Goal: Task Accomplishment & Management: Use online tool/utility

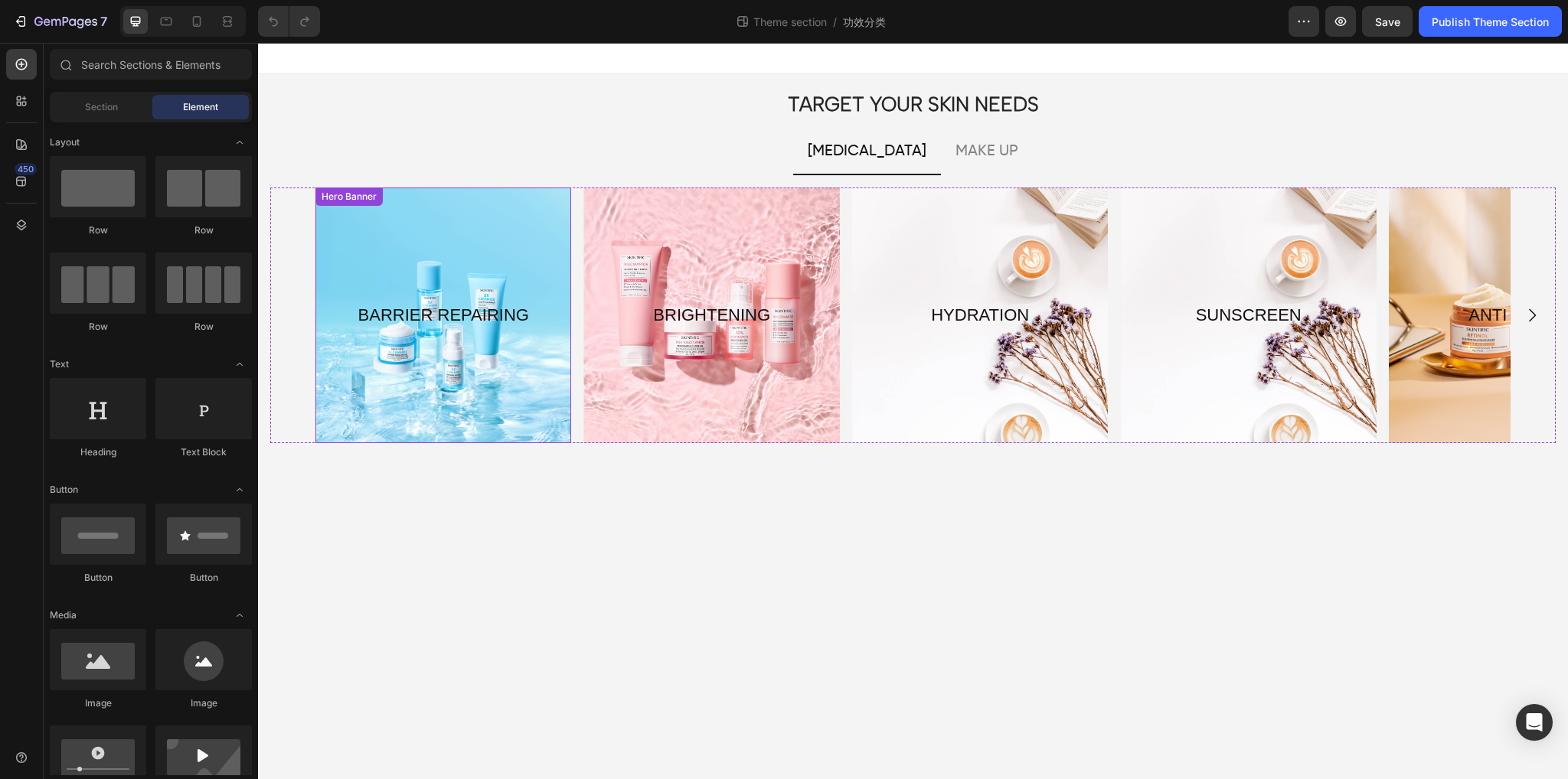
click at [441, 375] on div "Overlay" at bounding box center [443, 315] width 255 height 255
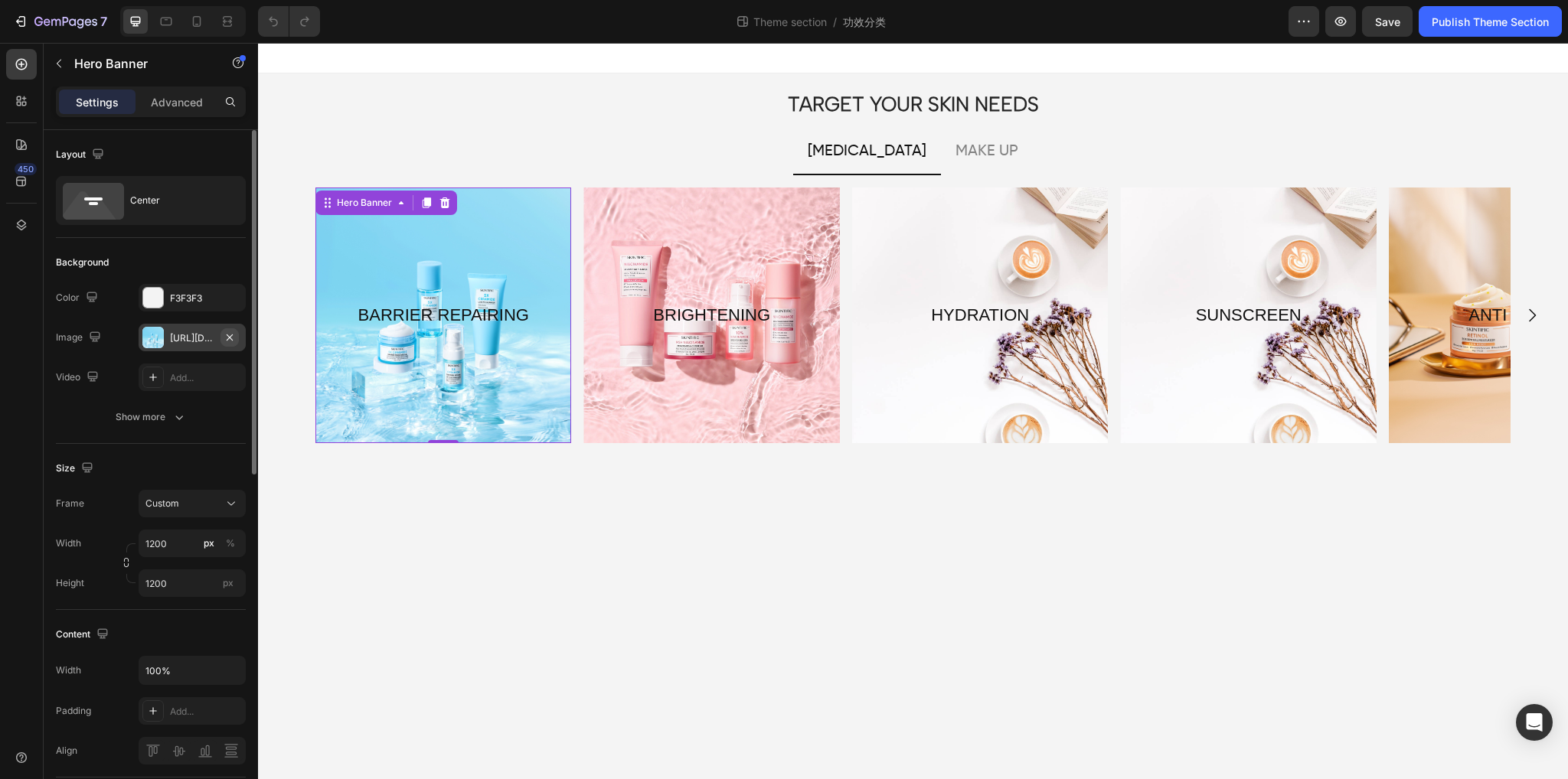
click at [231, 336] on icon "button" at bounding box center [229, 337] width 12 height 12
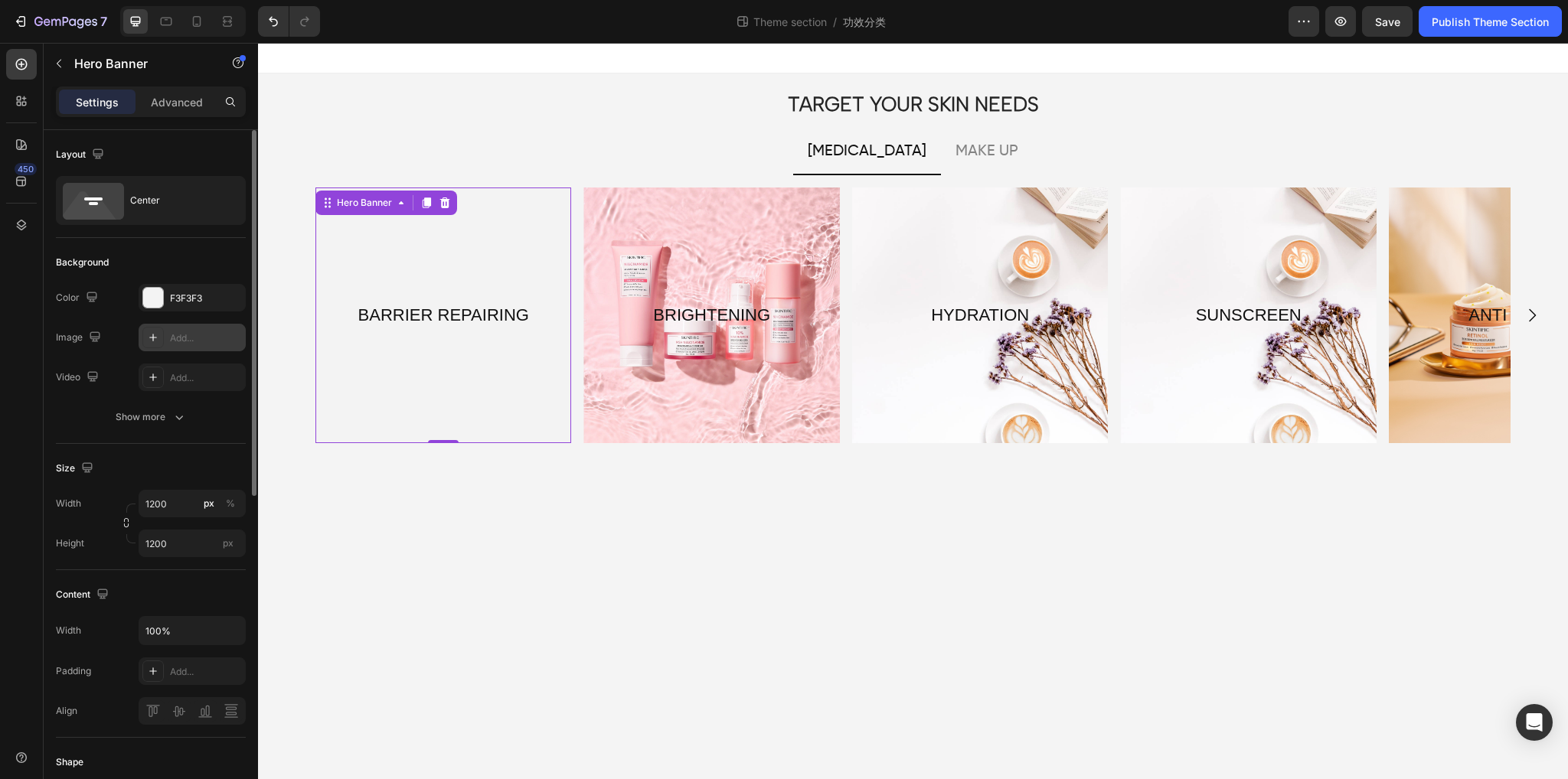
click at [174, 340] on div "Add..." at bounding box center [205, 338] width 72 height 14
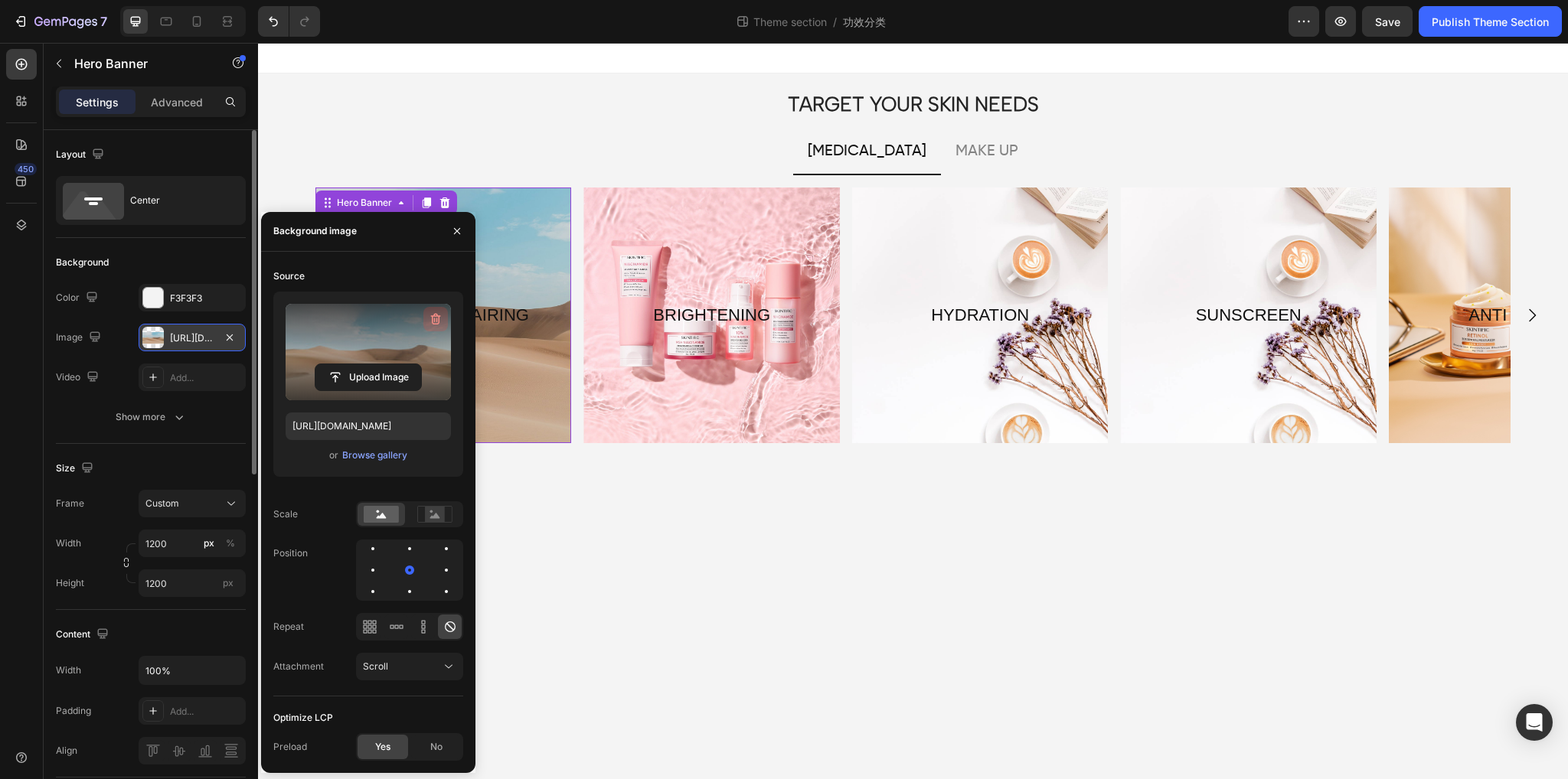
click at [436, 311] on icon "button" at bounding box center [435, 319] width 15 height 15
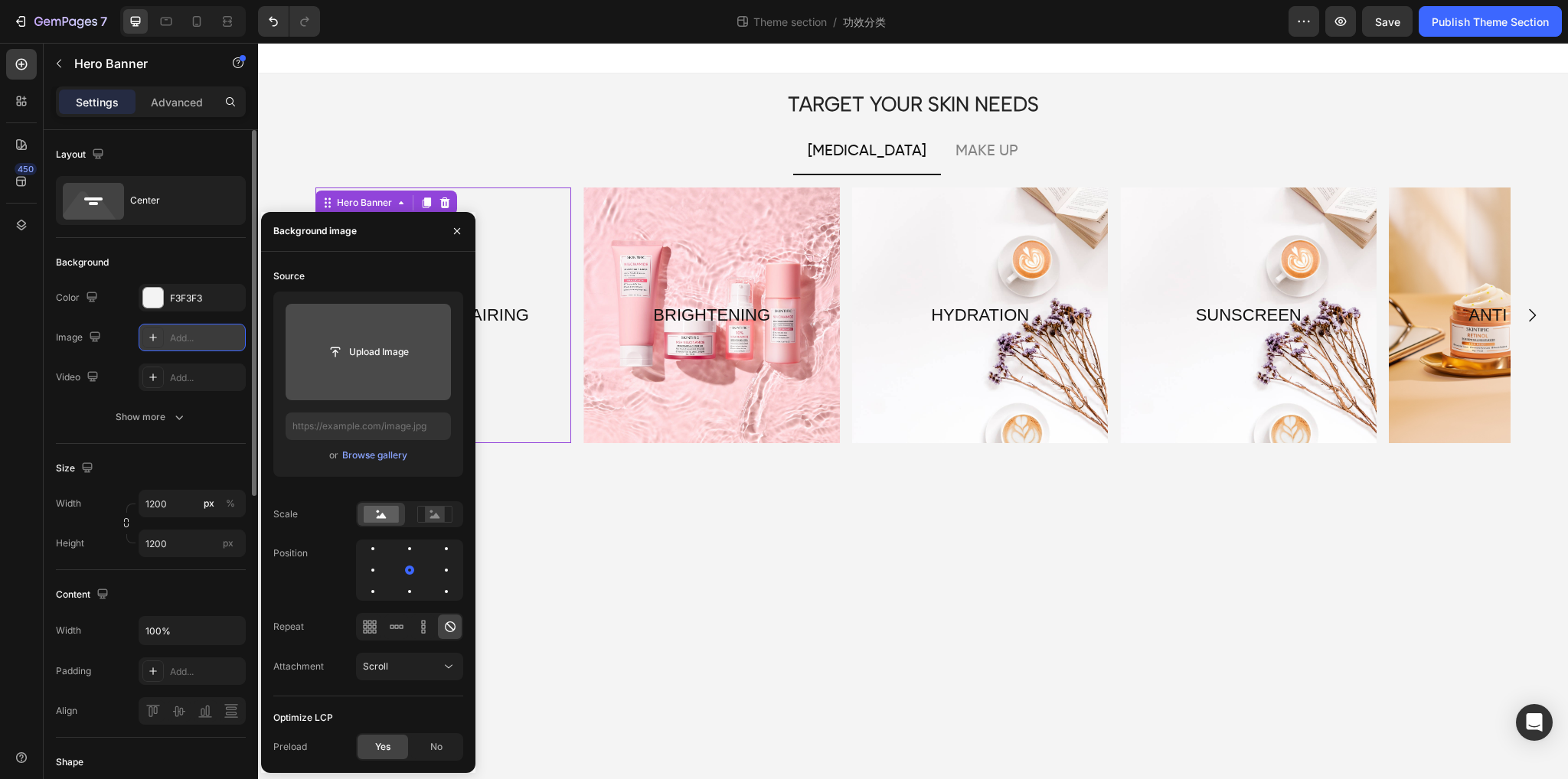
click at [359, 375] on input "file" at bounding box center [367, 352] width 165 height 97
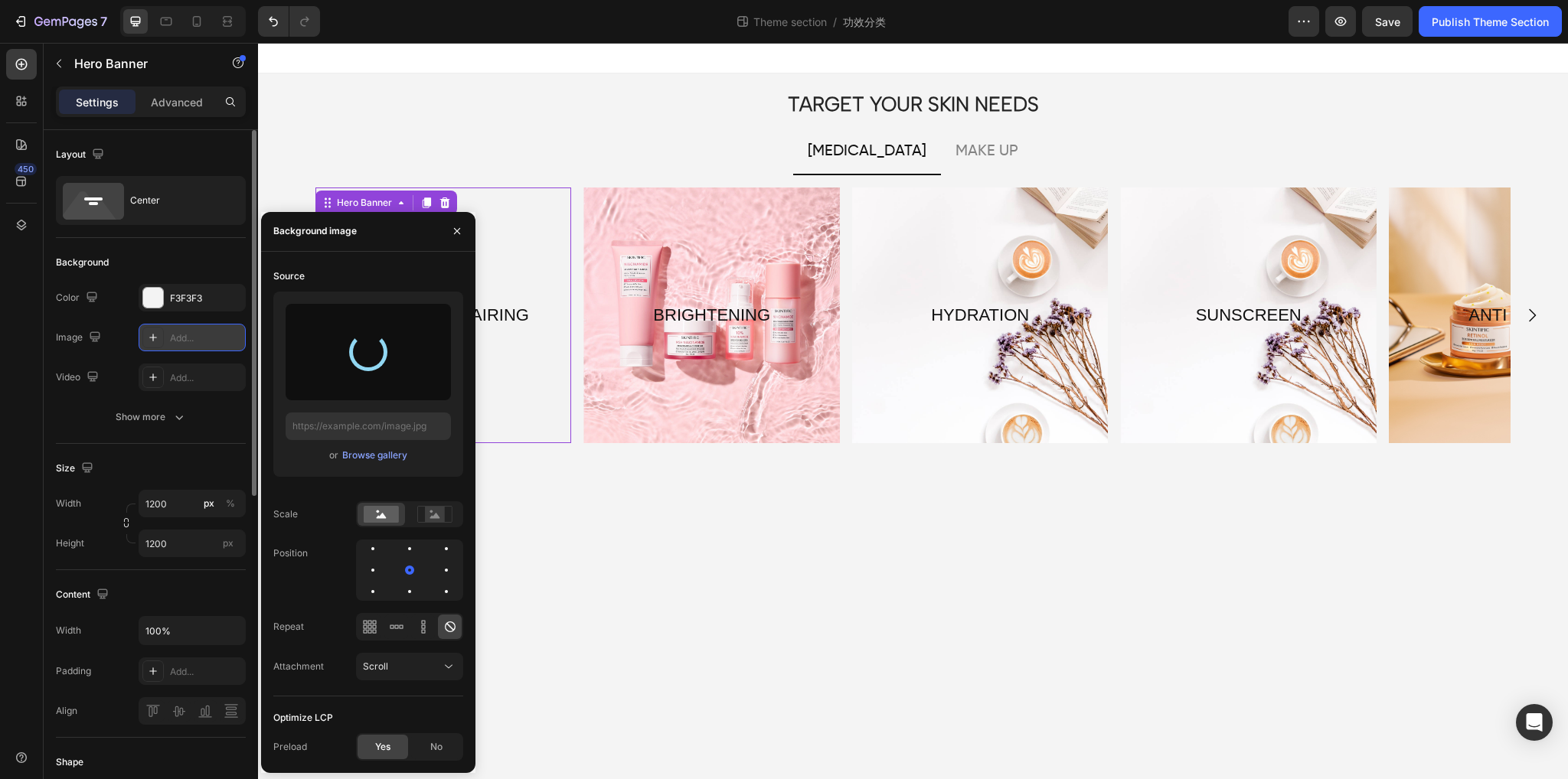
type input "[URL][DOMAIN_NAME]"
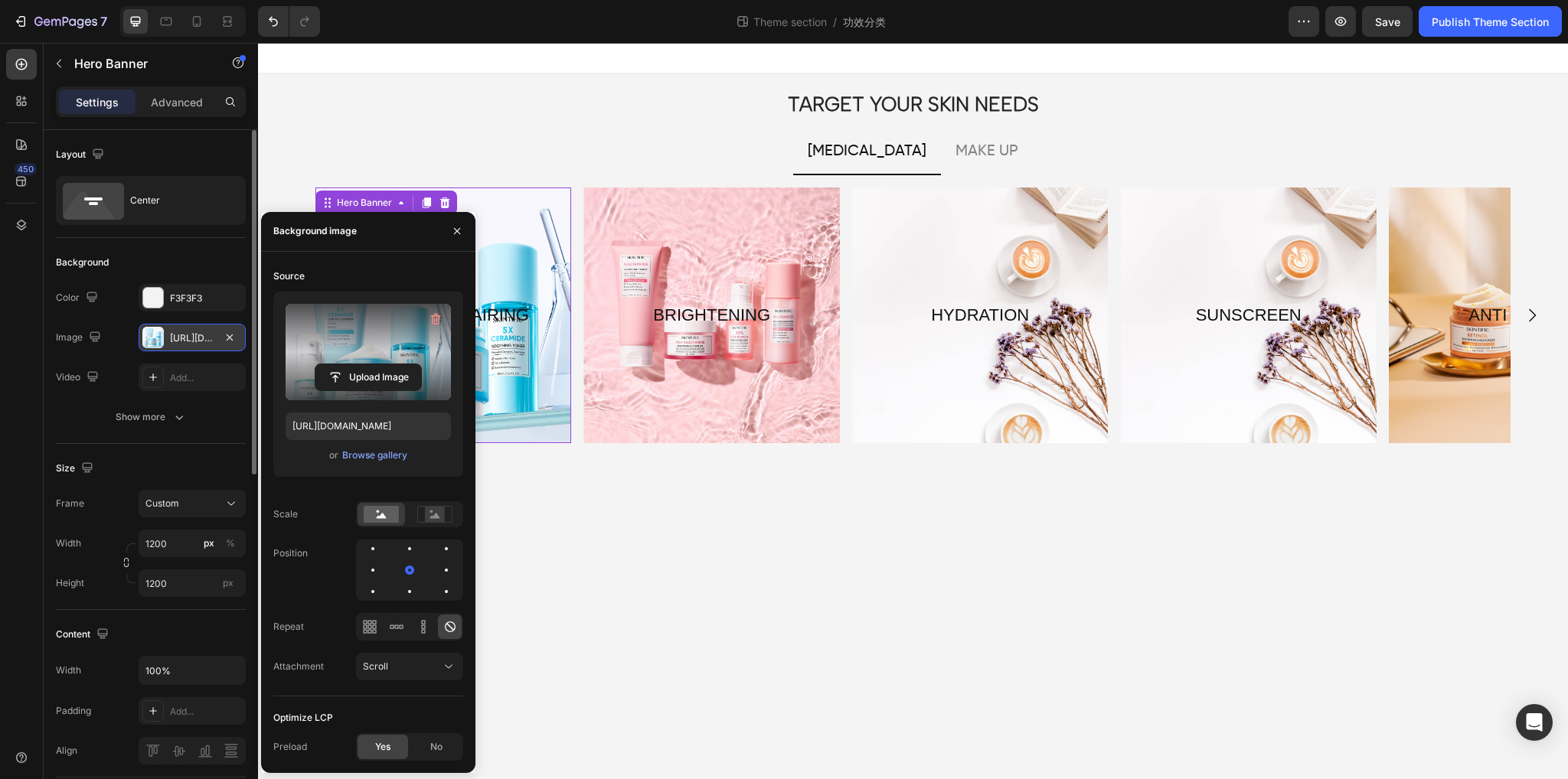
click at [516, 513] on body "TARGET YOUR SKIN NEEDS Heading [MEDICAL_DATA] MAKE UP BARRIER REPAIRING Text Bl…" at bounding box center [914, 411] width 1311 height 736
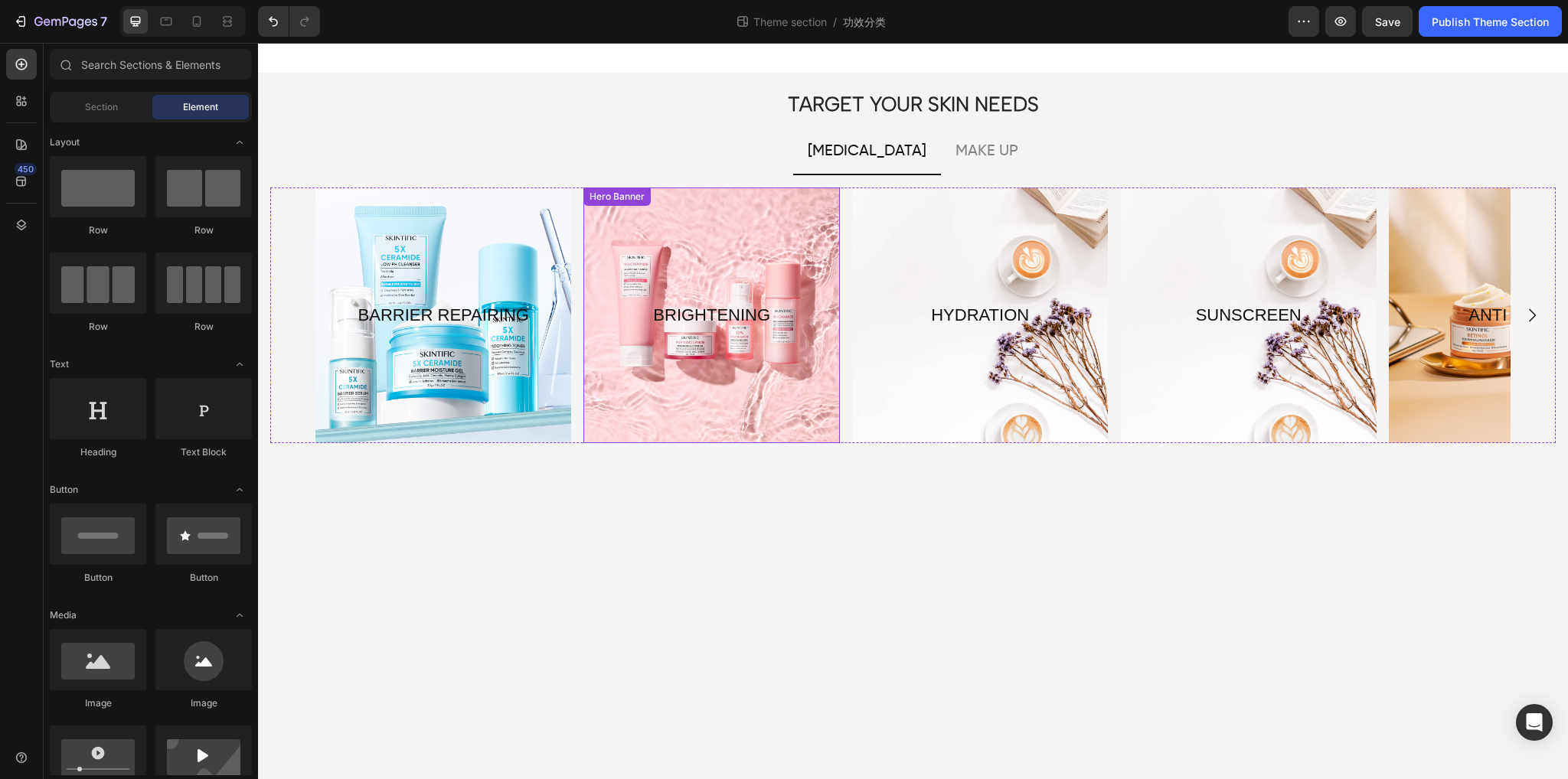
click at [704, 392] on div "Overlay" at bounding box center [711, 315] width 255 height 255
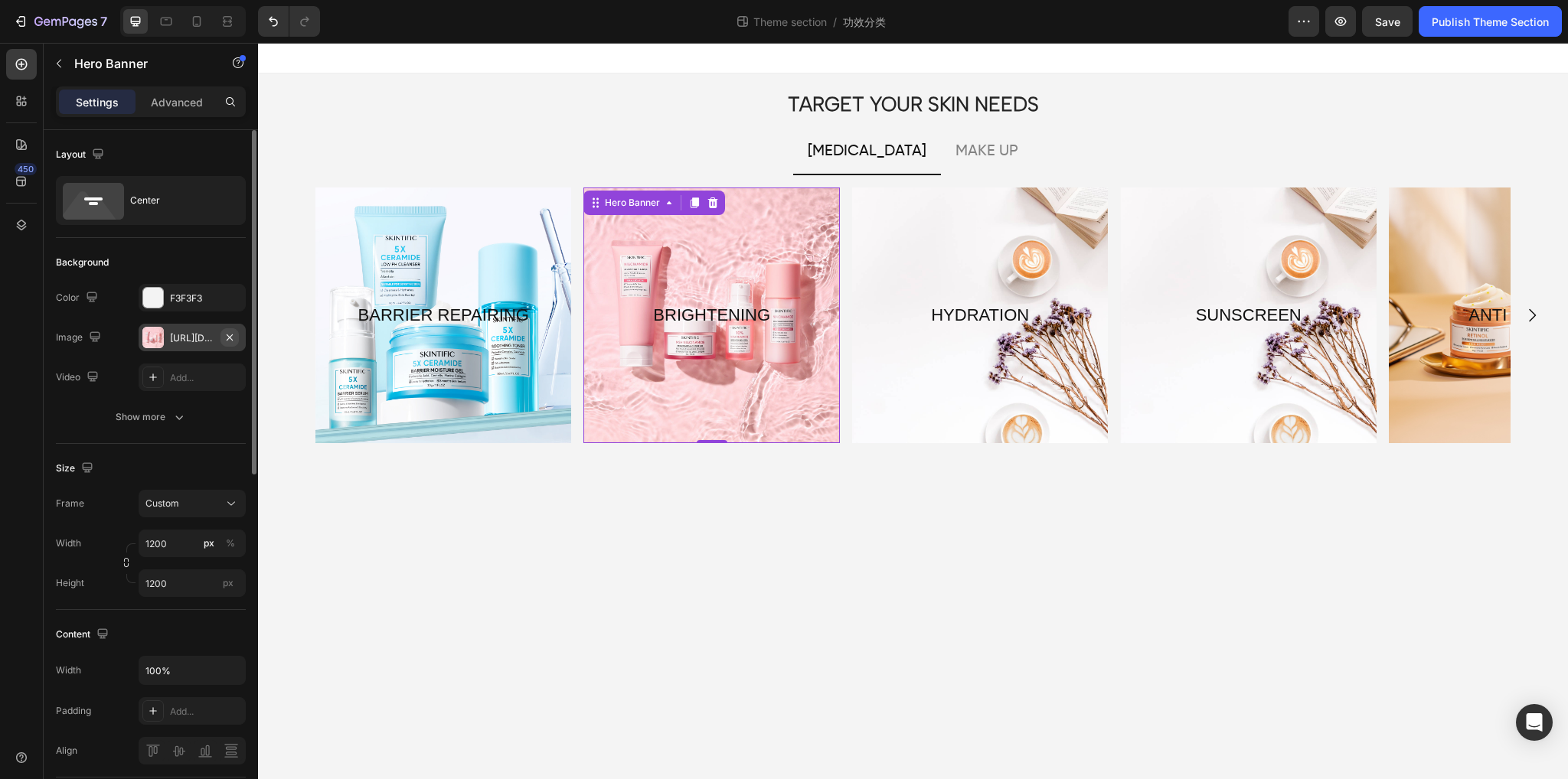
click at [228, 341] on icon "button" at bounding box center [229, 337] width 12 height 12
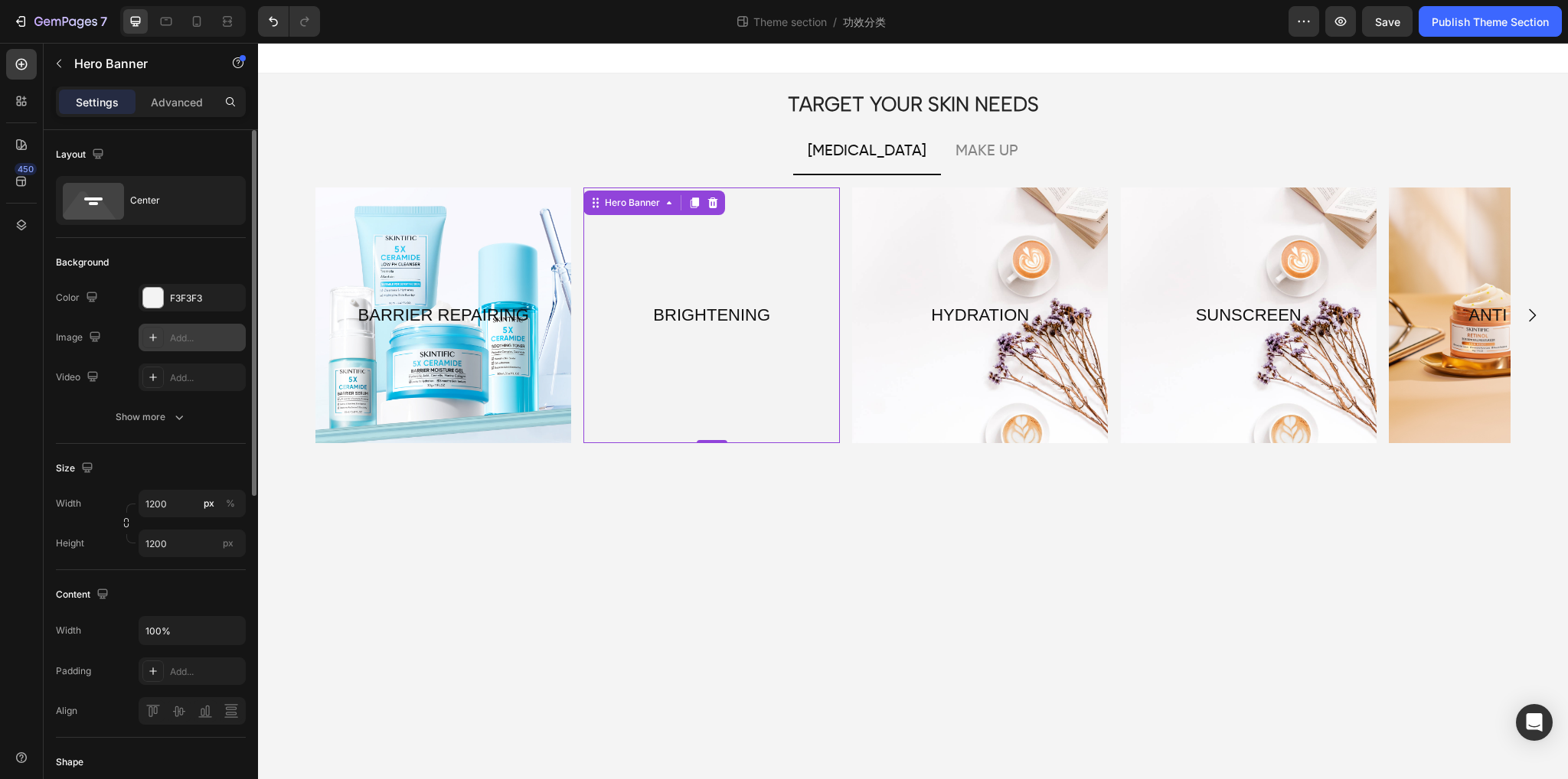
click at [167, 345] on div "Add..." at bounding box center [192, 337] width 107 height 28
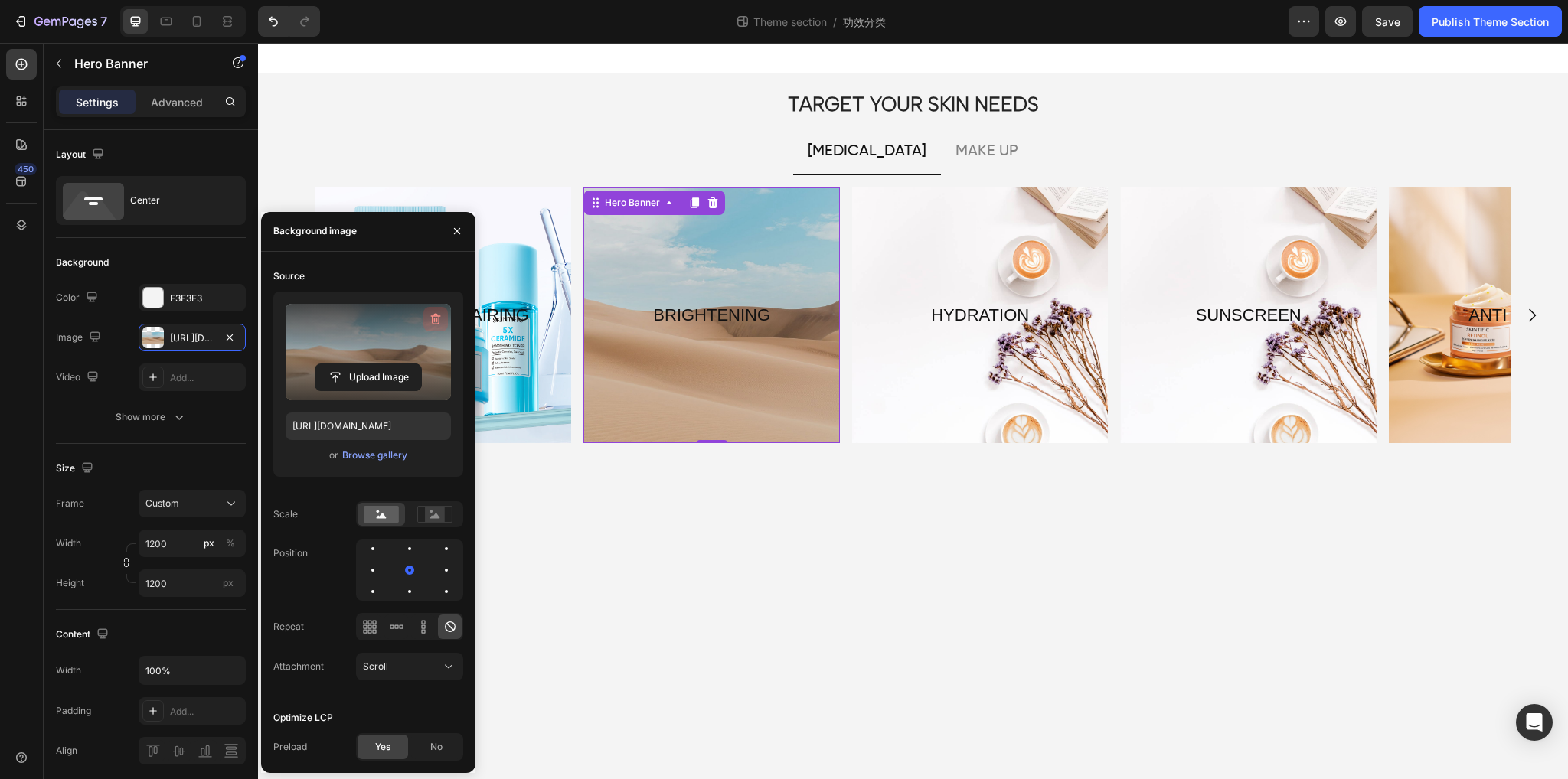
click at [431, 315] on icon "button" at bounding box center [435, 319] width 15 height 15
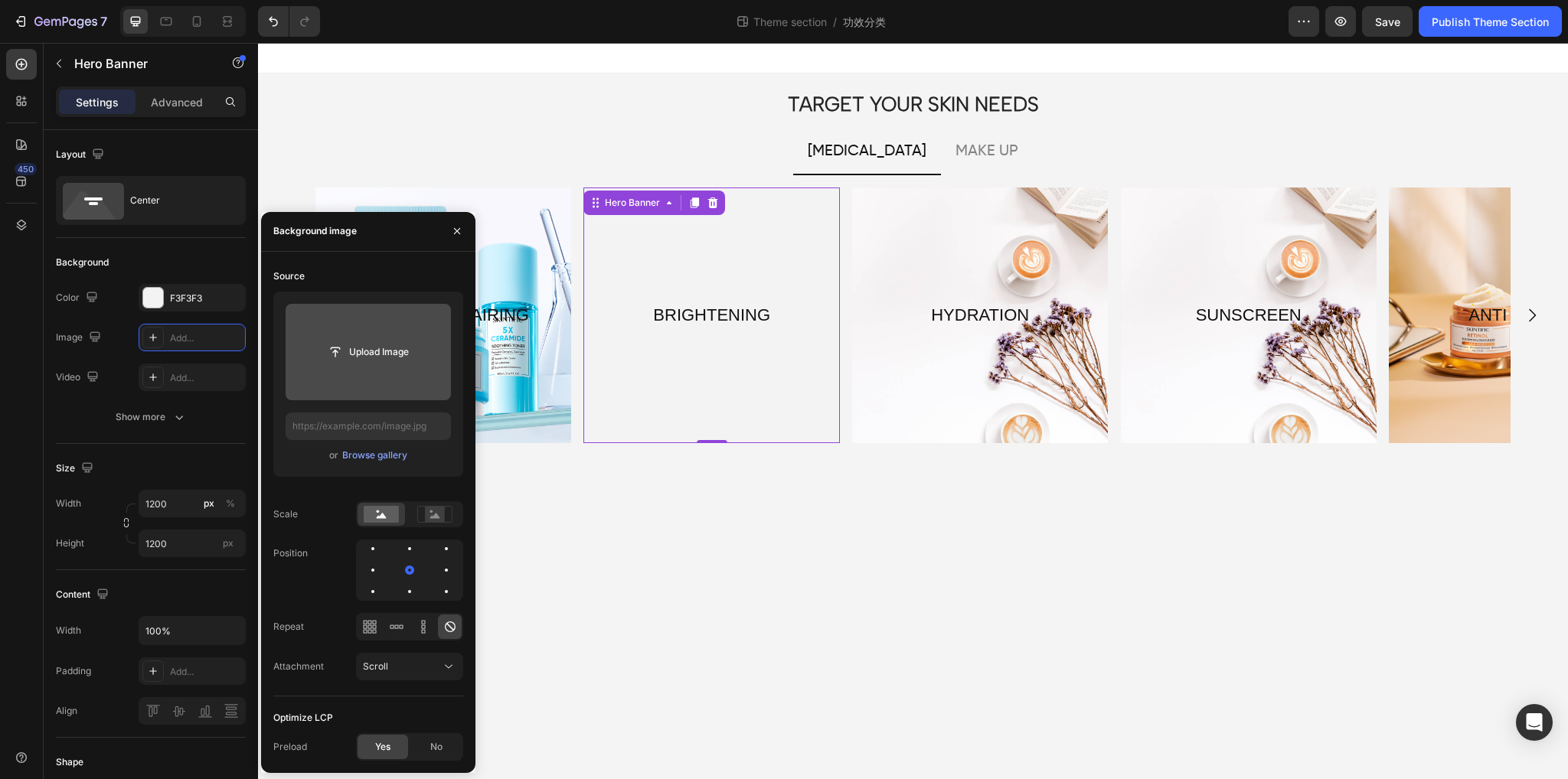
click at [384, 347] on input "file" at bounding box center [367, 352] width 105 height 26
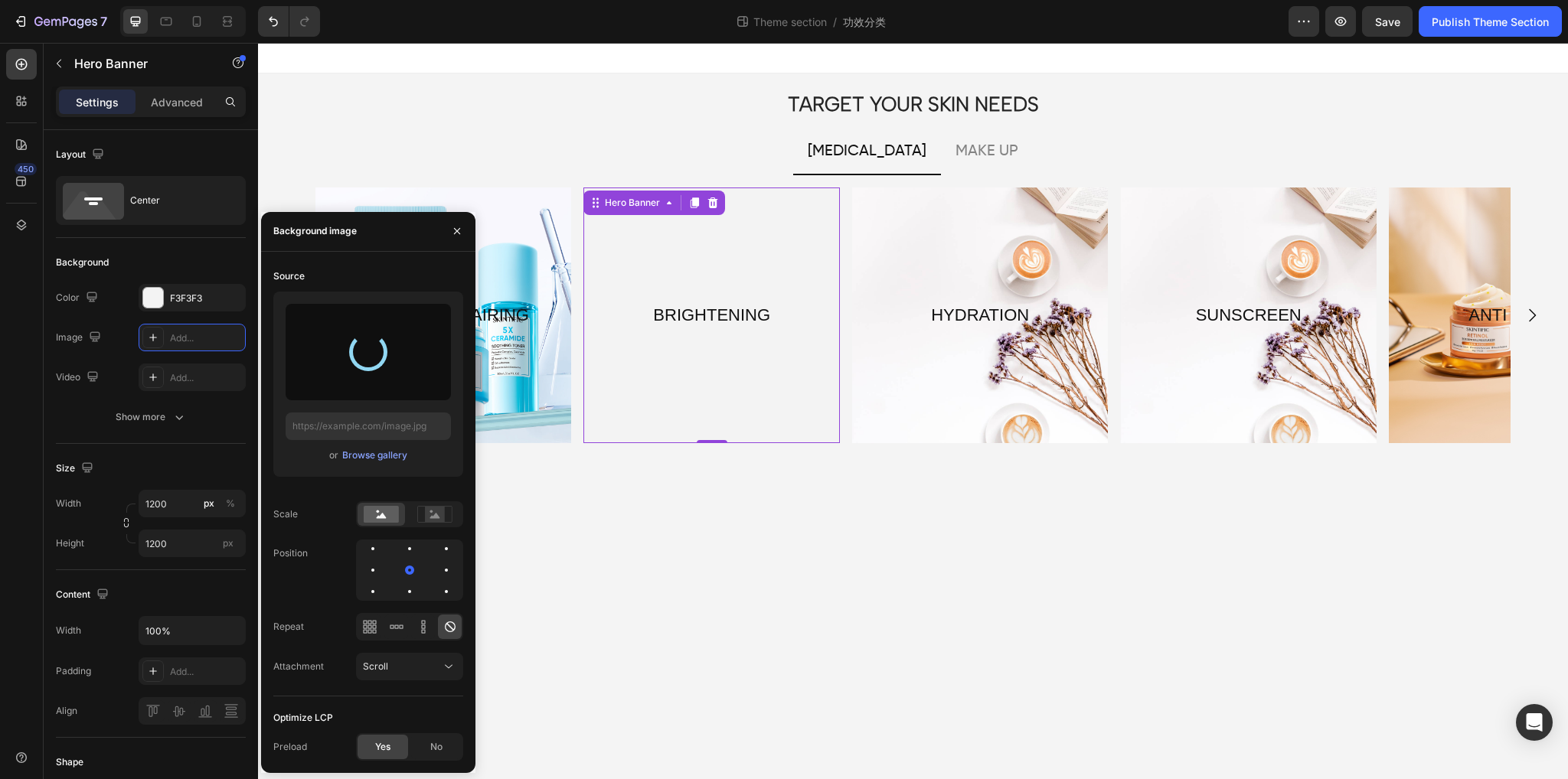
type input "[URL][DOMAIN_NAME]"
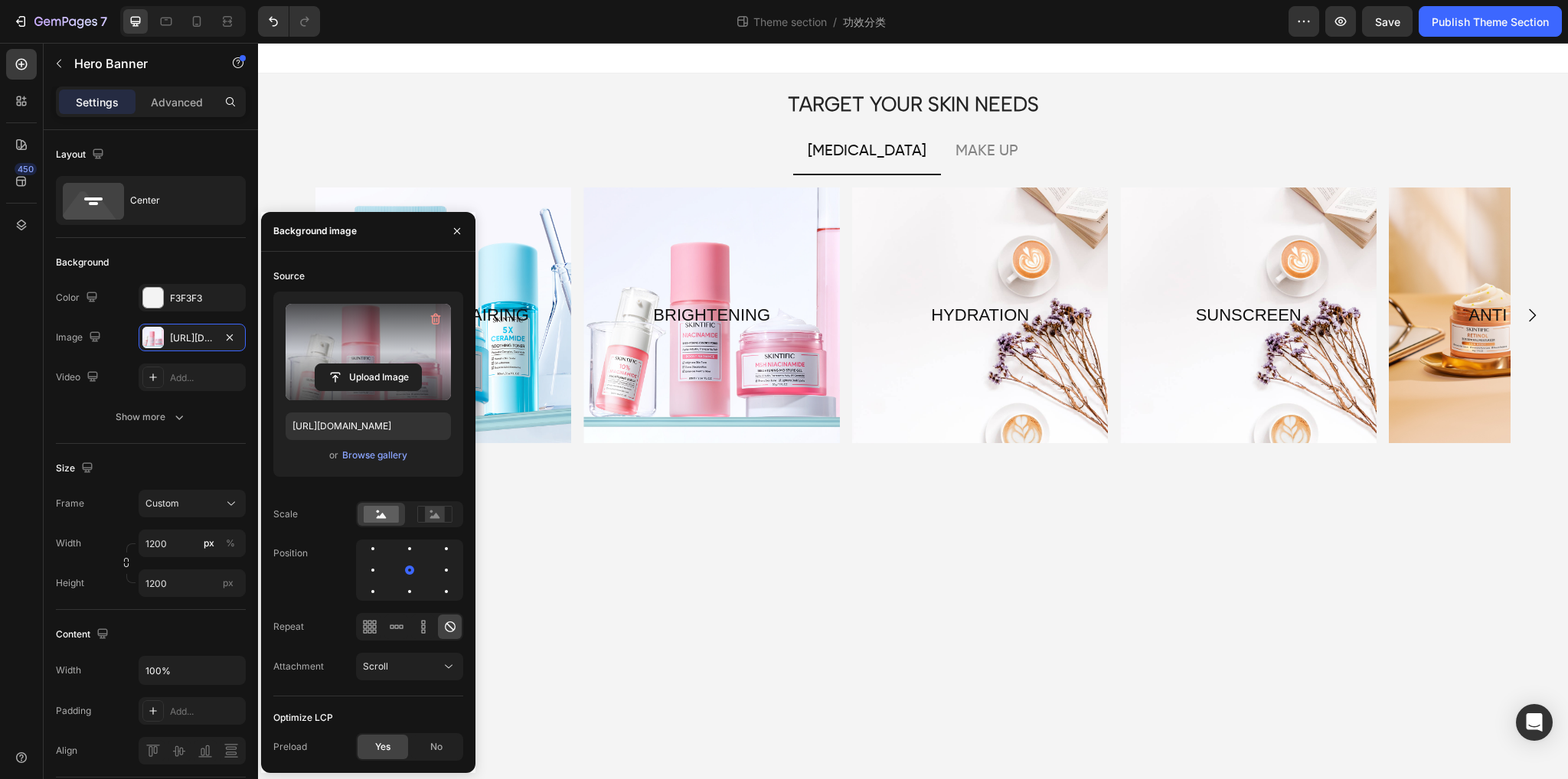
click at [782, 539] on body "TARGET YOUR SKIN NEEDS Heading [MEDICAL_DATA] MAKE UP BARRIER REPAIRING Text Bl…" at bounding box center [914, 411] width 1311 height 736
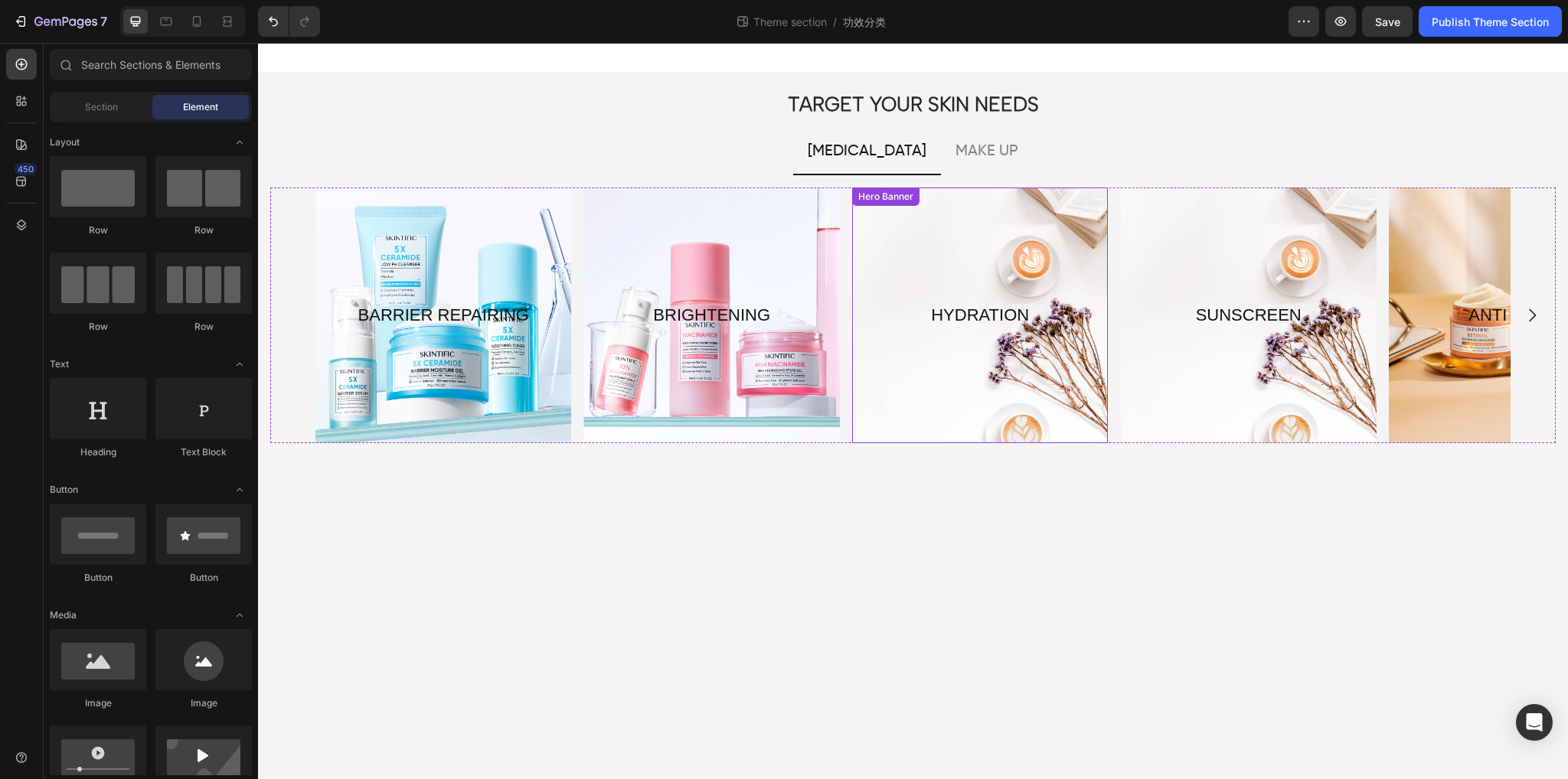
click at [993, 373] on div "Overlay" at bounding box center [980, 315] width 255 height 255
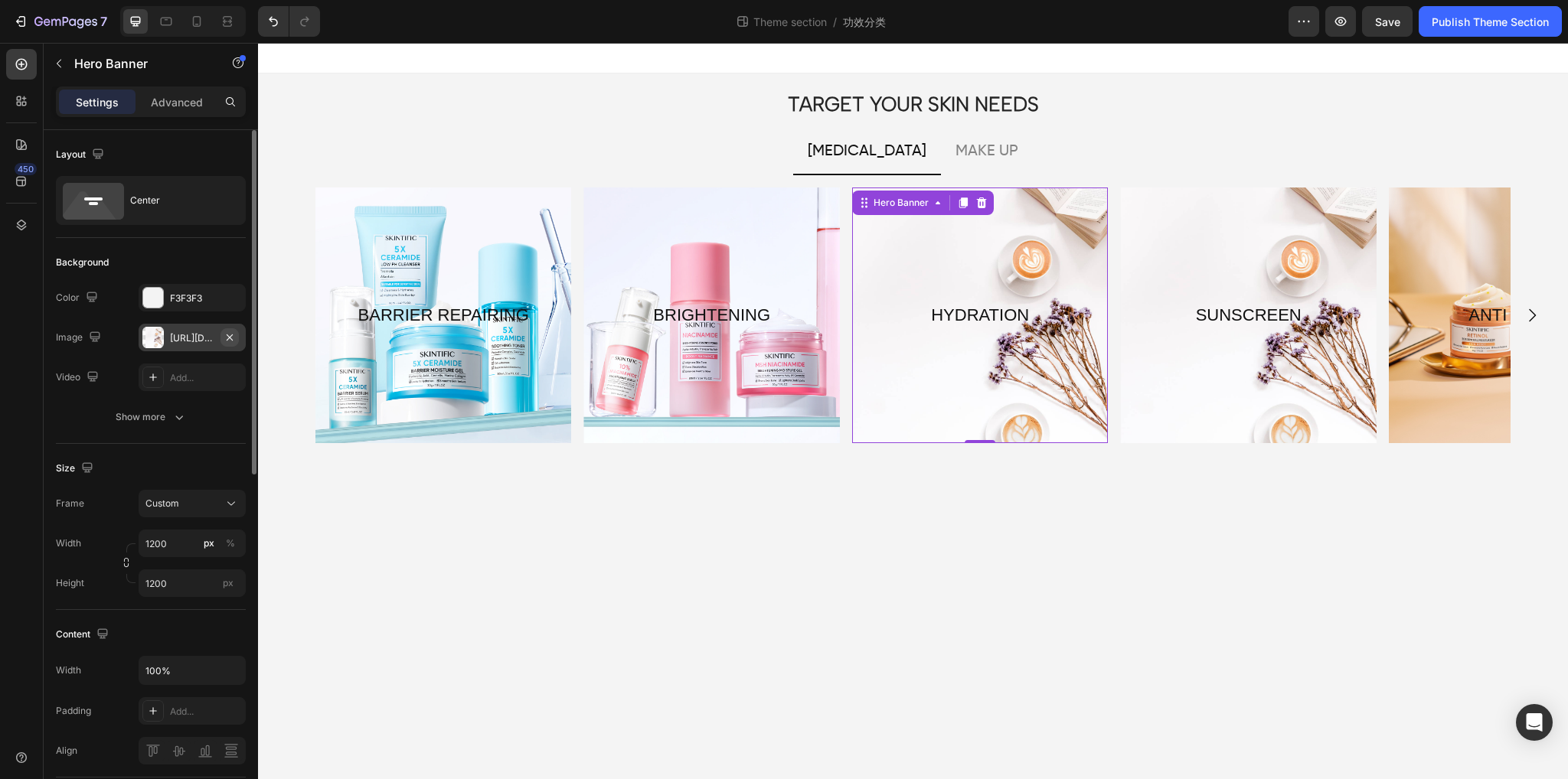
click at [227, 337] on icon "button" at bounding box center [229, 337] width 12 height 12
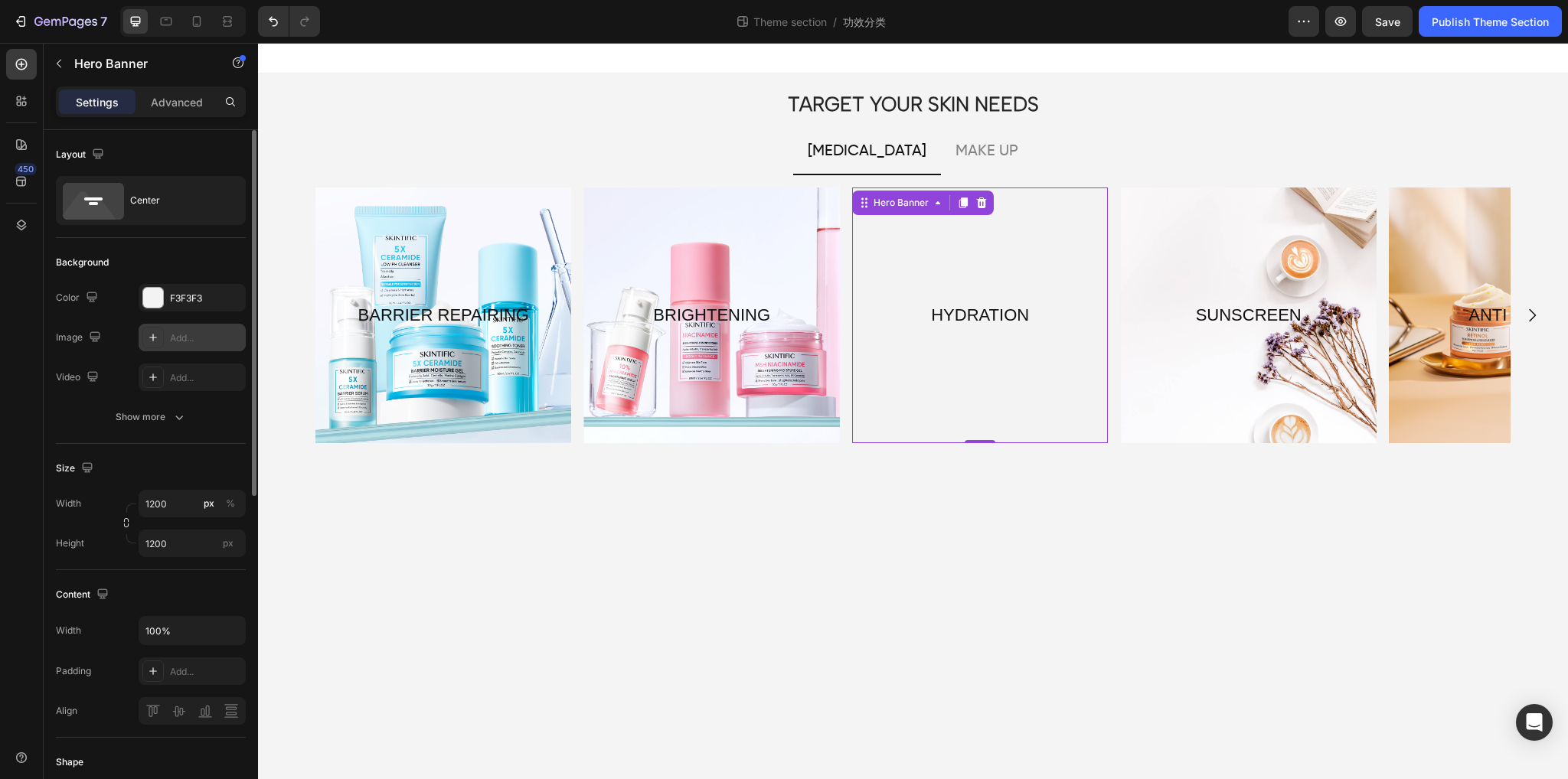
click at [169, 337] on div "Add..." at bounding box center [192, 337] width 107 height 28
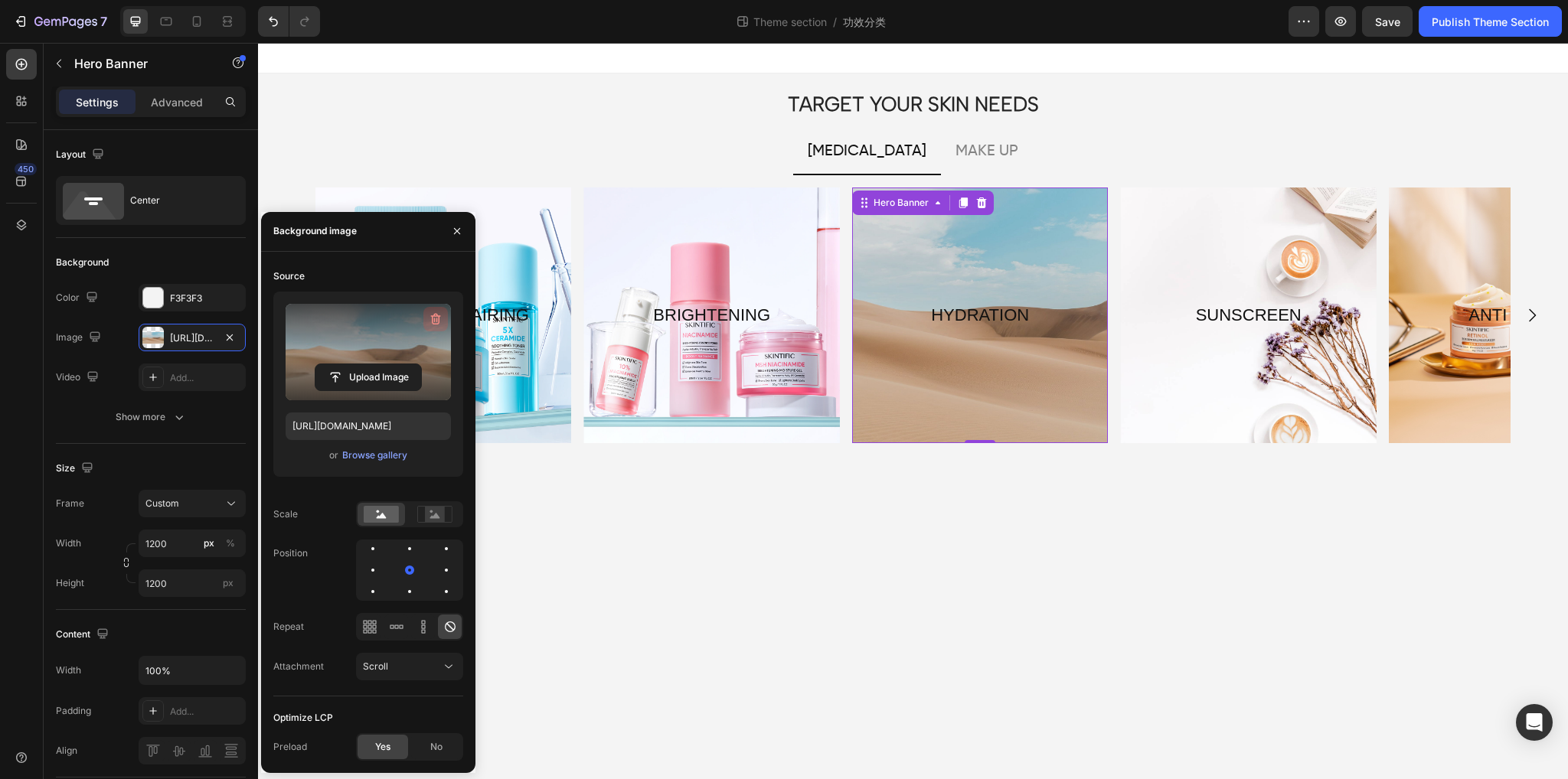
click at [438, 313] on icon "button" at bounding box center [435, 319] width 15 height 15
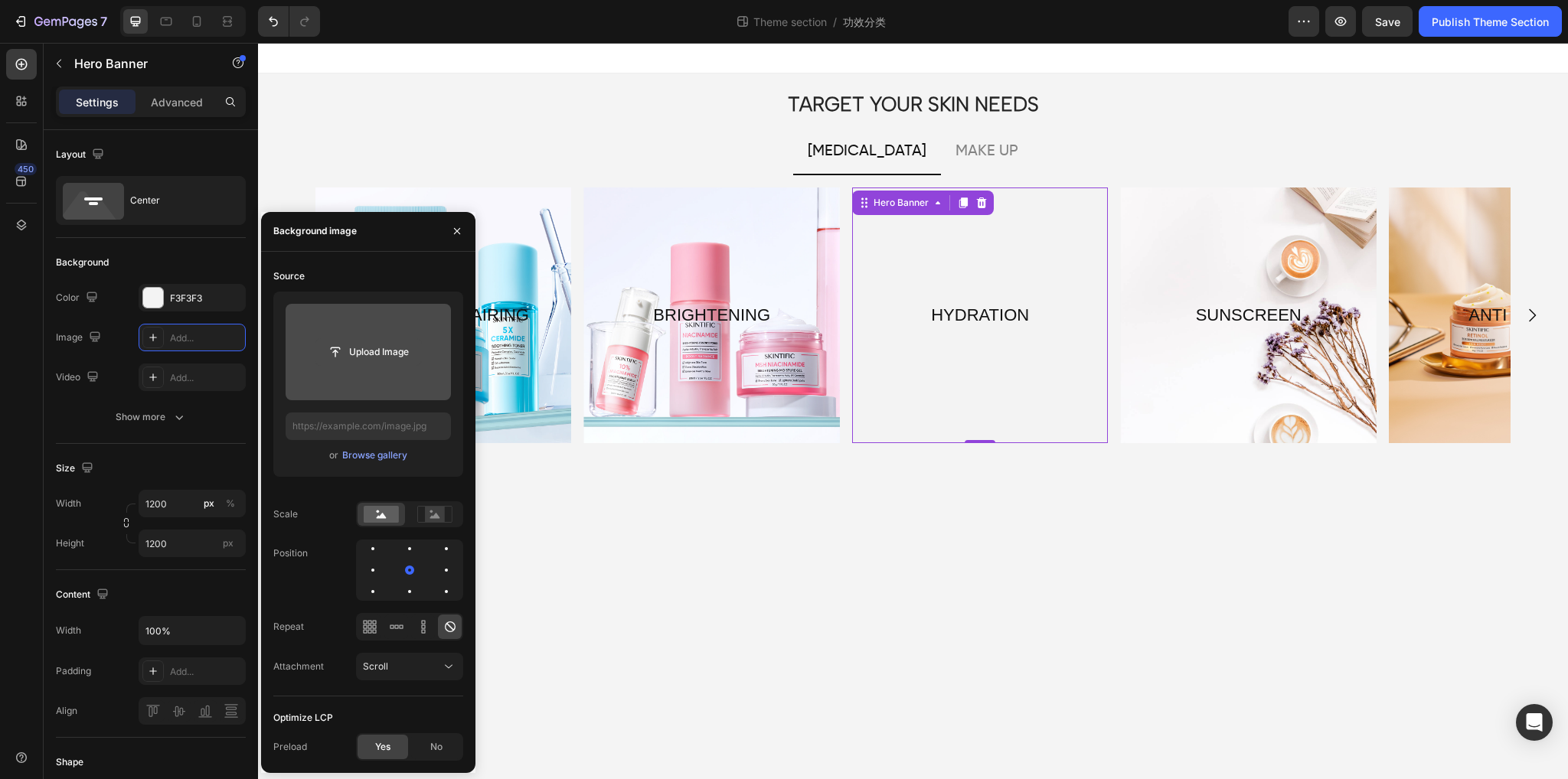
click at [371, 352] on input "file" at bounding box center [367, 352] width 105 height 26
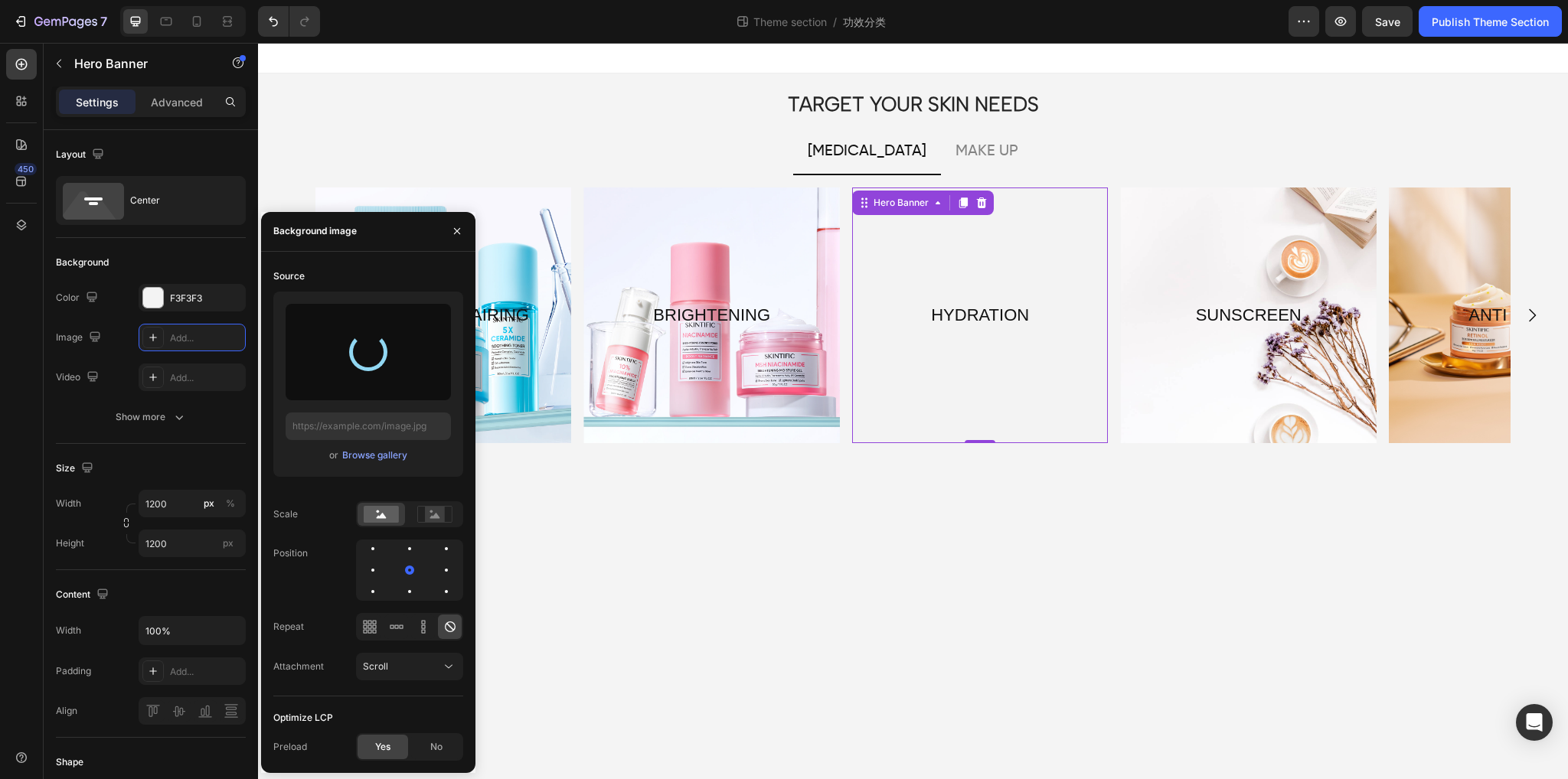
type input "[URL][DOMAIN_NAME]"
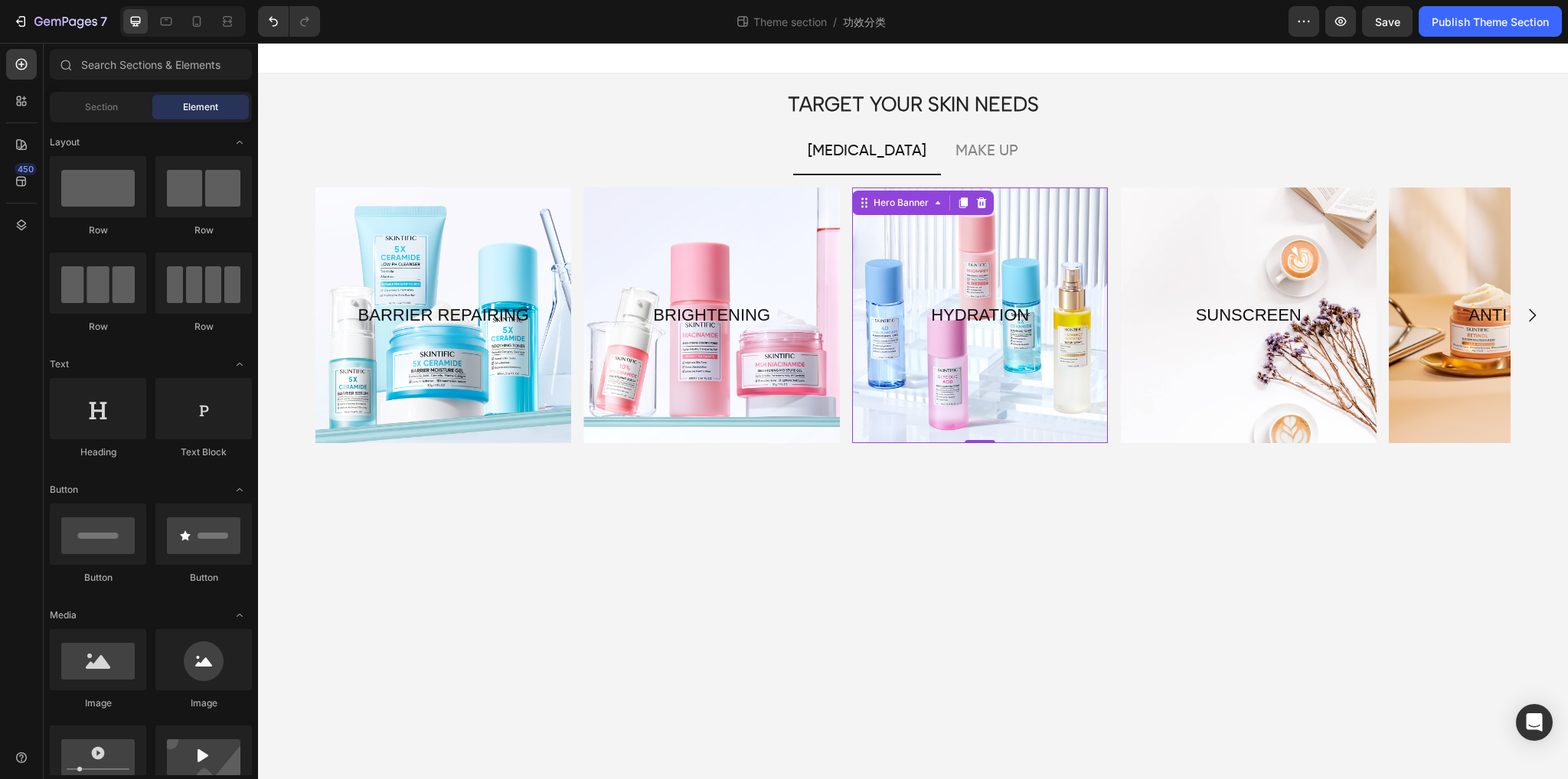
click at [987, 540] on body "TARGET YOUR SKIN NEEDS Heading [MEDICAL_DATA] MAKE UP BARRIER REPAIRING Text Bl…" at bounding box center [914, 411] width 1311 height 736
click at [1219, 323] on p "SUNSCREEN" at bounding box center [1248, 315] width 253 height 31
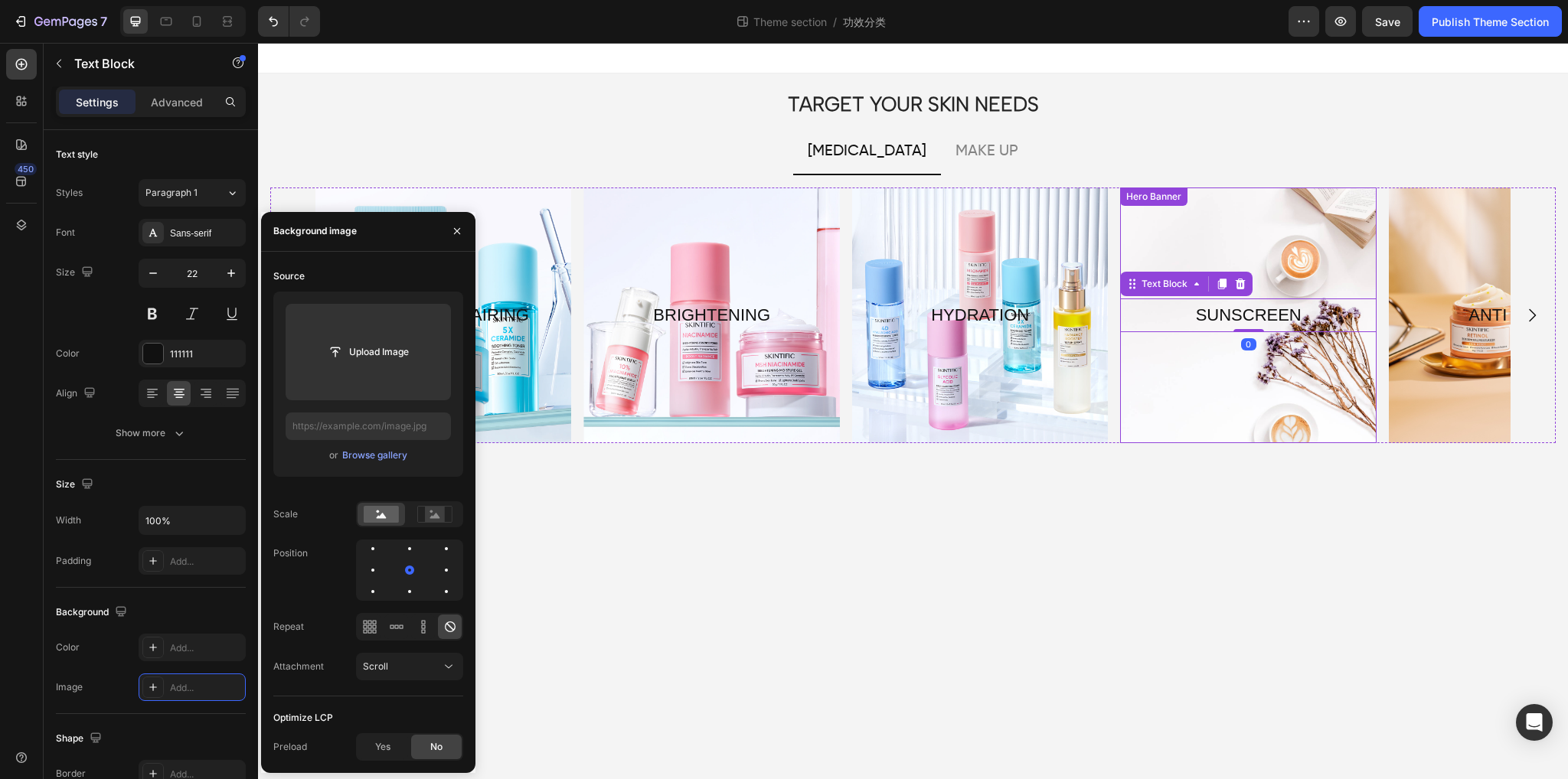
click at [1224, 372] on div "Overlay" at bounding box center [1248, 315] width 255 height 255
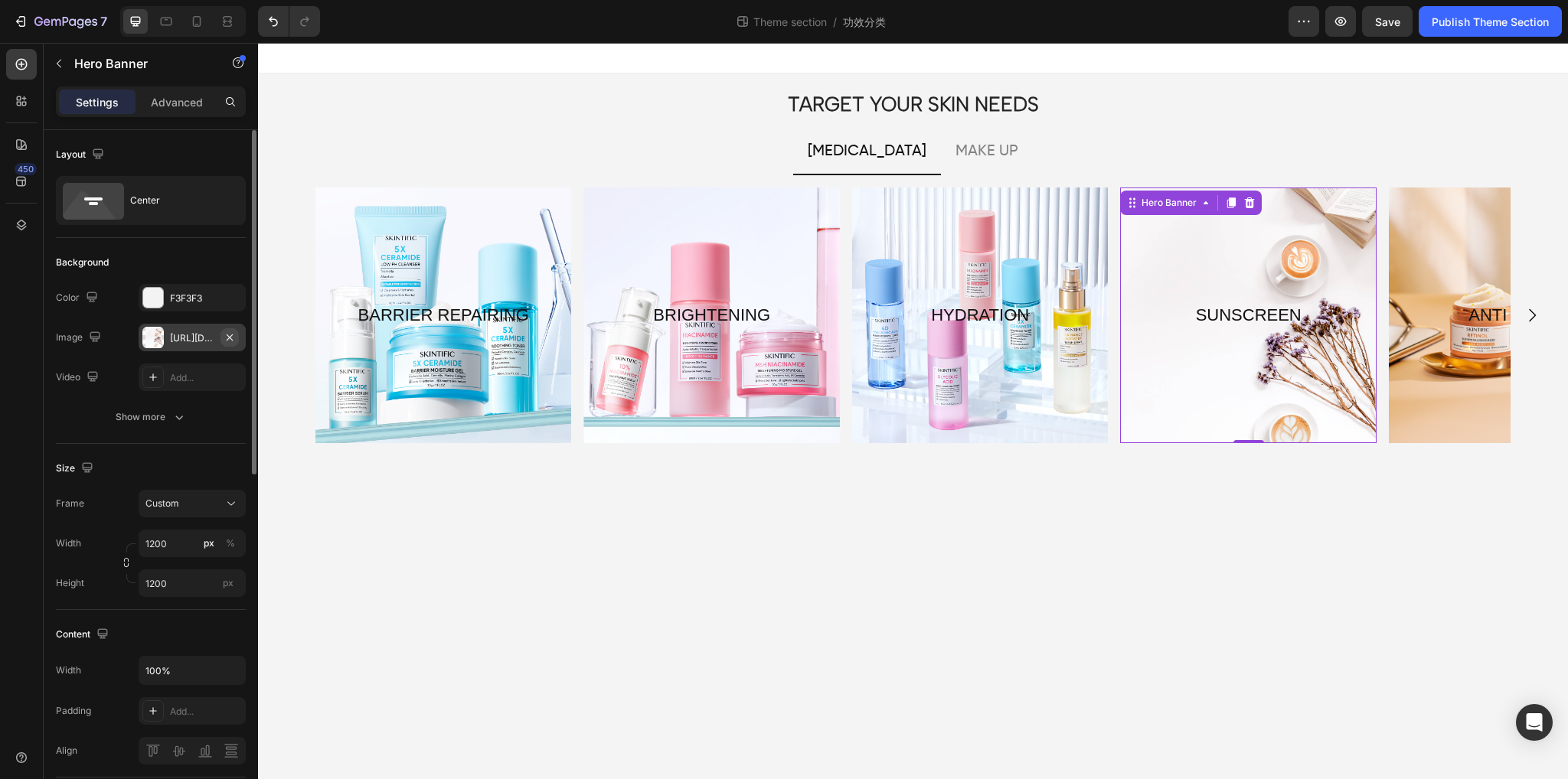
click at [232, 337] on icon "button" at bounding box center [229, 337] width 12 height 12
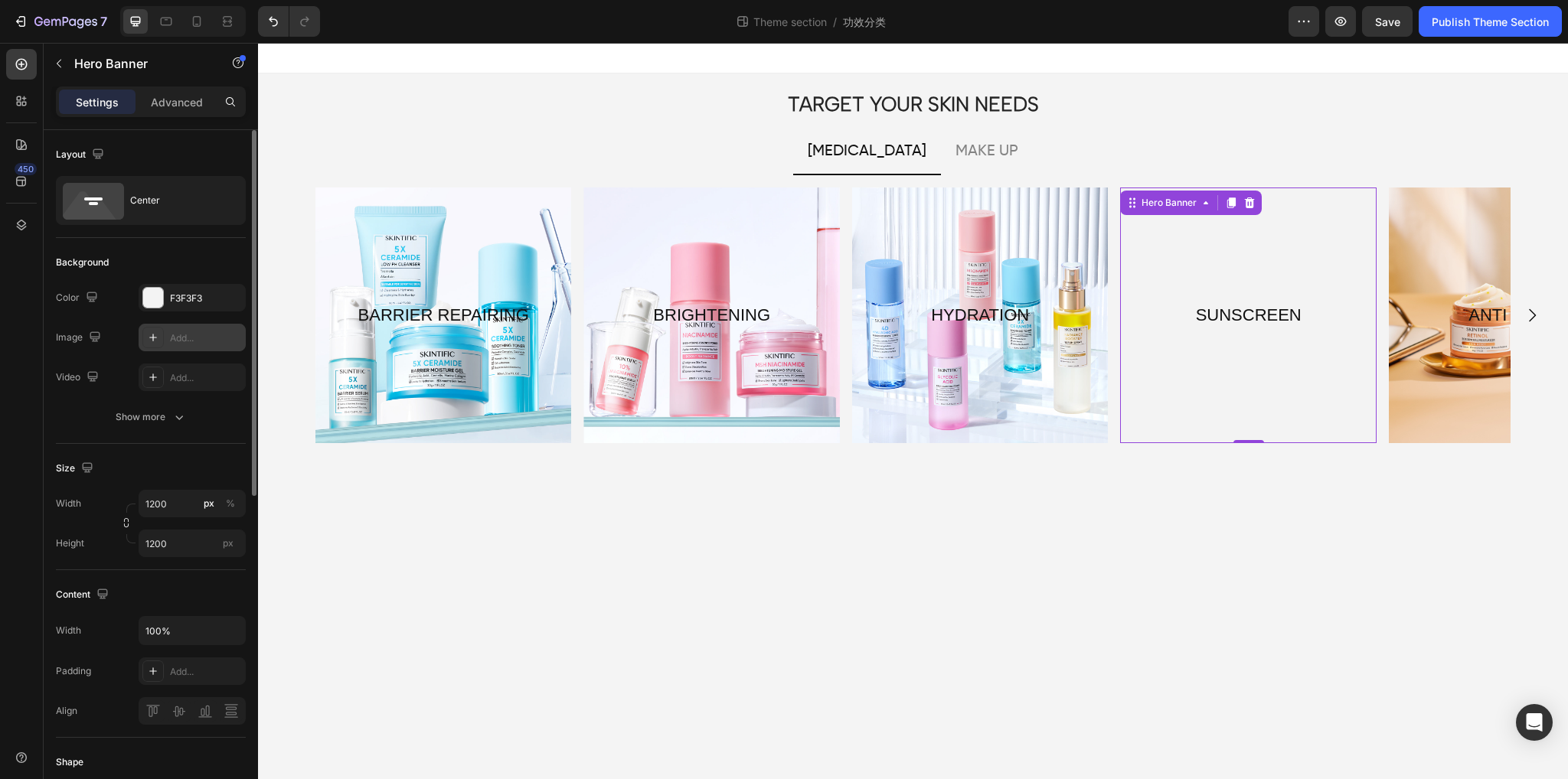
click at [186, 336] on div "Add..." at bounding box center [205, 338] width 72 height 14
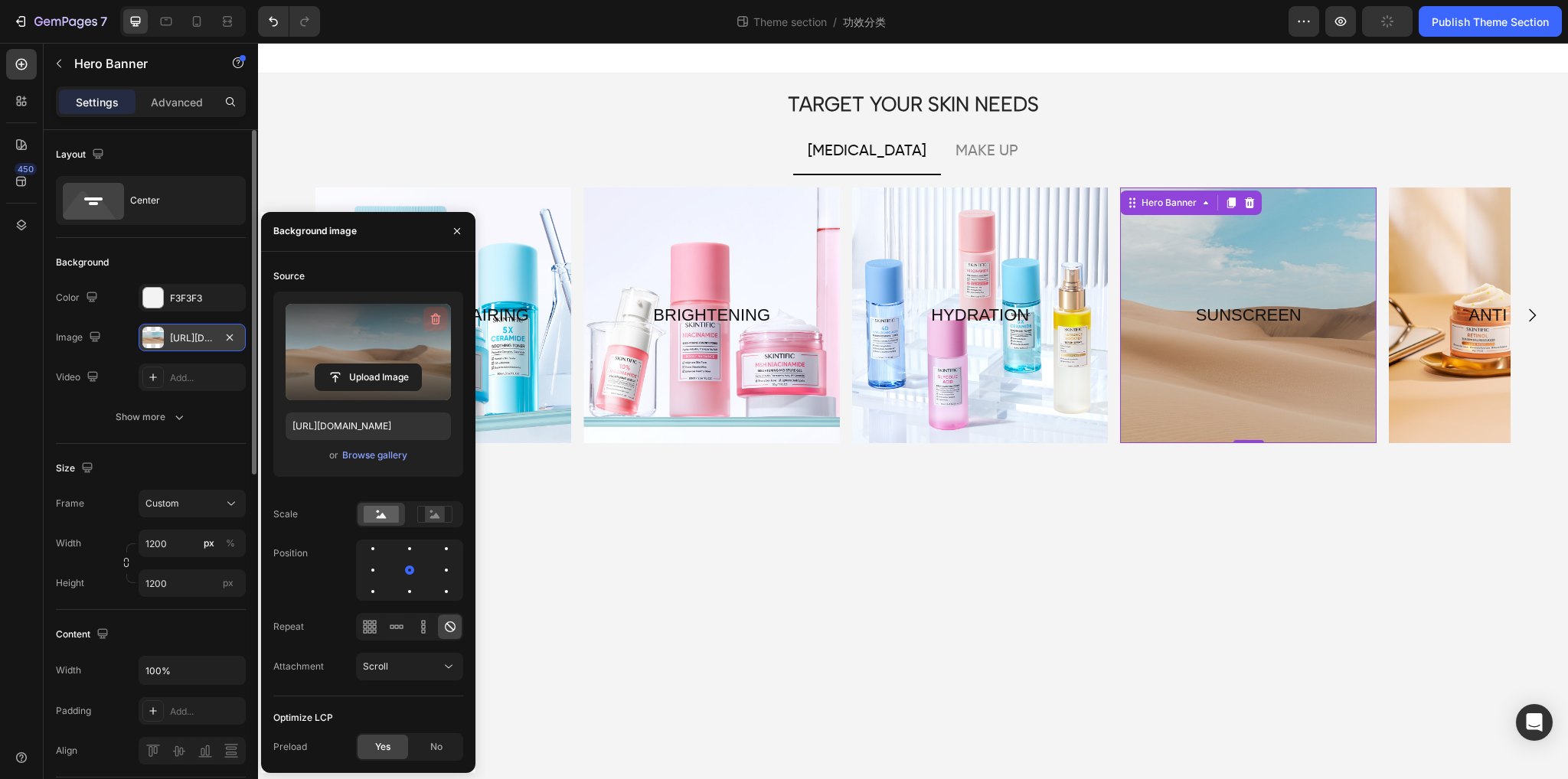
click at [435, 319] on icon "button" at bounding box center [435, 319] width 15 height 15
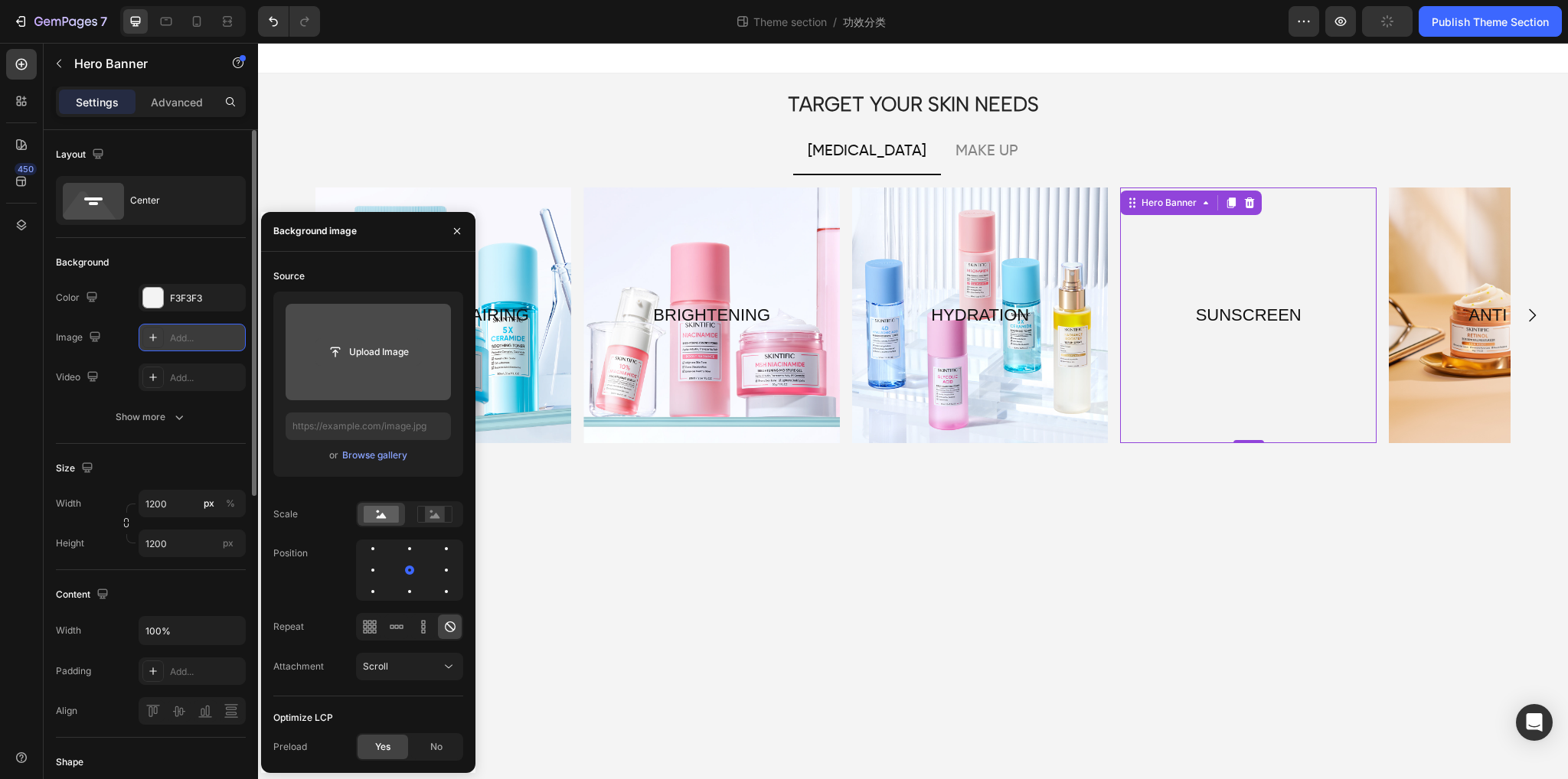
click at [366, 345] on input "file" at bounding box center [367, 352] width 105 height 26
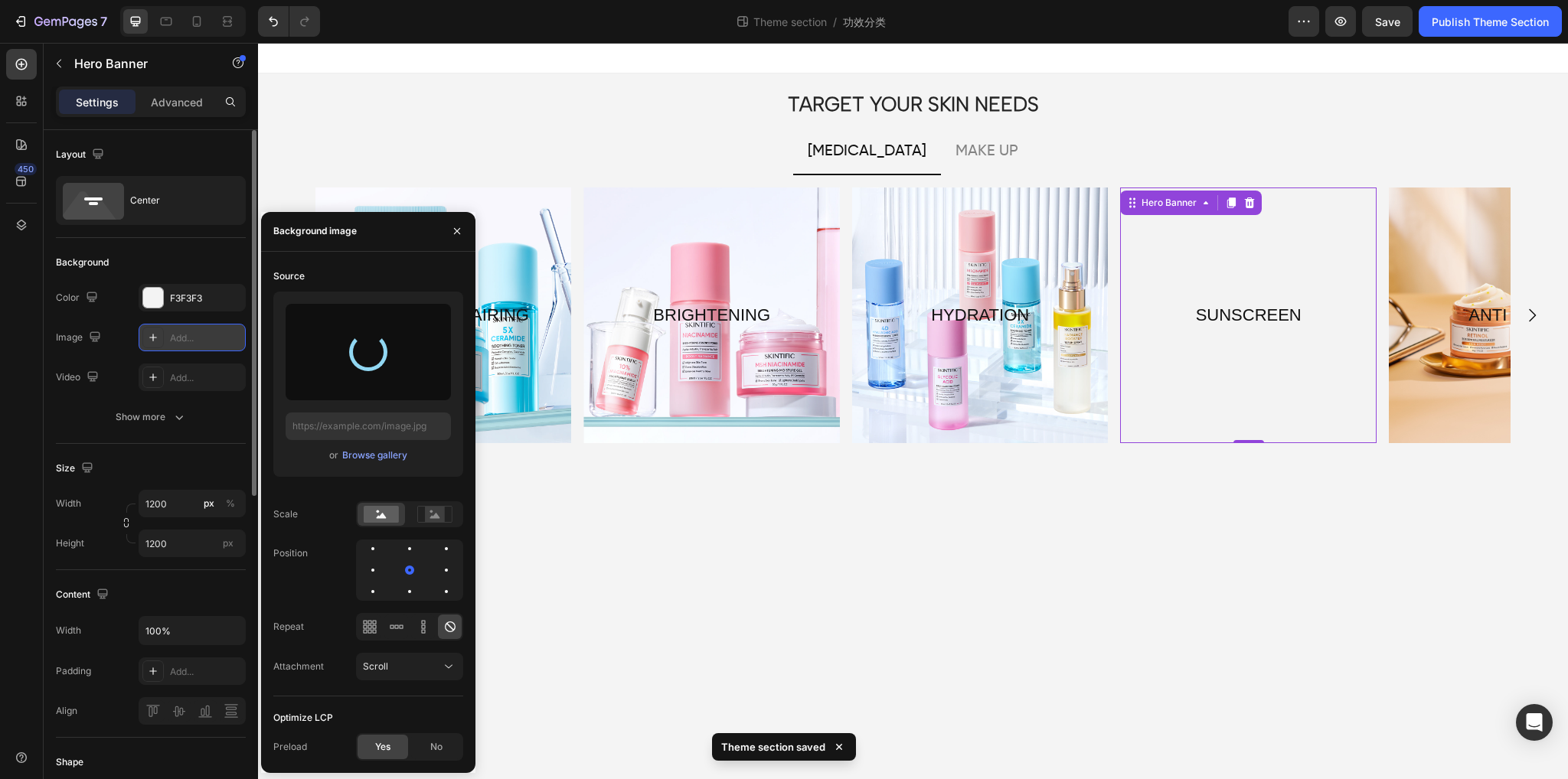
type input "[URL][DOMAIN_NAME]"
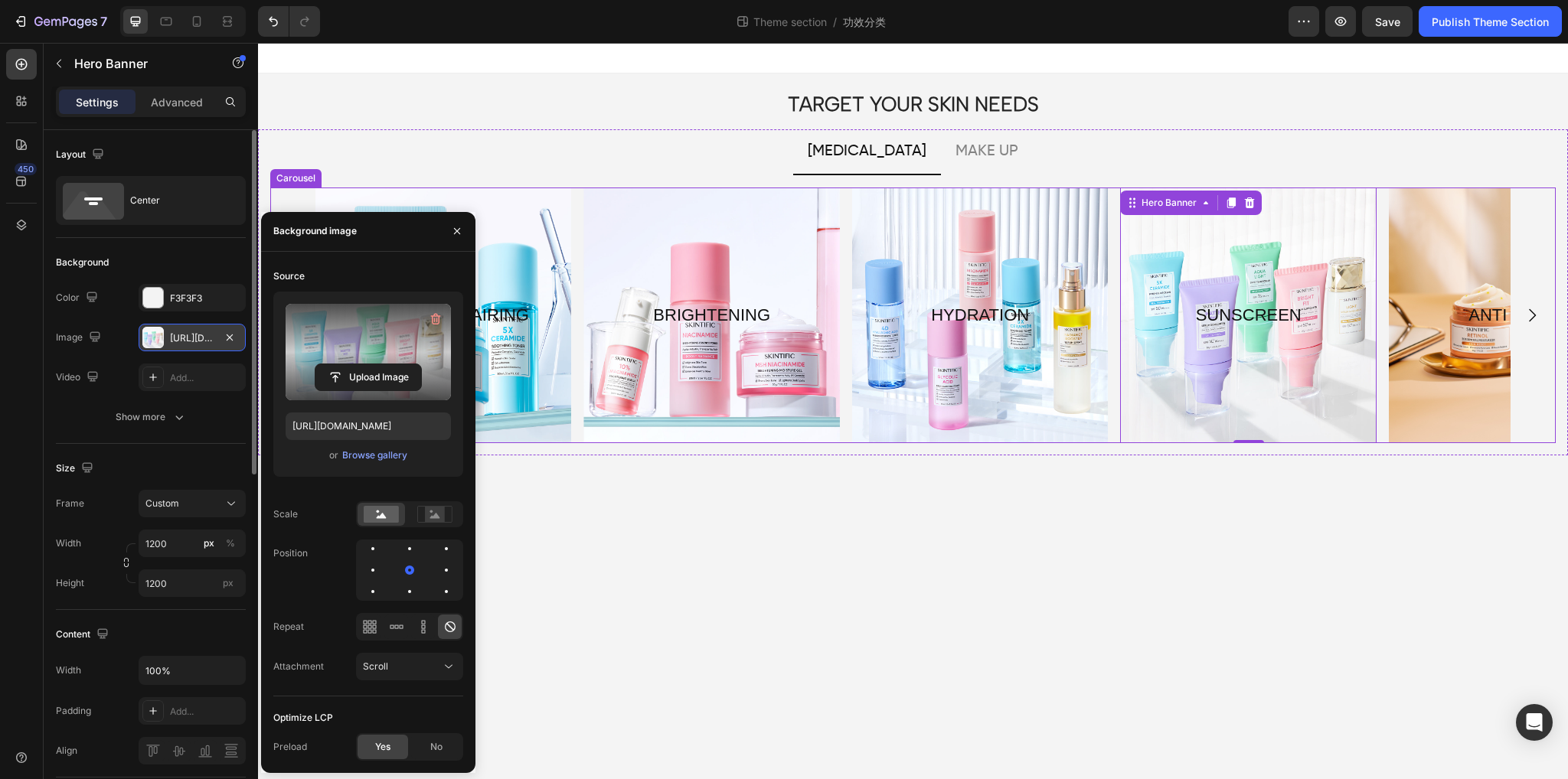
click at [1535, 313] on icon "Carousel Next Arrow" at bounding box center [1533, 316] width 19 height 19
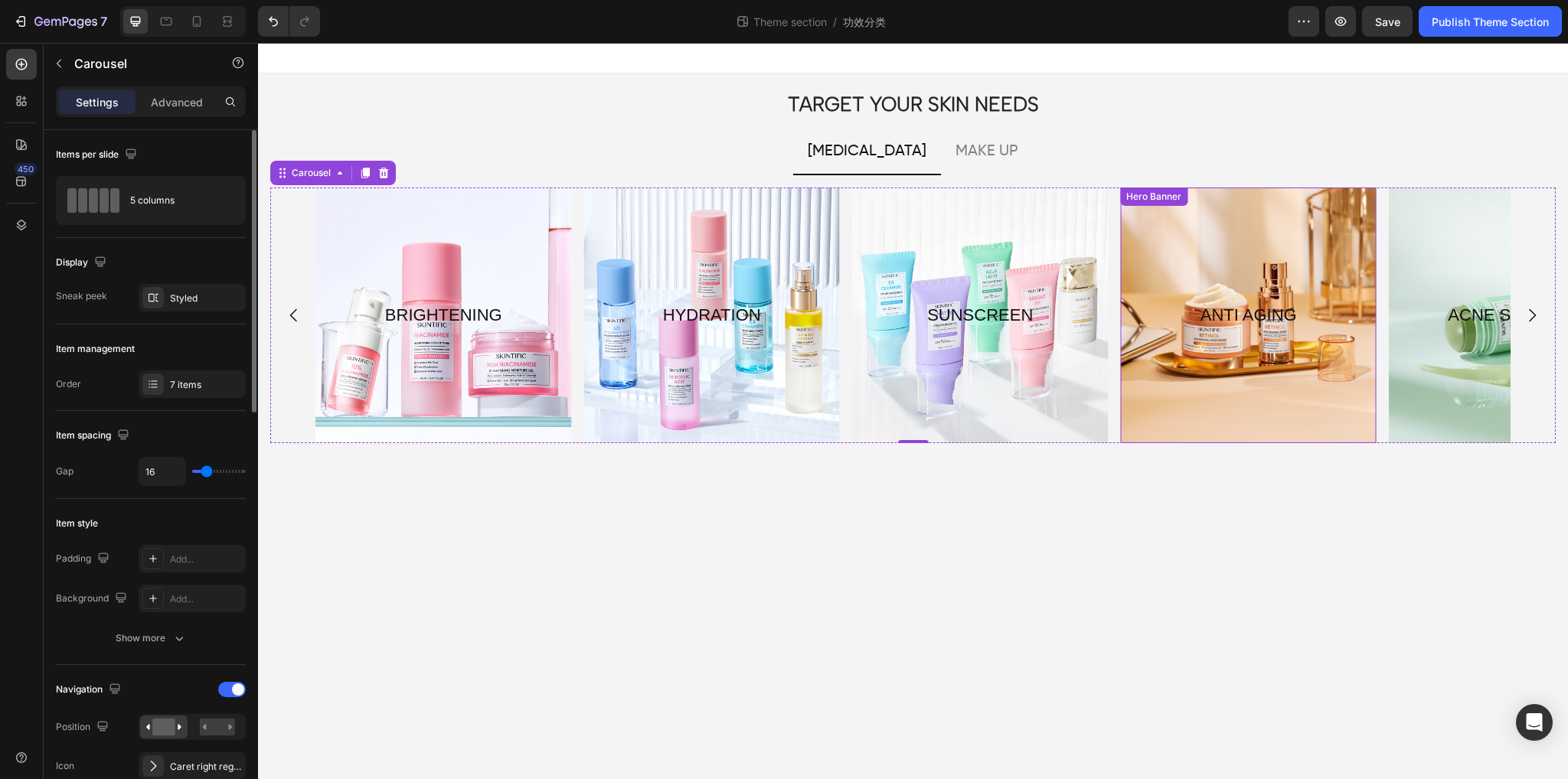
click at [1221, 377] on div "Overlay" at bounding box center [1248, 315] width 255 height 255
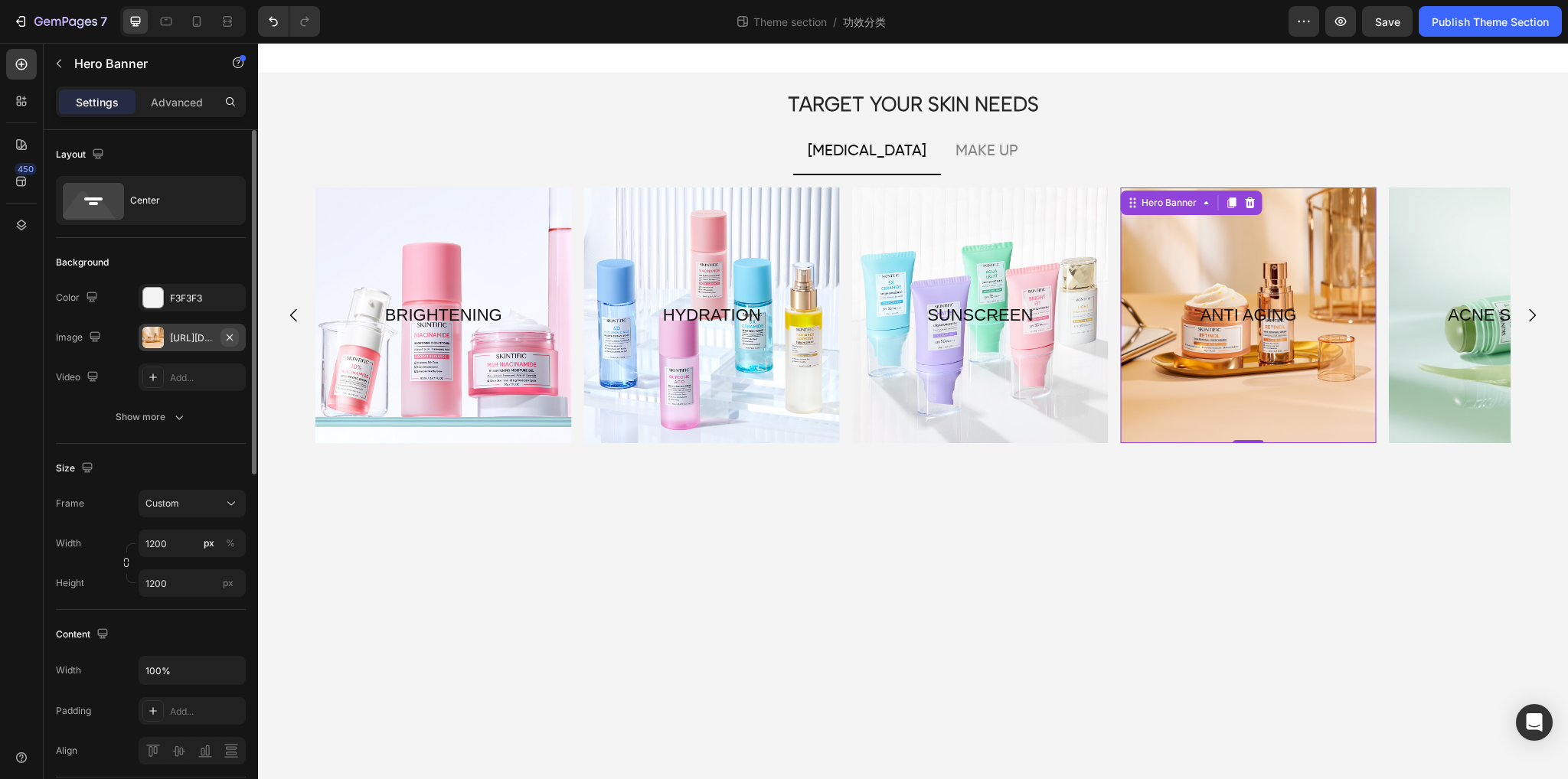
click at [234, 335] on icon "button" at bounding box center [229, 337] width 12 height 12
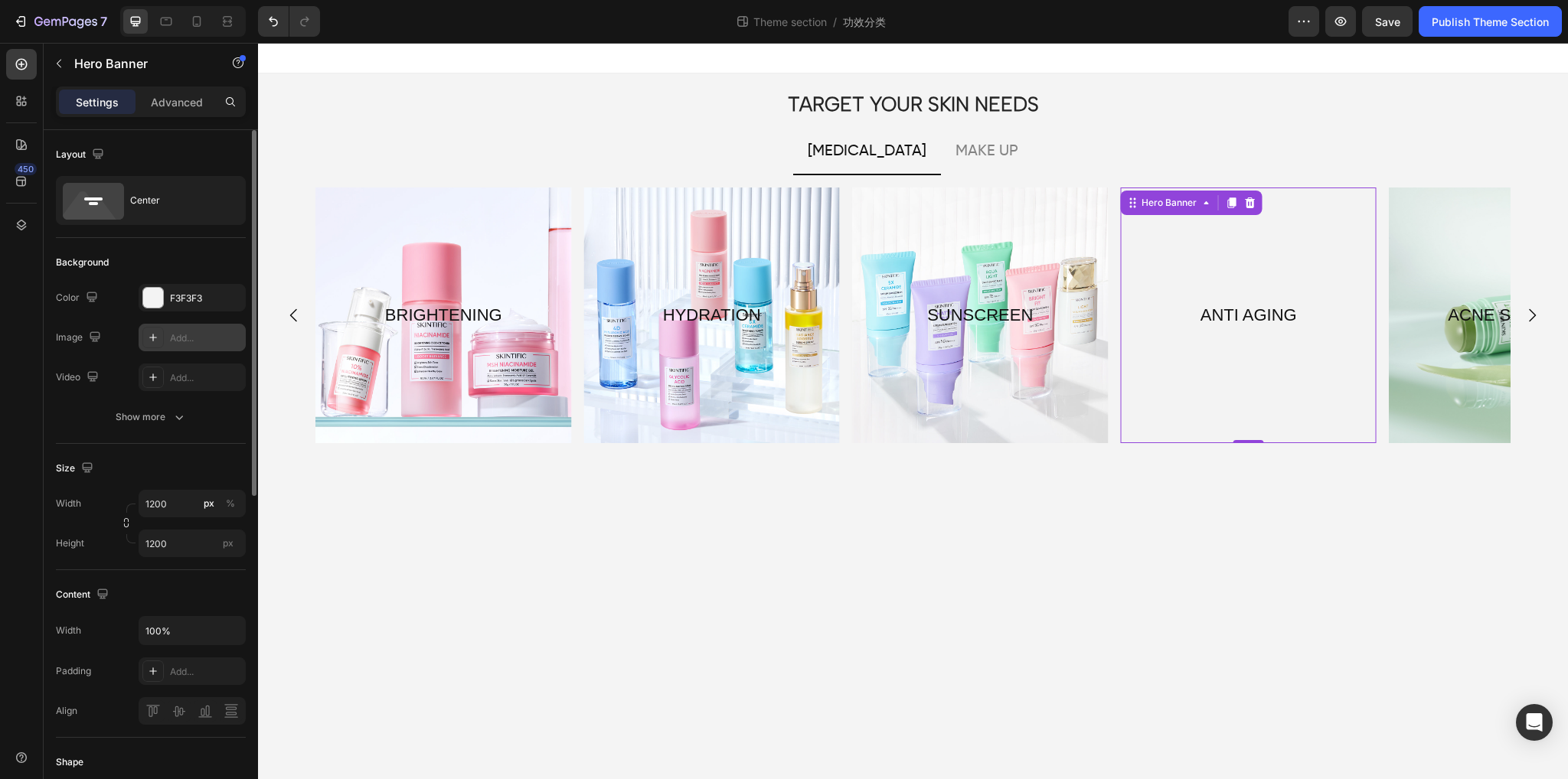
click at [195, 335] on div "Add..." at bounding box center [205, 338] width 72 height 14
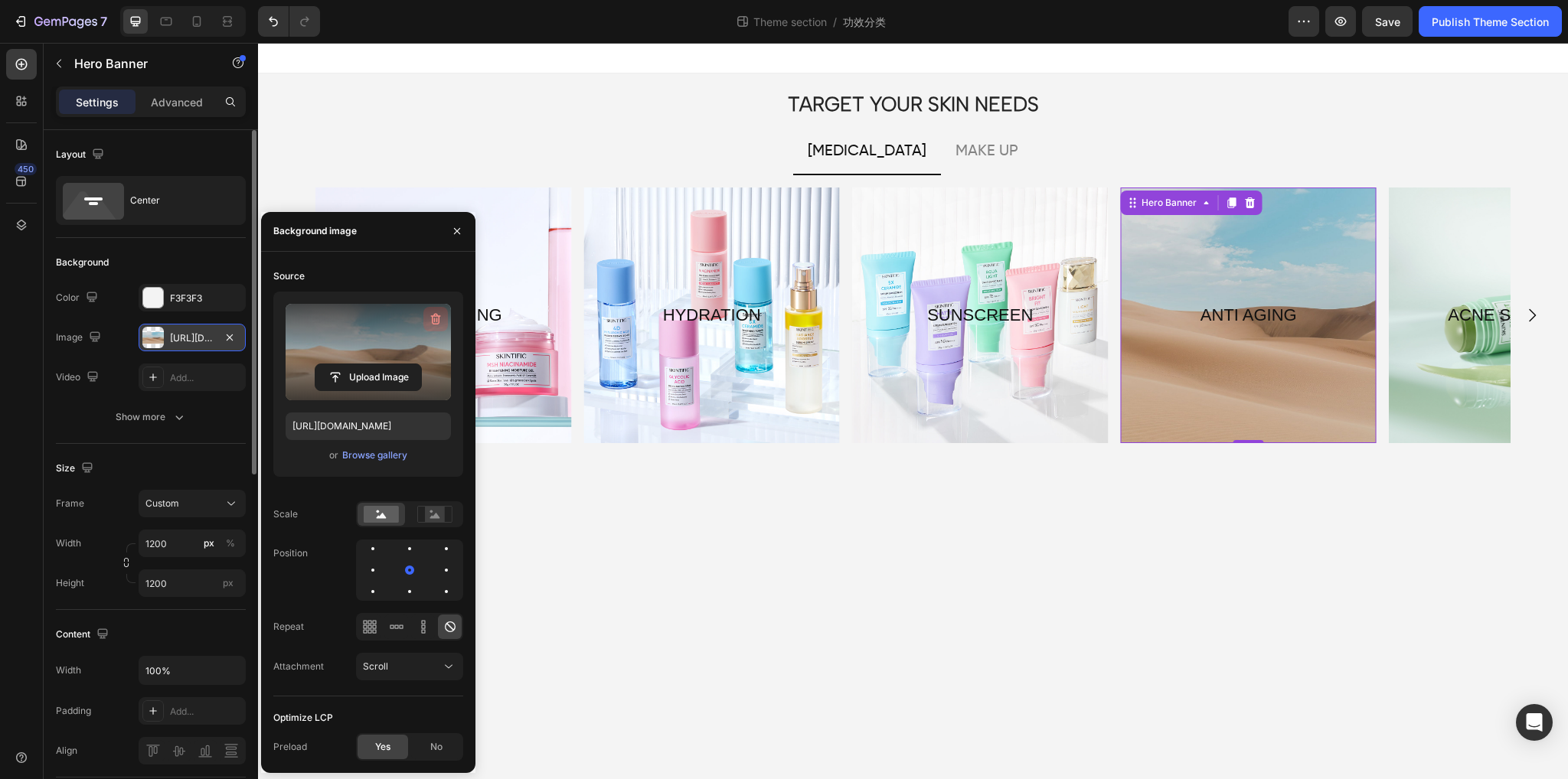
click at [429, 315] on icon "button" at bounding box center [435, 319] width 15 height 15
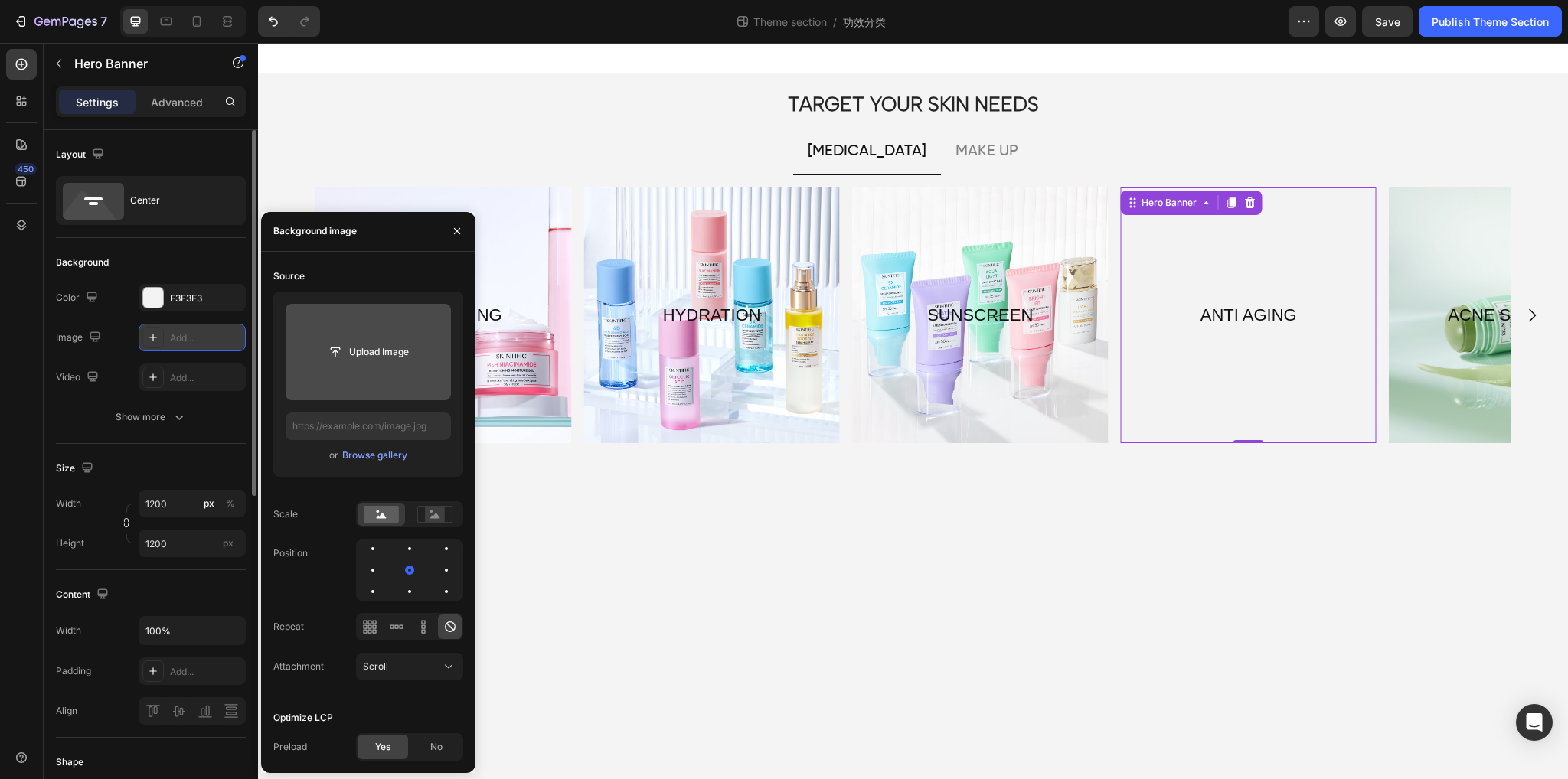
click at [359, 366] on input "file" at bounding box center [367, 352] width 165 height 97
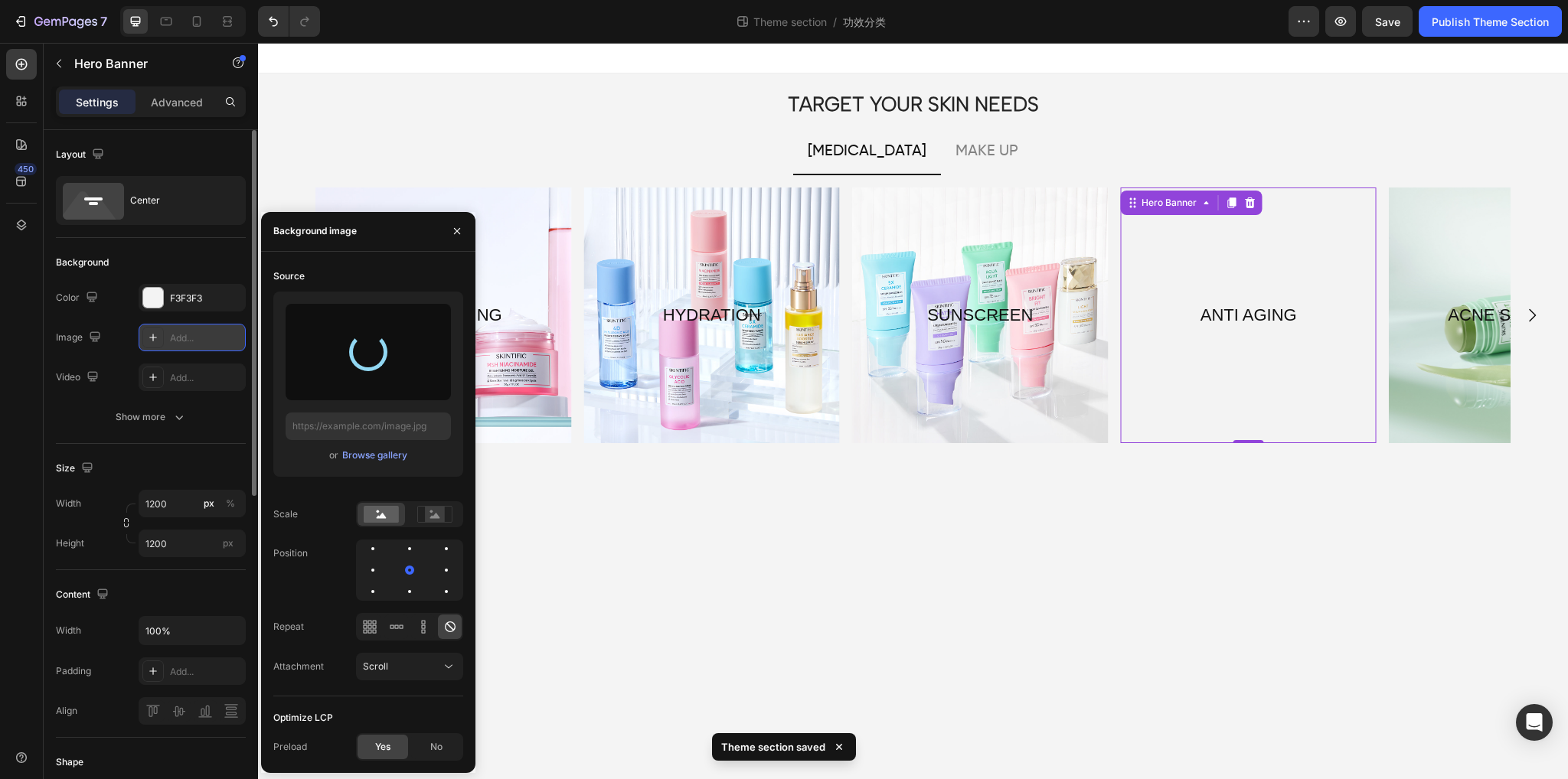
type input "[URL][DOMAIN_NAME]"
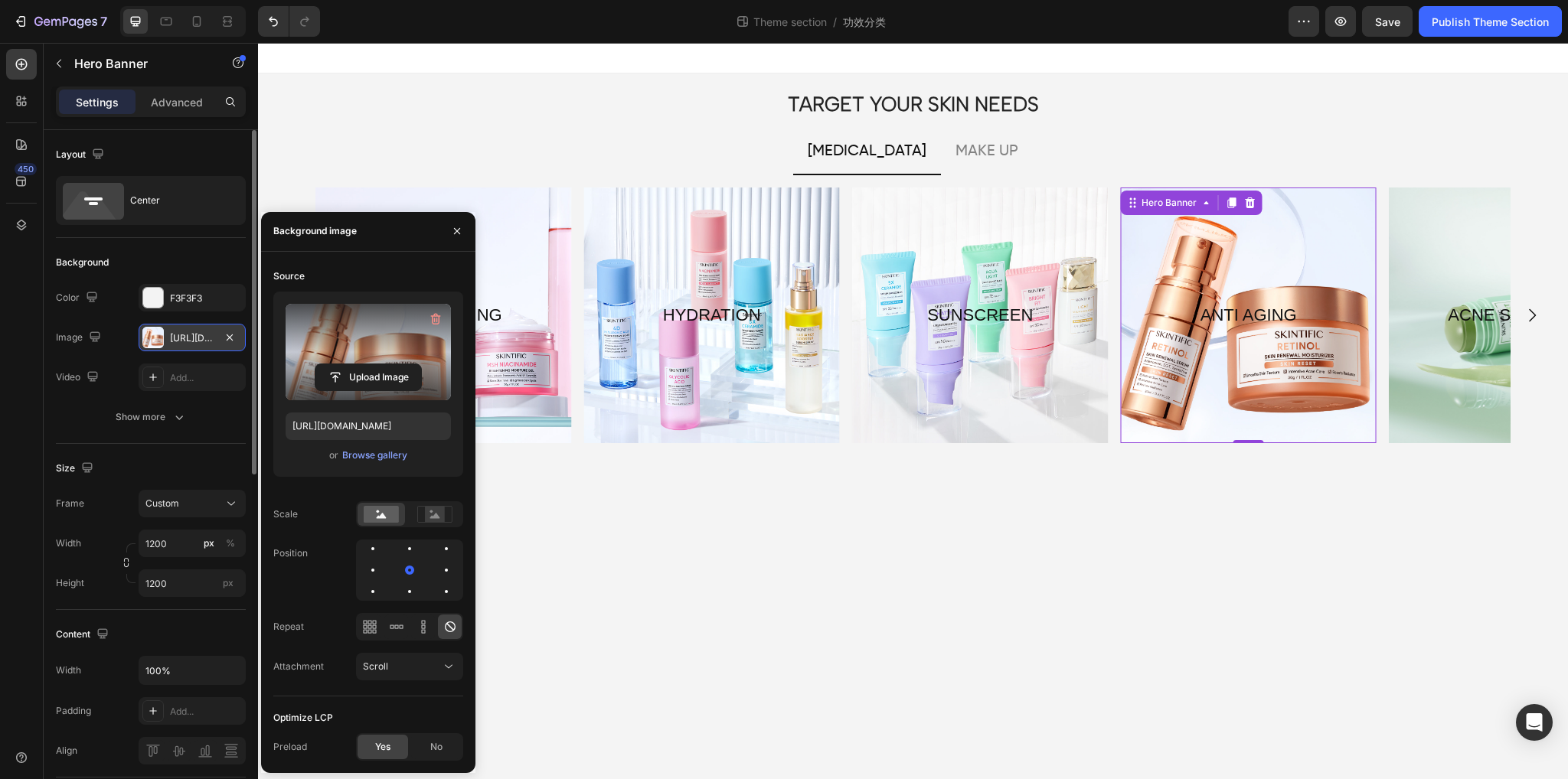
click at [908, 554] on body "TARGET YOUR SKIN NEEDS Heading [MEDICAL_DATA] MAKE UP BARRIER REPAIRING Text Bl…" at bounding box center [914, 411] width 1311 height 736
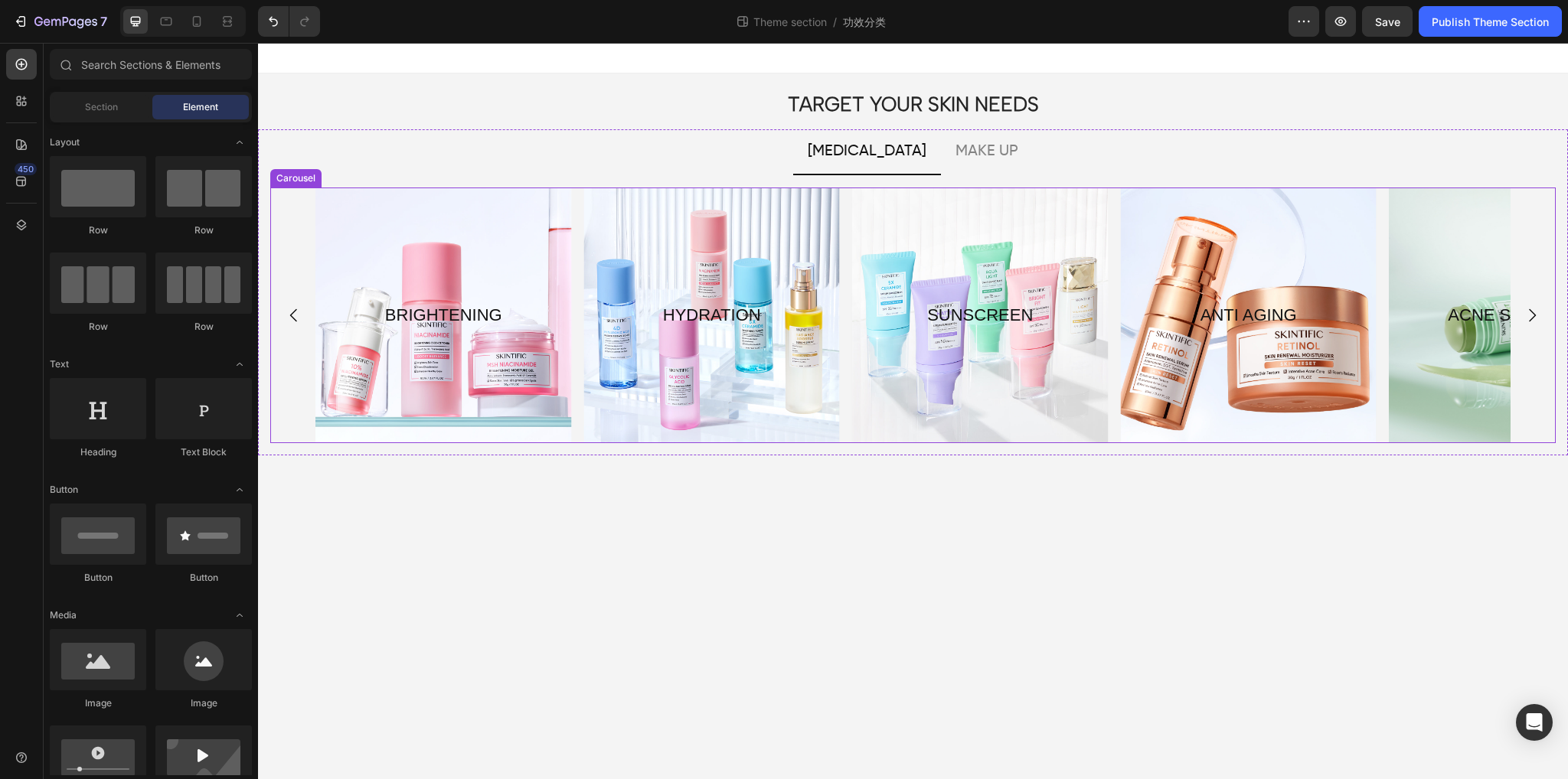
click at [1523, 316] on icon "Carousel Next Arrow" at bounding box center [1533, 316] width 19 height 19
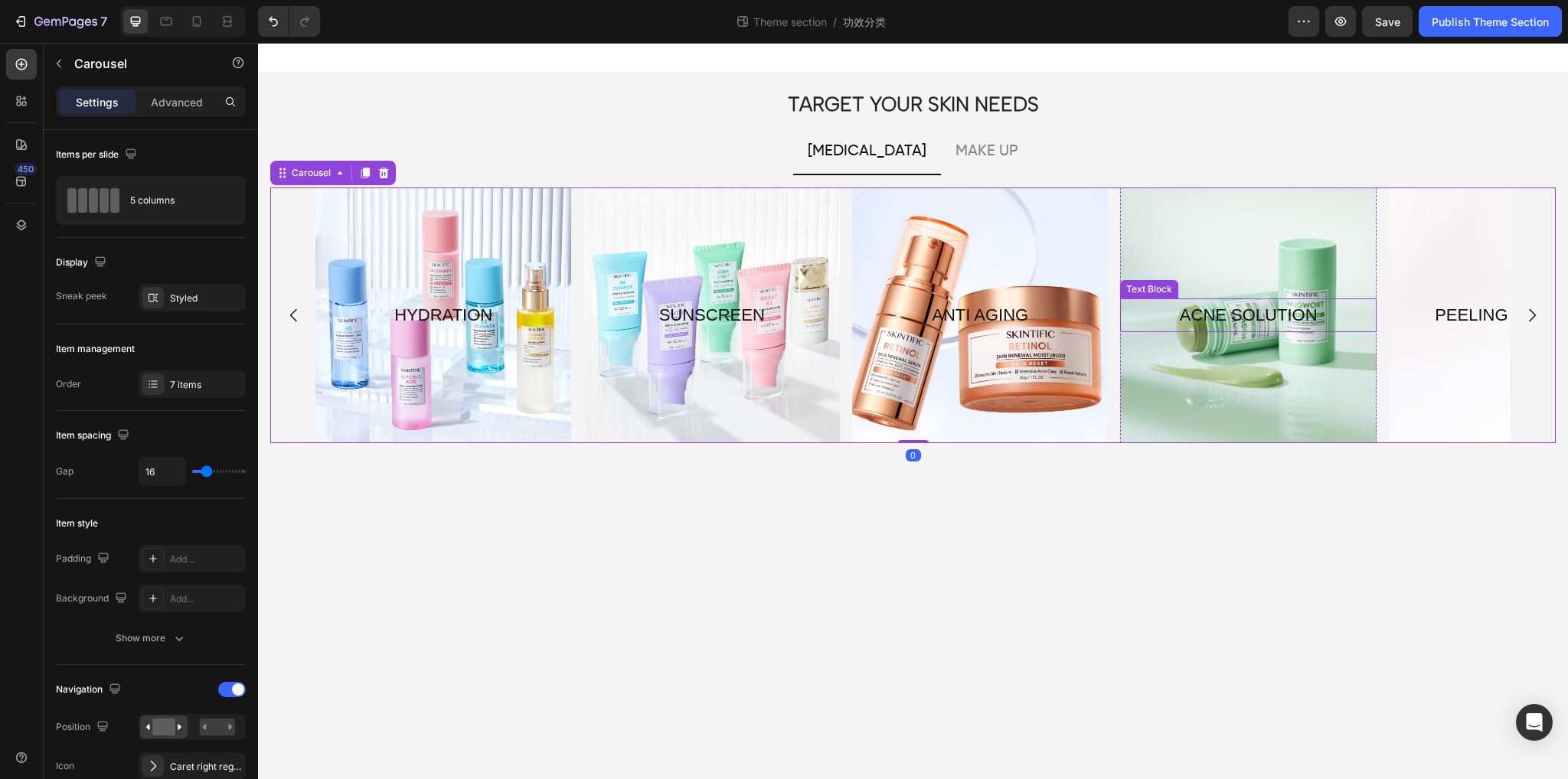
click at [1244, 263] on div "Overlay" at bounding box center [1248, 315] width 255 height 255
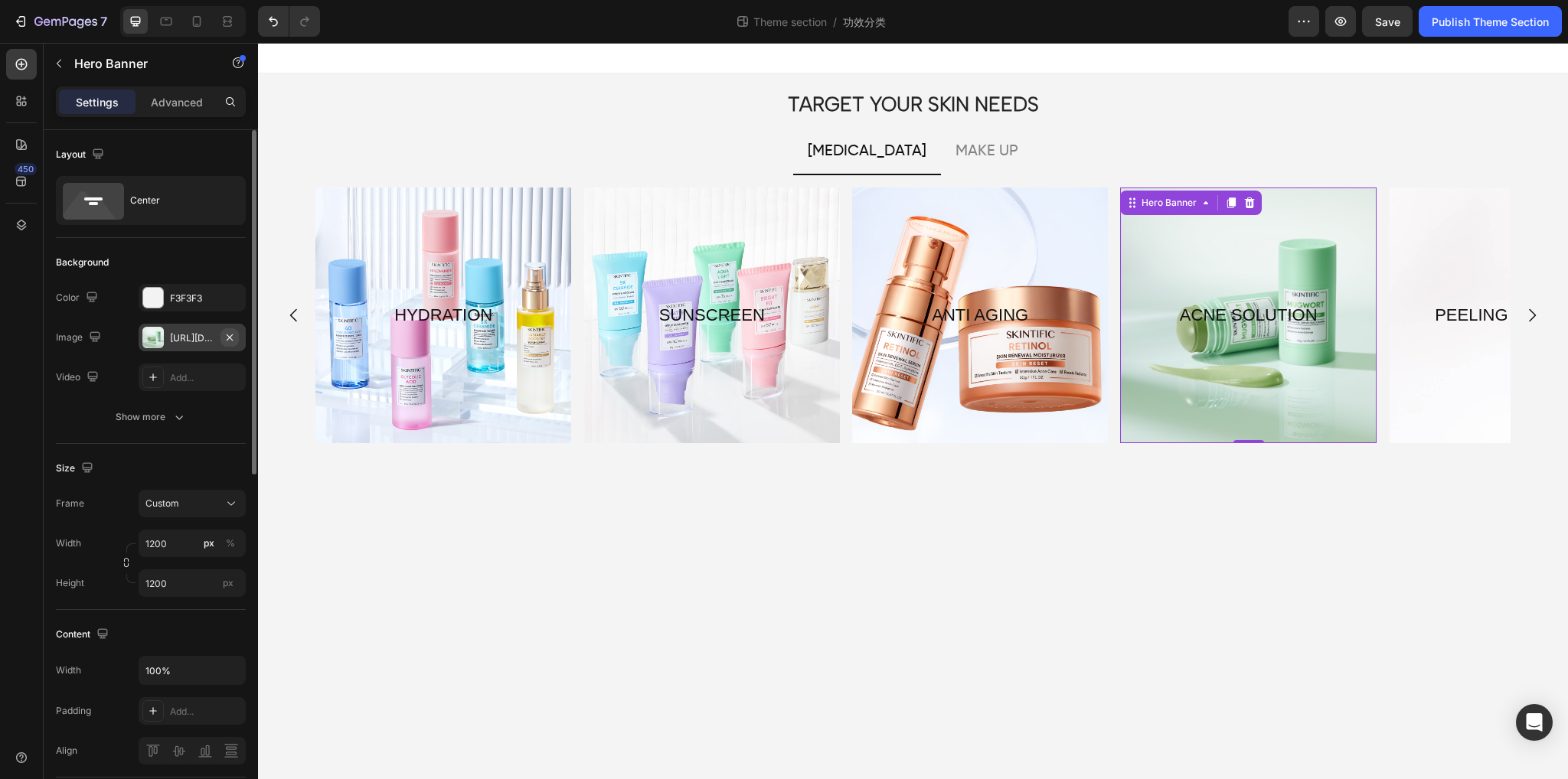
click at [229, 337] on icon "button" at bounding box center [229, 337] width 12 height 12
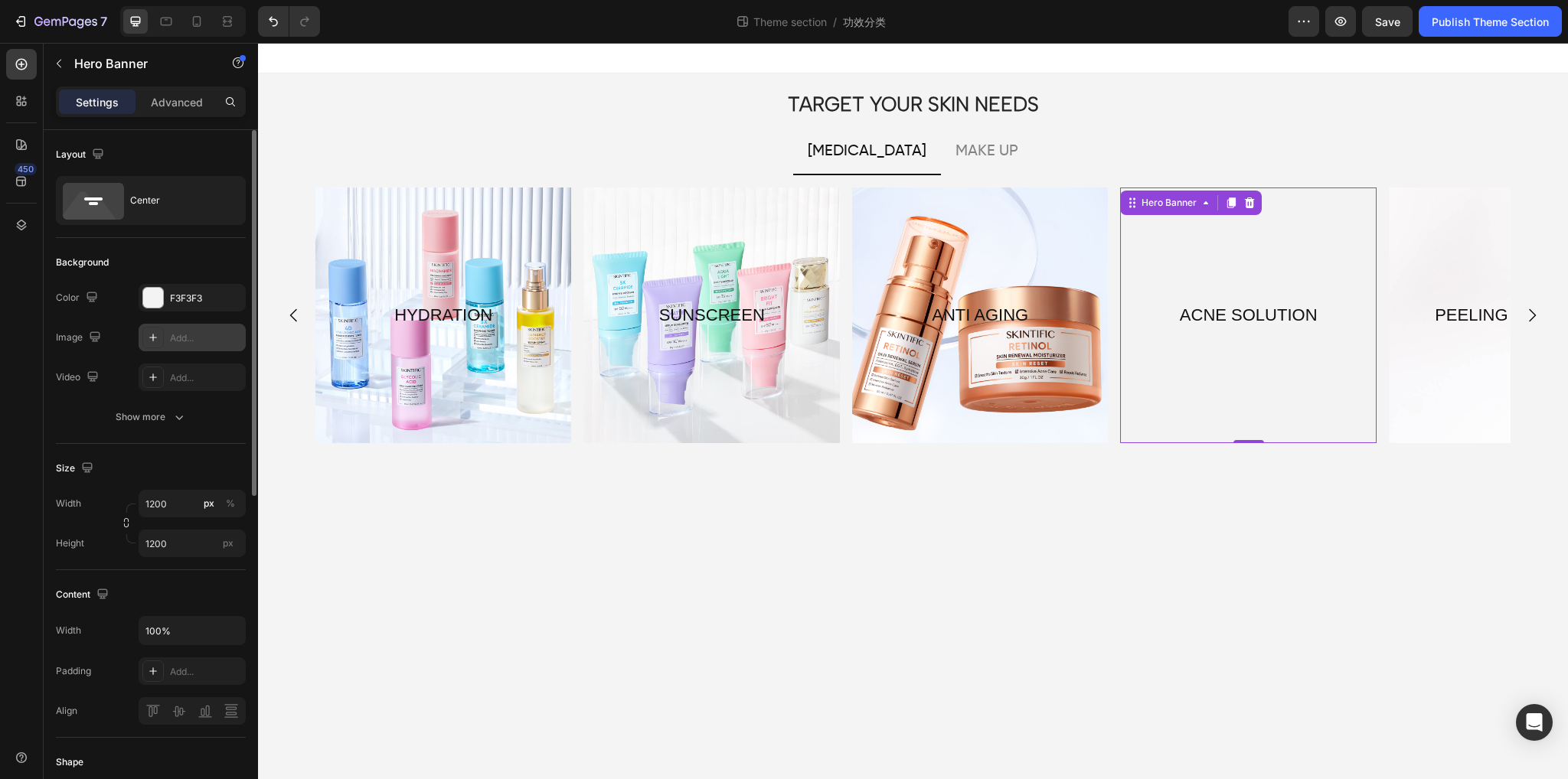
click at [189, 341] on div "Add..." at bounding box center [205, 338] width 72 height 14
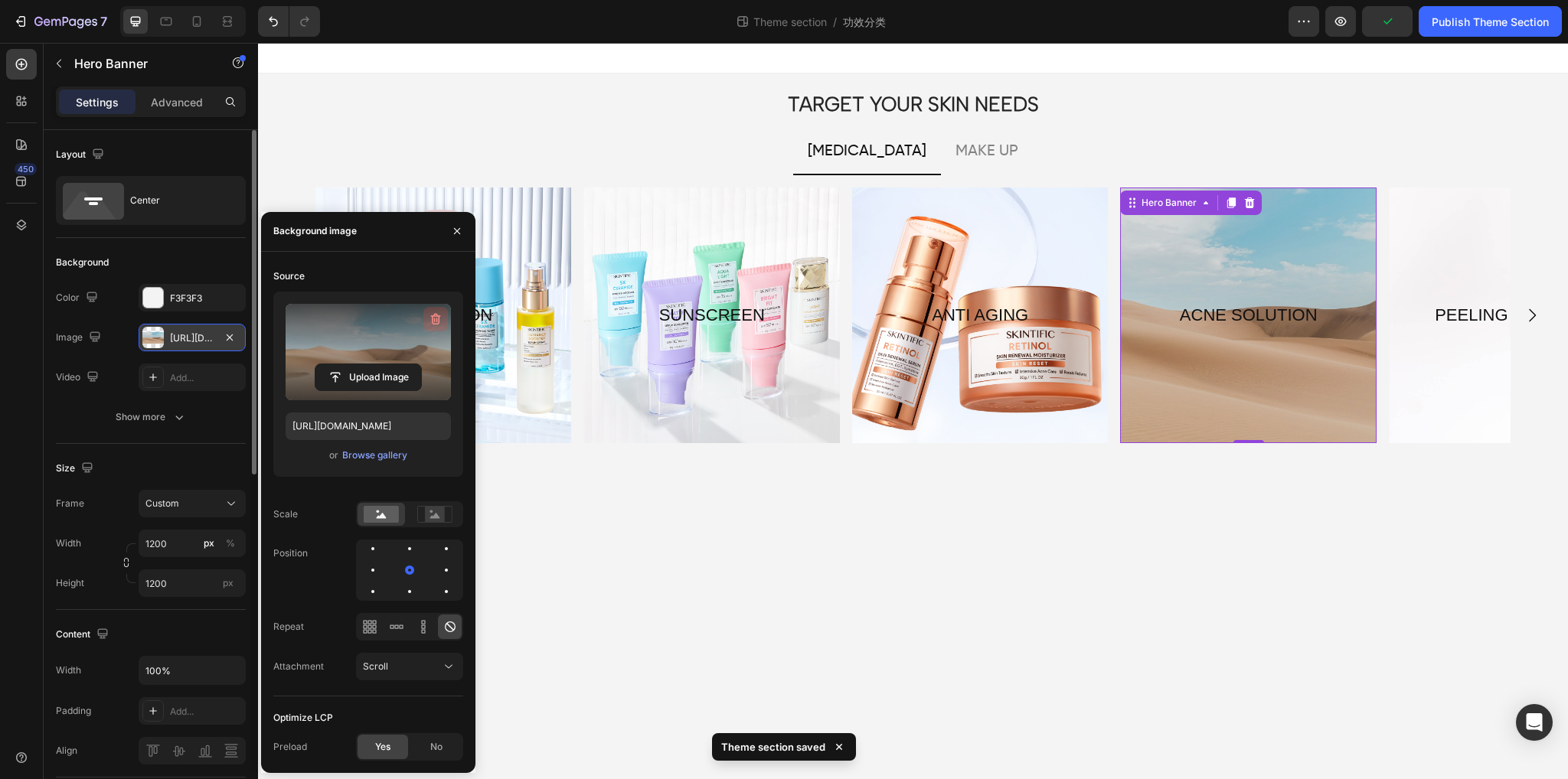
click at [432, 318] on icon "button" at bounding box center [436, 319] width 10 height 11
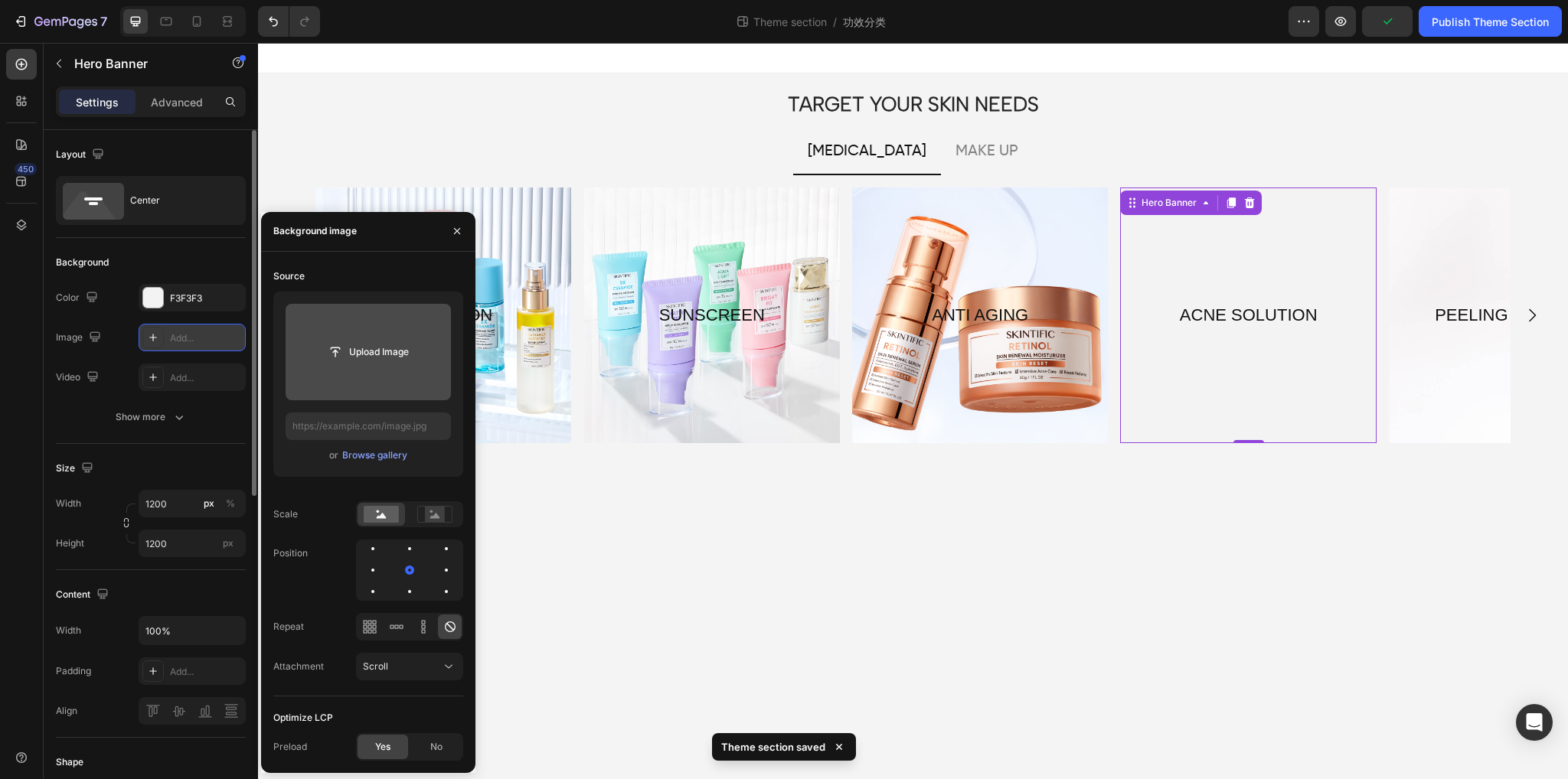
click at [374, 365] on input "file" at bounding box center [367, 352] width 165 height 97
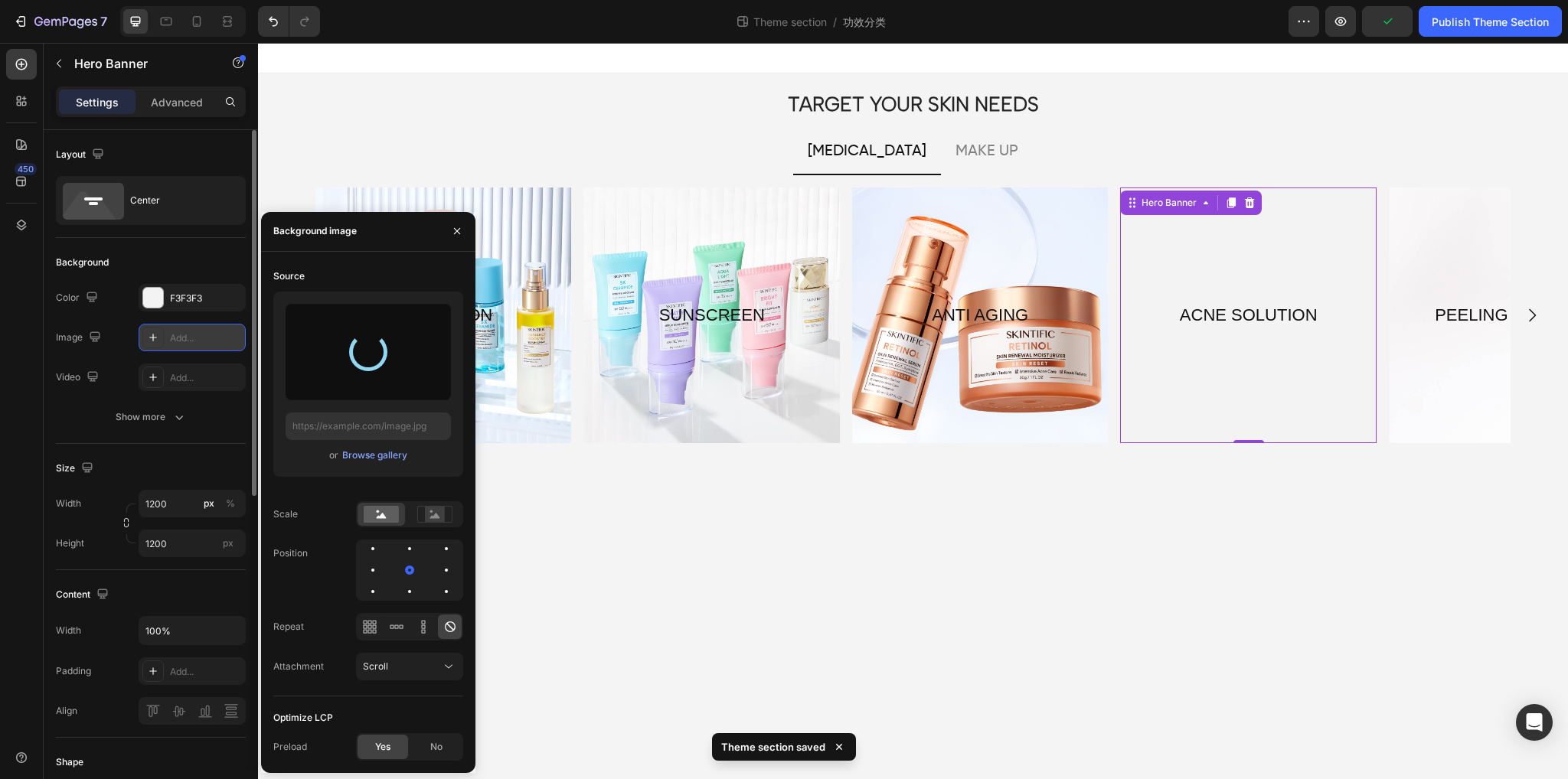
type input "[URL][DOMAIN_NAME]"
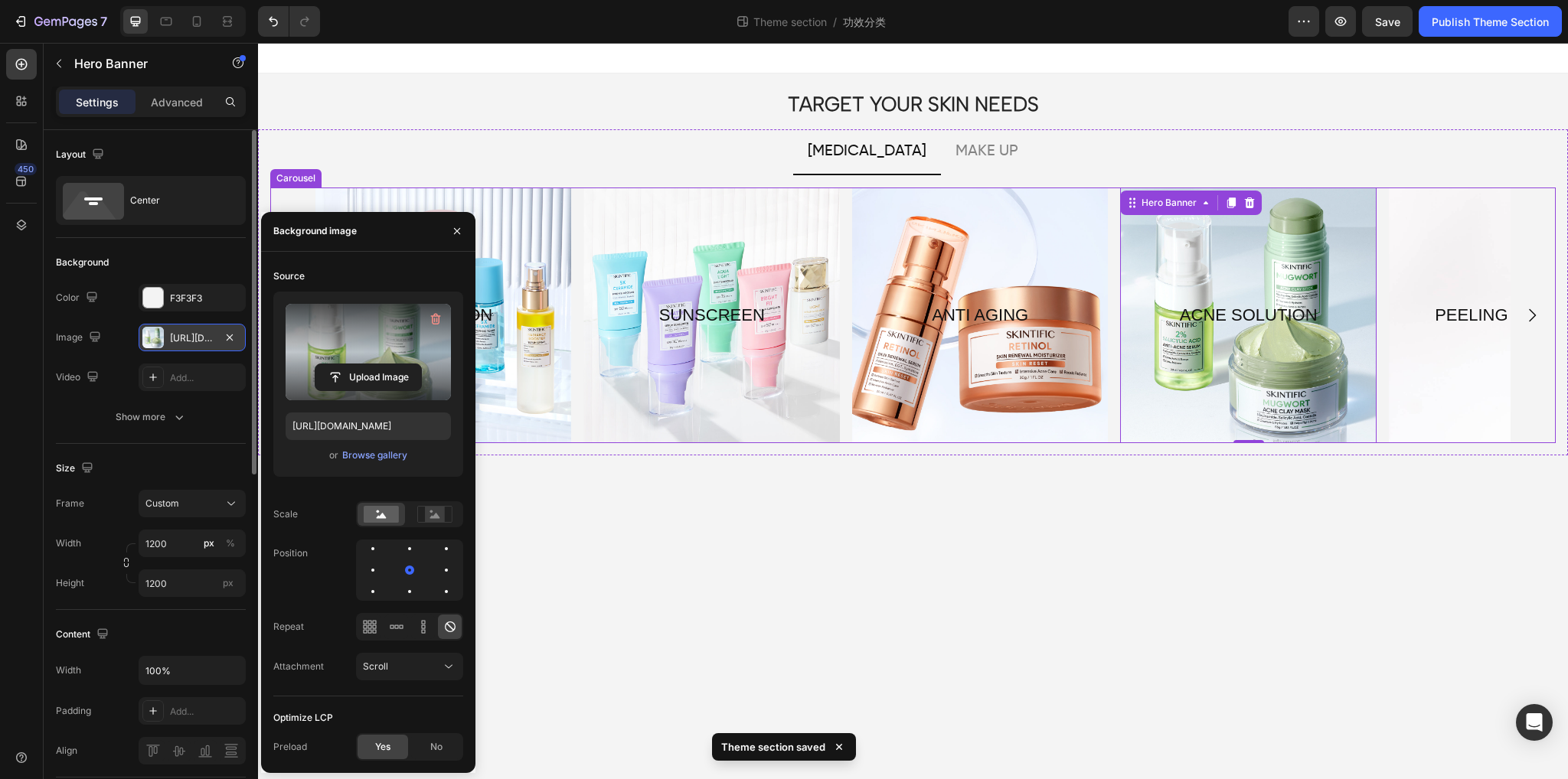
click at [1547, 311] on button "Carousel Next Arrow" at bounding box center [1533, 315] width 43 height 43
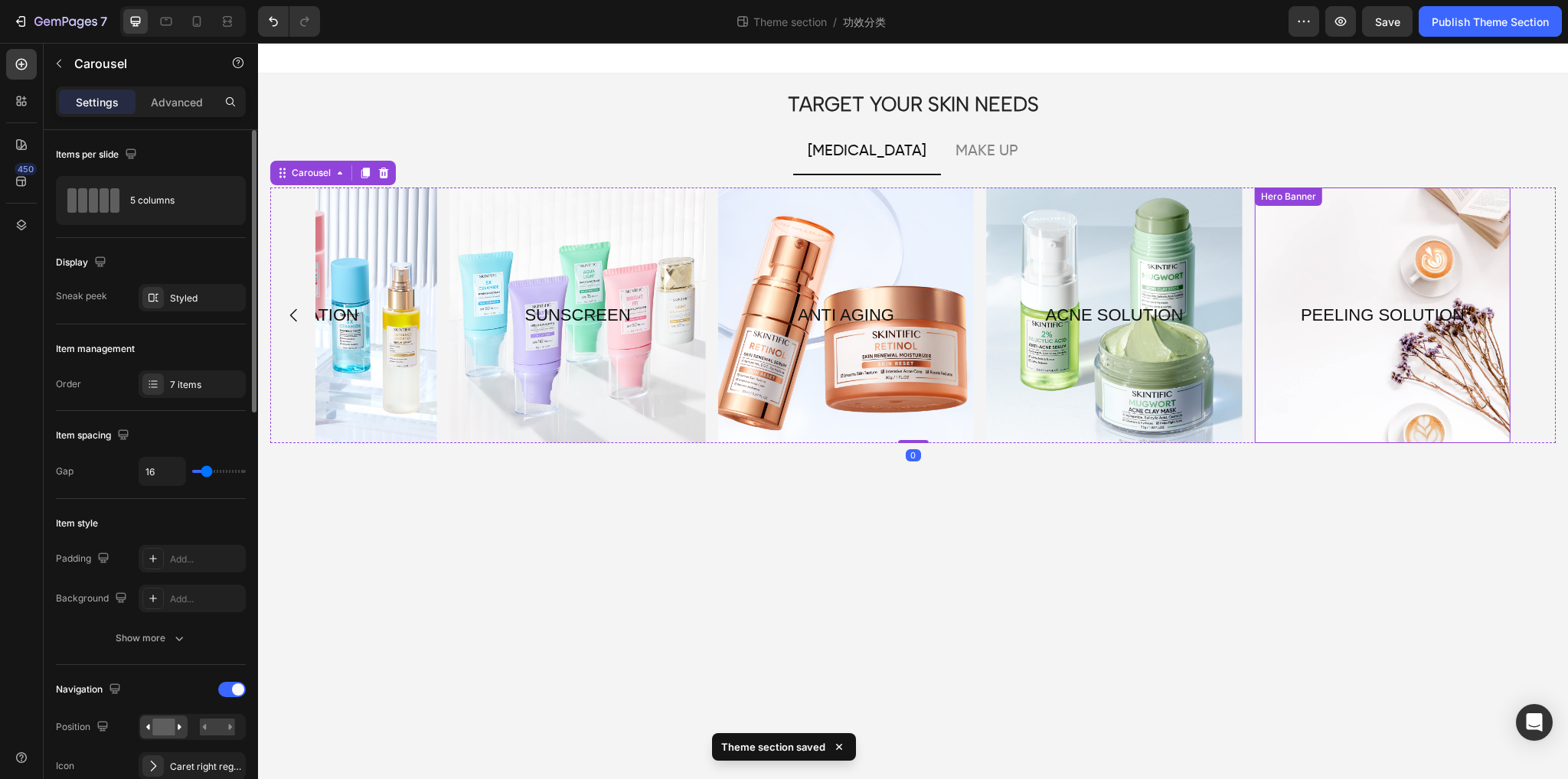
click at [1346, 239] on div "Overlay" at bounding box center [1382, 315] width 255 height 255
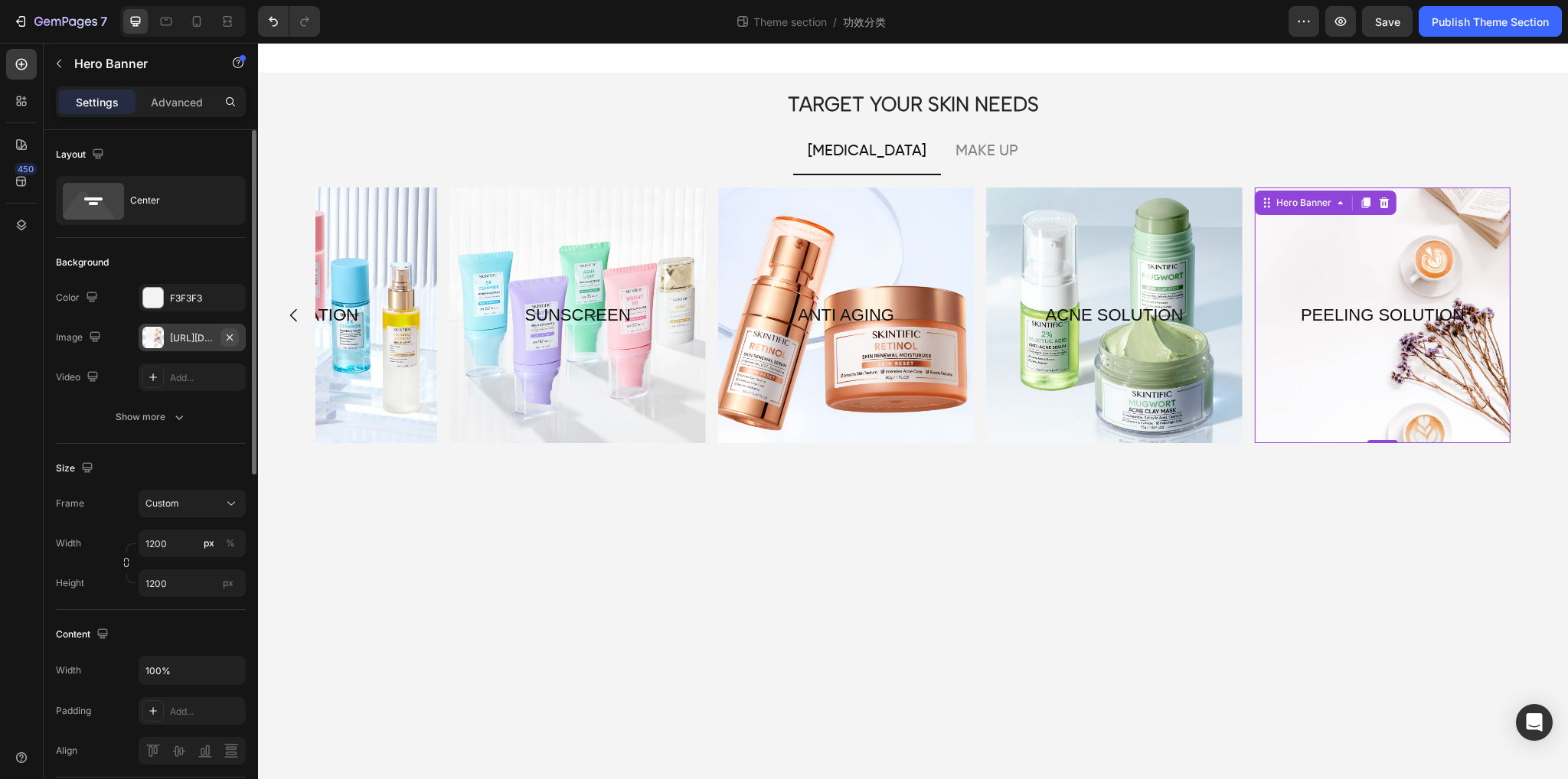
click at [230, 335] on icon "button" at bounding box center [229, 336] width 7 height 7
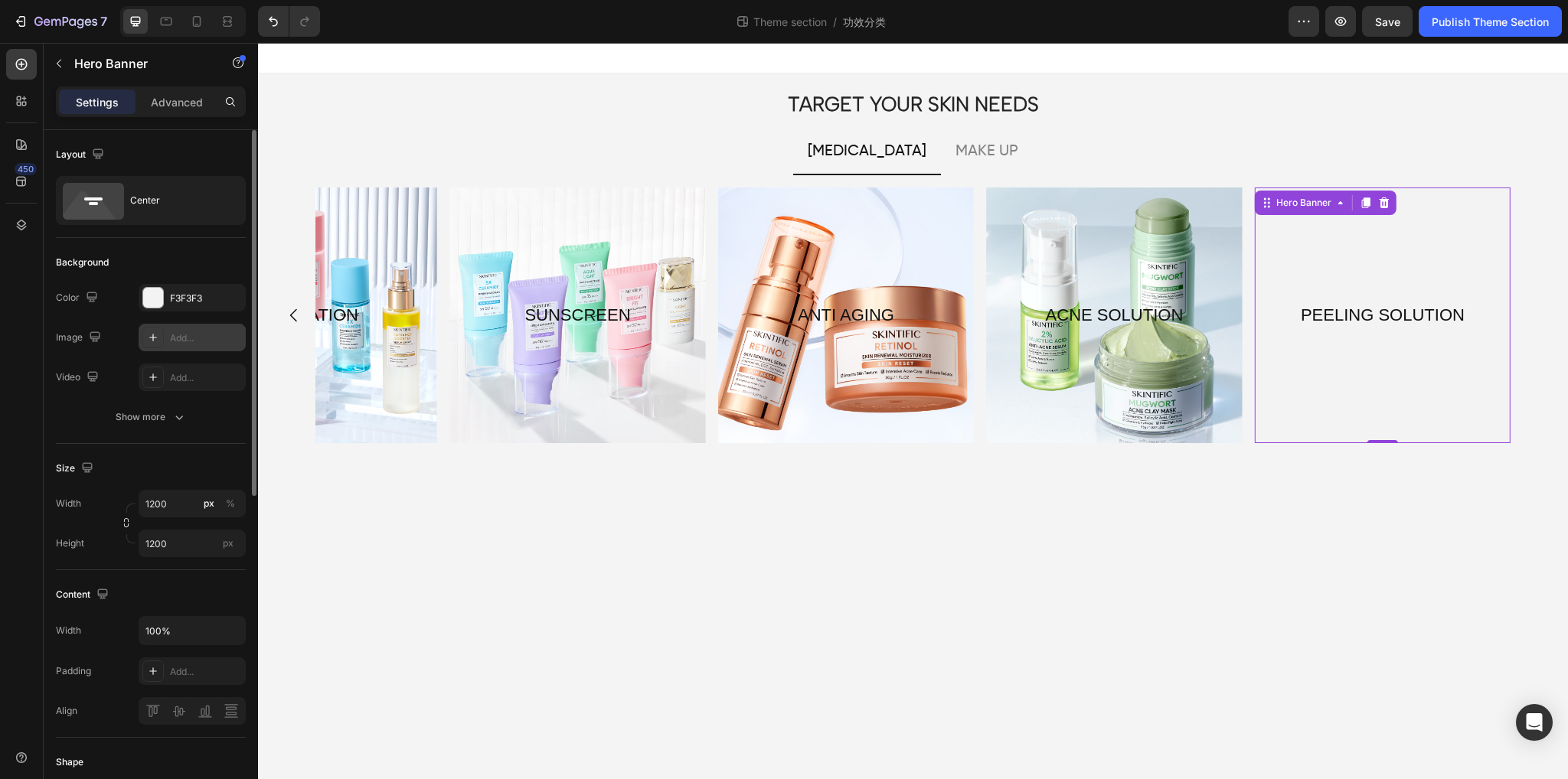
click at [178, 338] on div "Add..." at bounding box center [205, 338] width 72 height 14
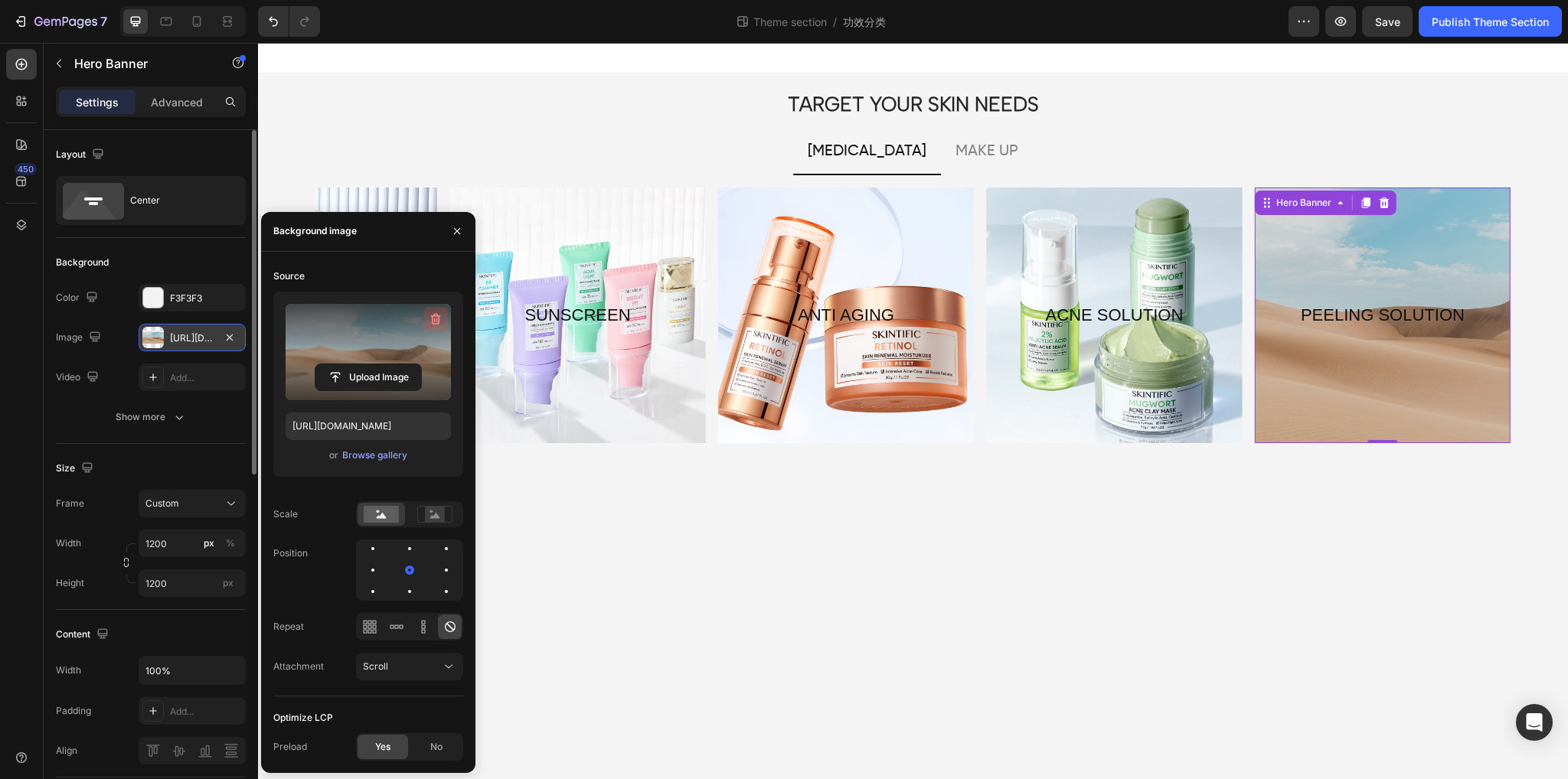
click at [435, 318] on icon "button" at bounding box center [435, 319] width 15 height 15
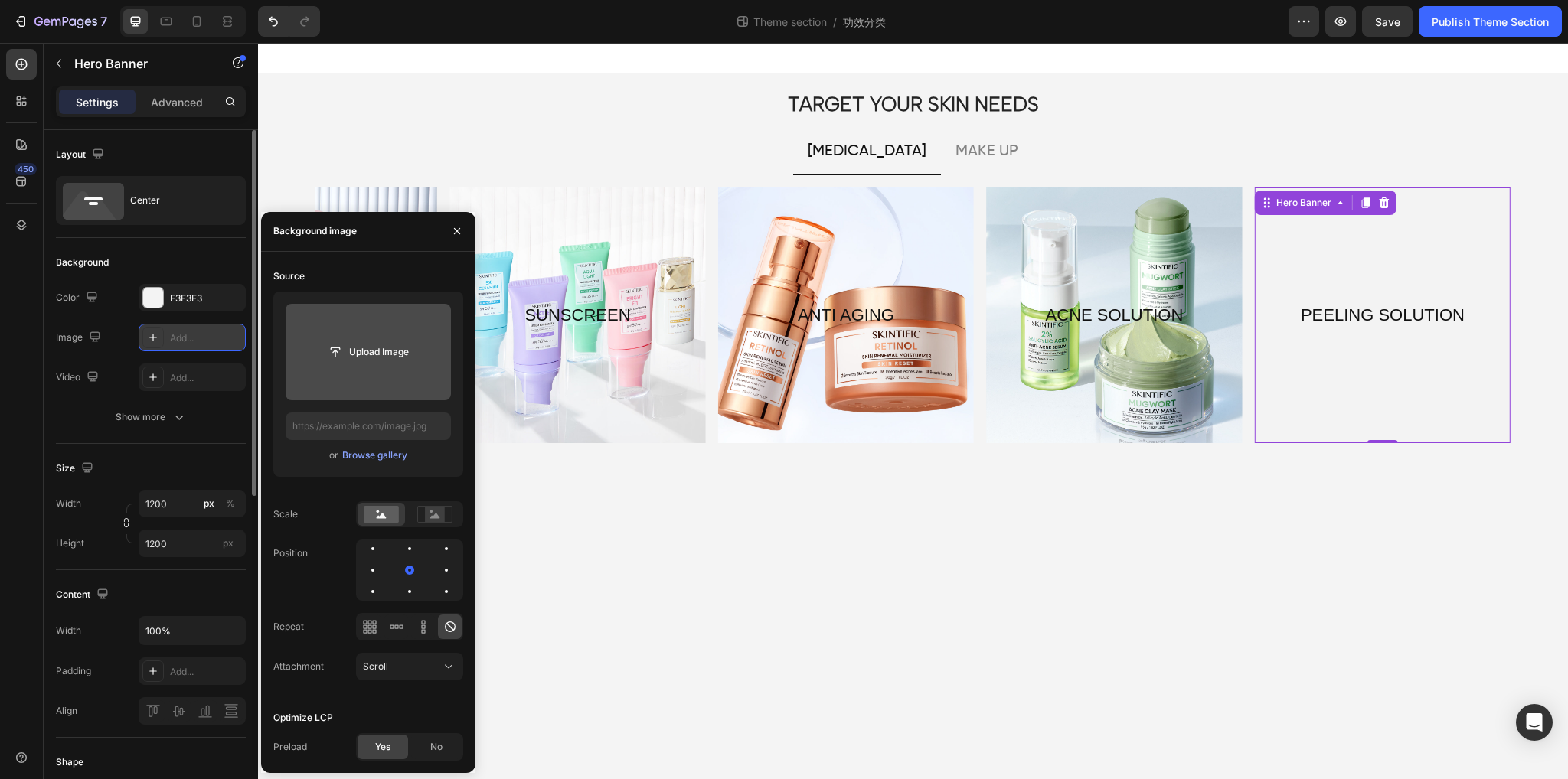
click at [364, 369] on input "file" at bounding box center [367, 352] width 165 height 97
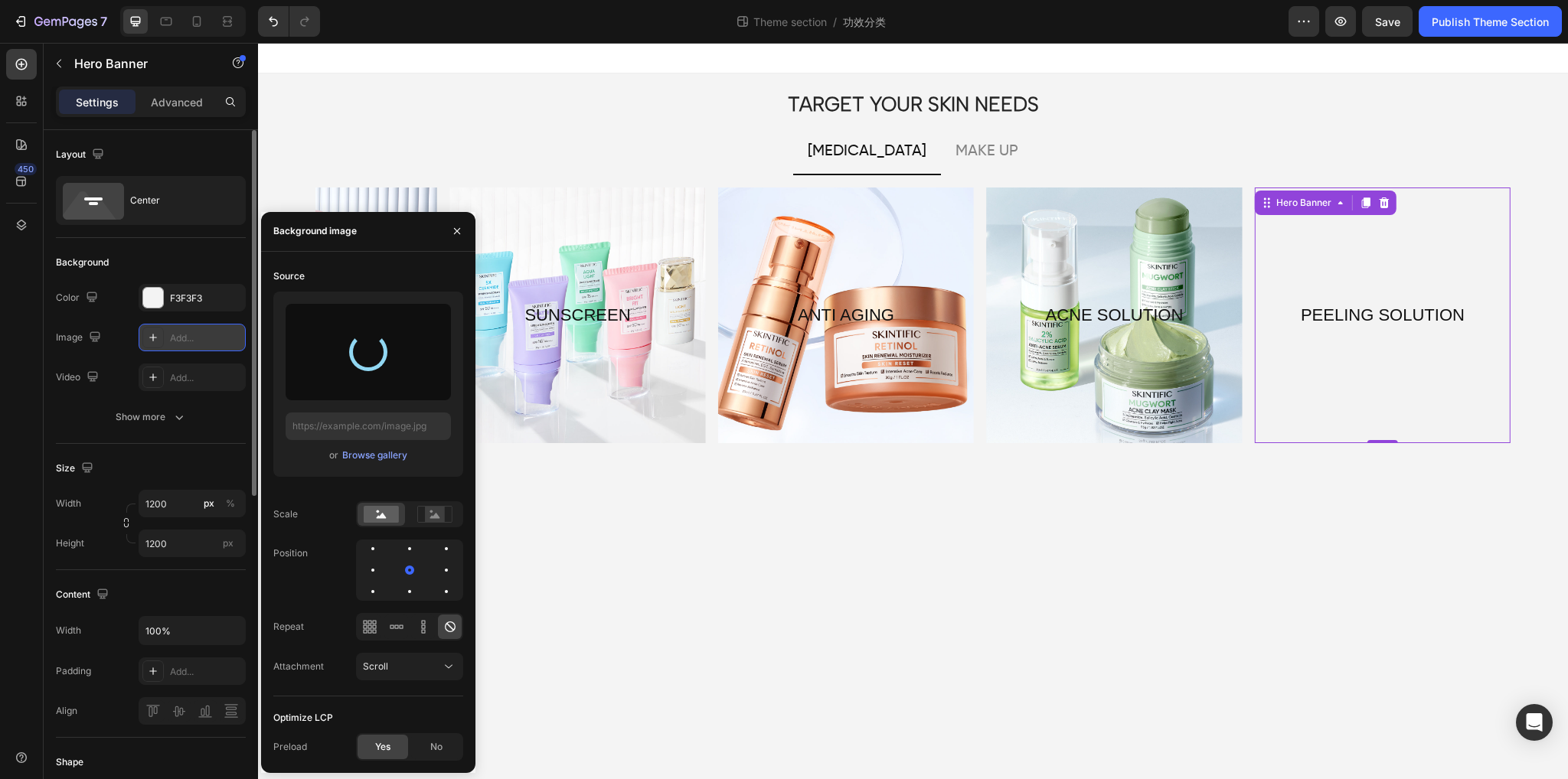
type input "[URL][DOMAIN_NAME]"
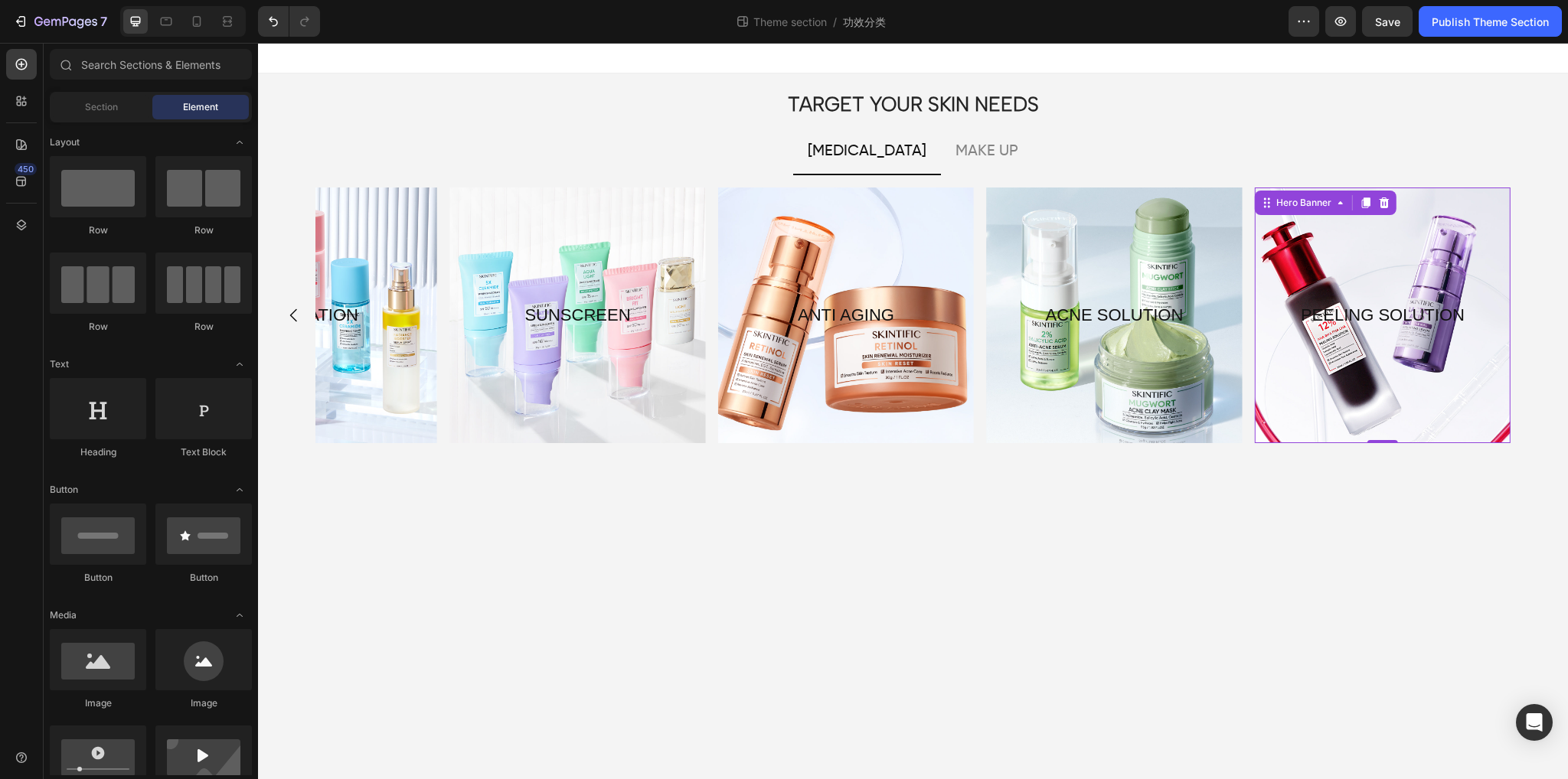
click at [1293, 524] on body "TARGET YOUR SKIN NEEDS Heading [MEDICAL_DATA] MAKE UP BARRIER REPAIRING Text Bl…" at bounding box center [914, 411] width 1311 height 736
click at [1382, 317] on p "PEELING SOLUTION" at bounding box center [1382, 315] width 253 height 31
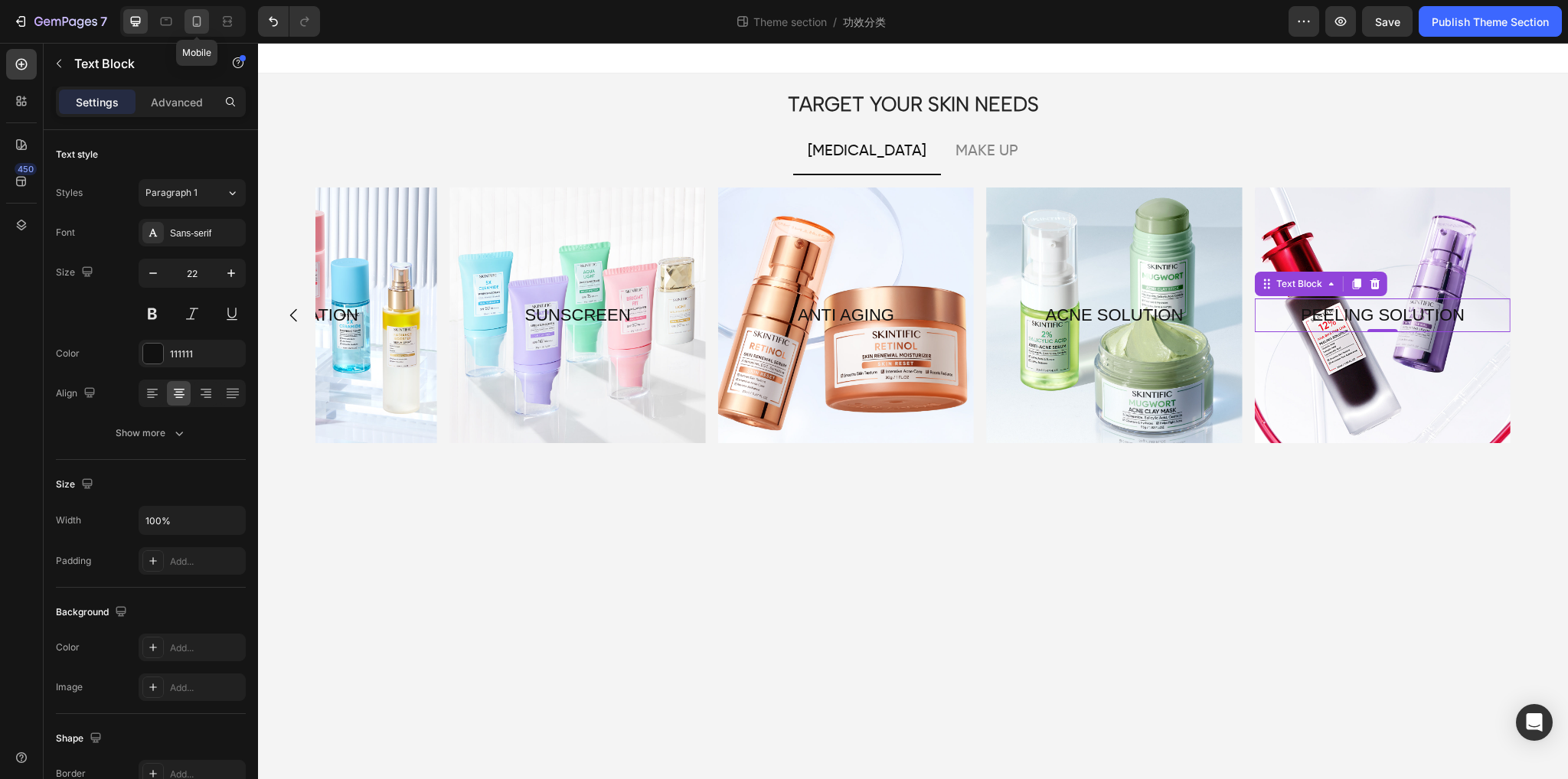
click at [202, 17] on icon at bounding box center [197, 21] width 15 height 15
type input "16"
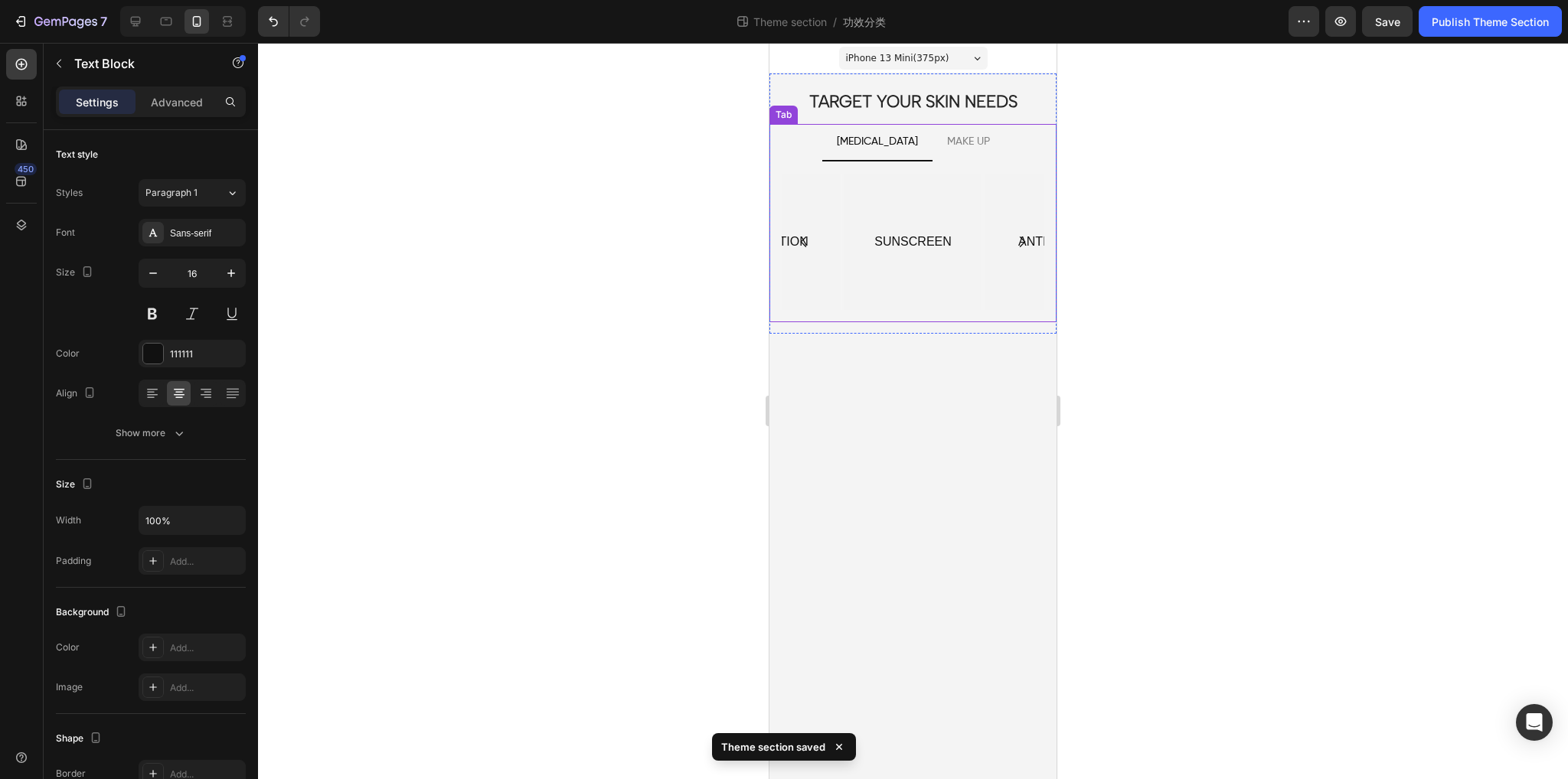
click at [778, 242] on div "BARRIER REPAIRING Text Block Hero Banner BRIGHTENING Text Block Hero Banner HYD…" at bounding box center [914, 241] width 287 height 161
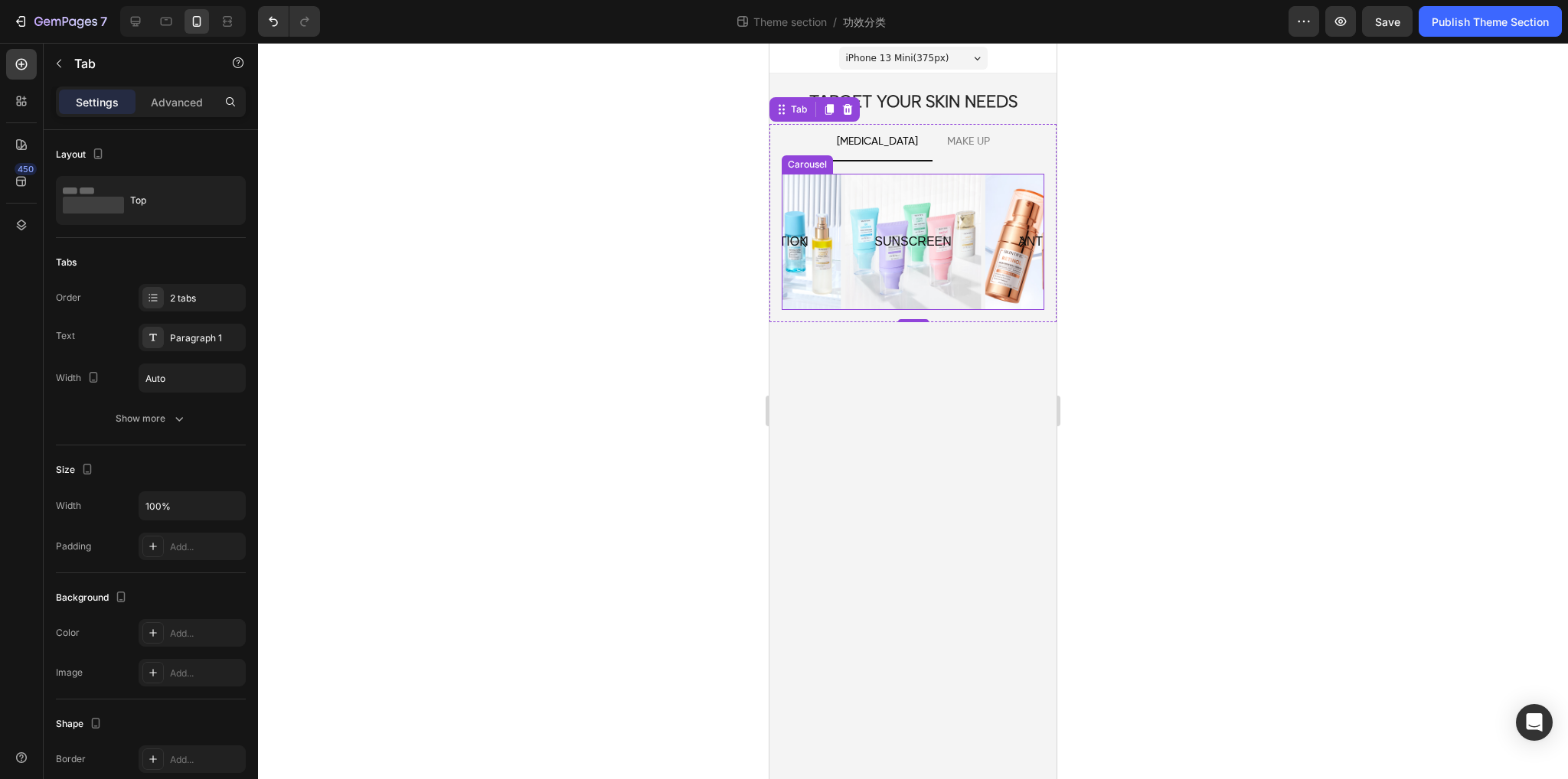
click at [803, 241] on icon "Carousel Back Arrow" at bounding box center [804, 241] width 15 height 15
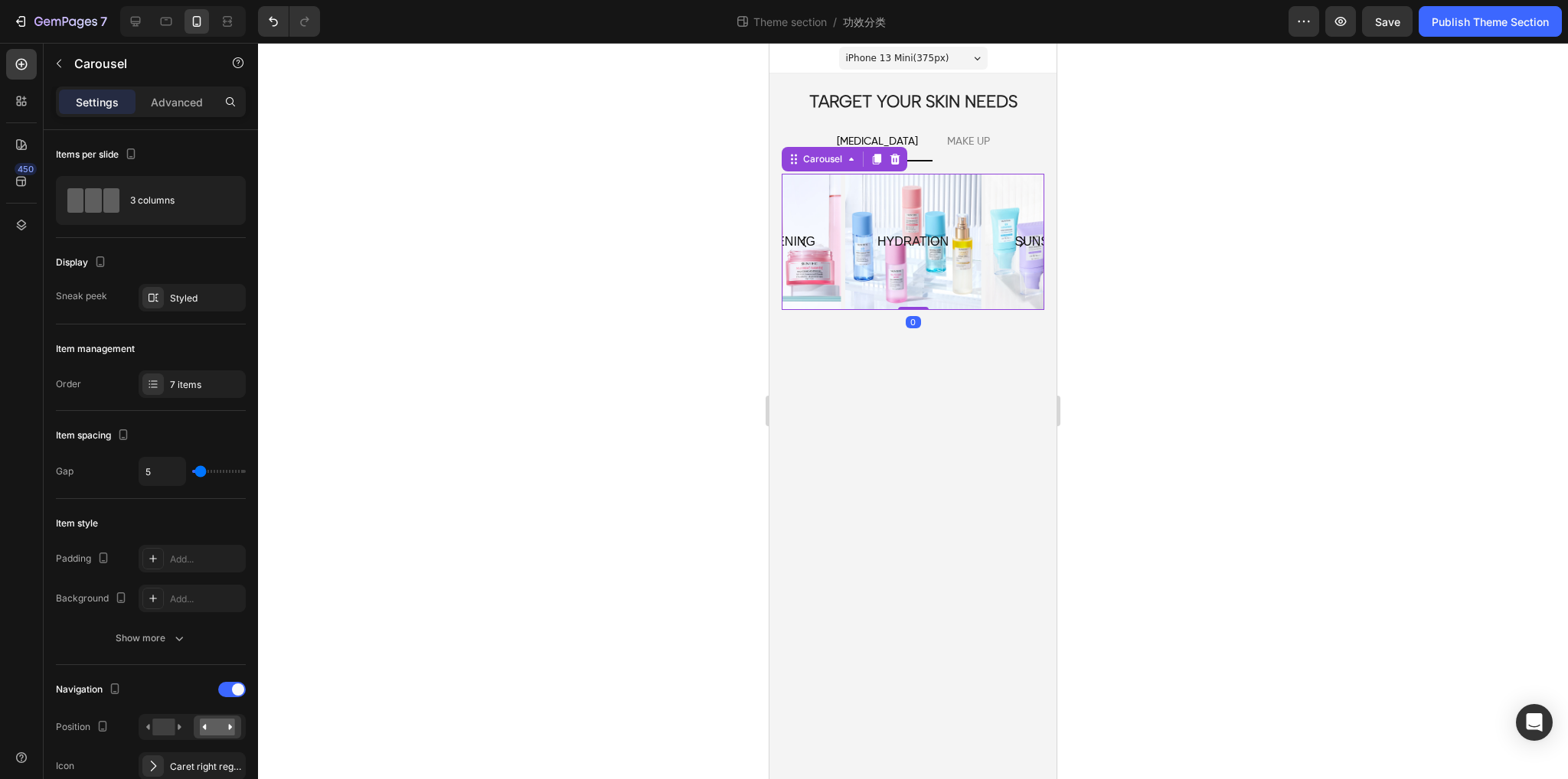
click at [803, 241] on icon "Carousel Back Arrow" at bounding box center [804, 241] width 15 height 15
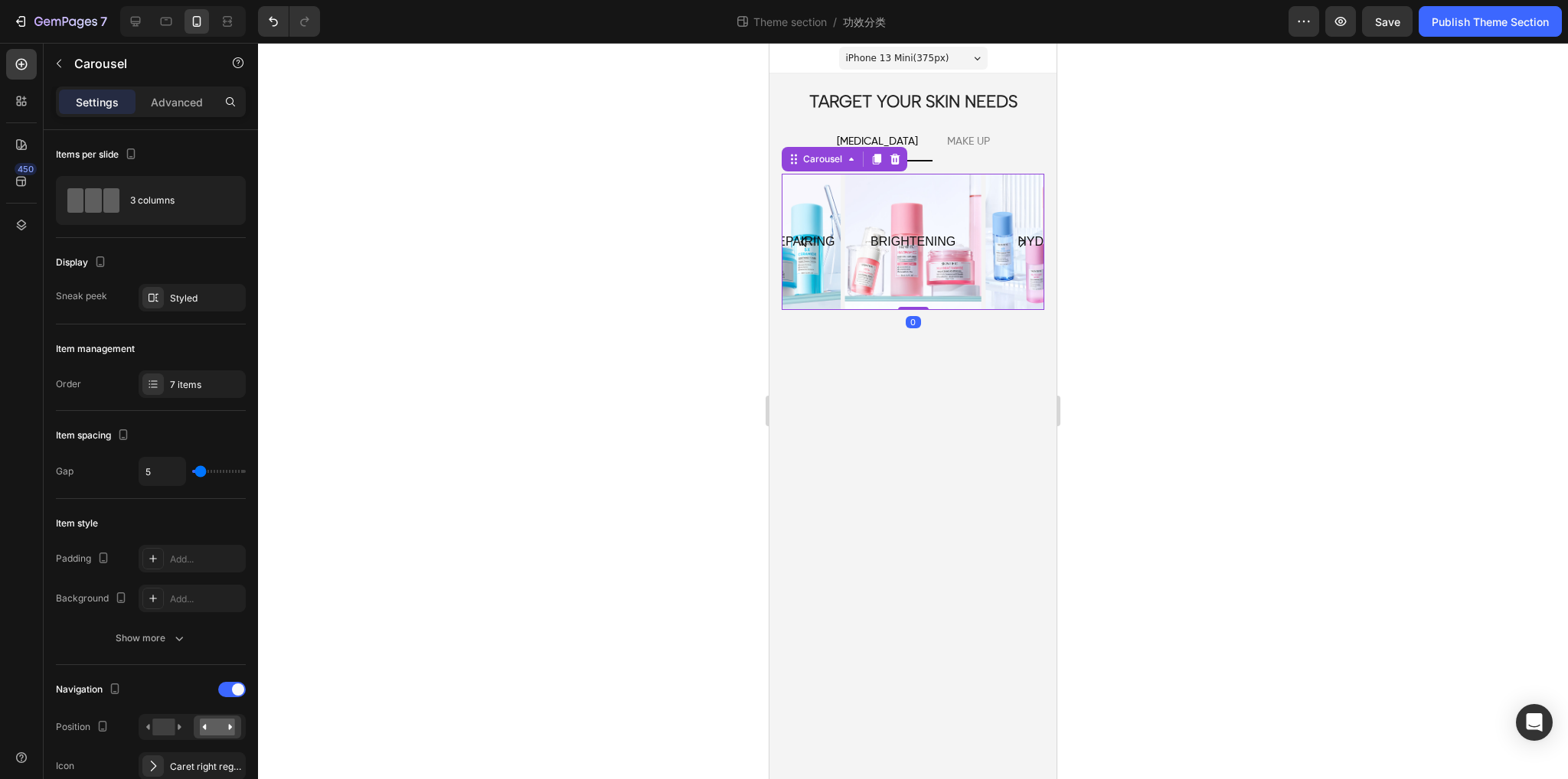
click at [803, 241] on icon "Carousel Back Arrow" at bounding box center [804, 241] width 15 height 15
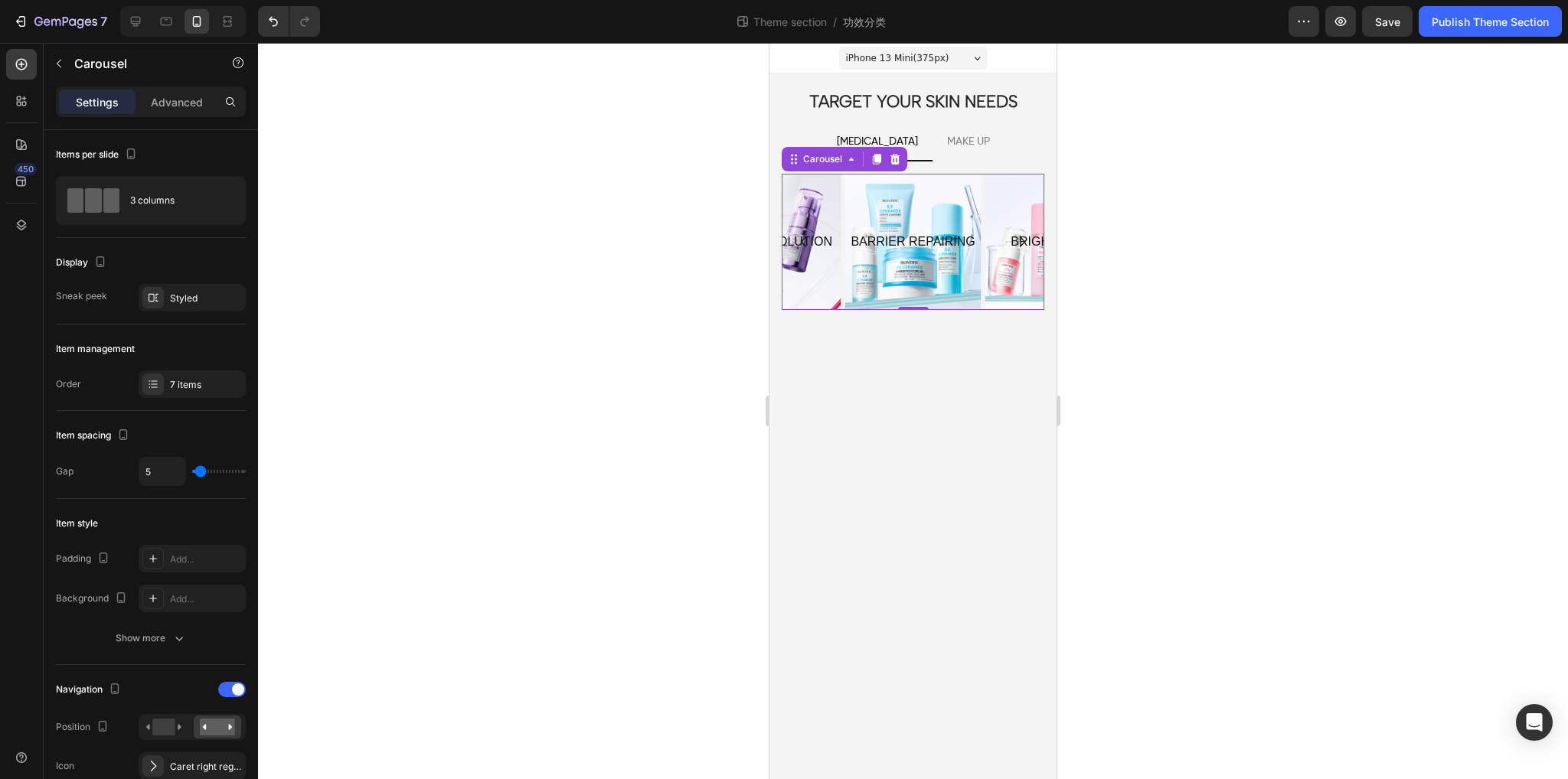
click at [803, 241] on icon "Carousel Back Arrow" at bounding box center [804, 241] width 15 height 15
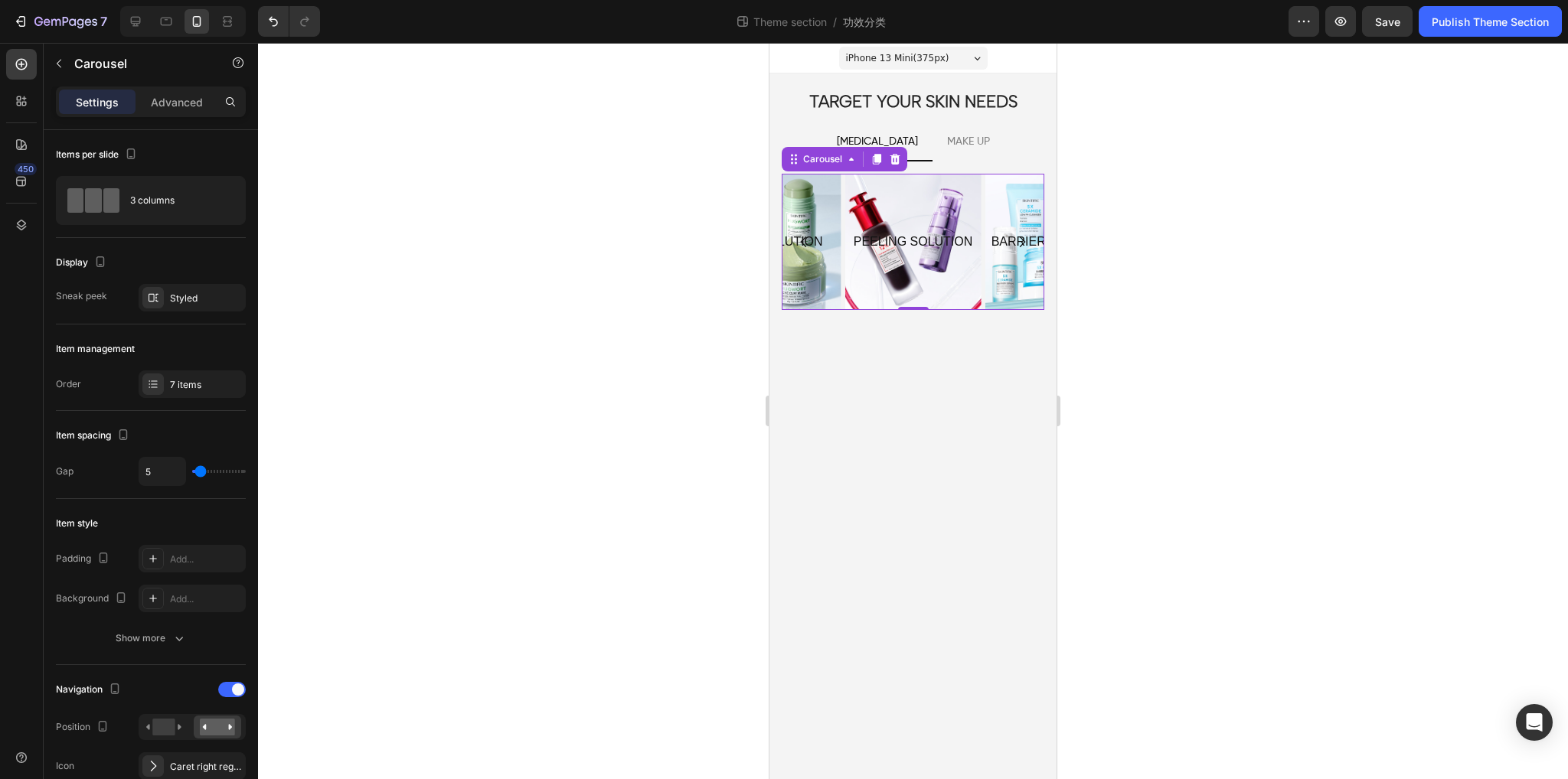
click at [803, 241] on icon "Carousel Back Arrow" at bounding box center [804, 241] width 15 height 15
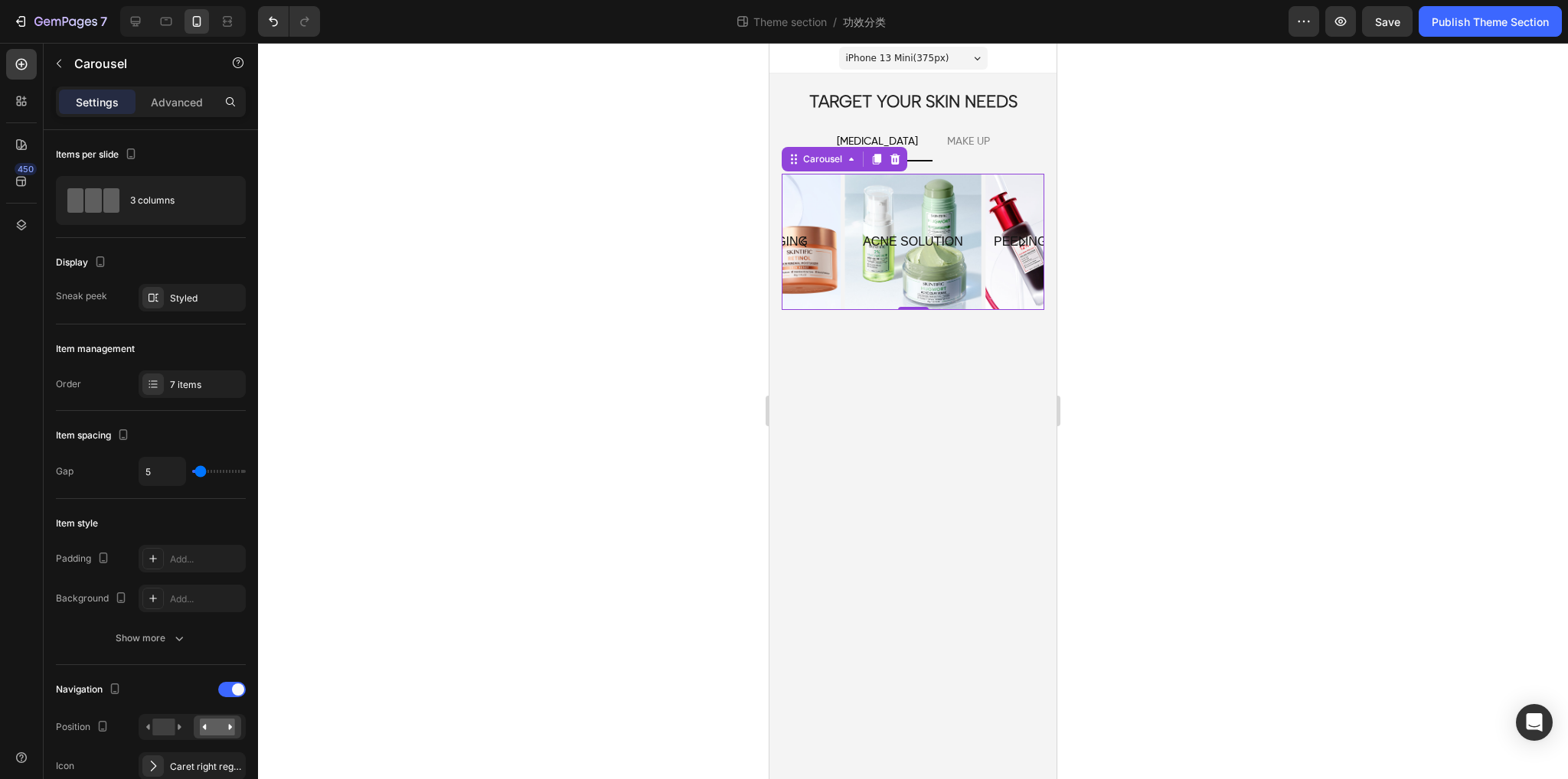
click at [801, 240] on icon "Carousel Back Arrow" at bounding box center [804, 242] width 7 height 11
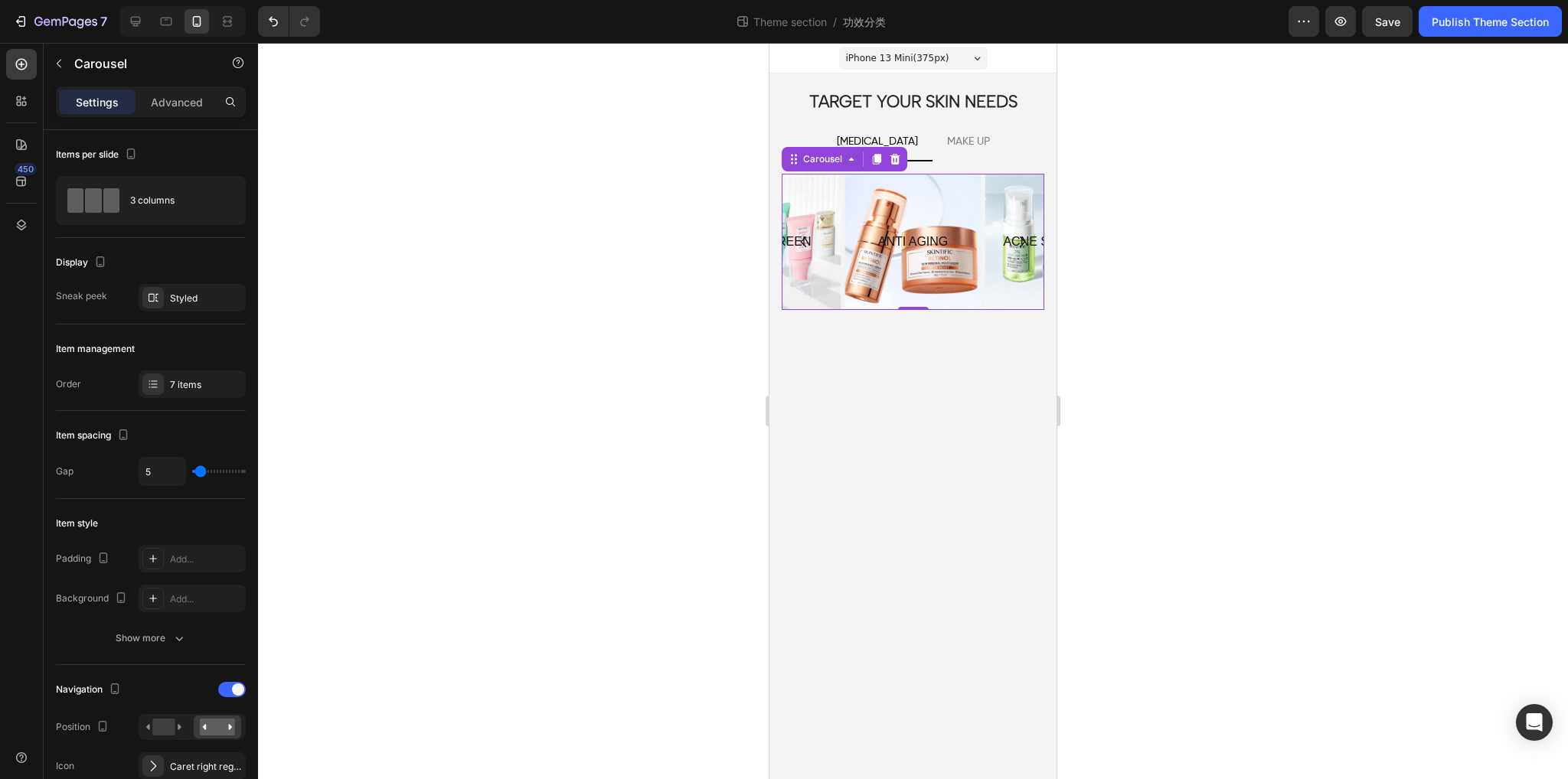
click at [801, 240] on icon "Carousel Back Arrow" at bounding box center [804, 242] width 7 height 11
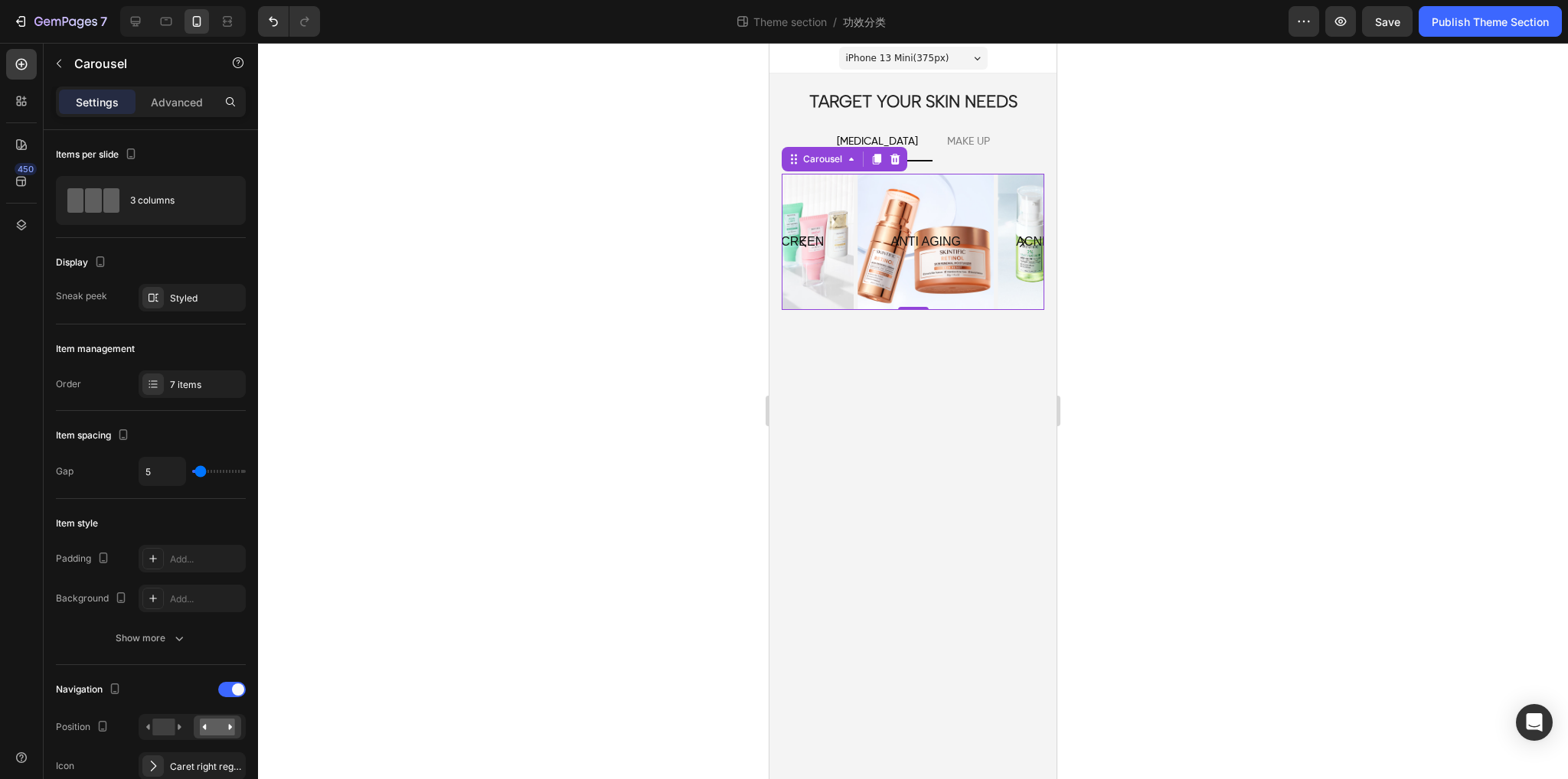
click at [801, 240] on icon "Carousel Back Arrow" at bounding box center [804, 242] width 7 height 11
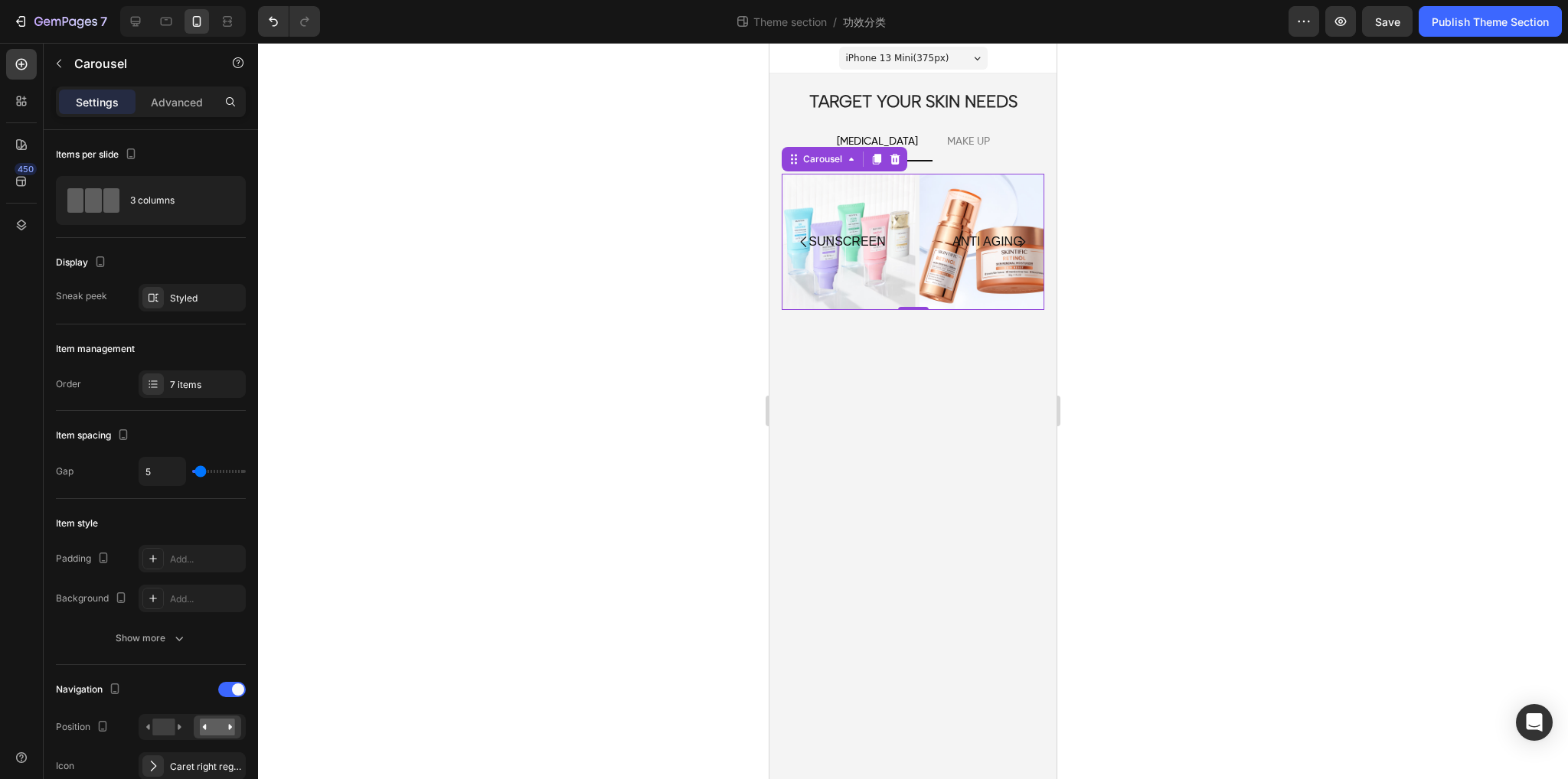
click at [801, 240] on icon "Carousel Back Arrow" at bounding box center [804, 242] width 7 height 11
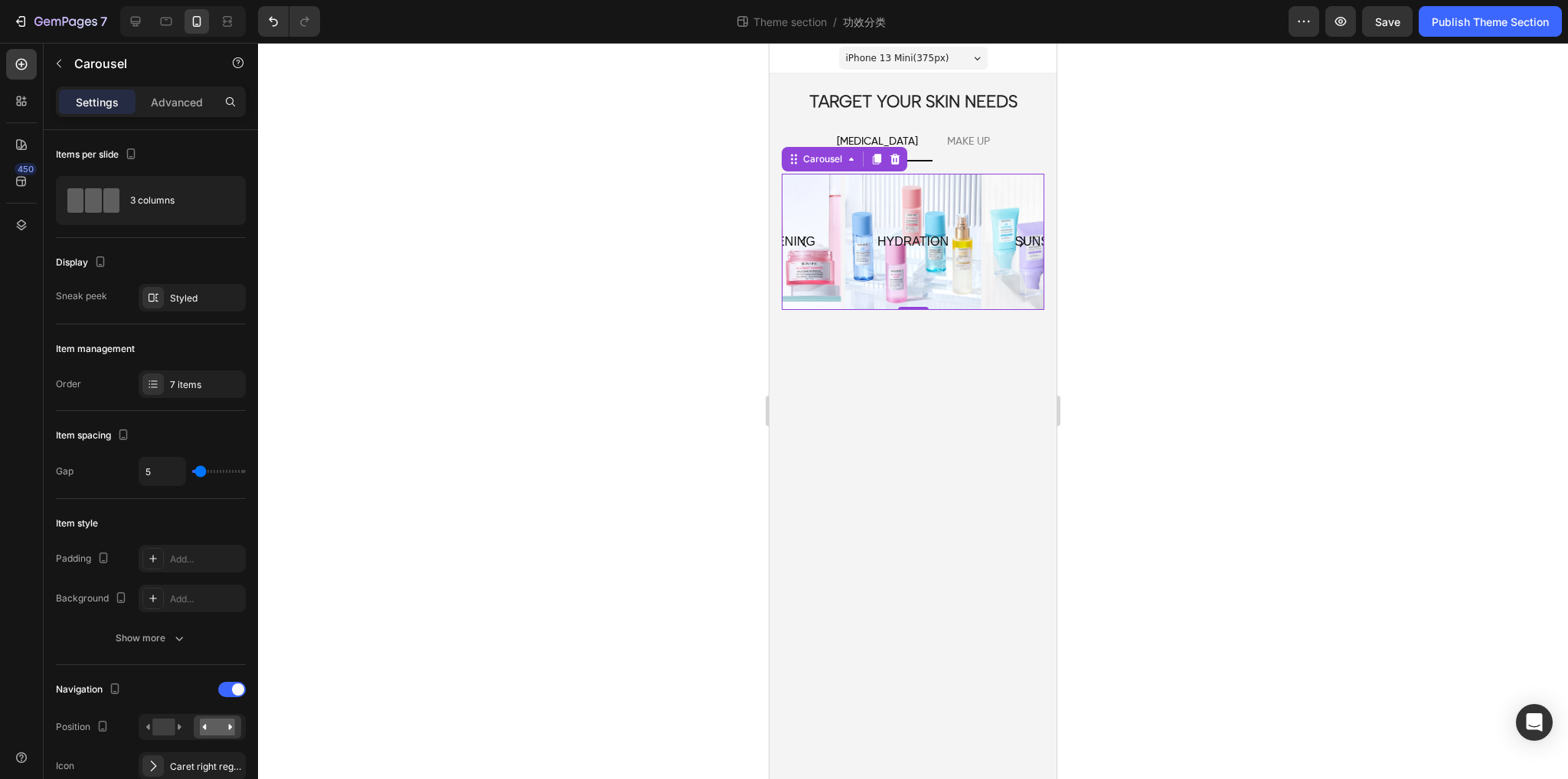
click at [801, 240] on icon "Carousel Back Arrow" at bounding box center [804, 242] width 7 height 11
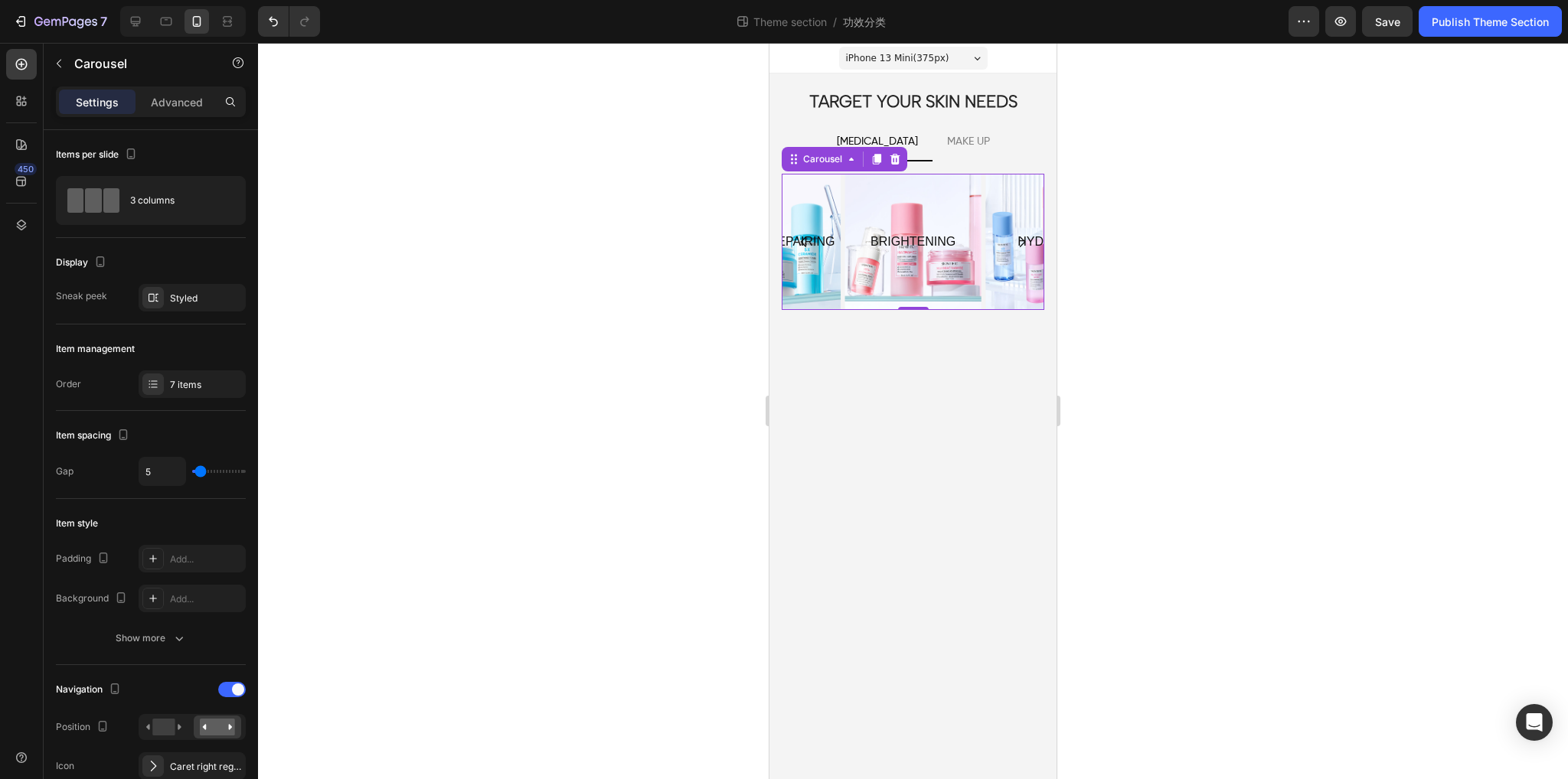
click at [801, 240] on icon "Carousel Back Arrow" at bounding box center [804, 242] width 7 height 11
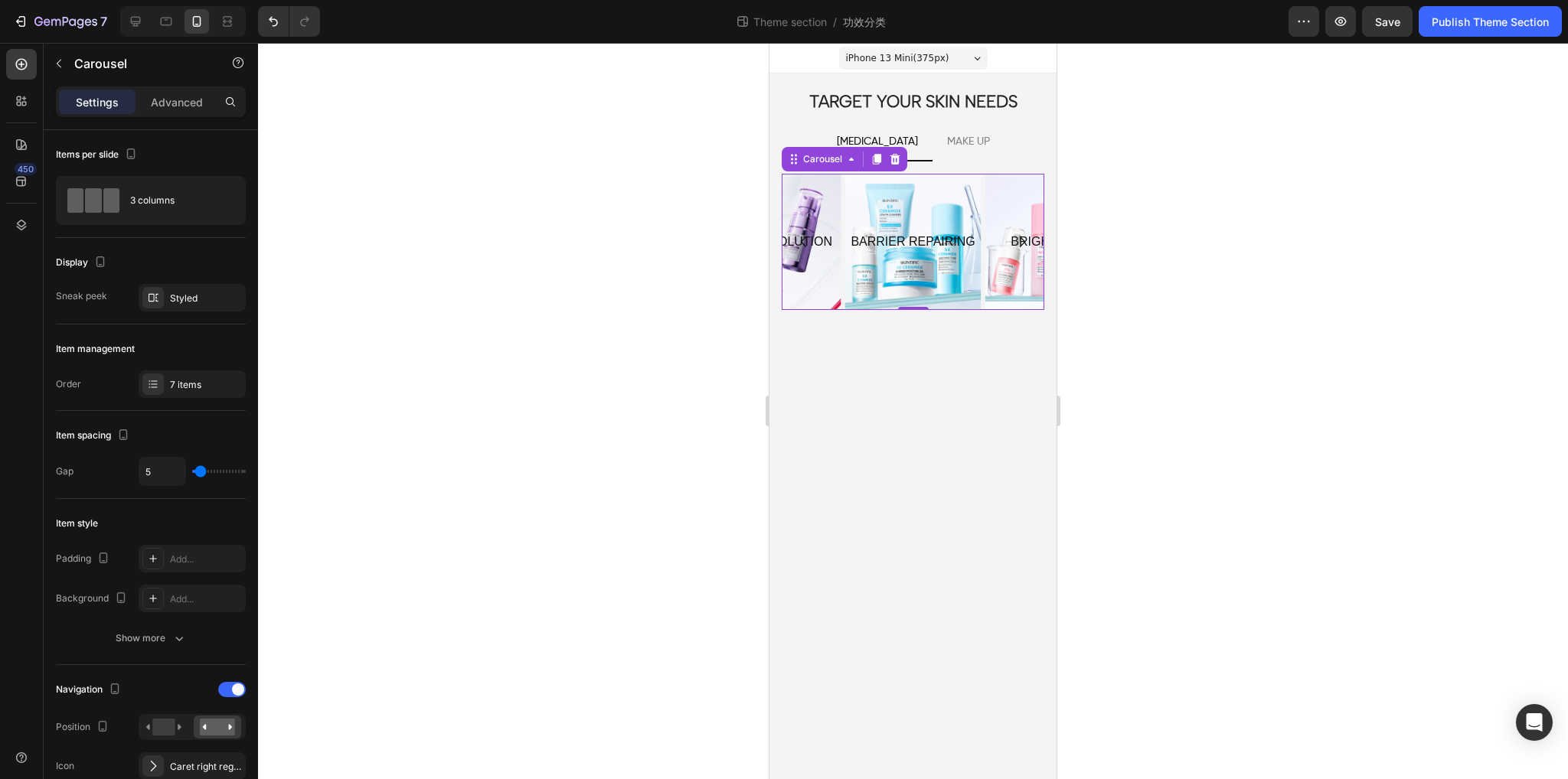
click at [801, 240] on icon "Carousel Back Arrow" at bounding box center [804, 242] width 7 height 11
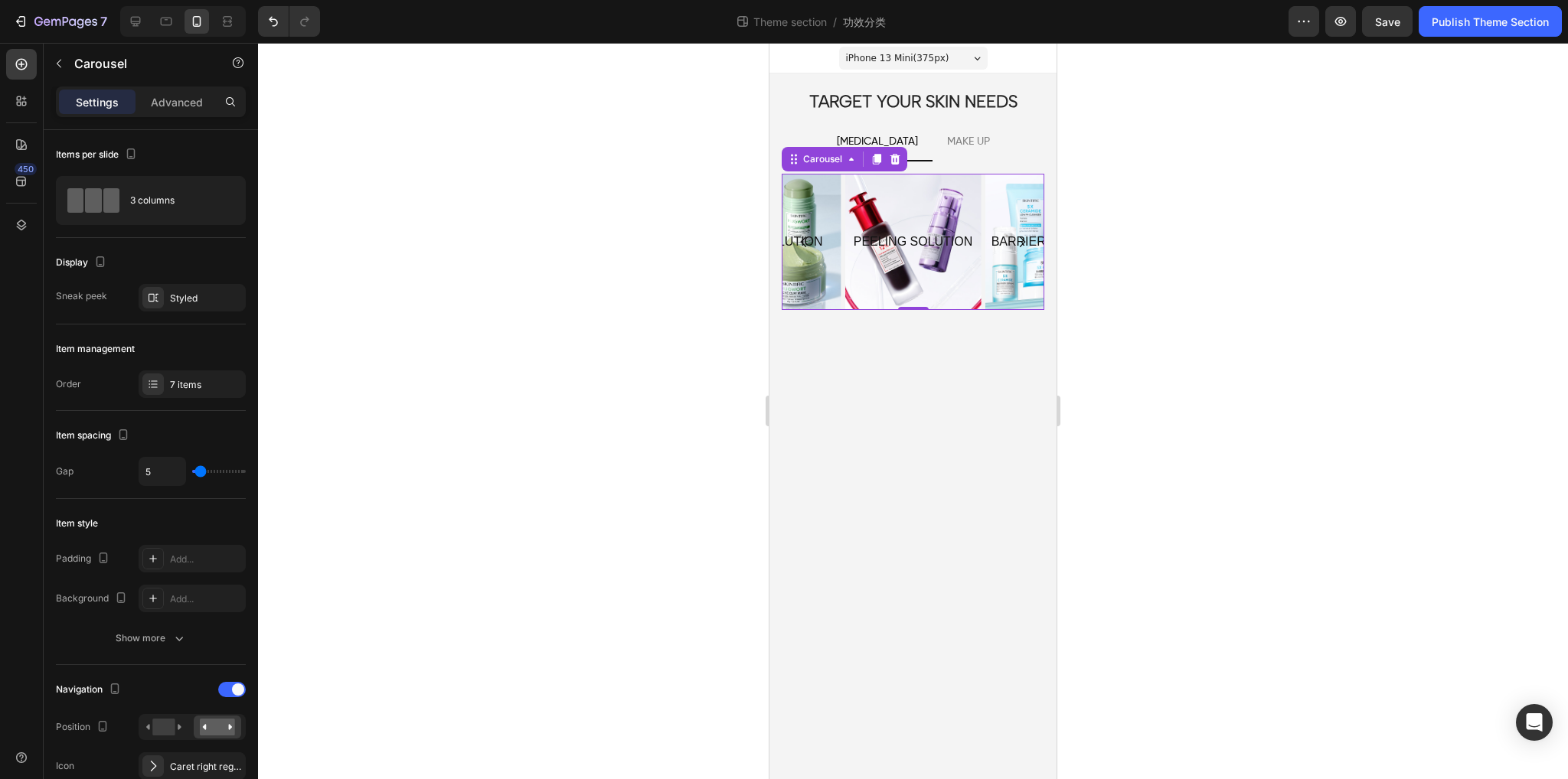
click at [801, 240] on icon "Carousel Back Arrow" at bounding box center [804, 242] width 7 height 11
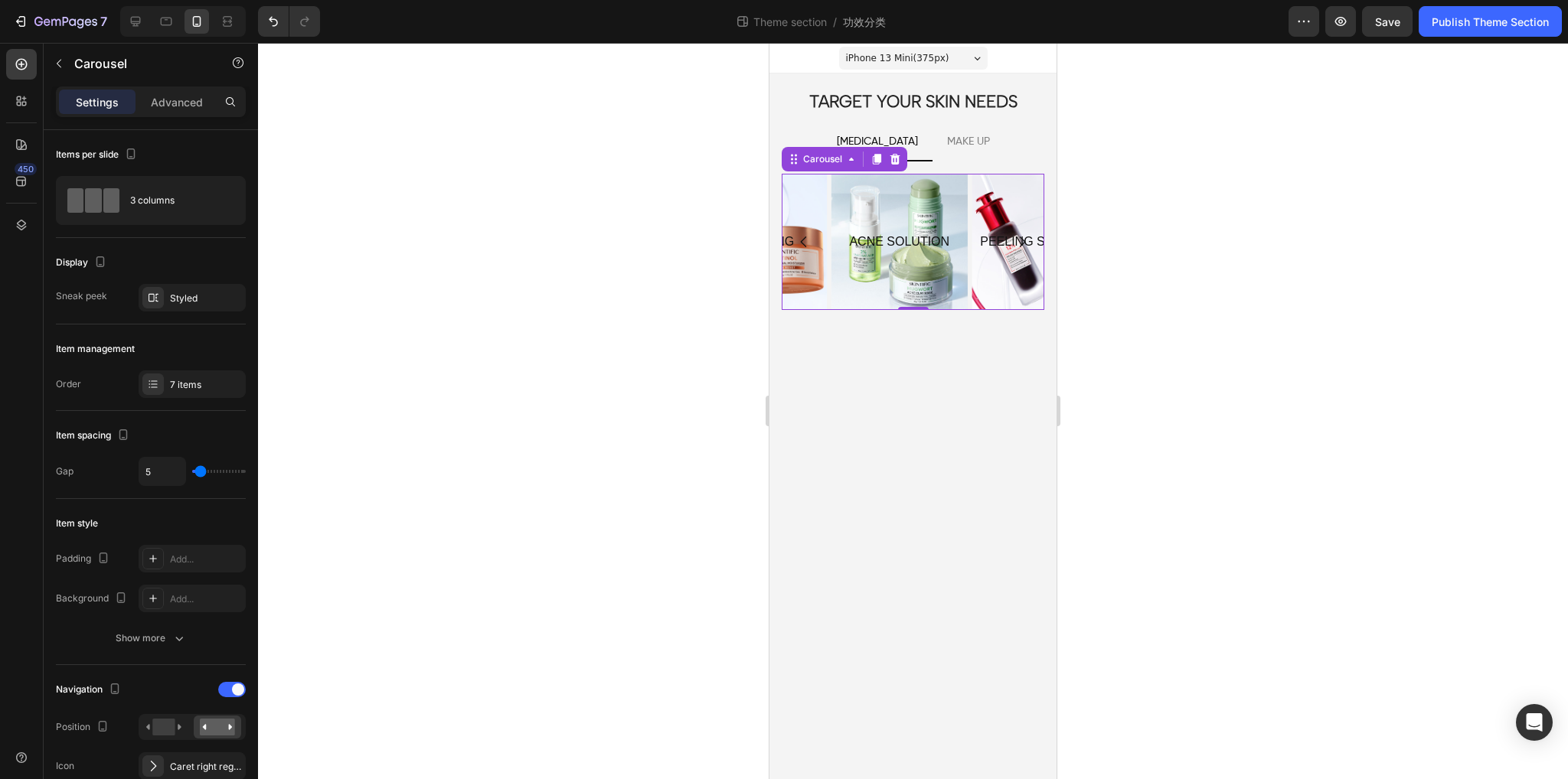
click at [801, 240] on icon "Carousel Back Arrow" at bounding box center [804, 242] width 7 height 11
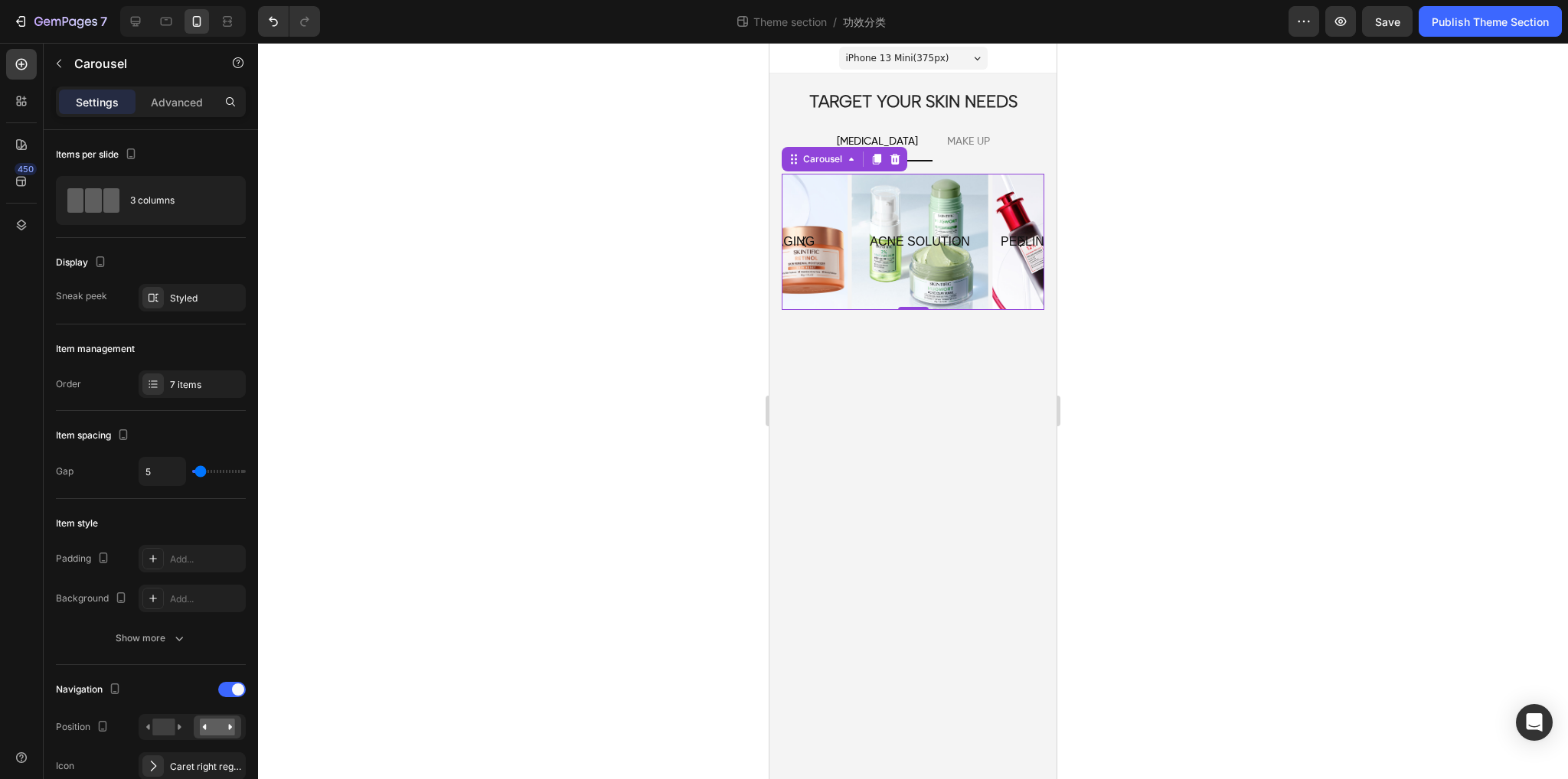
click at [801, 240] on icon "Carousel Back Arrow" at bounding box center [804, 242] width 7 height 11
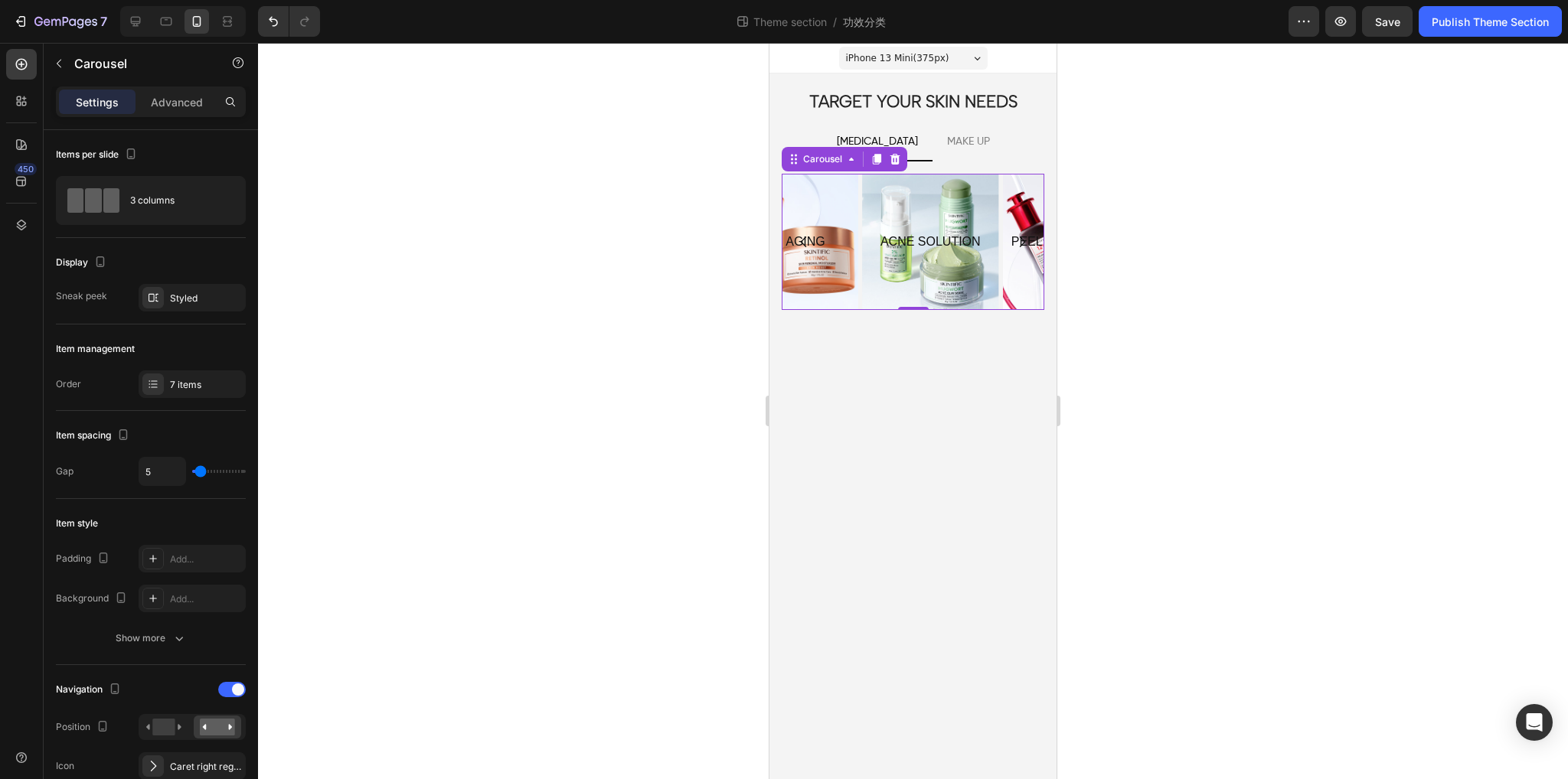
click at [801, 240] on icon "Carousel Back Arrow" at bounding box center [804, 242] width 7 height 11
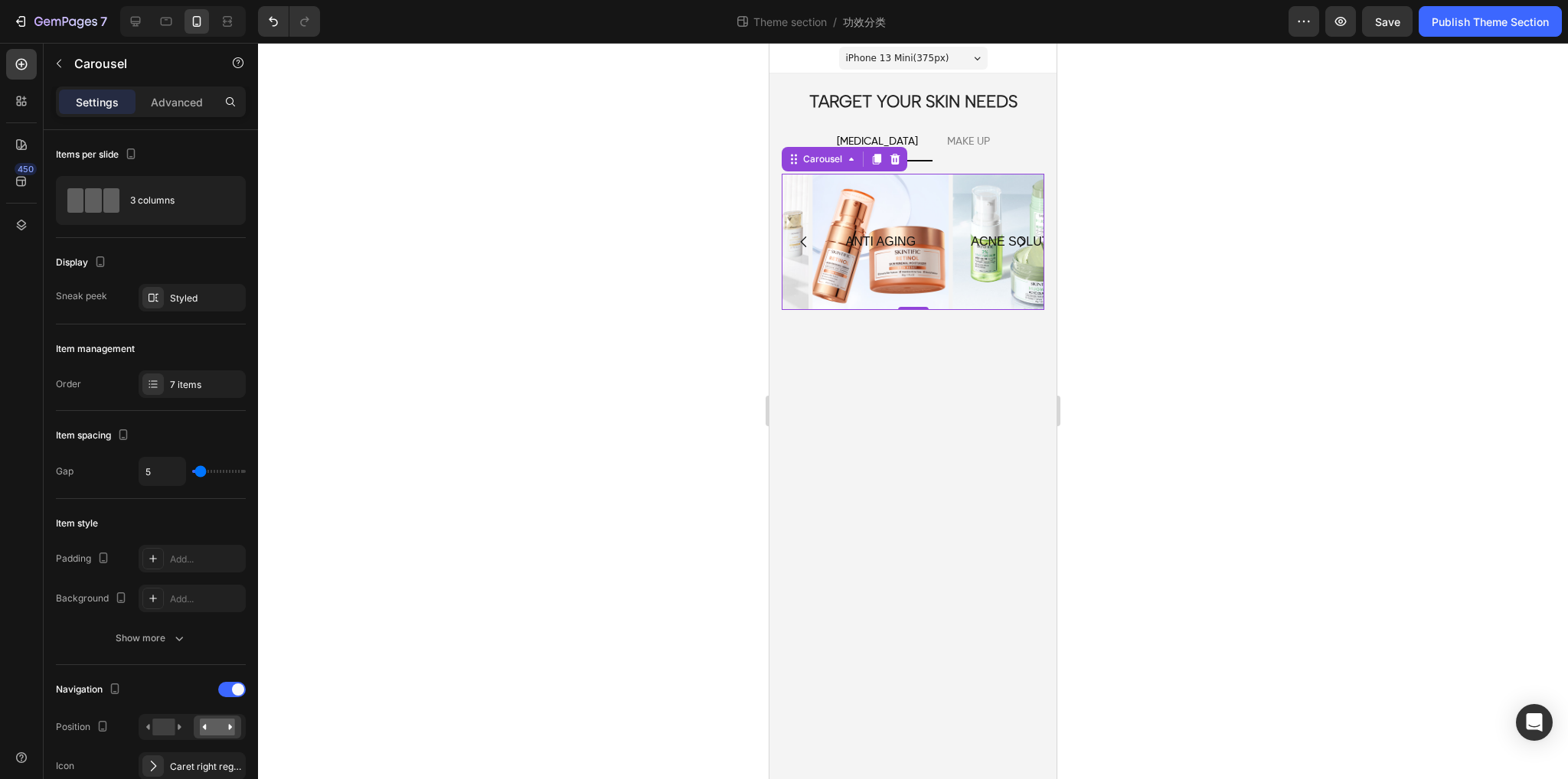
click at [801, 240] on icon "Carousel Back Arrow" at bounding box center [804, 242] width 7 height 11
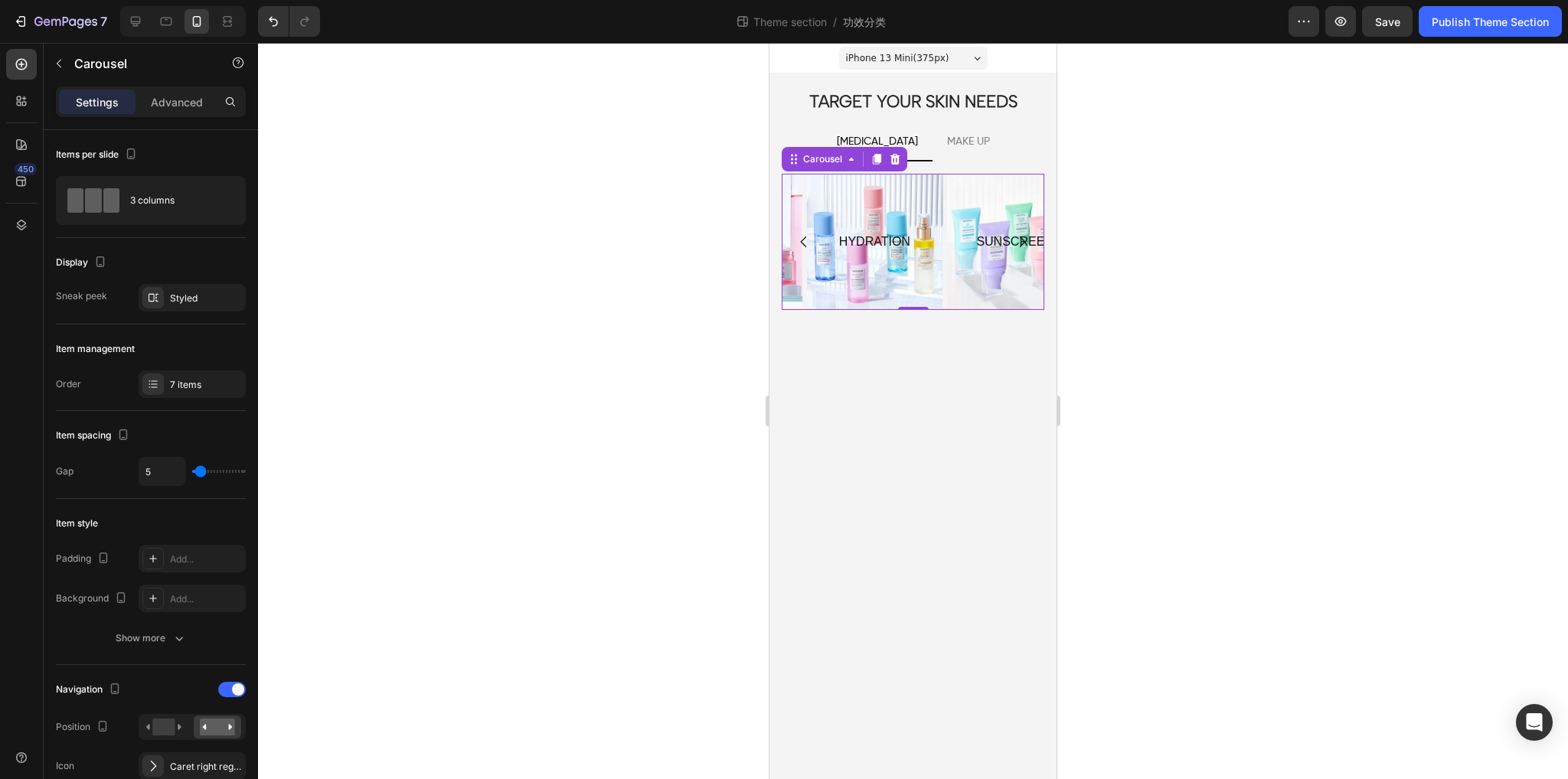
click at [801, 240] on icon "Carousel Back Arrow" at bounding box center [804, 242] width 7 height 11
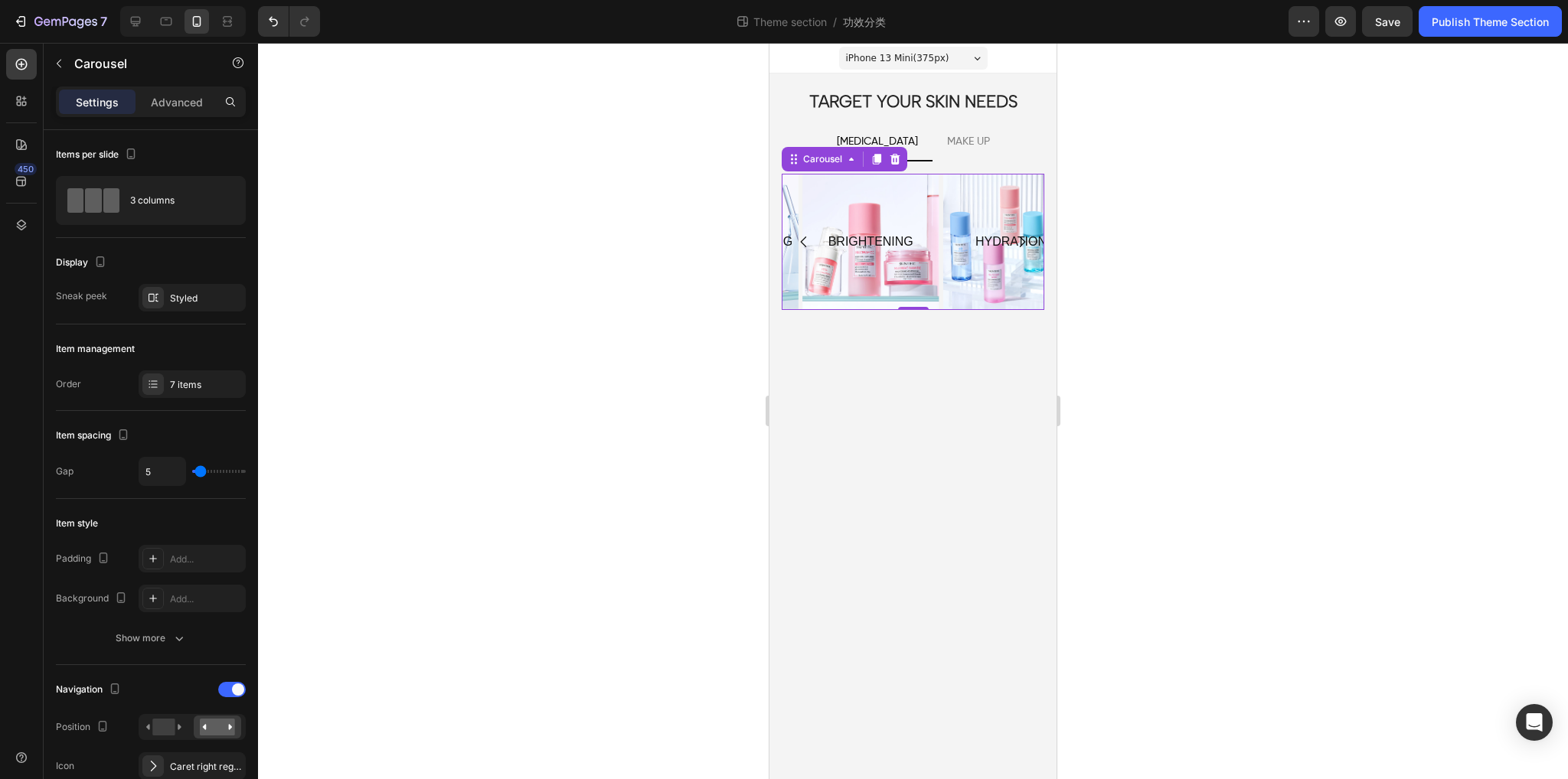
click at [801, 240] on icon "Carousel Back Arrow" at bounding box center [804, 242] width 7 height 11
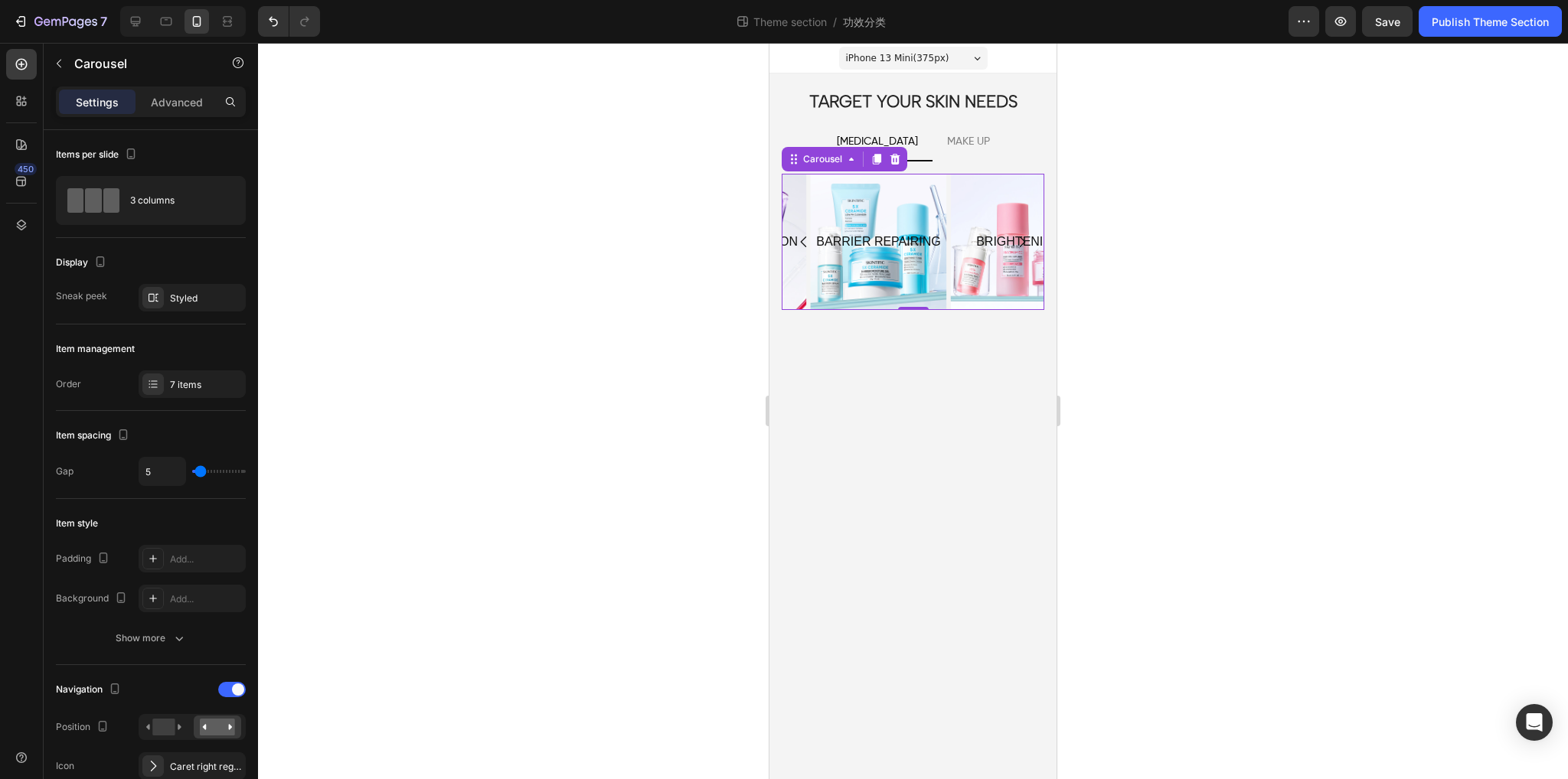
click at [801, 240] on icon "Carousel Back Arrow" at bounding box center [804, 242] width 7 height 11
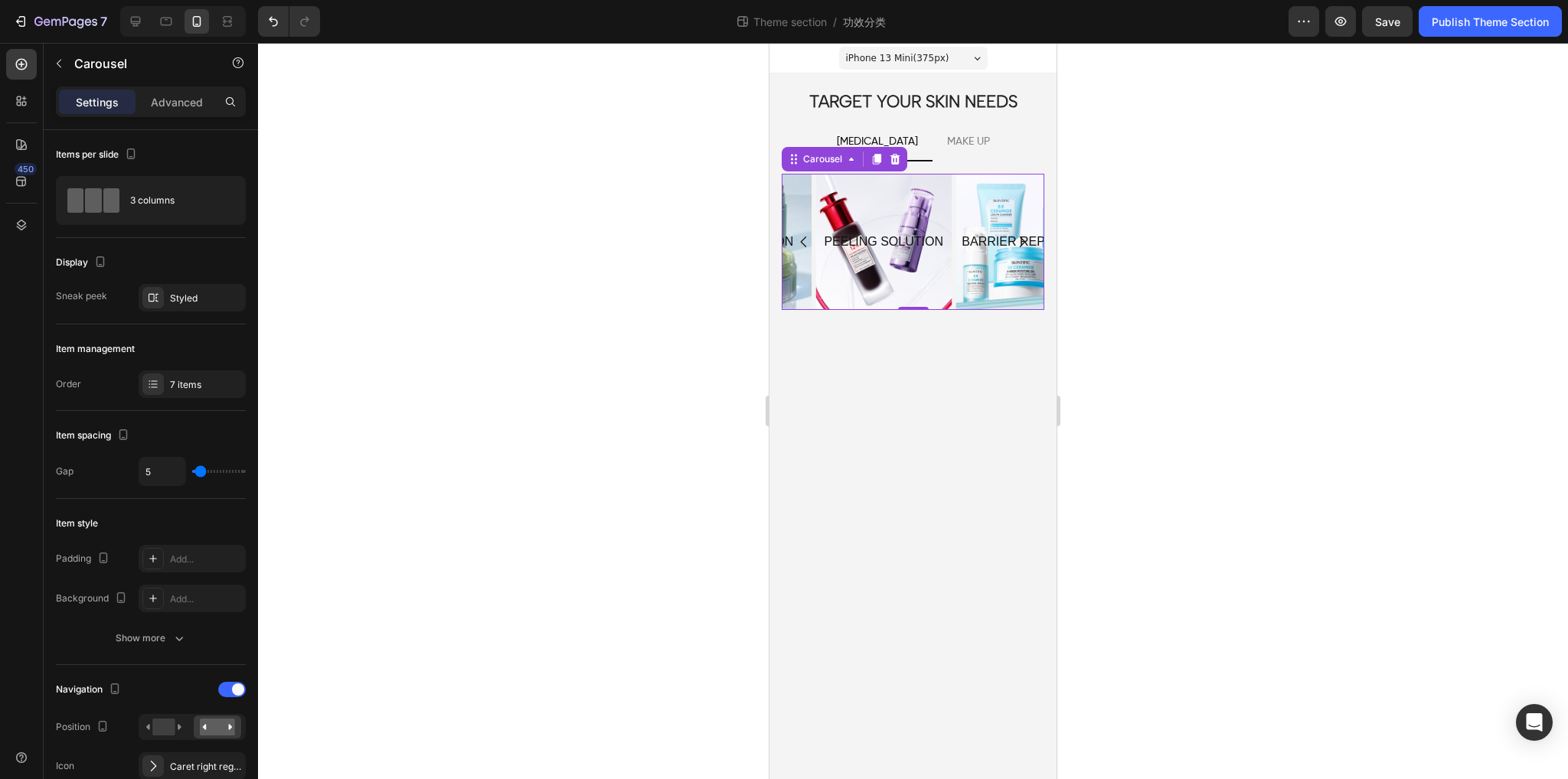
click at [801, 240] on icon "Carousel Back Arrow" at bounding box center [804, 242] width 7 height 11
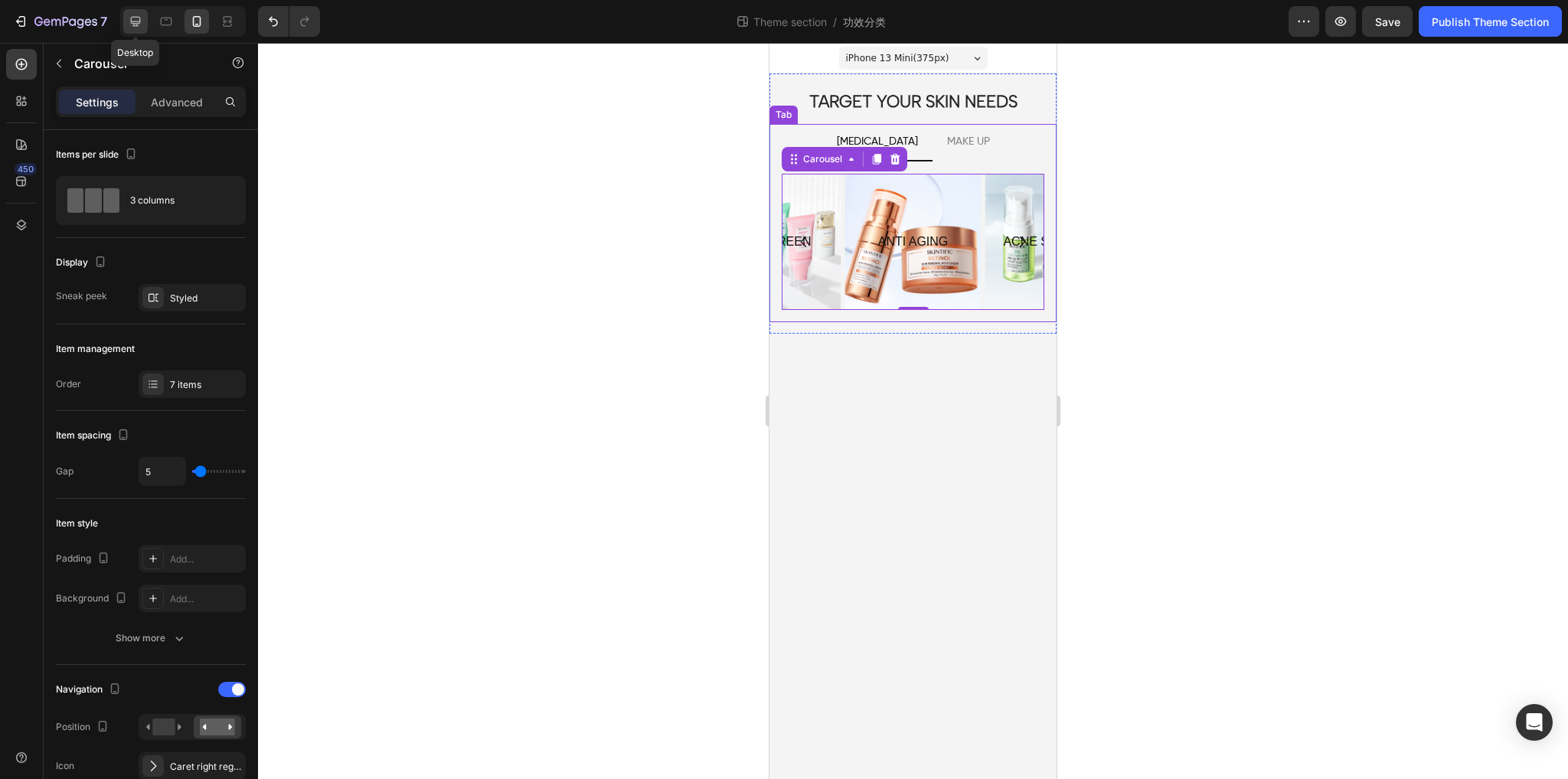
click at [135, 12] on div at bounding box center [135, 21] width 24 height 24
type input "16"
type input "24"
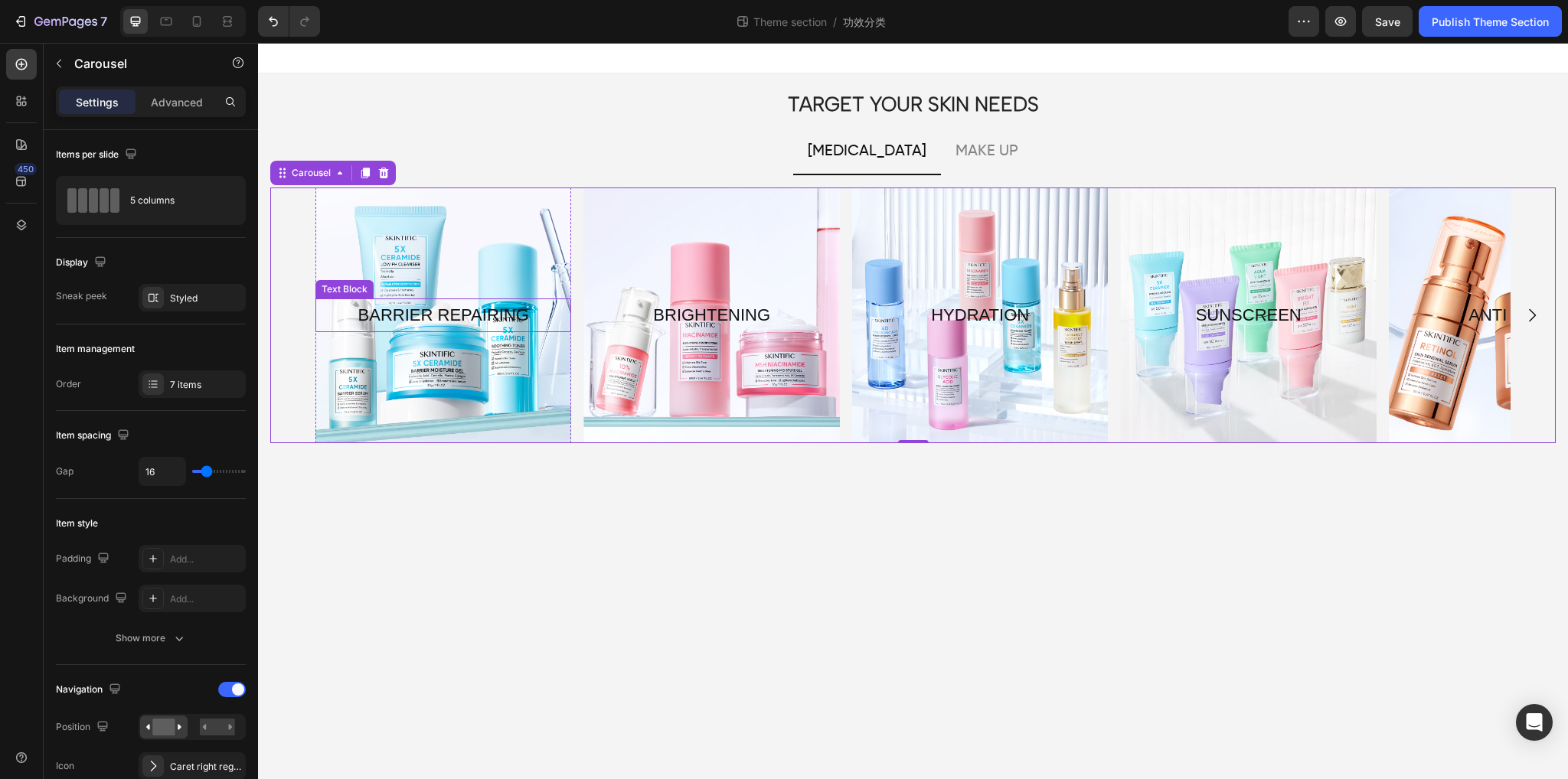
click at [459, 311] on p "BARRIER REPAIRING" at bounding box center [443, 315] width 253 height 31
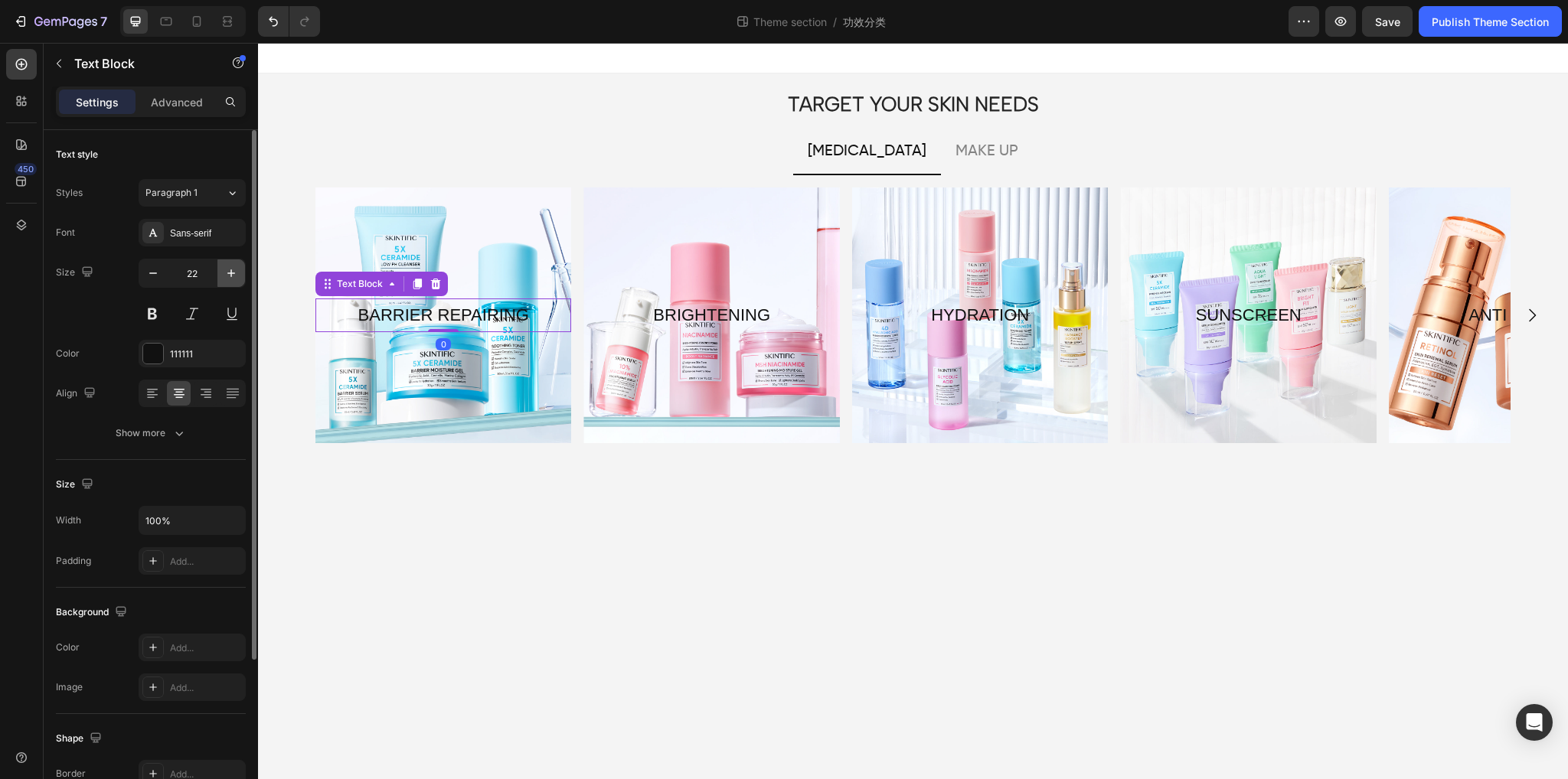
click at [222, 276] on button "button" at bounding box center [231, 273] width 28 height 28
type input "26"
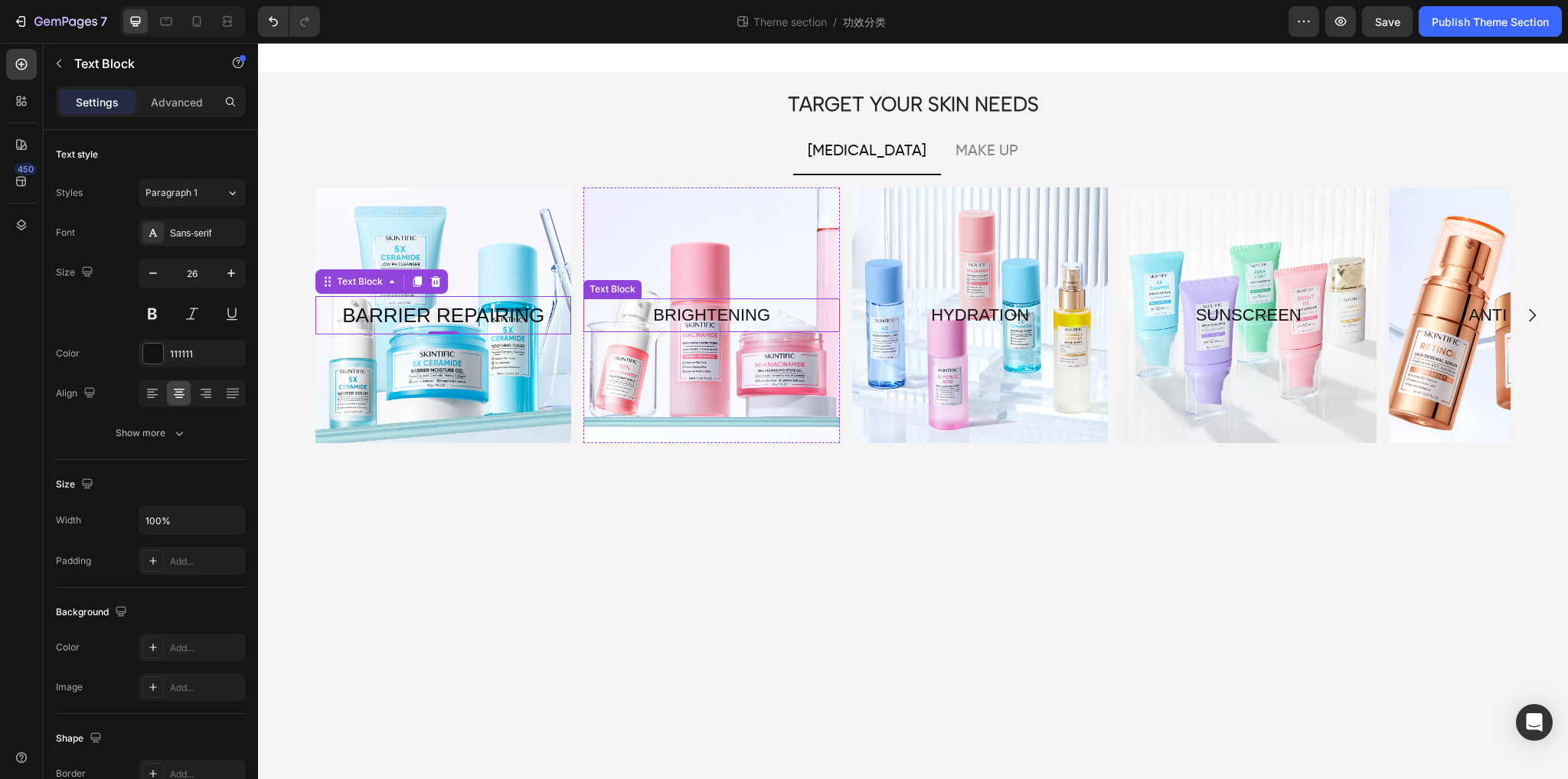
click at [722, 321] on p "BRIGHTENING" at bounding box center [711, 315] width 253 height 31
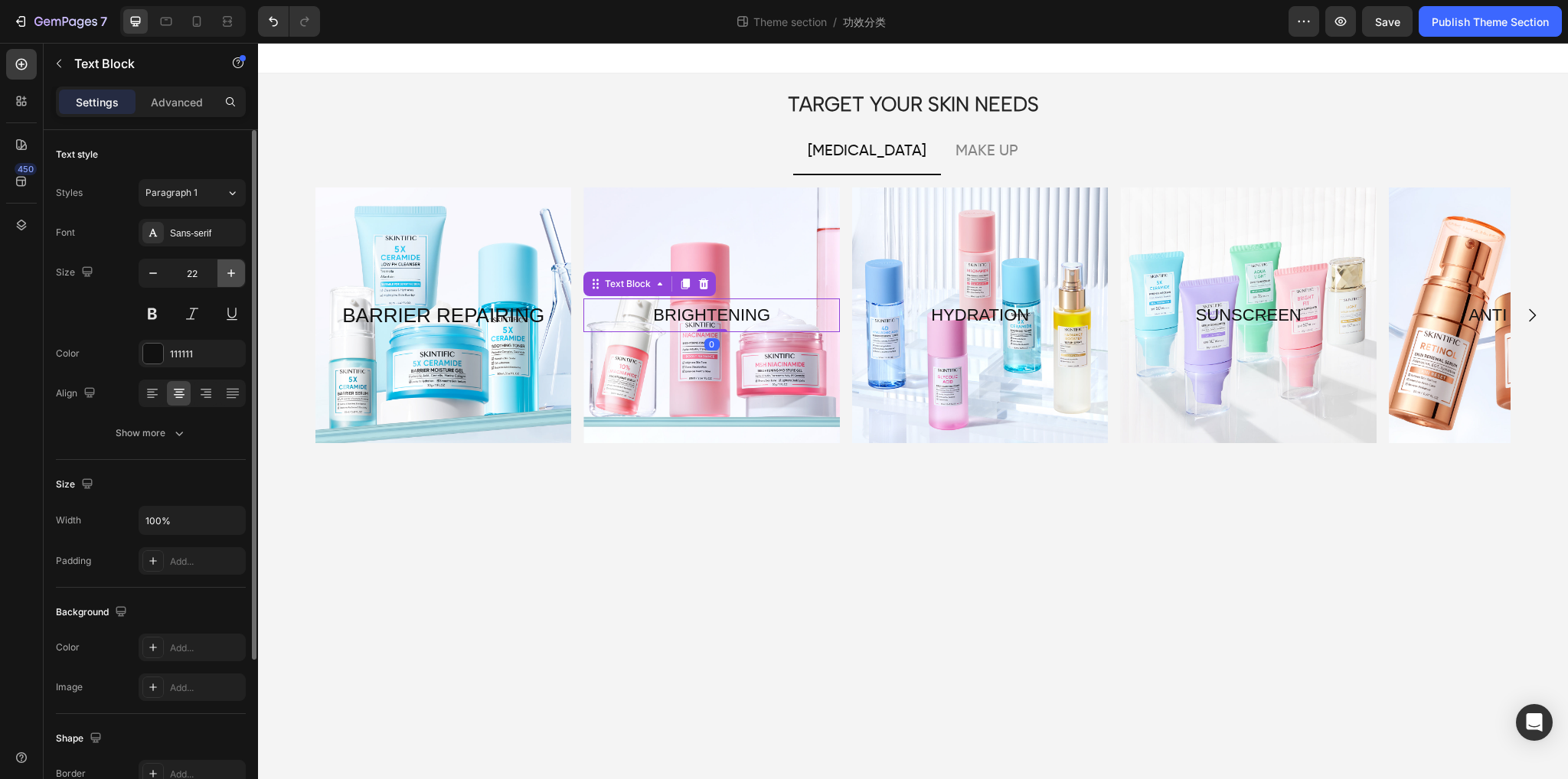
click at [233, 270] on icon "button" at bounding box center [231, 273] width 15 height 15
type input "26"
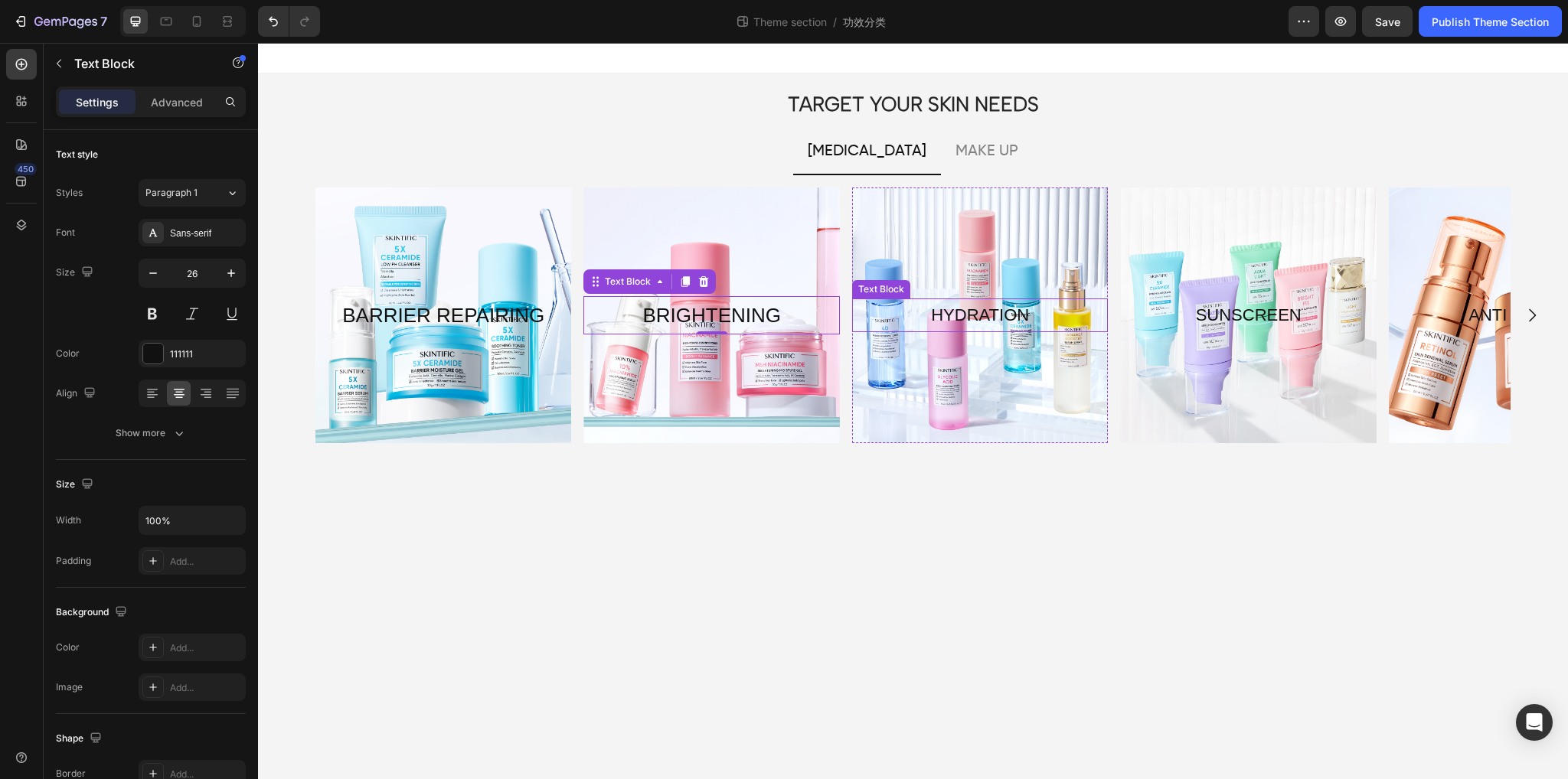
click at [990, 319] on p "HYDRATION" at bounding box center [980, 315] width 253 height 31
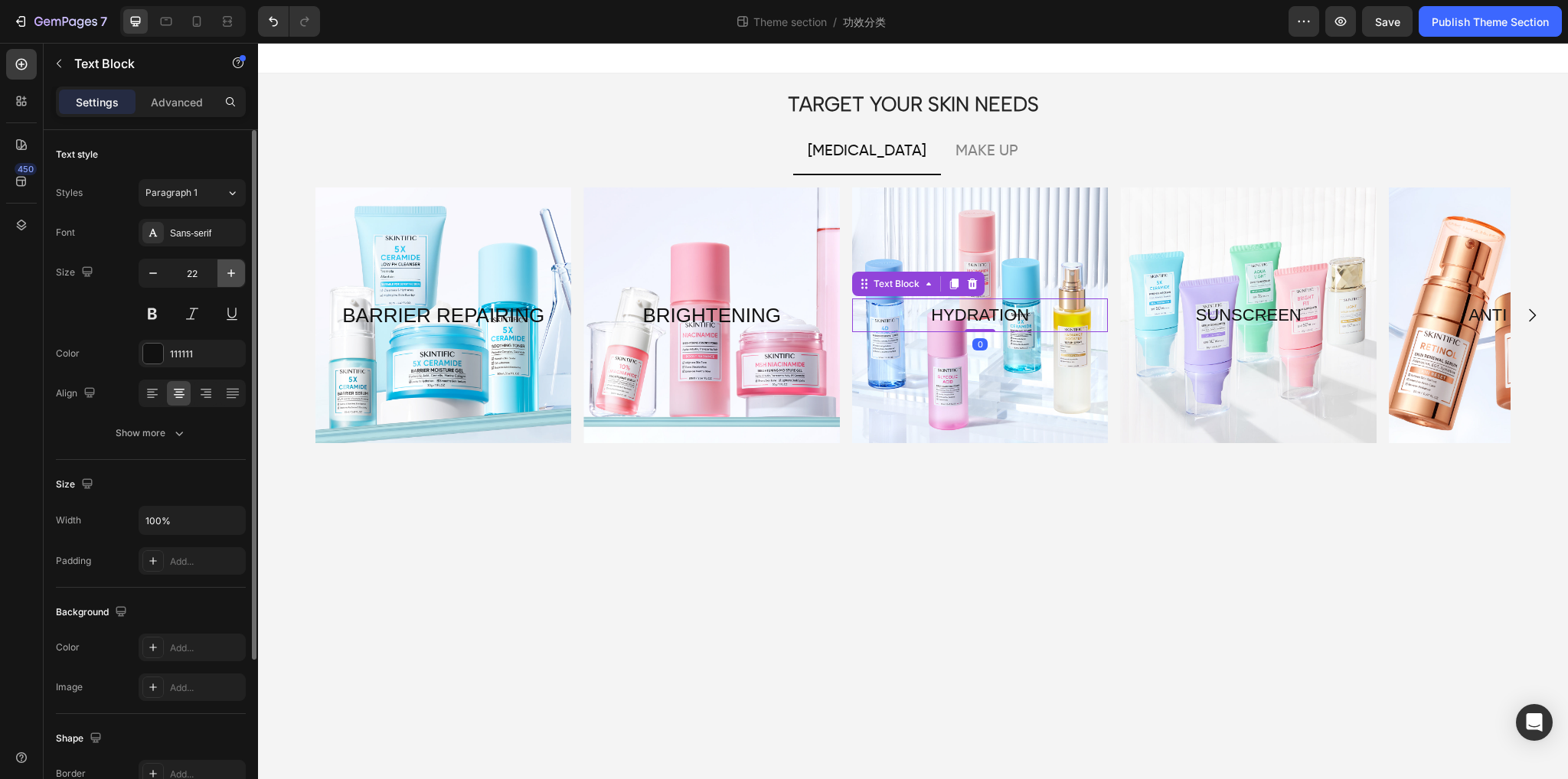
click at [226, 270] on icon "button" at bounding box center [231, 273] width 15 height 15
type input "26"
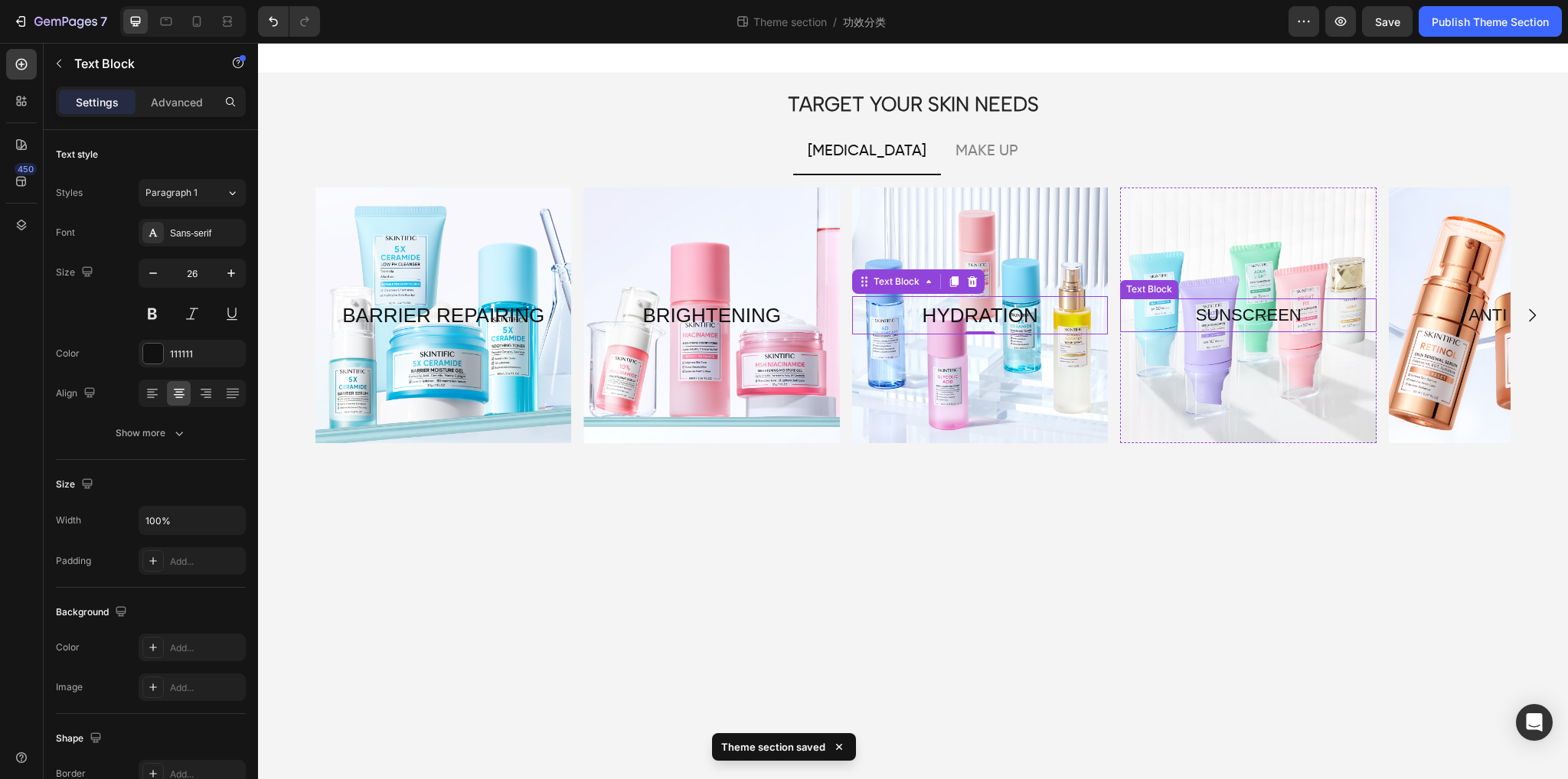
click at [1276, 311] on p "SUNSCREEN" at bounding box center [1248, 315] width 253 height 31
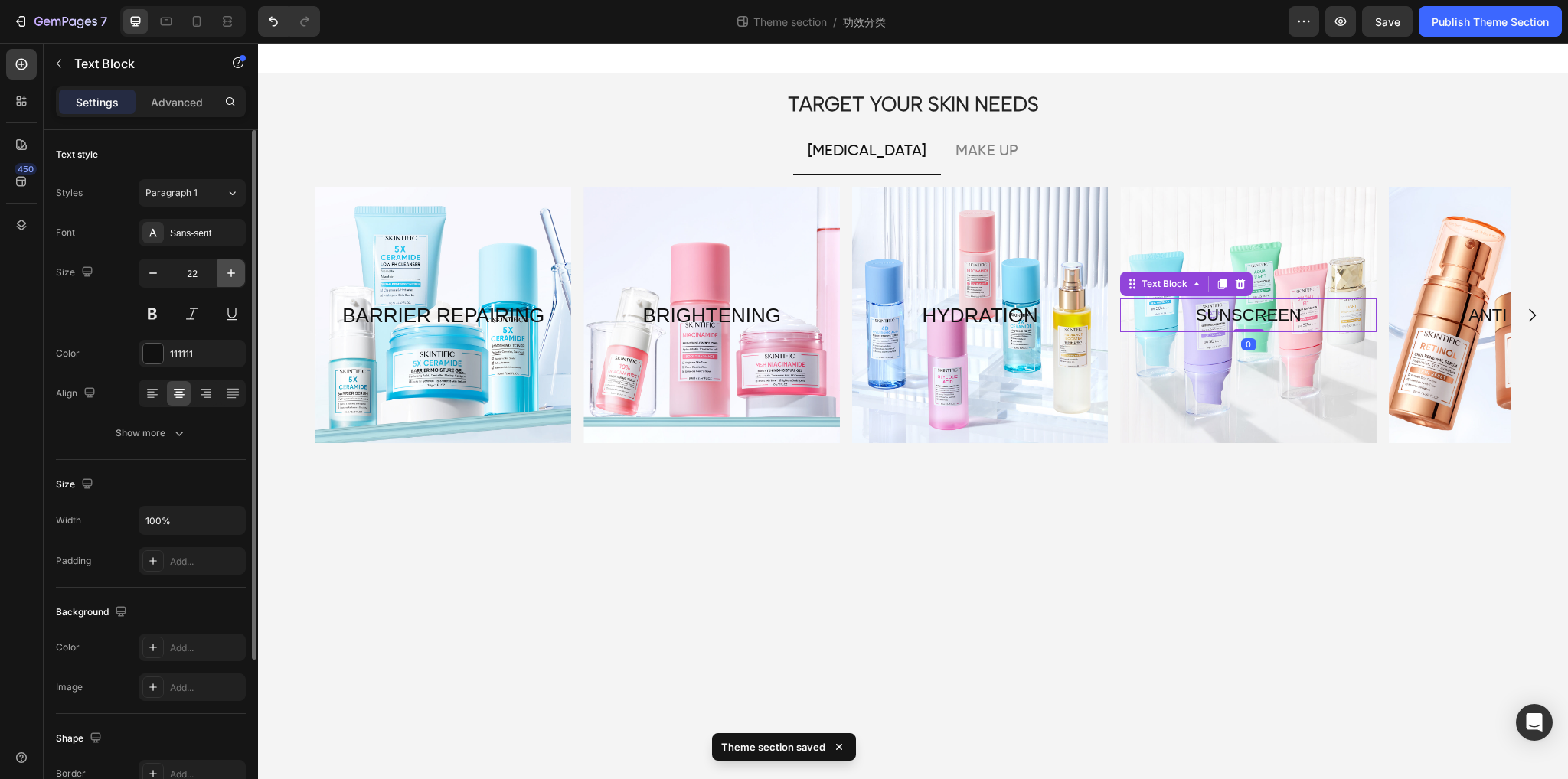
click at [224, 272] on icon "button" at bounding box center [231, 273] width 15 height 15
type input "26"
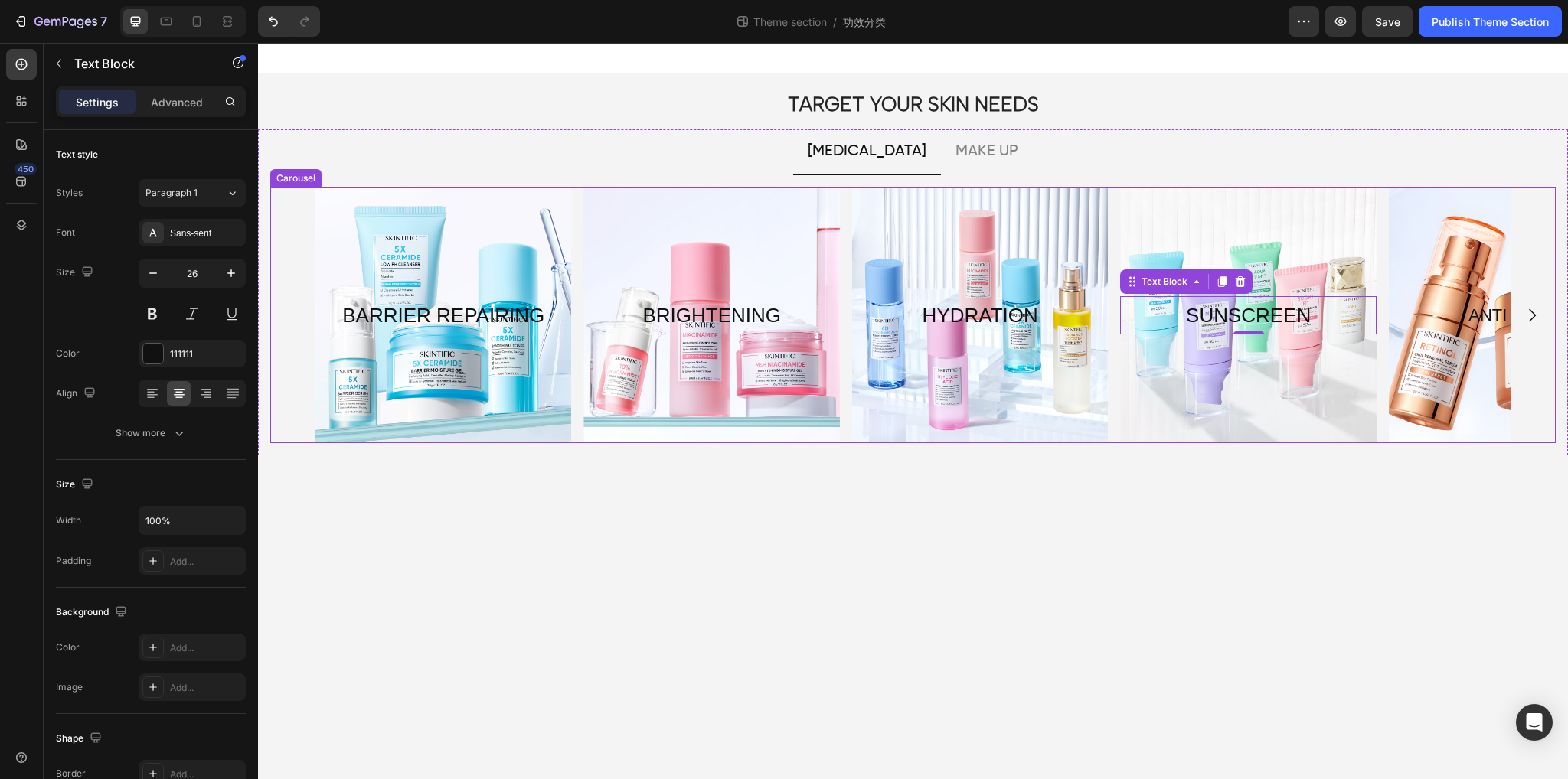
click at [1533, 316] on icon "Carousel Next Arrow" at bounding box center [1533, 316] width 19 height 19
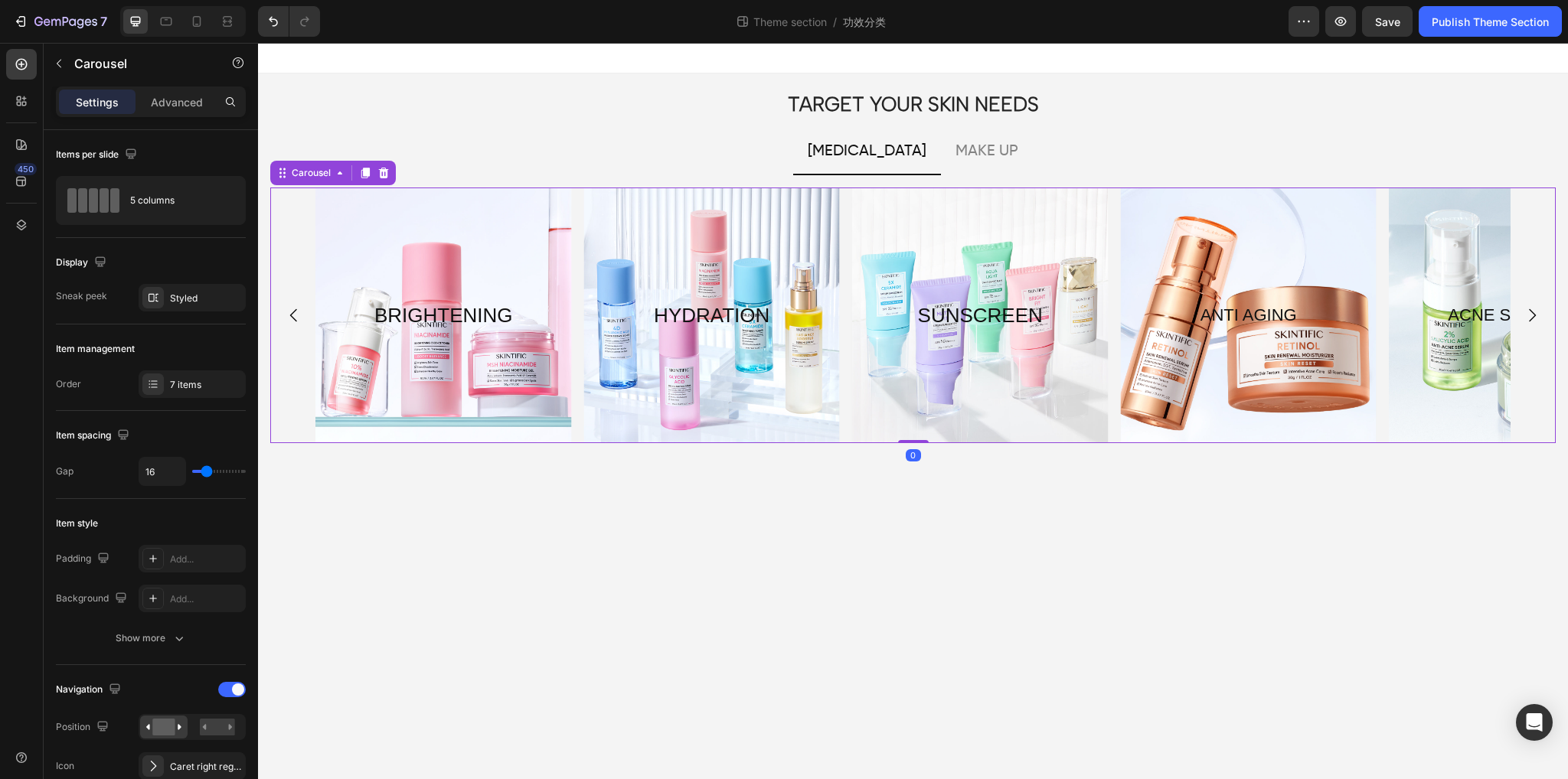
click at [1533, 316] on icon "Carousel Next Arrow" at bounding box center [1533, 316] width 19 height 19
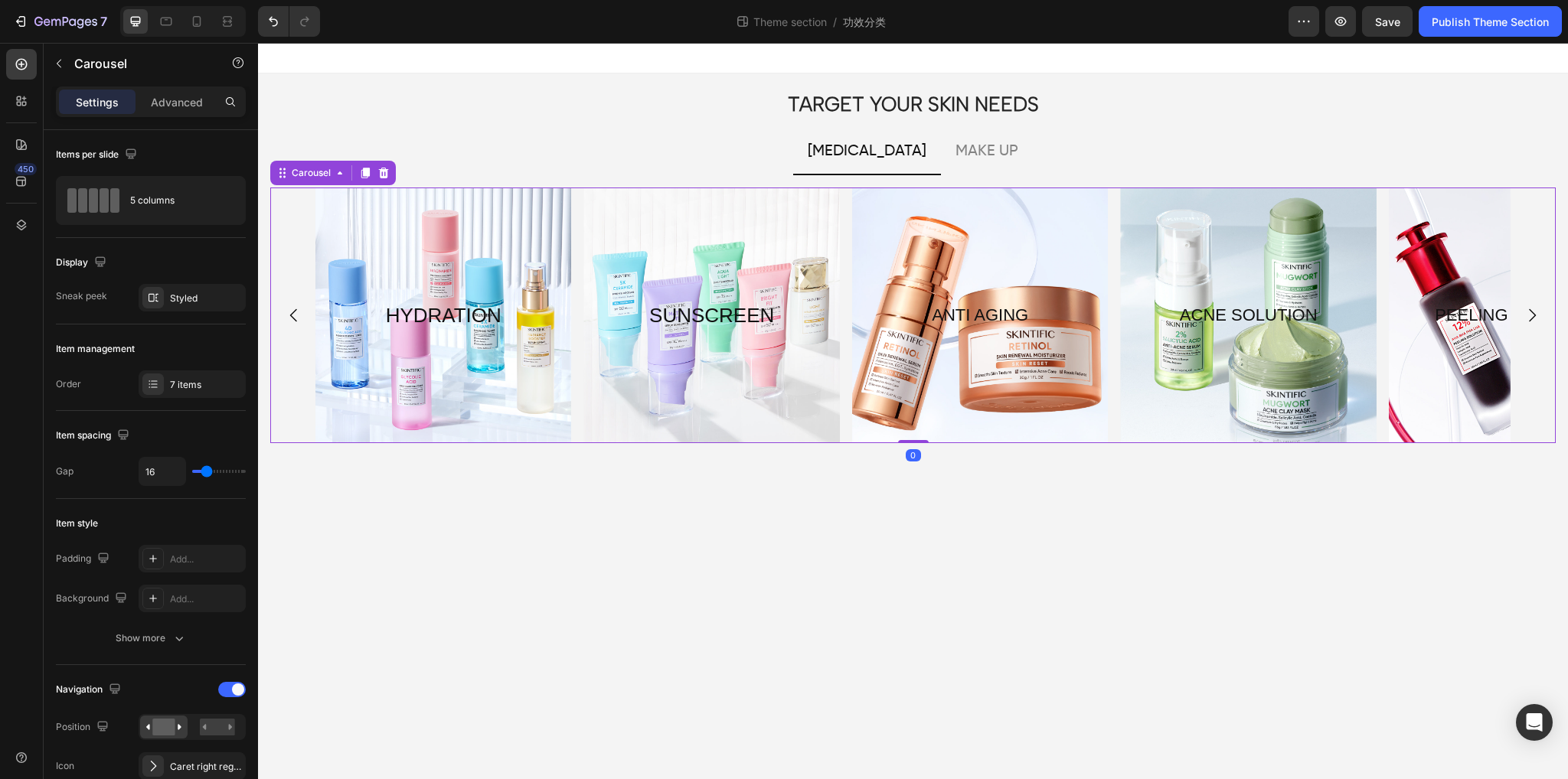
click at [1533, 316] on icon "Carousel Next Arrow" at bounding box center [1533, 316] width 19 height 19
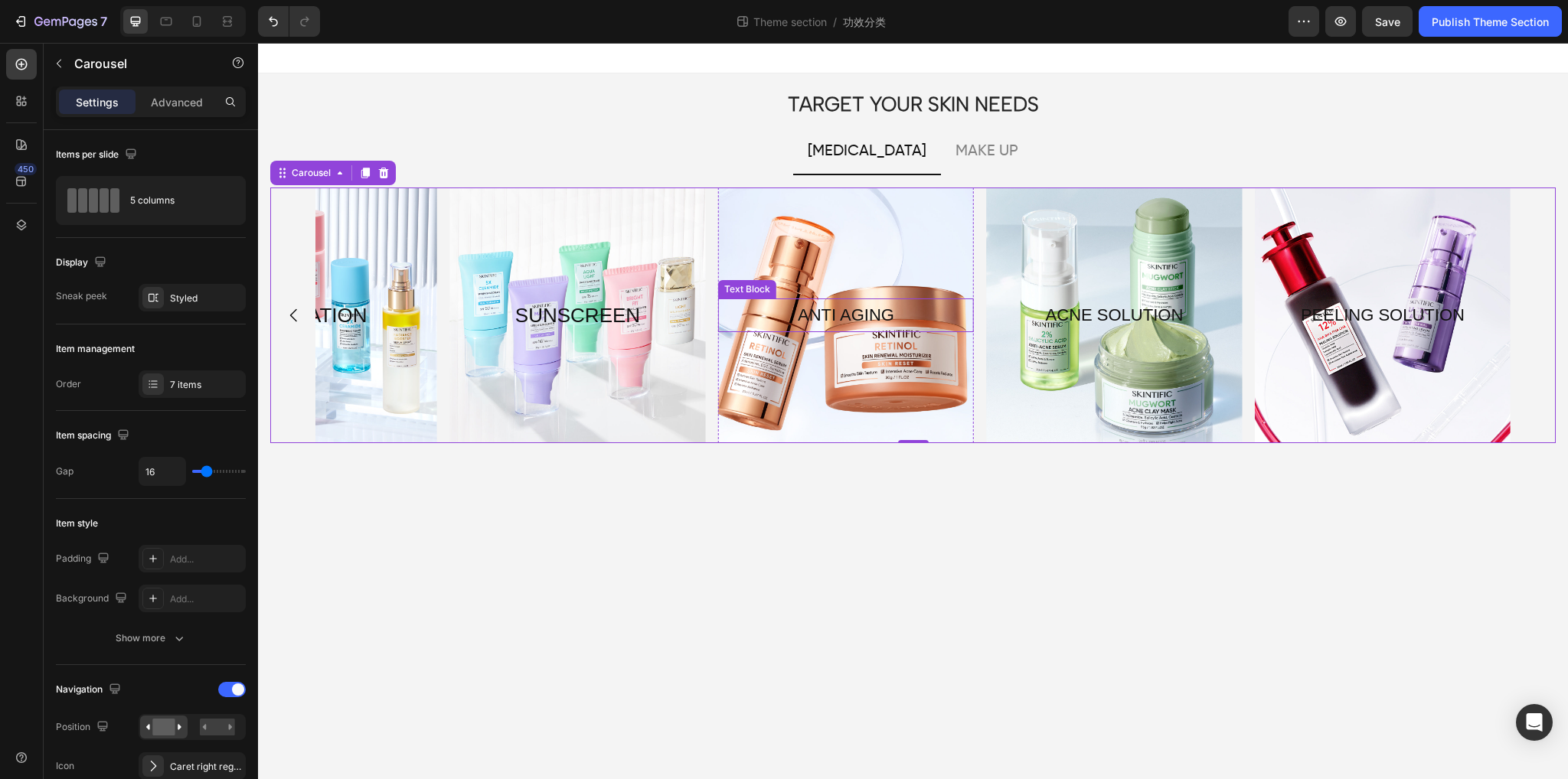
click at [899, 328] on p "ANTI AGING" at bounding box center [846, 315] width 253 height 31
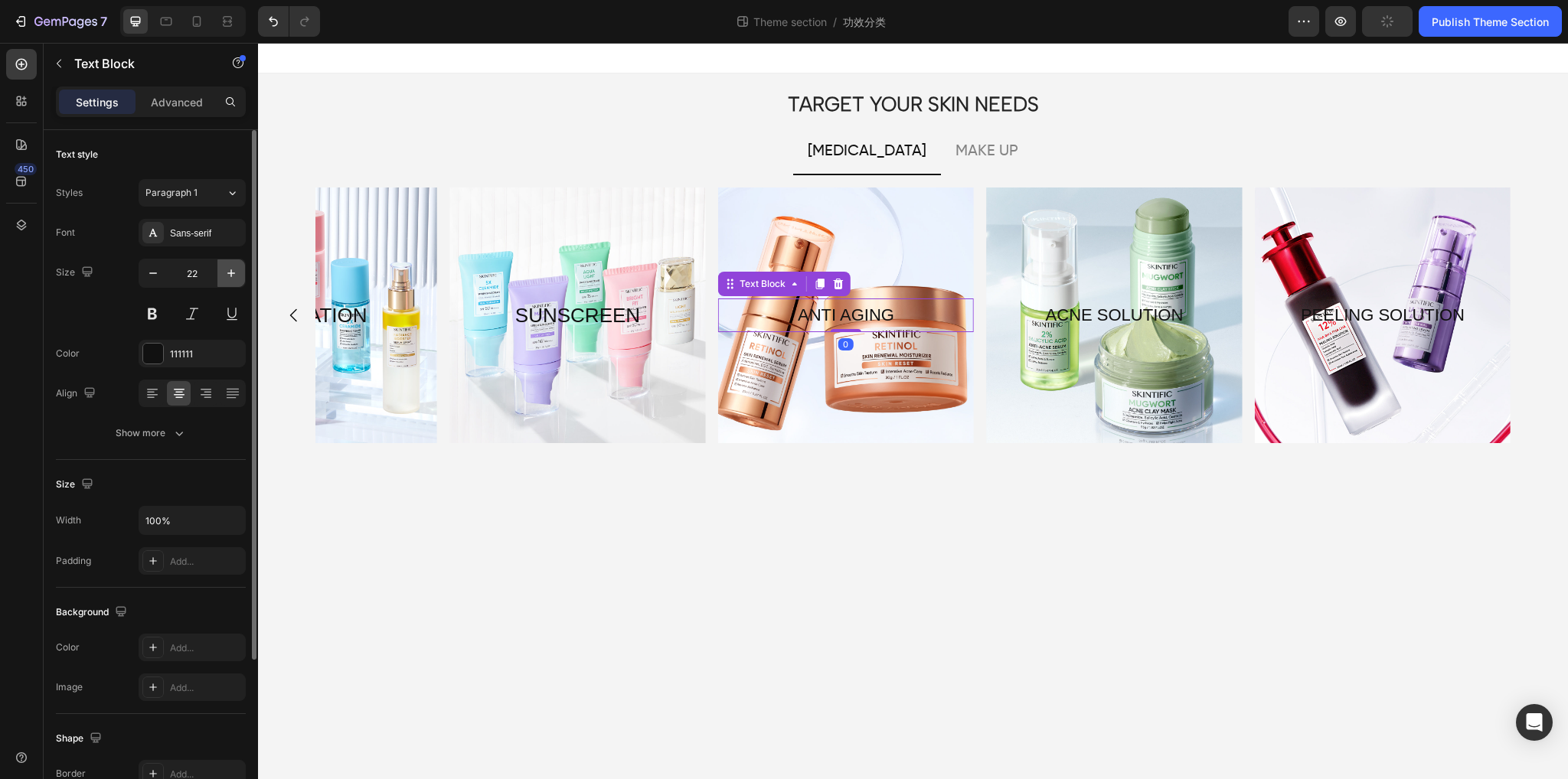
click at [228, 273] on icon "button" at bounding box center [231, 273] width 7 height 7
type input "26"
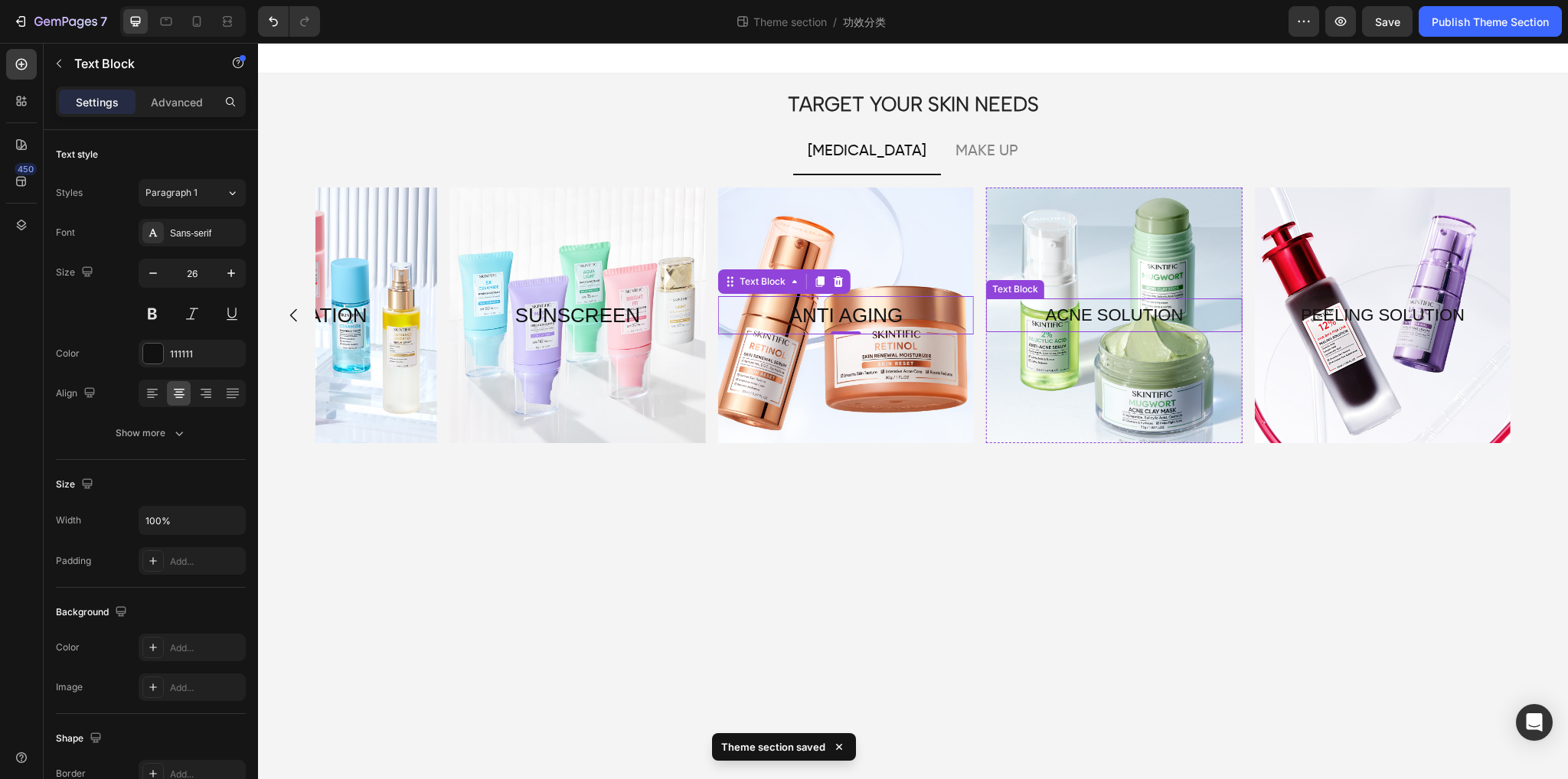
click at [1084, 327] on p "ACNE SOLUTION" at bounding box center [1114, 315] width 253 height 31
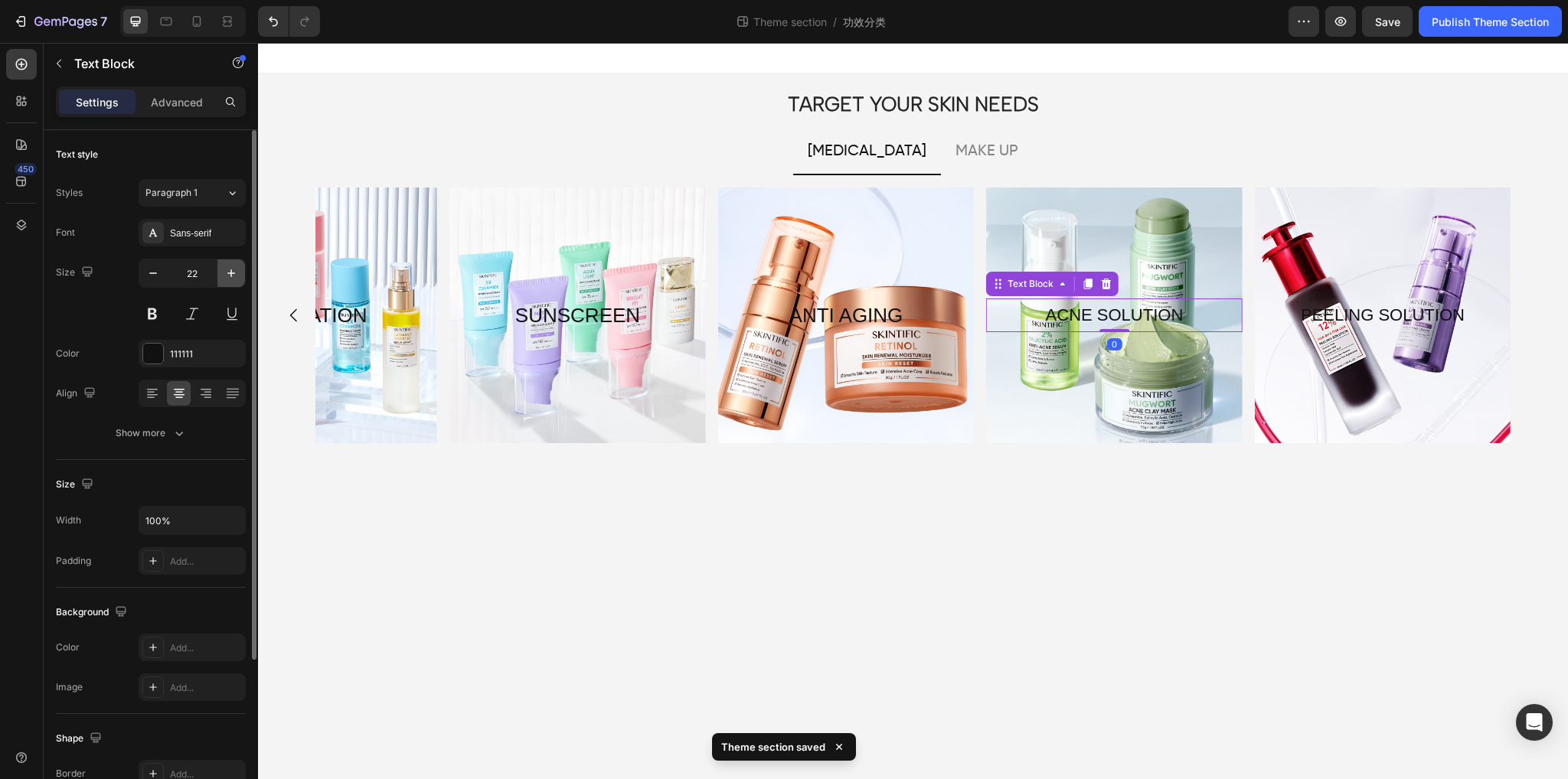
click at [220, 280] on button "button" at bounding box center [231, 273] width 28 height 28
click at [221, 276] on button "button" at bounding box center [231, 273] width 28 height 28
type input "26"
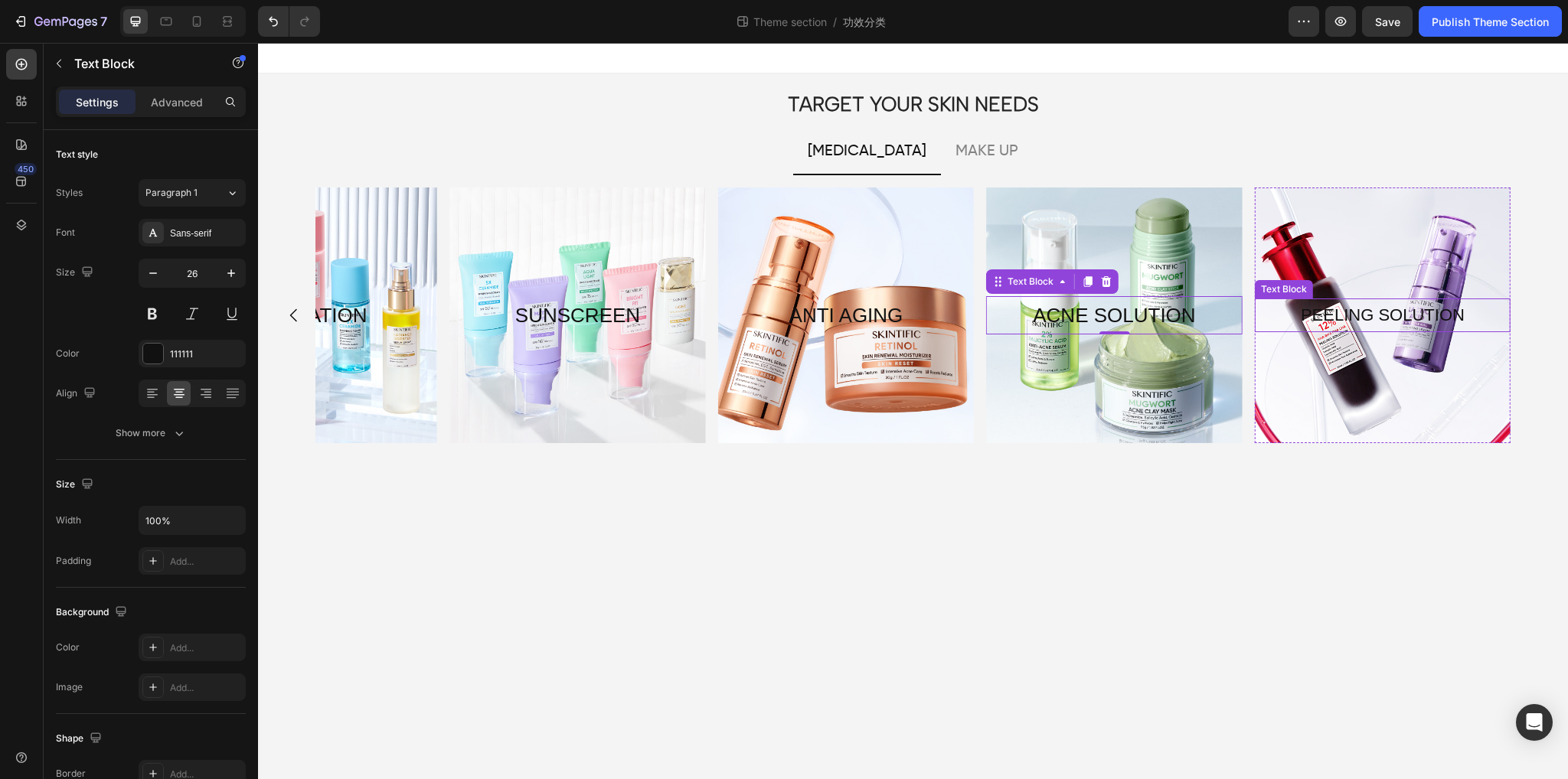
click at [1354, 319] on p "PEELING SOLUTION" at bounding box center [1382, 315] width 253 height 31
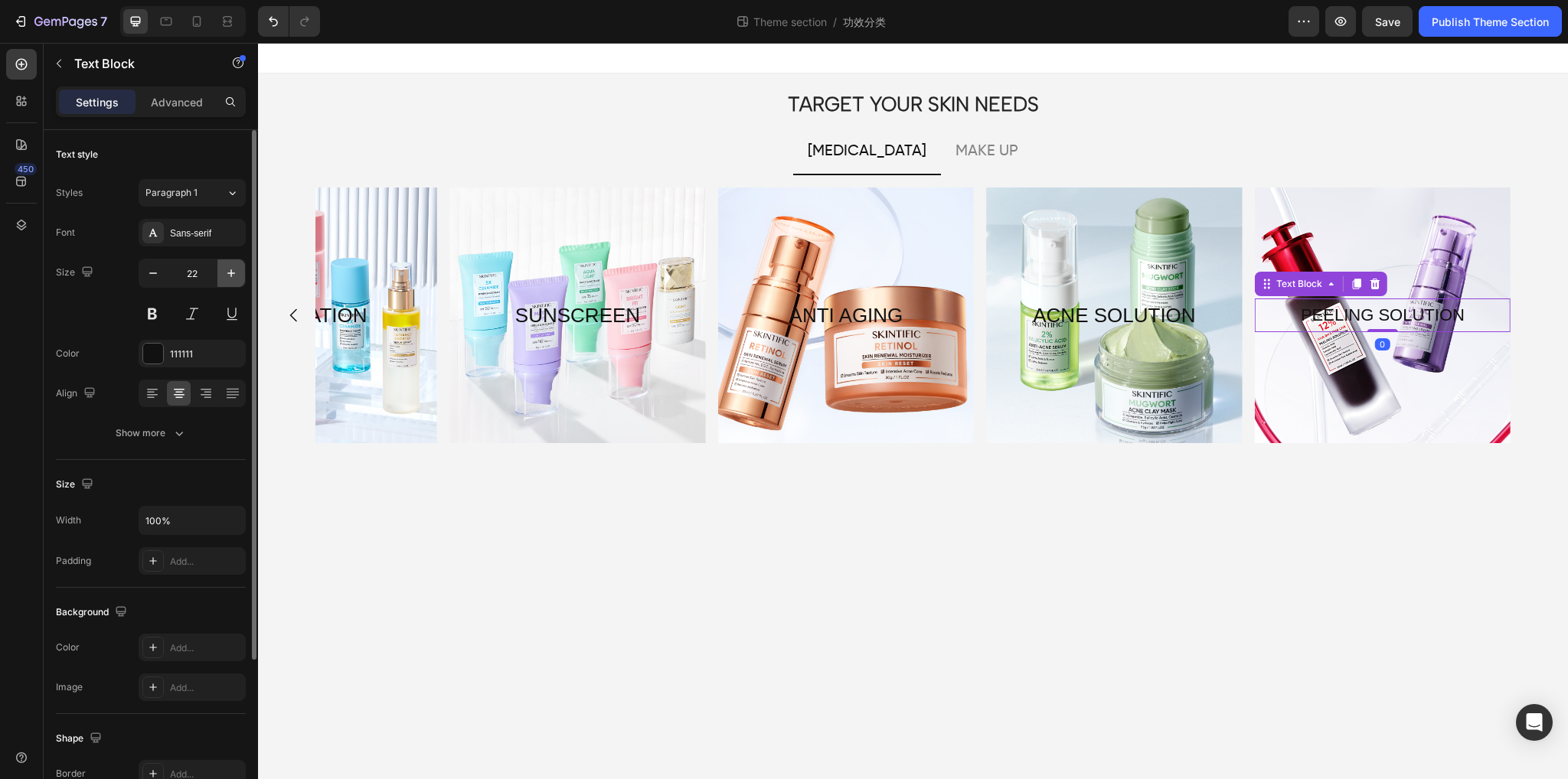
click at [232, 267] on icon "button" at bounding box center [231, 273] width 15 height 15
type input "26"
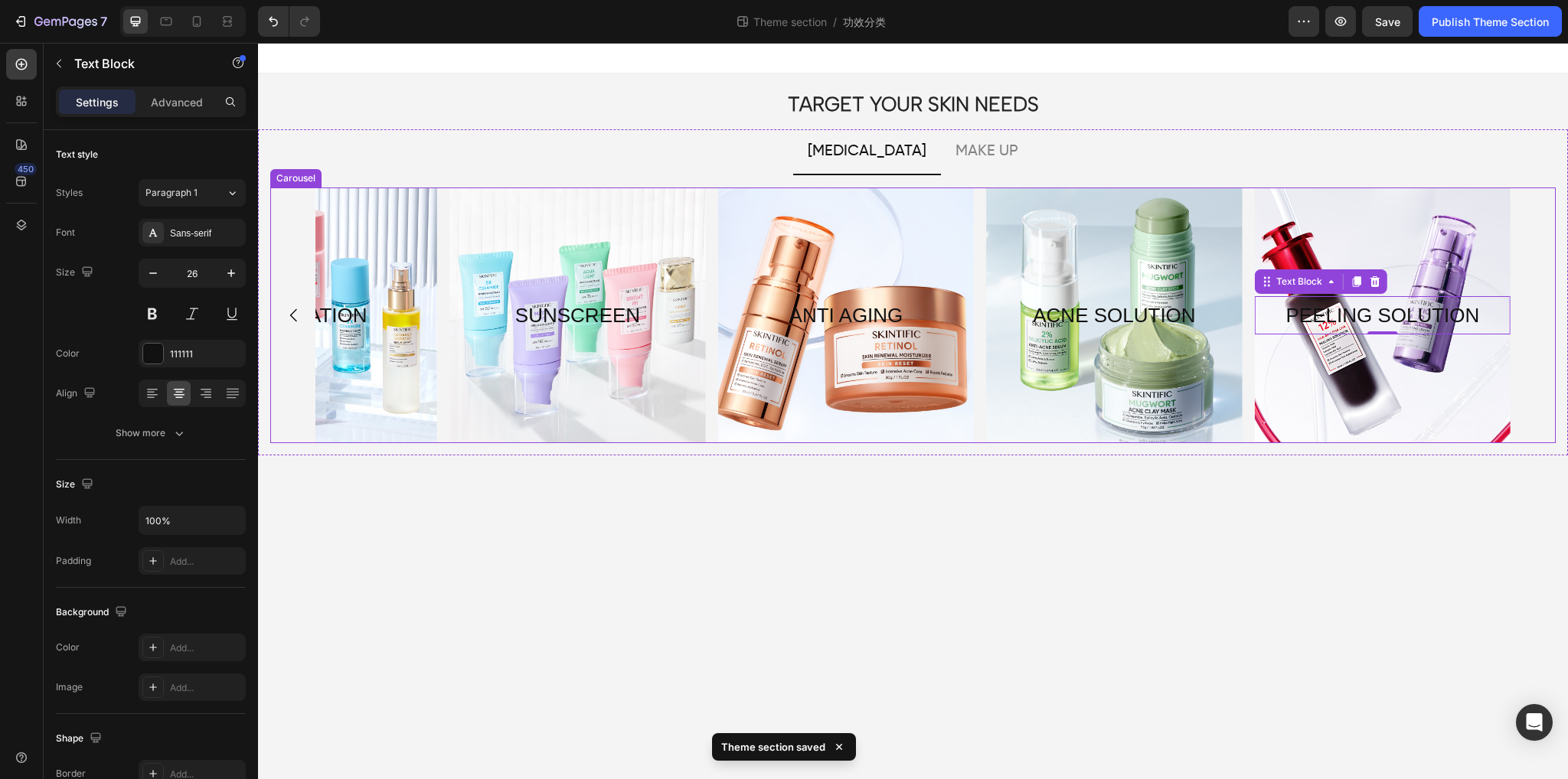
click at [1531, 304] on div "BARRIER REPAIRING Text Block Hero Banner BRIGHTENING Text Block Hero Banner HYD…" at bounding box center [913, 315] width 1286 height 255
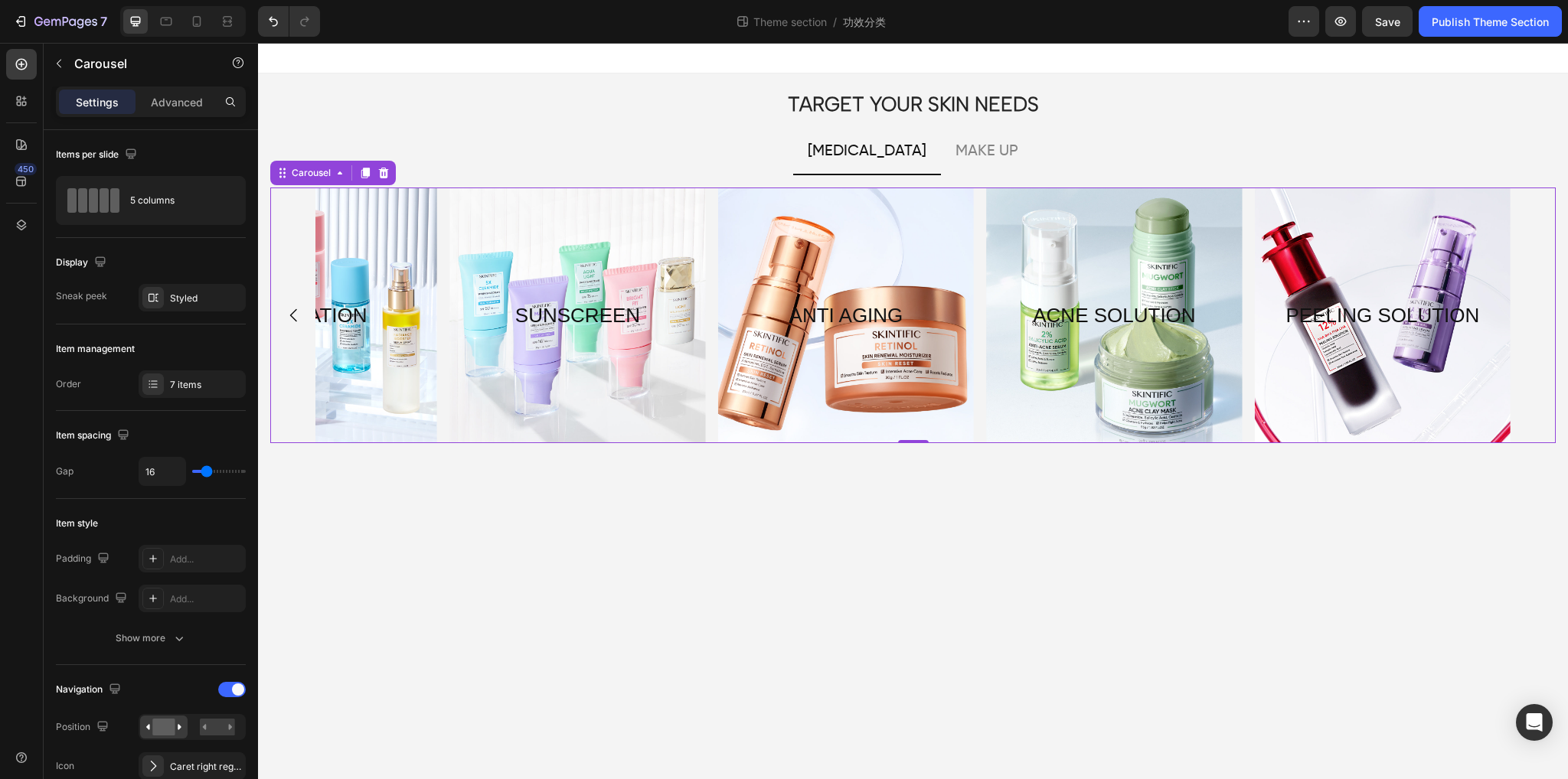
click at [288, 321] on icon "Carousel Back Arrow" at bounding box center [295, 316] width 19 height 19
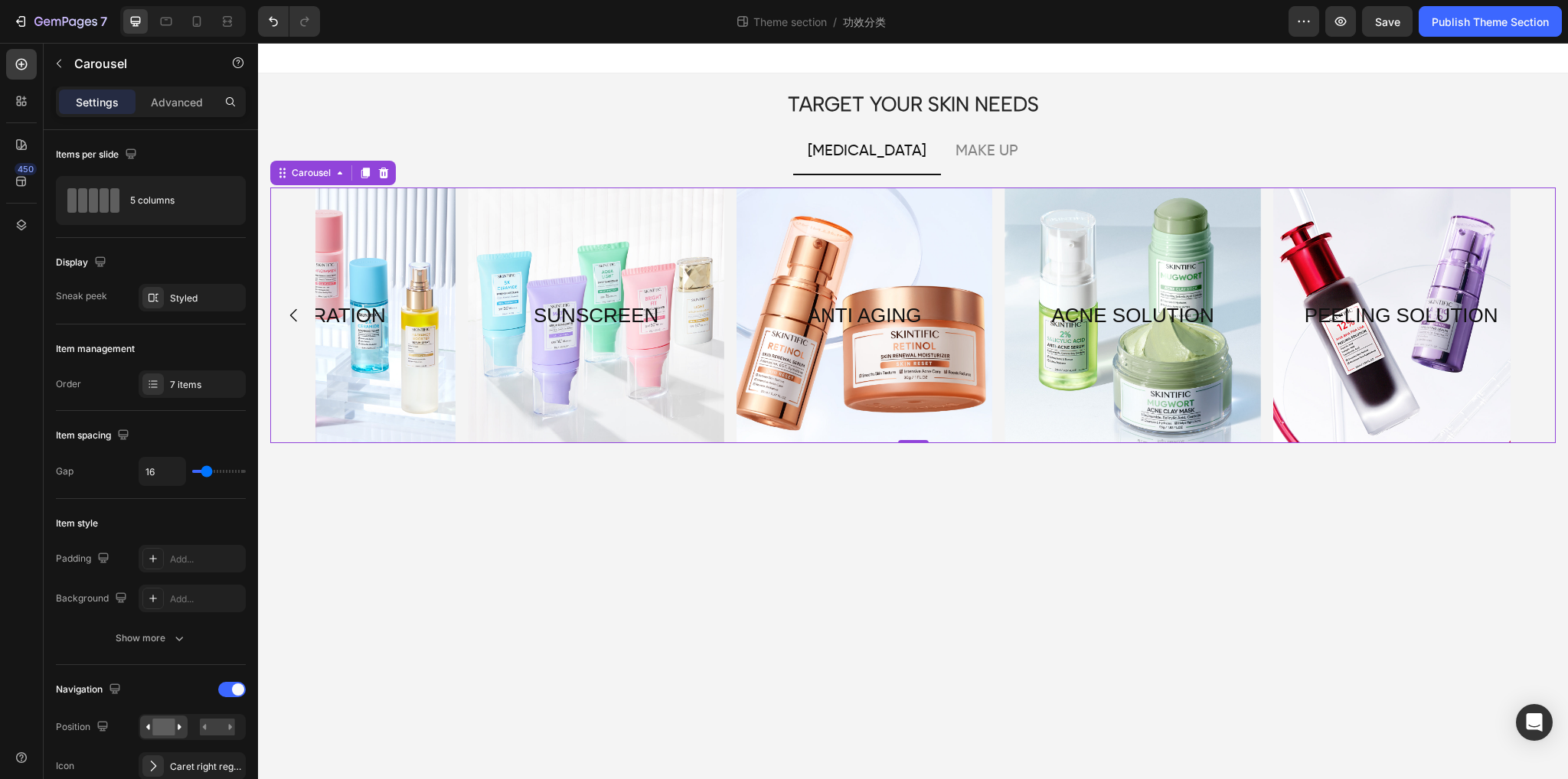
click at [288, 321] on icon "Carousel Back Arrow" at bounding box center [295, 316] width 19 height 19
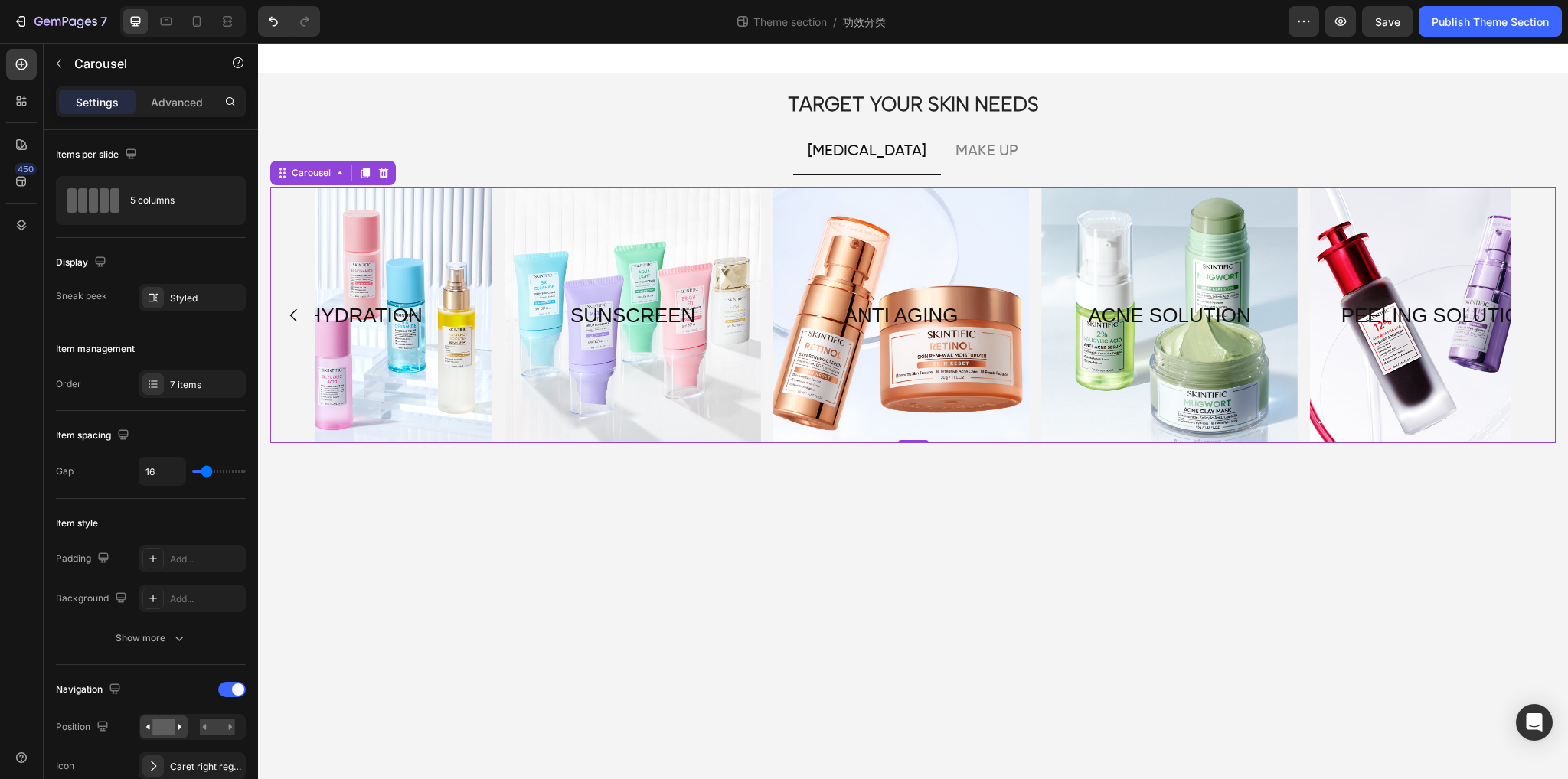
click at [288, 321] on icon "Carousel Back Arrow" at bounding box center [295, 316] width 19 height 19
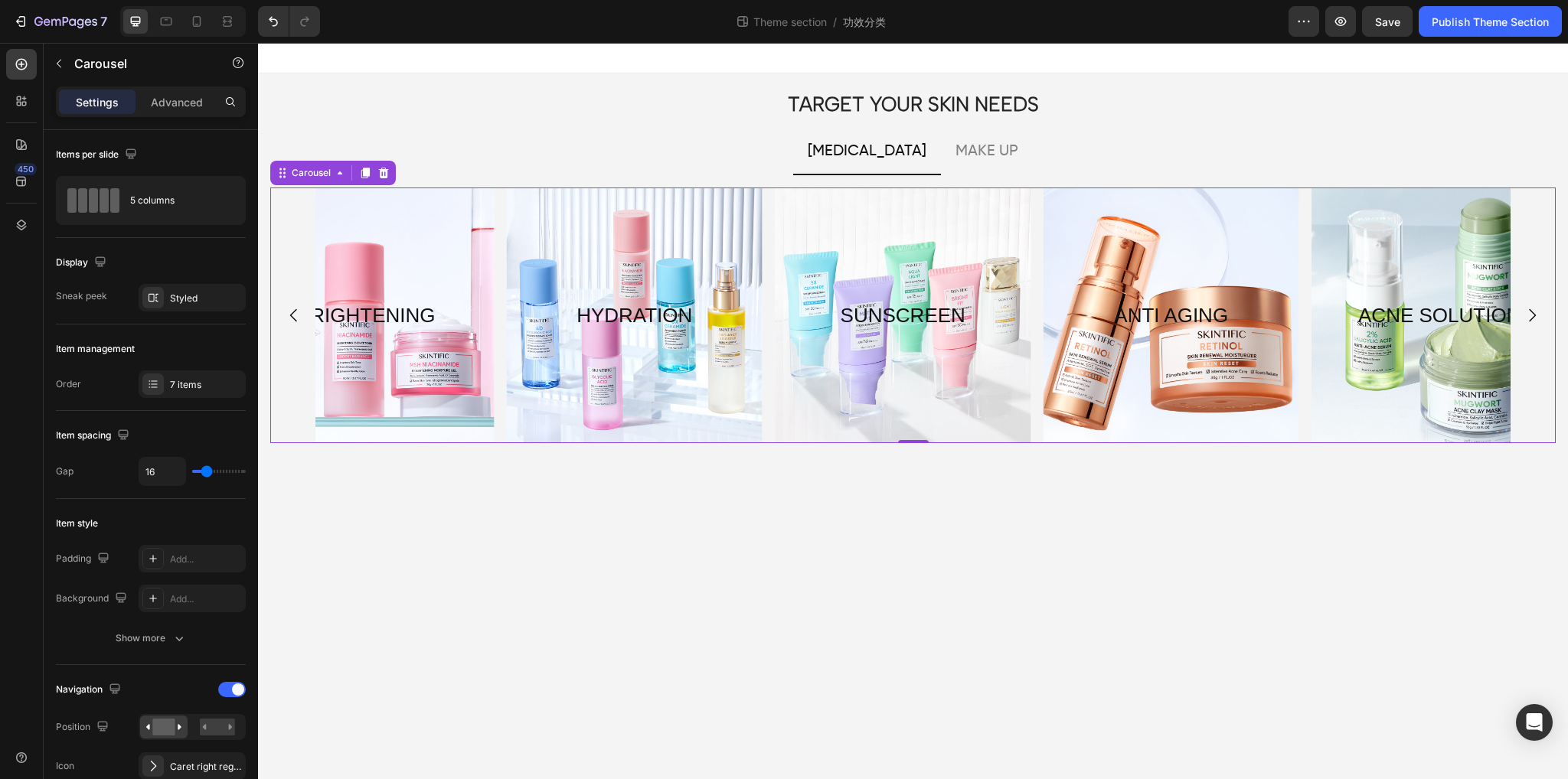
click at [288, 321] on div "BARRIER REPAIRING Text Block Hero Banner BRIGHTENING Text Block Hero Banner HYD…" at bounding box center [913, 315] width 1286 height 255
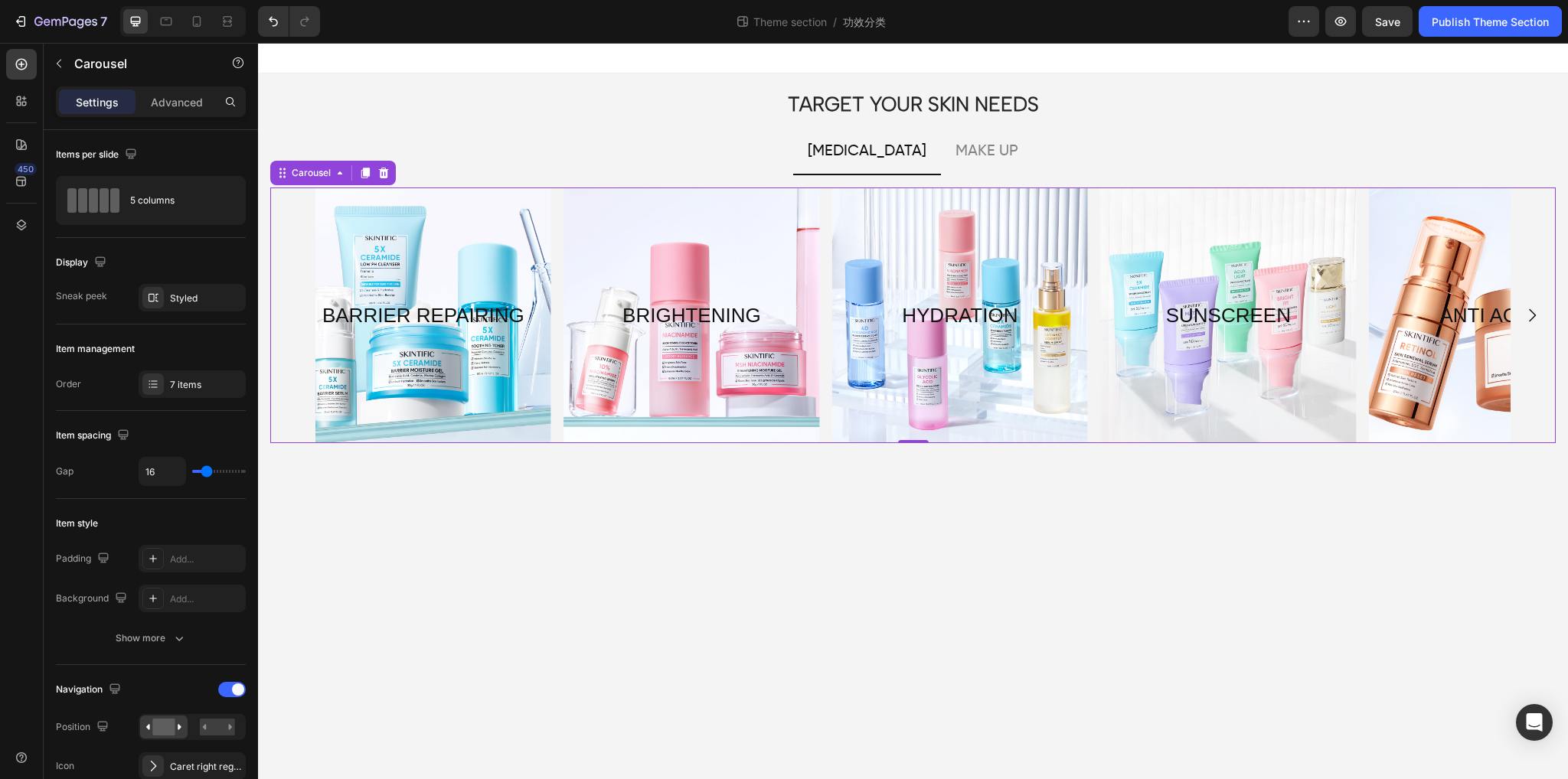
click at [288, 321] on div "BARRIER REPAIRING Text Block Hero Banner BRIGHTENING Text Block Hero Banner HYD…" at bounding box center [913, 315] width 1286 height 255
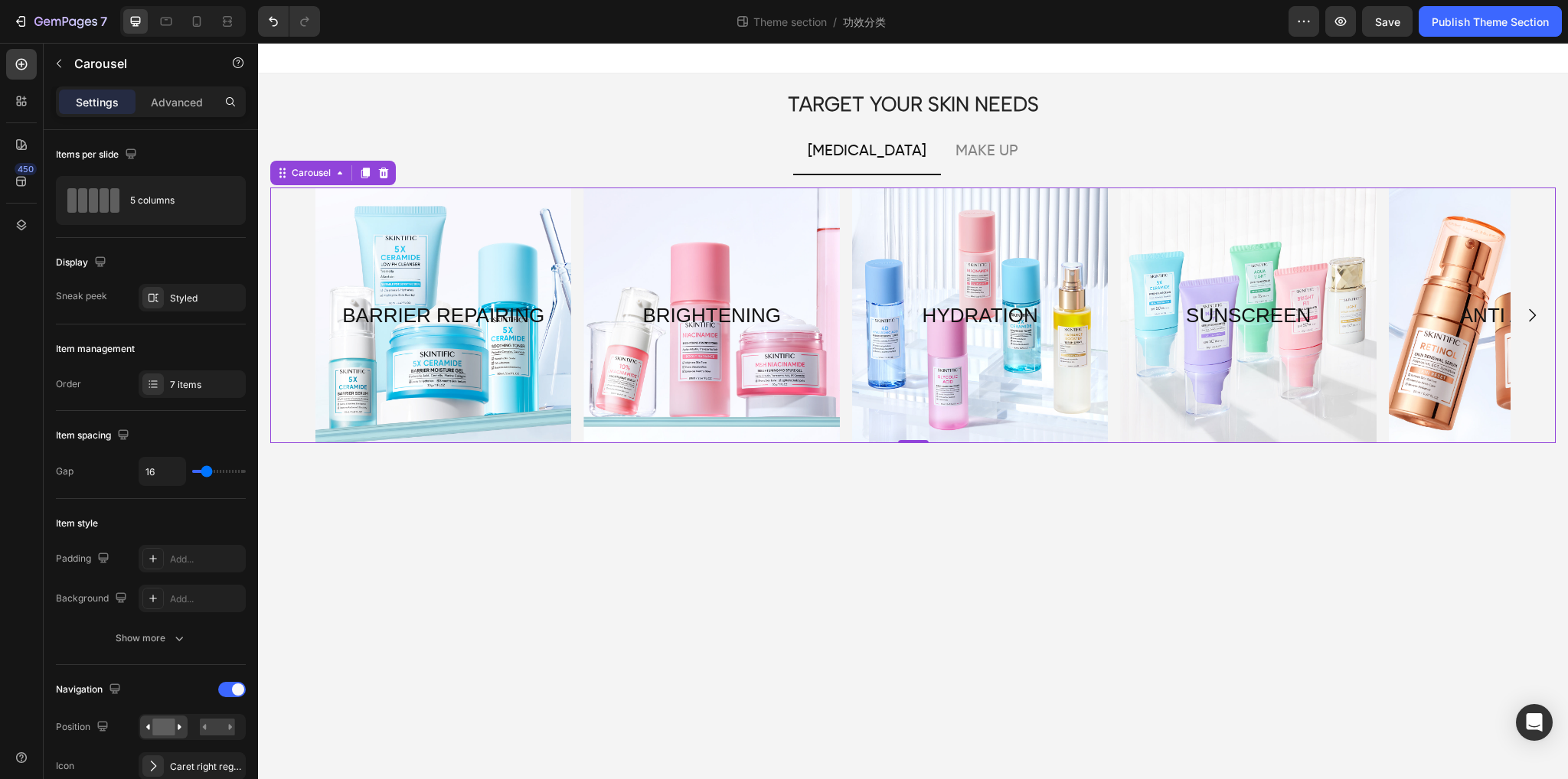
click at [288, 321] on div "BARRIER REPAIRING Text Block Hero Banner BRIGHTENING Text Block Hero Banner HYD…" at bounding box center [913, 315] width 1286 height 255
click at [414, 317] on p "BARRIER REPAIRING" at bounding box center [443, 316] width 253 height 36
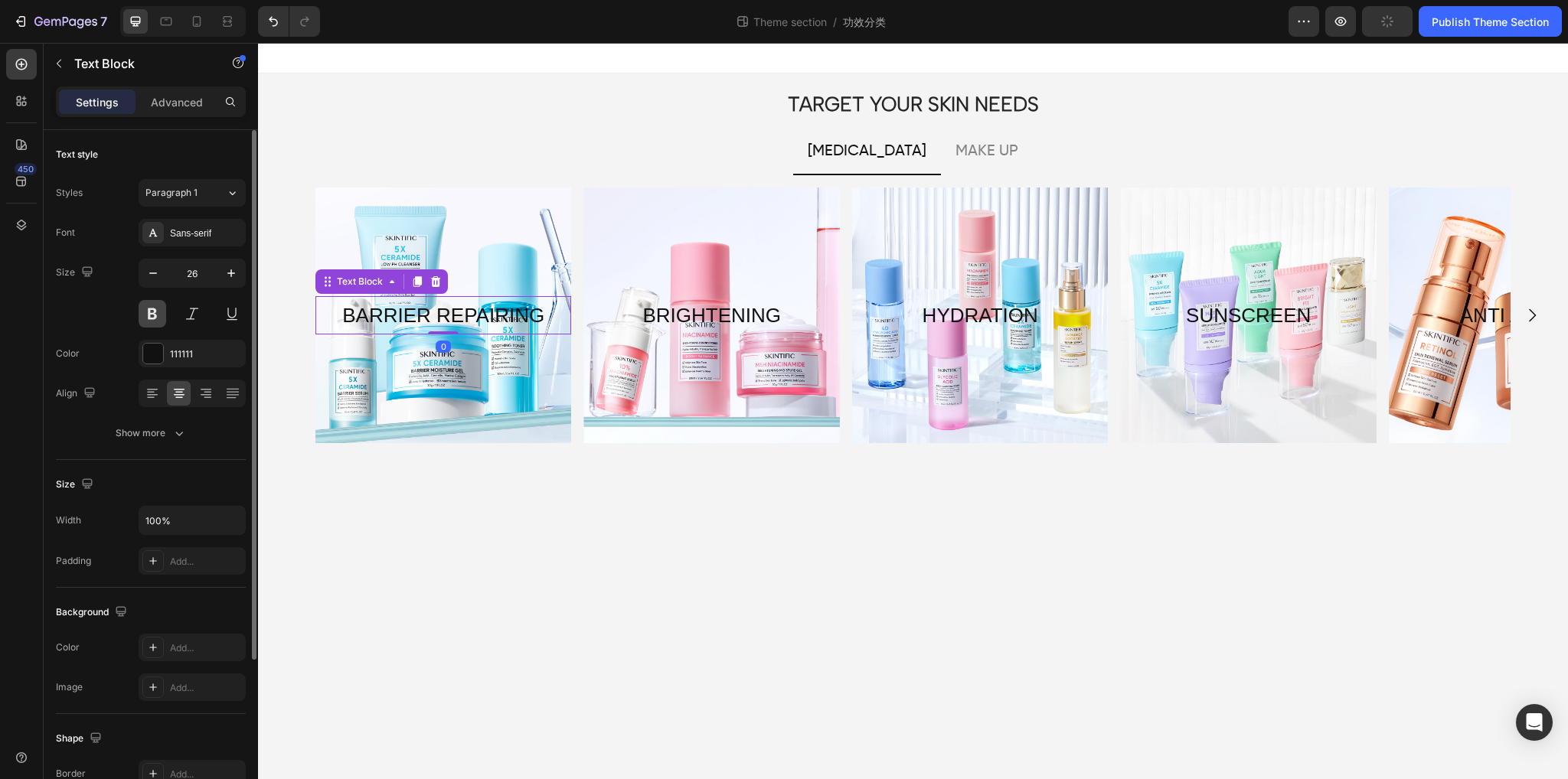
click at [144, 315] on button at bounding box center [153, 314] width 28 height 28
click at [160, 318] on button at bounding box center [153, 314] width 28 height 28
click at [153, 355] on div at bounding box center [153, 353] width 20 height 20
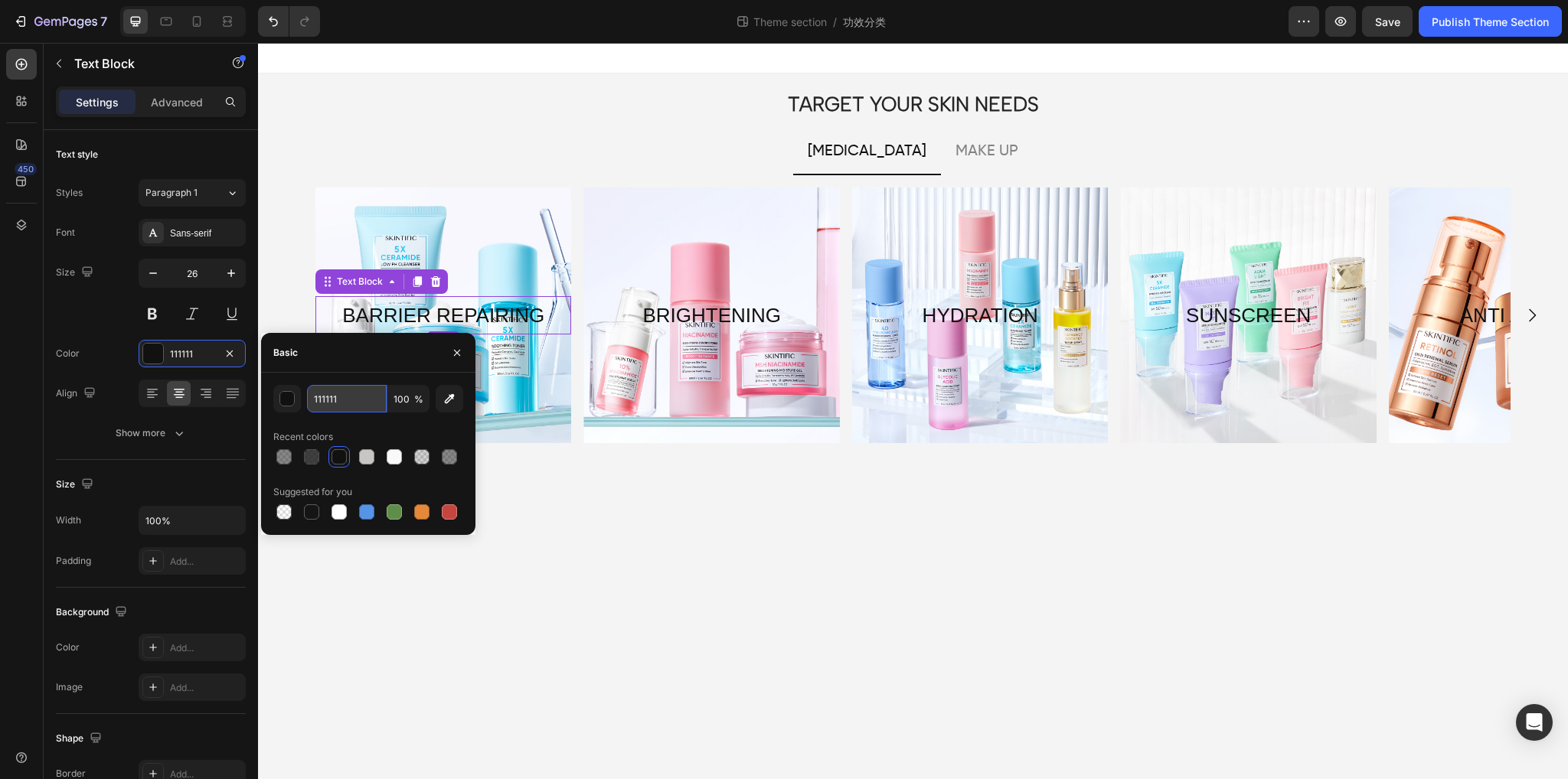
click at [349, 397] on input "111111" at bounding box center [346, 399] width 79 height 28
drag, startPoint x: 351, startPoint y: 397, endPoint x: 268, endPoint y: 407, distance: 83.6
click at [268, 407] on div "000000 100 % Recent colors Suggested for you" at bounding box center [368, 454] width 214 height 138
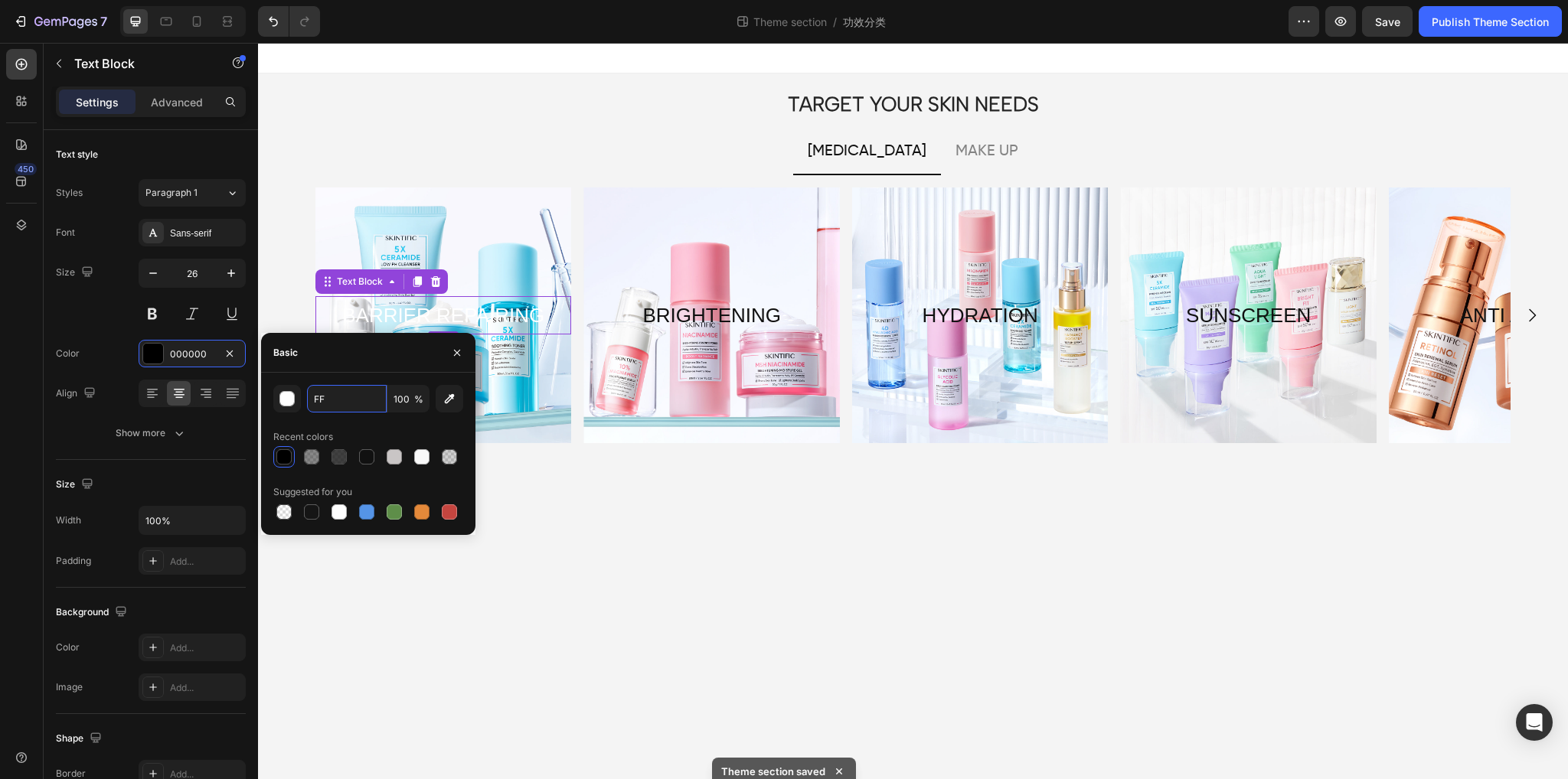
type input "F"
type input "111111"
click at [959, 649] on body "TARGET YOUR SKIN NEEDS Heading [MEDICAL_DATA] MAKE UP BARRIER REPAIRING Text Bl…" at bounding box center [914, 411] width 1311 height 736
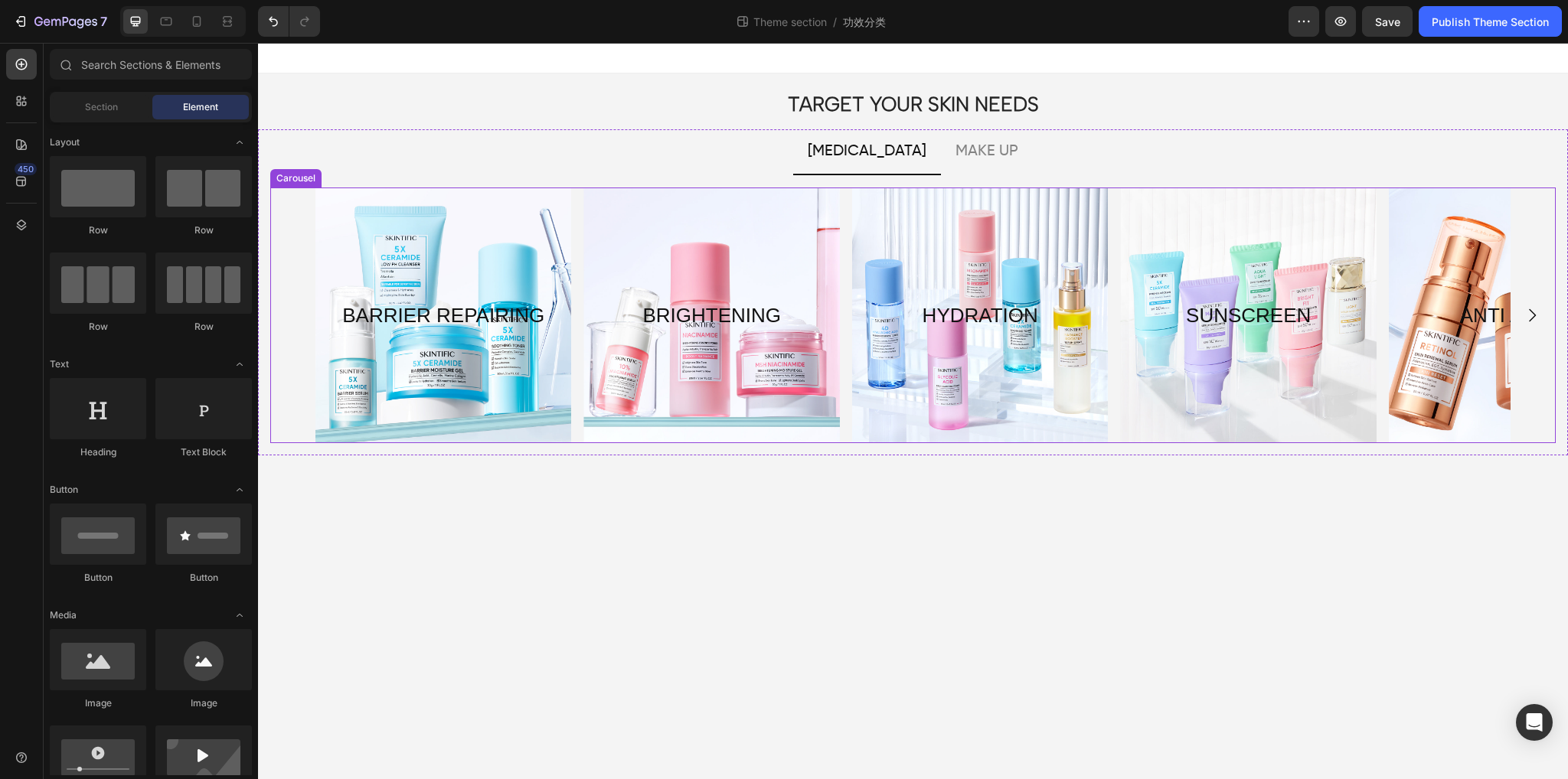
click at [1528, 314] on icon "Carousel Next Arrow" at bounding box center [1533, 316] width 19 height 19
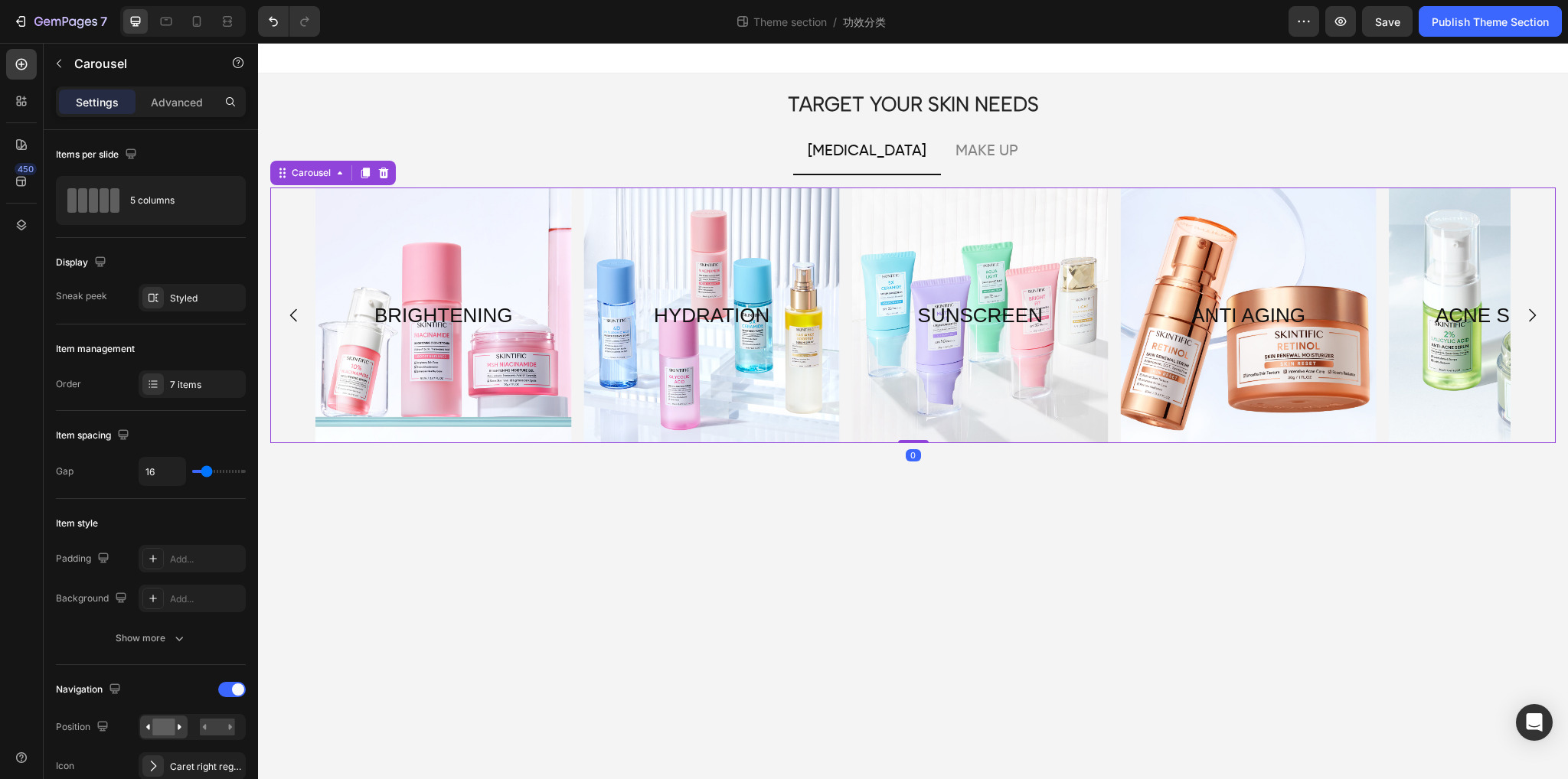
click at [1528, 314] on icon "Carousel Next Arrow" at bounding box center [1533, 316] width 19 height 19
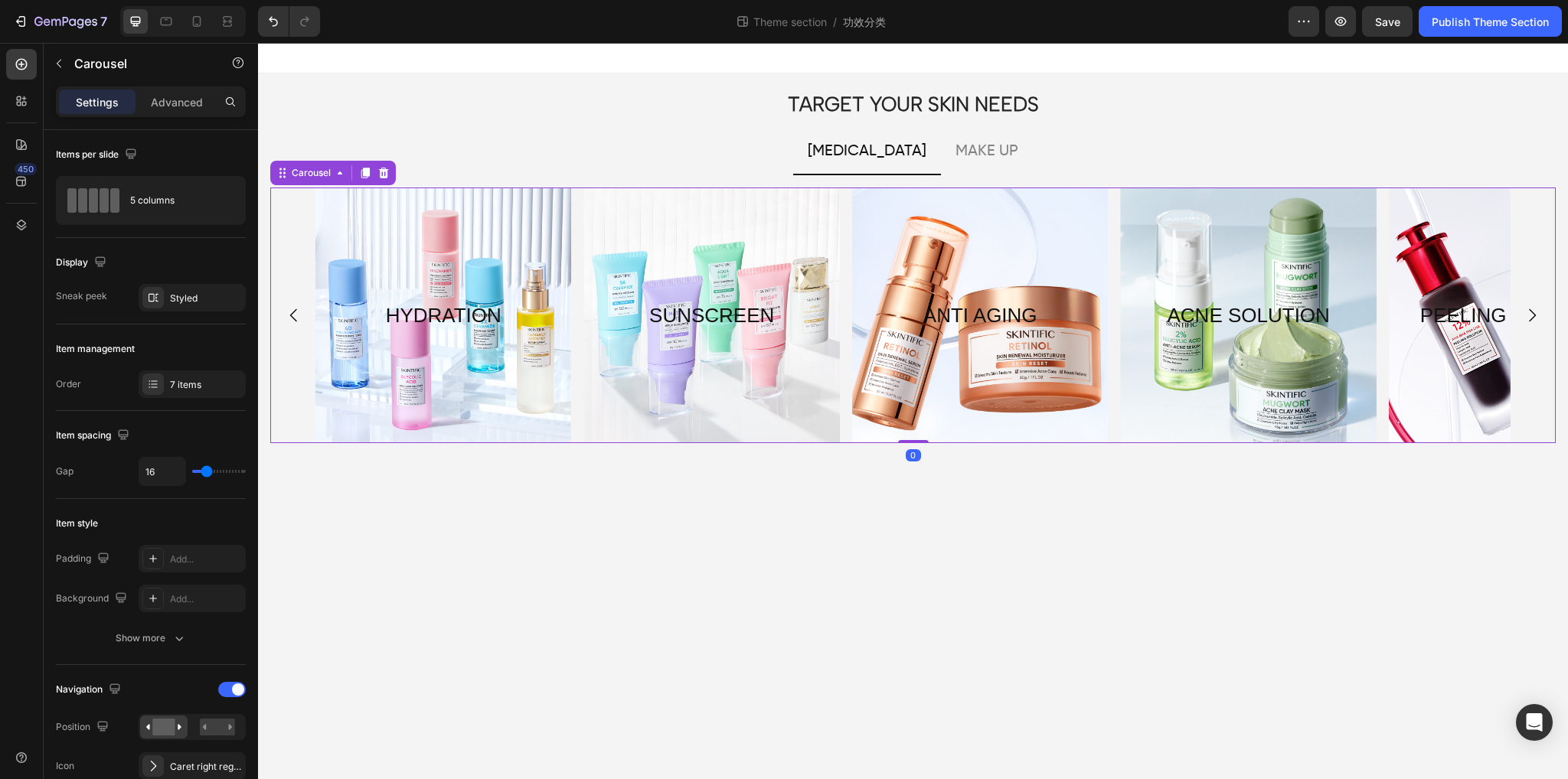
click at [1528, 314] on icon "Carousel Next Arrow" at bounding box center [1533, 316] width 19 height 19
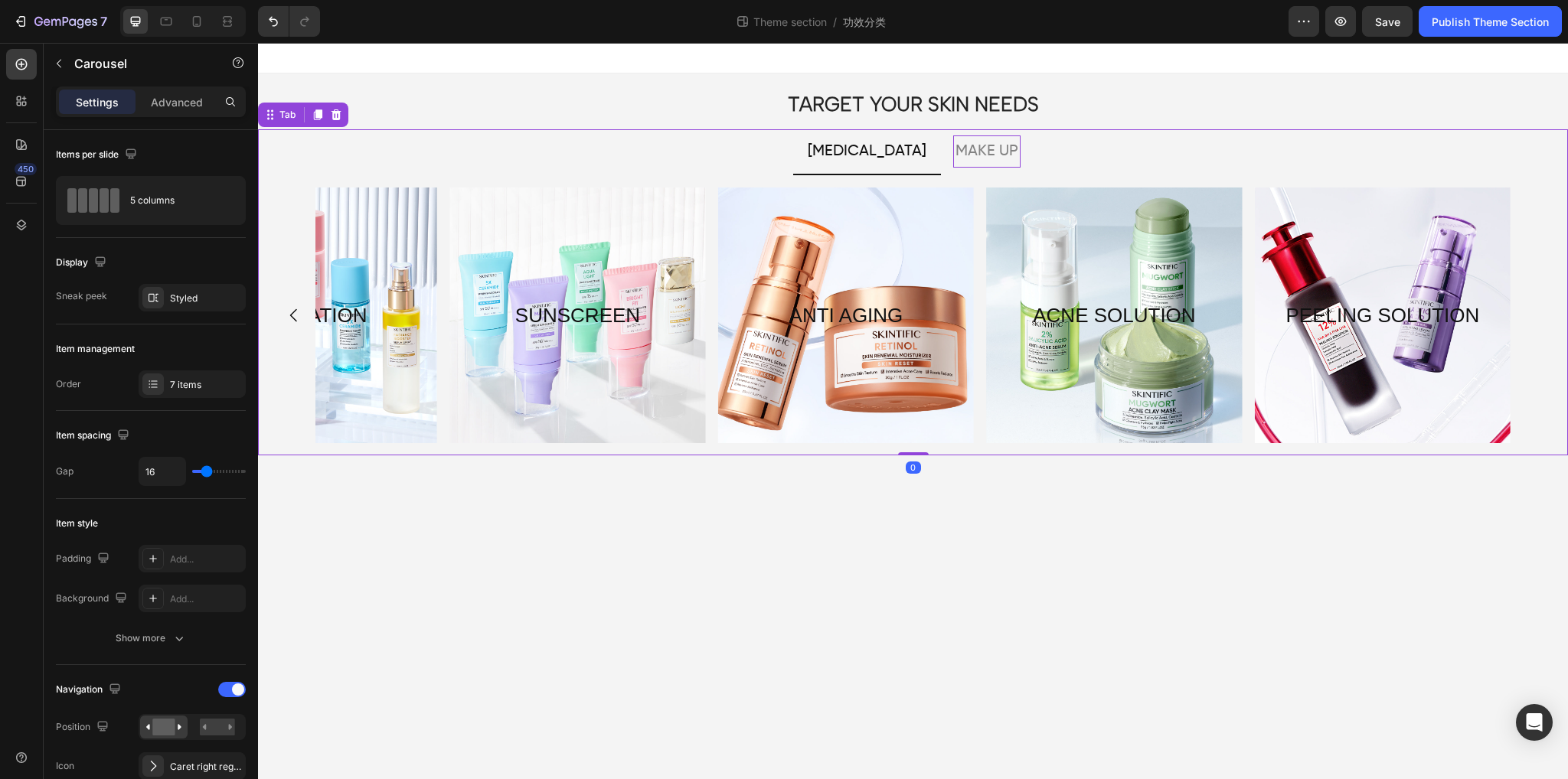
click at [956, 151] on p "MAKE UP" at bounding box center [986, 152] width 62 height 28
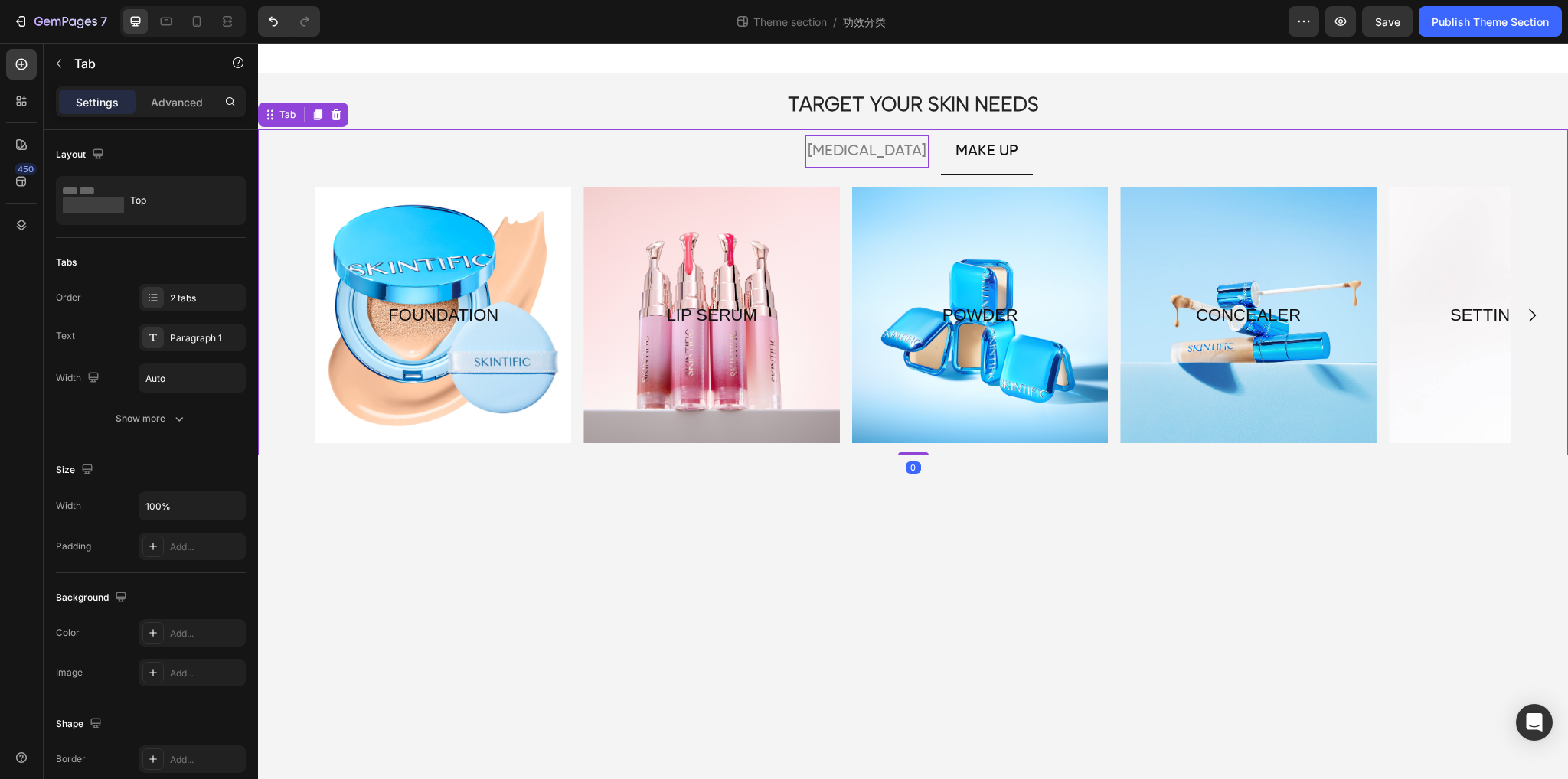
click at [878, 148] on p "[MEDICAL_DATA]" at bounding box center [867, 152] width 118 height 28
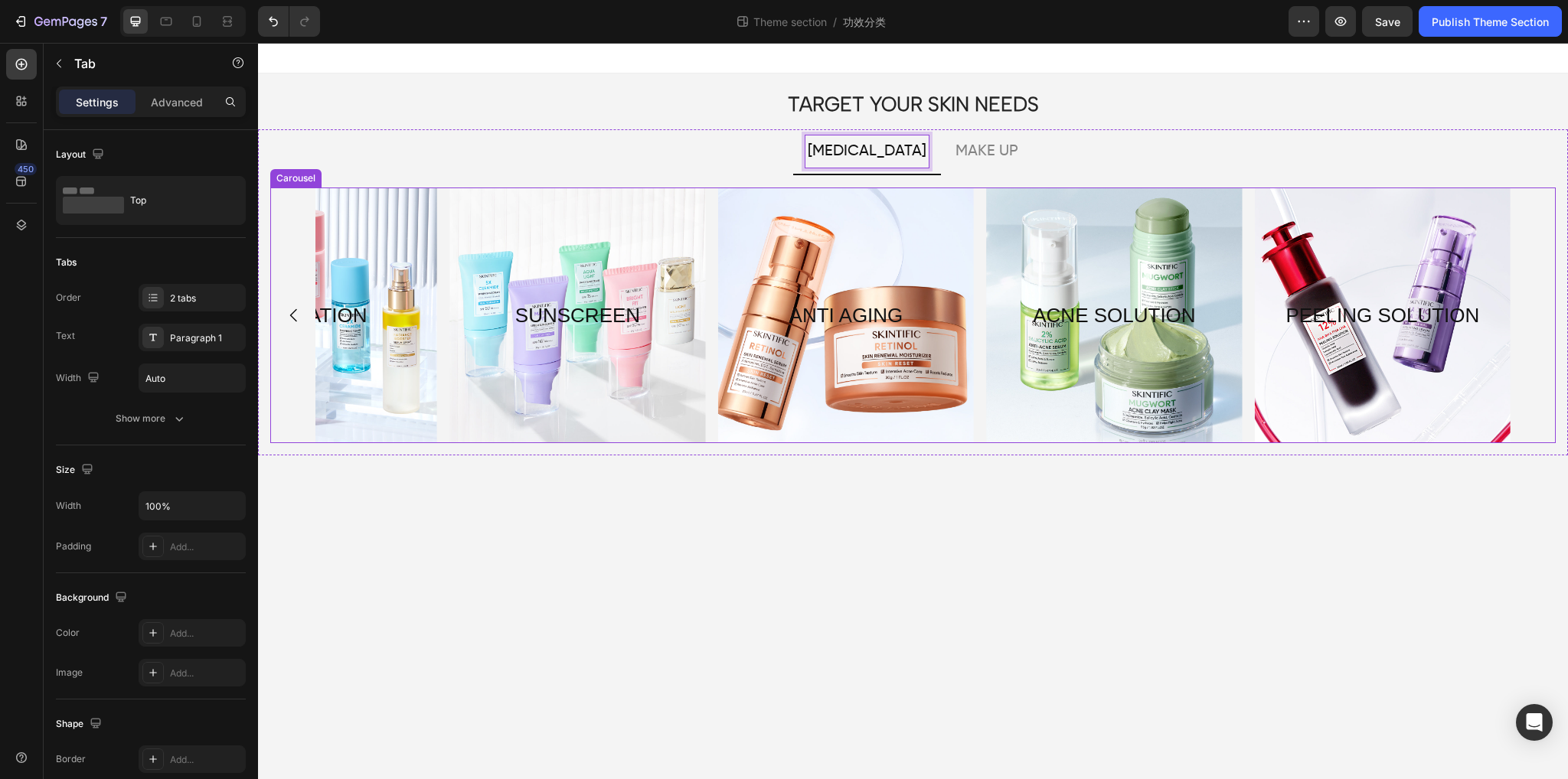
click at [285, 315] on icon "Carousel Back Arrow" at bounding box center [295, 316] width 19 height 19
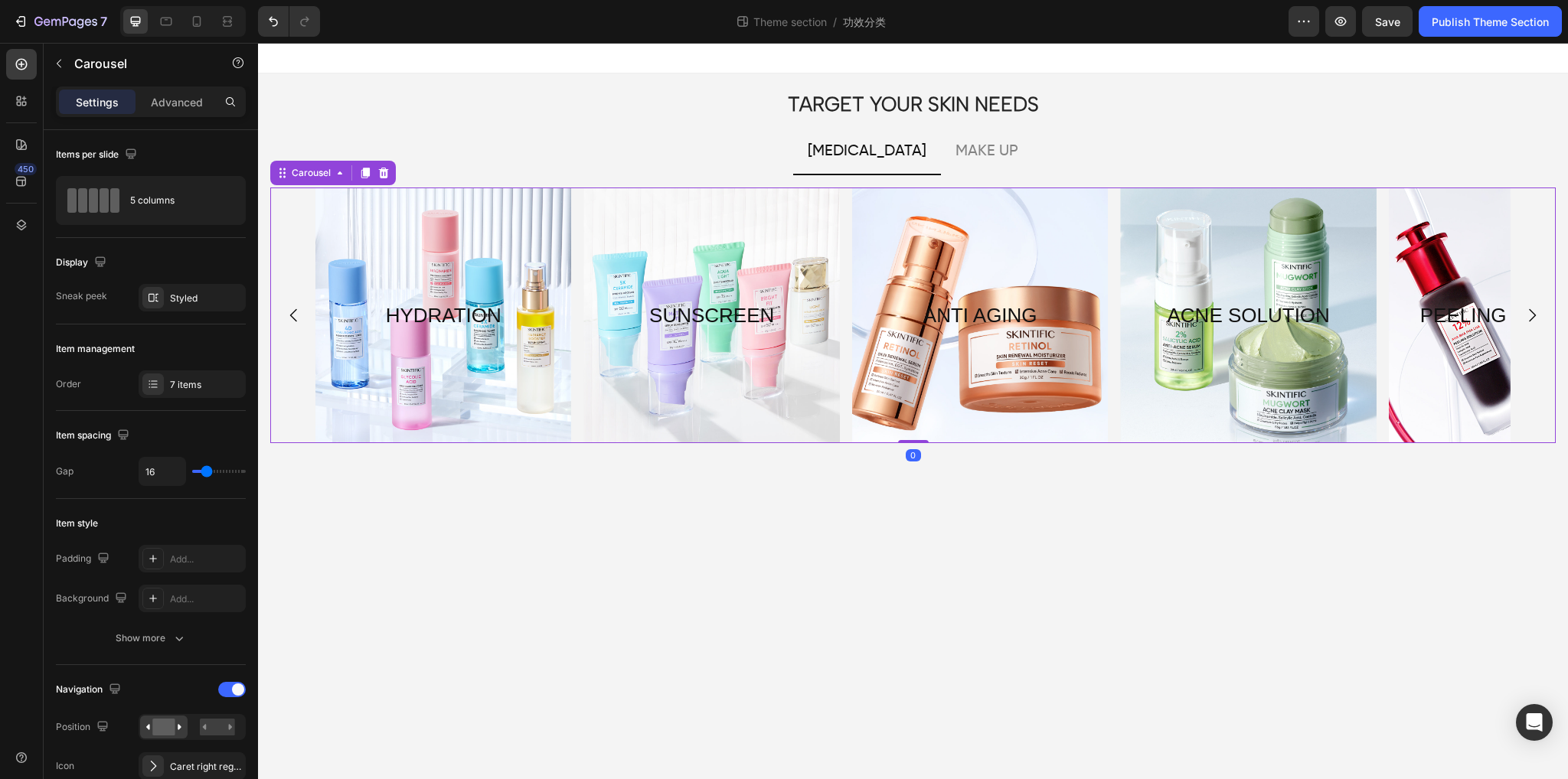
click at [285, 315] on icon "Carousel Back Arrow" at bounding box center [295, 316] width 19 height 19
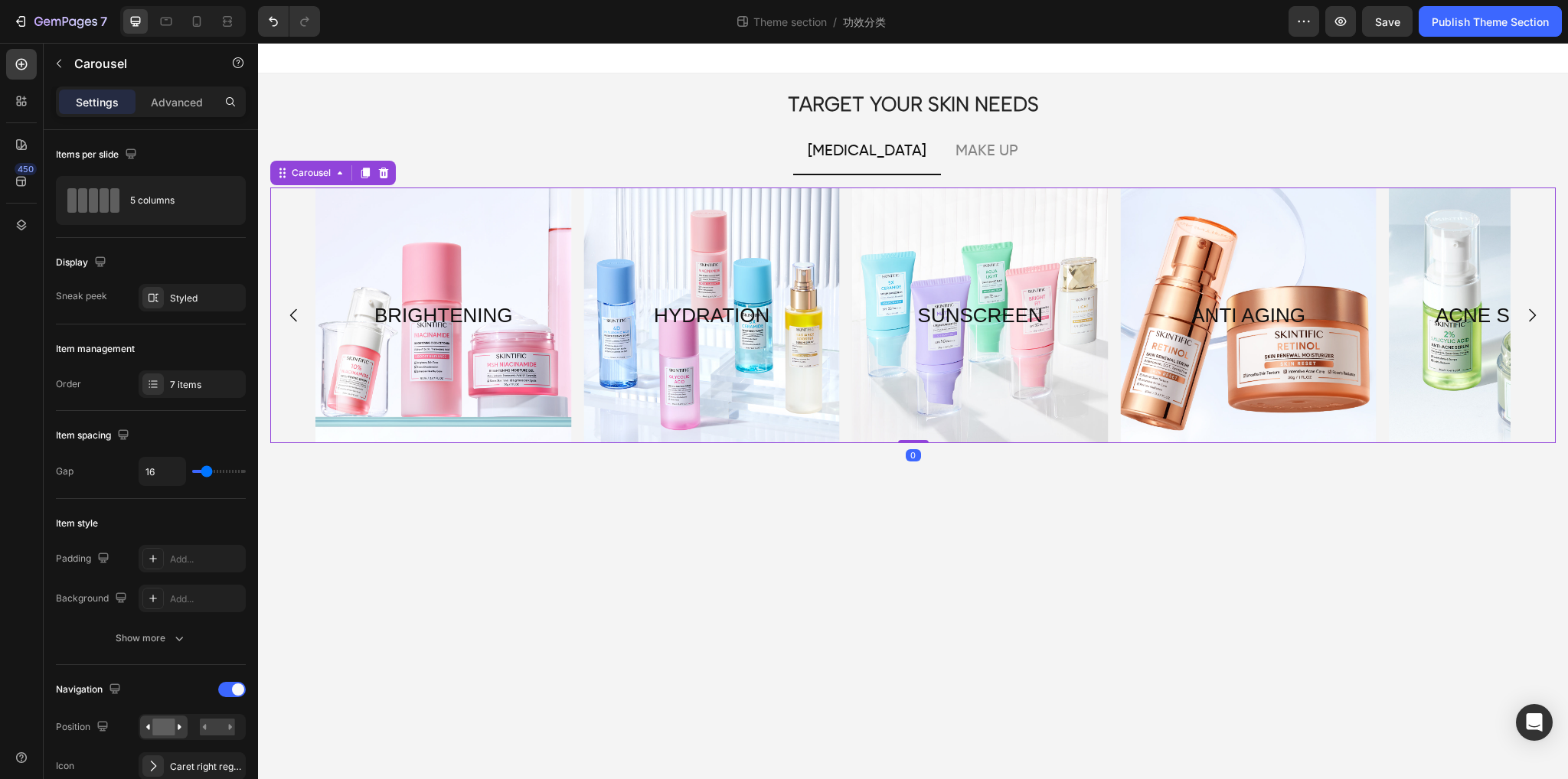
click at [285, 315] on icon "Carousel Back Arrow" at bounding box center [295, 316] width 19 height 19
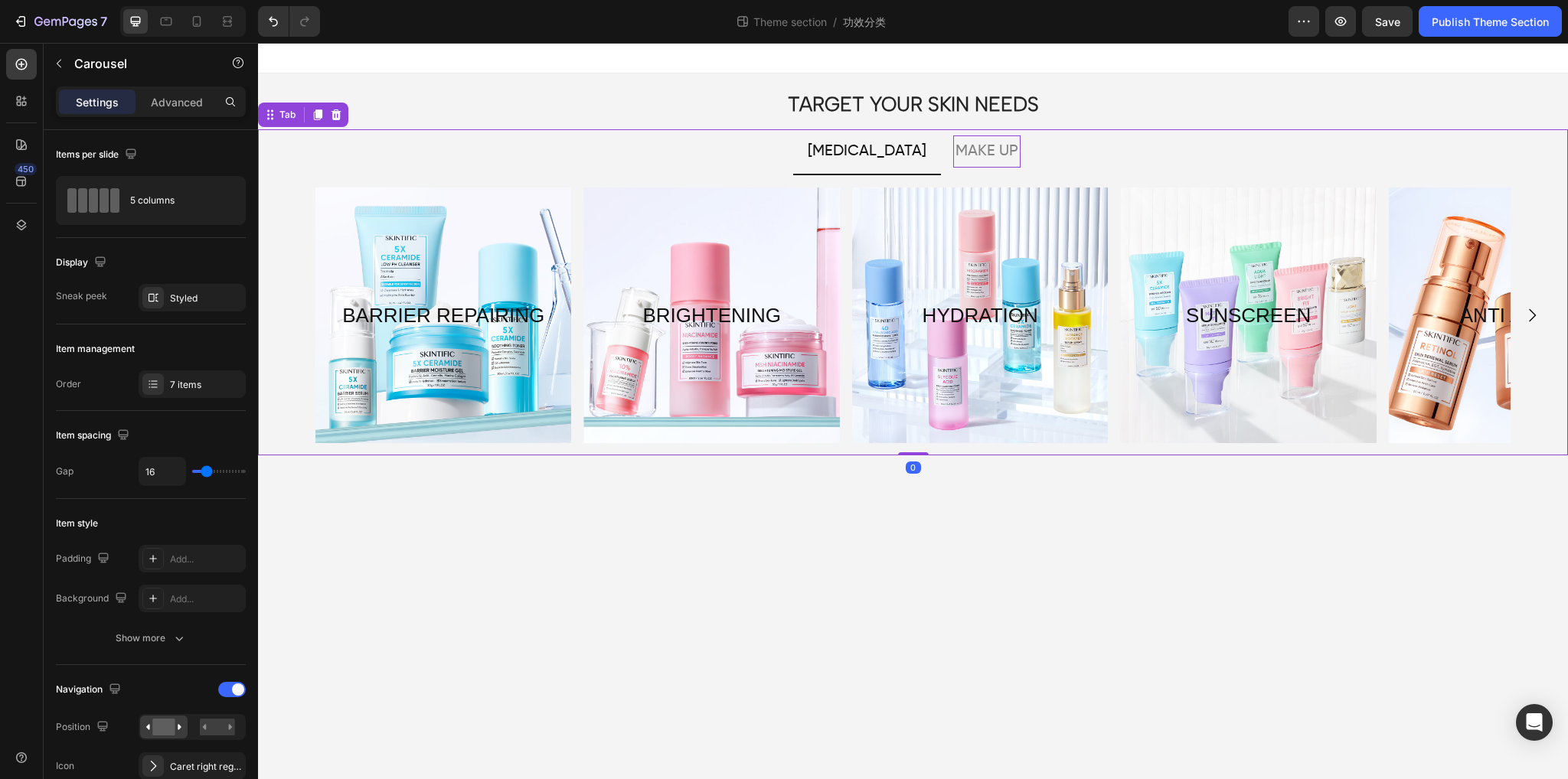
click at [959, 157] on p "MAKE UP" at bounding box center [986, 152] width 62 height 28
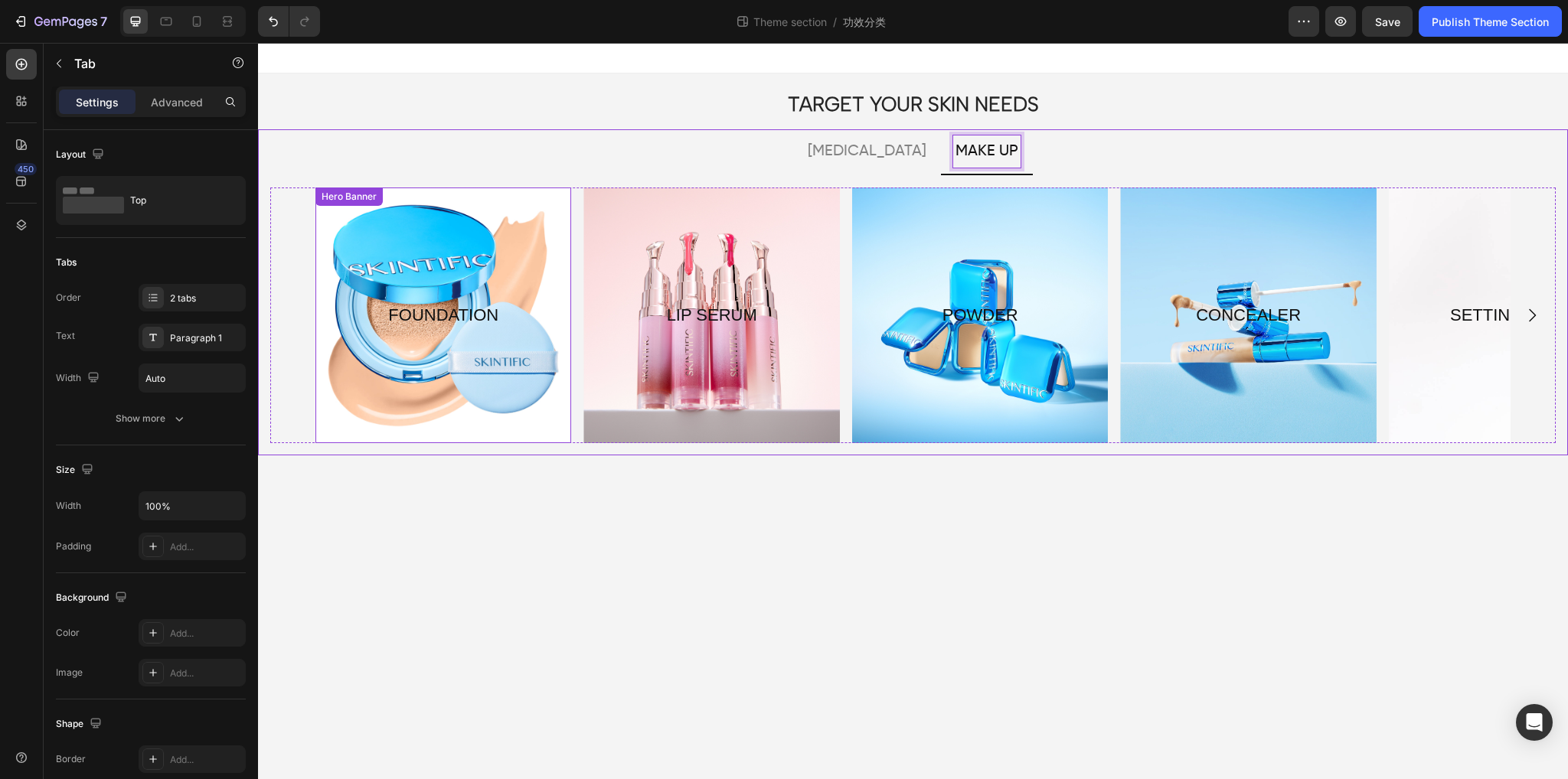
click at [475, 244] on div "Overlay" at bounding box center [443, 315] width 255 height 255
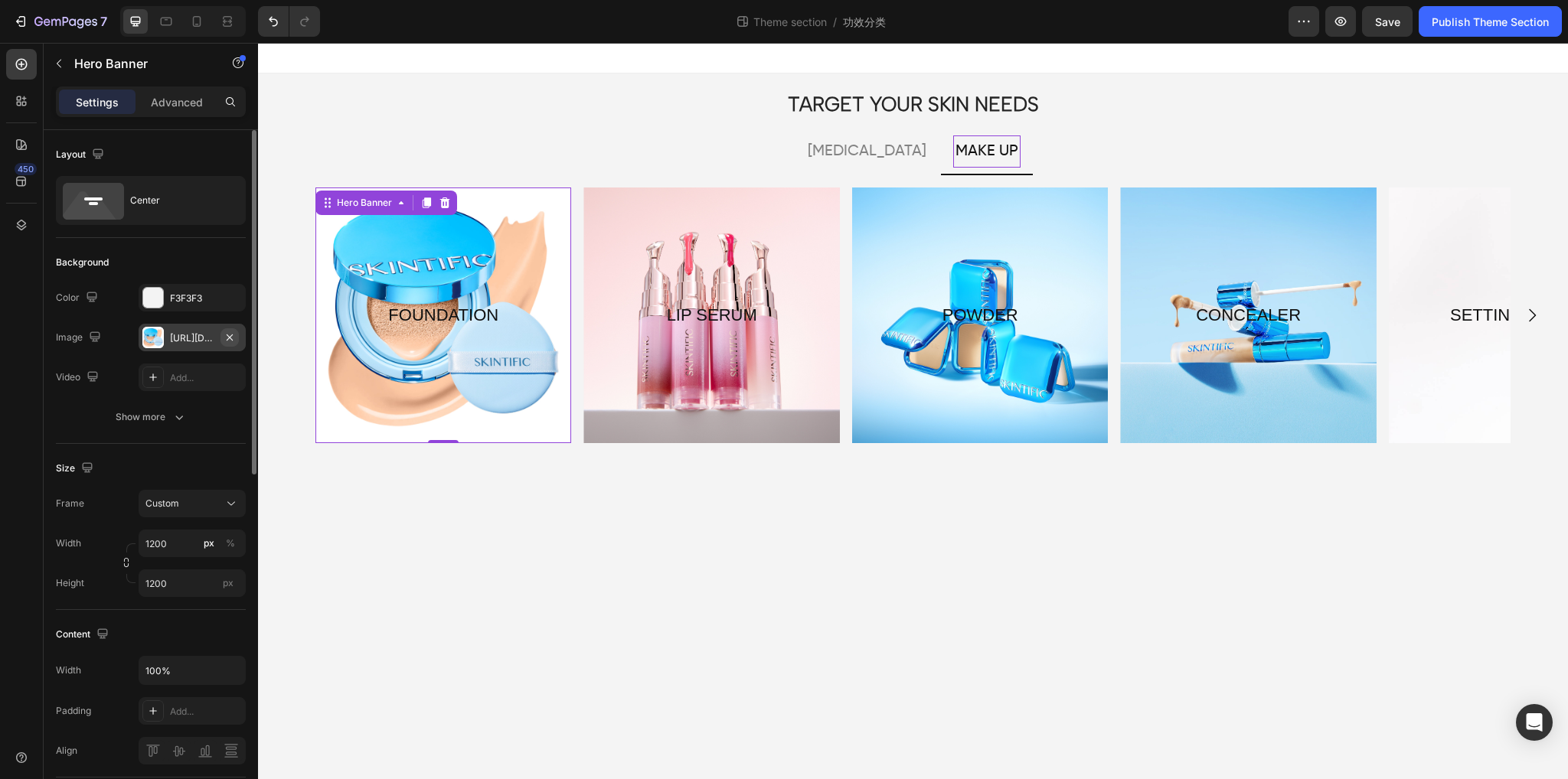
click at [223, 337] on button "button" at bounding box center [230, 337] width 19 height 19
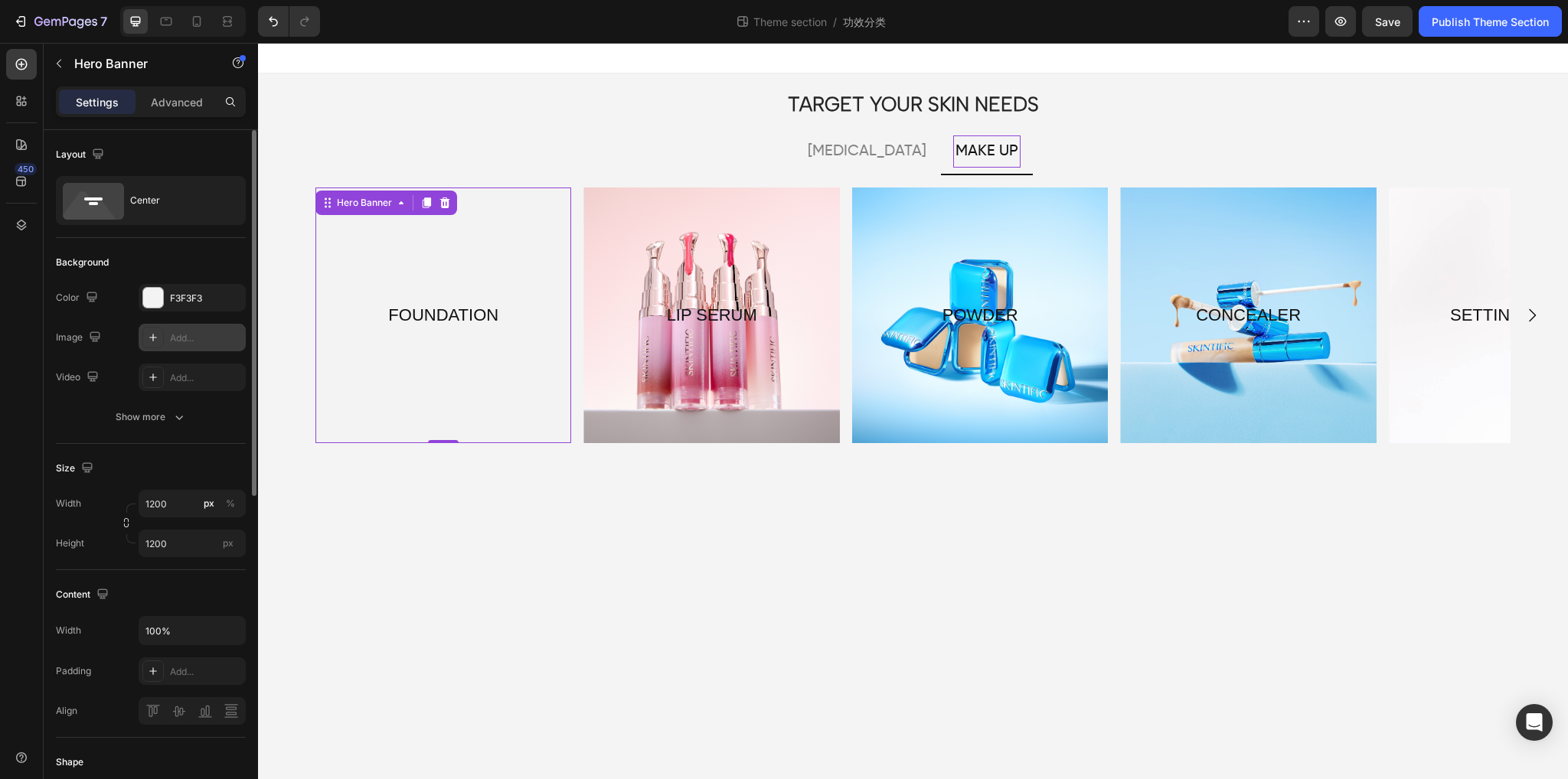
click at [162, 335] on div at bounding box center [153, 337] width 21 height 21
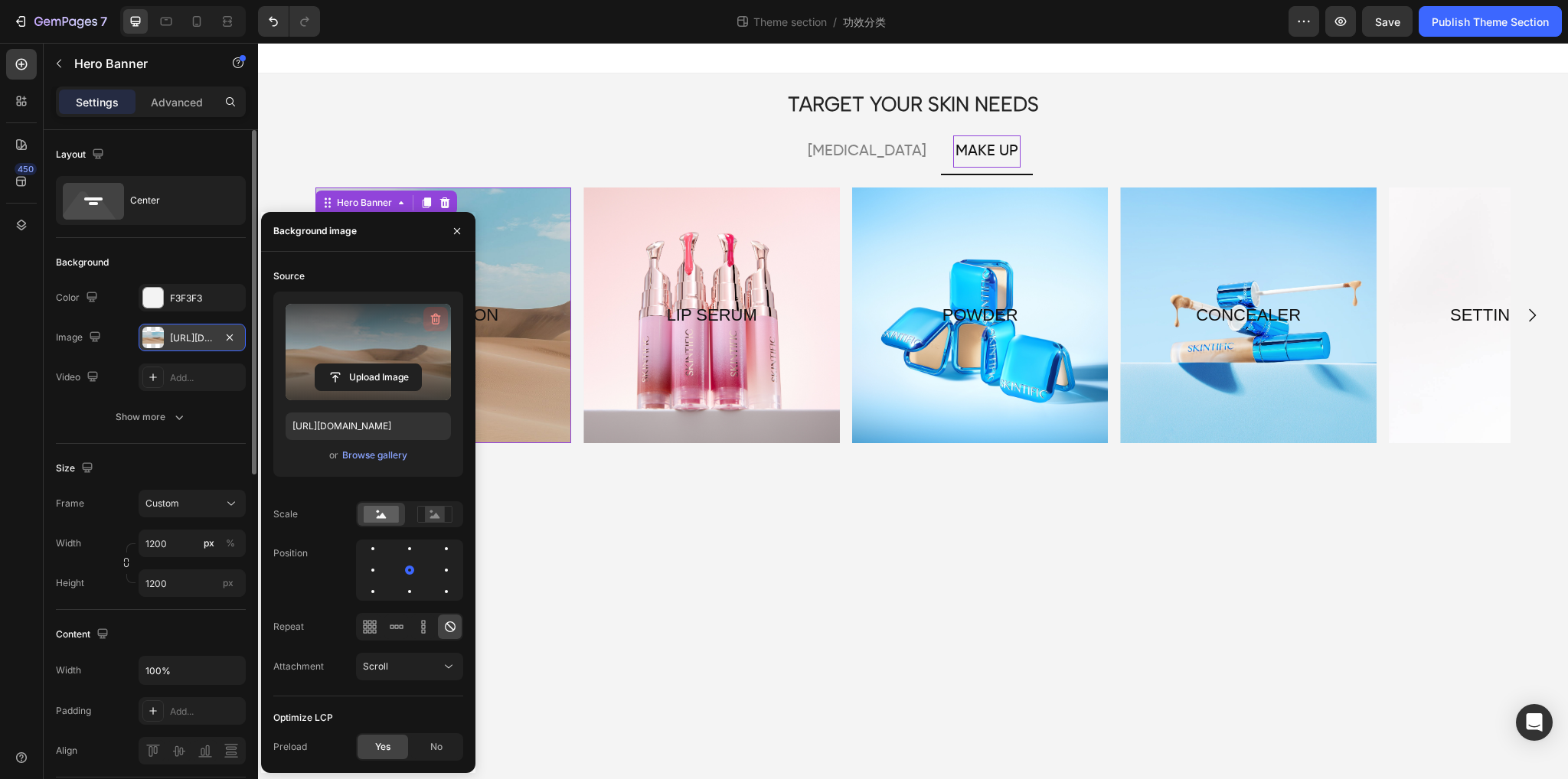
drag, startPoint x: 438, startPoint y: 316, endPoint x: 392, endPoint y: 356, distance: 61.0
click at [438, 316] on icon "button" at bounding box center [435, 319] width 15 height 15
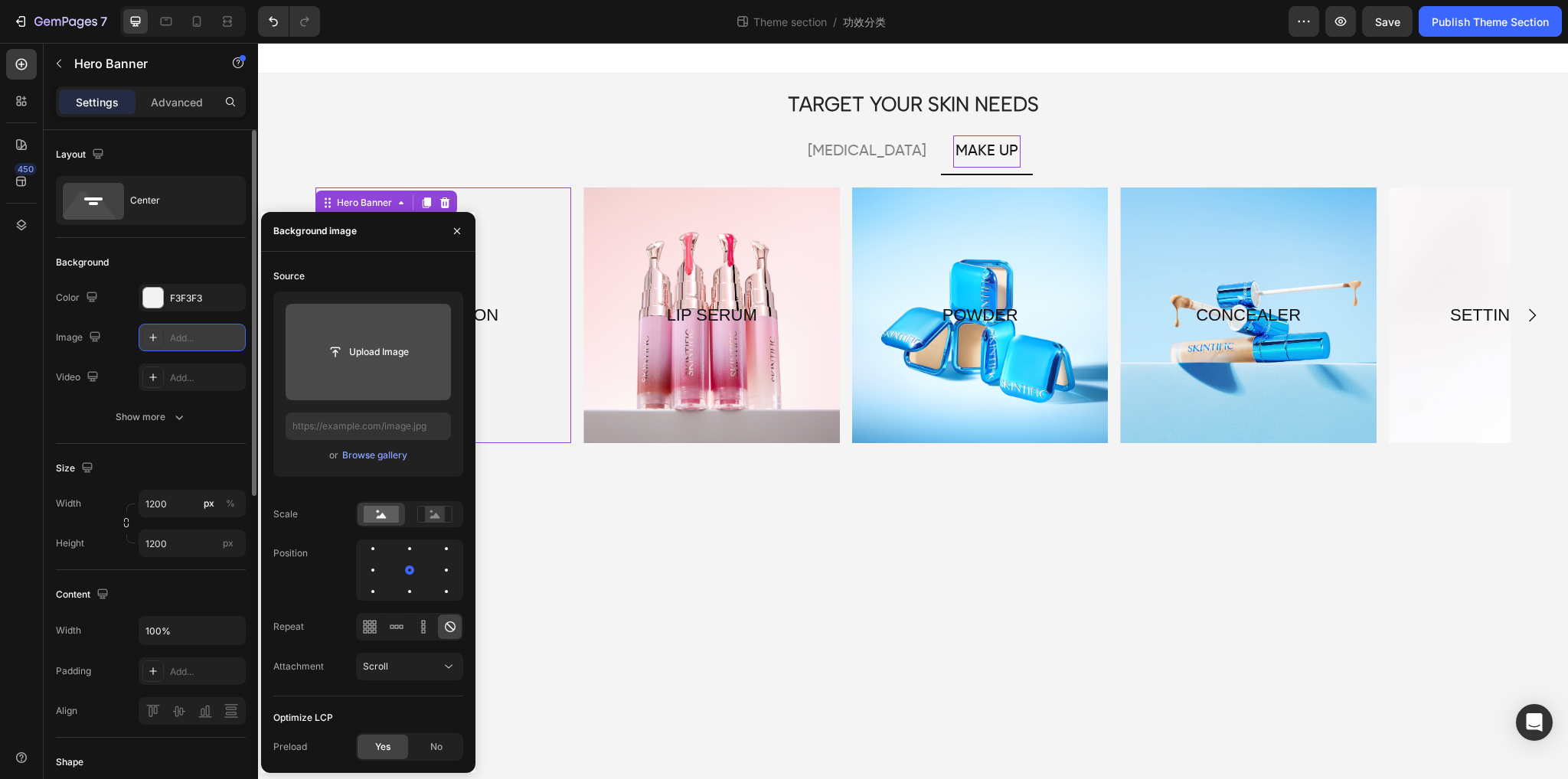
click at [362, 366] on input "file" at bounding box center [367, 352] width 165 height 97
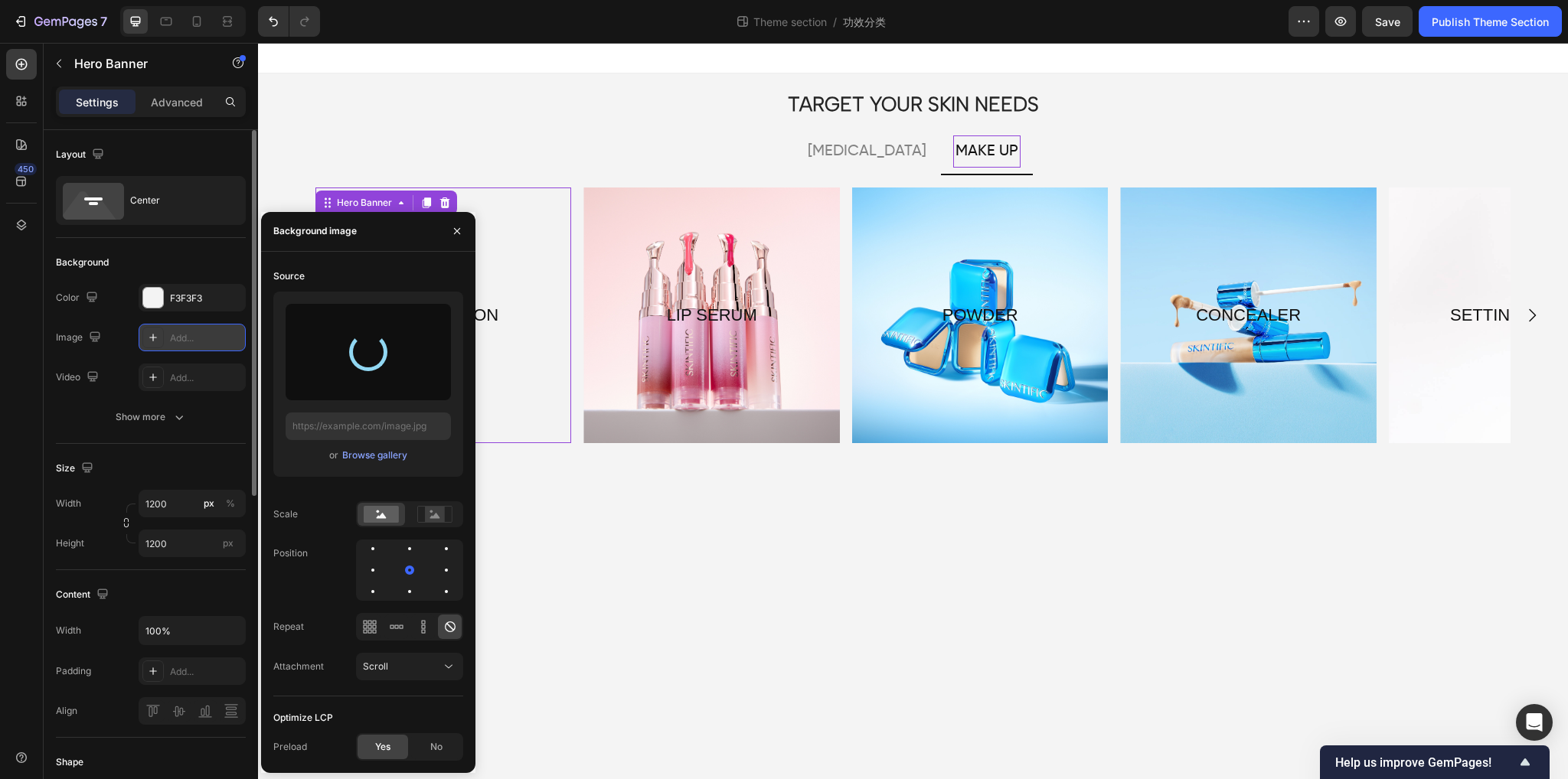
type input "[URL][DOMAIN_NAME]"
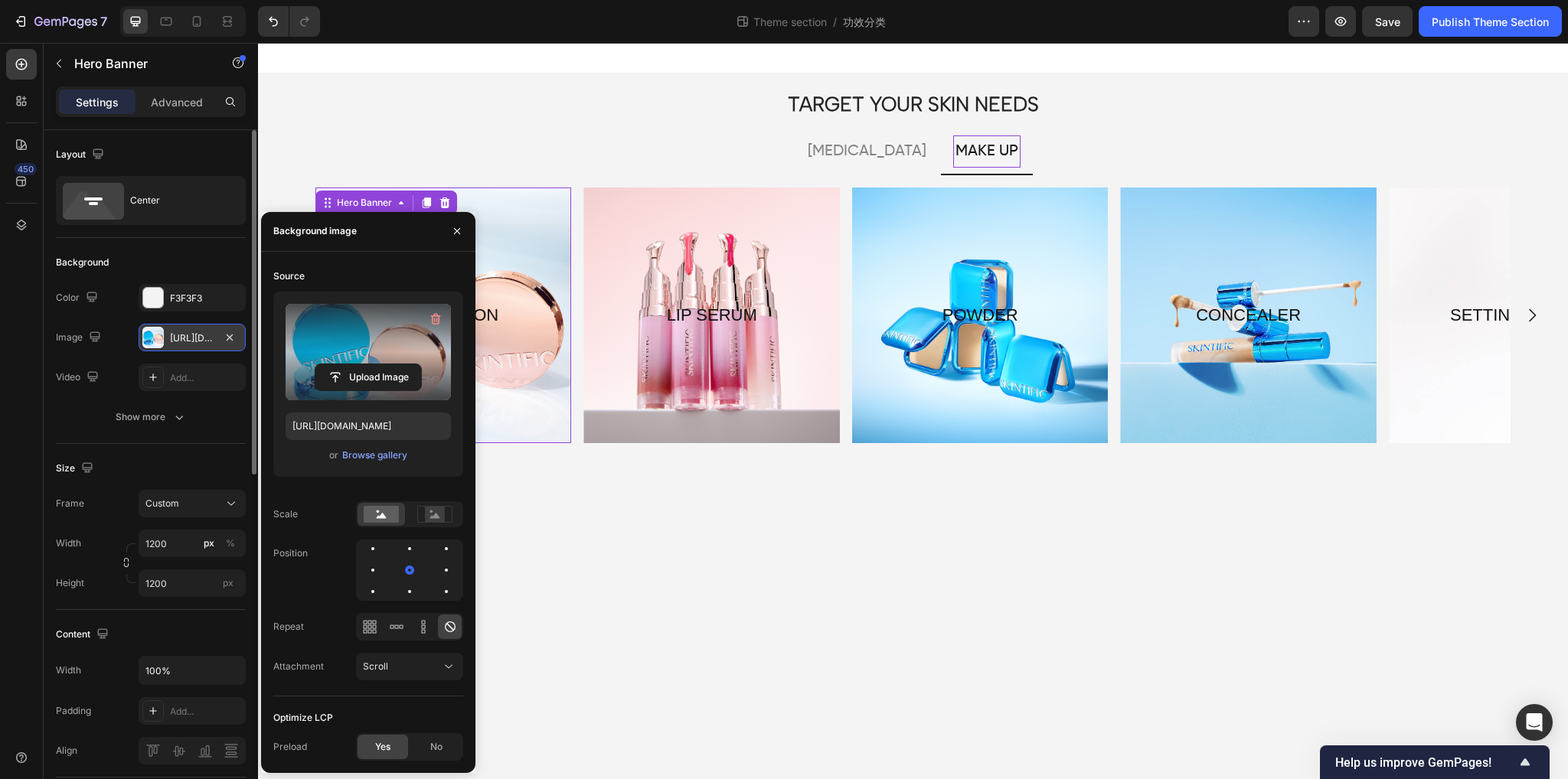
click at [524, 405] on div "Overlay" at bounding box center [443, 315] width 255 height 255
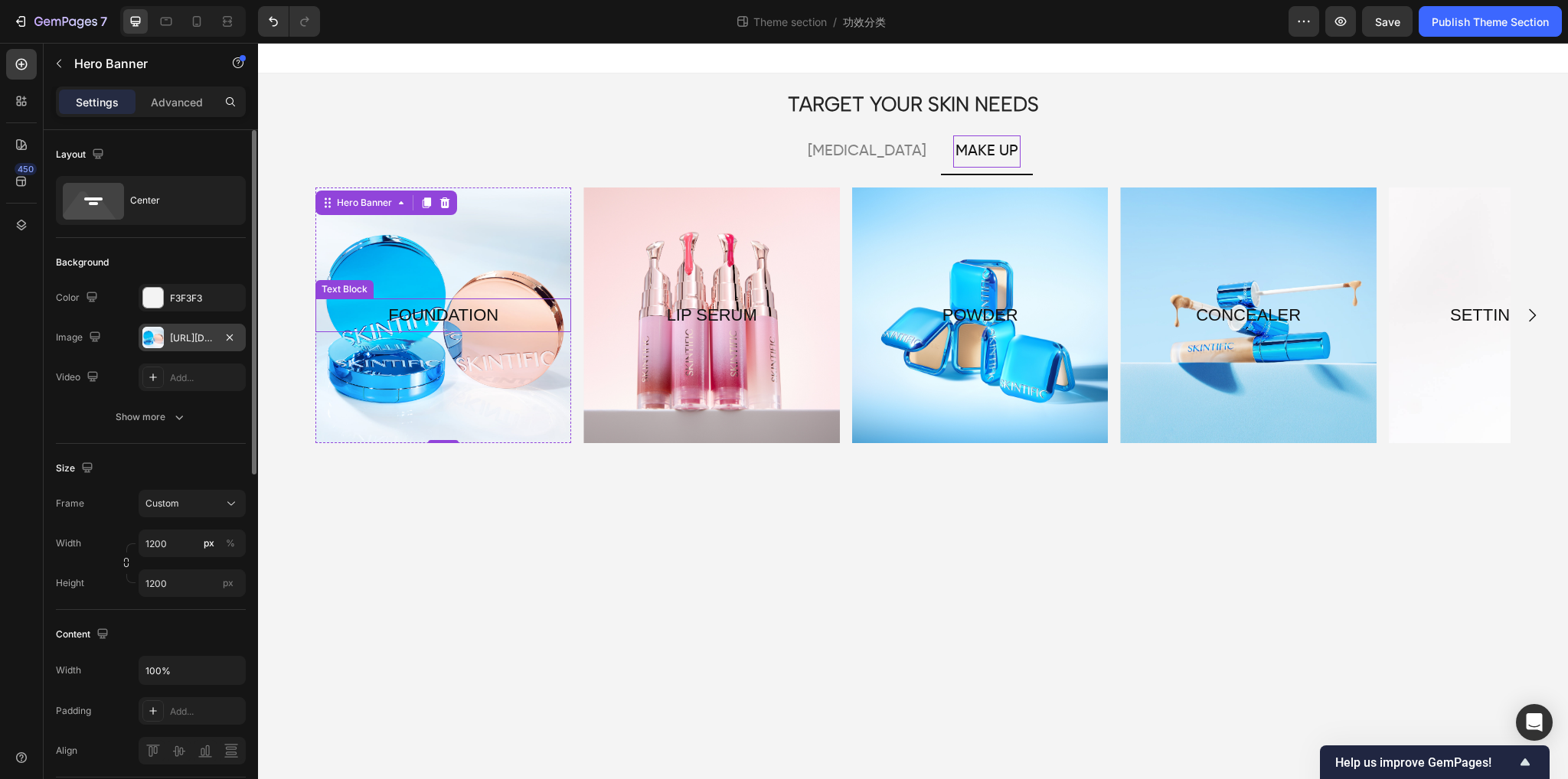
click at [515, 308] on p "FOUNDATION" at bounding box center [443, 315] width 253 height 31
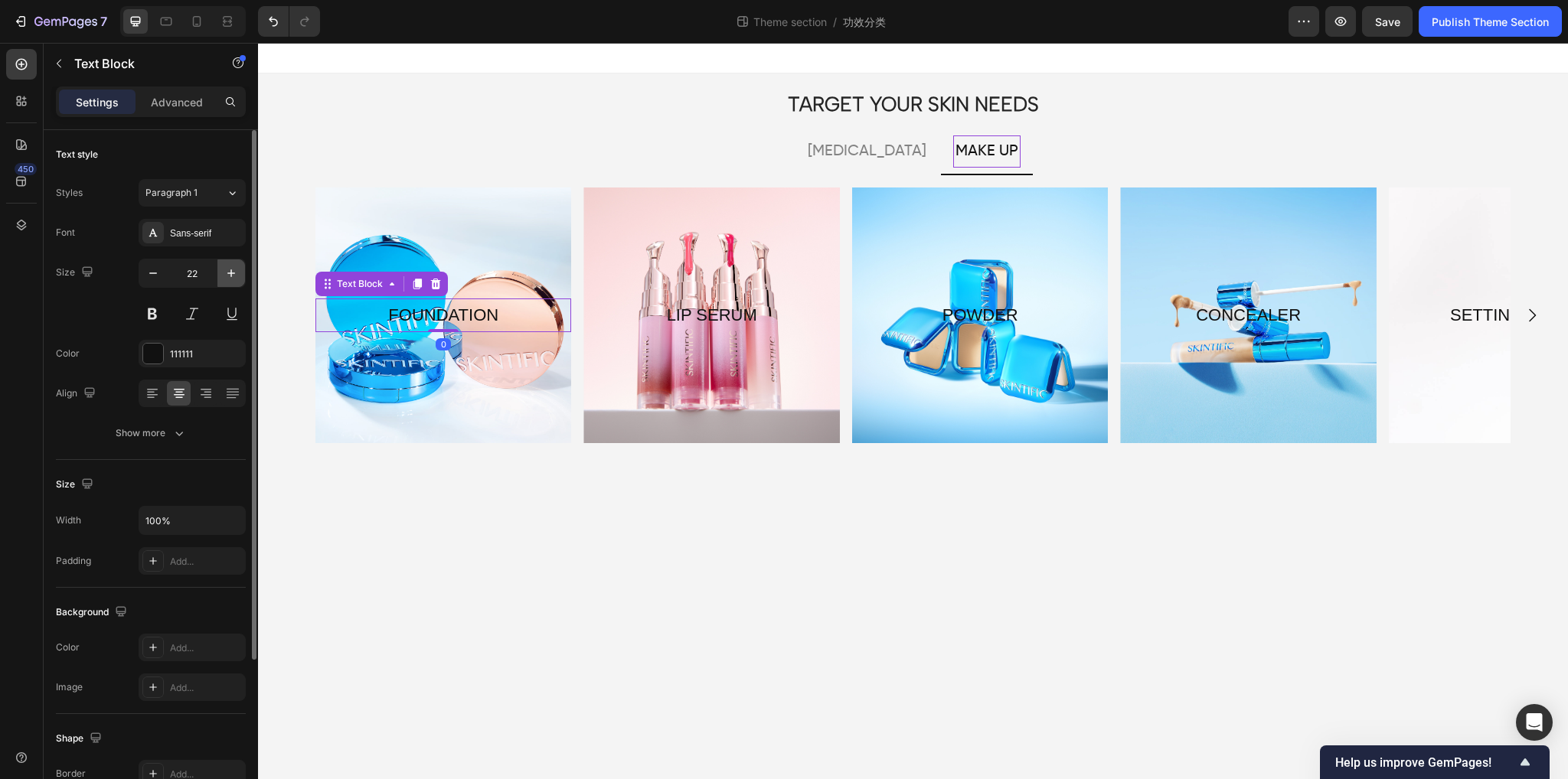
click at [229, 271] on icon "button" at bounding box center [231, 273] width 15 height 15
click at [229, 272] on icon "button" at bounding box center [231, 273] width 15 height 15
type input "26"
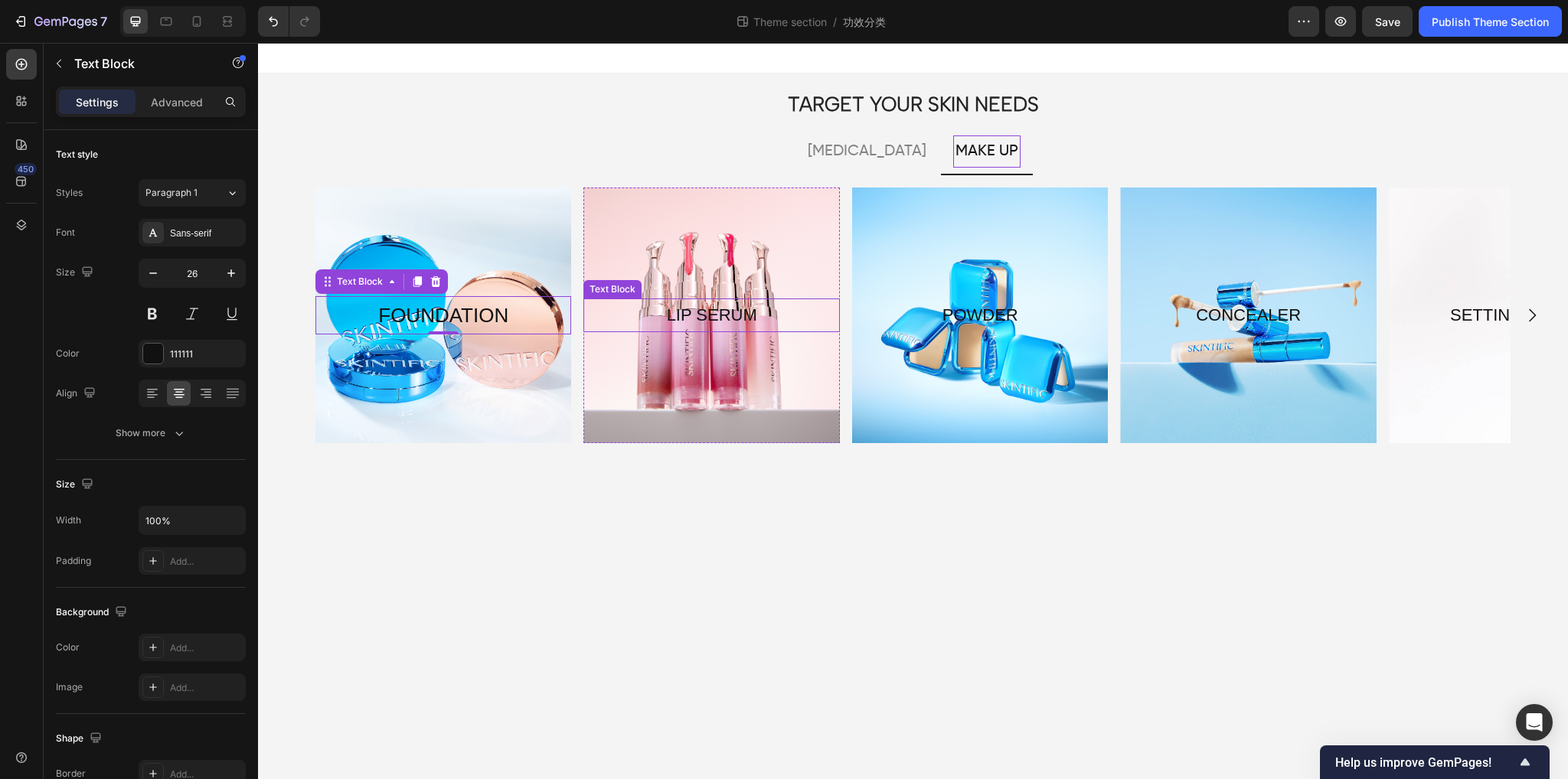
click at [676, 354] on div "Overlay" at bounding box center [711, 315] width 255 height 255
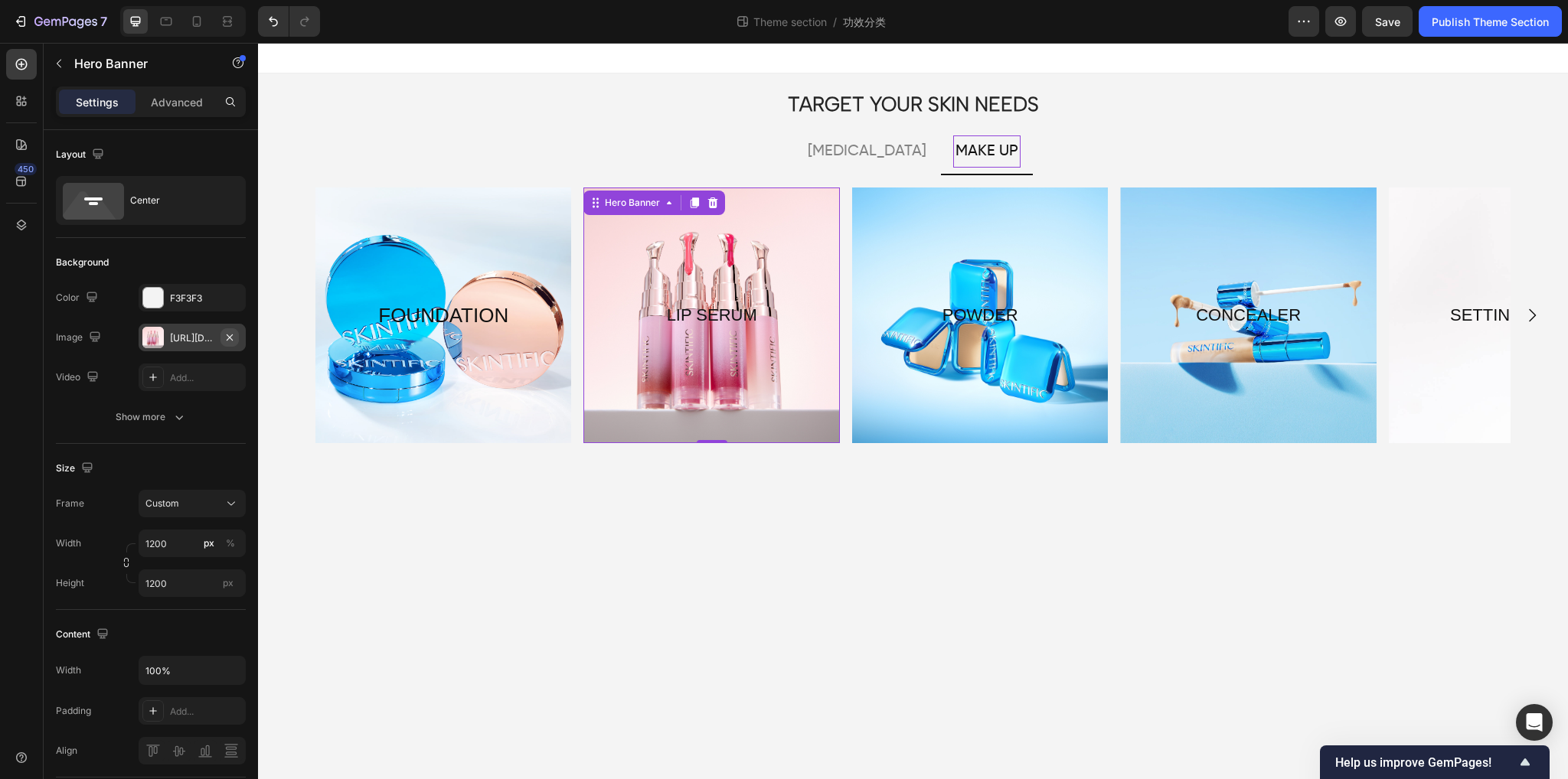
click at [232, 334] on icon "button" at bounding box center [229, 337] width 12 height 12
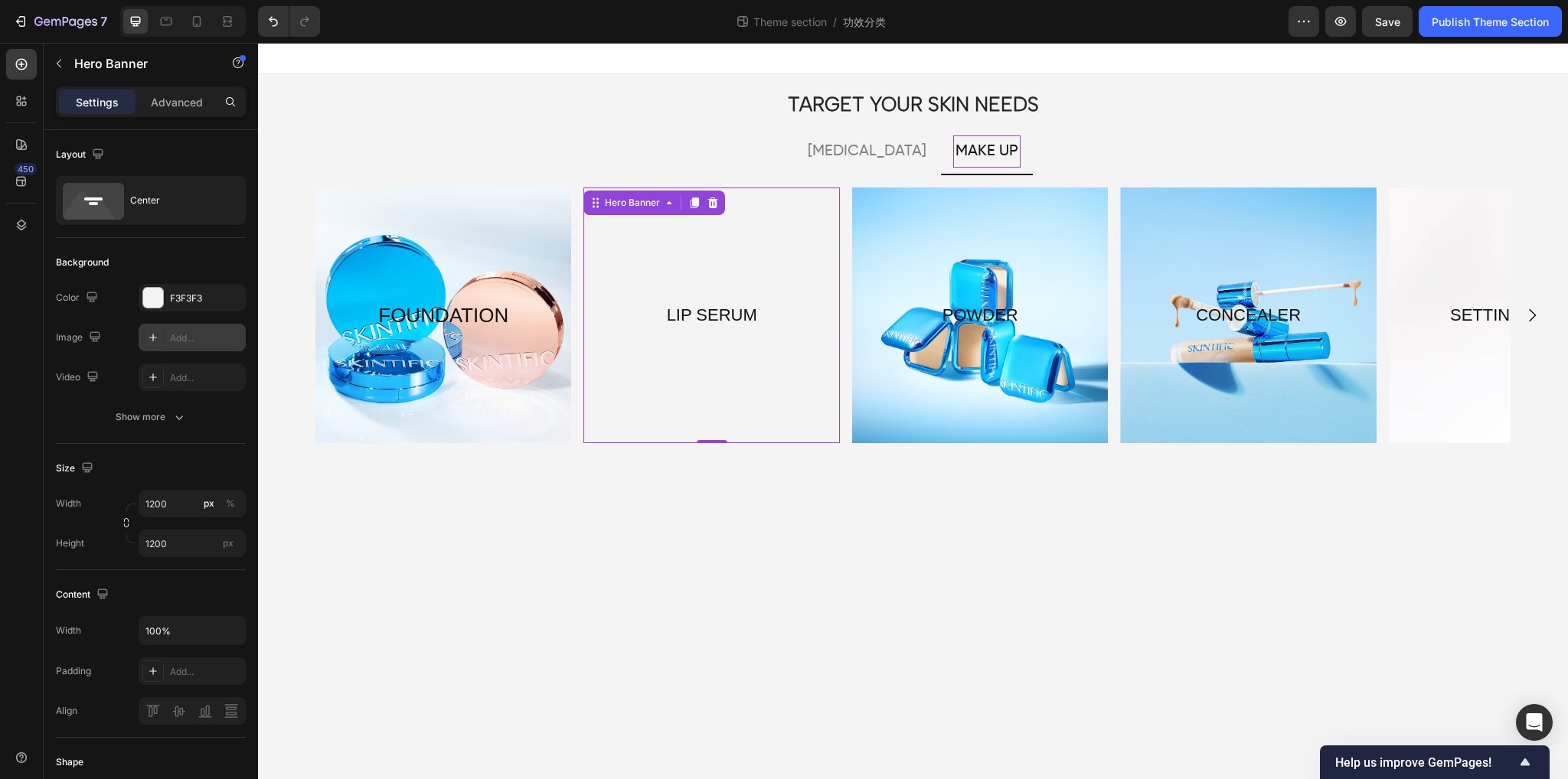
click at [192, 336] on div "Add..." at bounding box center [205, 338] width 72 height 14
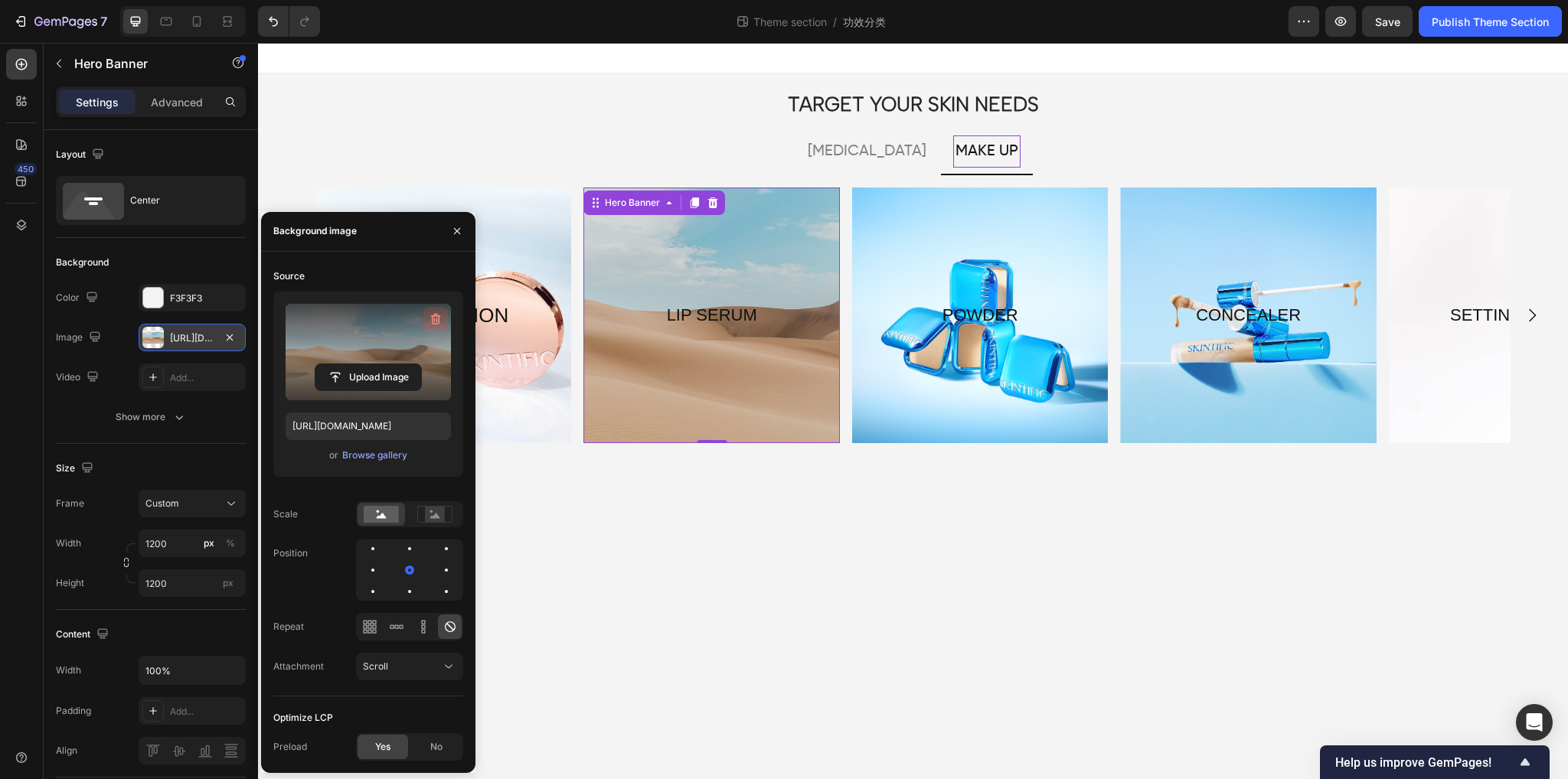
click at [432, 320] on icon "button" at bounding box center [435, 319] width 15 height 15
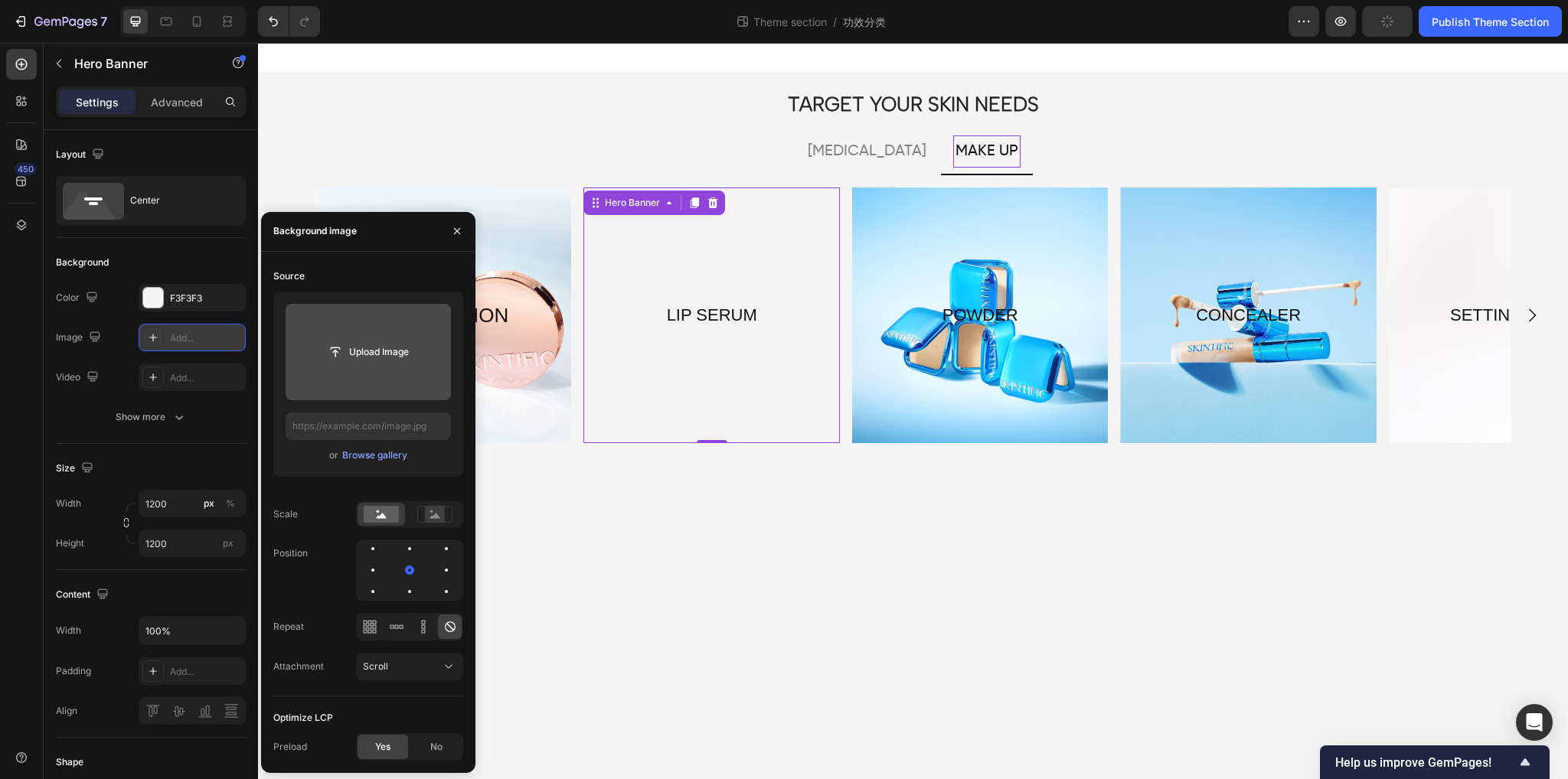
click at [362, 359] on input "file" at bounding box center [367, 352] width 105 height 26
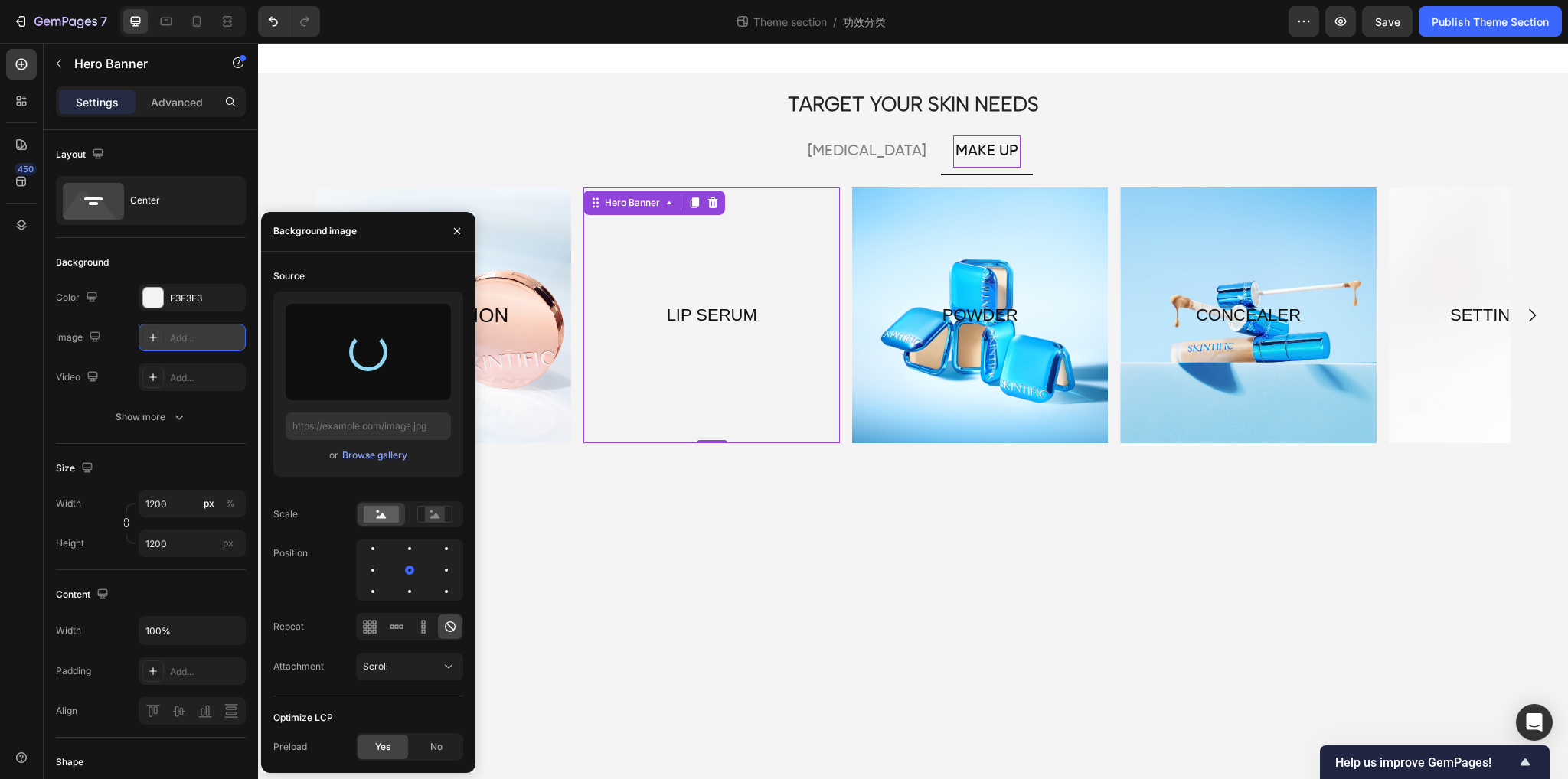
type input "[URL][DOMAIN_NAME]"
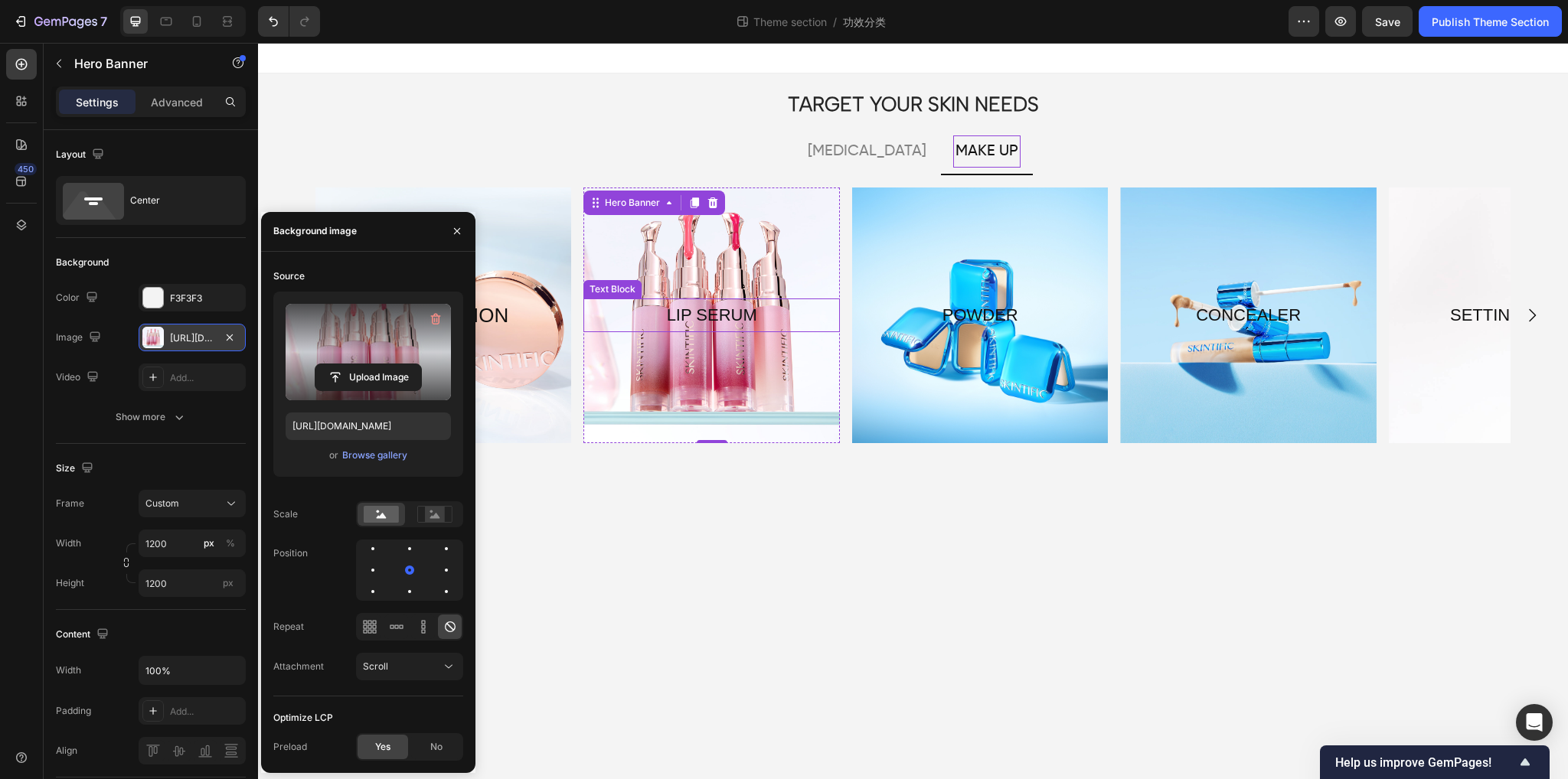
click at [771, 320] on p "LIP SERUM" at bounding box center [711, 315] width 253 height 31
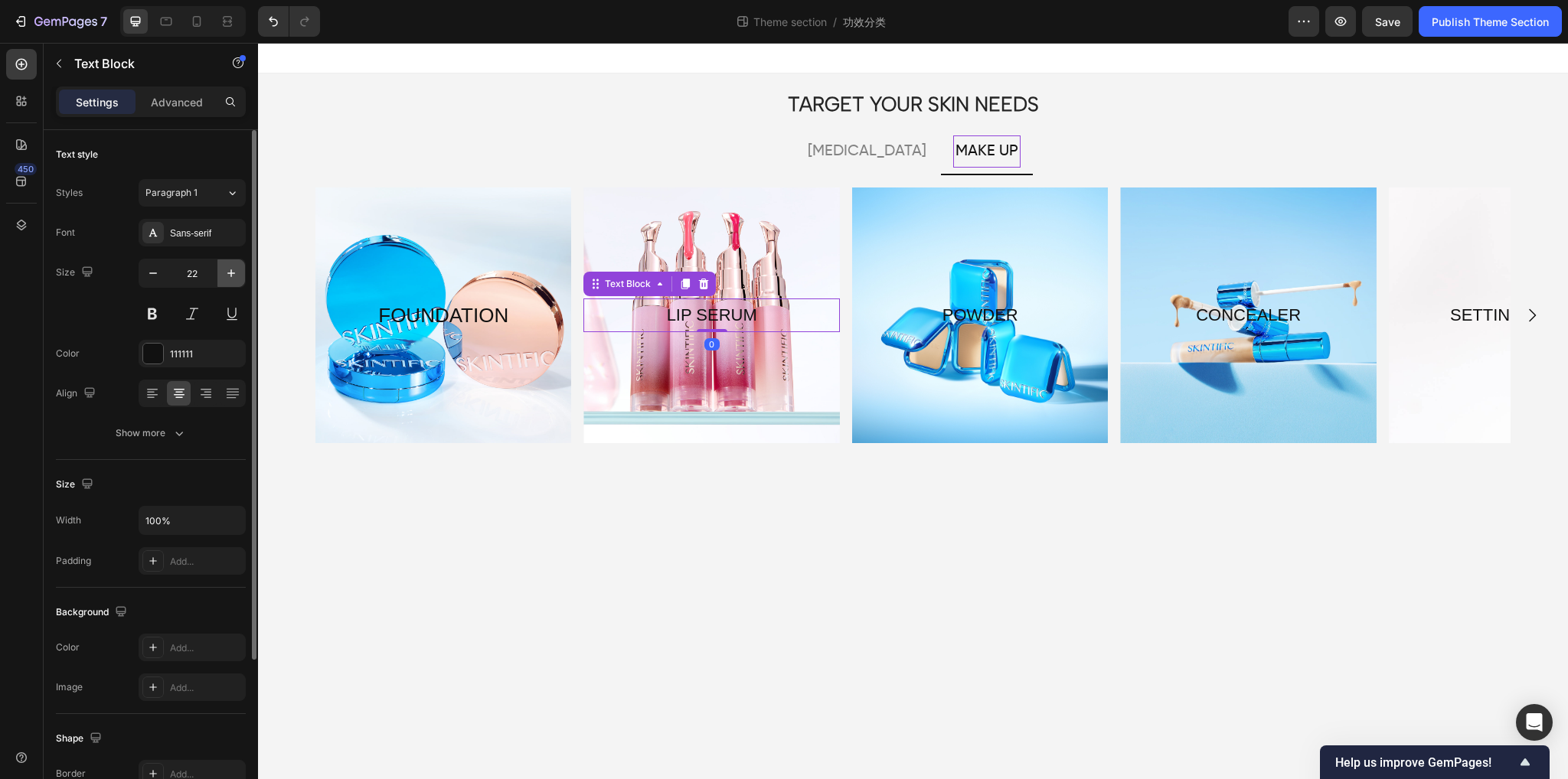
click at [230, 271] on icon "button" at bounding box center [231, 273] width 7 height 7
type input "26"
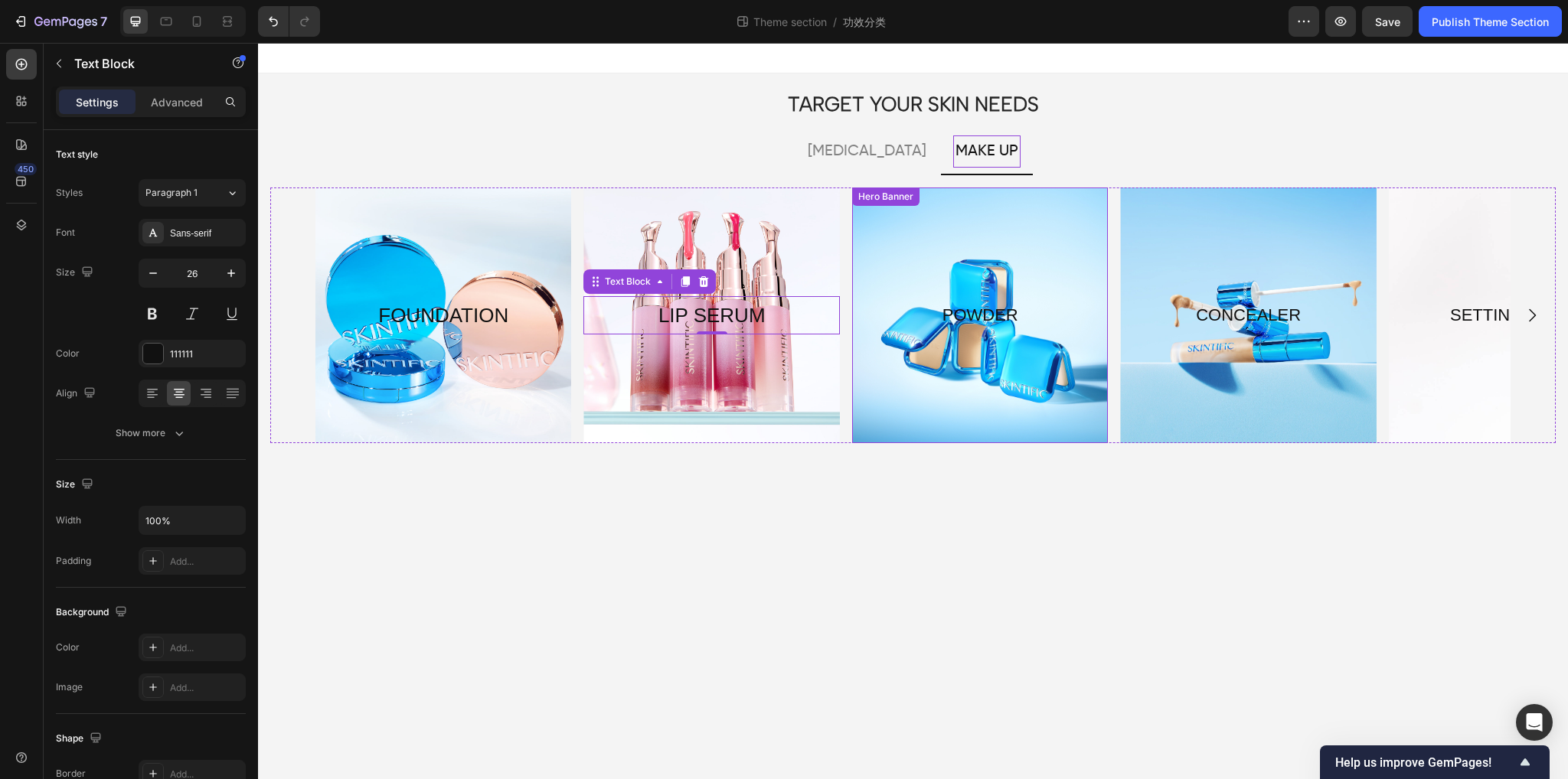
click at [916, 378] on div "Overlay" at bounding box center [980, 315] width 255 height 255
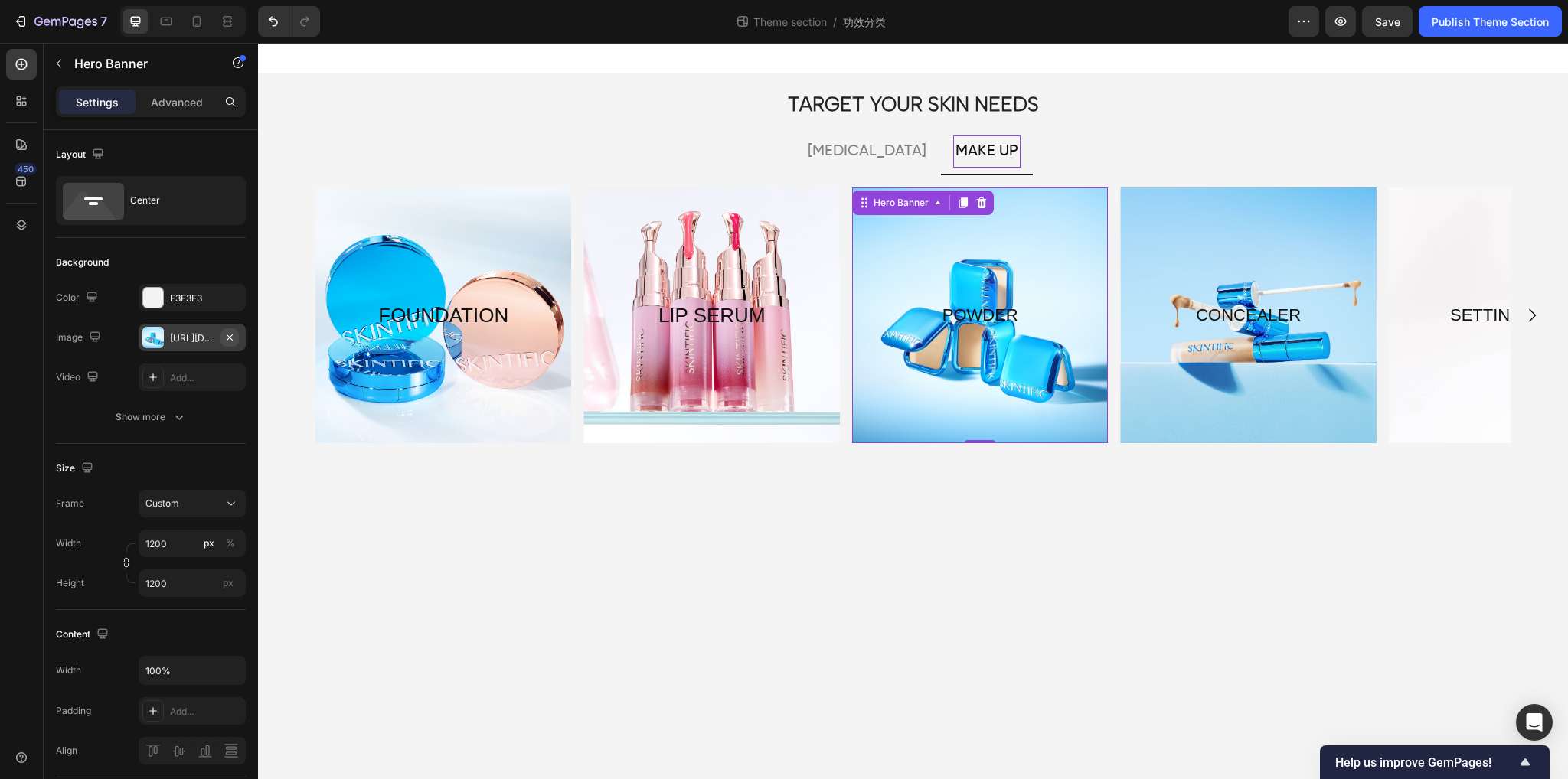
click at [226, 335] on icon "button" at bounding box center [229, 337] width 12 height 12
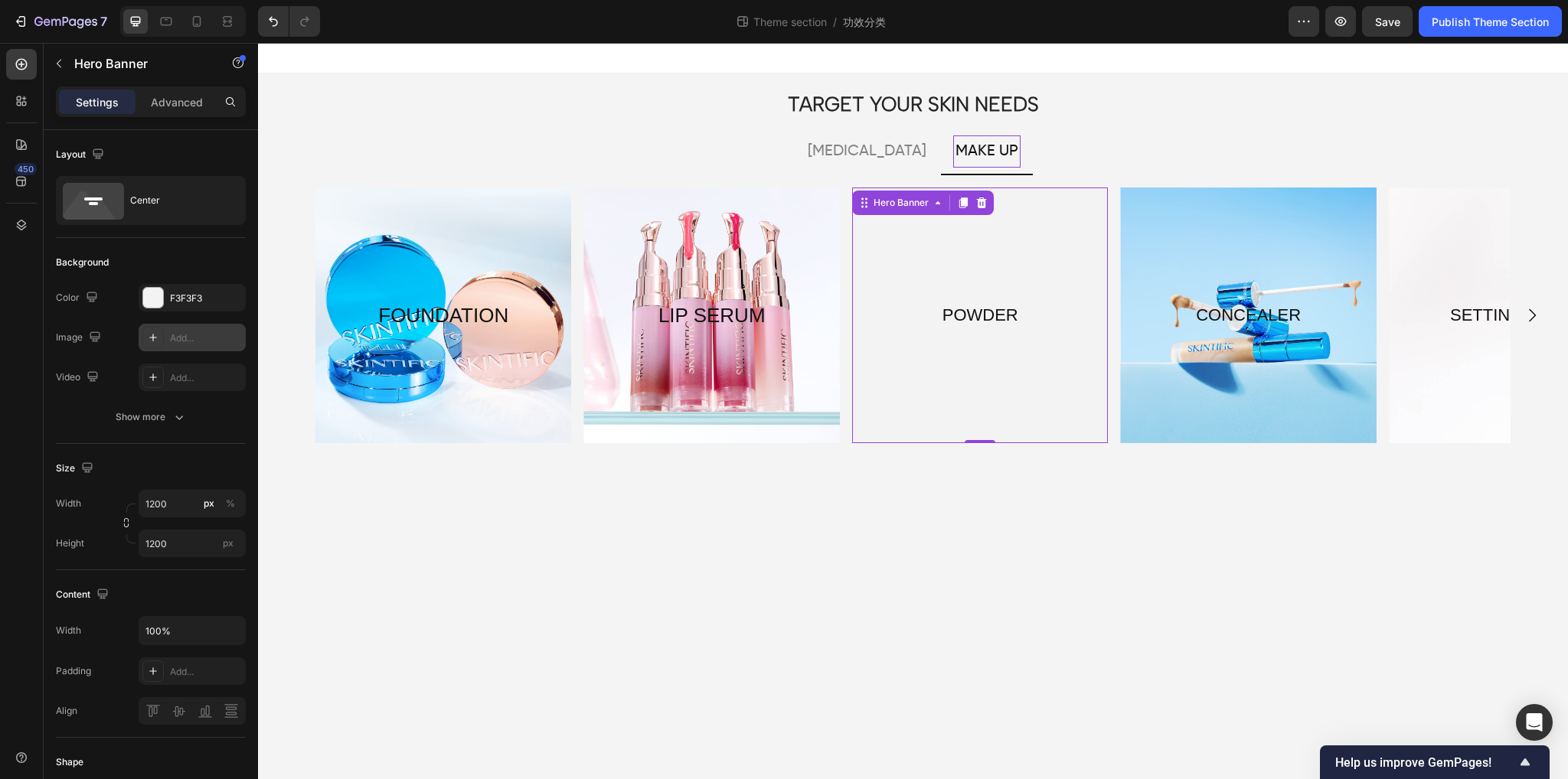
click at [227, 339] on div "Add..." at bounding box center [205, 338] width 72 height 14
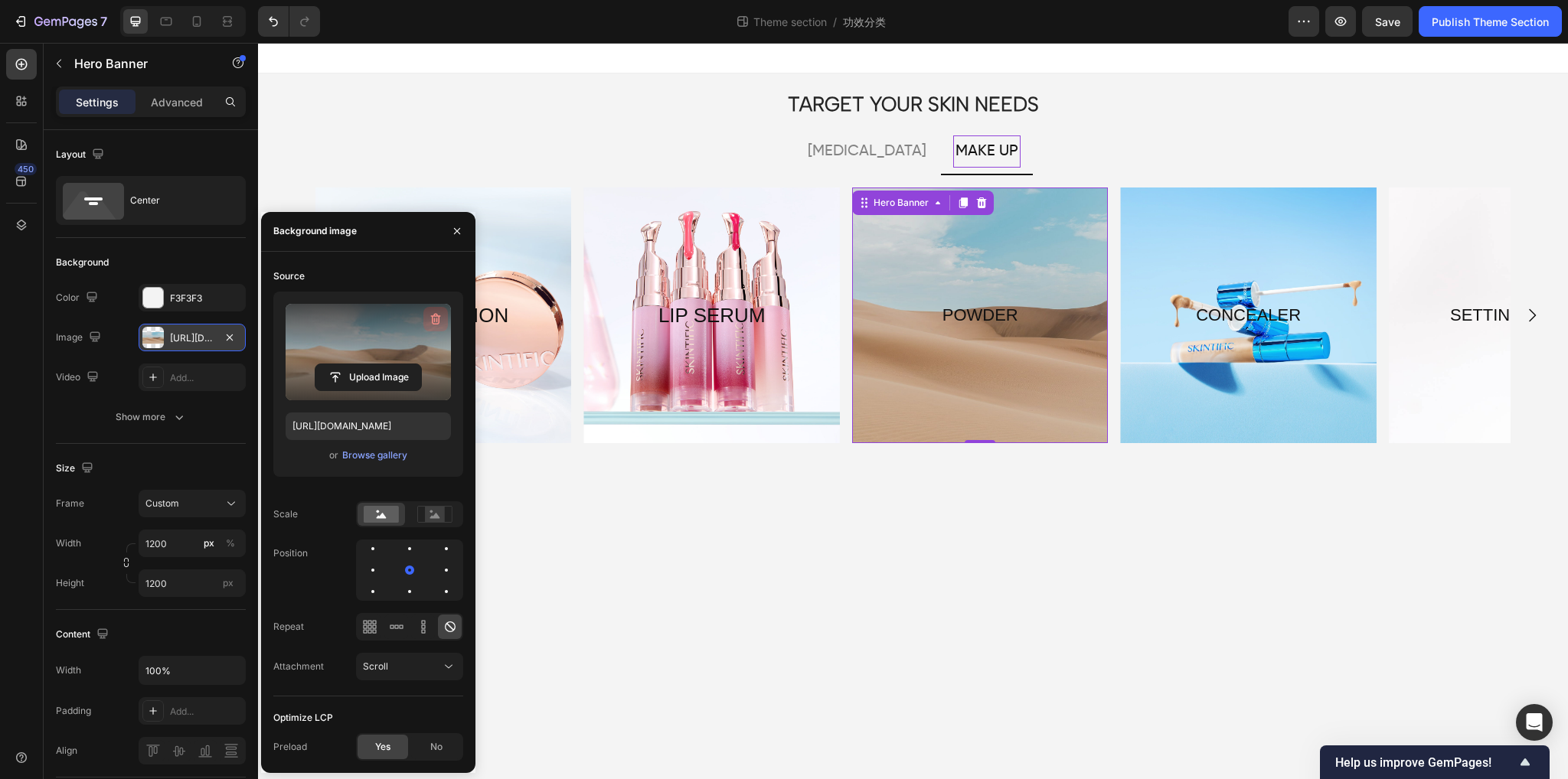
click at [429, 314] on icon "button" at bounding box center [435, 319] width 15 height 15
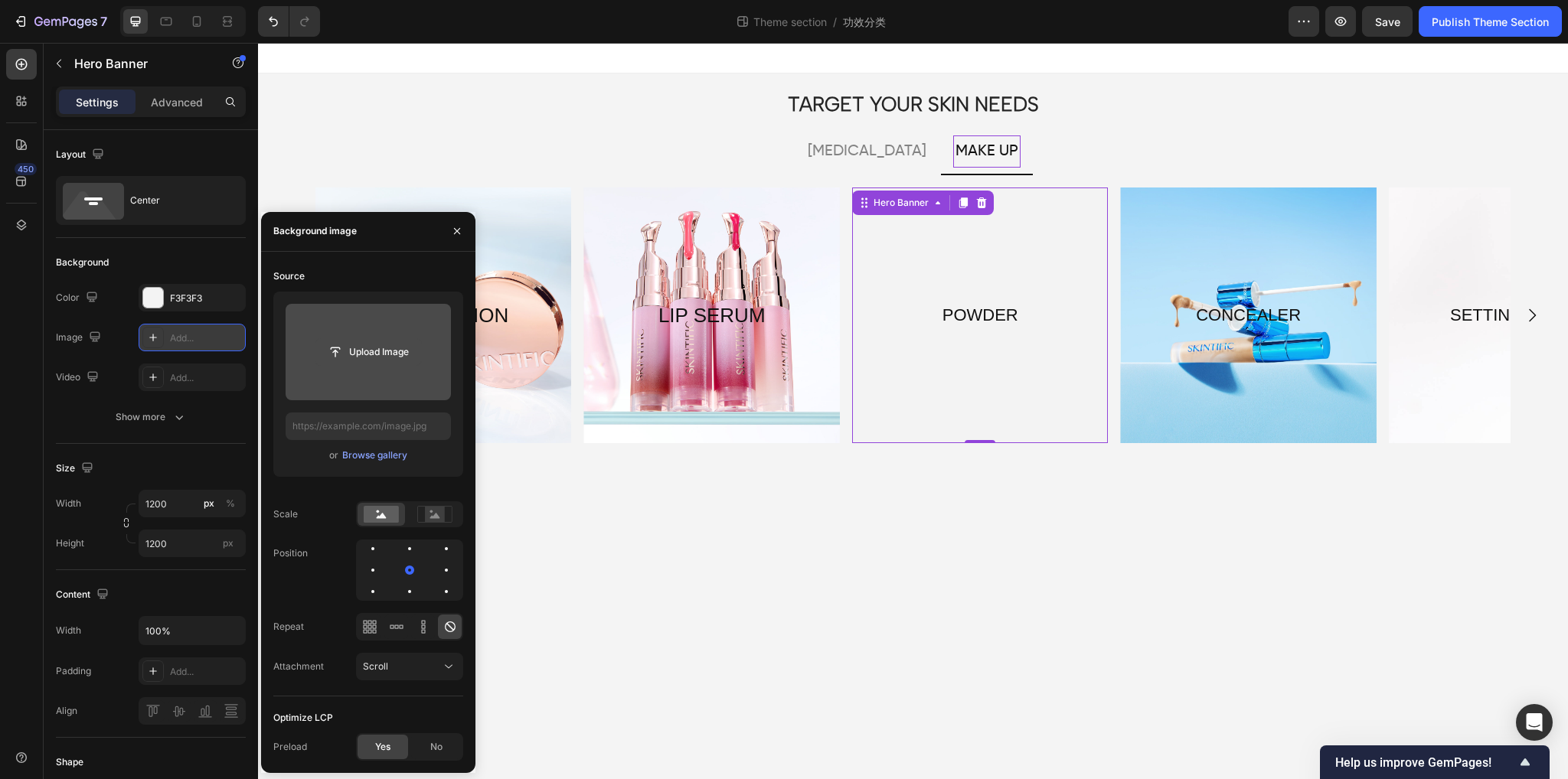
click at [361, 349] on input "file" at bounding box center [367, 352] width 105 height 26
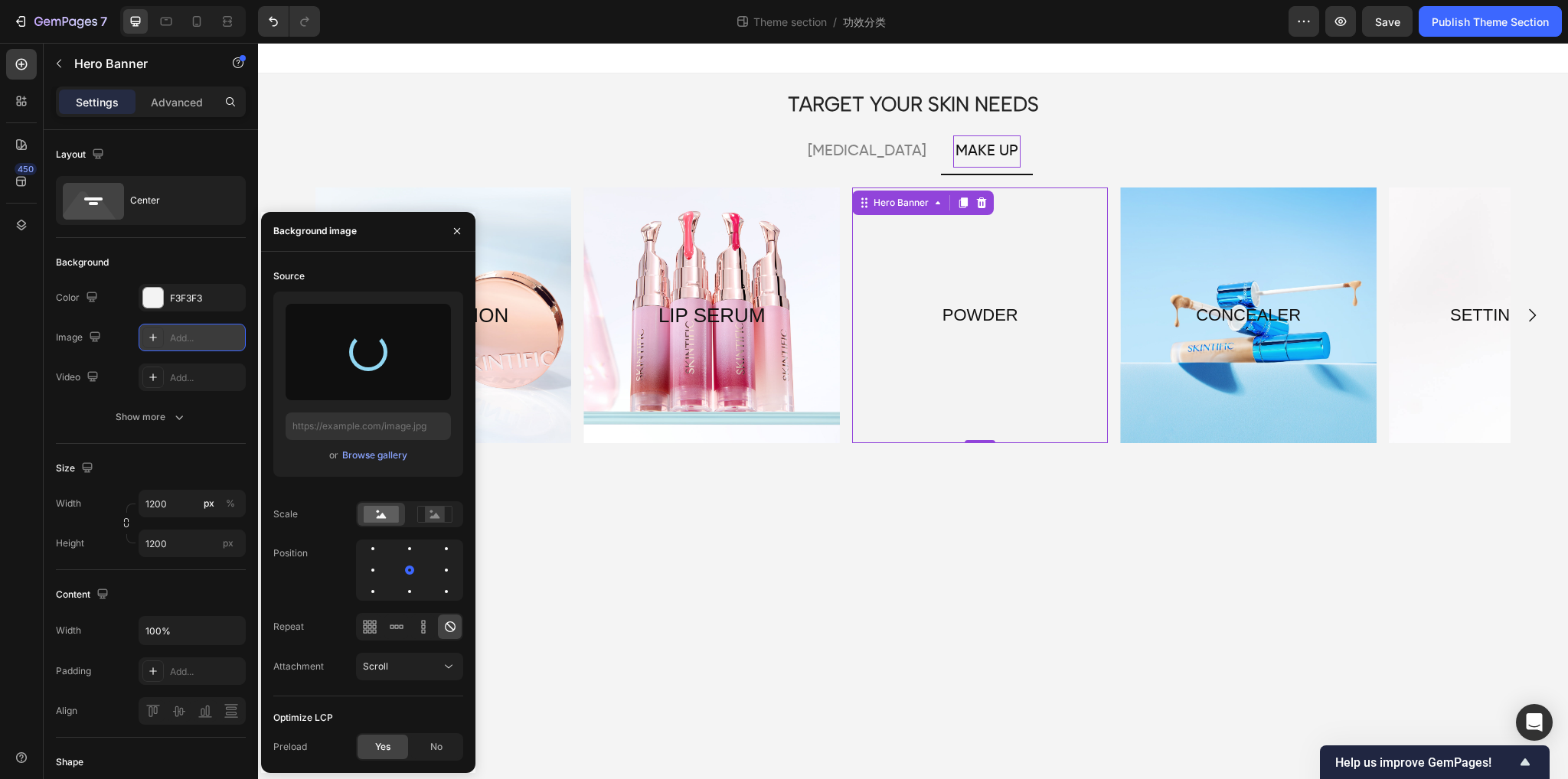
type input "[URL][DOMAIN_NAME]"
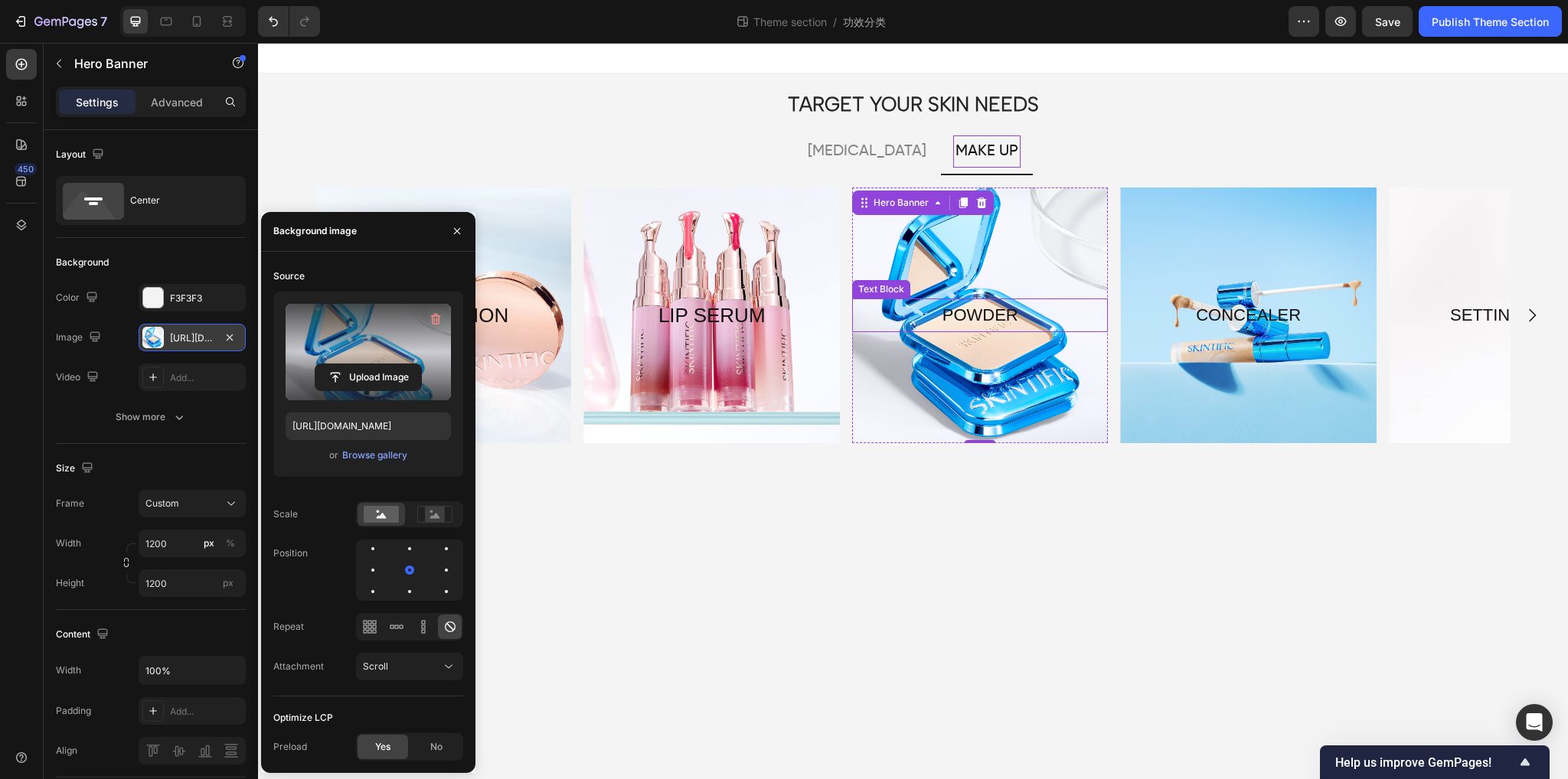
click at [1057, 327] on p "POWDER" at bounding box center [980, 315] width 253 height 31
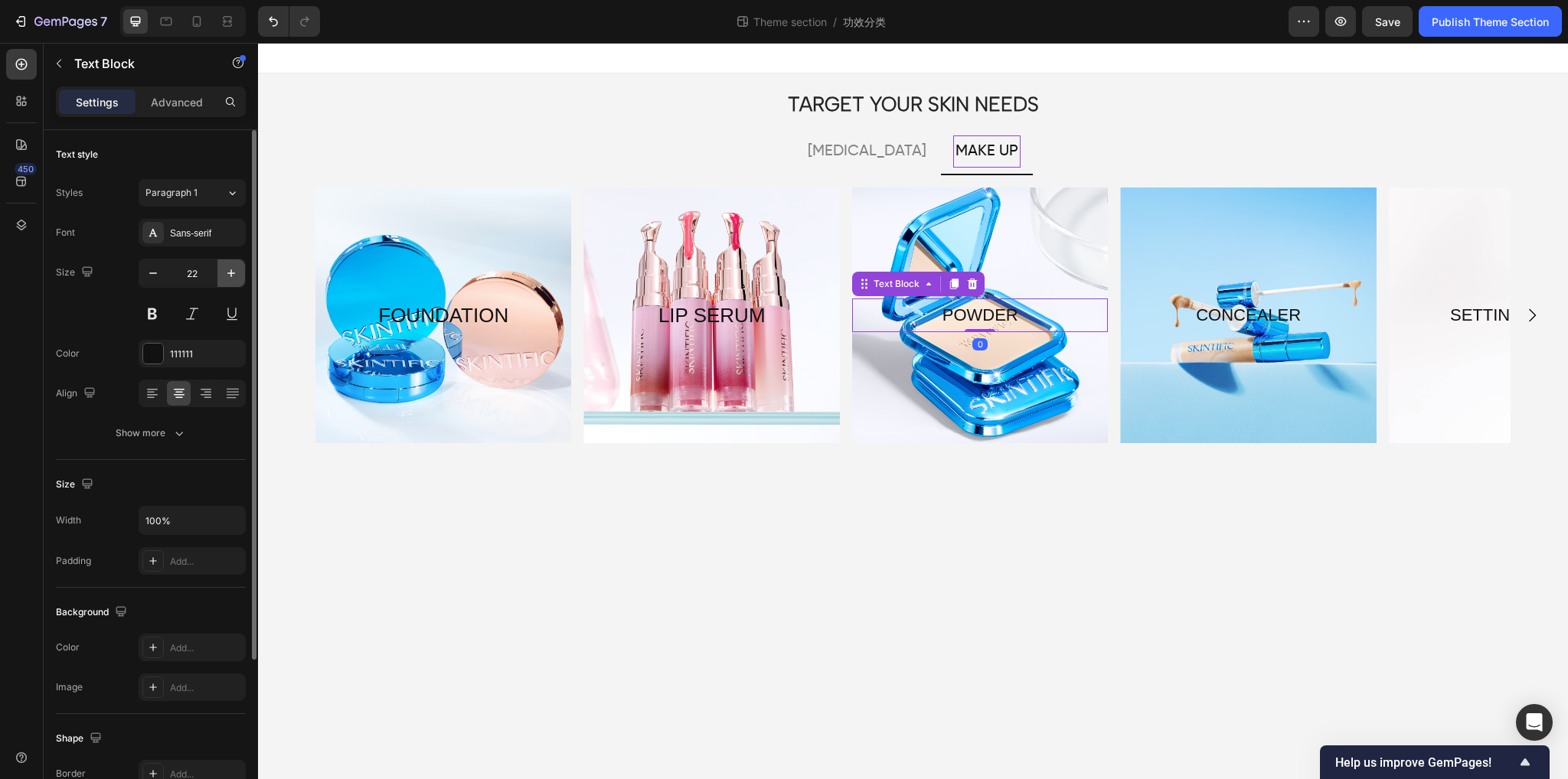
click at [229, 275] on icon "button" at bounding box center [231, 273] width 15 height 15
type input "26"
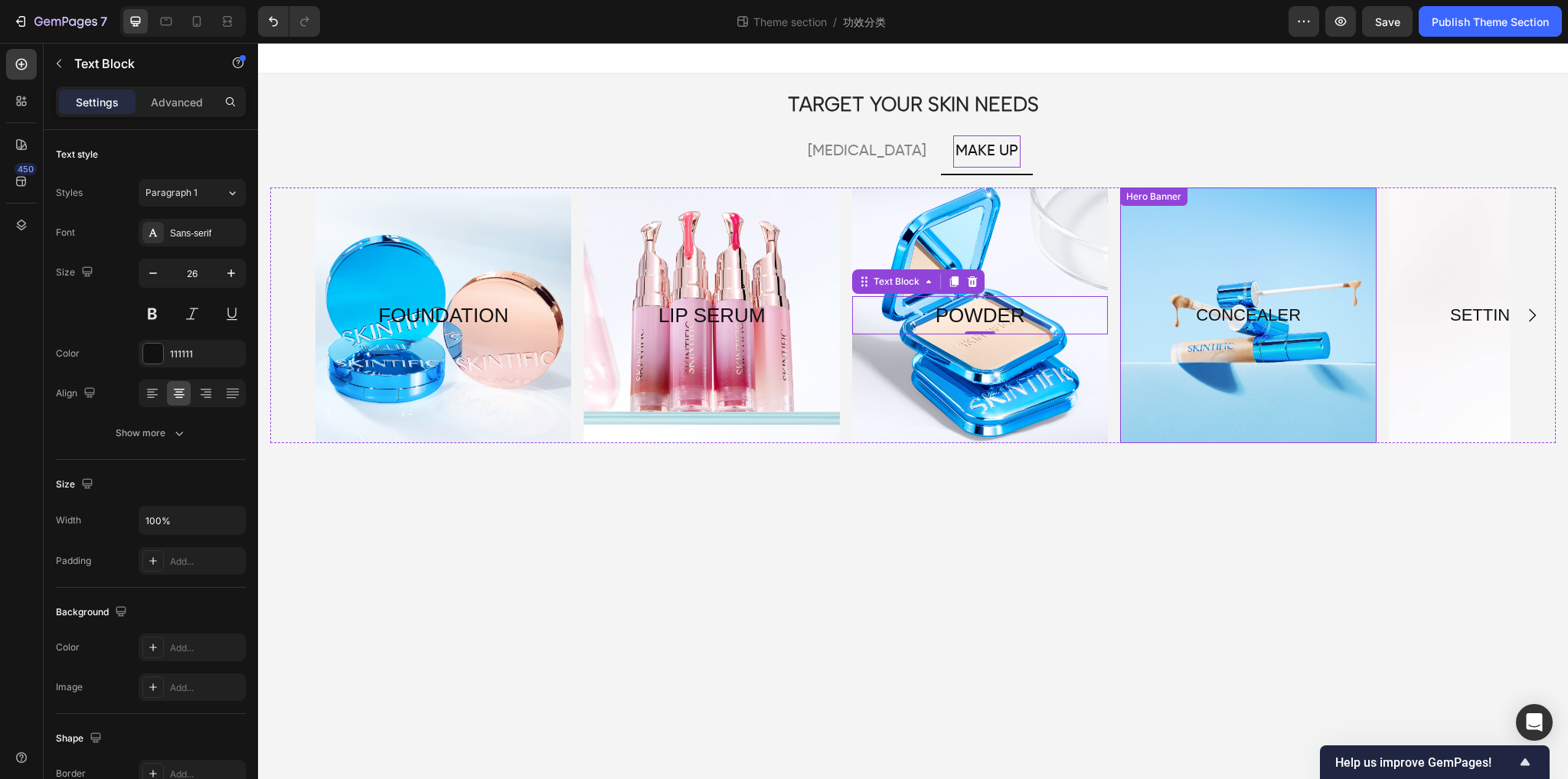
click at [1233, 358] on div "Overlay" at bounding box center [1248, 315] width 255 height 255
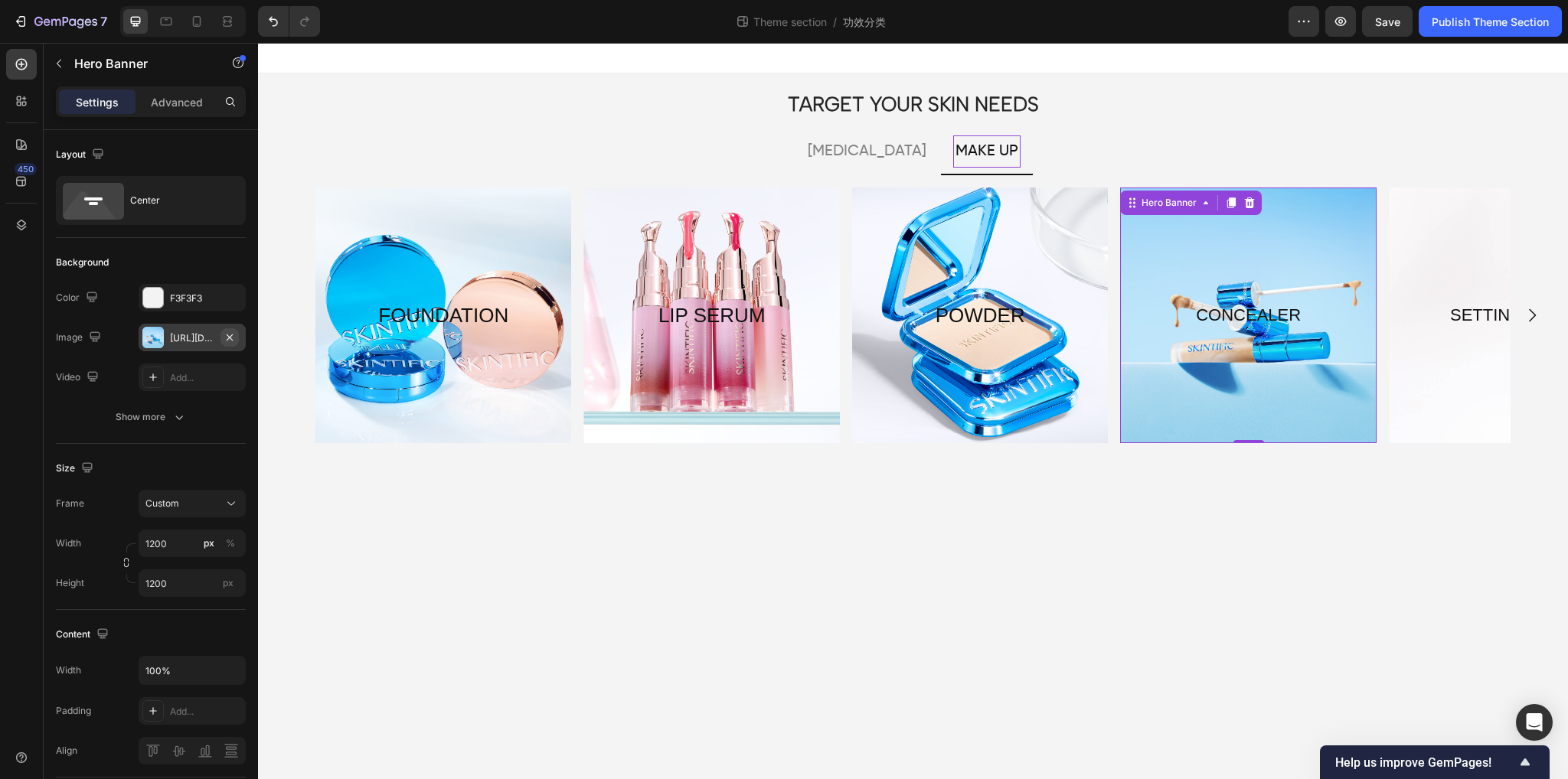
click at [235, 340] on icon "button" at bounding box center [229, 337] width 12 height 12
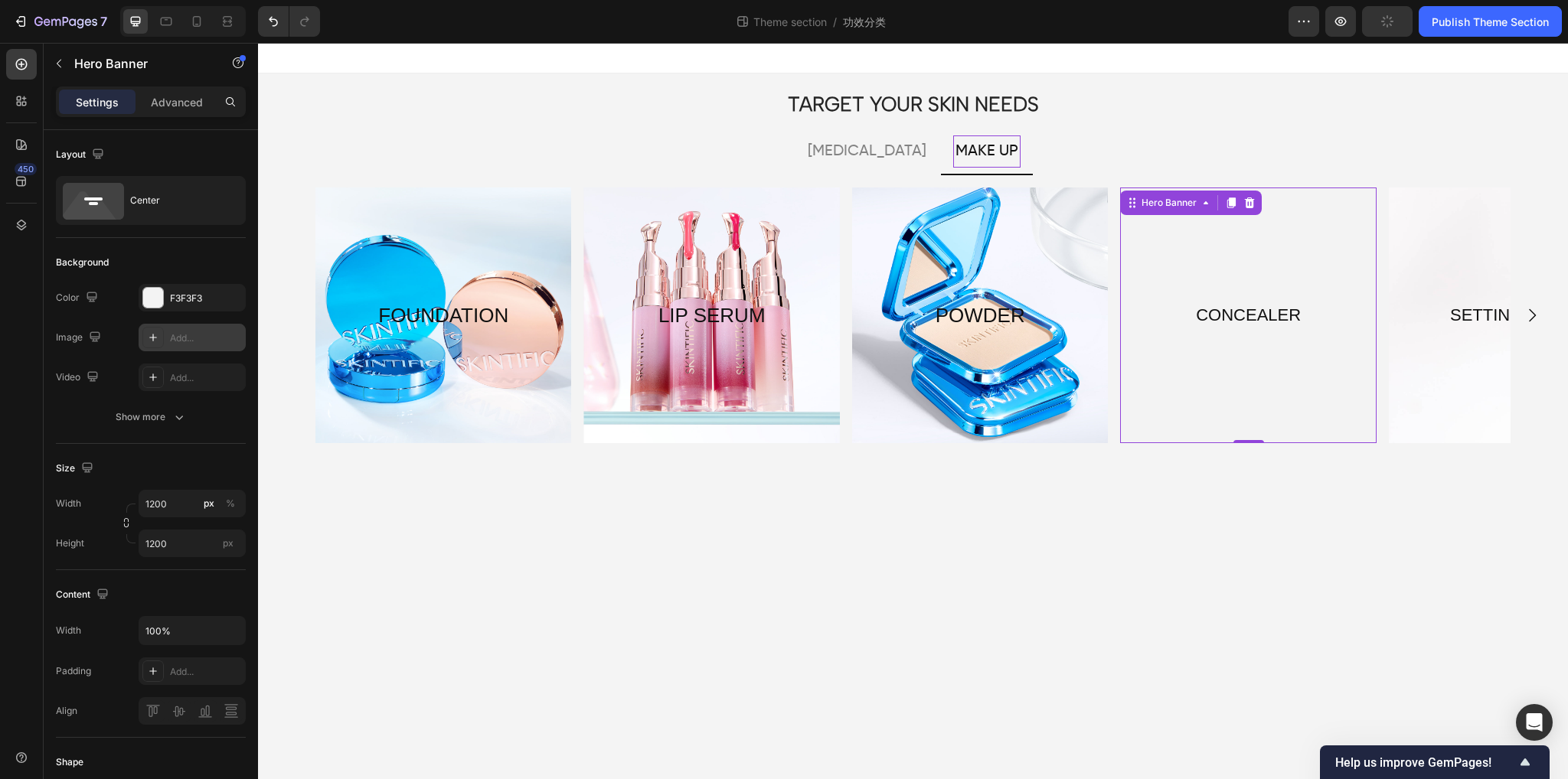
click at [217, 341] on div "Add..." at bounding box center [205, 338] width 72 height 14
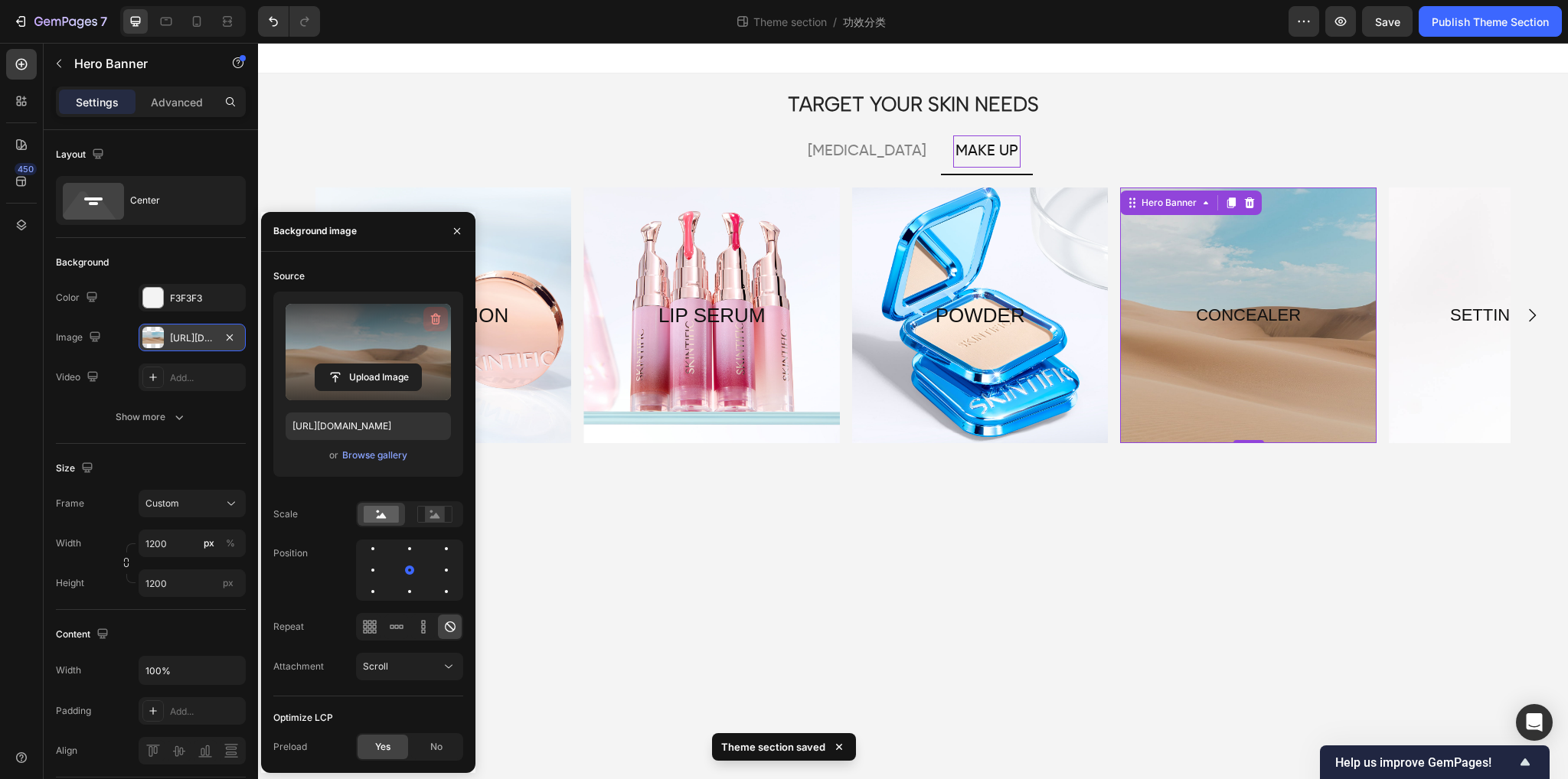
click at [444, 315] on button "button" at bounding box center [435, 319] width 24 height 24
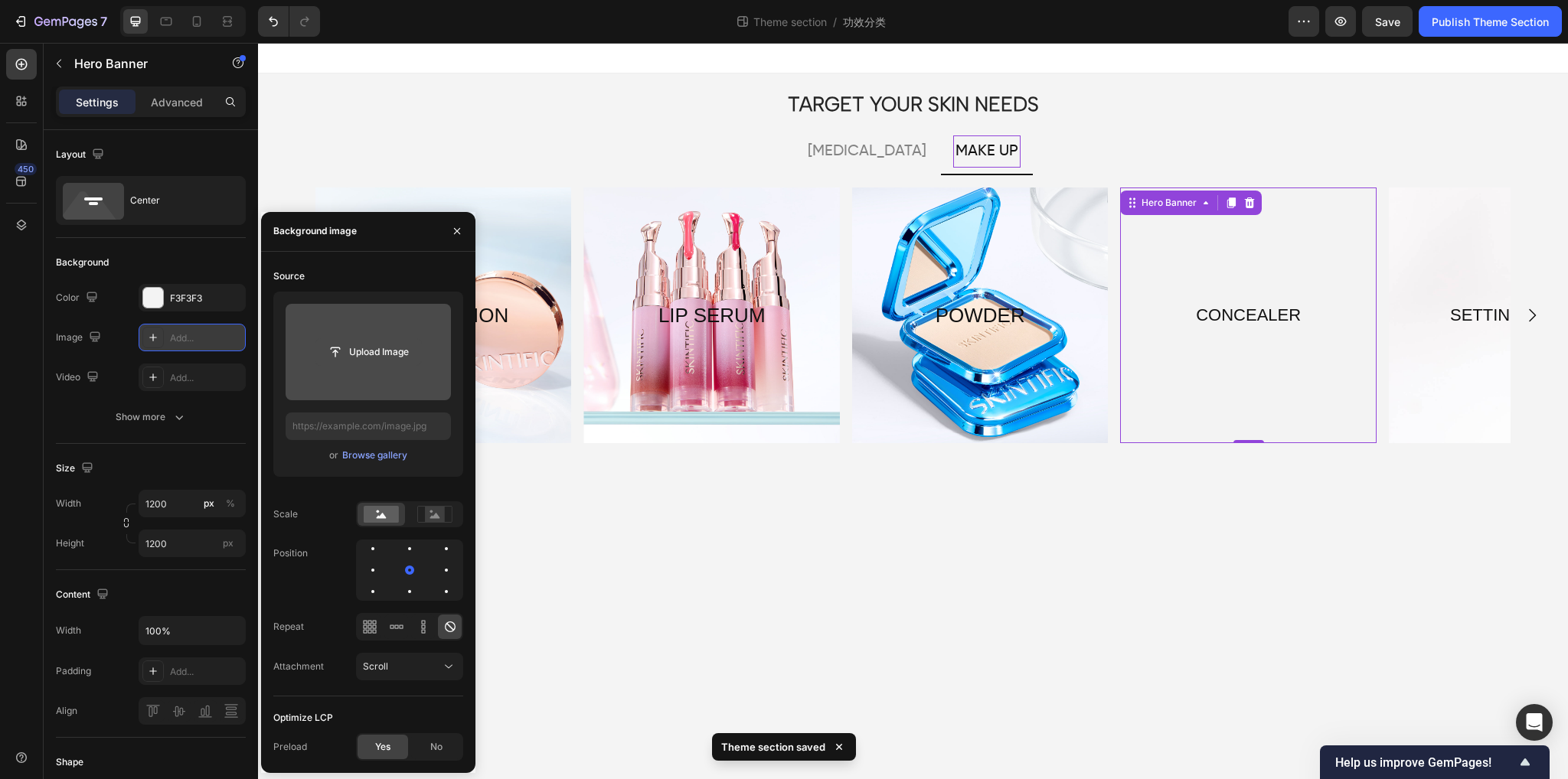
click at [354, 363] on input "file" at bounding box center [367, 352] width 105 height 26
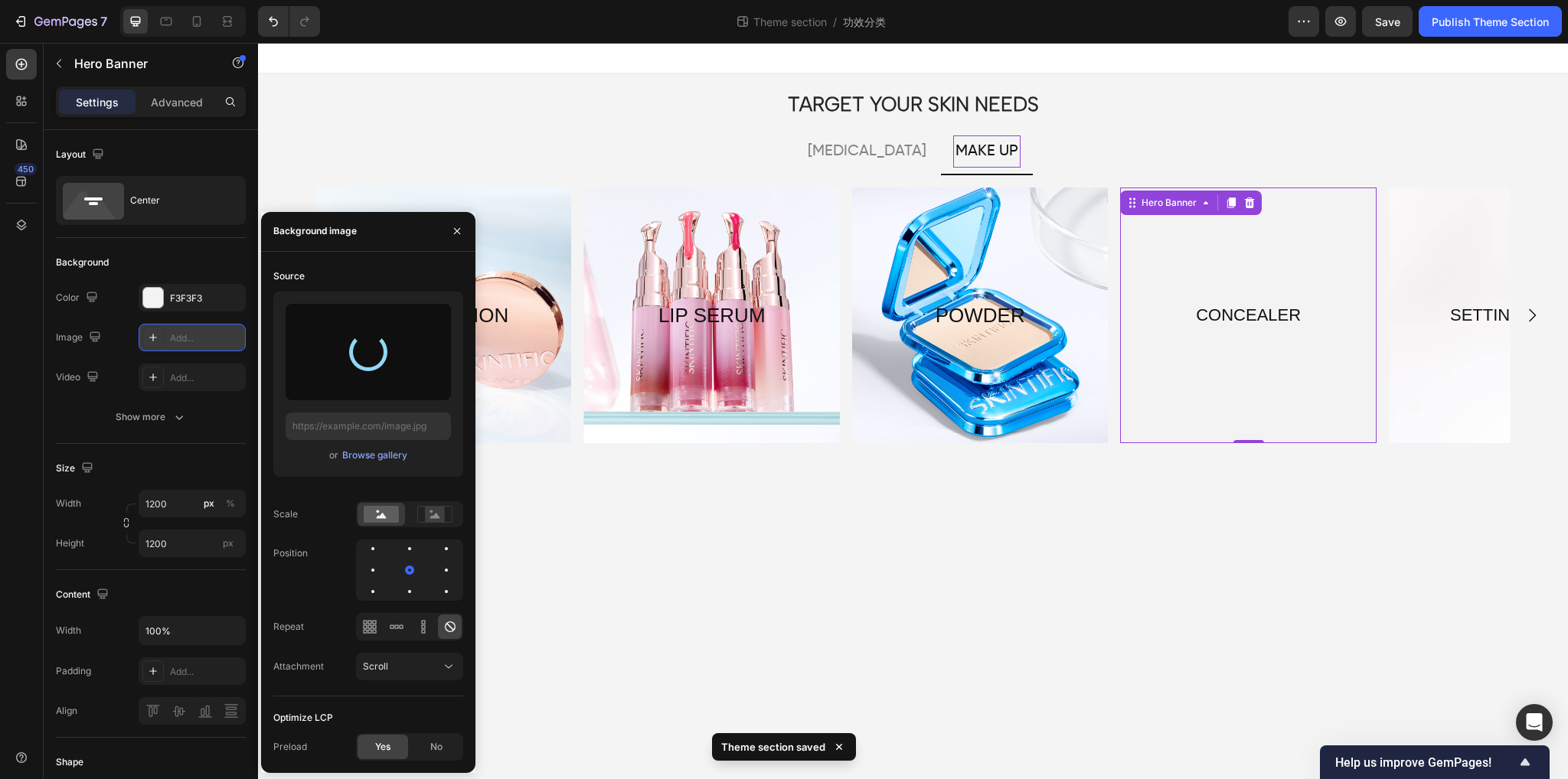
type input "[URL][DOMAIN_NAME]"
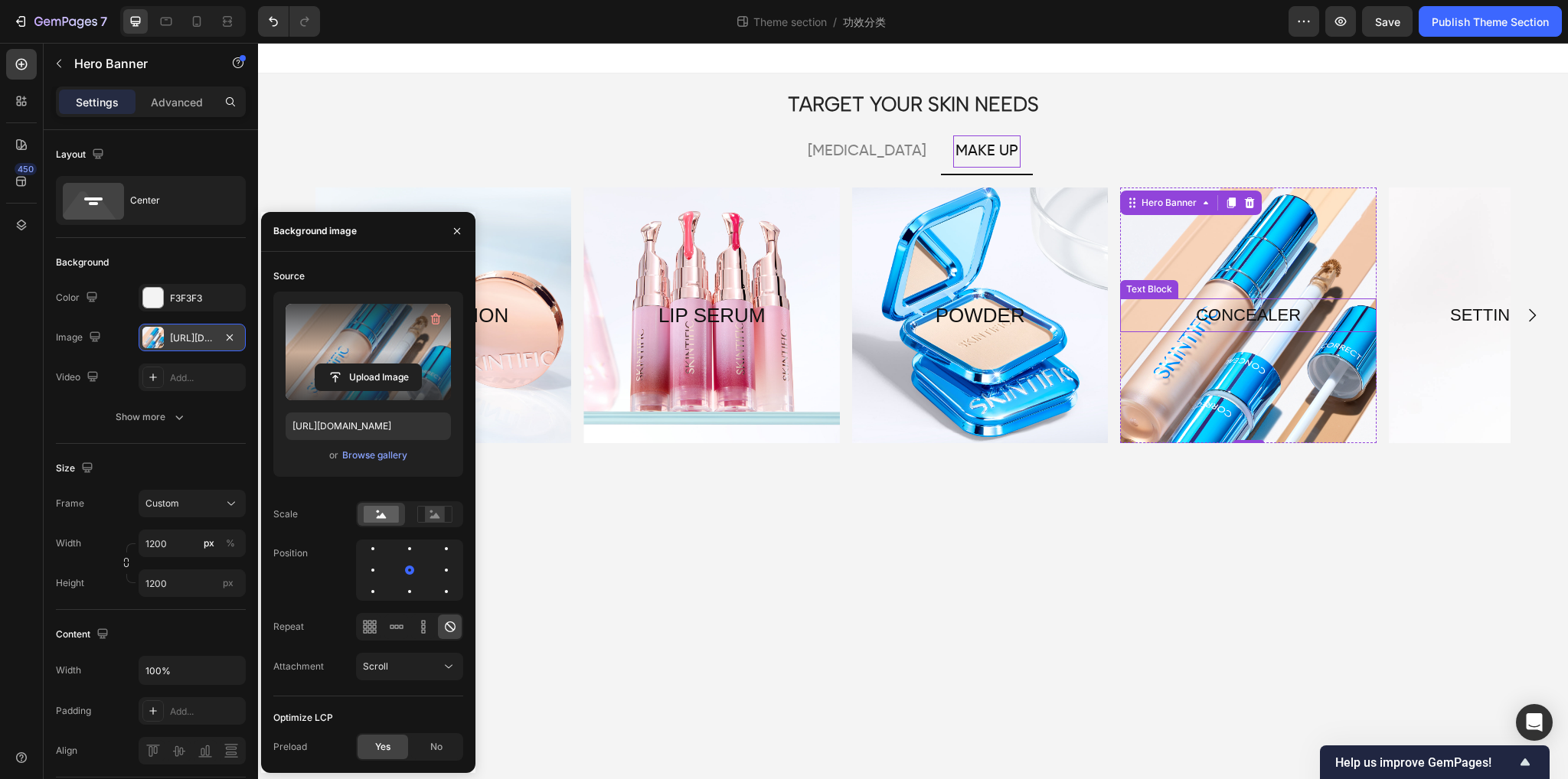
click at [1245, 307] on p "CONCEALER" at bounding box center [1248, 315] width 253 height 31
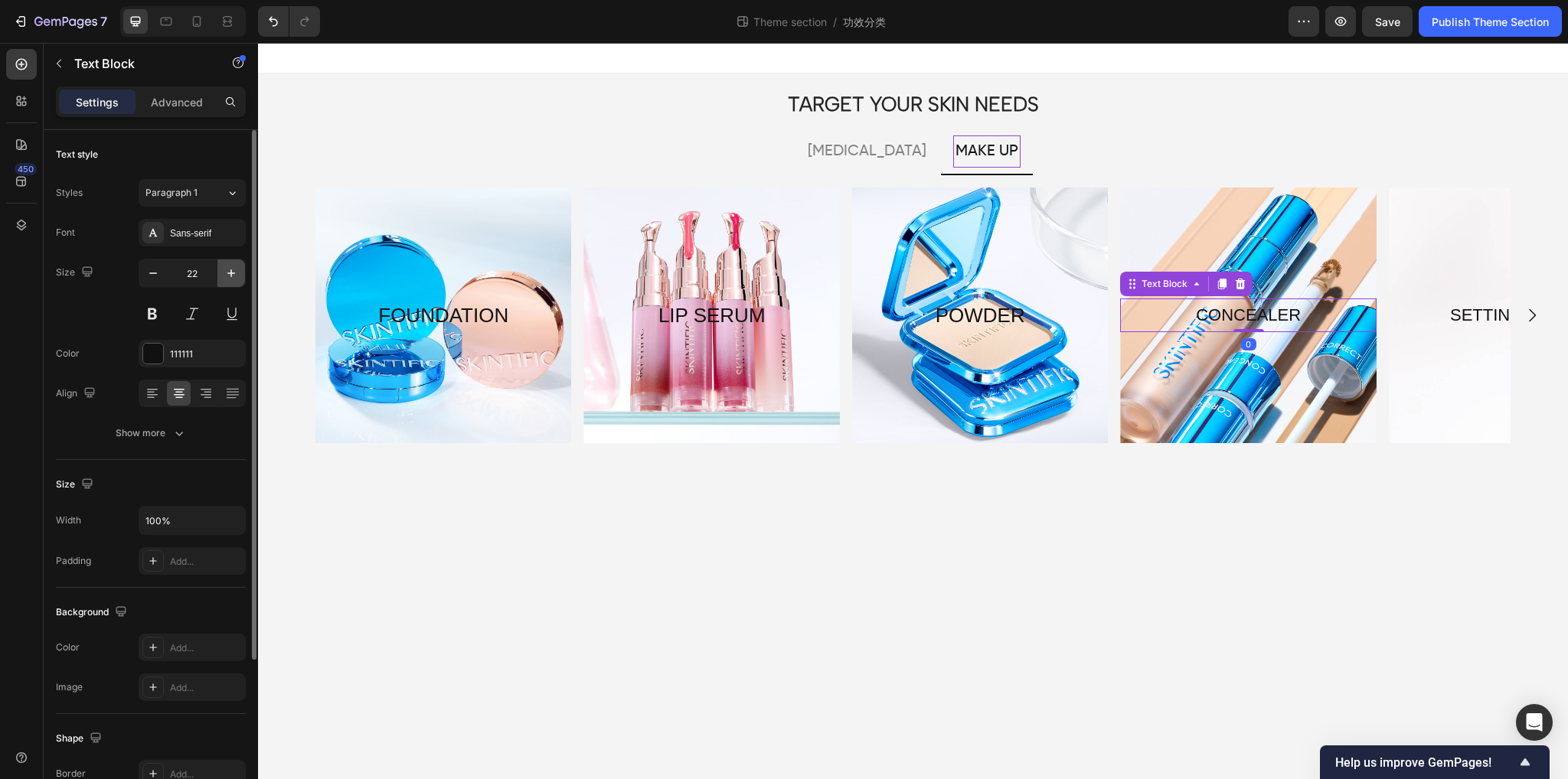
click at [227, 270] on icon "button" at bounding box center [231, 273] width 15 height 15
type input "26"
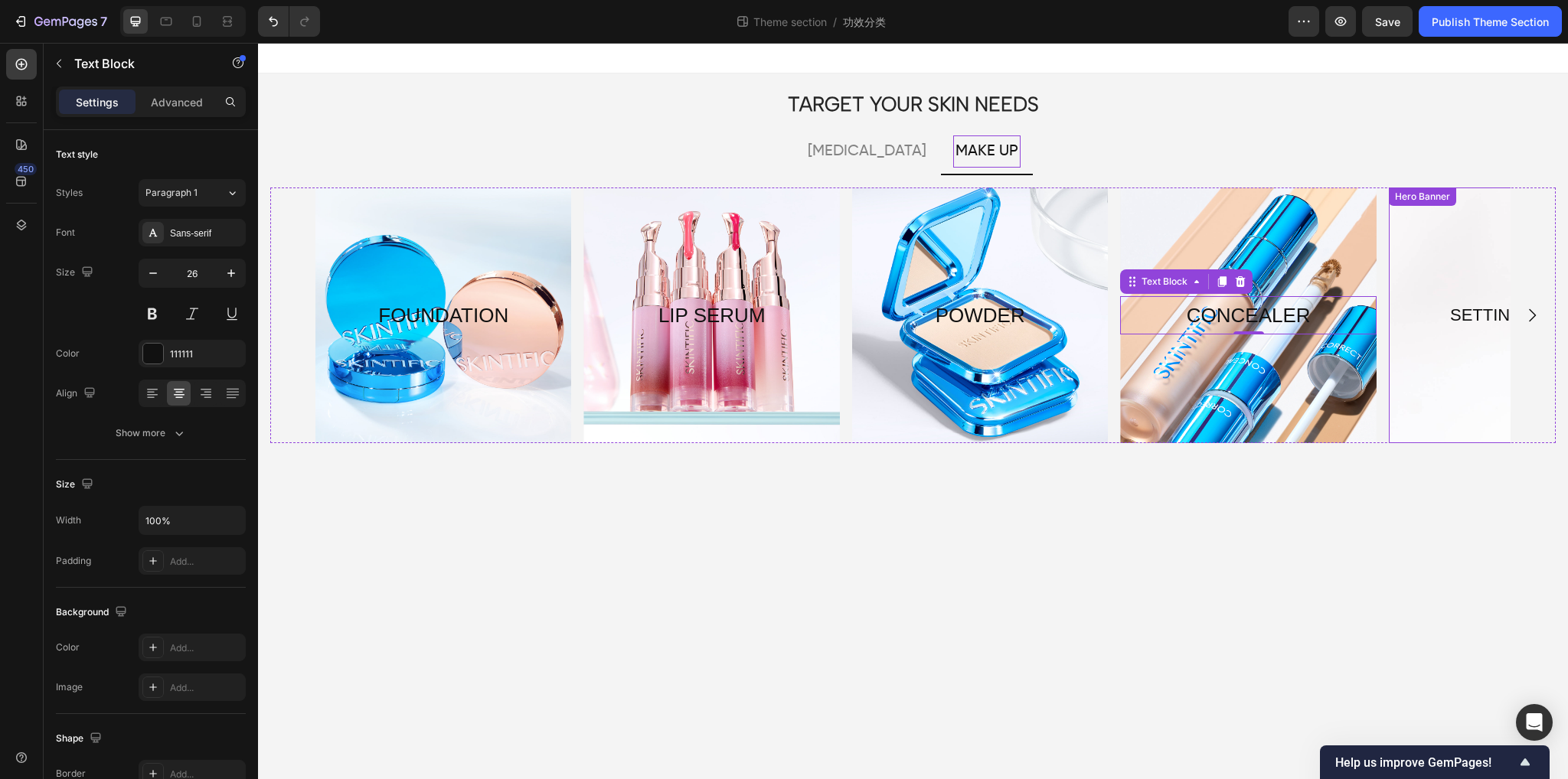
click at [1477, 377] on div "Overlay" at bounding box center [1517, 315] width 255 height 255
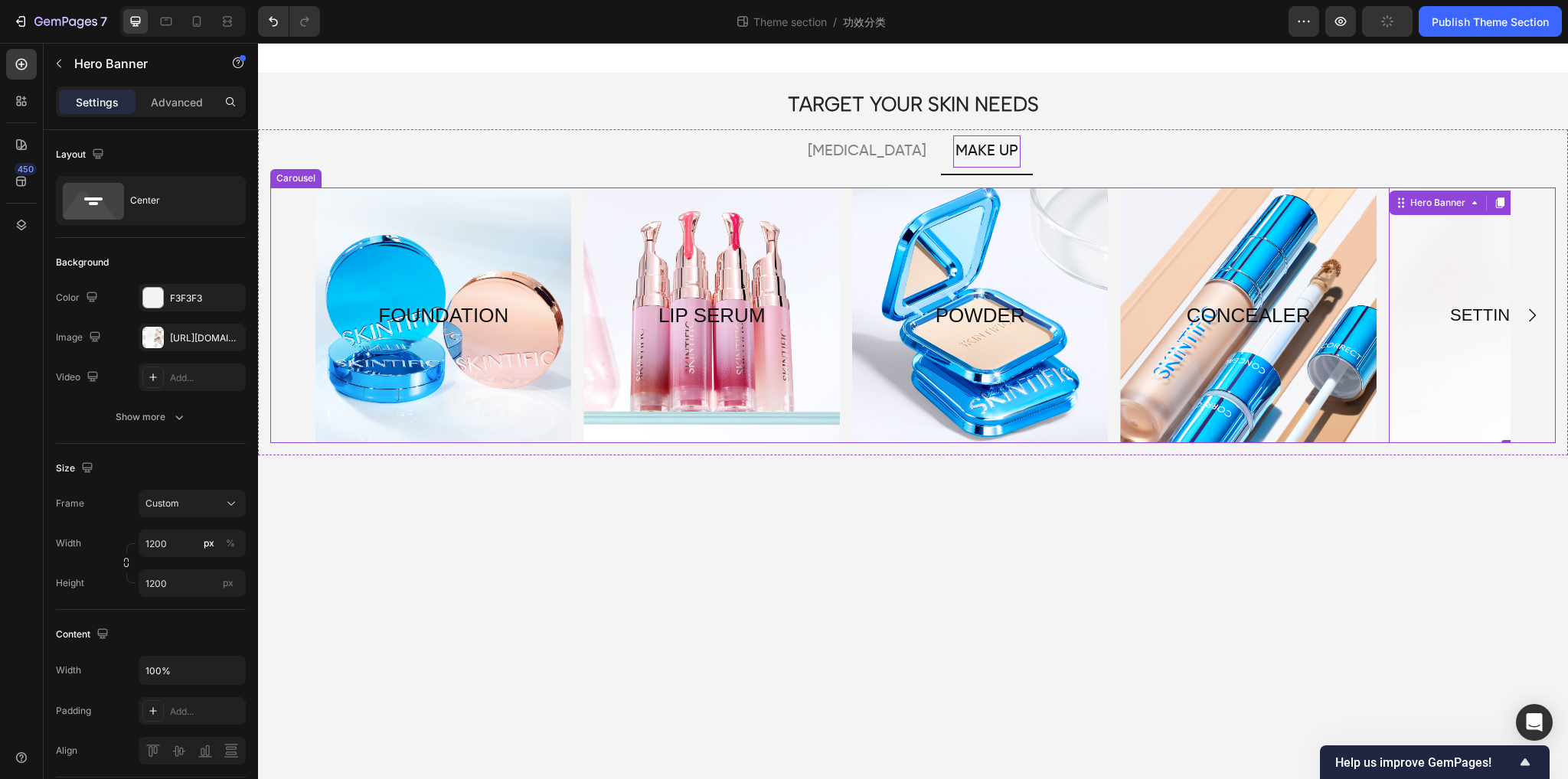
click at [1535, 316] on icon "Carousel Next Arrow" at bounding box center [1533, 316] width 19 height 19
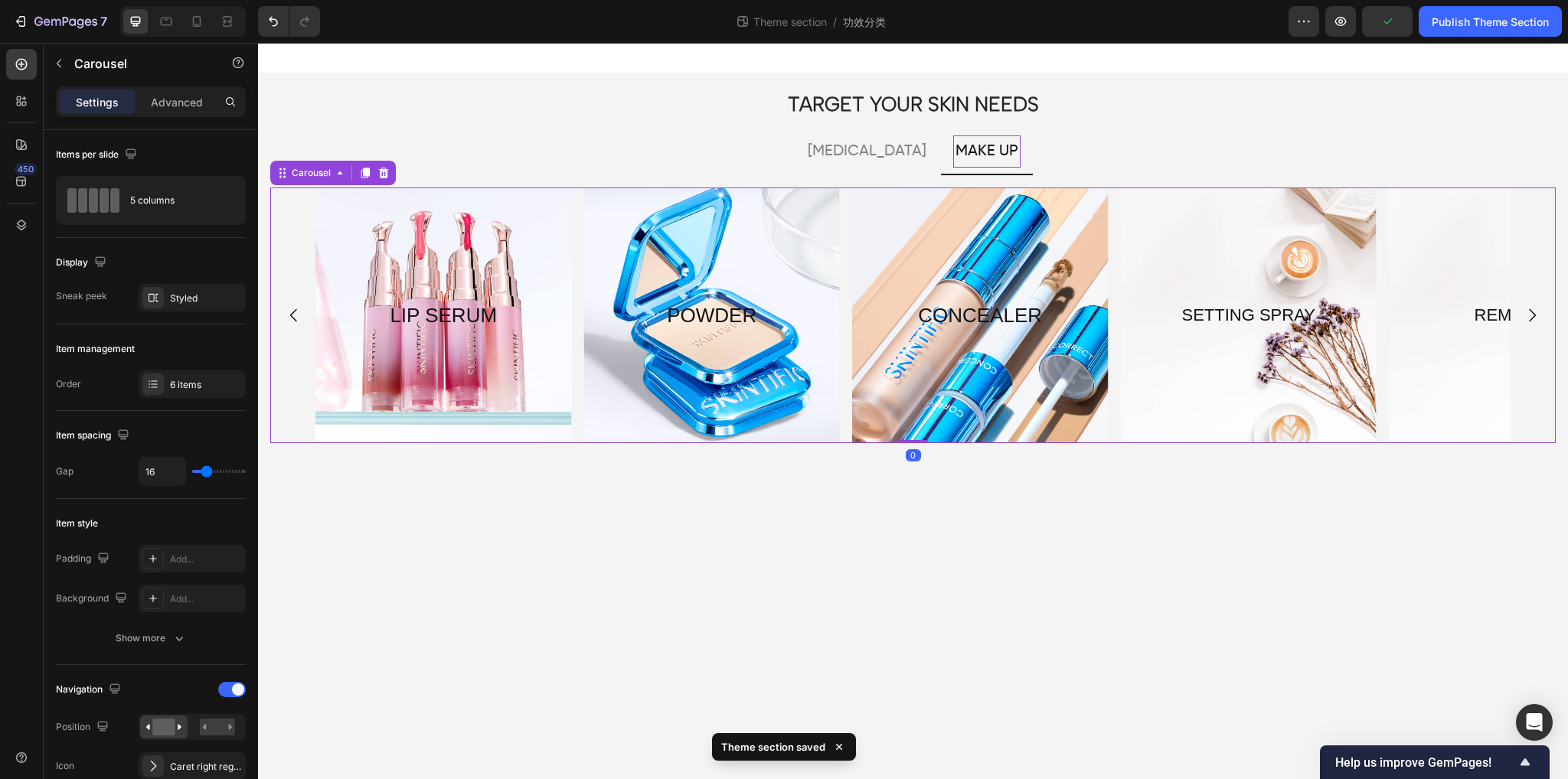
click at [1535, 316] on icon "Carousel Next Arrow" at bounding box center [1533, 316] width 19 height 19
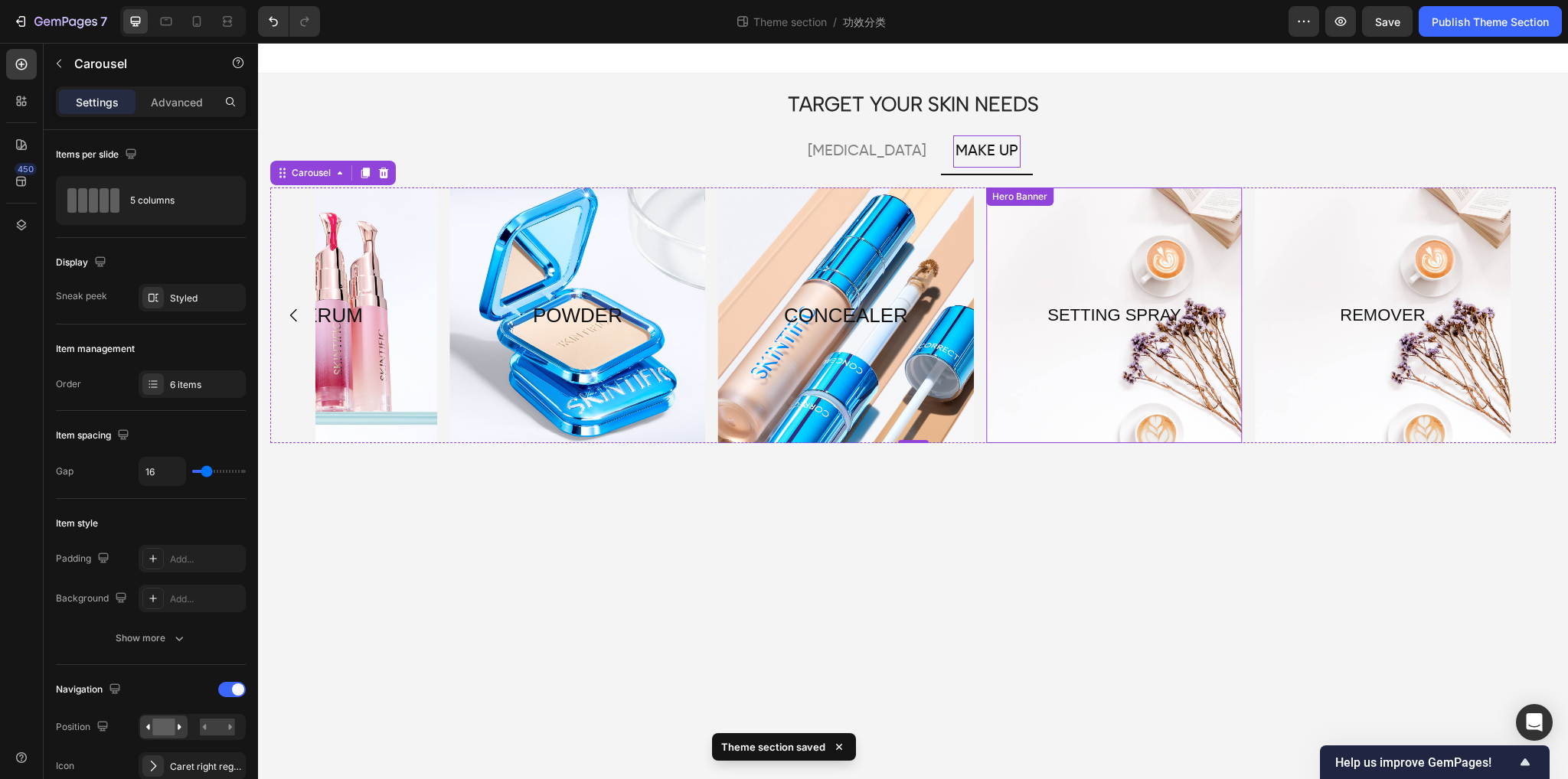
click at [1108, 414] on div "Overlay" at bounding box center [1114, 315] width 255 height 255
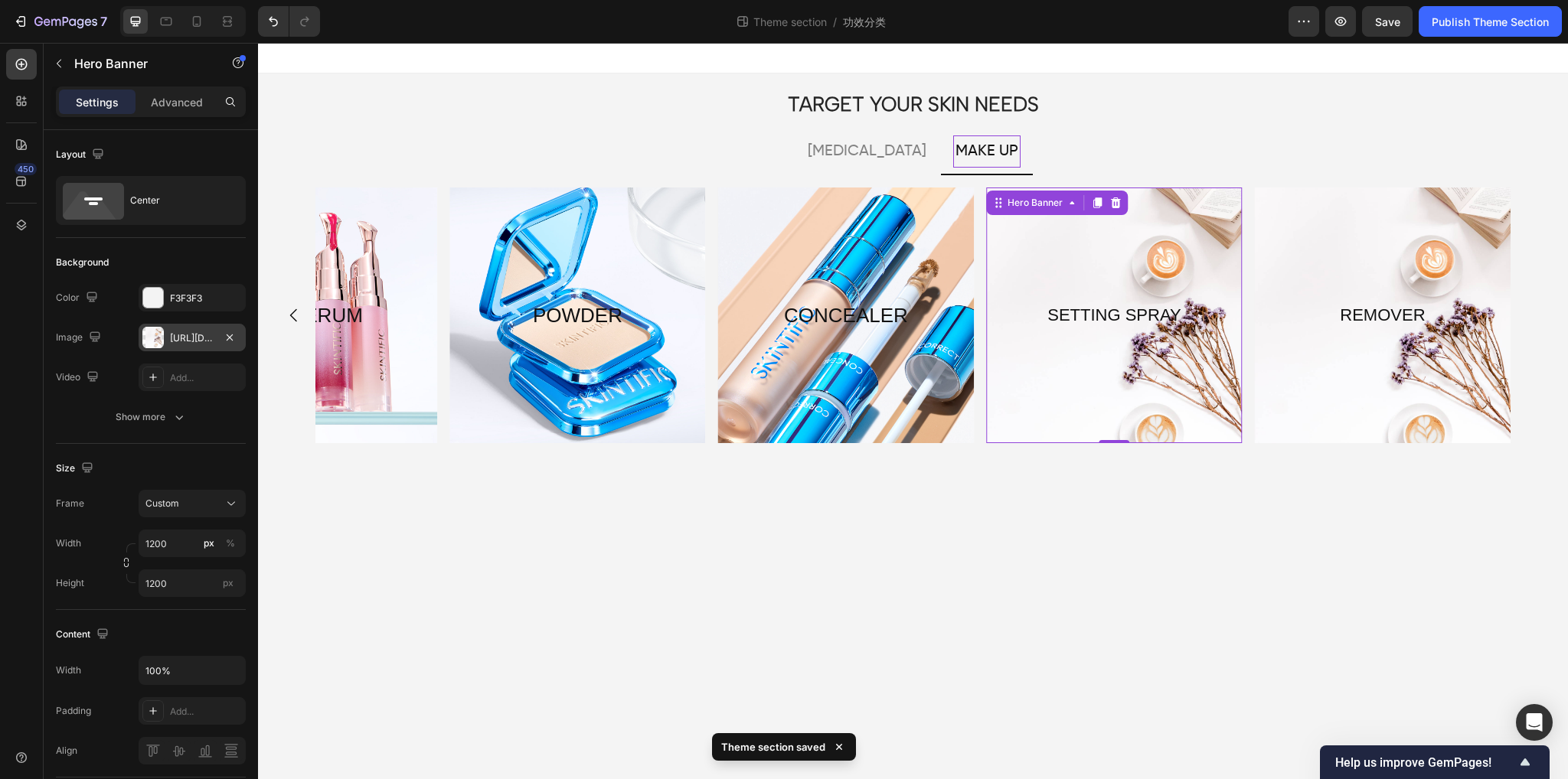
drag, startPoint x: 229, startPoint y: 341, endPoint x: 178, endPoint y: 347, distance: 51.4
click at [230, 341] on icon "button" at bounding box center [229, 337] width 12 height 12
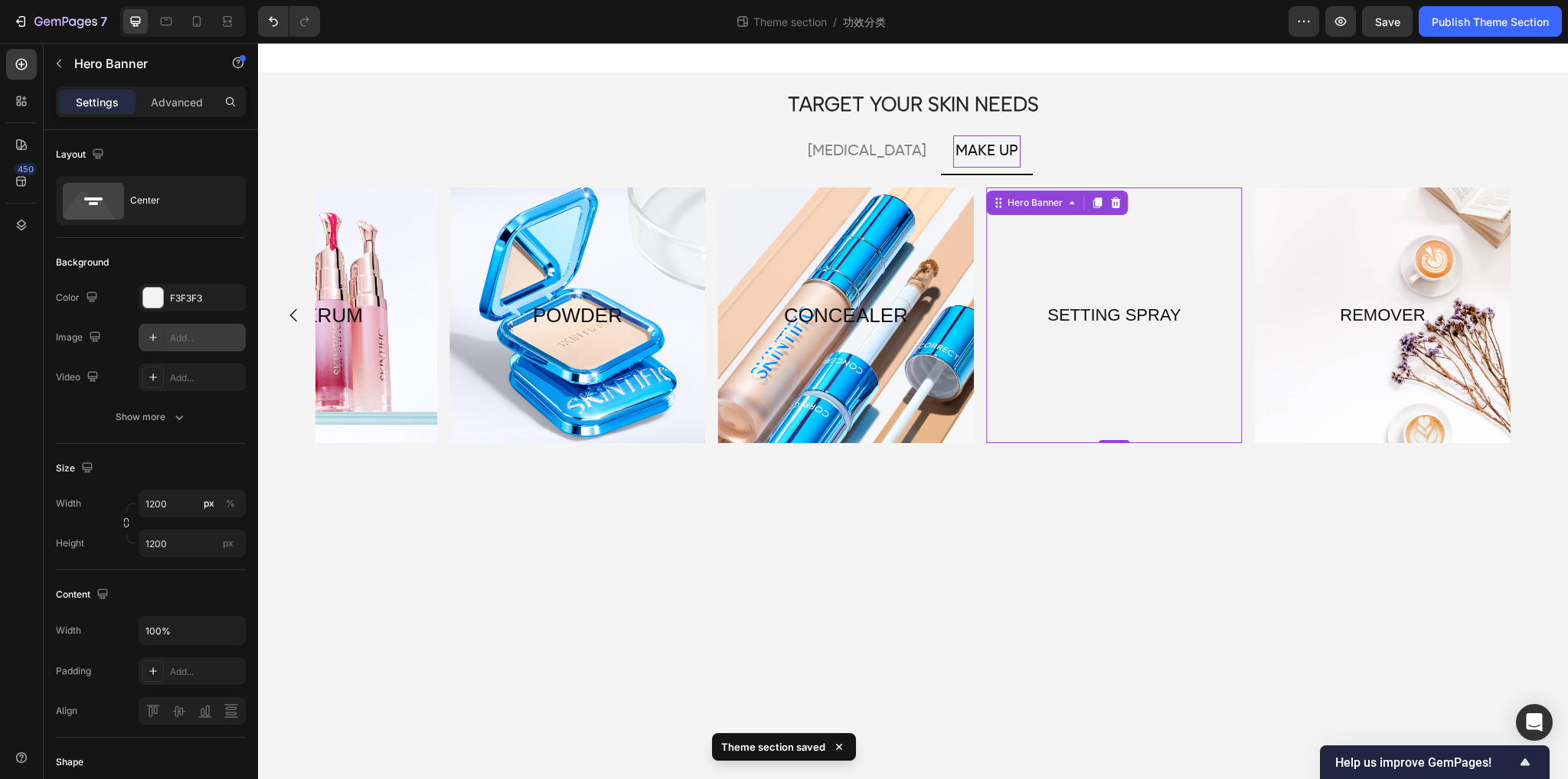
click at [177, 336] on div "Add..." at bounding box center [205, 338] width 72 height 14
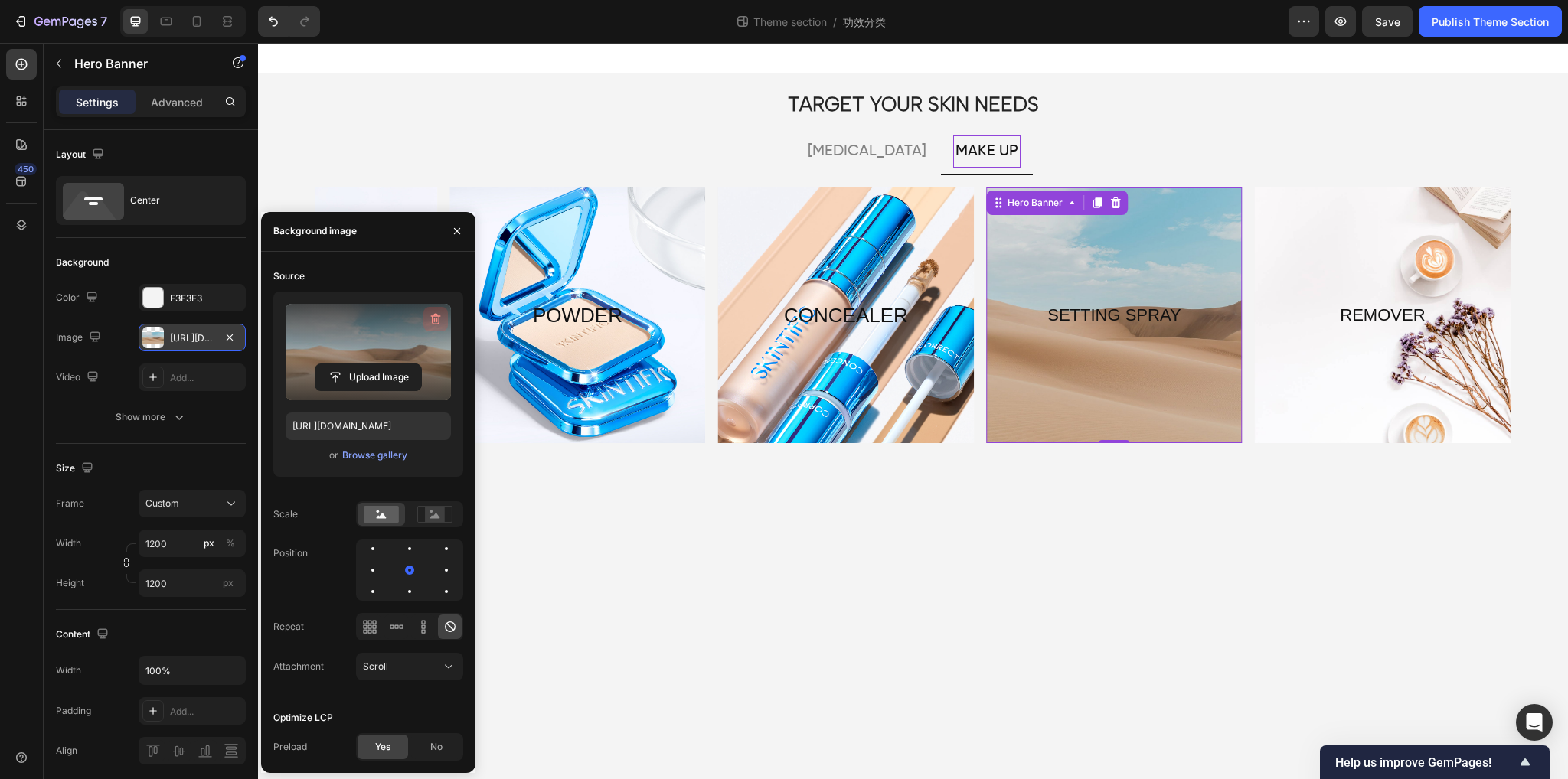
click at [429, 313] on icon "button" at bounding box center [435, 319] width 15 height 15
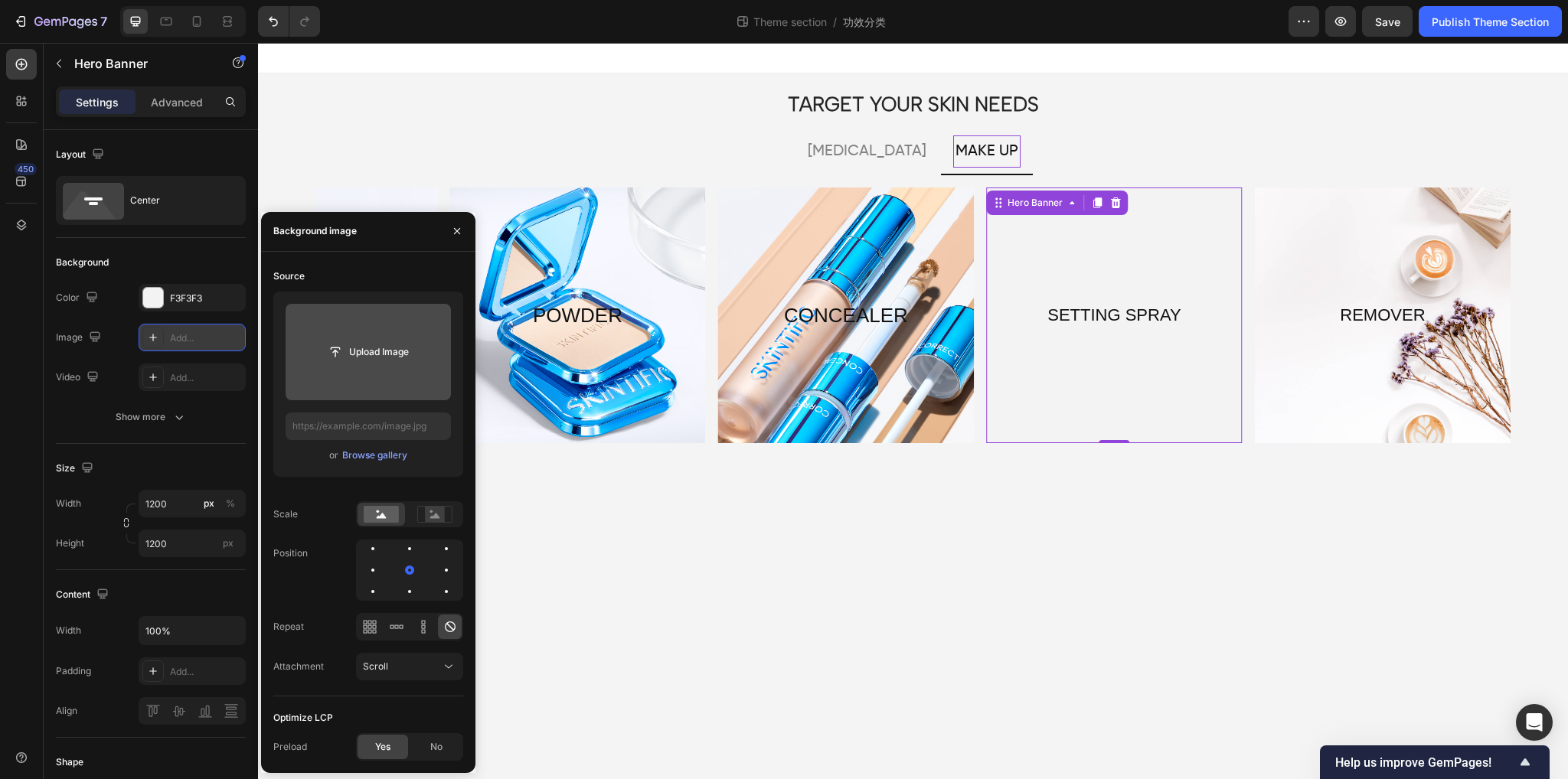
click at [367, 376] on input "file" at bounding box center [367, 352] width 165 height 97
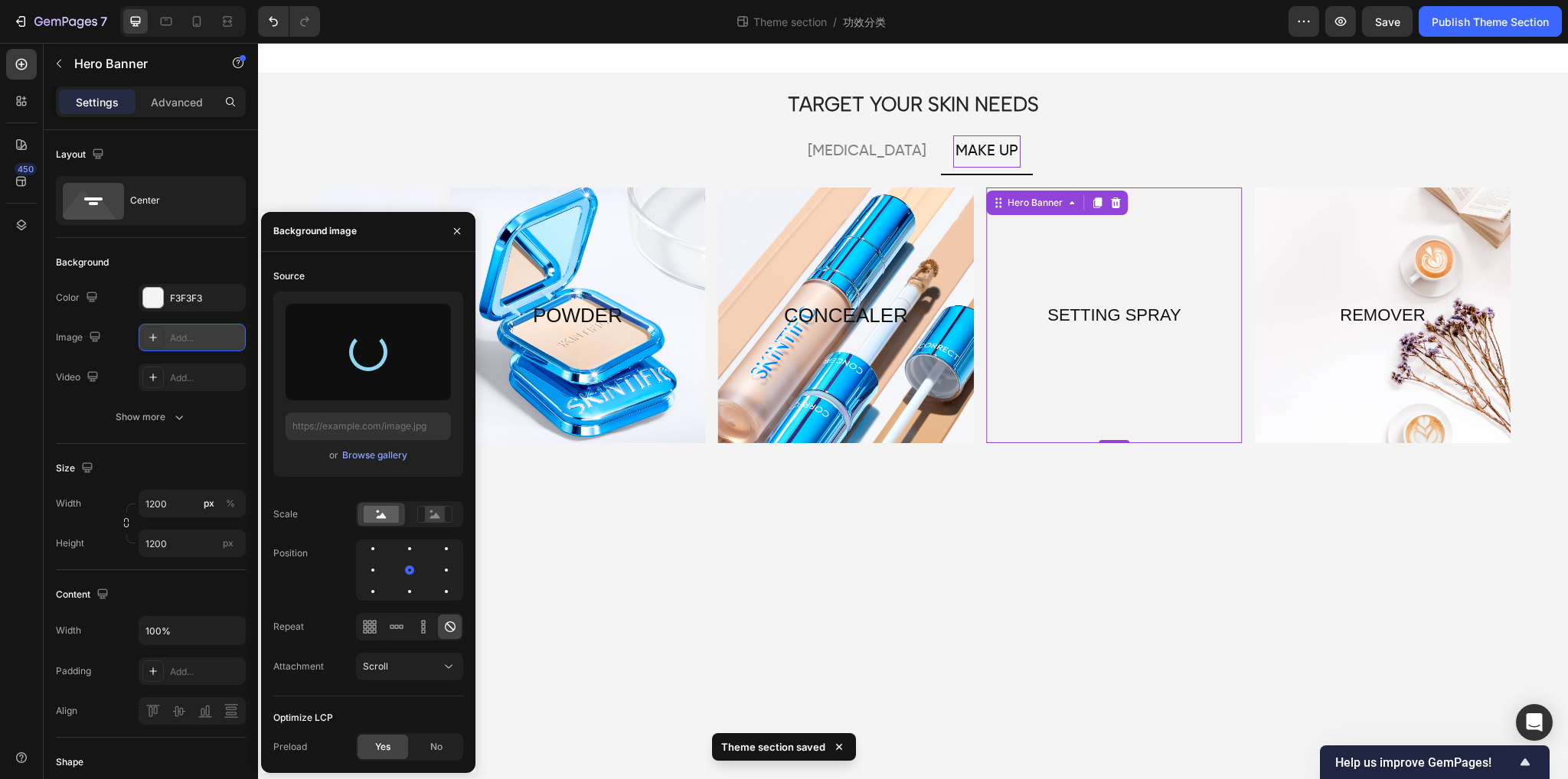
type input "[URL][DOMAIN_NAME]"
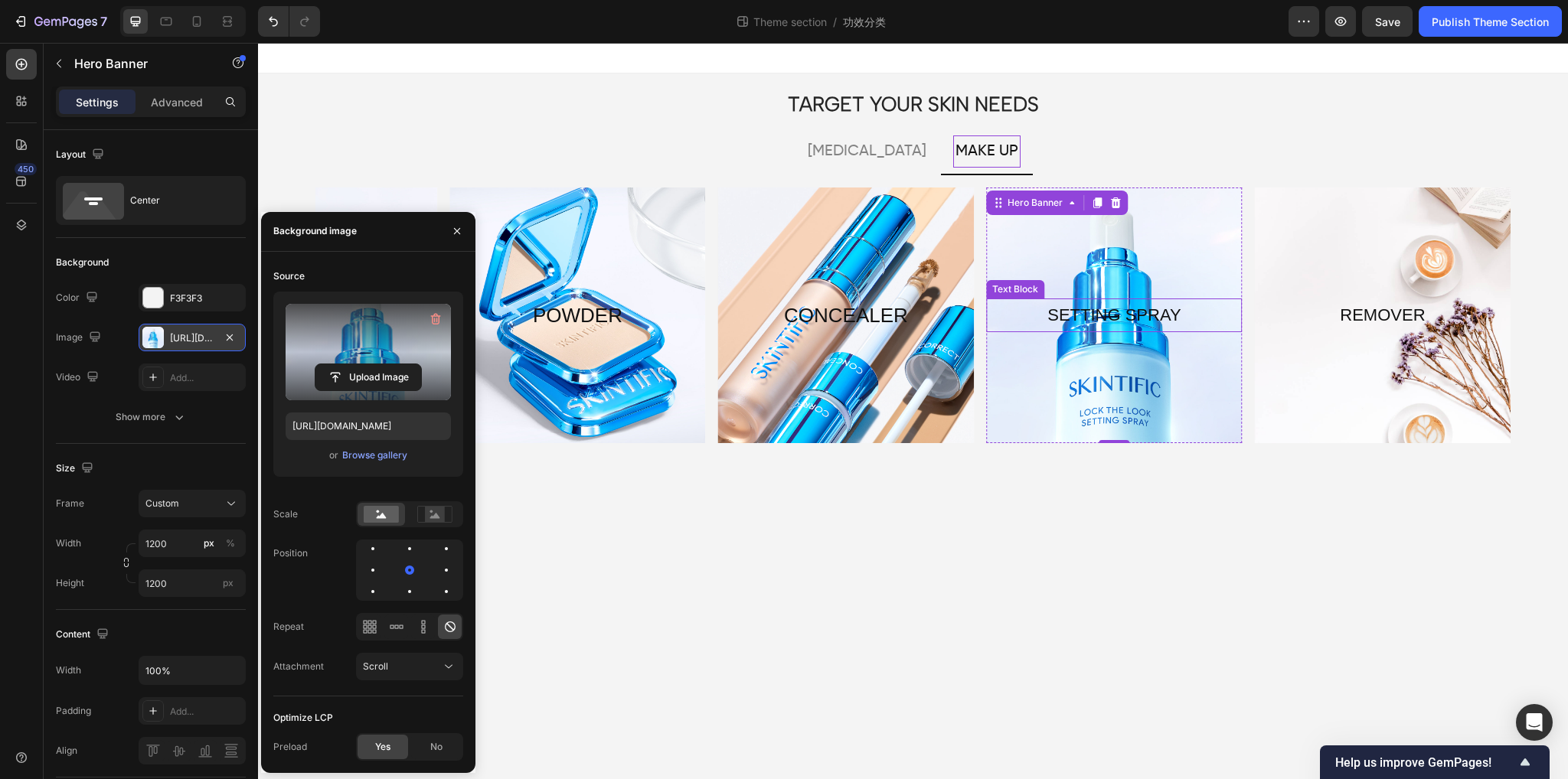
click at [1176, 317] on p "SETTING SPRAY" at bounding box center [1114, 315] width 253 height 31
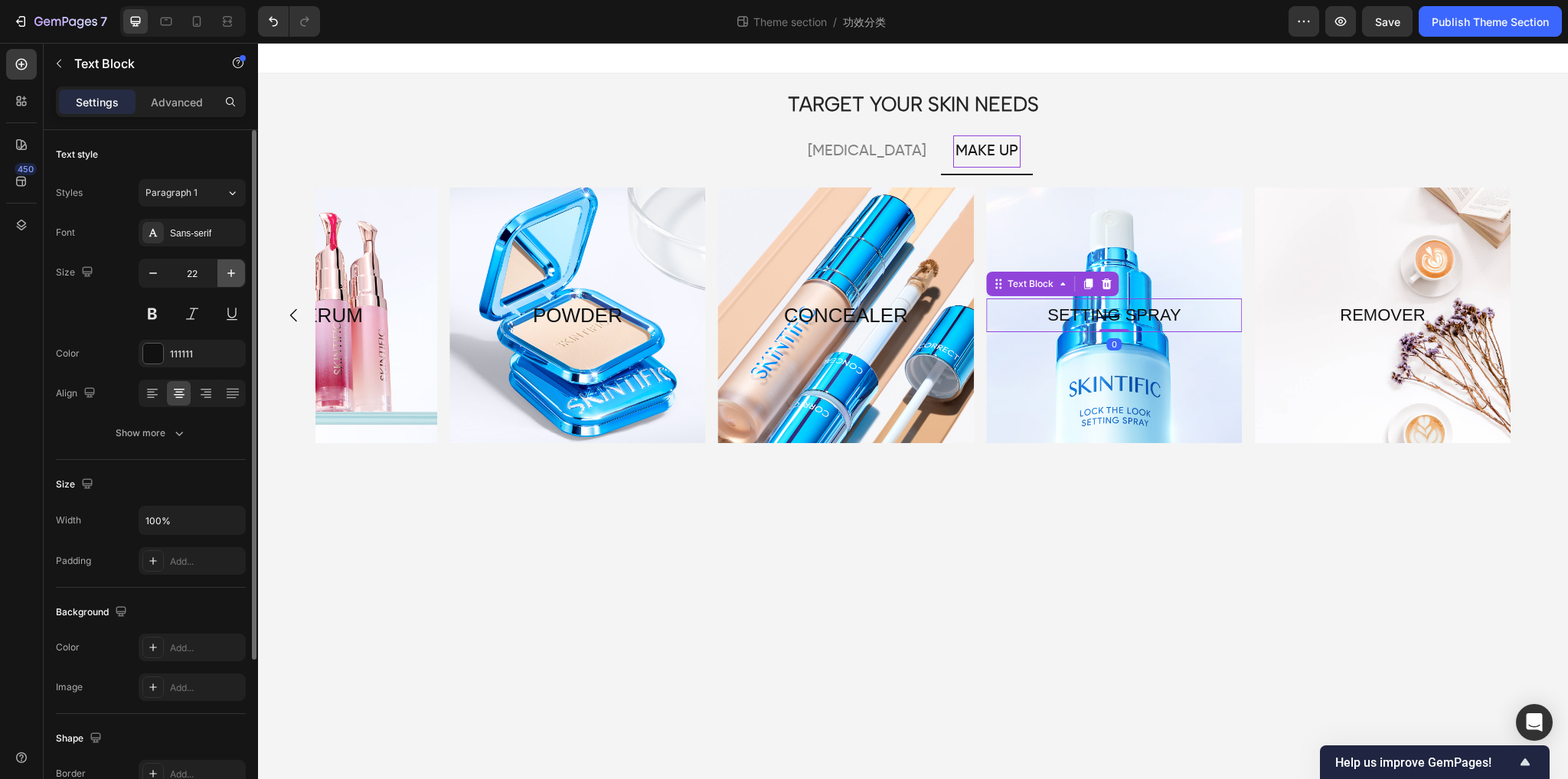
click at [239, 277] on button "button" at bounding box center [231, 273] width 28 height 28
type input "26"
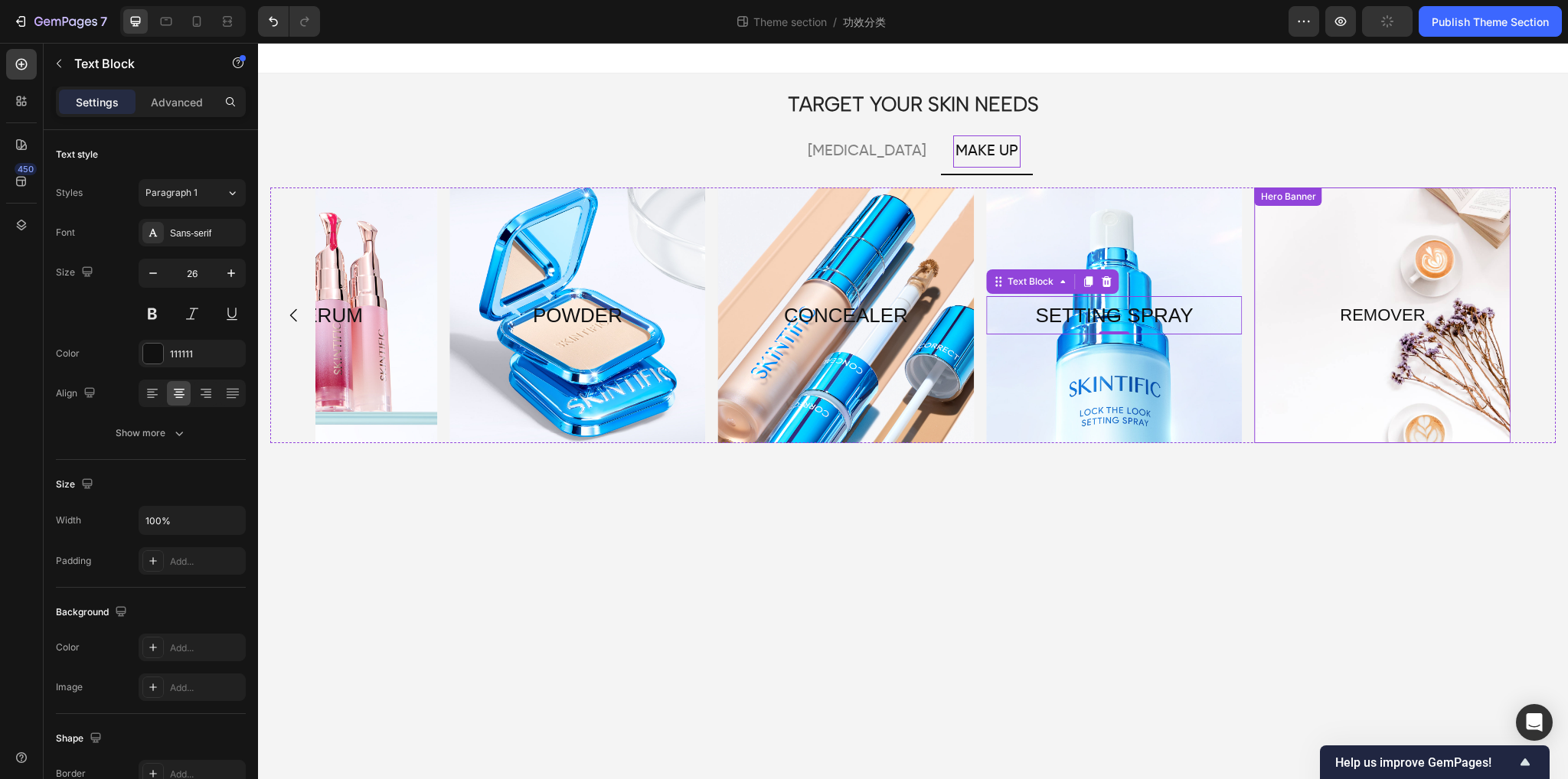
click at [1308, 362] on div "Overlay" at bounding box center [1382, 315] width 255 height 255
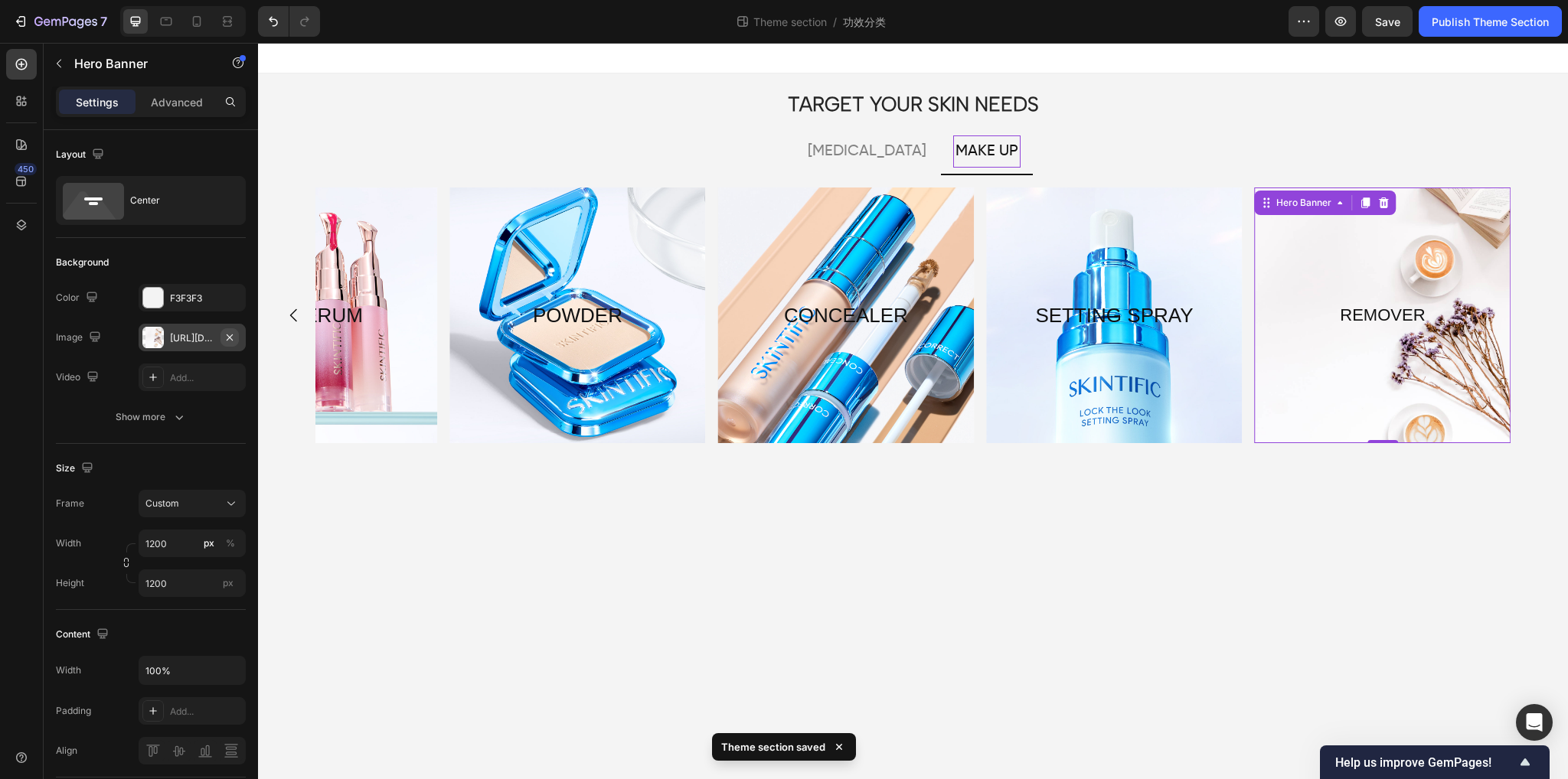
click at [228, 338] on icon "button" at bounding box center [229, 337] width 12 height 12
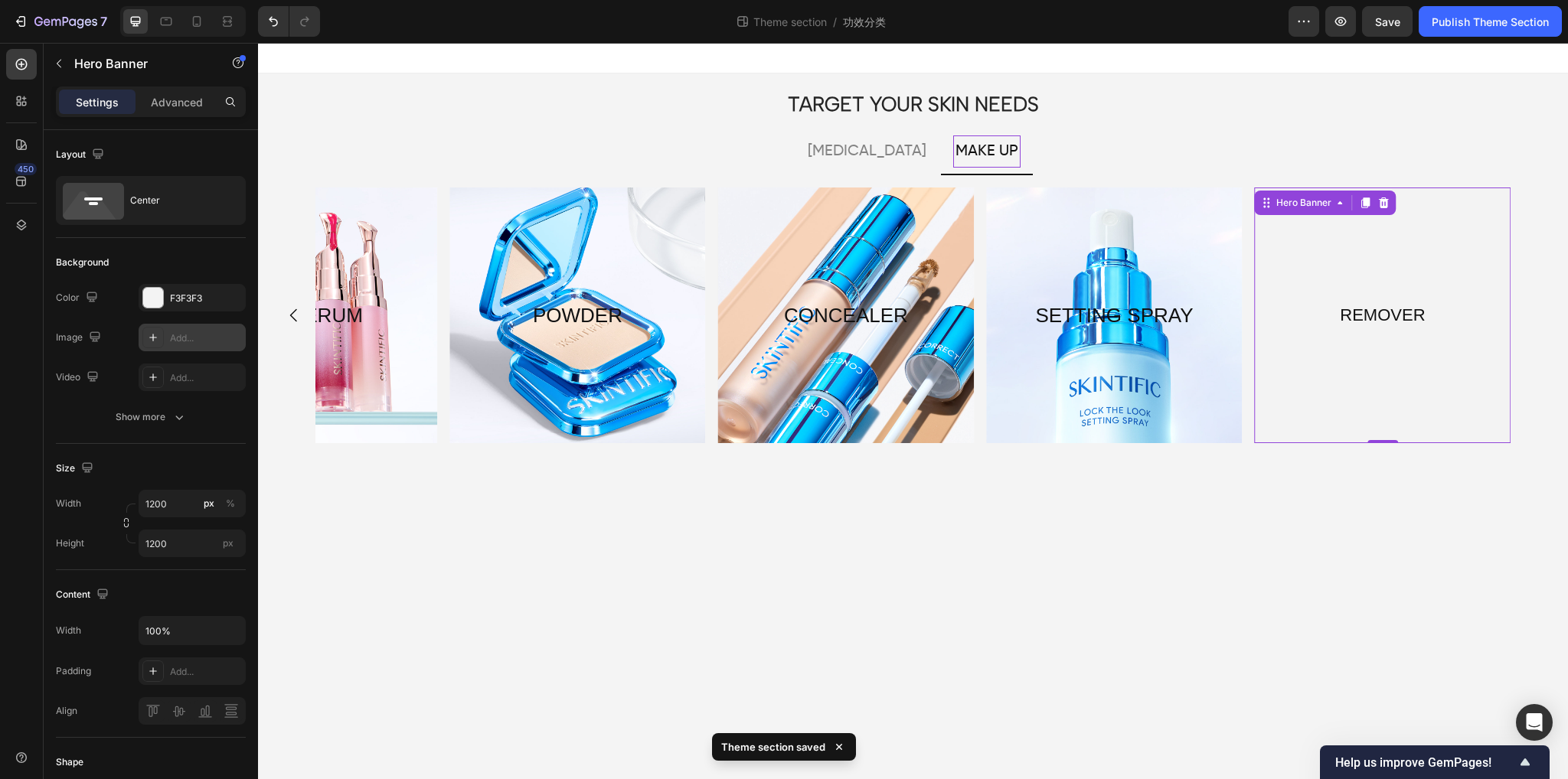
click at [191, 343] on div "Add..." at bounding box center [205, 338] width 72 height 14
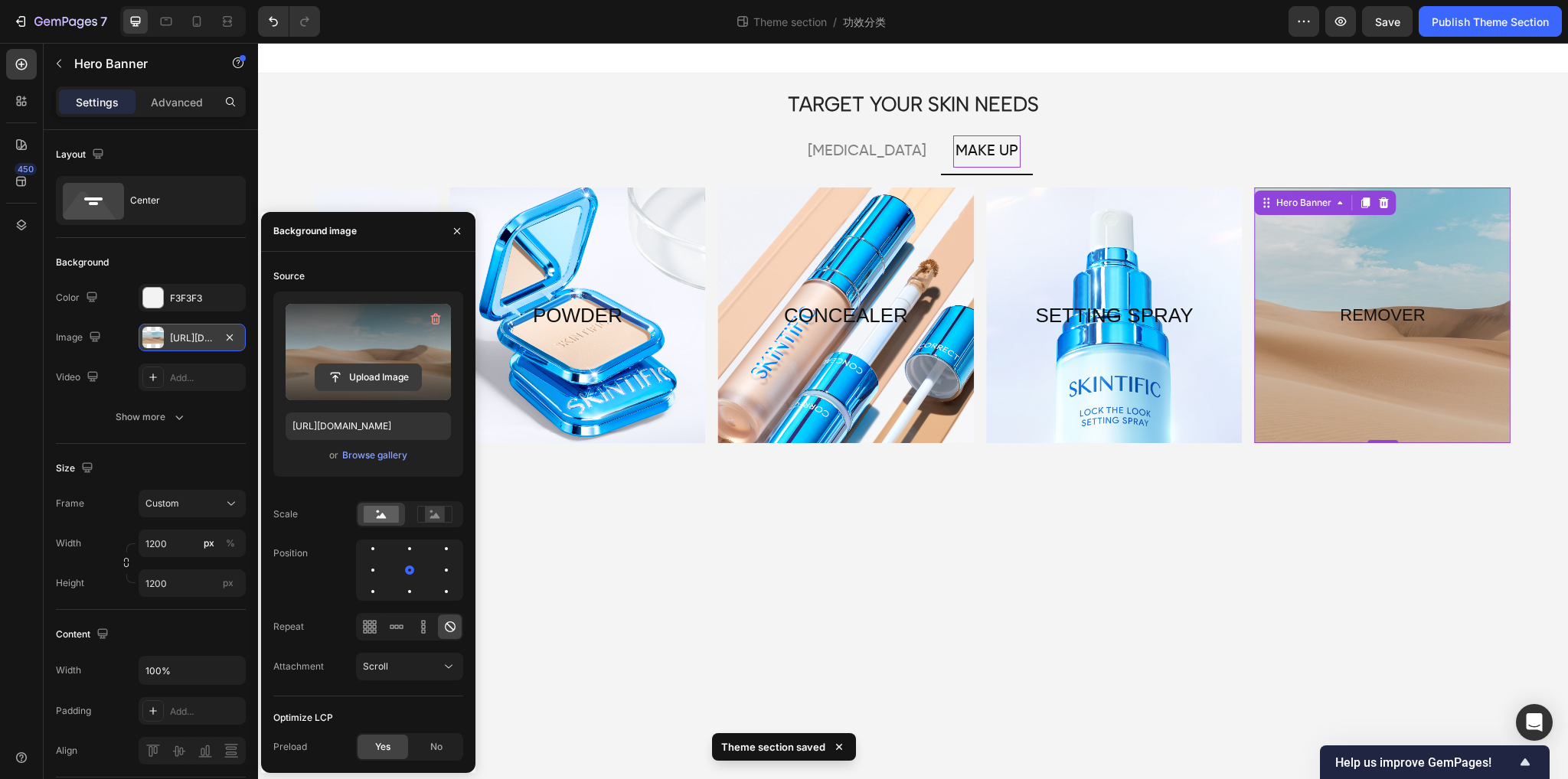
click at [441, 320] on icon "button" at bounding box center [435, 319] width 15 height 15
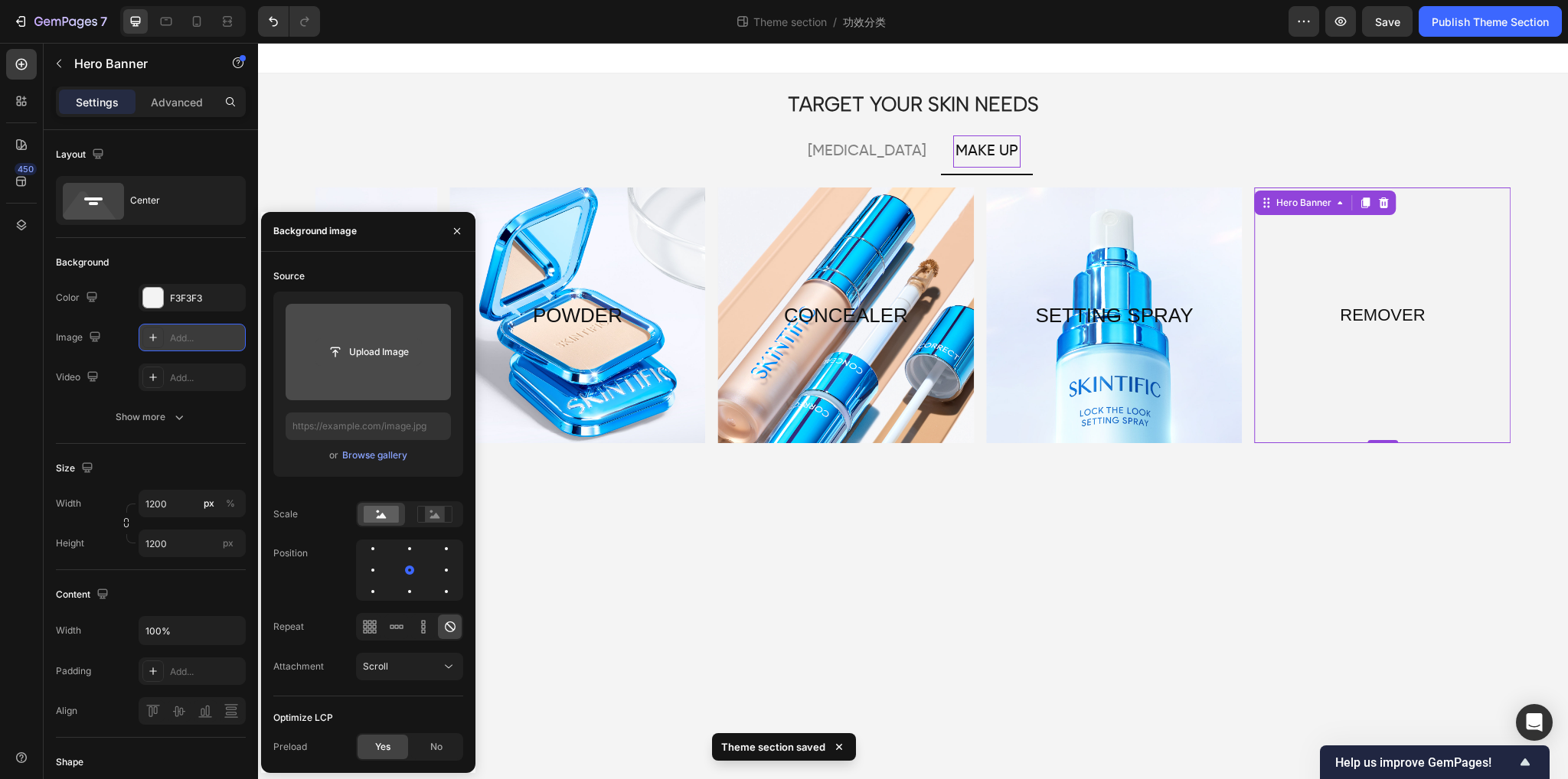
click at [366, 365] on button "Upload Image" at bounding box center [368, 352] width 107 height 28
click at [354, 349] on input "file" at bounding box center [367, 352] width 105 height 26
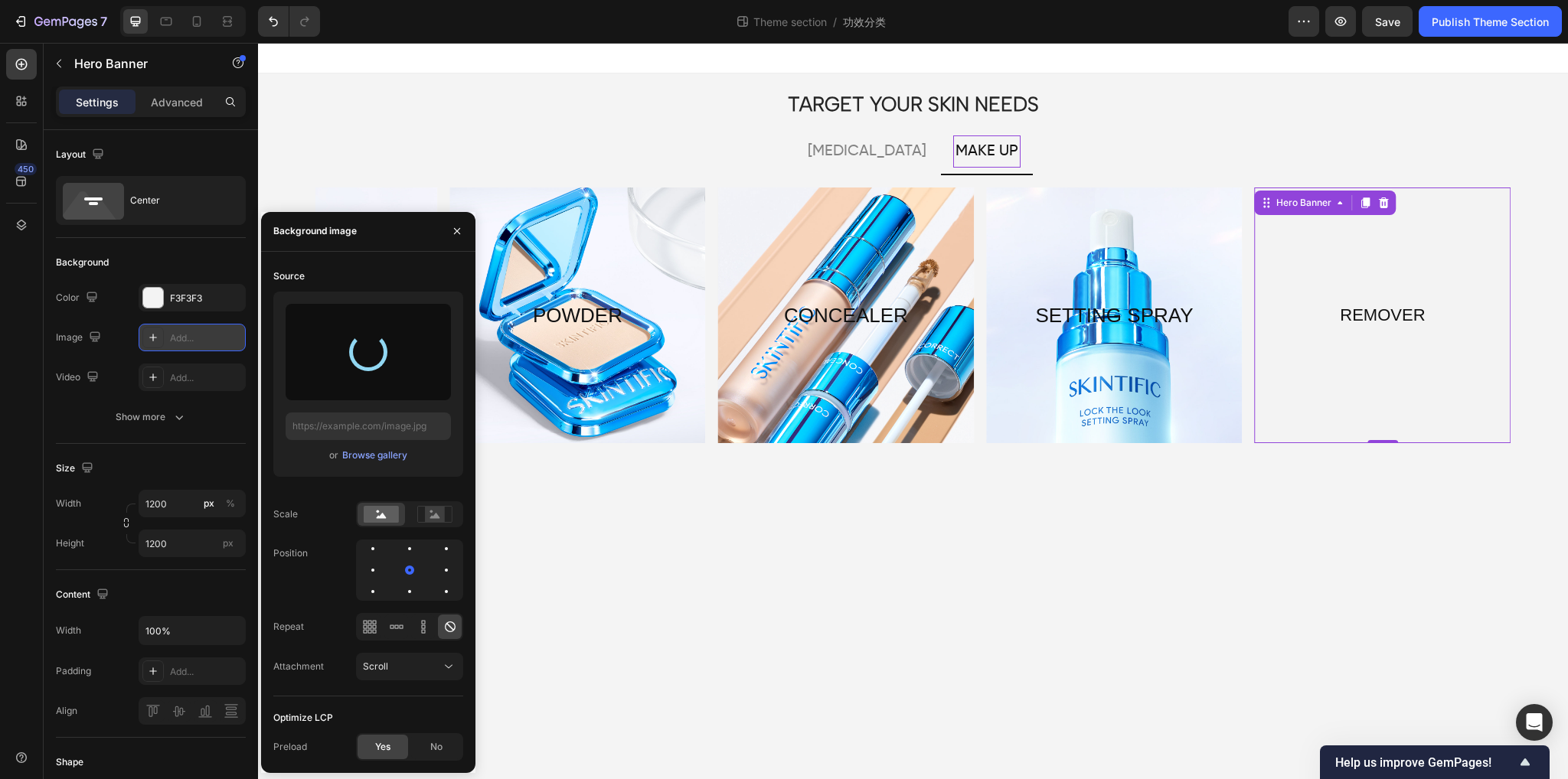
type input "[URL][DOMAIN_NAME]"
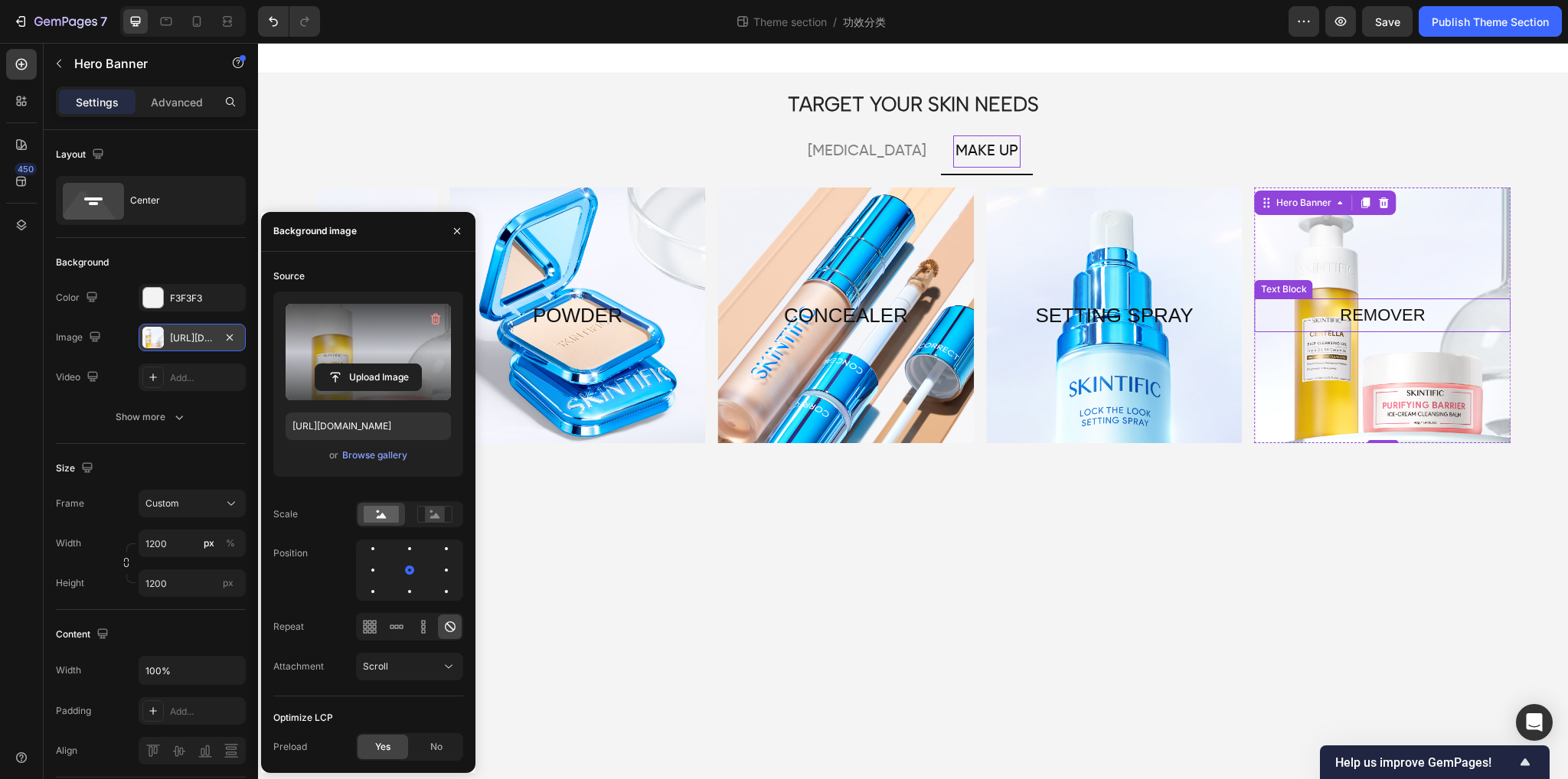
click at [1335, 317] on p "REMOVER" at bounding box center [1382, 315] width 253 height 31
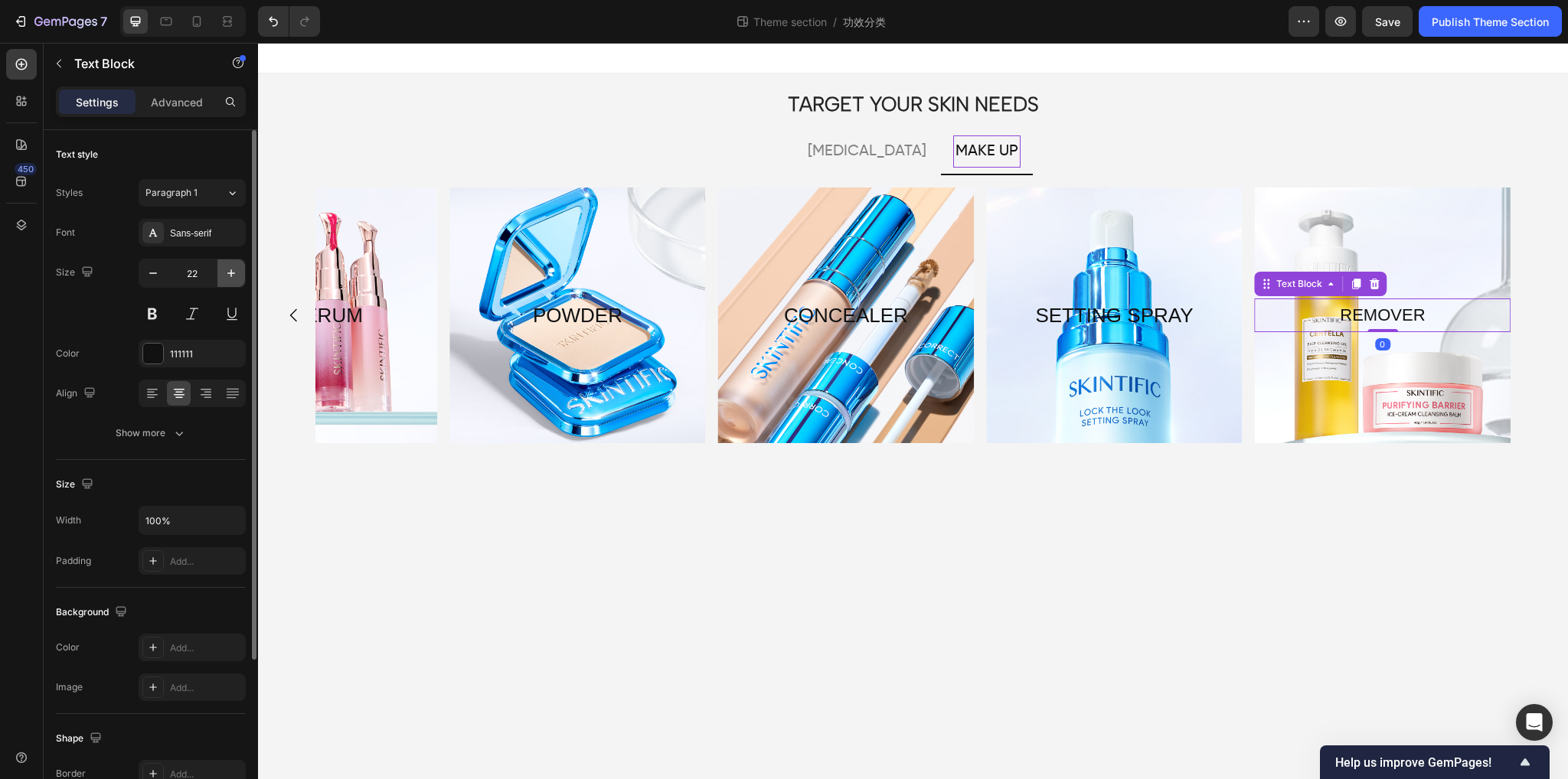
click at [229, 272] on icon "button" at bounding box center [231, 273] width 7 height 7
type input "26"
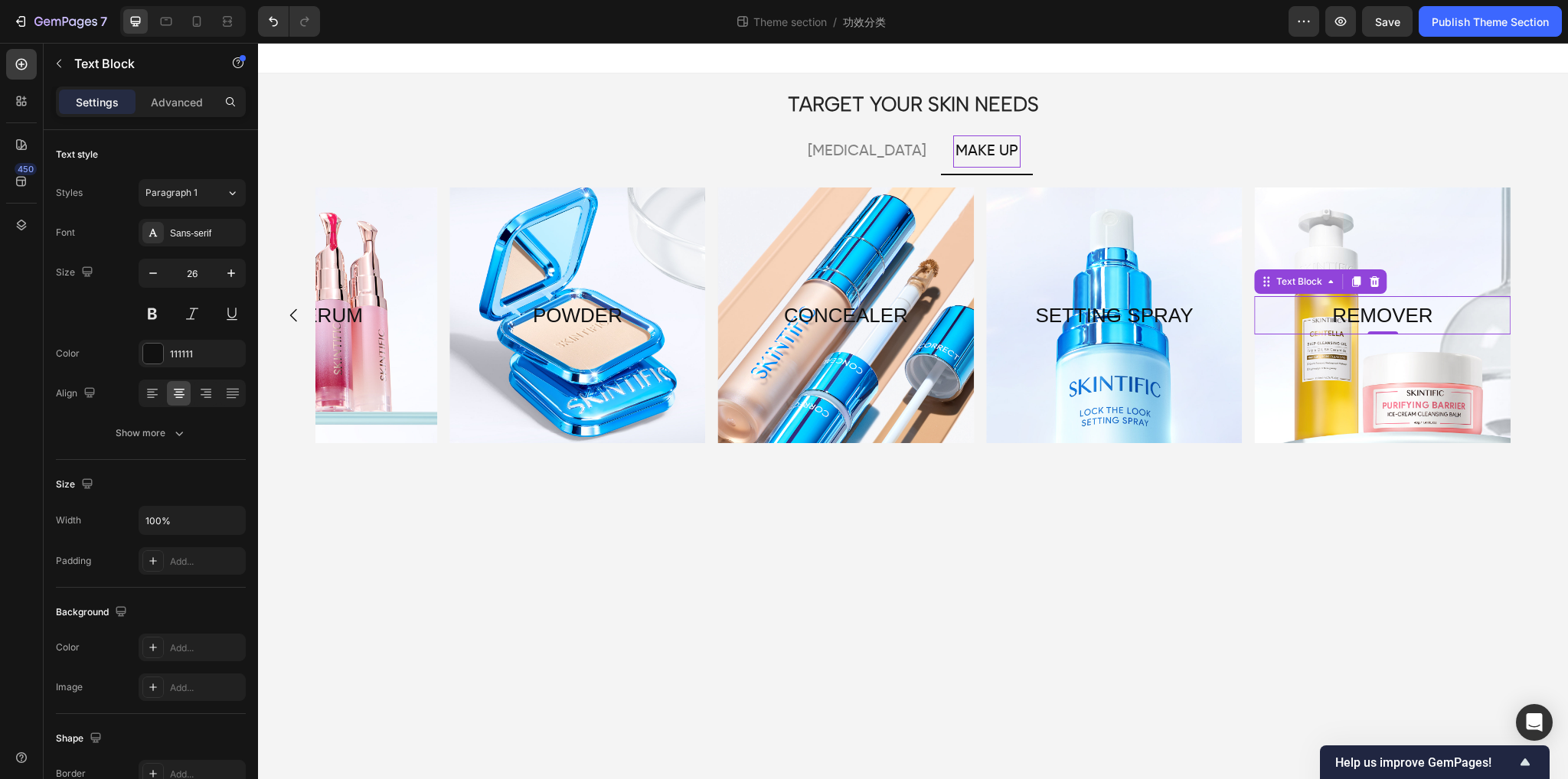
click at [1019, 526] on body "TARGET YOUR SKIN NEEDS Heading [MEDICAL_DATA] MAKE UP BARRIER REPAIRING Text Bl…" at bounding box center [914, 411] width 1311 height 736
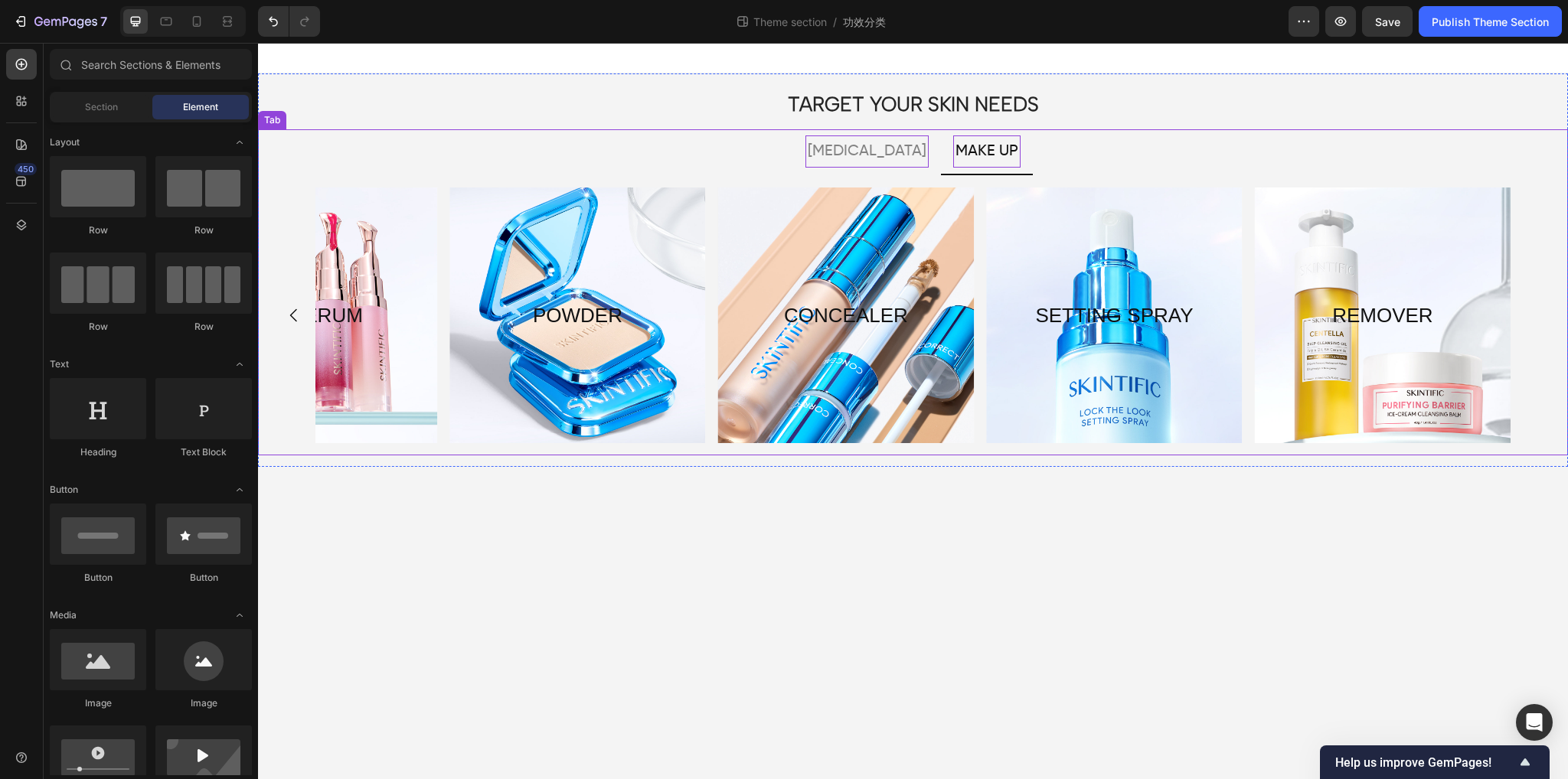
click at [855, 147] on p "[MEDICAL_DATA]" at bounding box center [867, 152] width 118 height 28
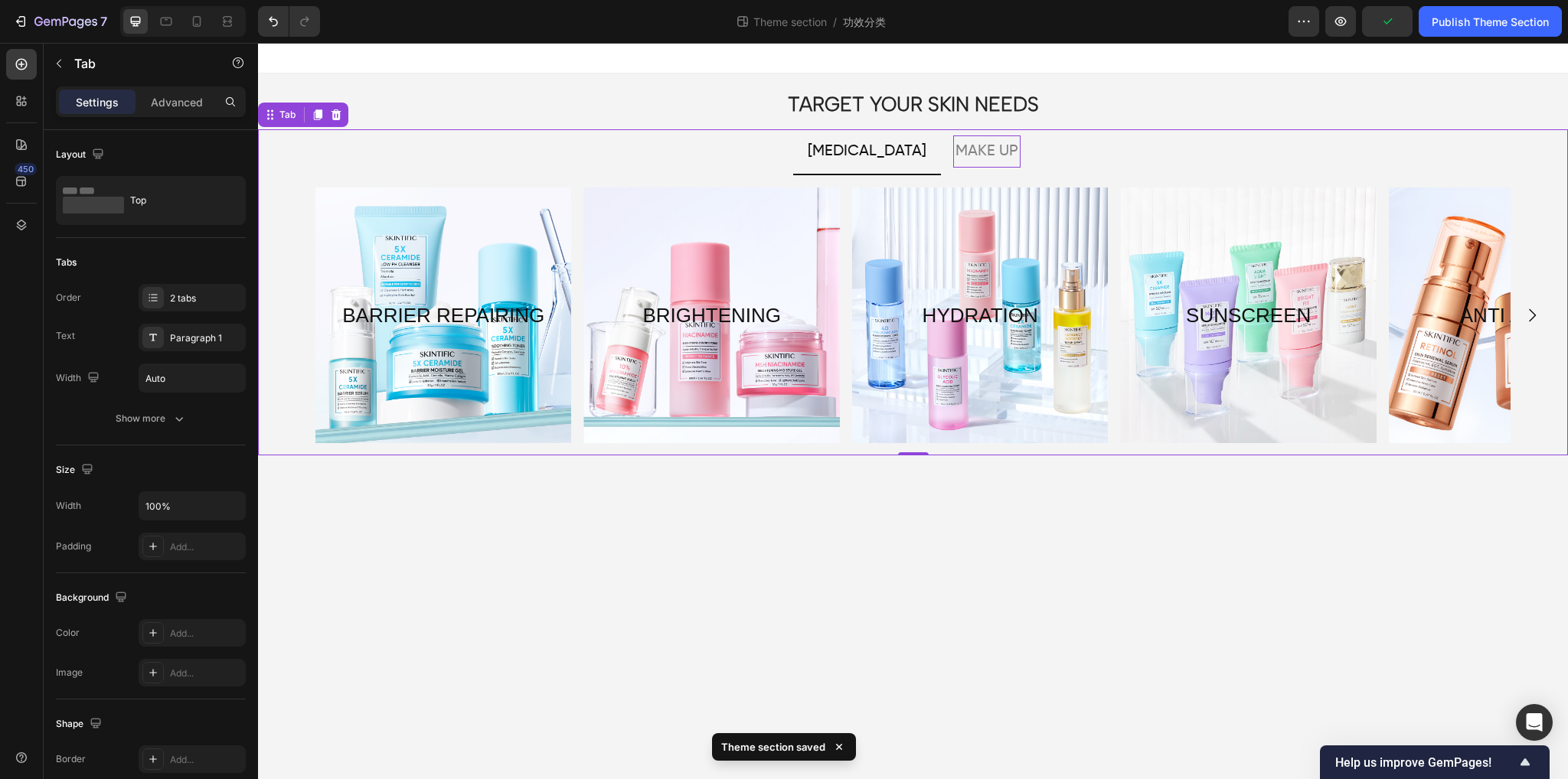
click at [954, 165] on div "MAKE UP" at bounding box center [987, 151] width 67 height 33
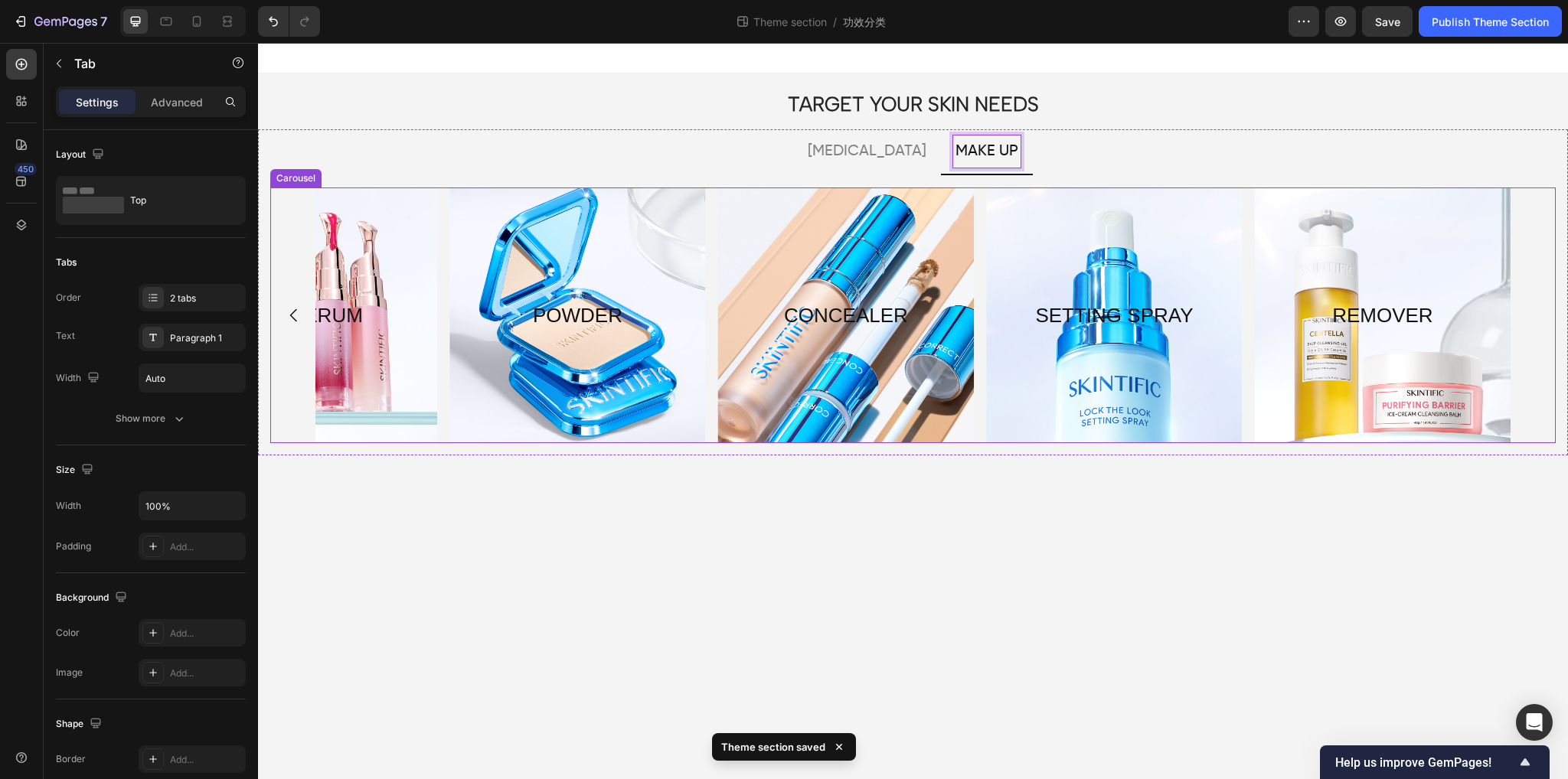
click at [294, 318] on icon "Carousel Back Arrow" at bounding box center [293, 316] width 7 height 13
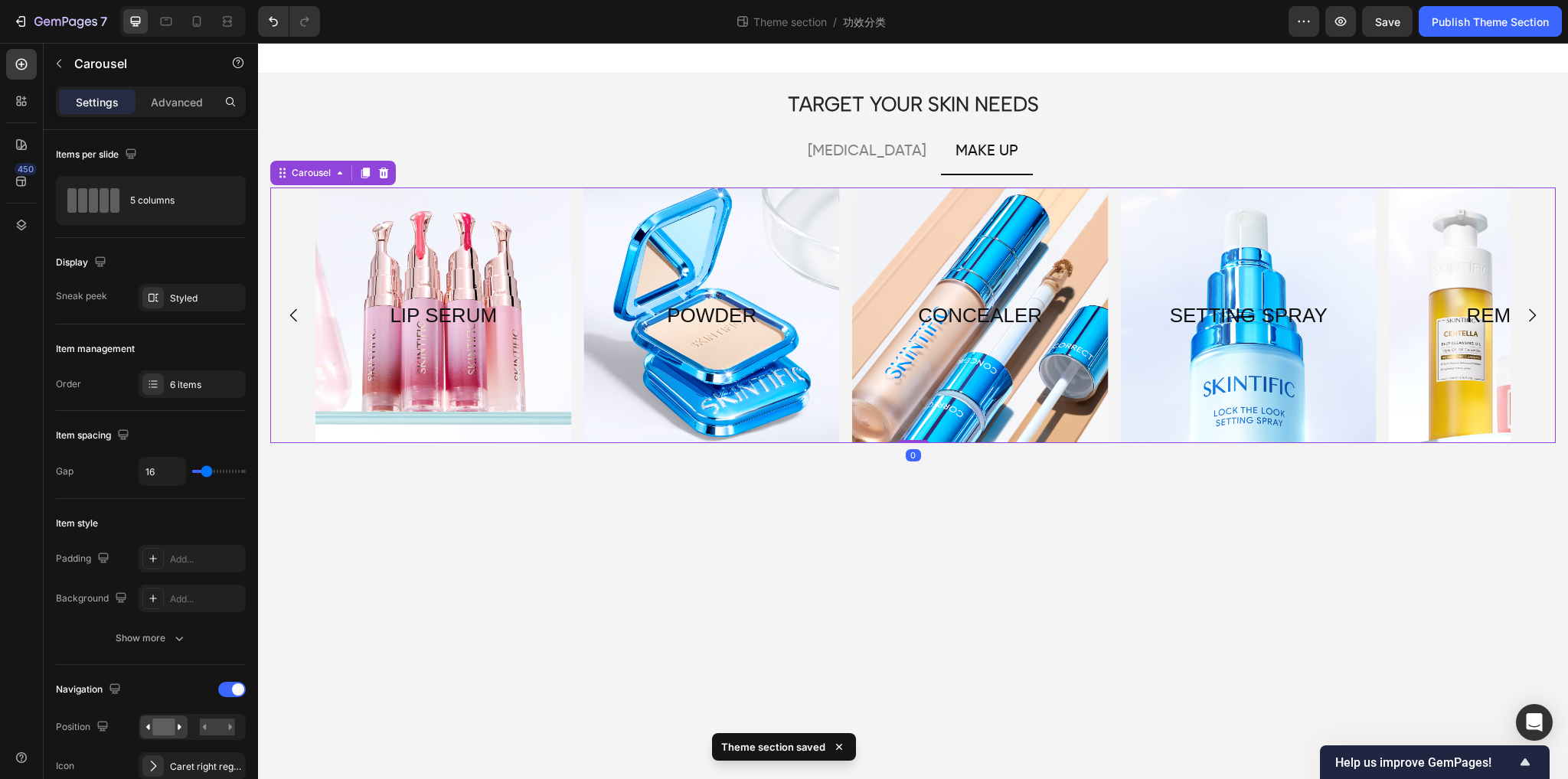
click at [294, 318] on icon "Carousel Back Arrow" at bounding box center [293, 316] width 7 height 13
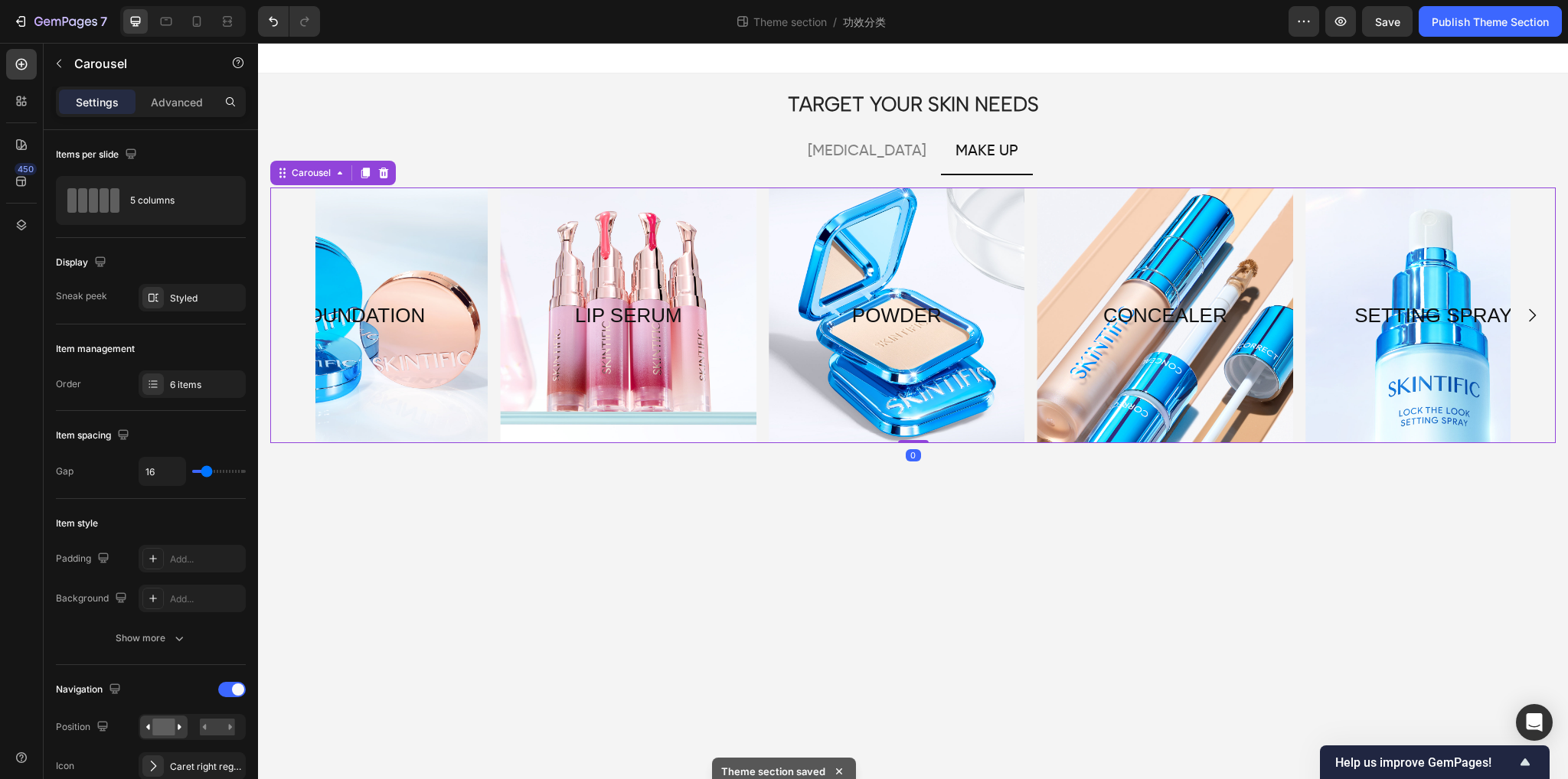
click at [294, 318] on div "FOUNDATION Text Block Hero Banner LIP SERUM Text Block Hero Banner POWDER Text …" at bounding box center [913, 315] width 1286 height 255
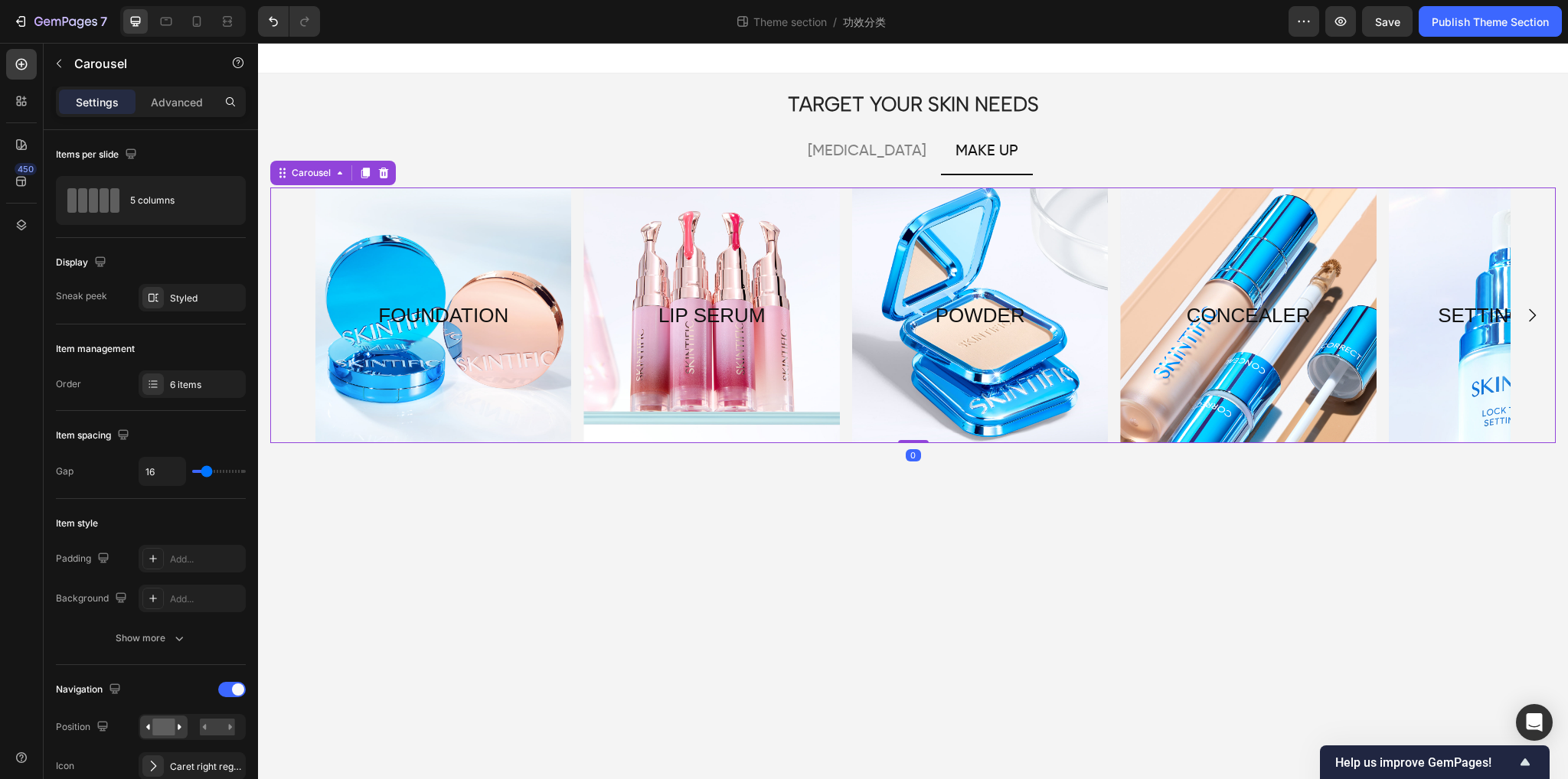
click at [294, 318] on div "FOUNDATION Text Block Hero Banner LIP SERUM Text Block Hero Banner POWDER Text …" at bounding box center [913, 315] width 1286 height 255
click at [877, 155] on p "[MEDICAL_DATA]" at bounding box center [867, 152] width 118 height 28
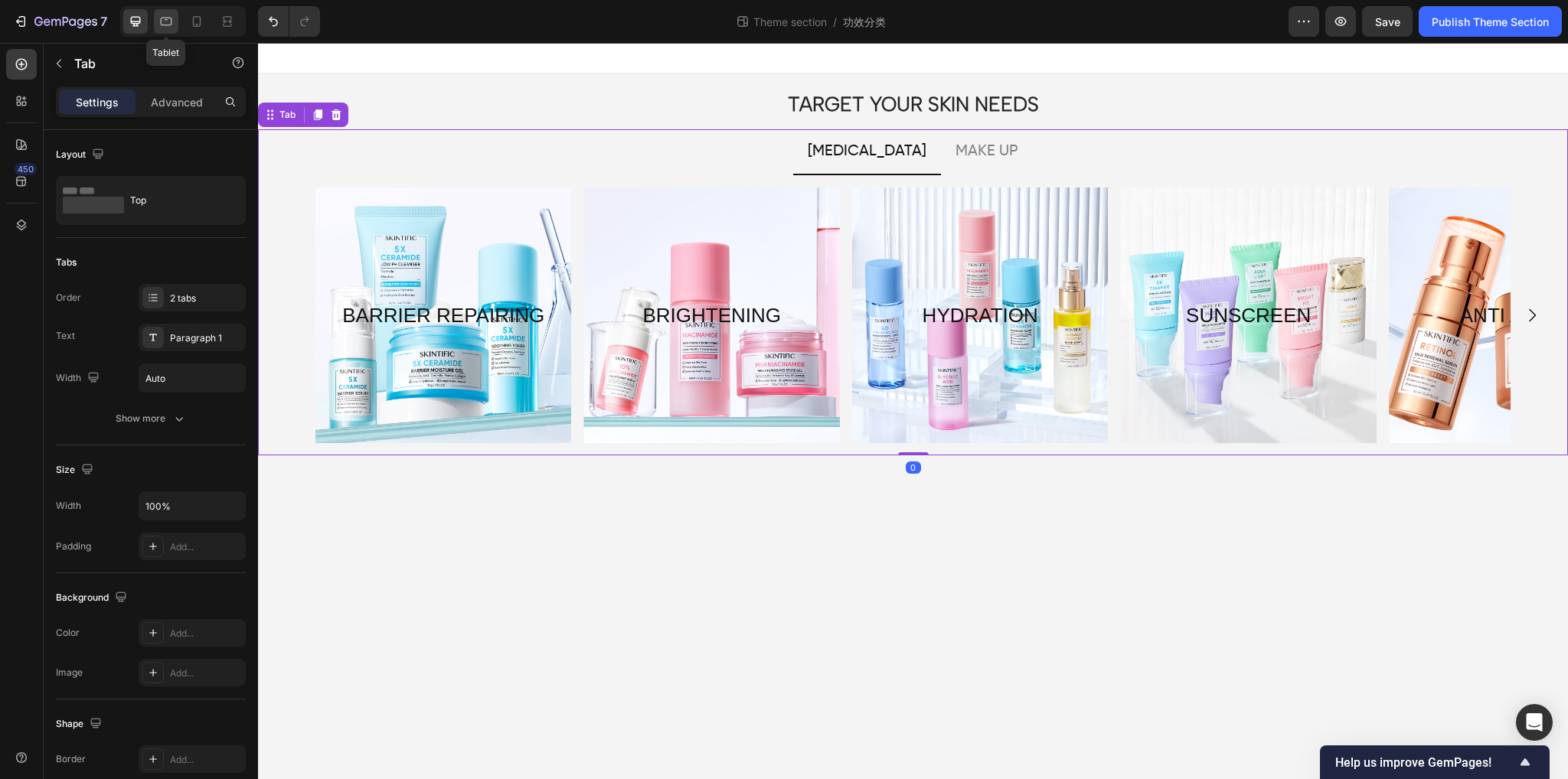
click at [158, 21] on icon at bounding box center [166, 21] width 15 height 15
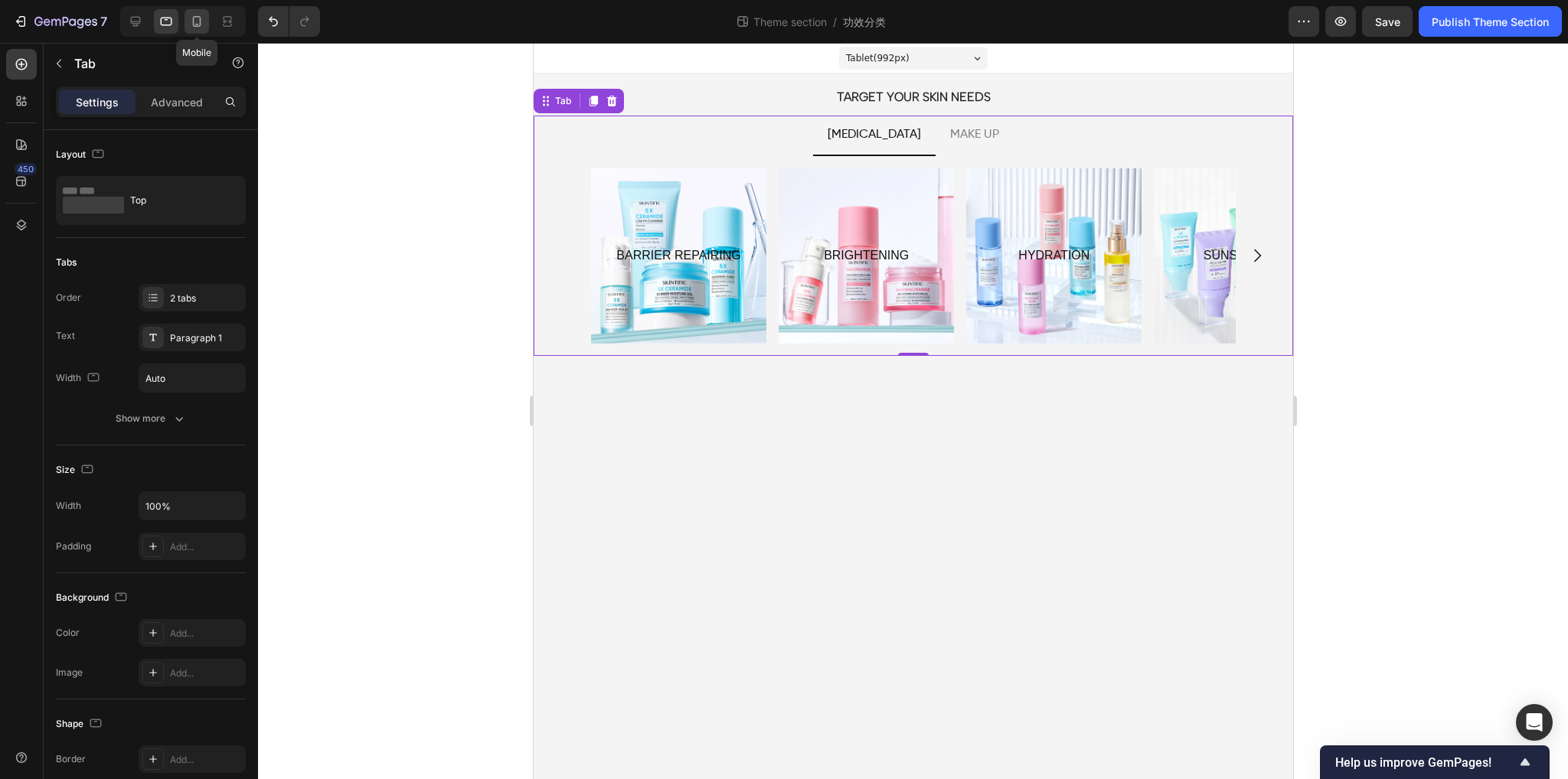
click at [189, 18] on icon at bounding box center [197, 21] width 15 height 15
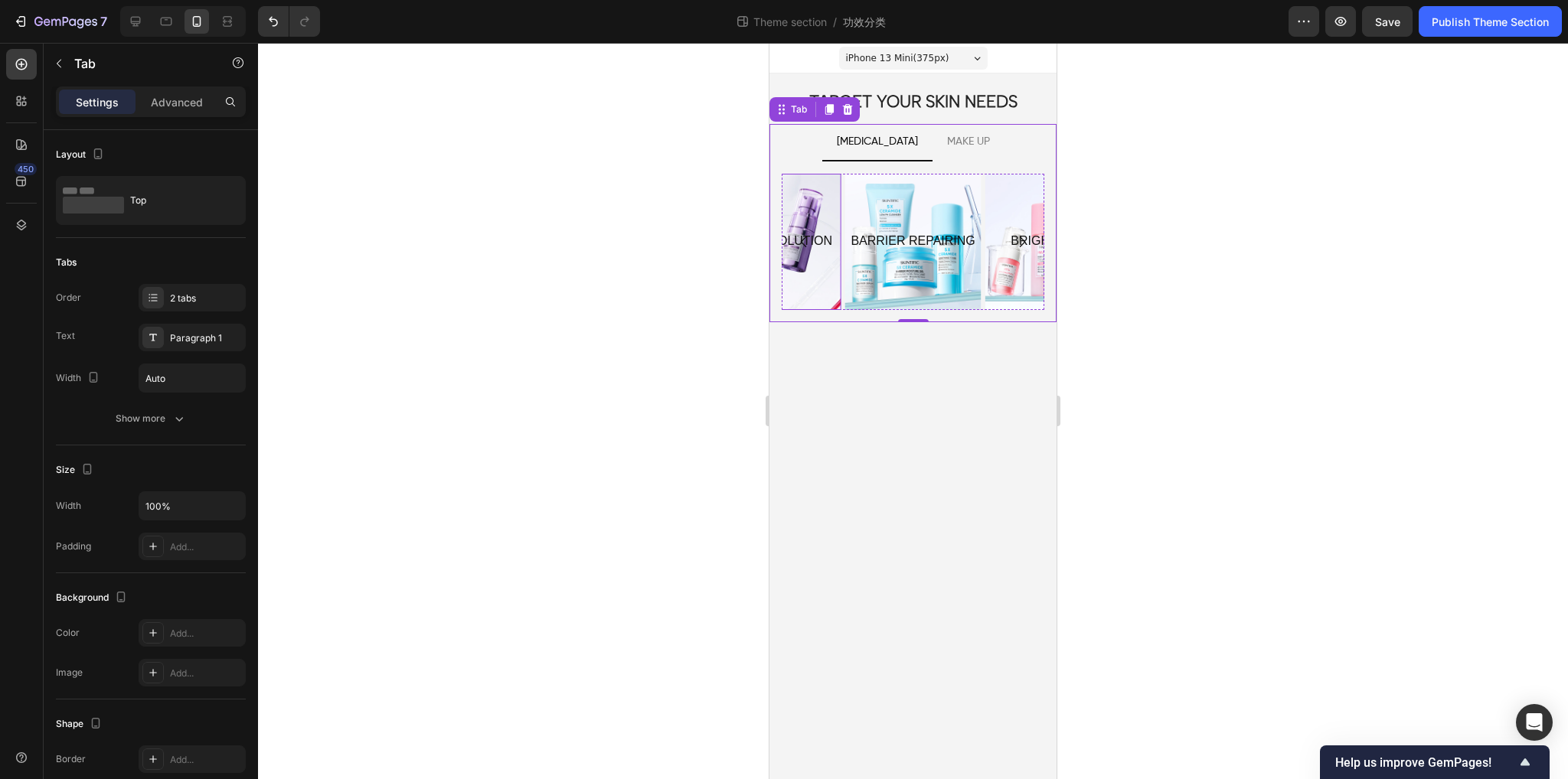
click at [813, 283] on div "Overlay" at bounding box center [773, 241] width 136 height 136
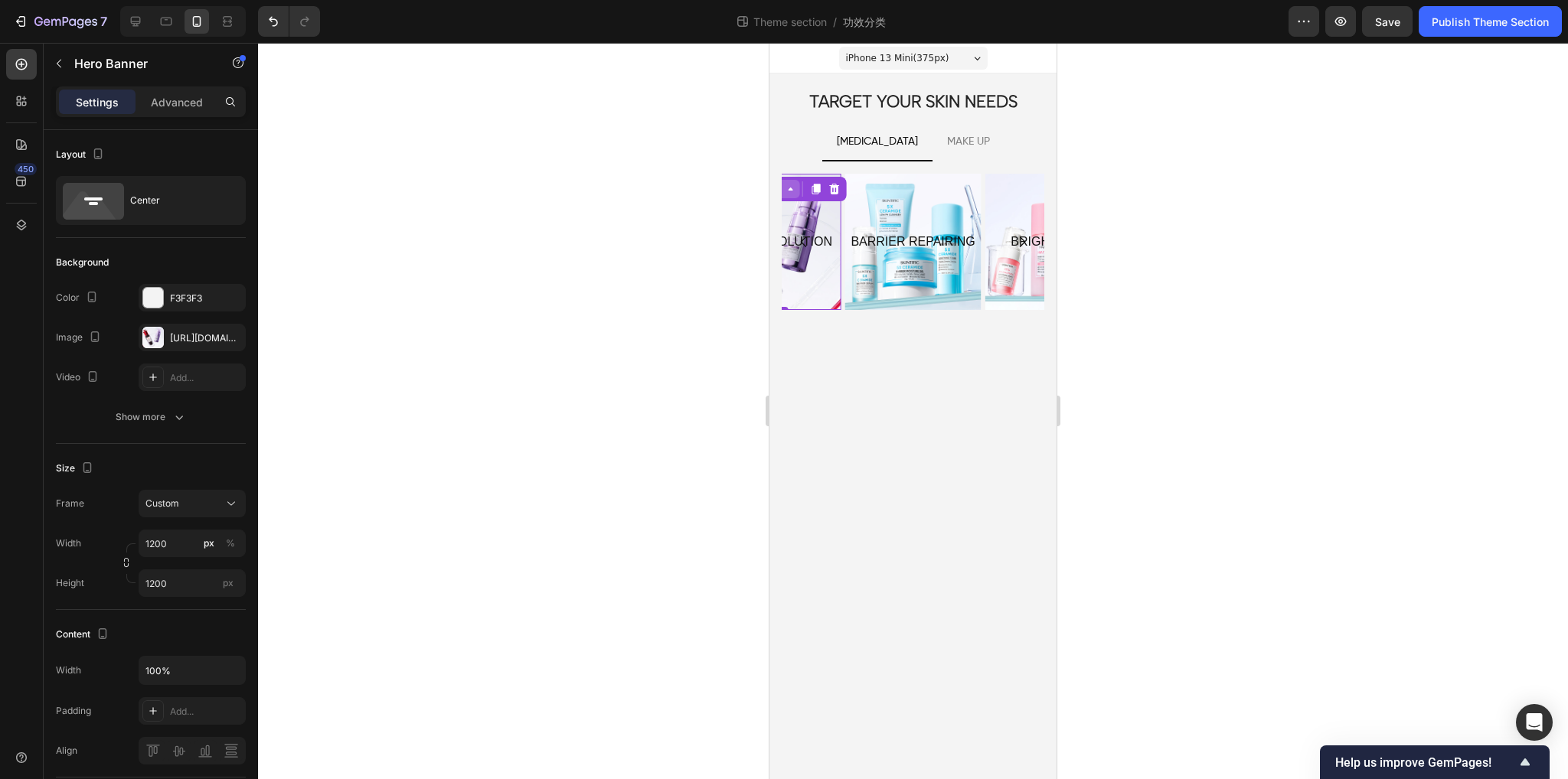
click at [794, 191] on icon at bounding box center [790, 188] width 12 height 12
click at [791, 191] on icon at bounding box center [790, 188] width 12 height 12
click at [887, 264] on div "Overlay" at bounding box center [913, 241] width 136 height 136
click at [895, 191] on div "Hero Banner" at bounding box center [894, 189] width 62 height 14
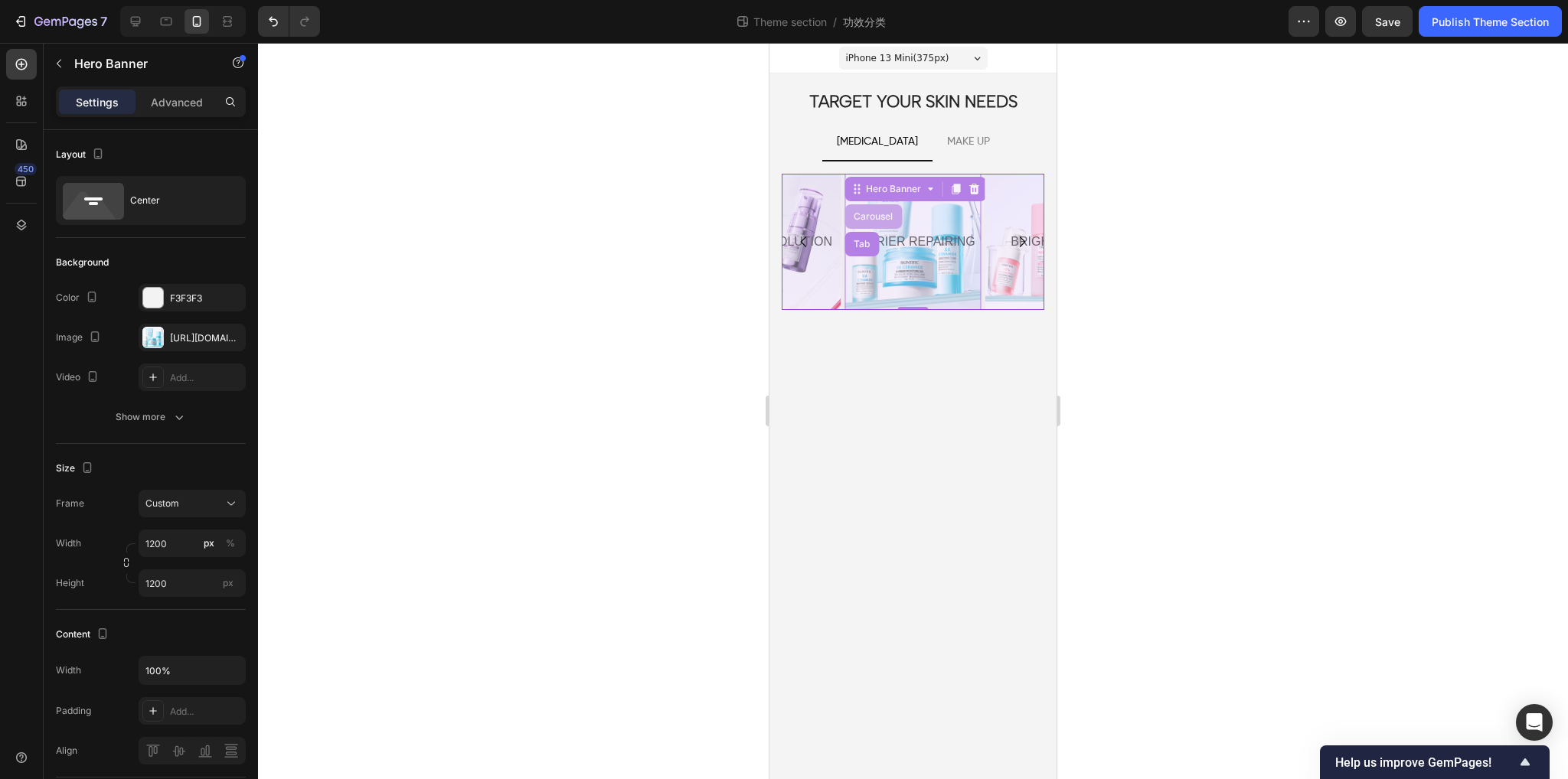
click at [876, 214] on div "Carousel" at bounding box center [873, 217] width 45 height 9
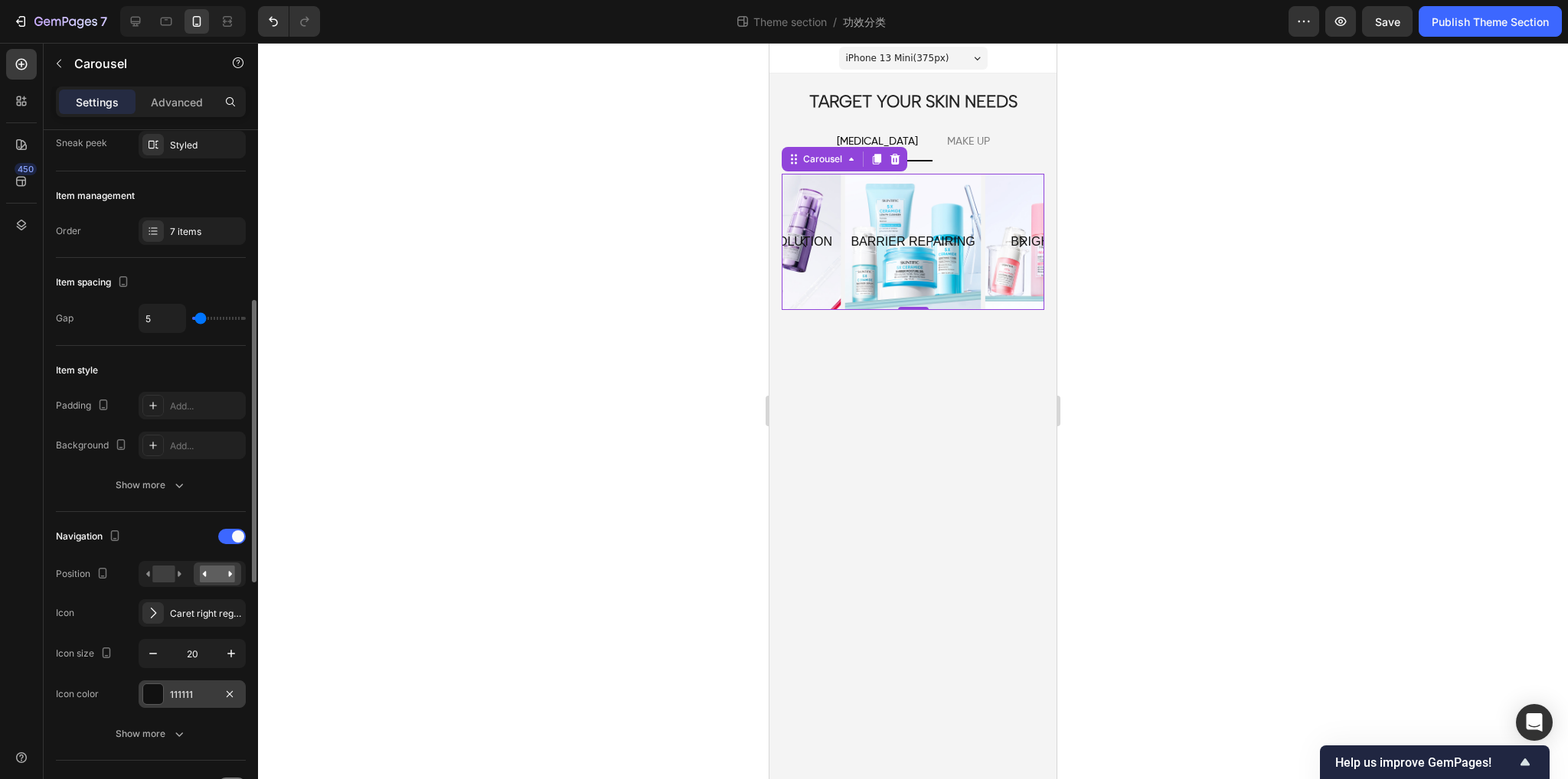
scroll to position [229, 0]
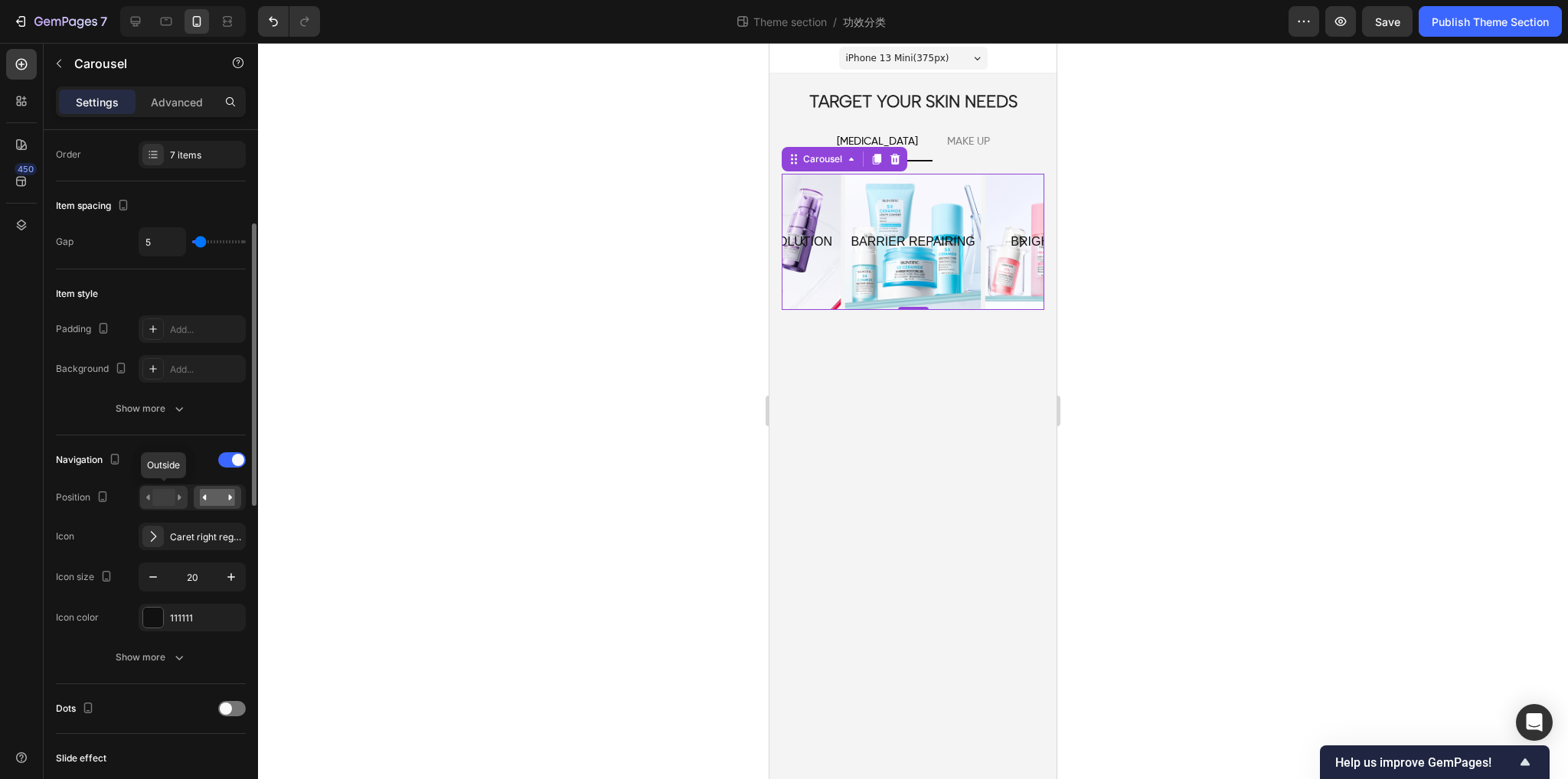
click at [161, 497] on rect at bounding box center [163, 498] width 22 height 17
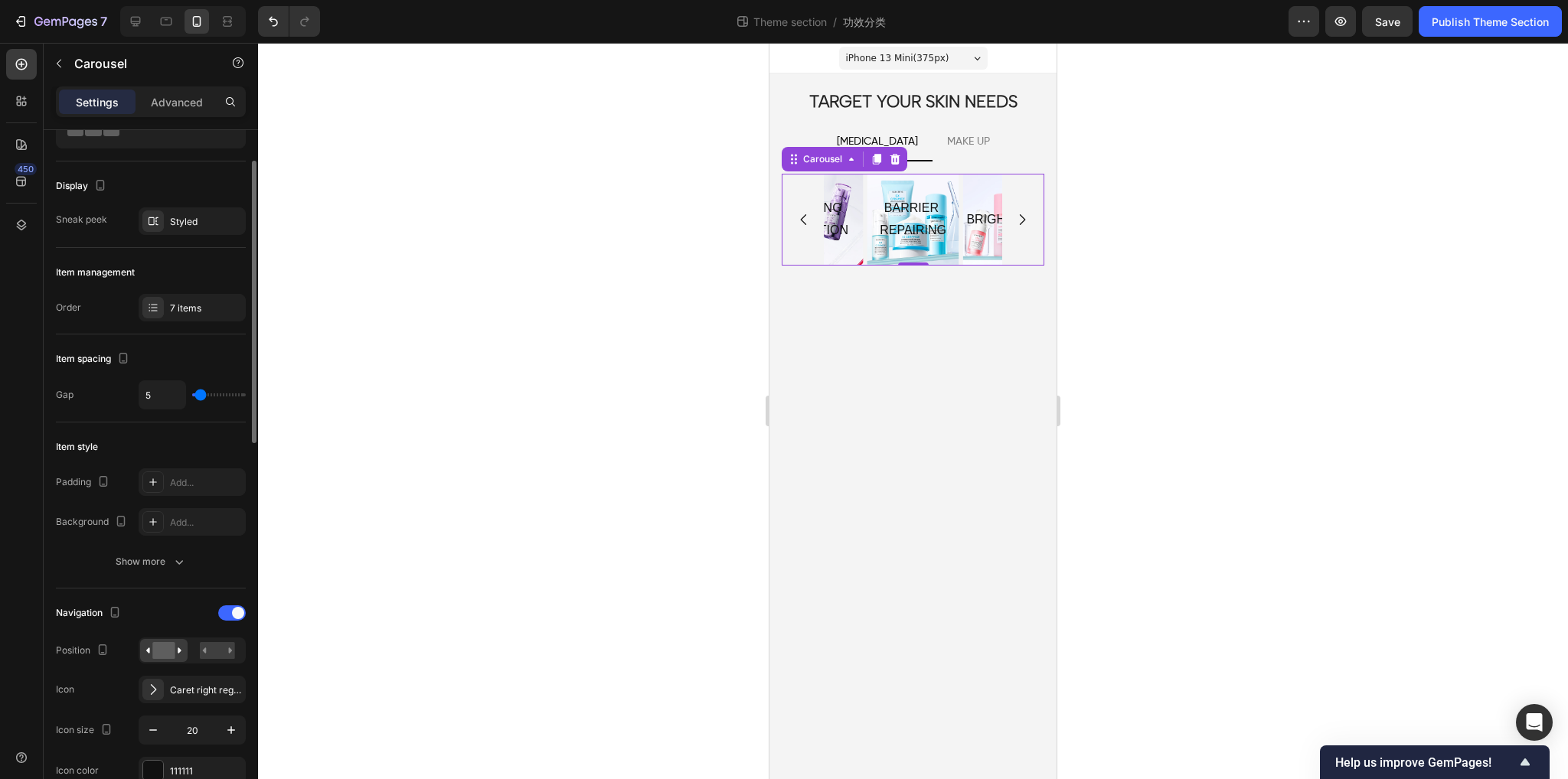
scroll to position [0, 0]
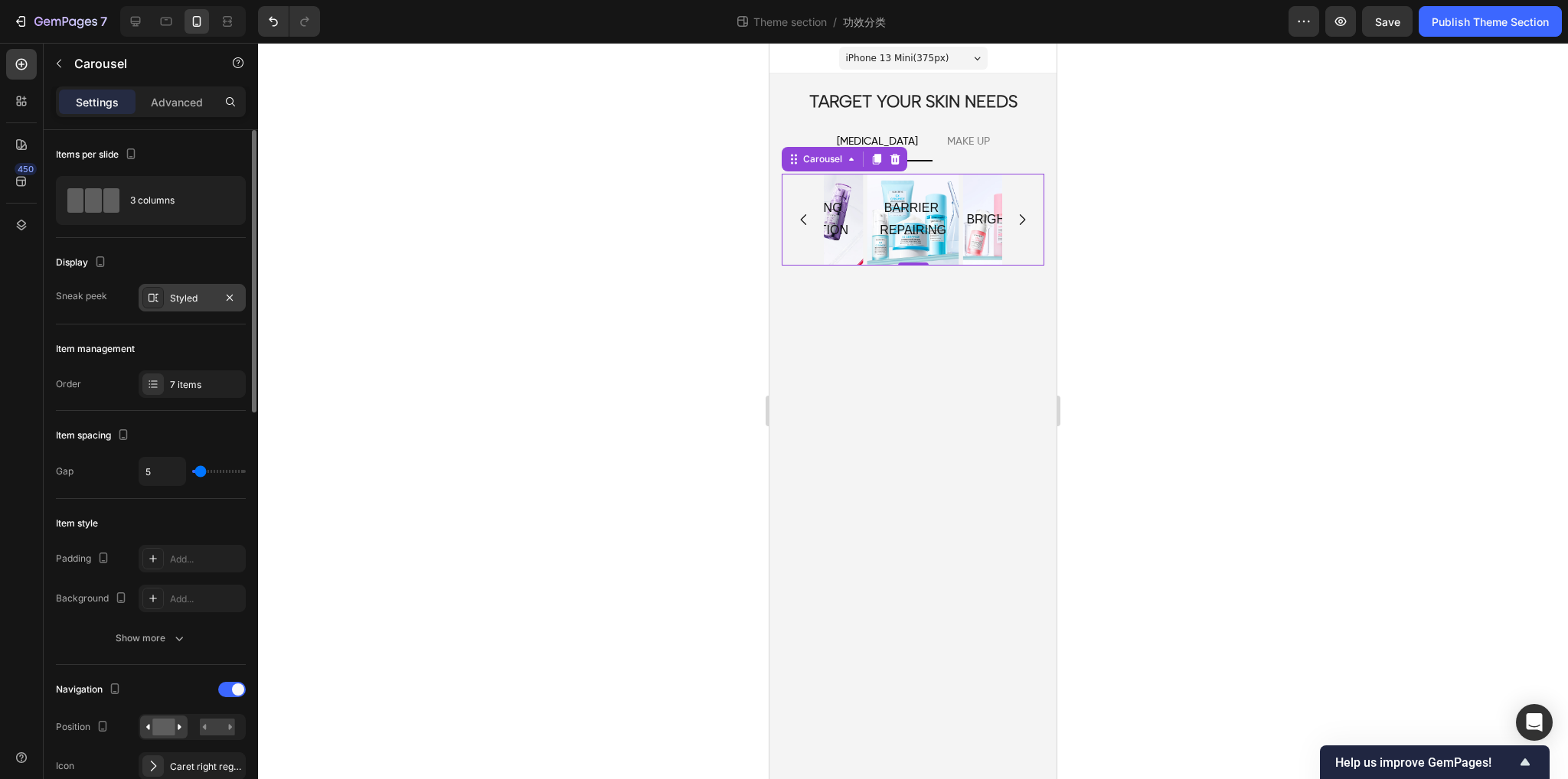
click at [171, 298] on div "Styled" at bounding box center [192, 298] width 45 height 14
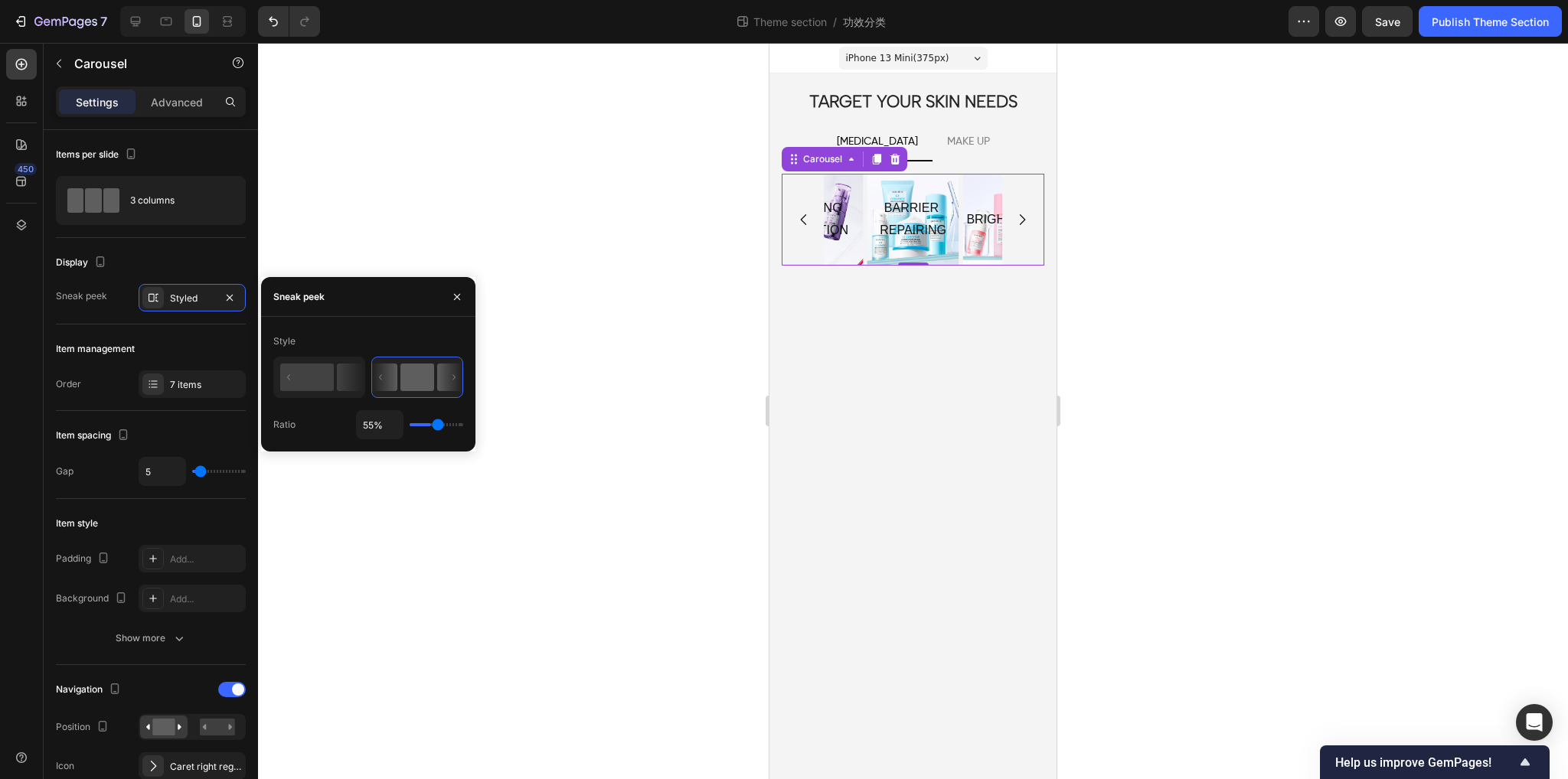
type input "34%"
type input "34"
type input "29%"
type input "29"
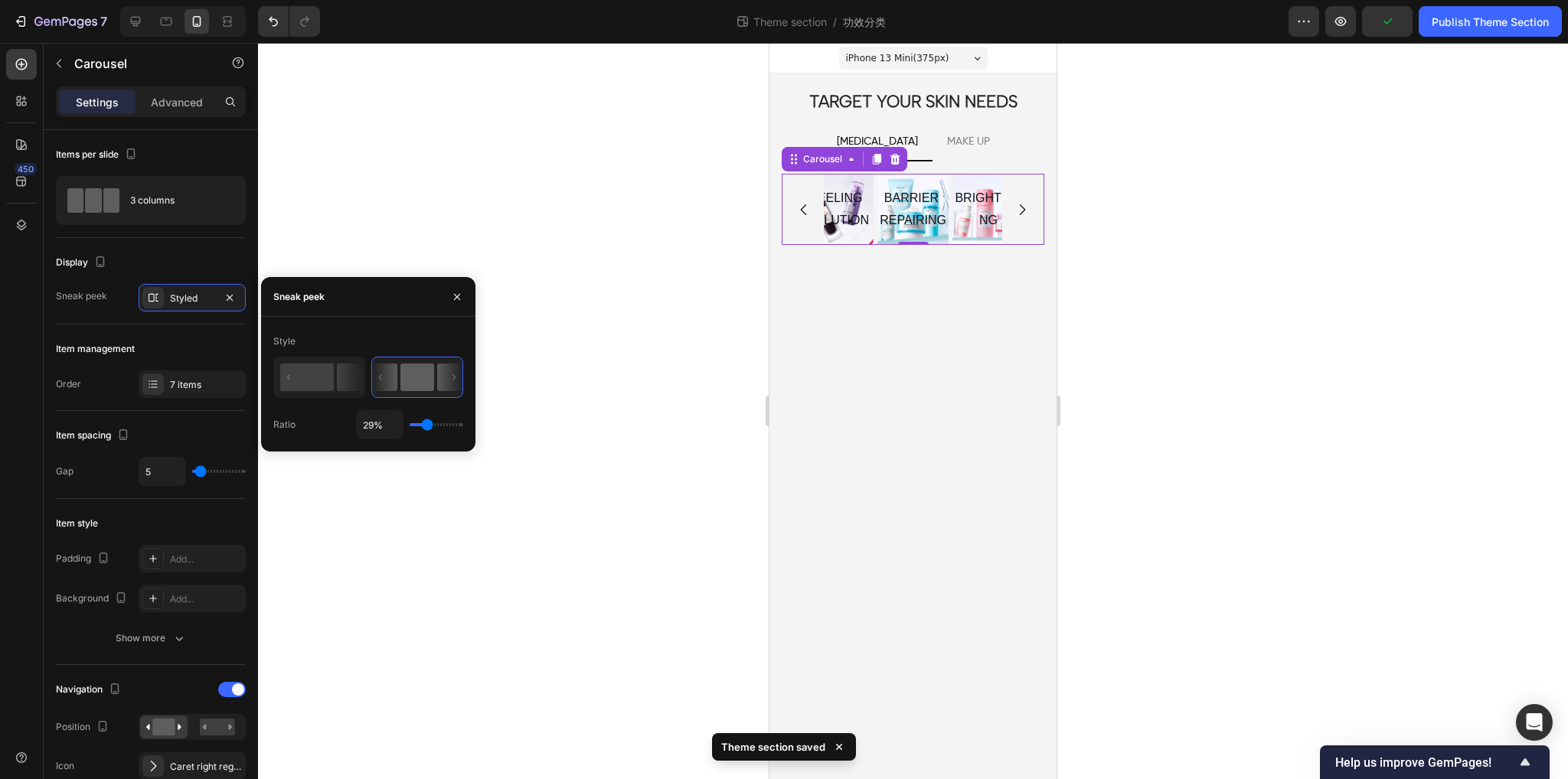
type input "62%"
type input "62"
type input "67%"
type input "67"
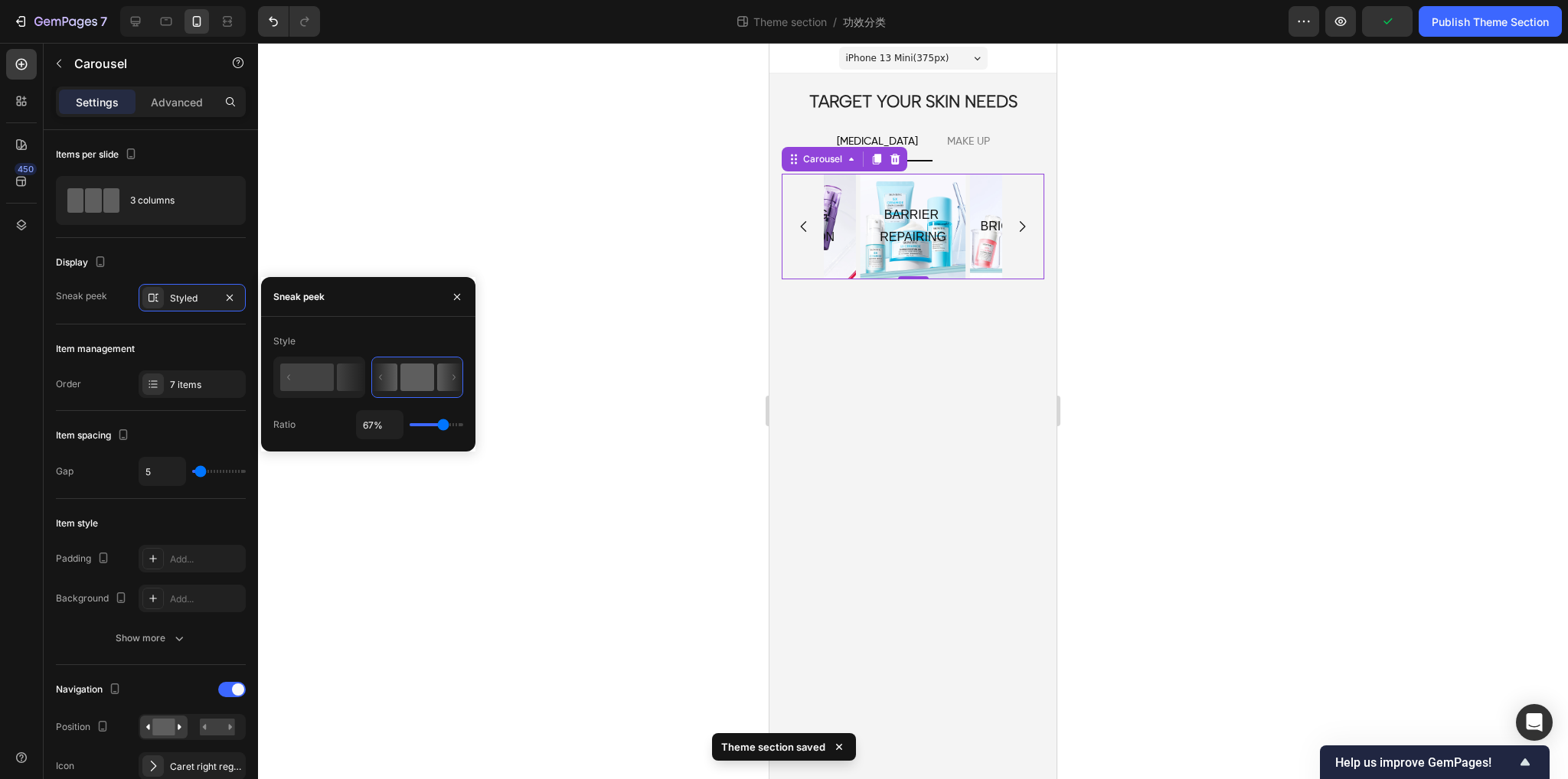
type input "78%"
type input "78"
type input "85%"
type input "85"
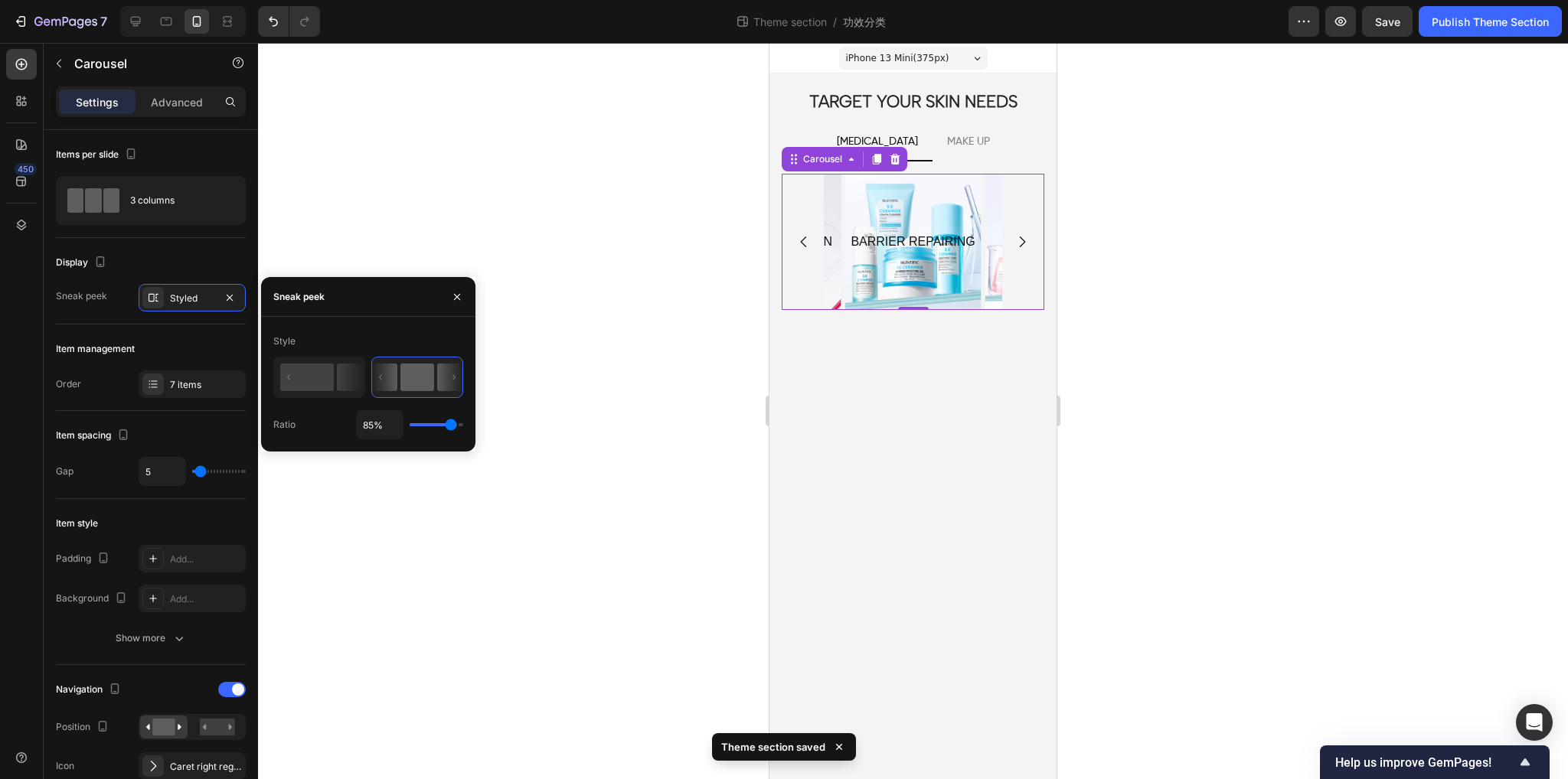
type input "84%"
type input "84"
type input "81%"
drag, startPoint x: 439, startPoint y: 424, endPoint x: 448, endPoint y: 425, distance: 9.1
type input "81"
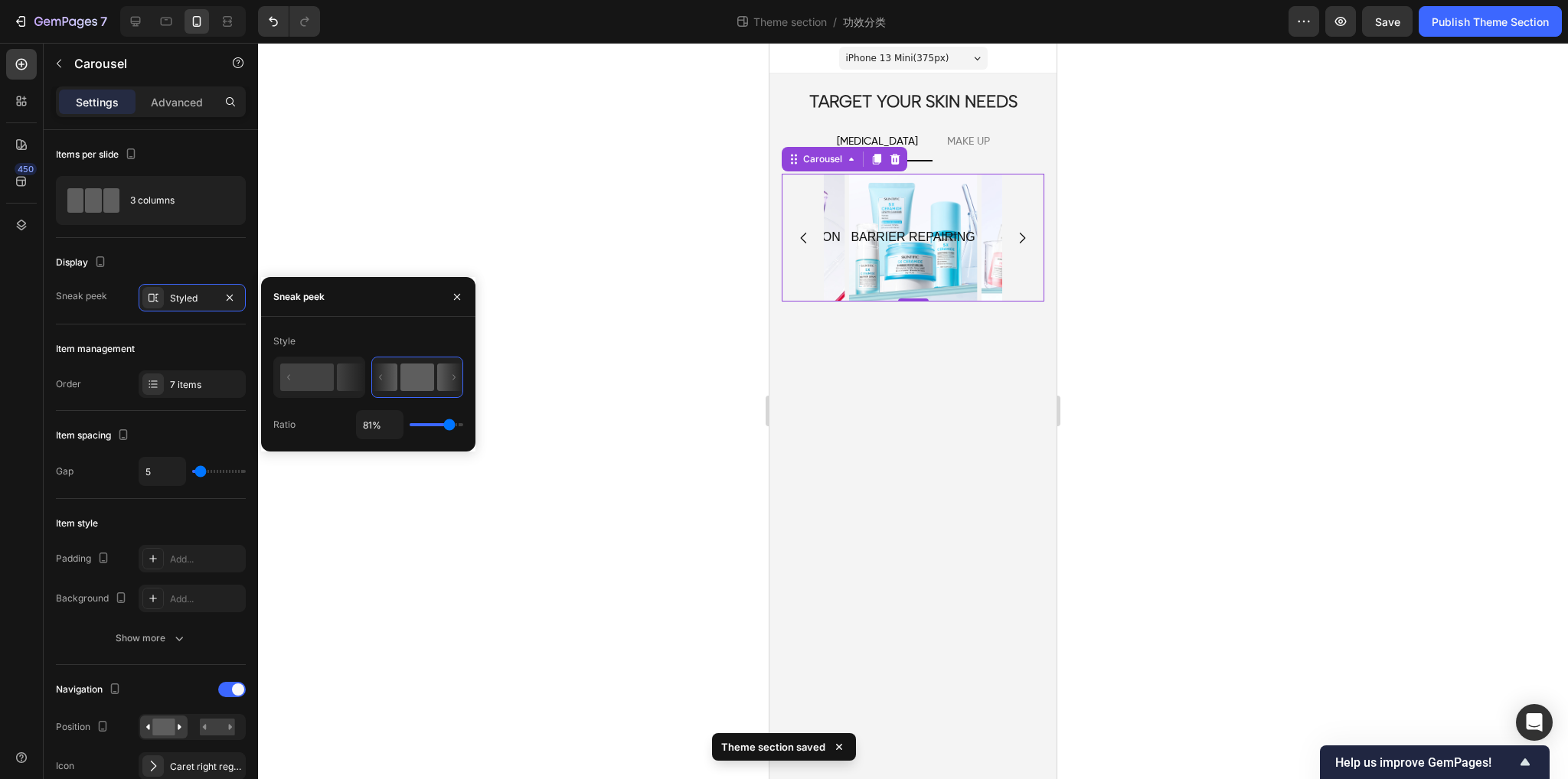
click at [448, 425] on input "range" at bounding box center [437, 424] width 54 height 3
click at [319, 379] on rect at bounding box center [308, 377] width 54 height 28
type input "50%"
type input "50"
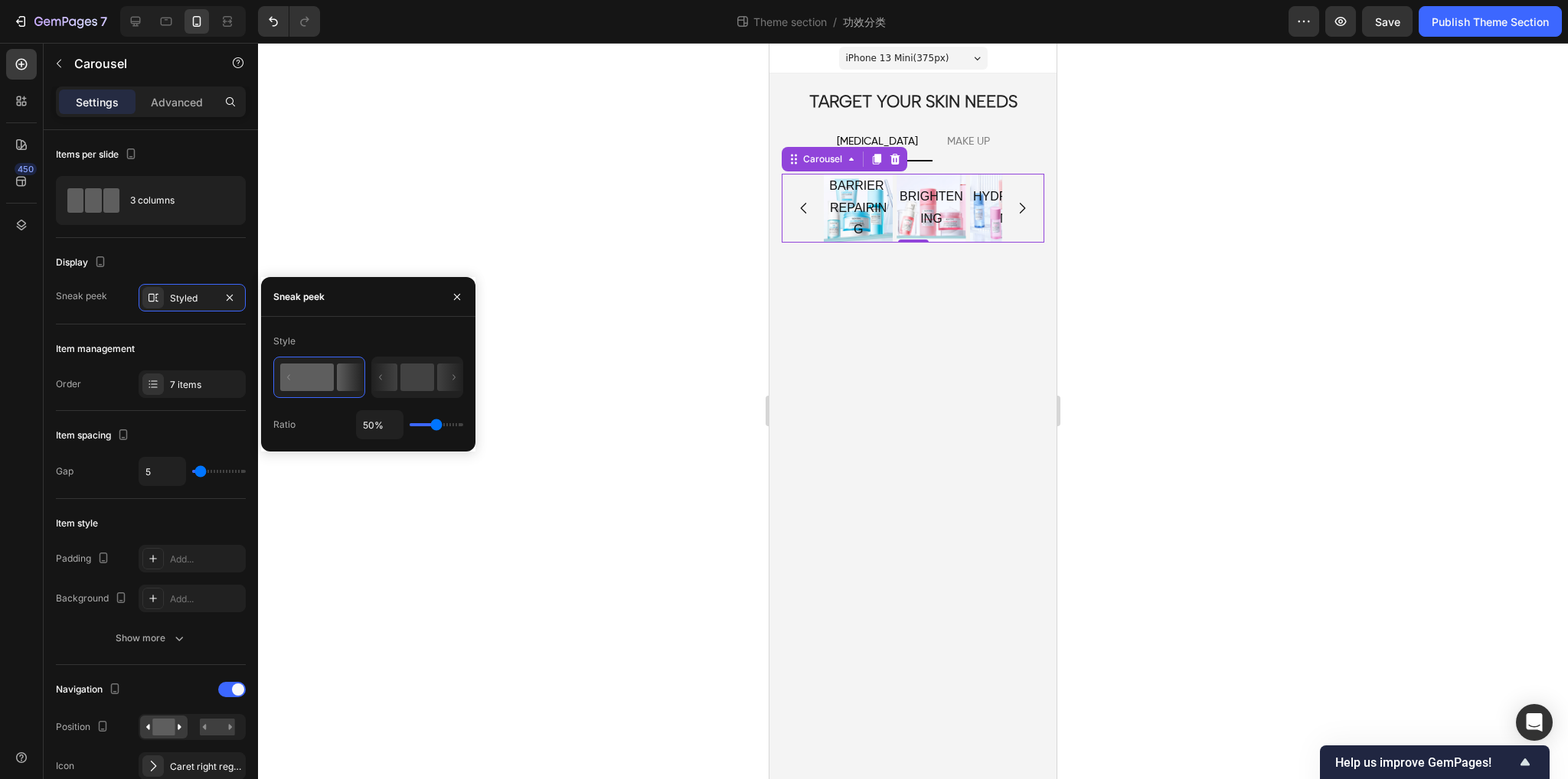
type input "75%"
type input "75"
type input "81%"
type input "81"
type input "100%"
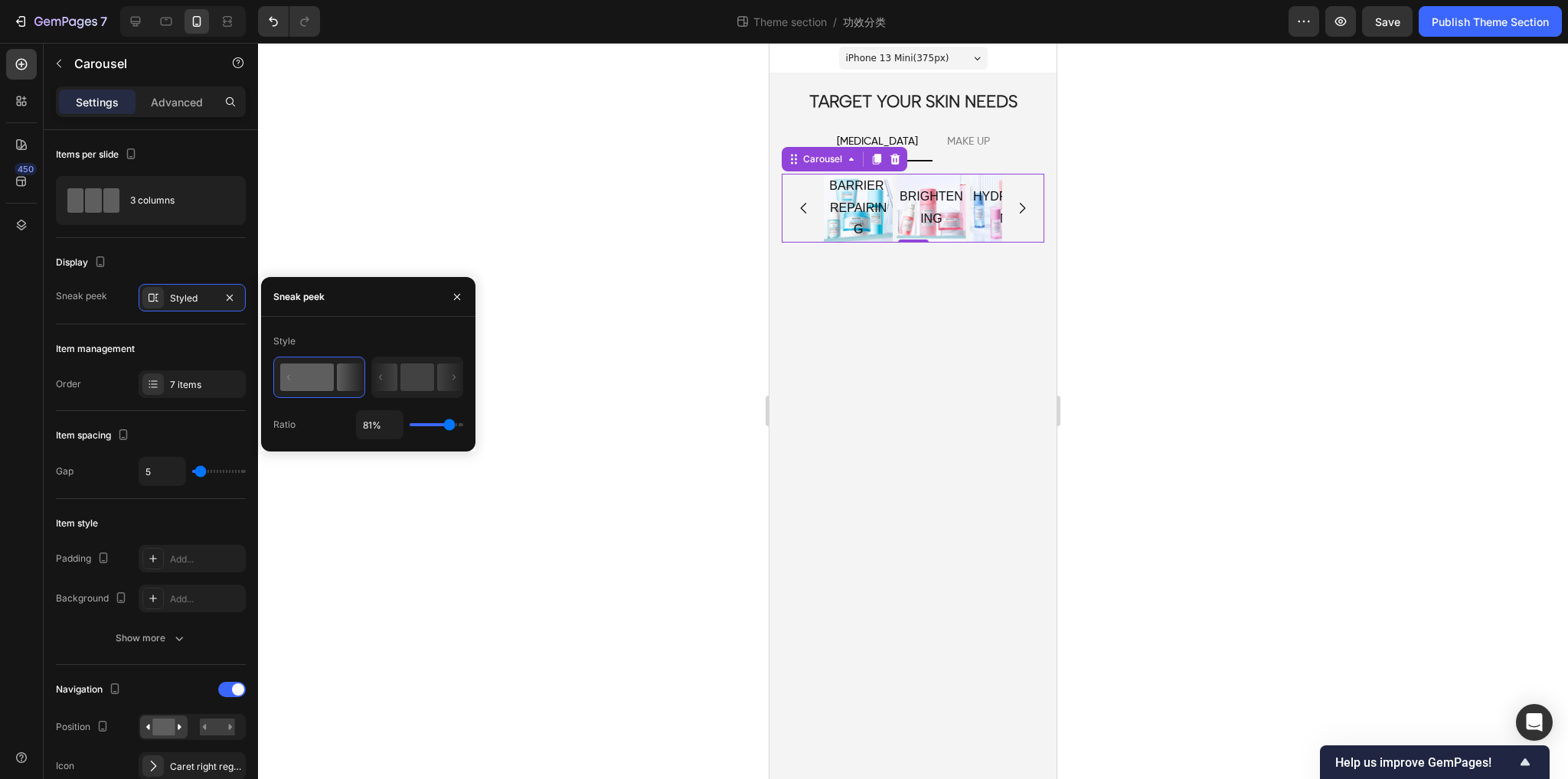
type input "100"
type input "75%"
type input "75"
type input "45%"
type input "45"
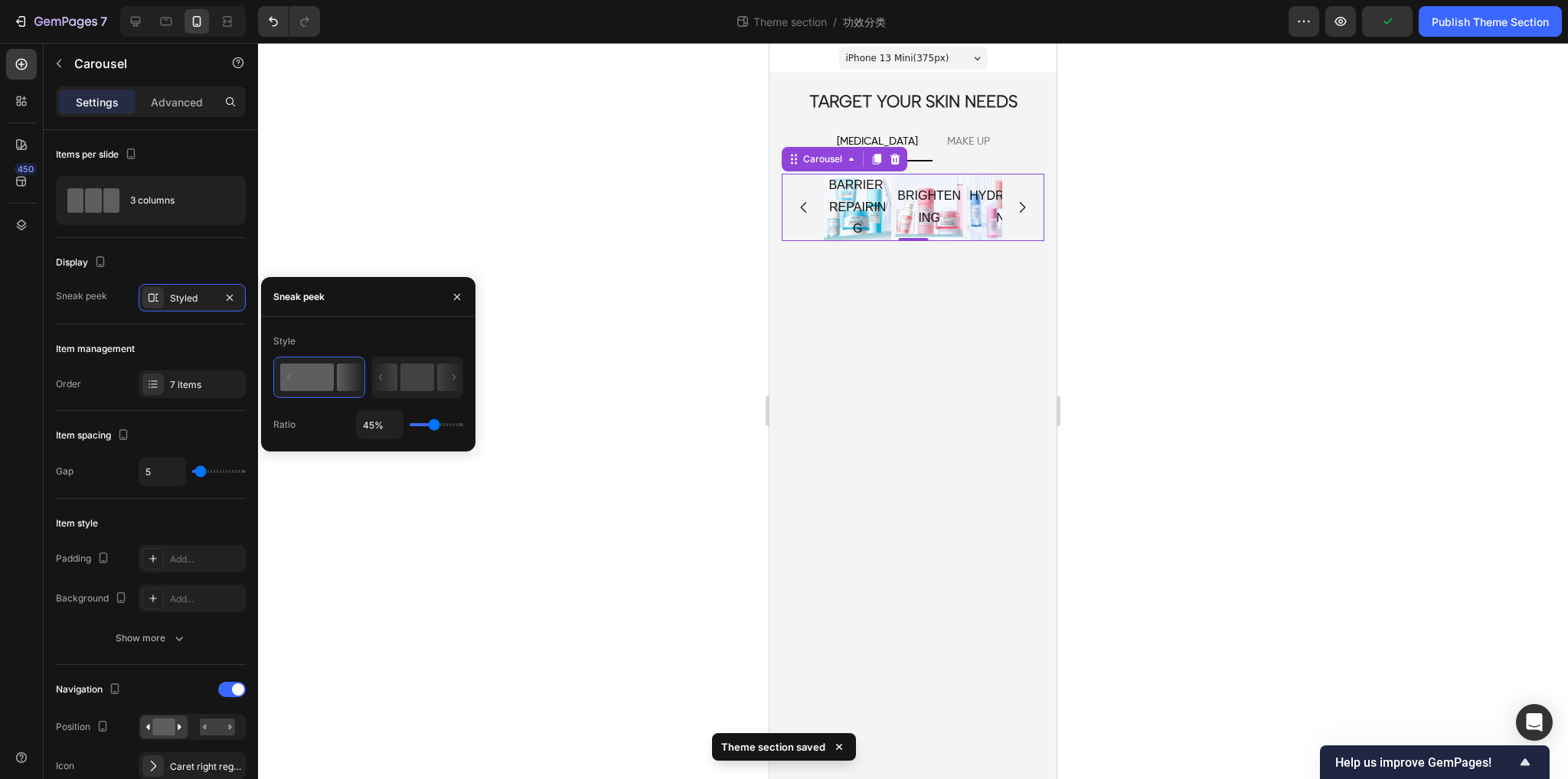
click at [434, 427] on input "range" at bounding box center [437, 424] width 54 height 3
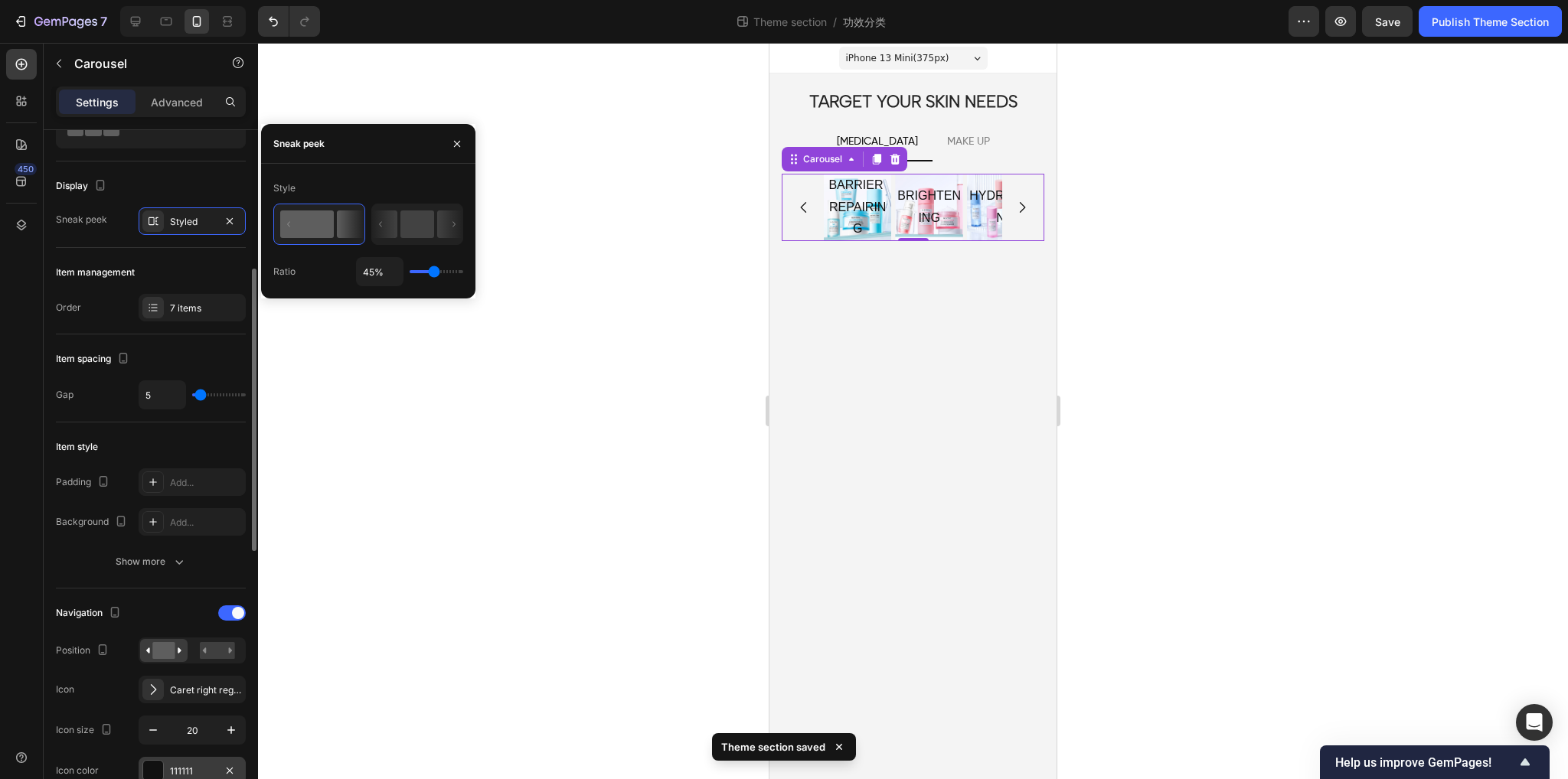
scroll to position [153, 0]
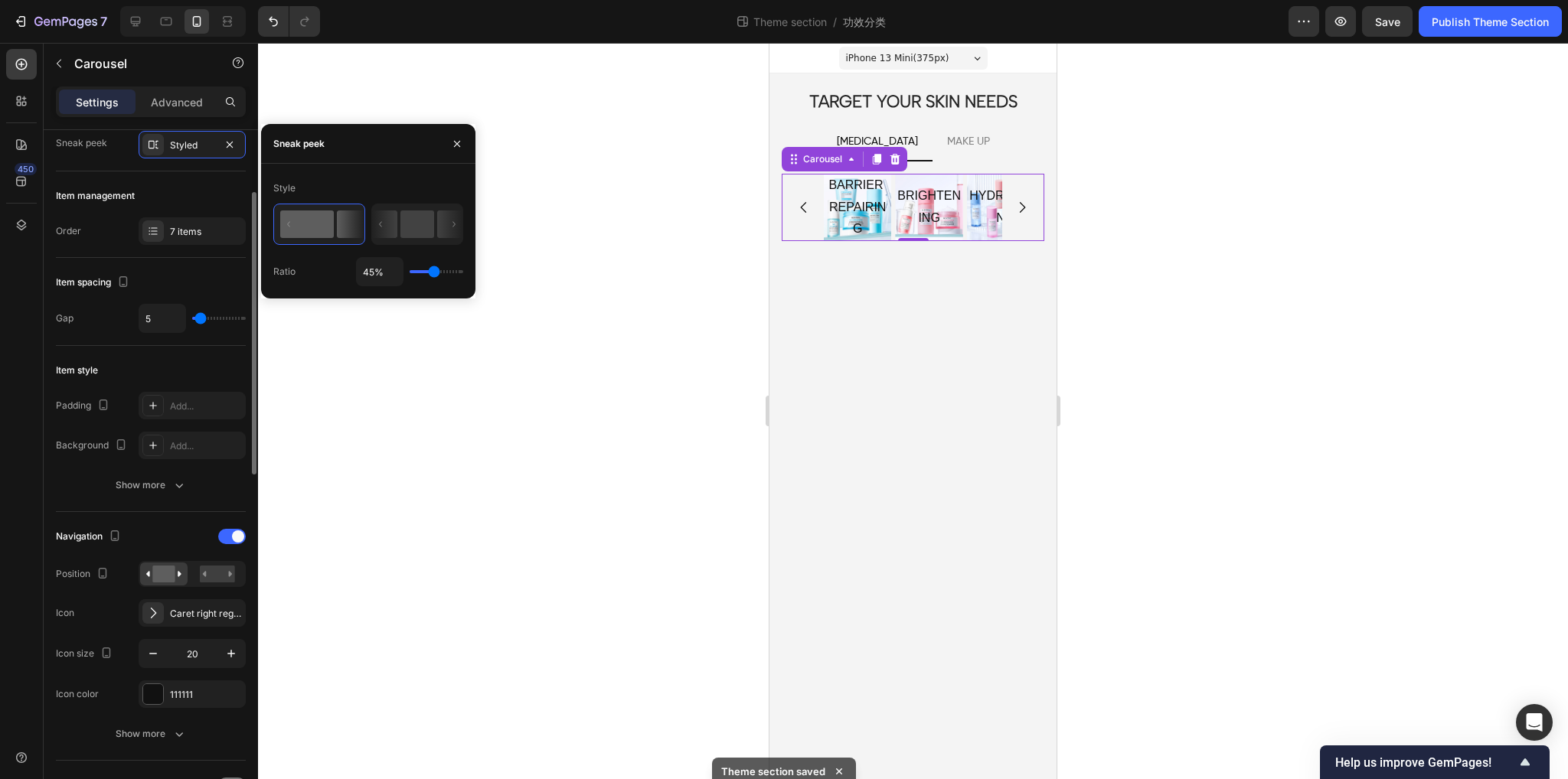
click at [167, 506] on div "Item style Padding Add... Background Add... Show more" at bounding box center [151, 429] width 190 height 166
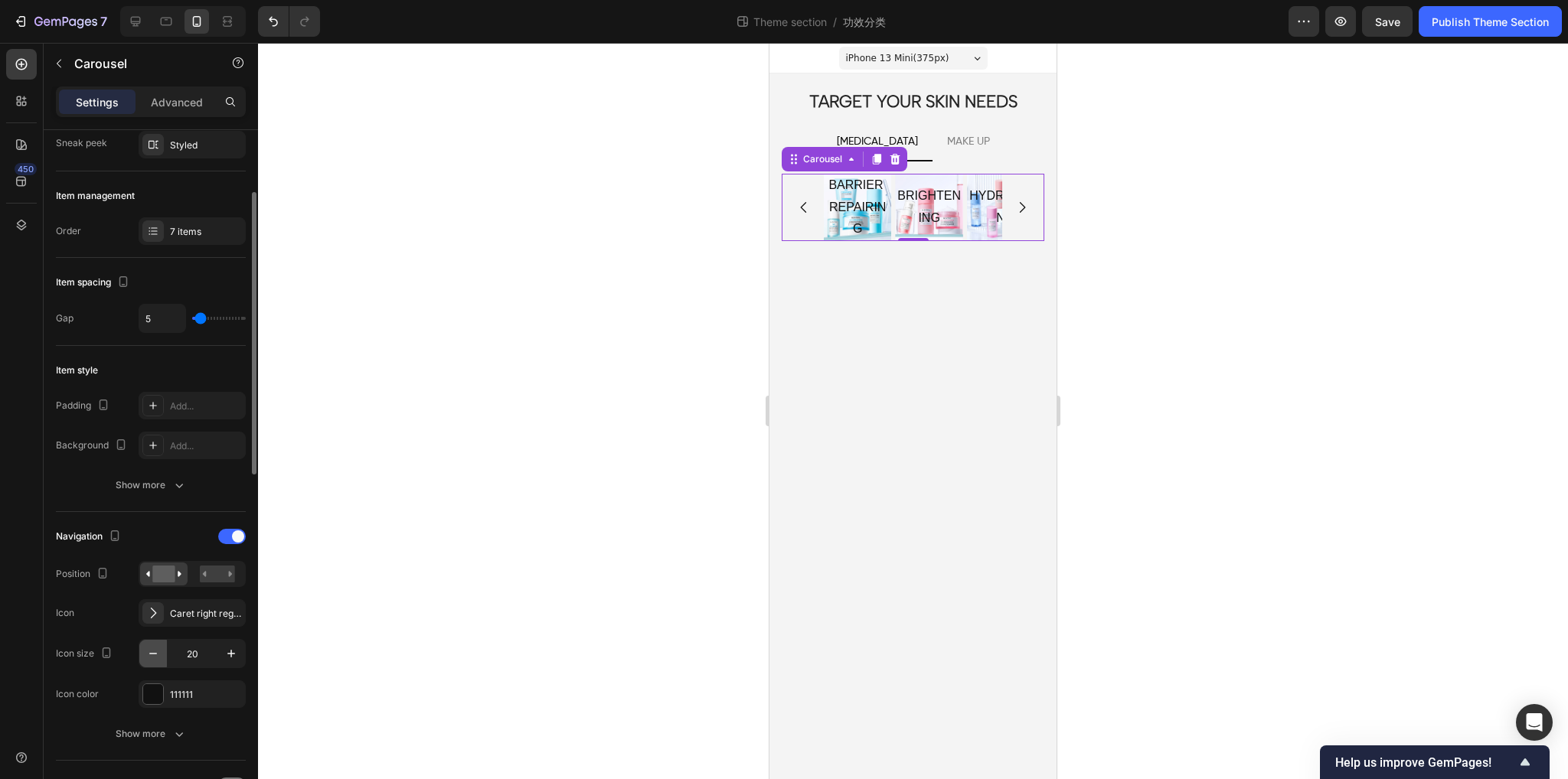
click at [154, 653] on icon "button" at bounding box center [153, 653] width 15 height 15
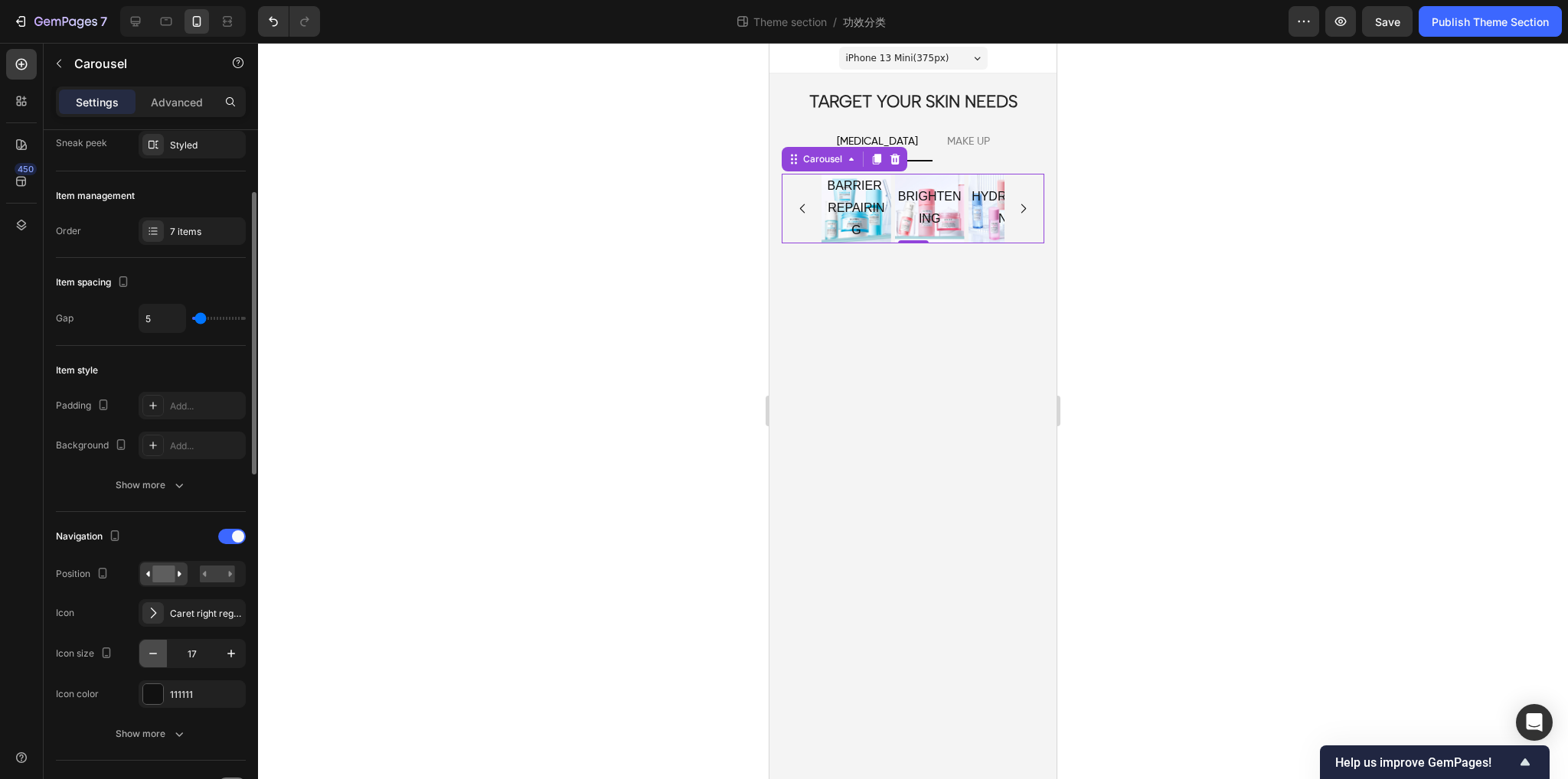
click at [154, 653] on icon "button" at bounding box center [153, 653] width 15 height 15
type input "13"
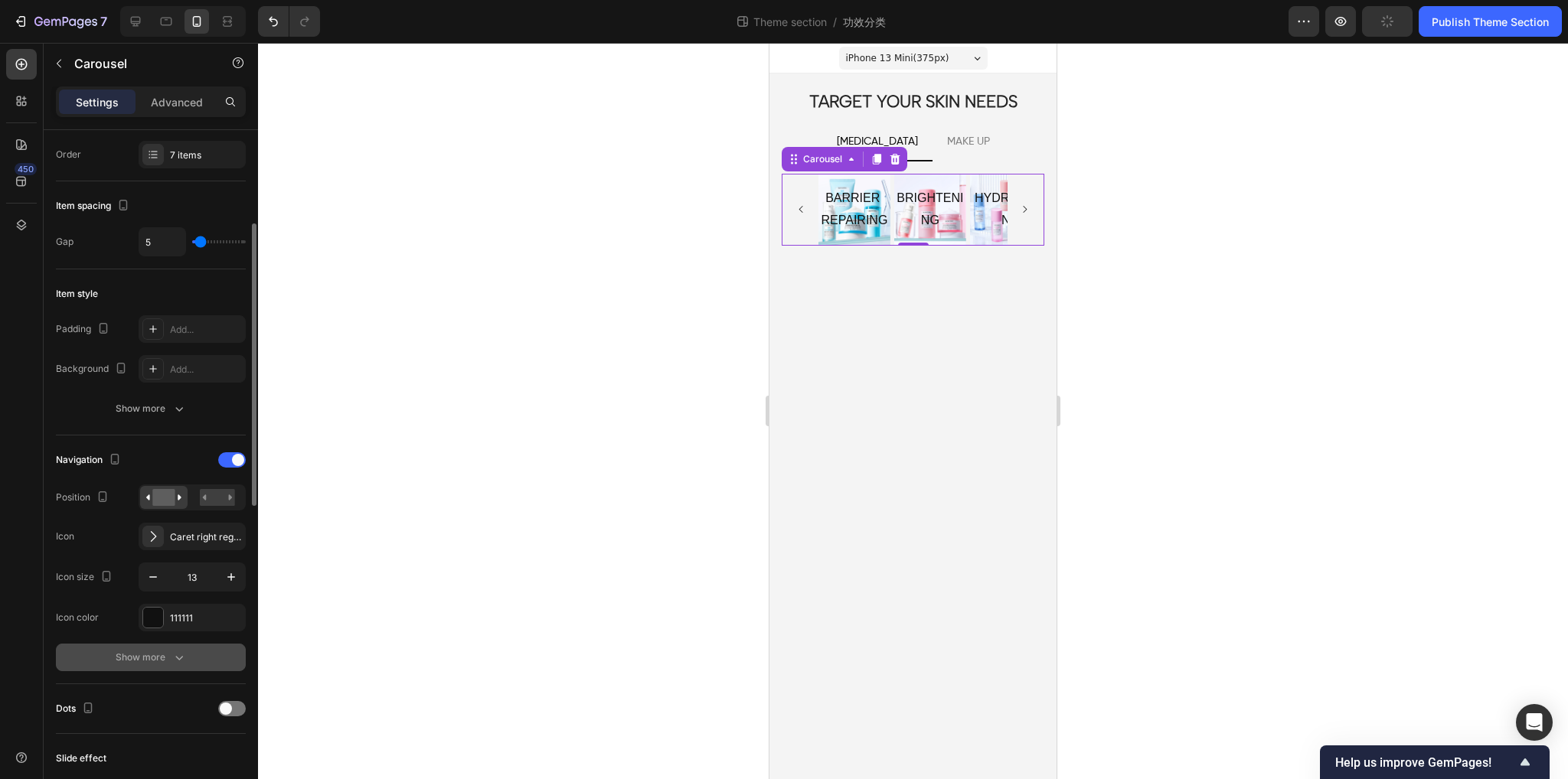
click at [160, 659] on div "Show more" at bounding box center [151, 657] width 71 height 15
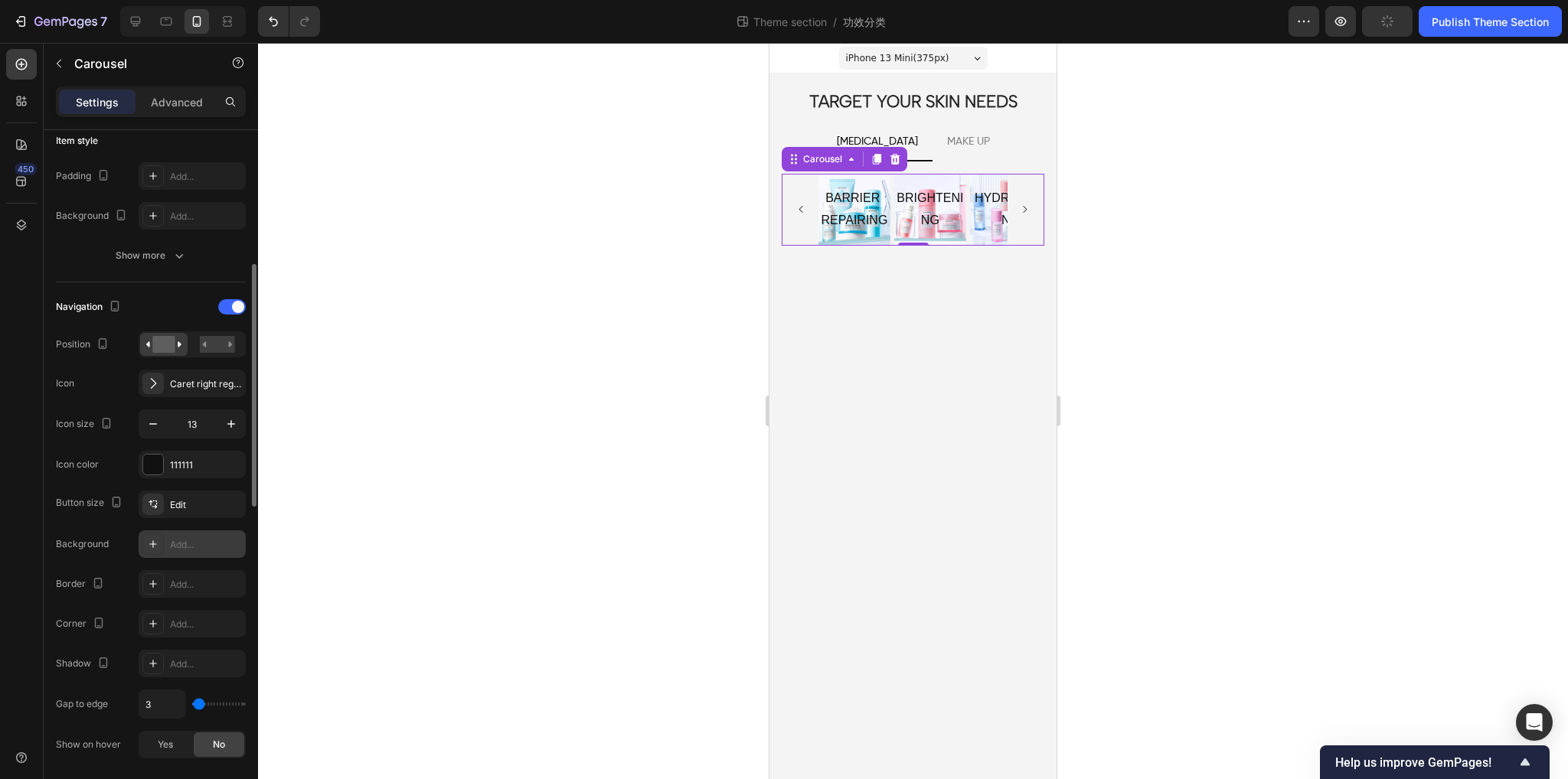
scroll to position [459, 0]
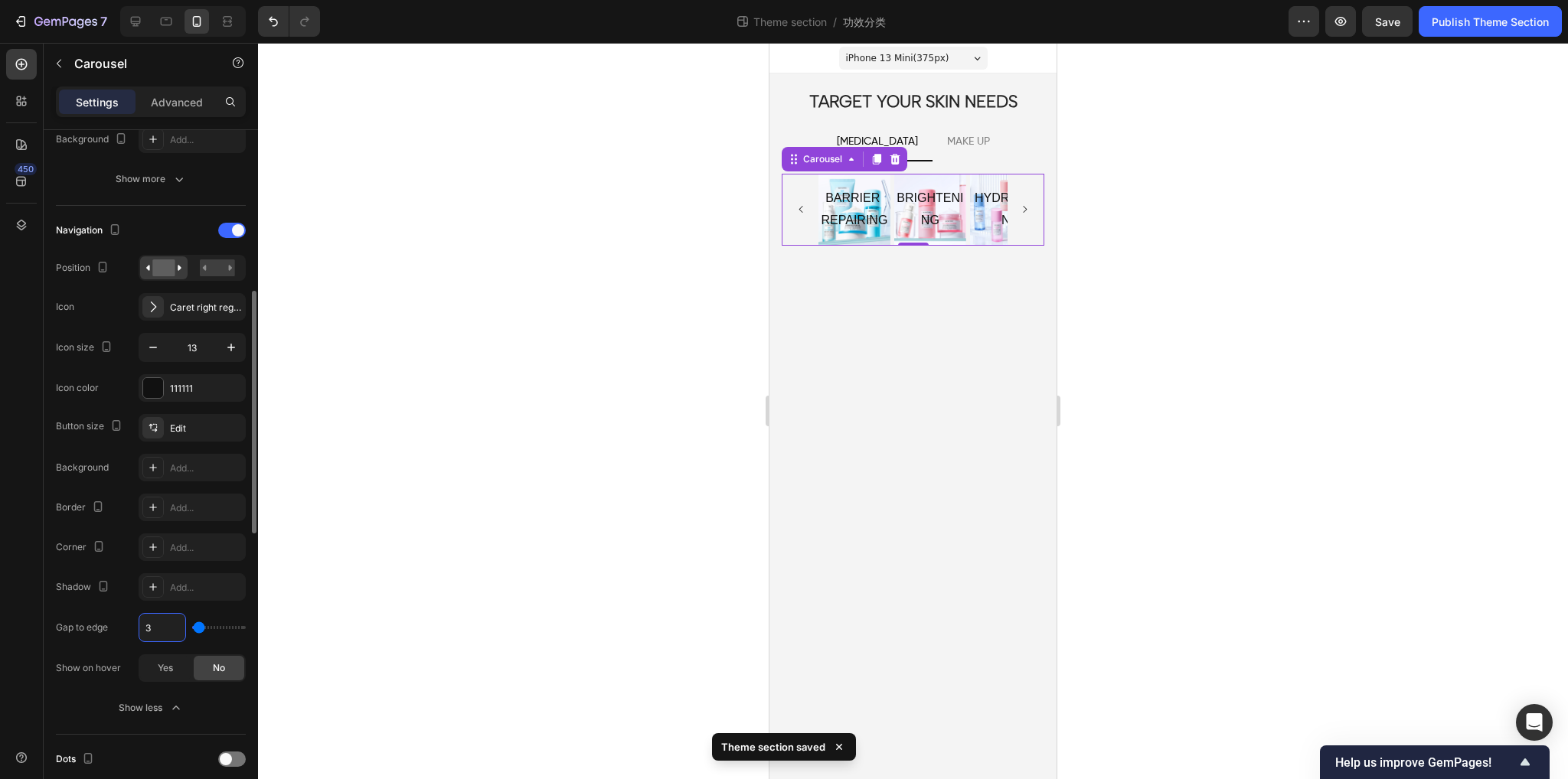
type input "0"
click at [128, 633] on div "Gap to edge 0" at bounding box center [151, 627] width 190 height 29
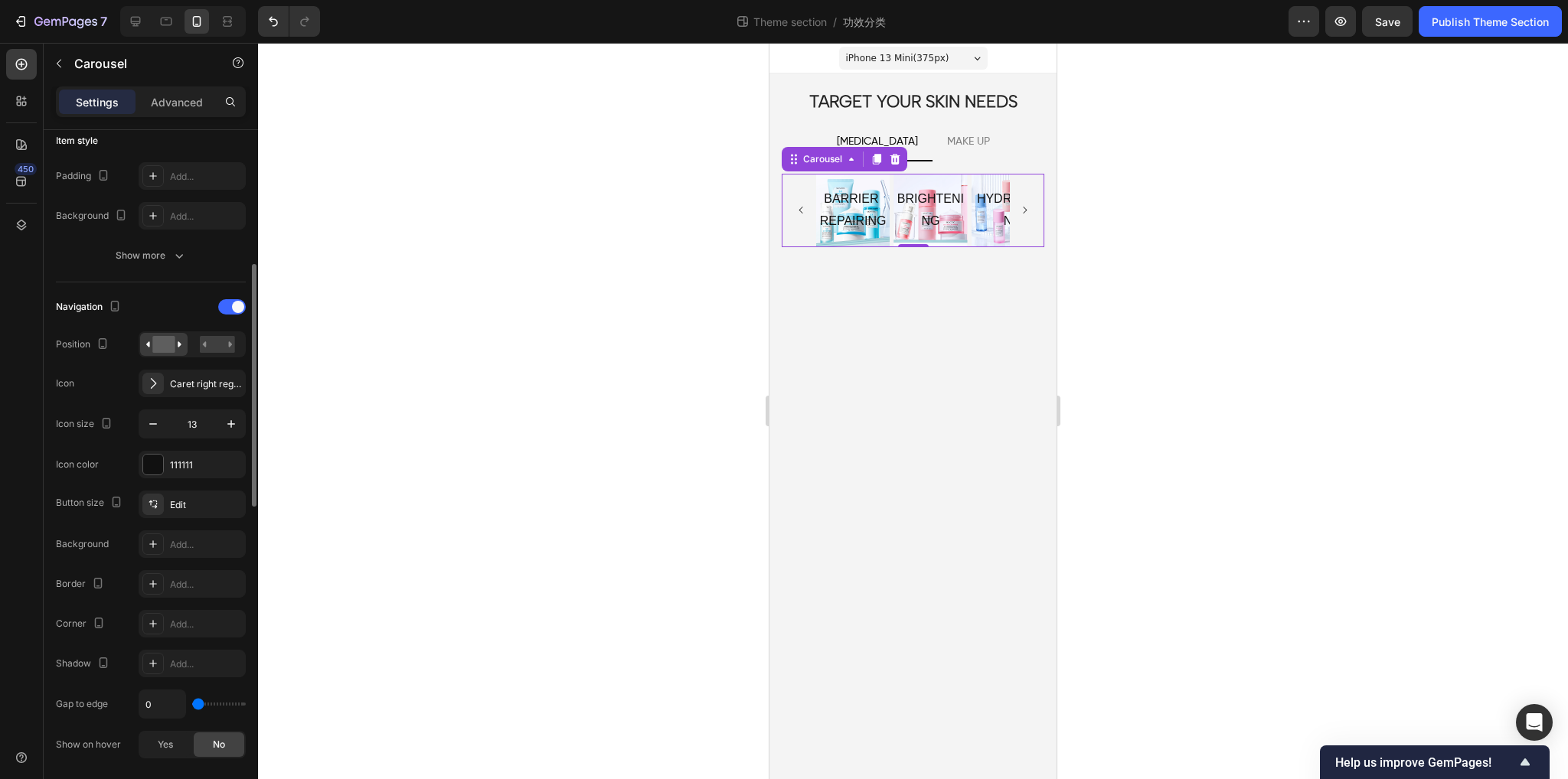
scroll to position [229, 0]
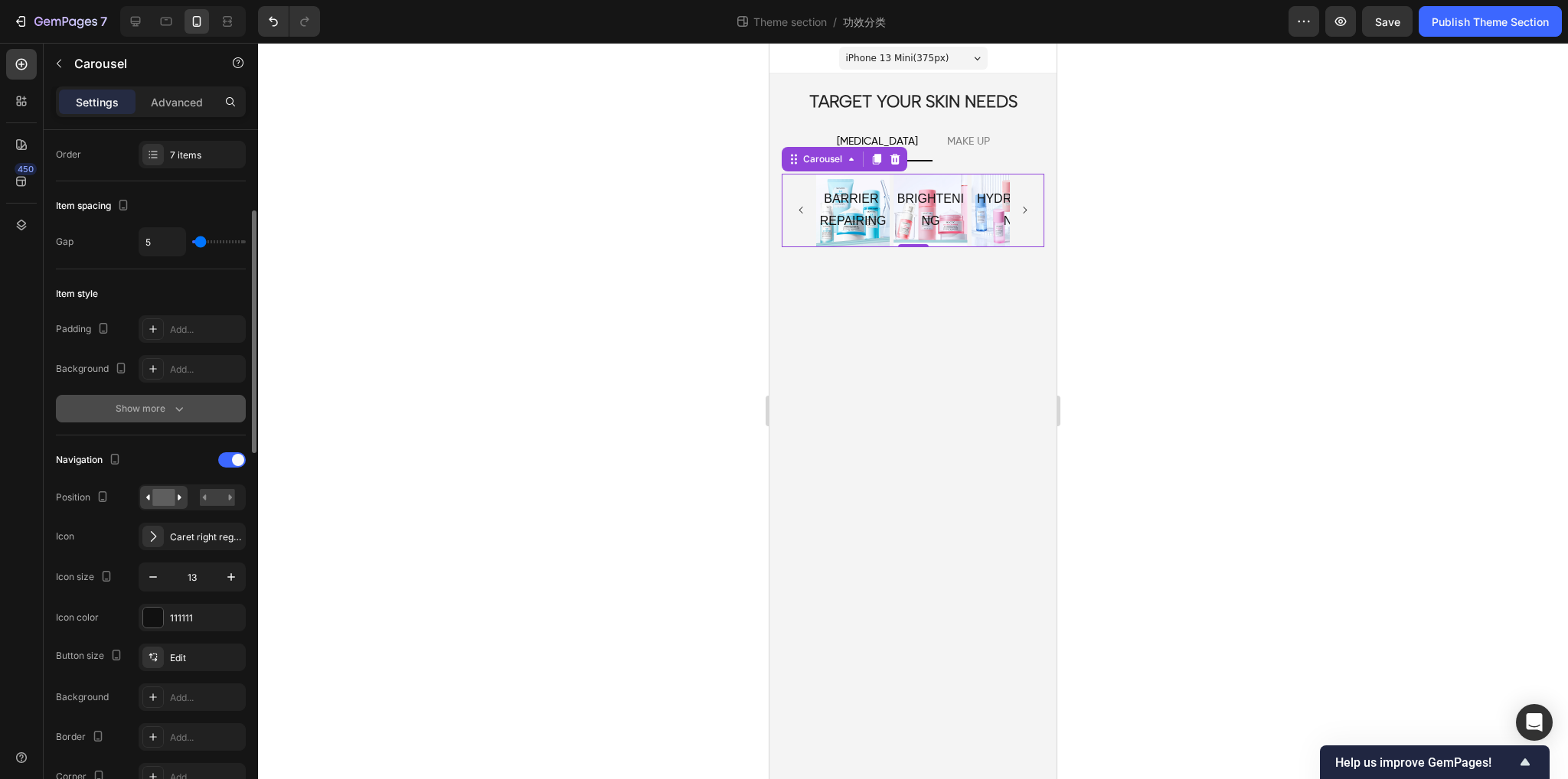
click at [165, 411] on div "Show more" at bounding box center [151, 408] width 71 height 15
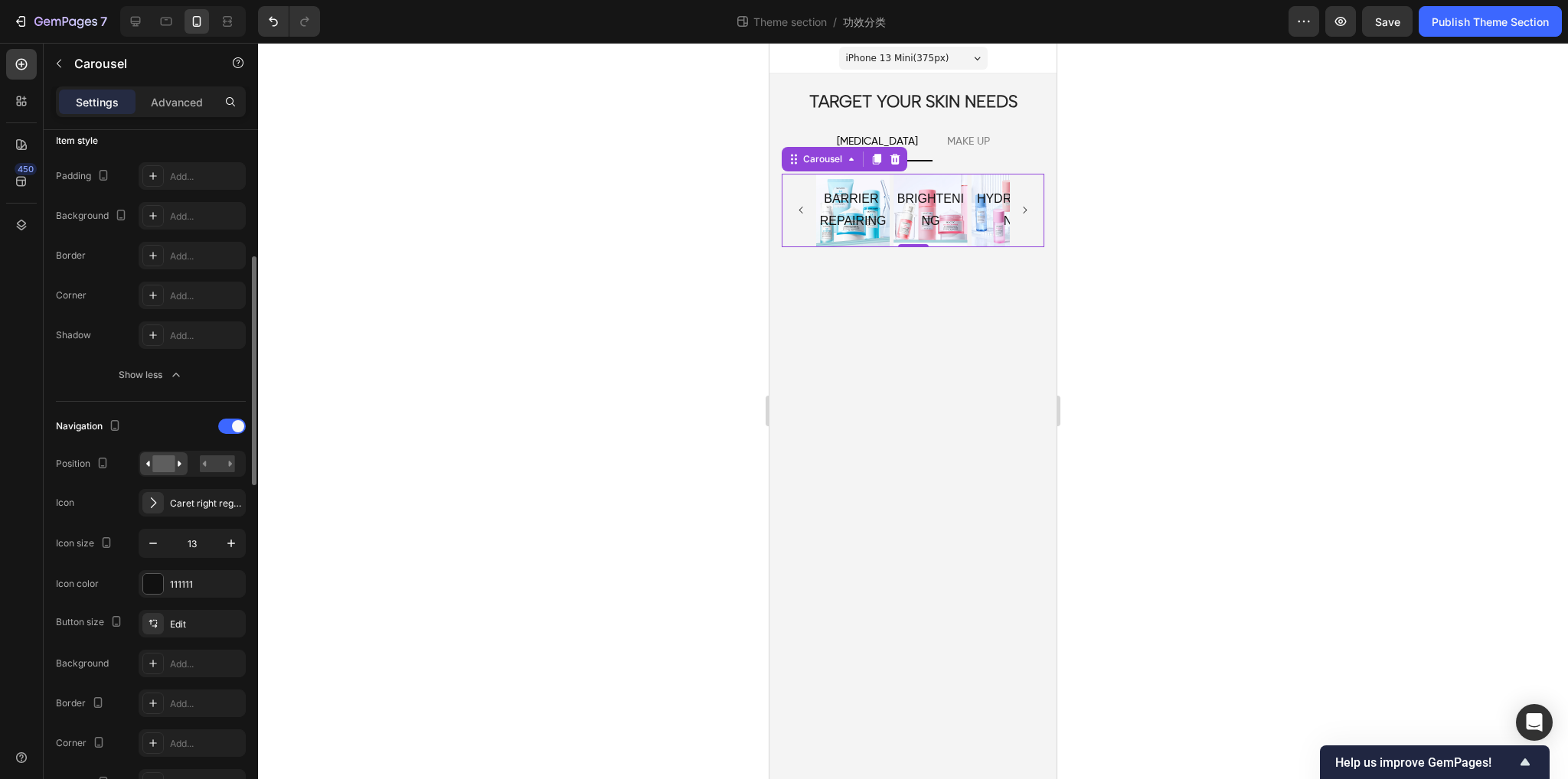
scroll to position [536, 0]
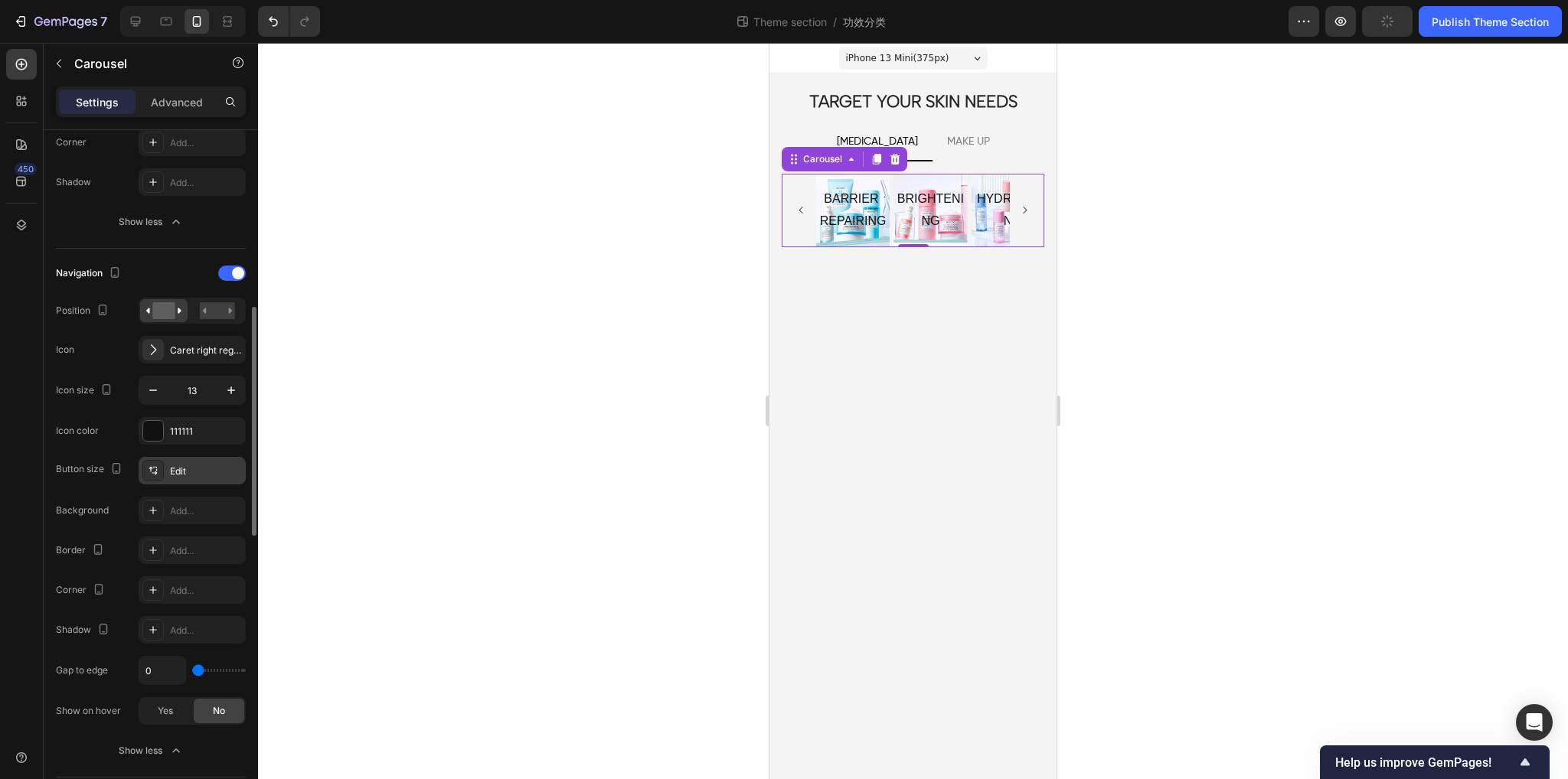
click at [157, 467] on icon at bounding box center [157, 468] width 2 height 2
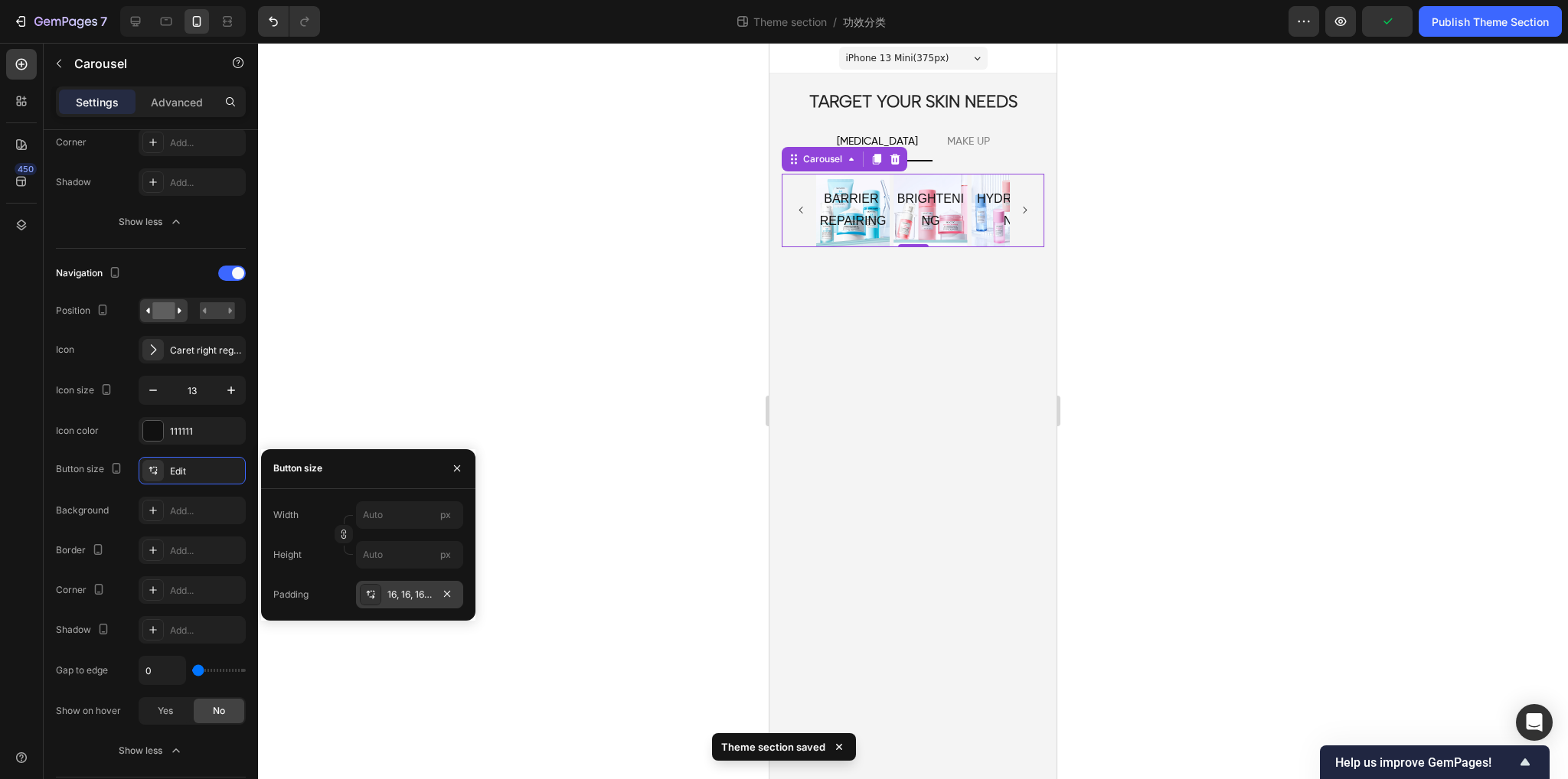
click at [414, 595] on div "16, 16, 16, 16" at bounding box center [410, 594] width 45 height 14
click at [372, 552] on icon "button" at bounding box center [367, 551] width 8 height 8
click at [374, 551] on icon "button" at bounding box center [368, 551] width 12 height 12
click at [383, 512] on input "16" at bounding box center [367, 516] width 62 height 28
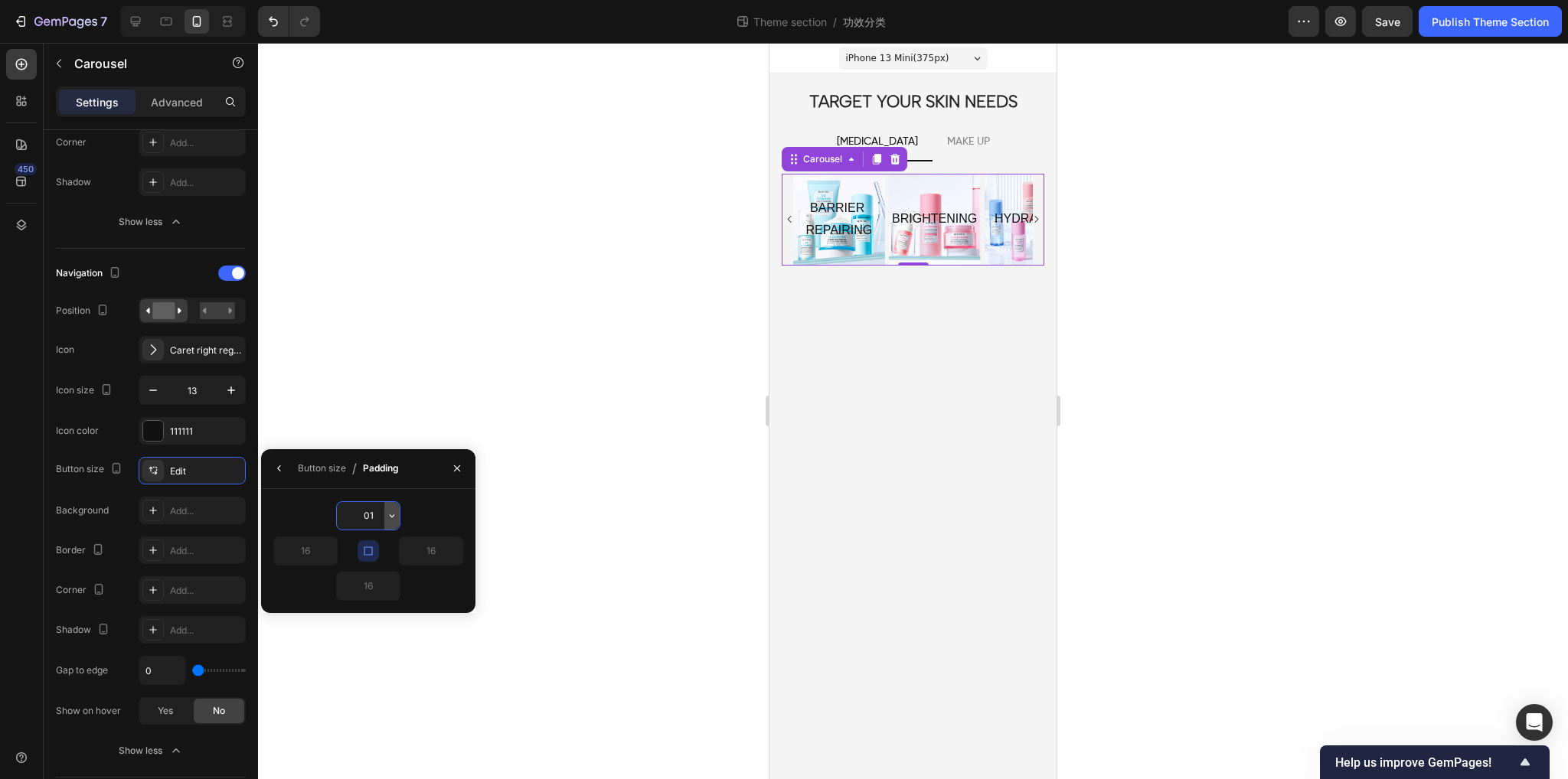
type input "0"
type input "1"
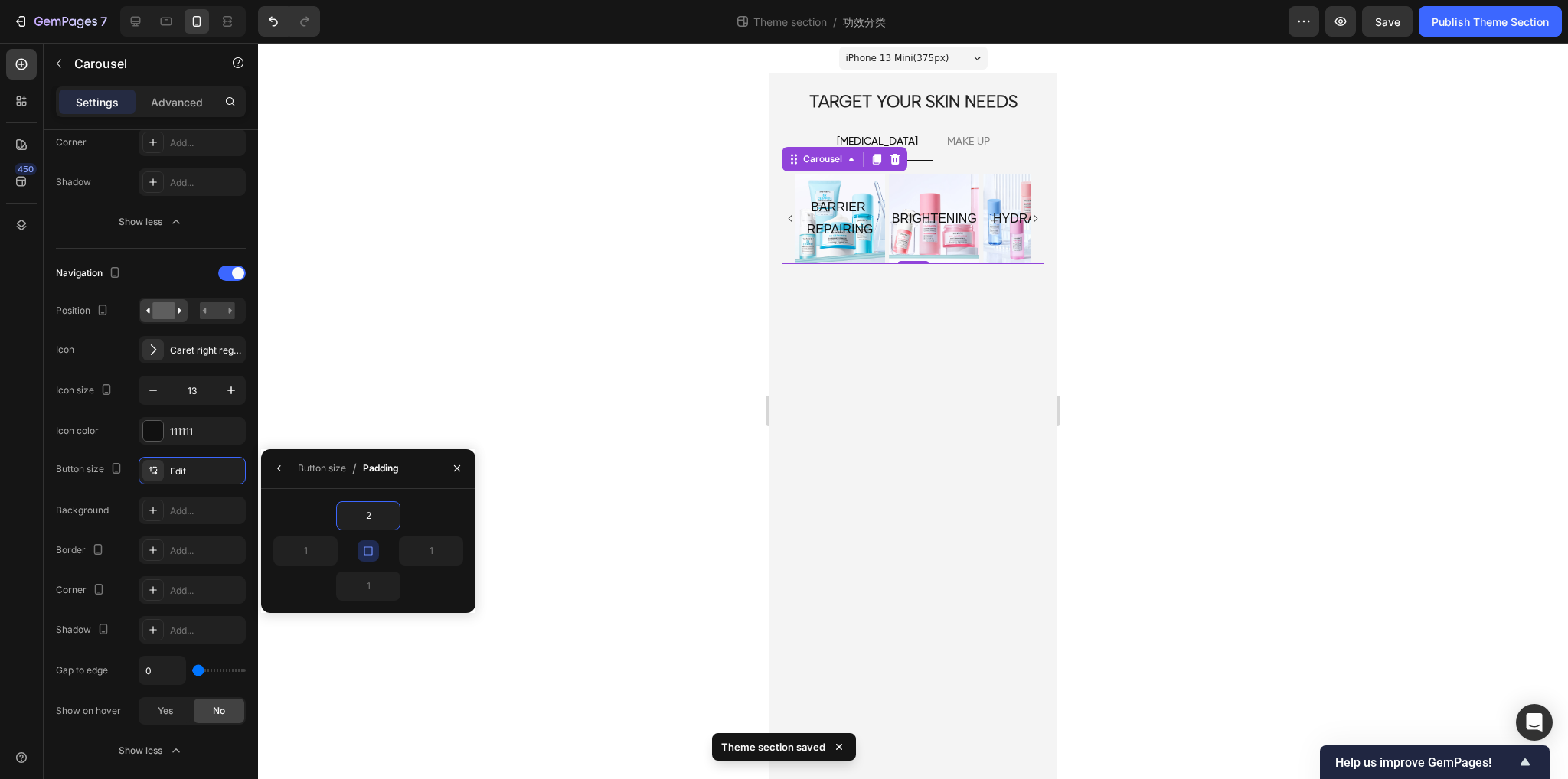
type input "2"
click at [413, 499] on div "2 2 2 2" at bounding box center [368, 551] width 214 height 124
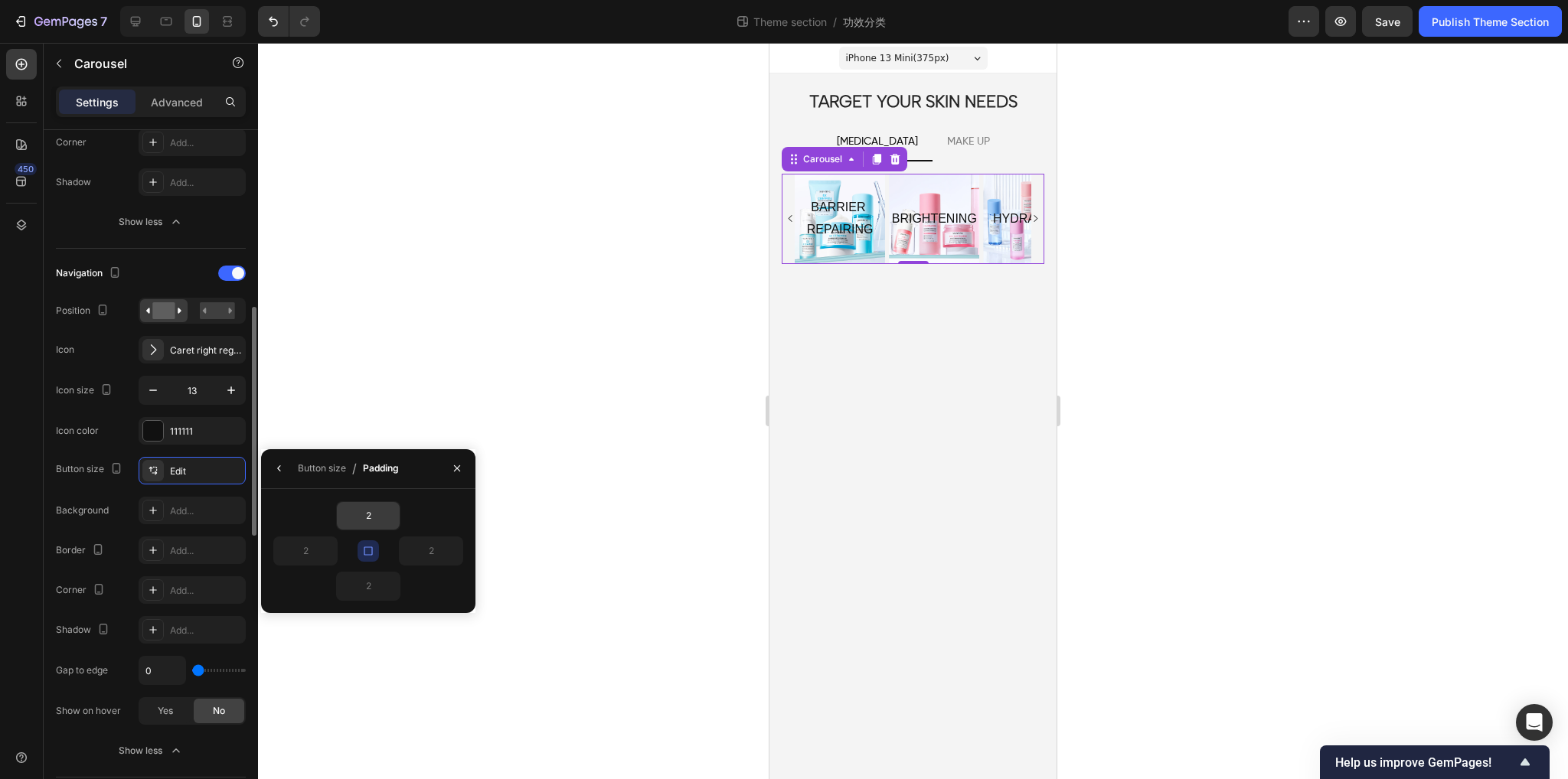
click at [122, 438] on div "Icon color 111111" at bounding box center [151, 431] width 190 height 28
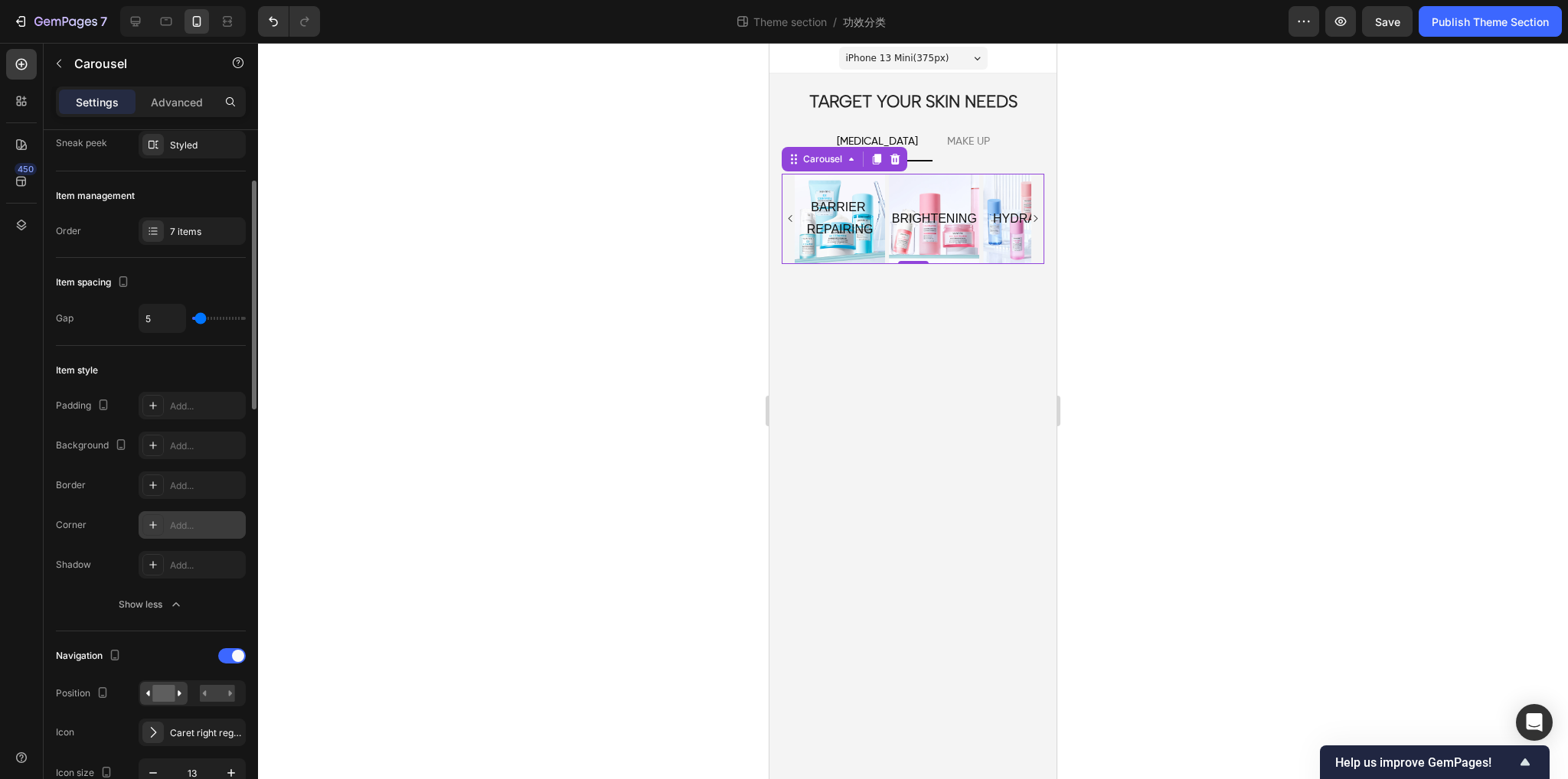
scroll to position [0, 0]
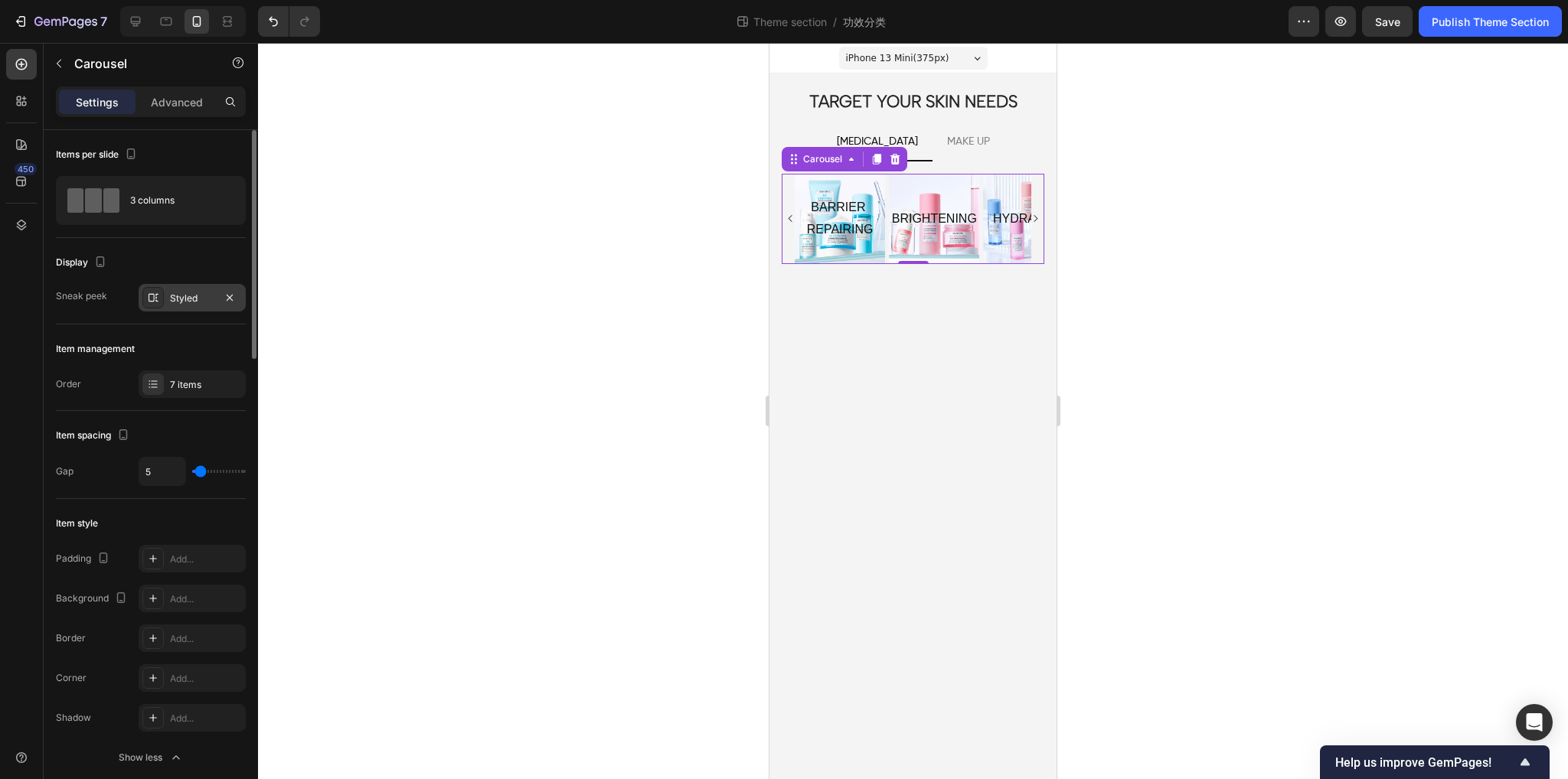
click at [161, 302] on div at bounding box center [153, 297] width 21 height 21
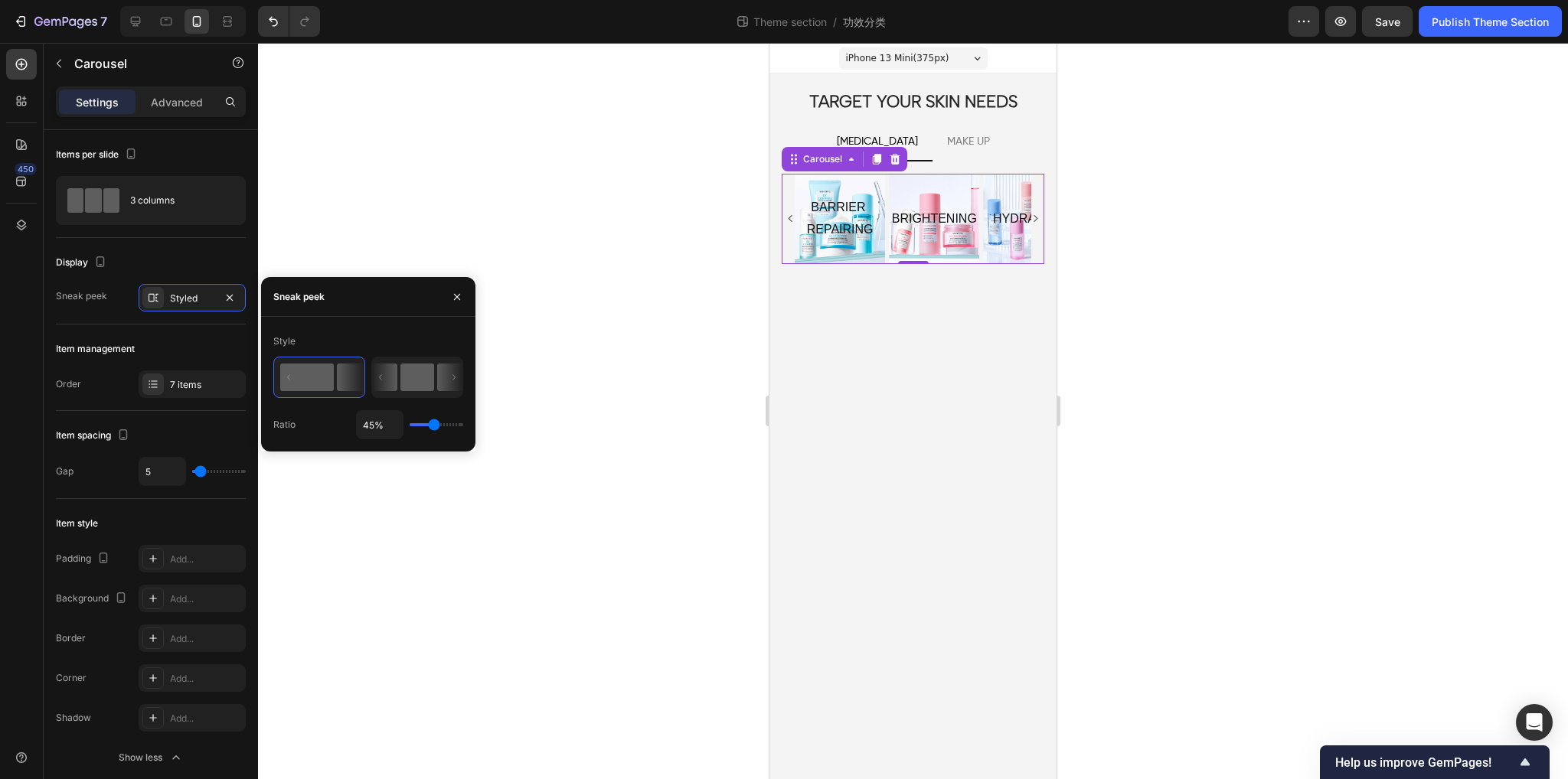
click at [407, 377] on rect at bounding box center [418, 377] width 34 height 28
type input "81%"
type input "81"
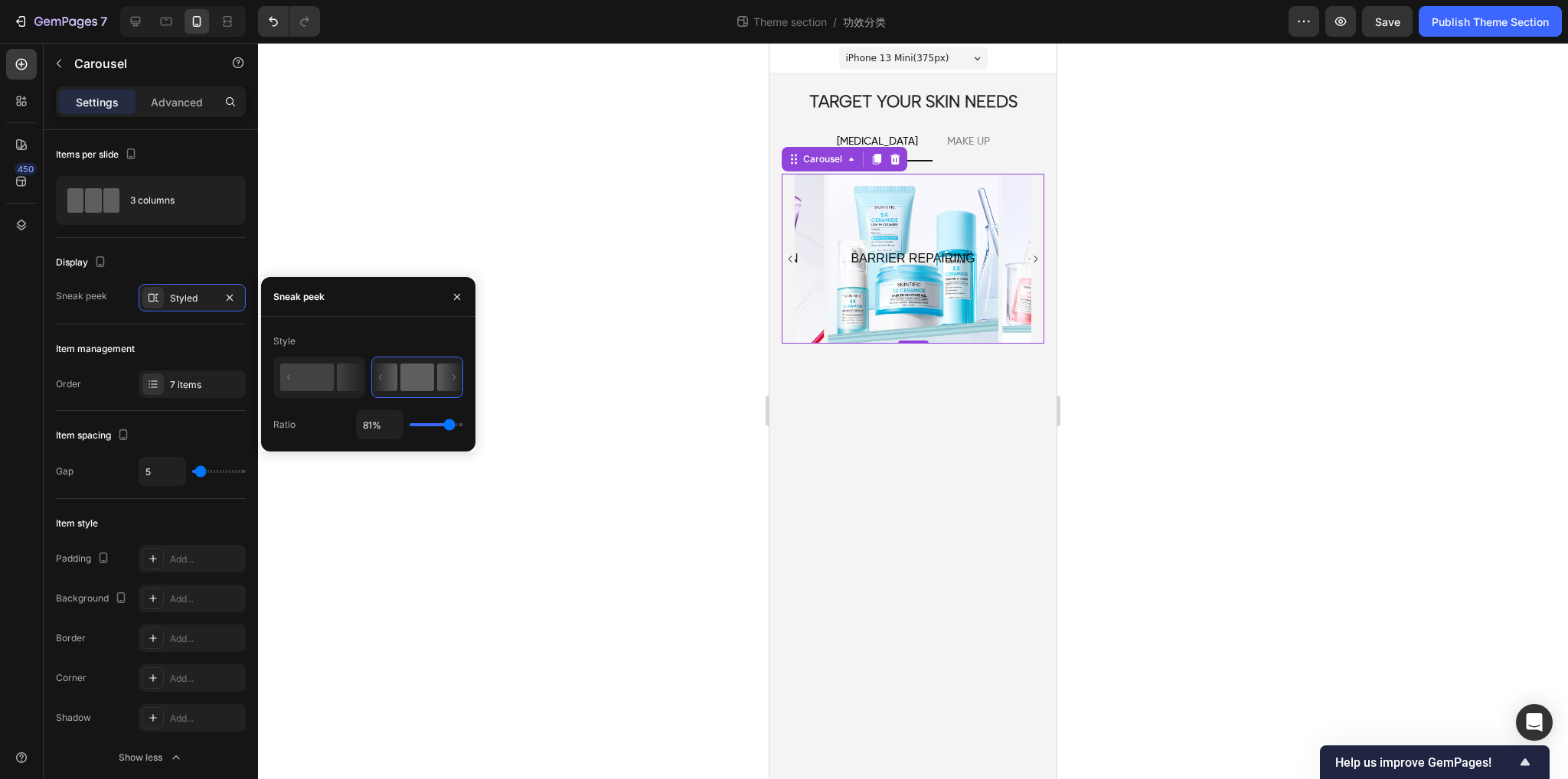
type input "69%"
type input "69"
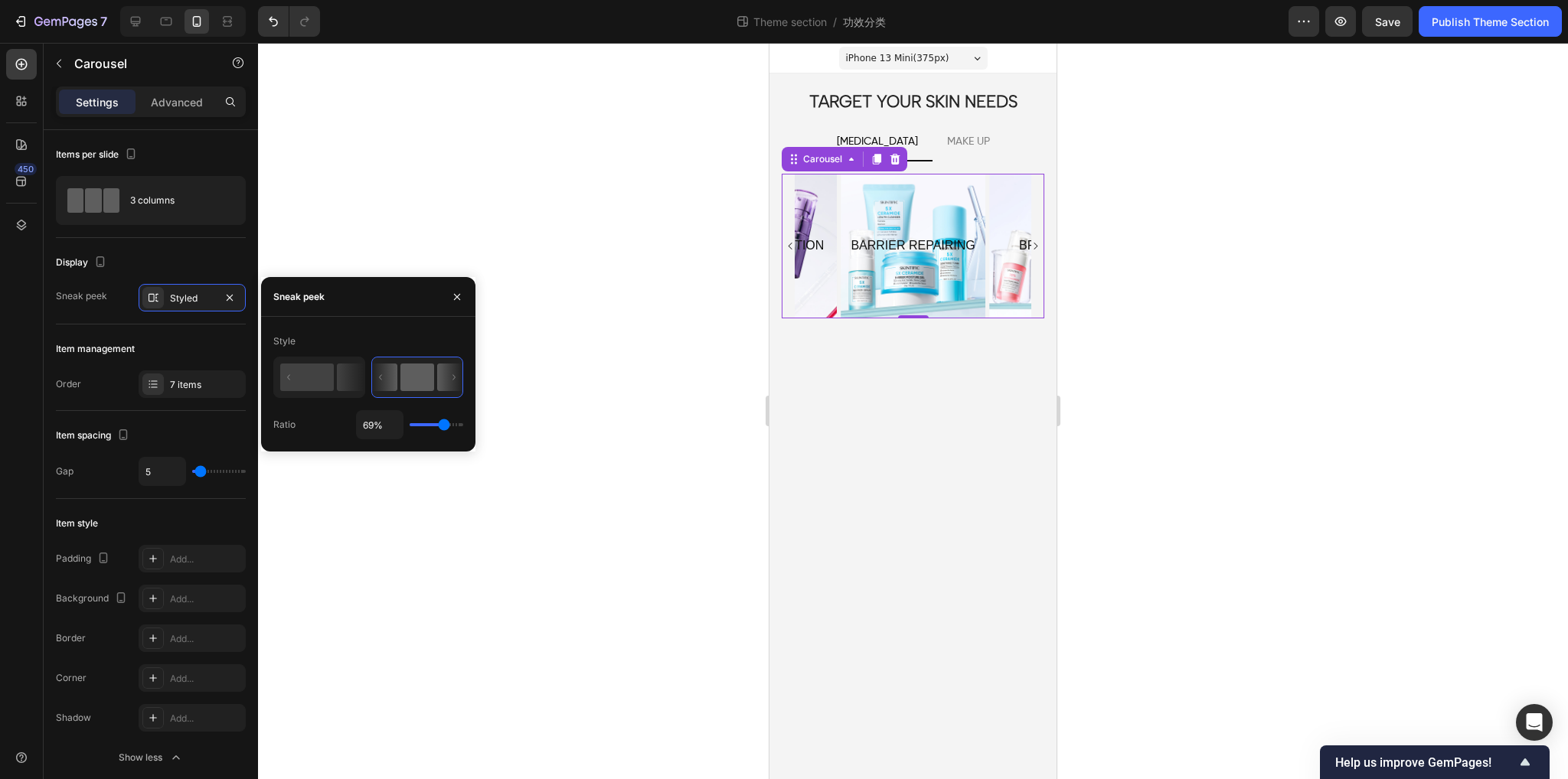
type input "64%"
type input "64"
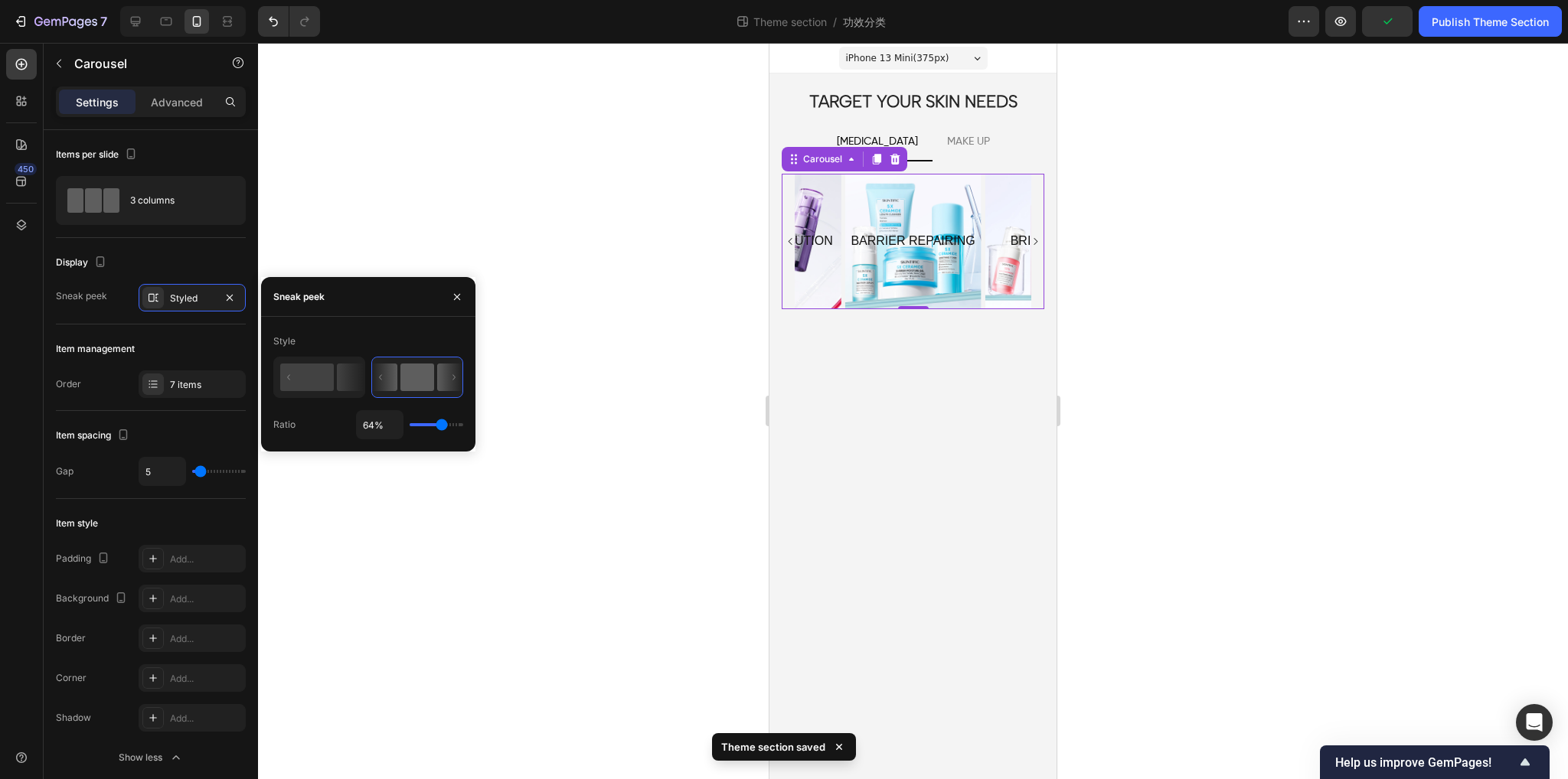
type input "63%"
type input "63"
type input "59%"
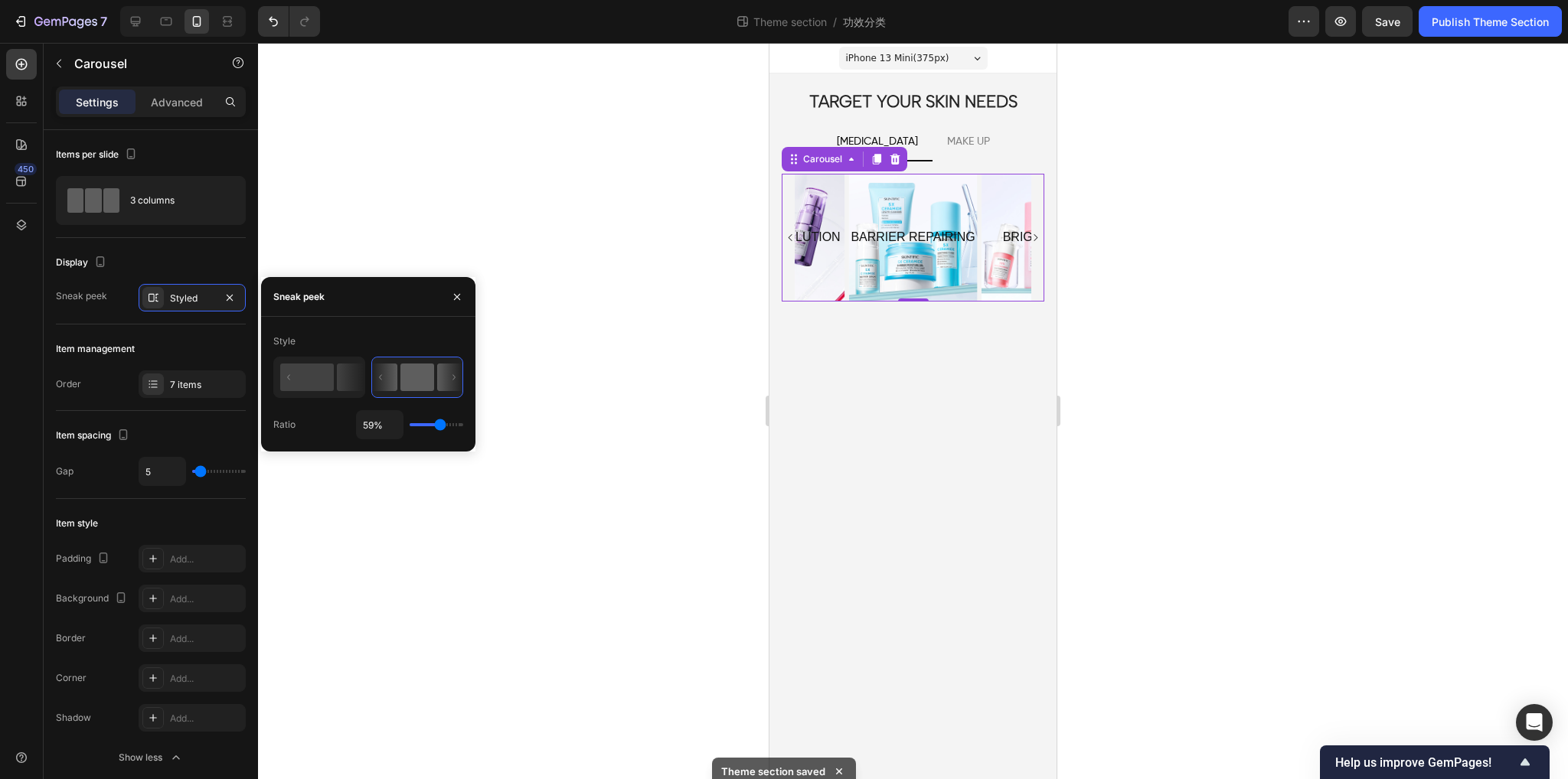
drag, startPoint x: 451, startPoint y: 424, endPoint x: 440, endPoint y: 423, distance: 11.0
type input "59"
click at [440, 423] on input "range" at bounding box center [437, 424] width 54 height 3
click at [956, 144] on p "MAKE UP" at bounding box center [969, 142] width 43 height 20
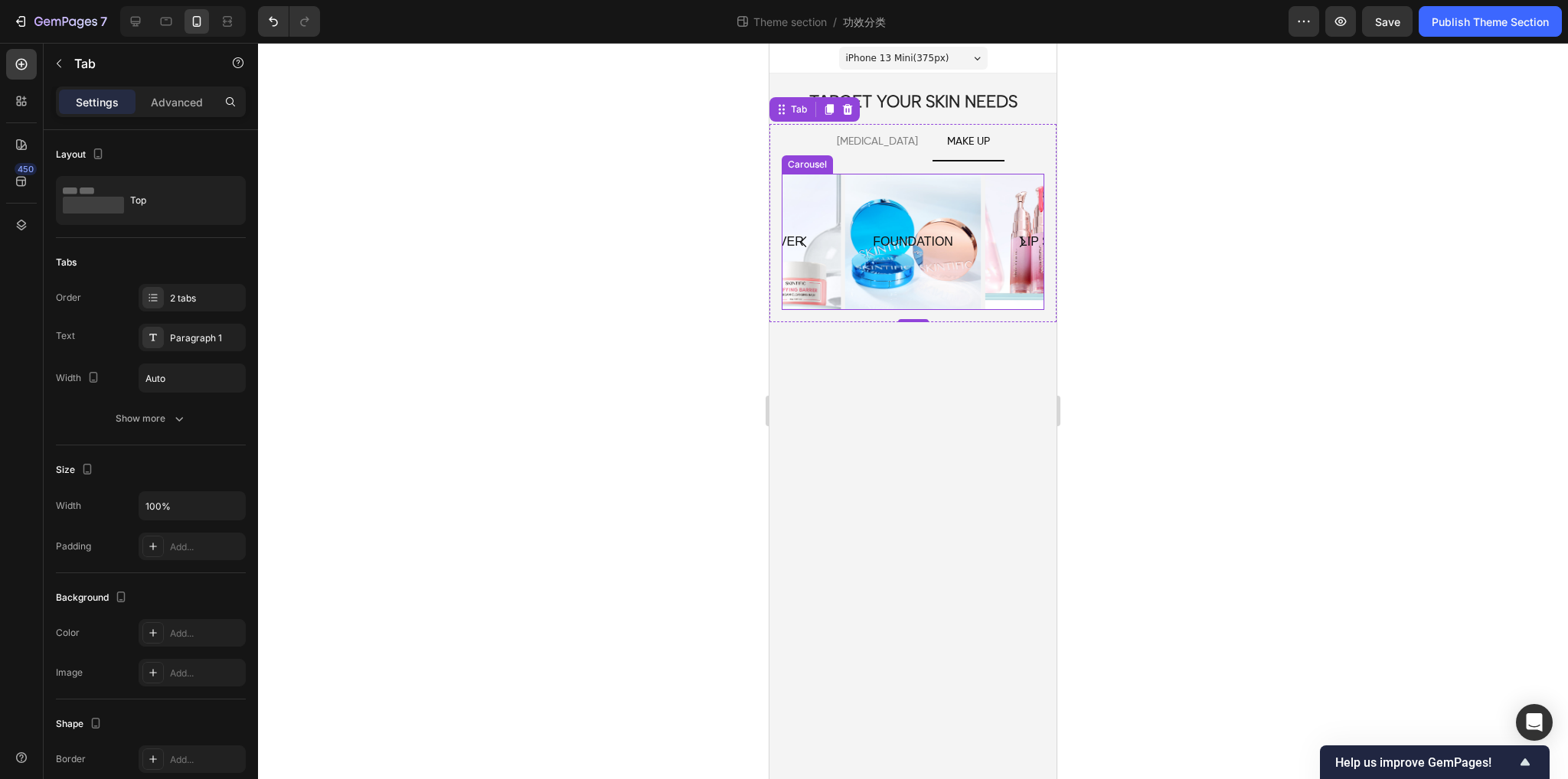
click at [982, 307] on div "FOUNDATION Text Block Hero Banner LIP SERUM Text Block Hero Banner POWDER Text …" at bounding box center [914, 241] width 263 height 136
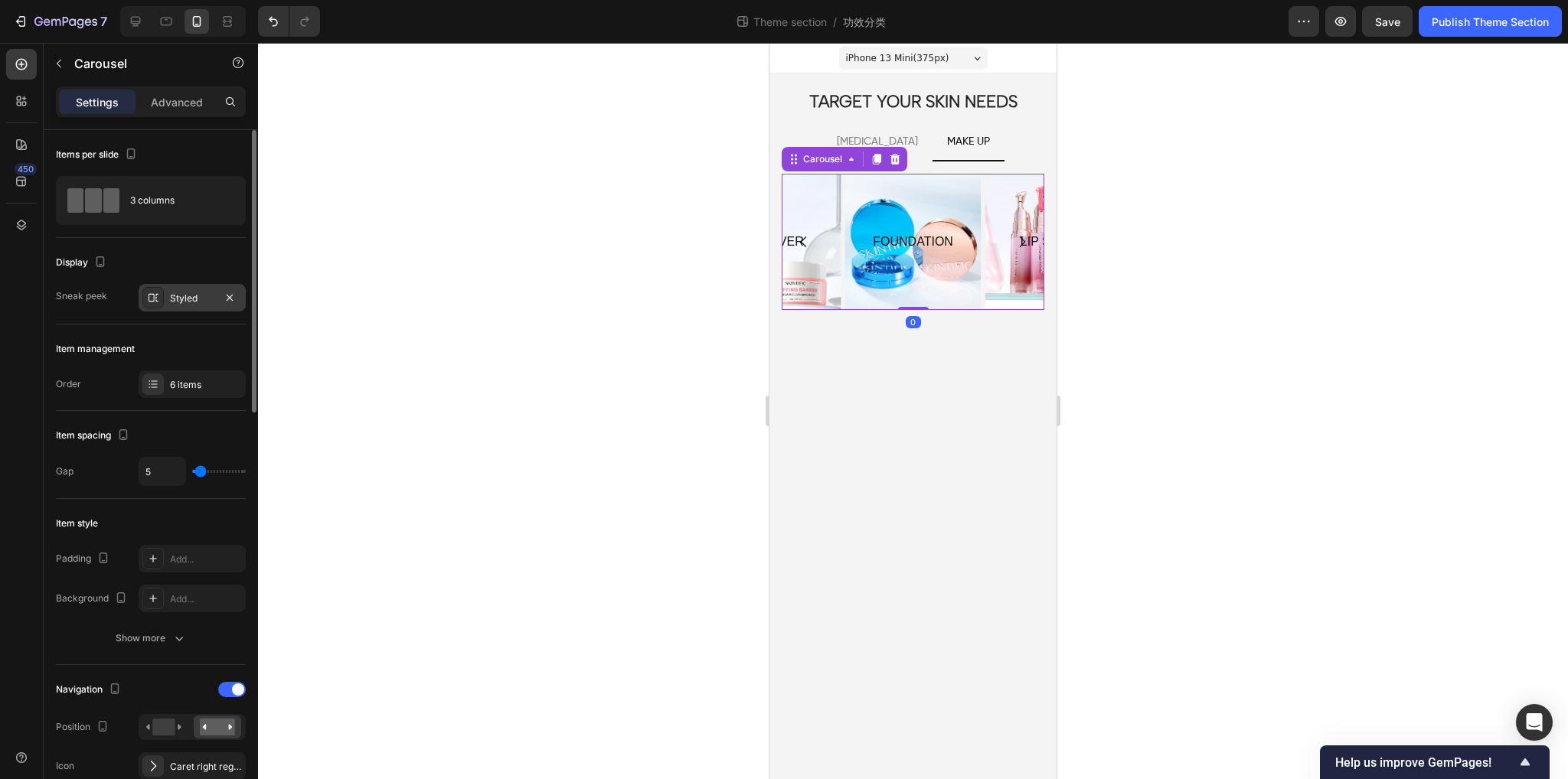
click at [169, 297] on div "Styled" at bounding box center [192, 298] width 107 height 28
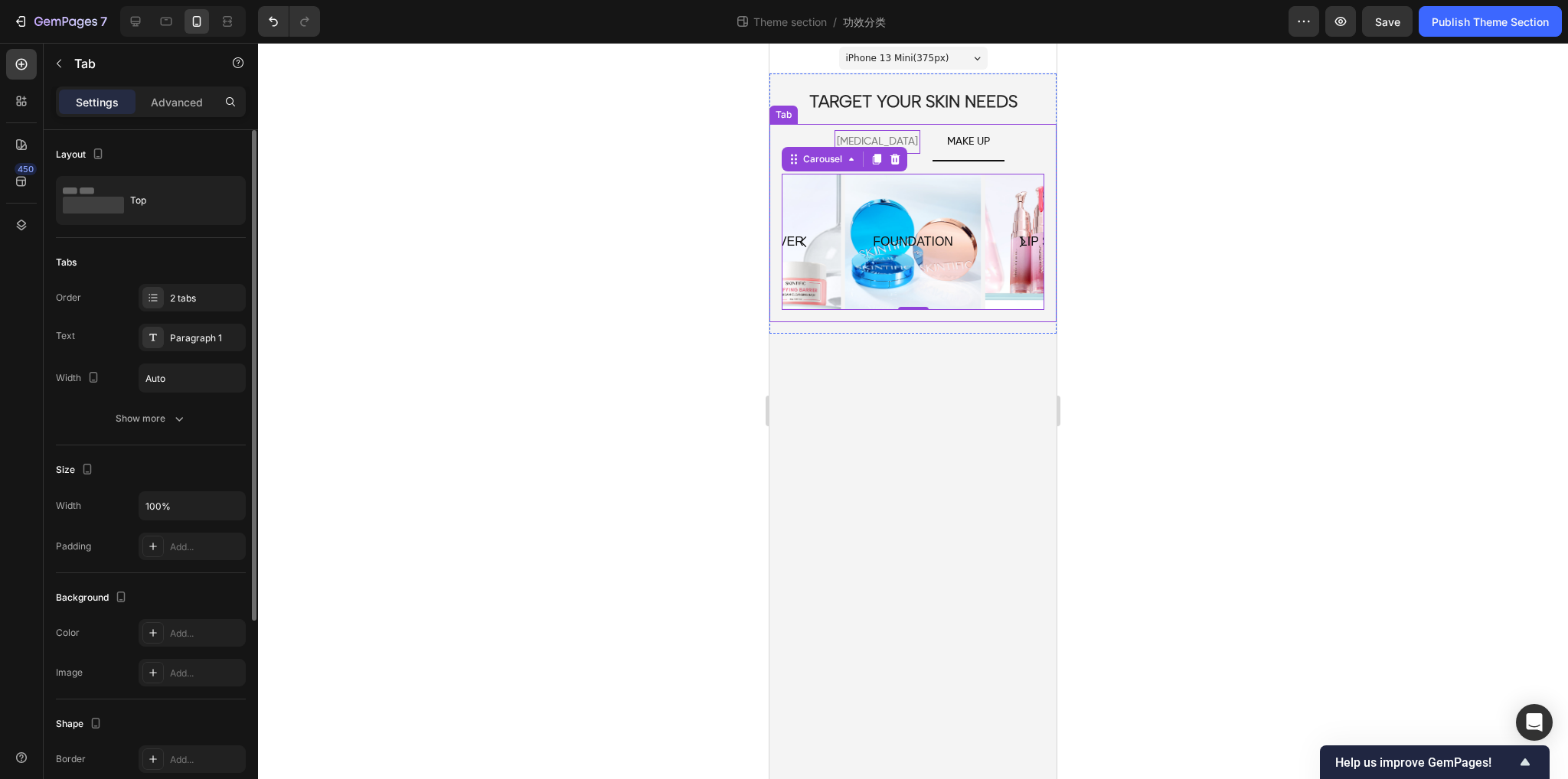
click at [868, 138] on p "[MEDICAL_DATA]" at bounding box center [877, 142] width 81 height 20
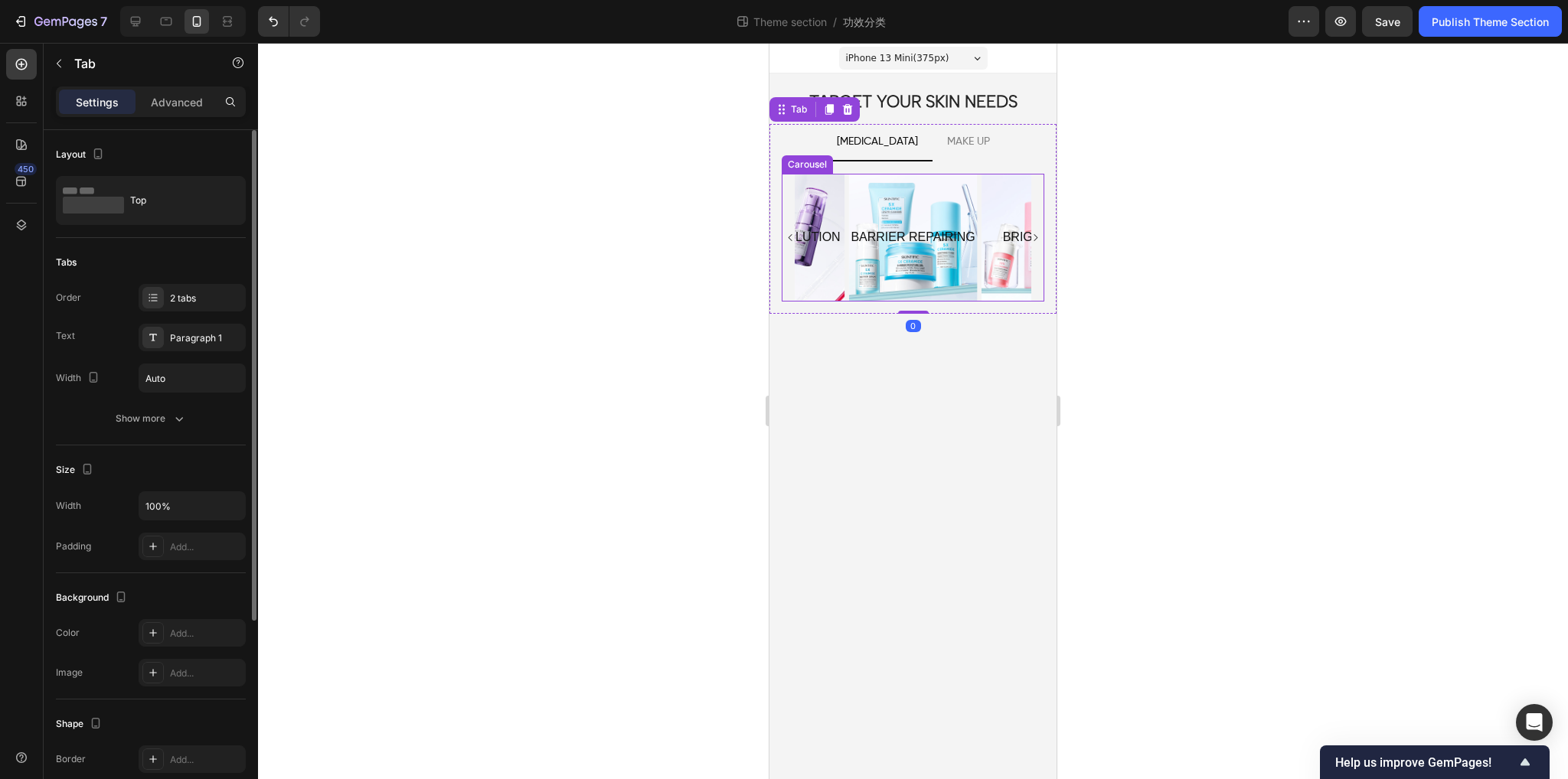
click at [980, 297] on div "BARRIER REPAIRING Text Block Hero Banner BRIGHTENING Text Block Hero Banner HYD…" at bounding box center [914, 238] width 237 height 129
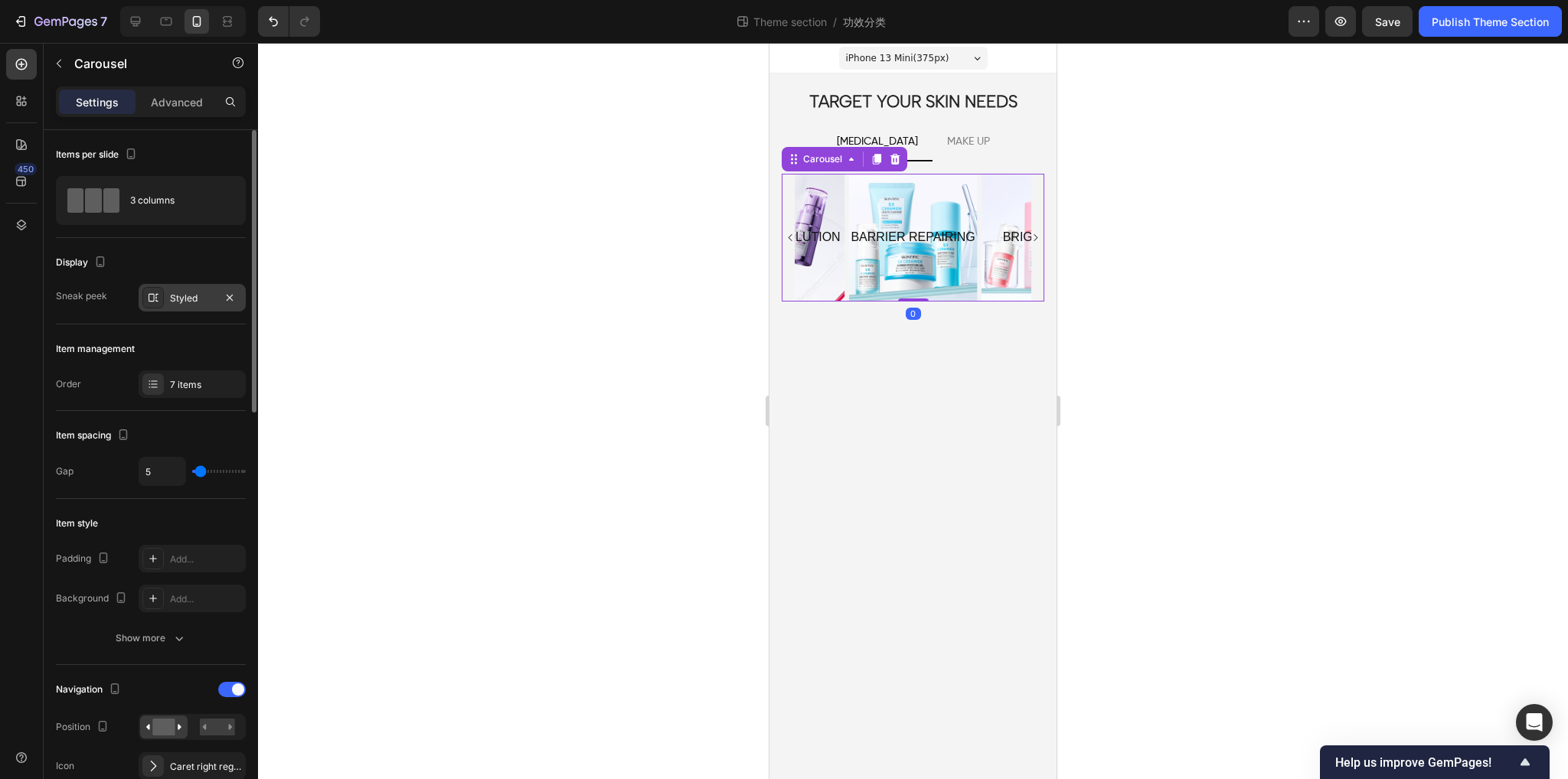
click at [156, 300] on icon at bounding box center [153, 297] width 10 height 7
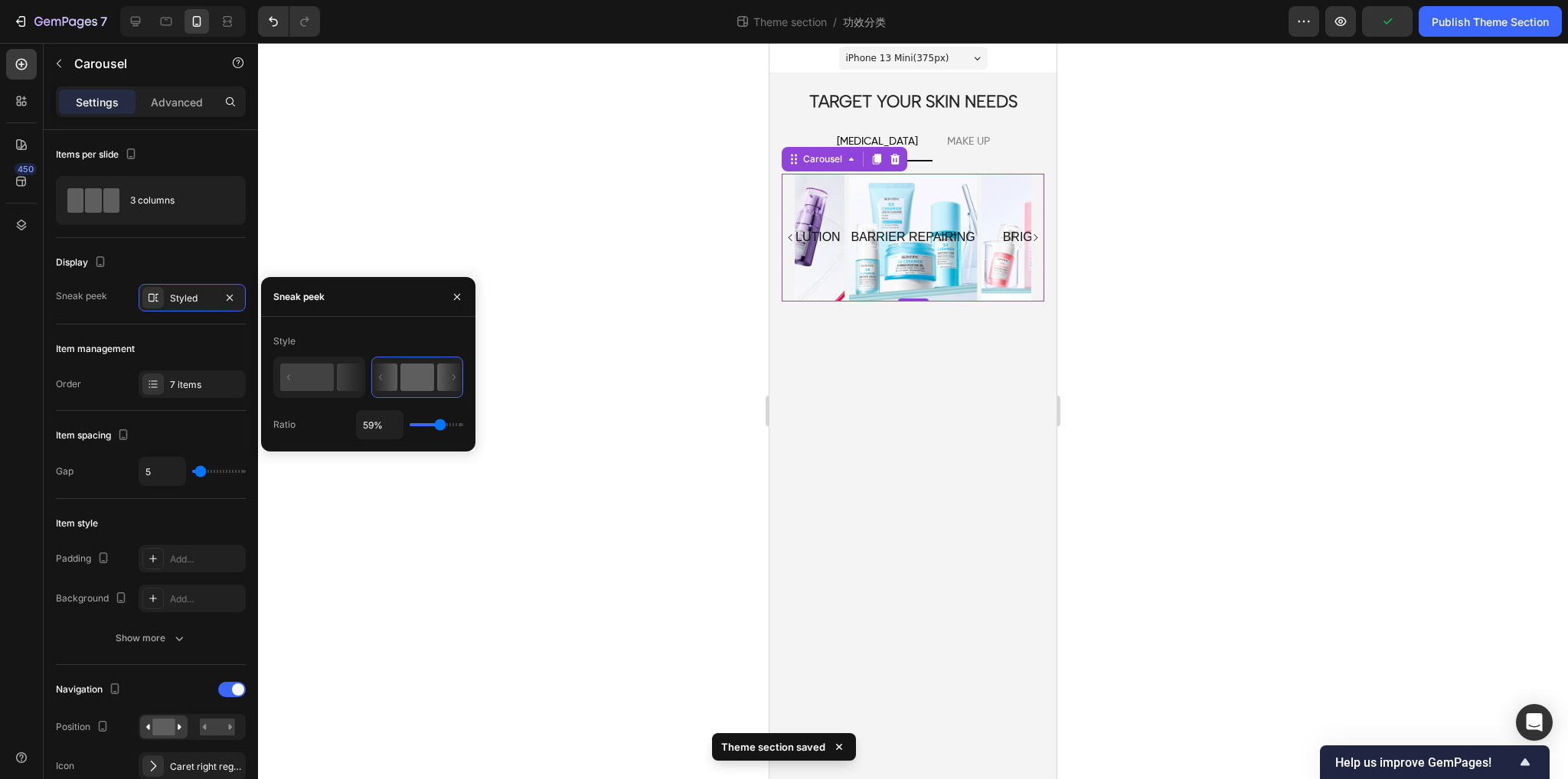
type input "54%"
type input "54"
type input "60%"
type input "60"
type input "62%"
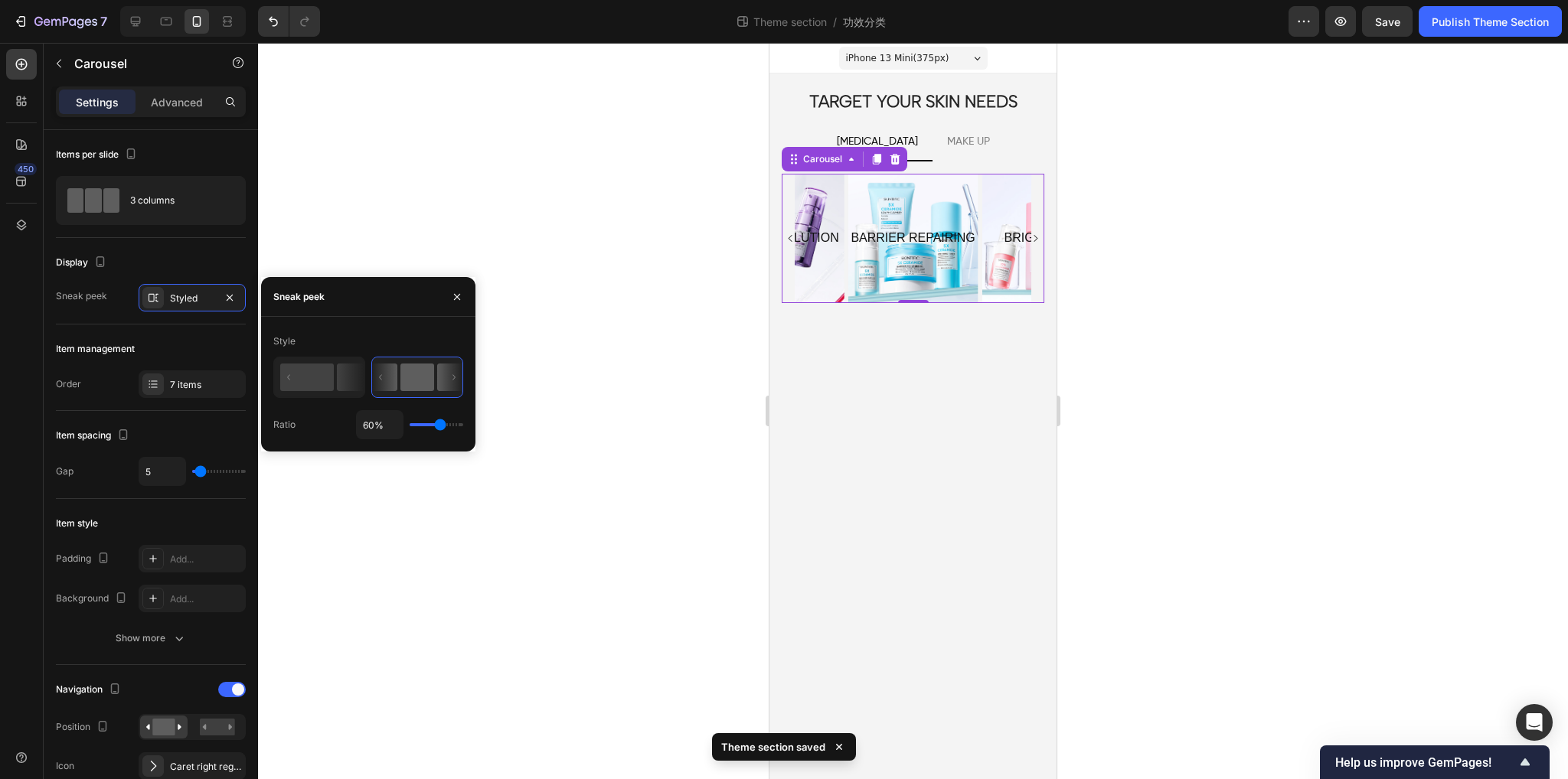
type input "62"
type input "63%"
type input "63"
type input "51%"
type input "51"
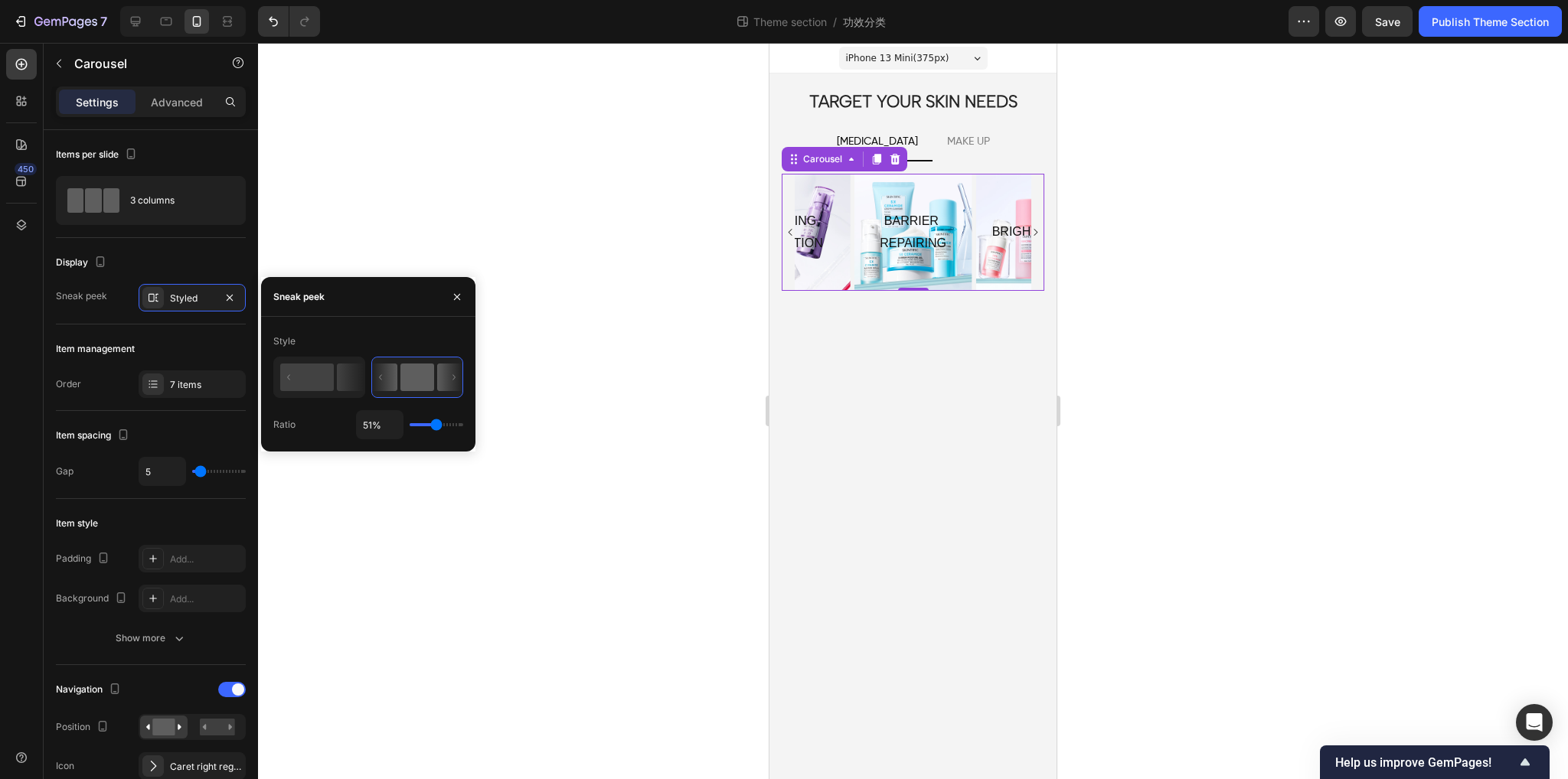
type input "53%"
type input "53"
type input "57%"
type input "57"
type input "59%"
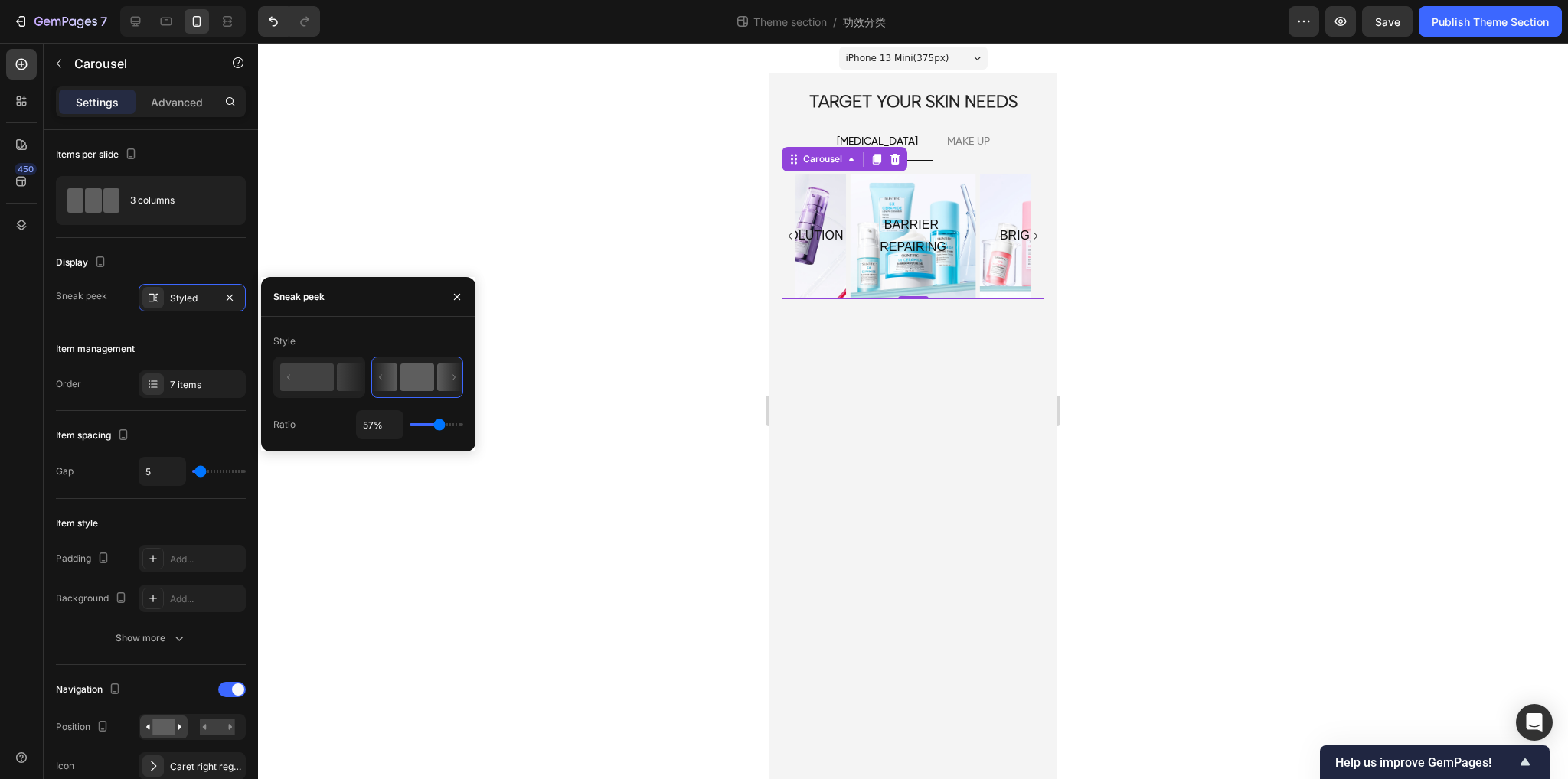
type input "59"
type input "60%"
type input "60"
click at [440, 425] on input "range" at bounding box center [437, 424] width 54 height 3
click at [199, 343] on div "Item management" at bounding box center [151, 348] width 190 height 24
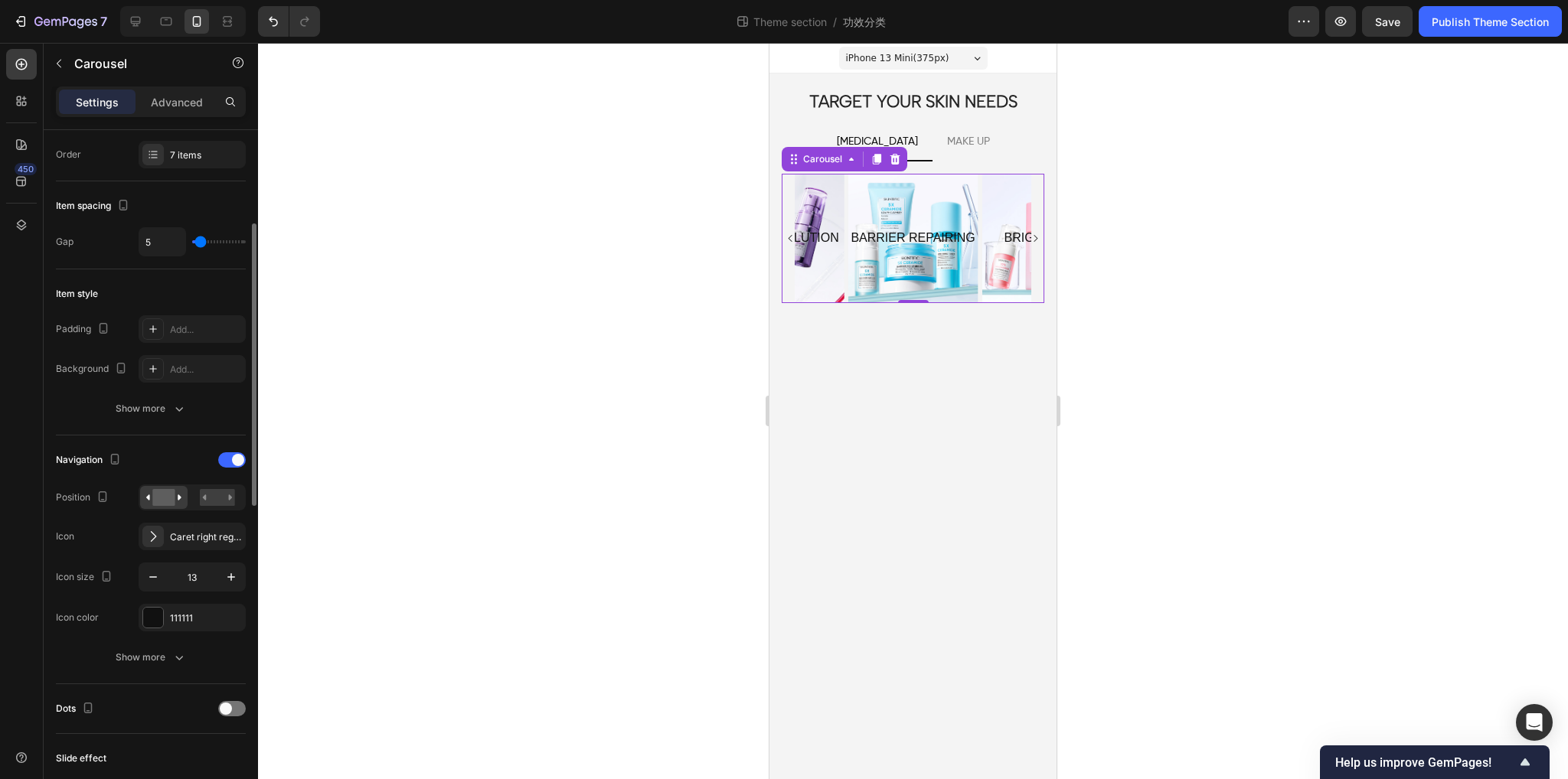
scroll to position [307, 0]
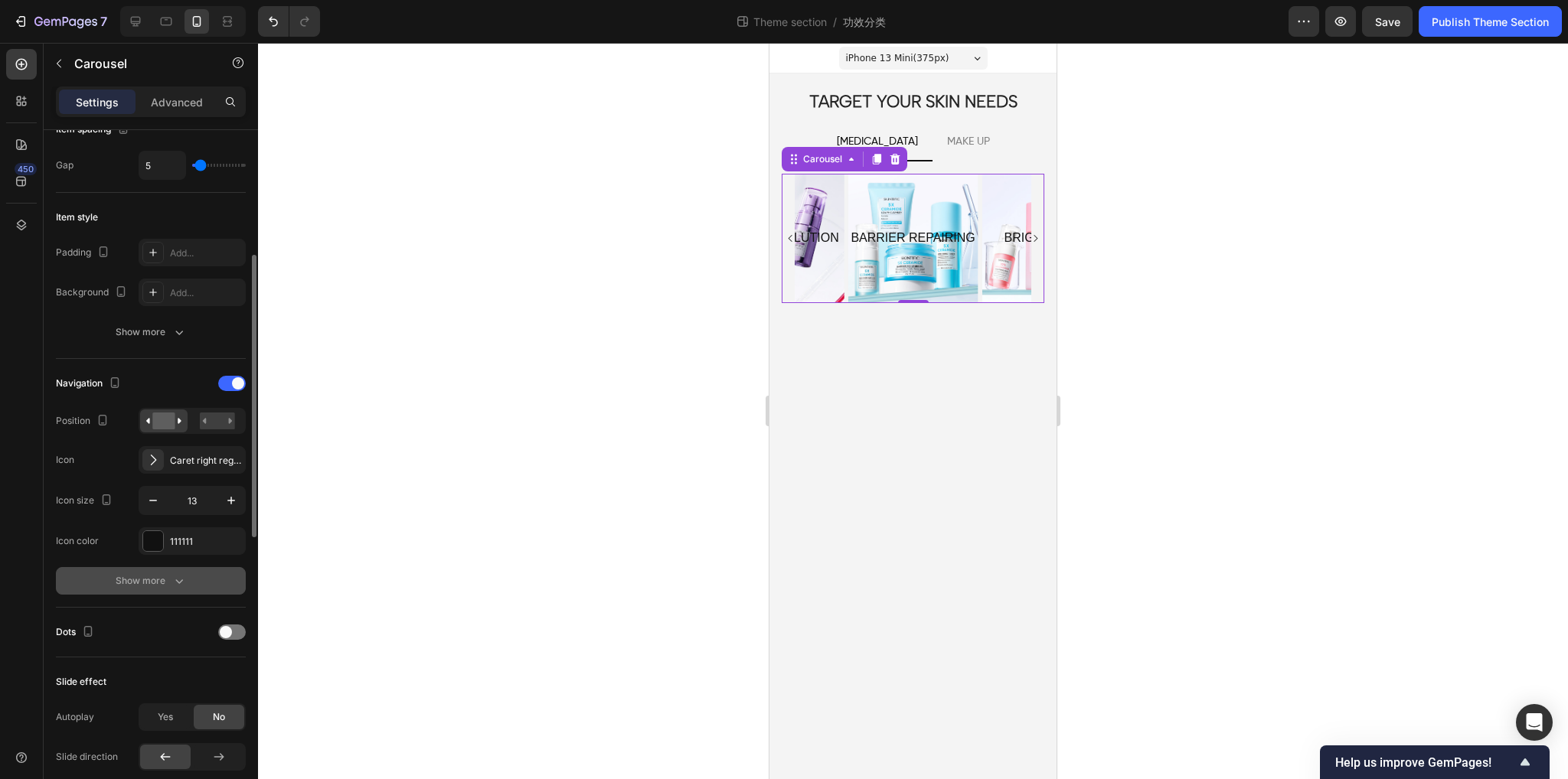
click at [164, 580] on div "Show more" at bounding box center [151, 581] width 71 height 15
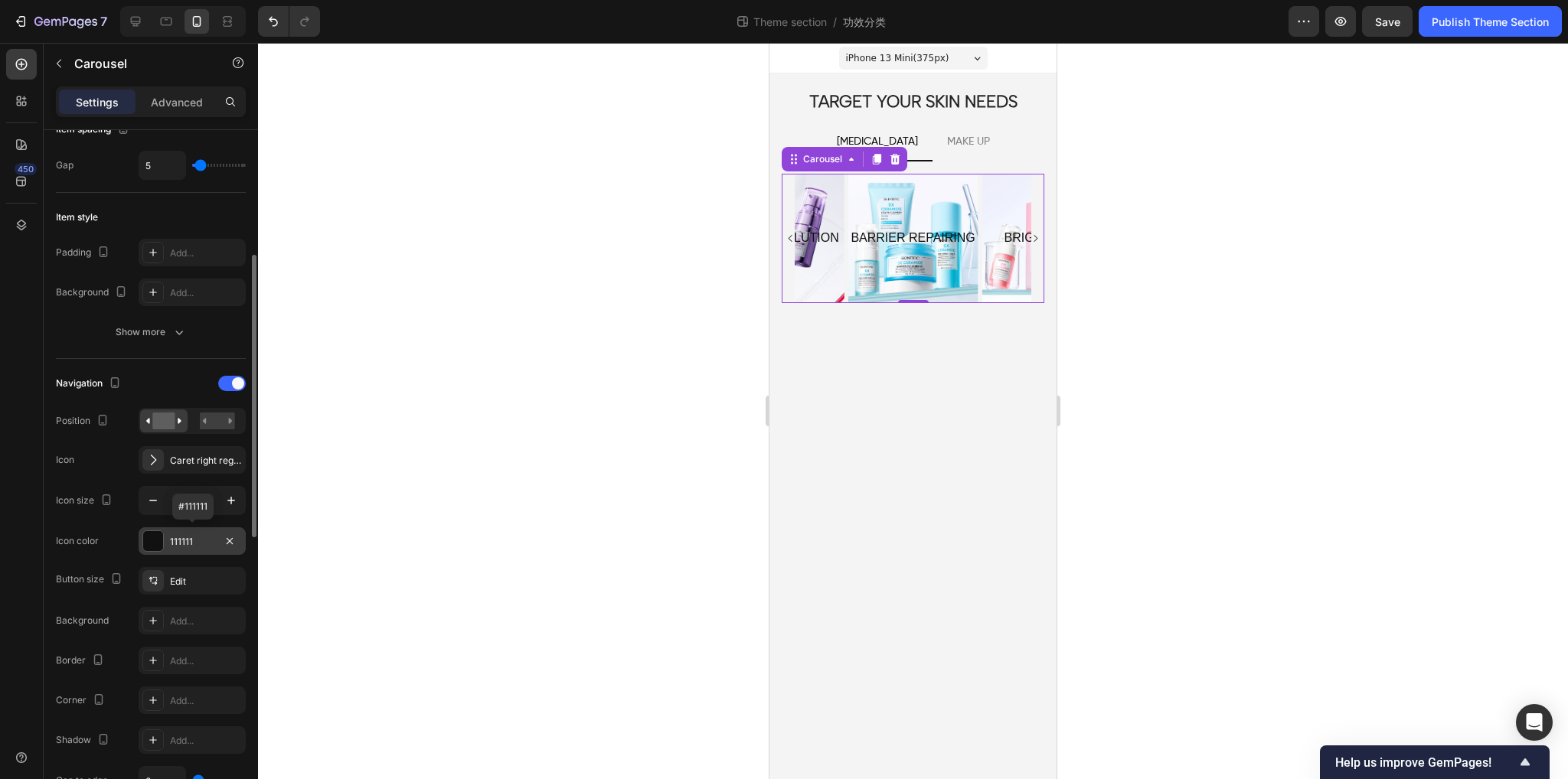
click at [151, 542] on div at bounding box center [153, 540] width 20 height 20
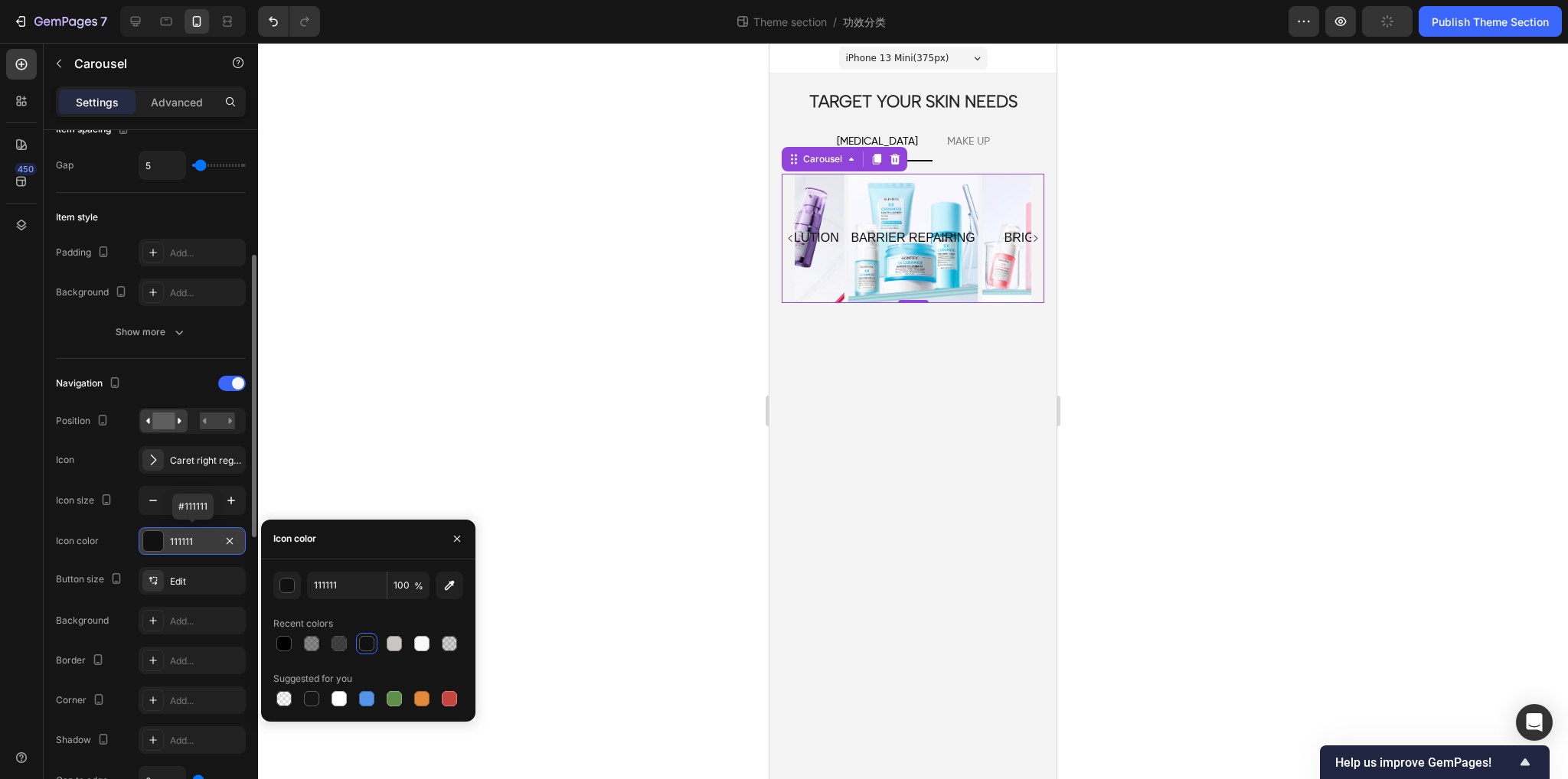
click at [151, 542] on div at bounding box center [153, 540] width 20 height 20
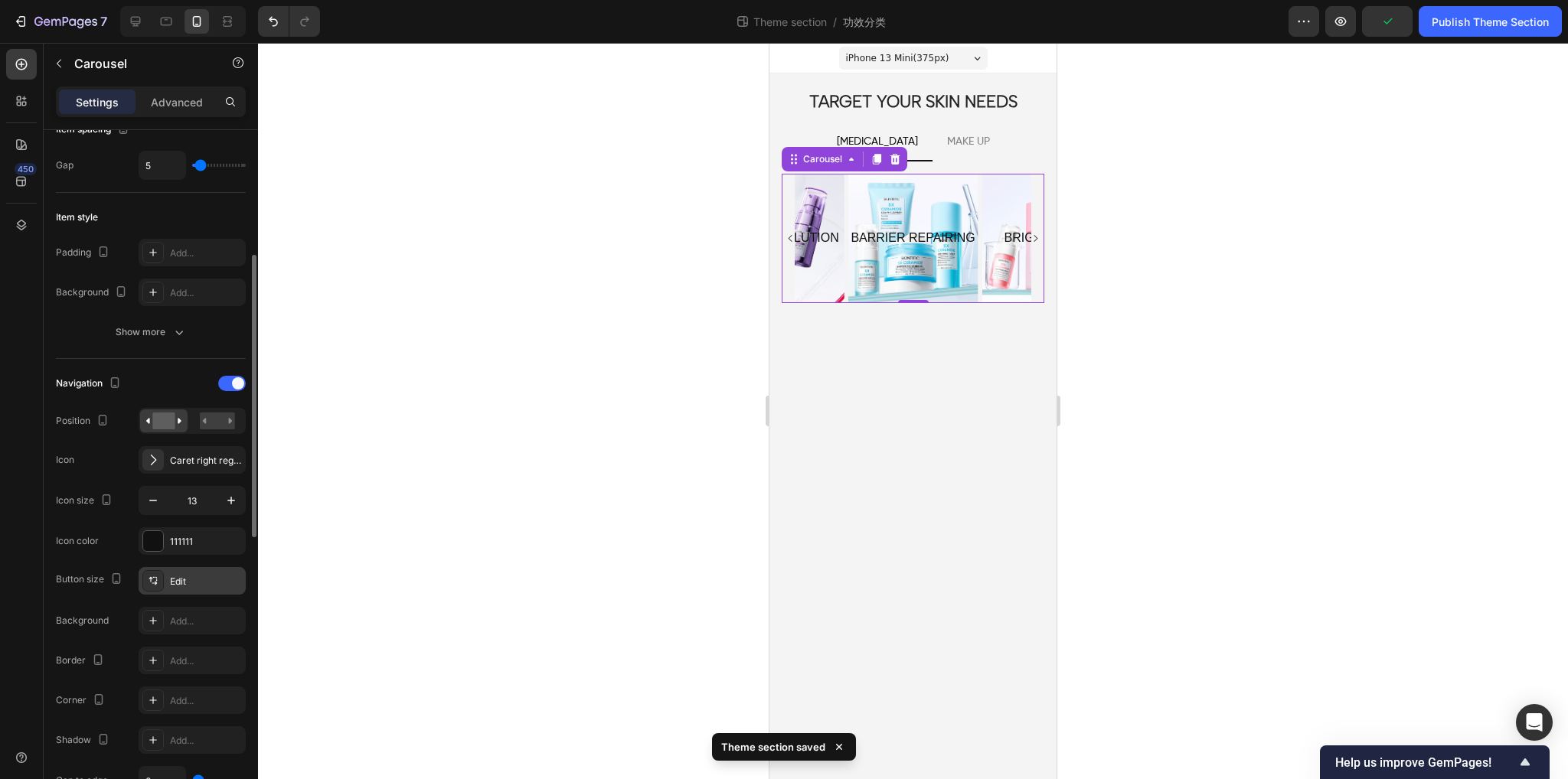
click at [151, 589] on div at bounding box center [153, 581] width 21 height 21
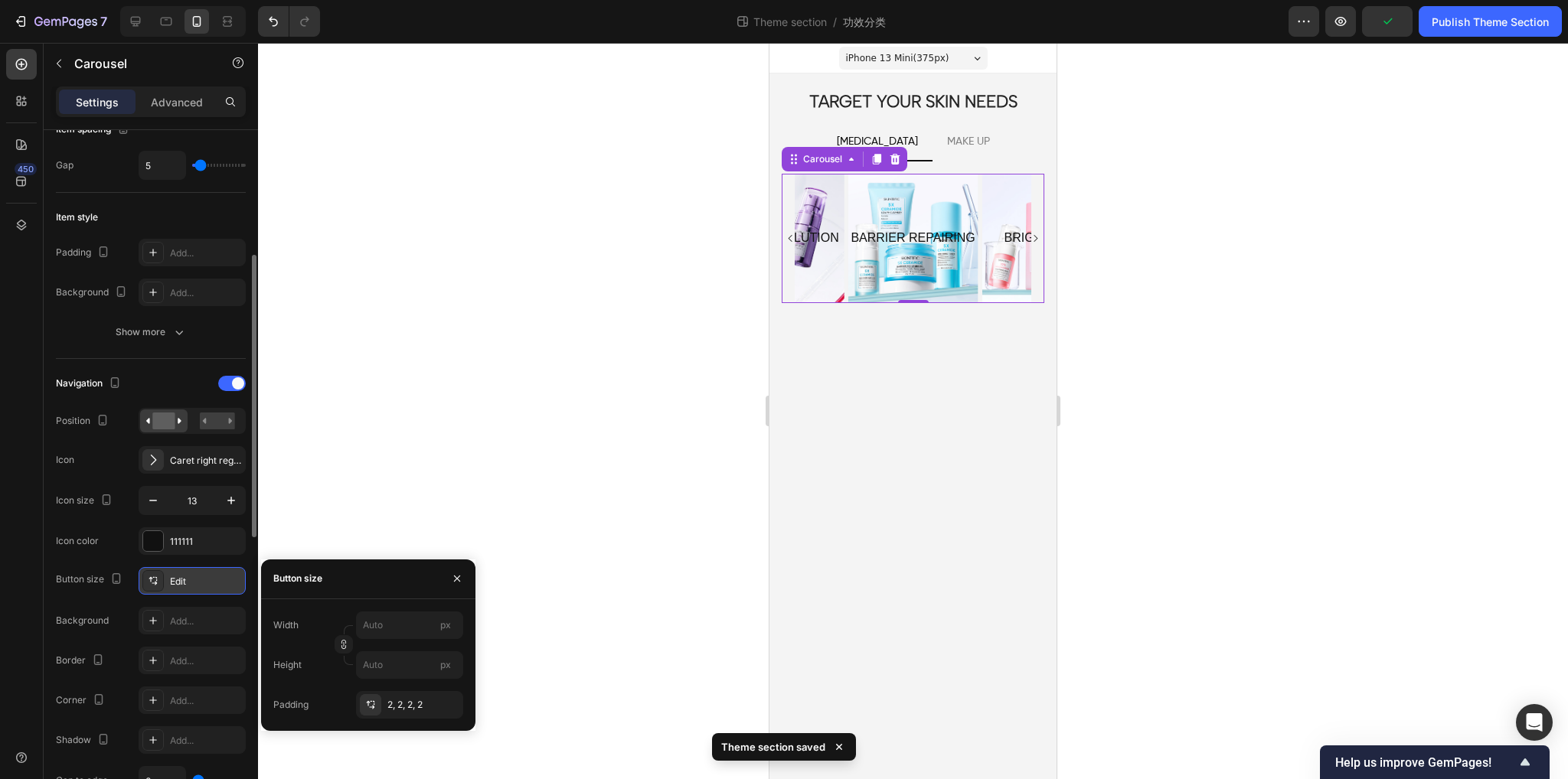
click at [151, 589] on div at bounding box center [153, 581] width 21 height 21
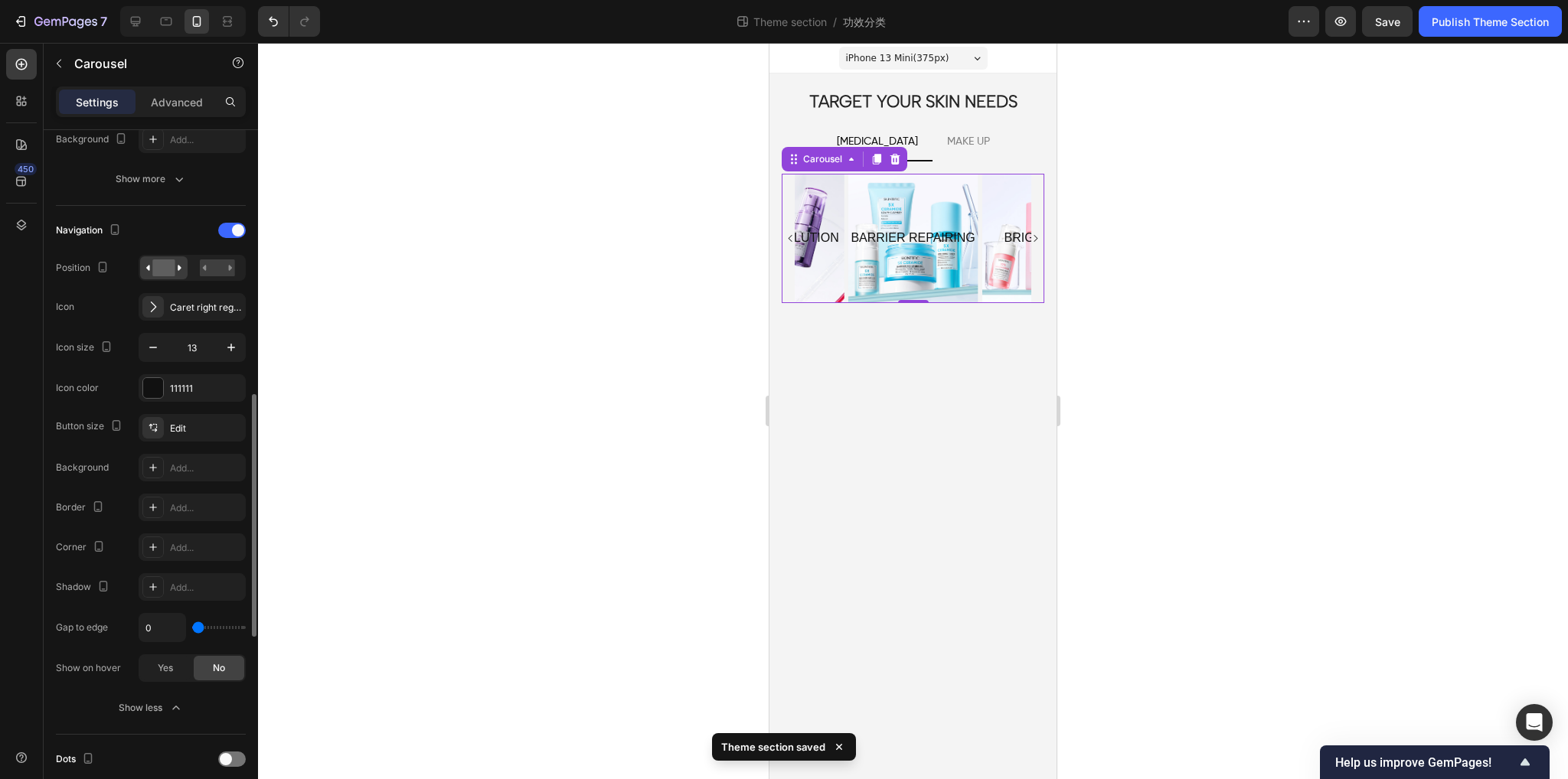
scroll to position [536, 0]
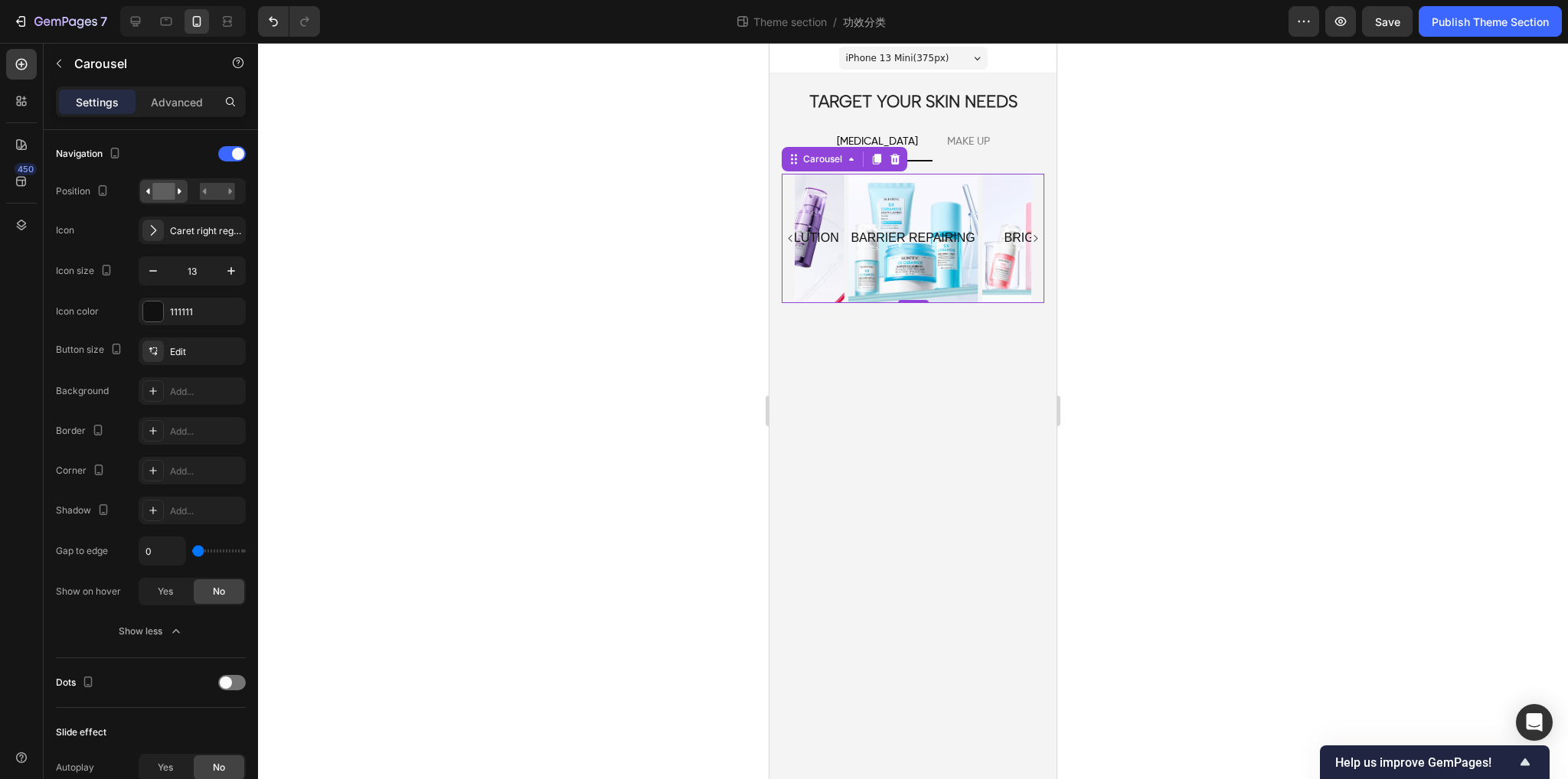
click at [791, 237] on icon "Carousel Back Arrow" at bounding box center [791, 239] width 10 height 10
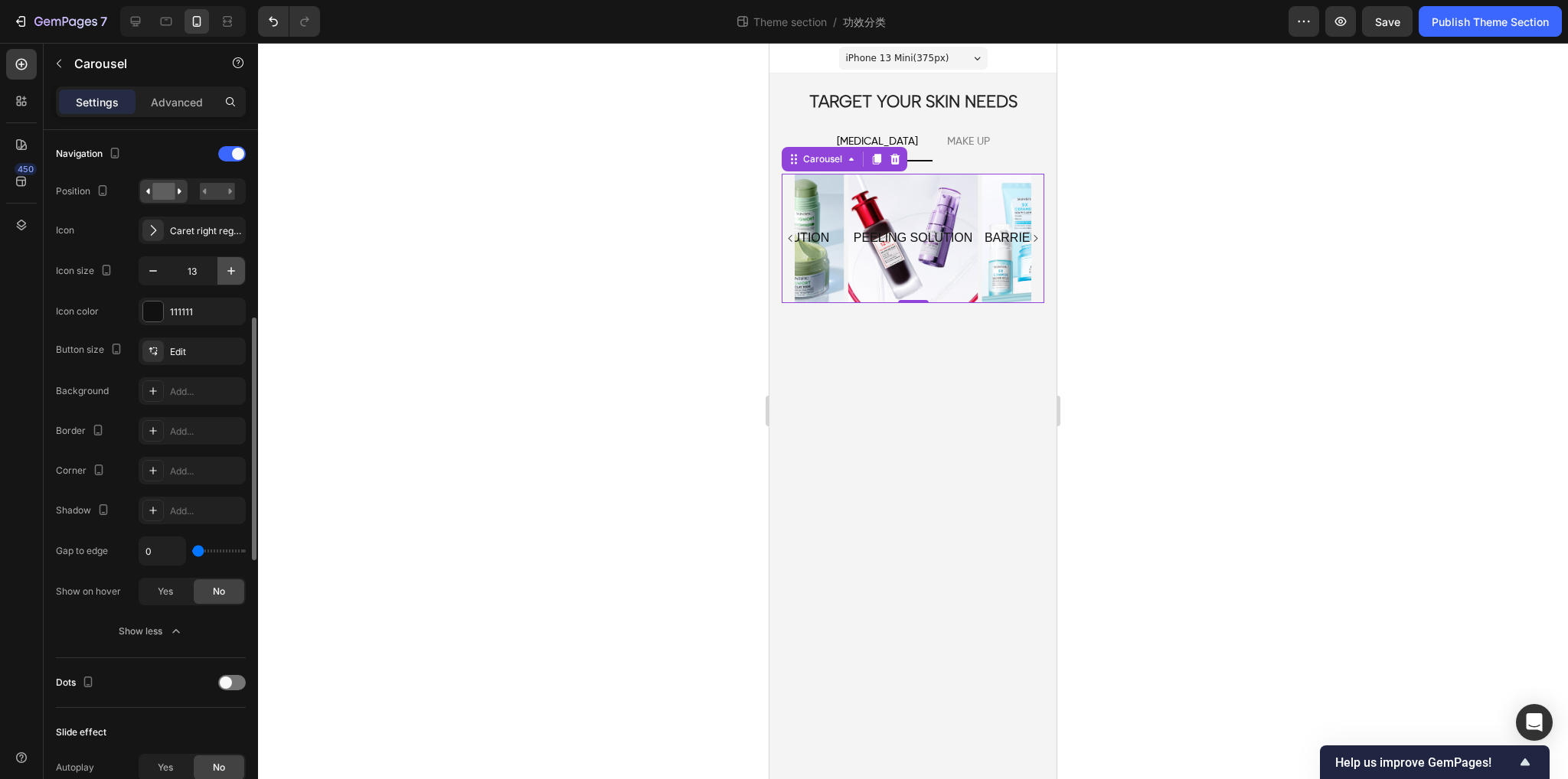
click at [234, 273] on icon "button" at bounding box center [231, 271] width 15 height 15
click at [242, 272] on button "button" at bounding box center [231, 271] width 28 height 28
click at [235, 267] on icon "button" at bounding box center [231, 271] width 15 height 15
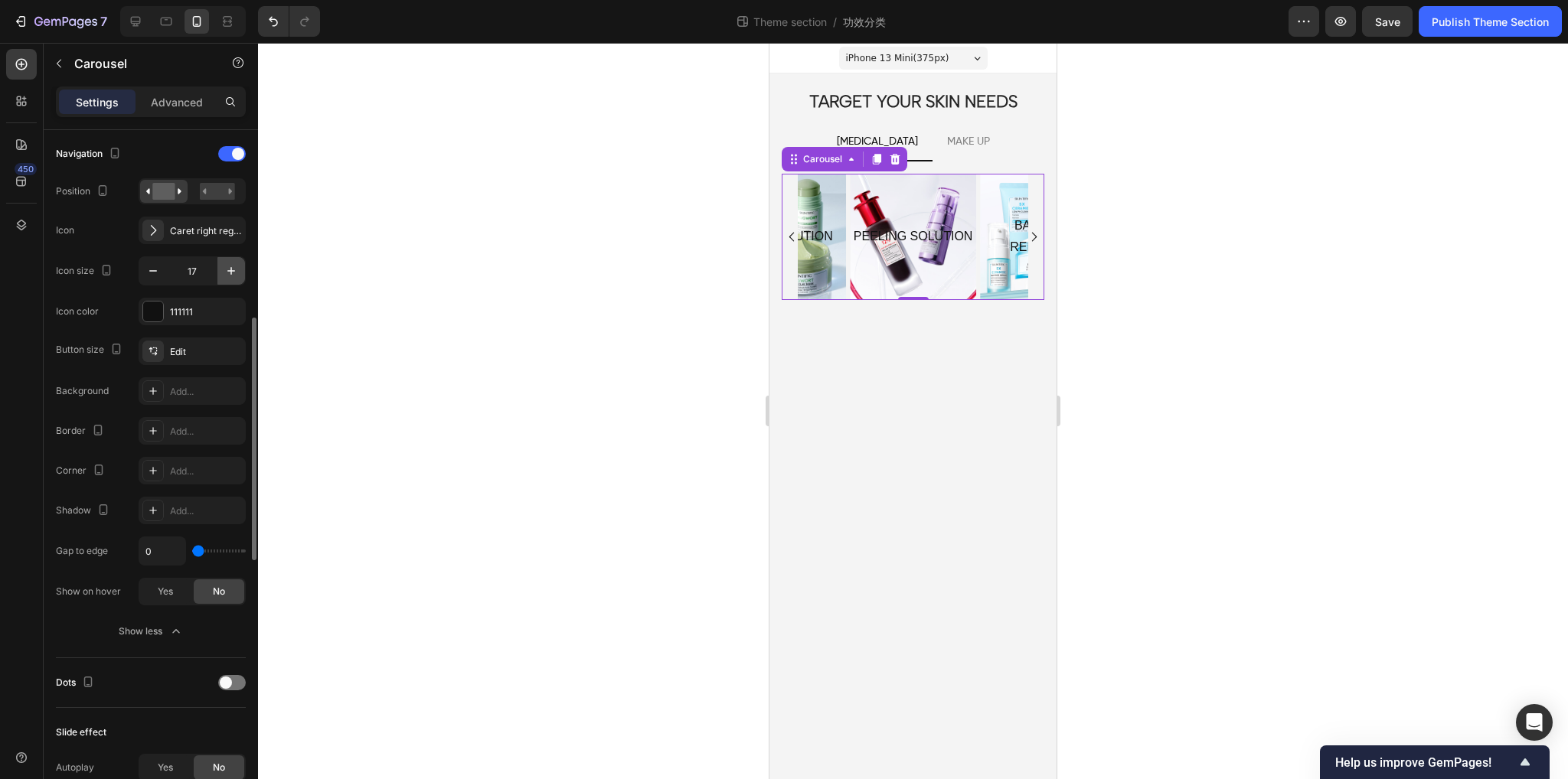
type input "18"
click at [148, 308] on div at bounding box center [153, 311] width 20 height 20
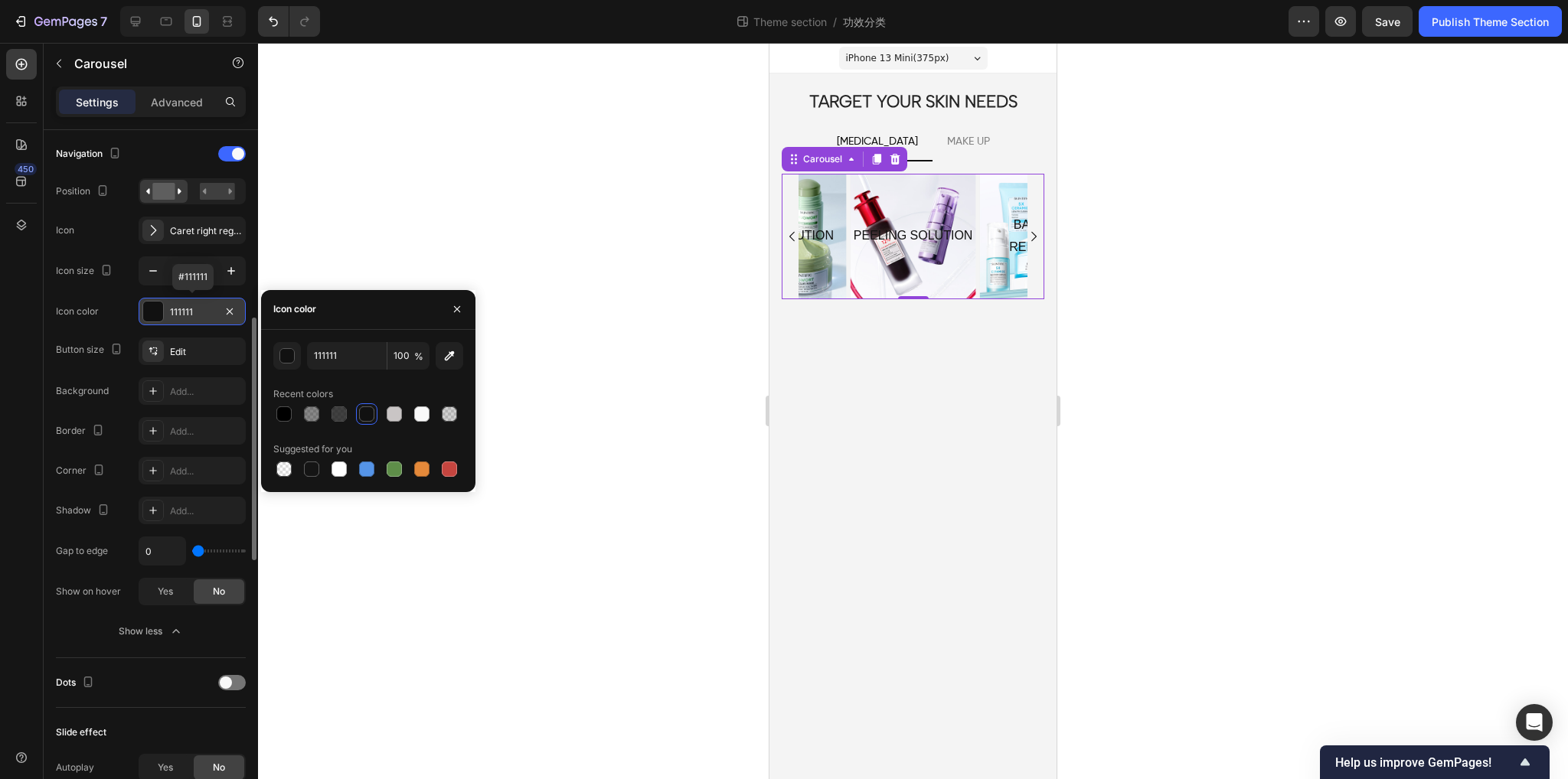
click at [148, 308] on div at bounding box center [153, 311] width 20 height 20
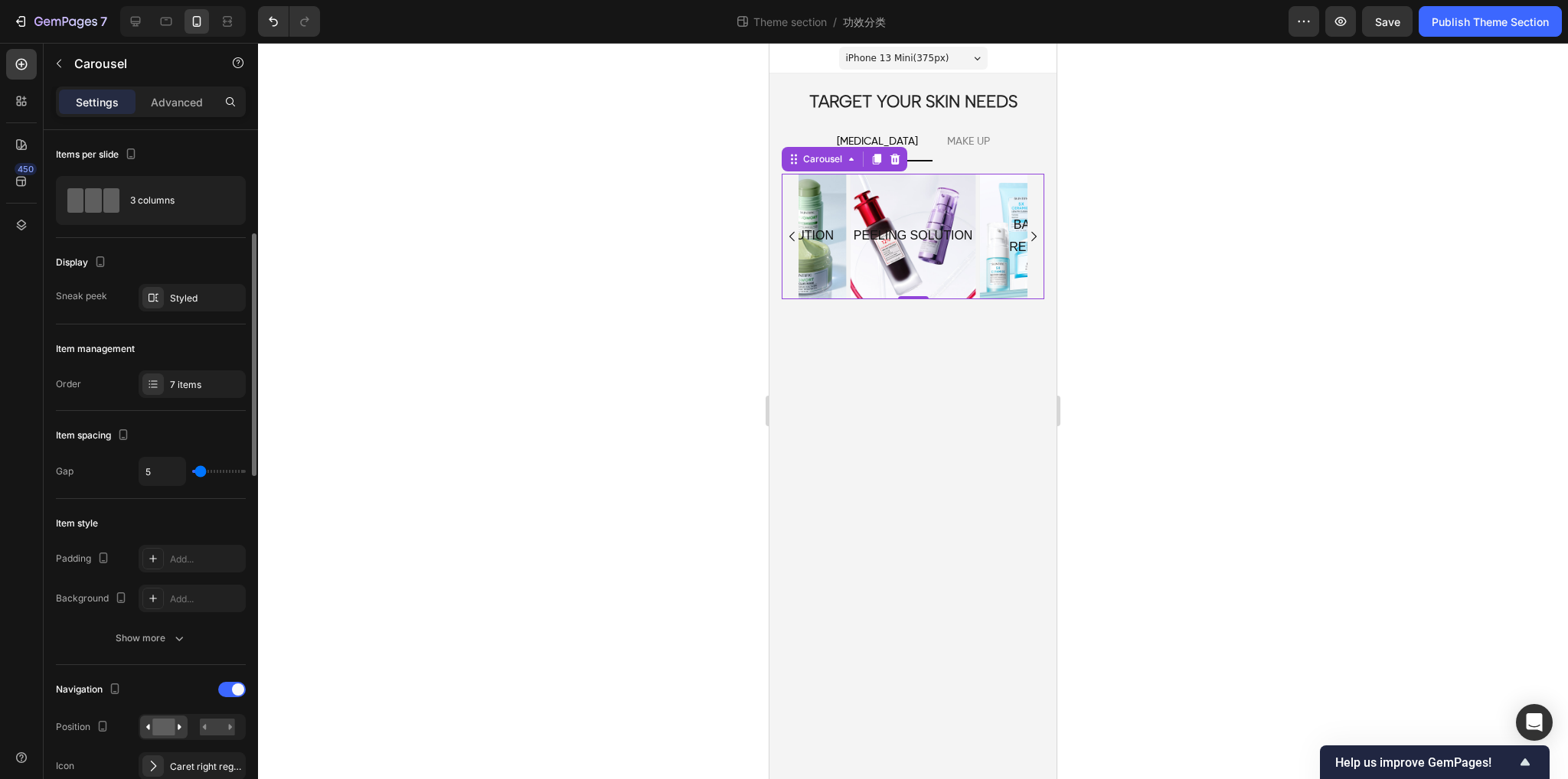
scroll to position [229, 0]
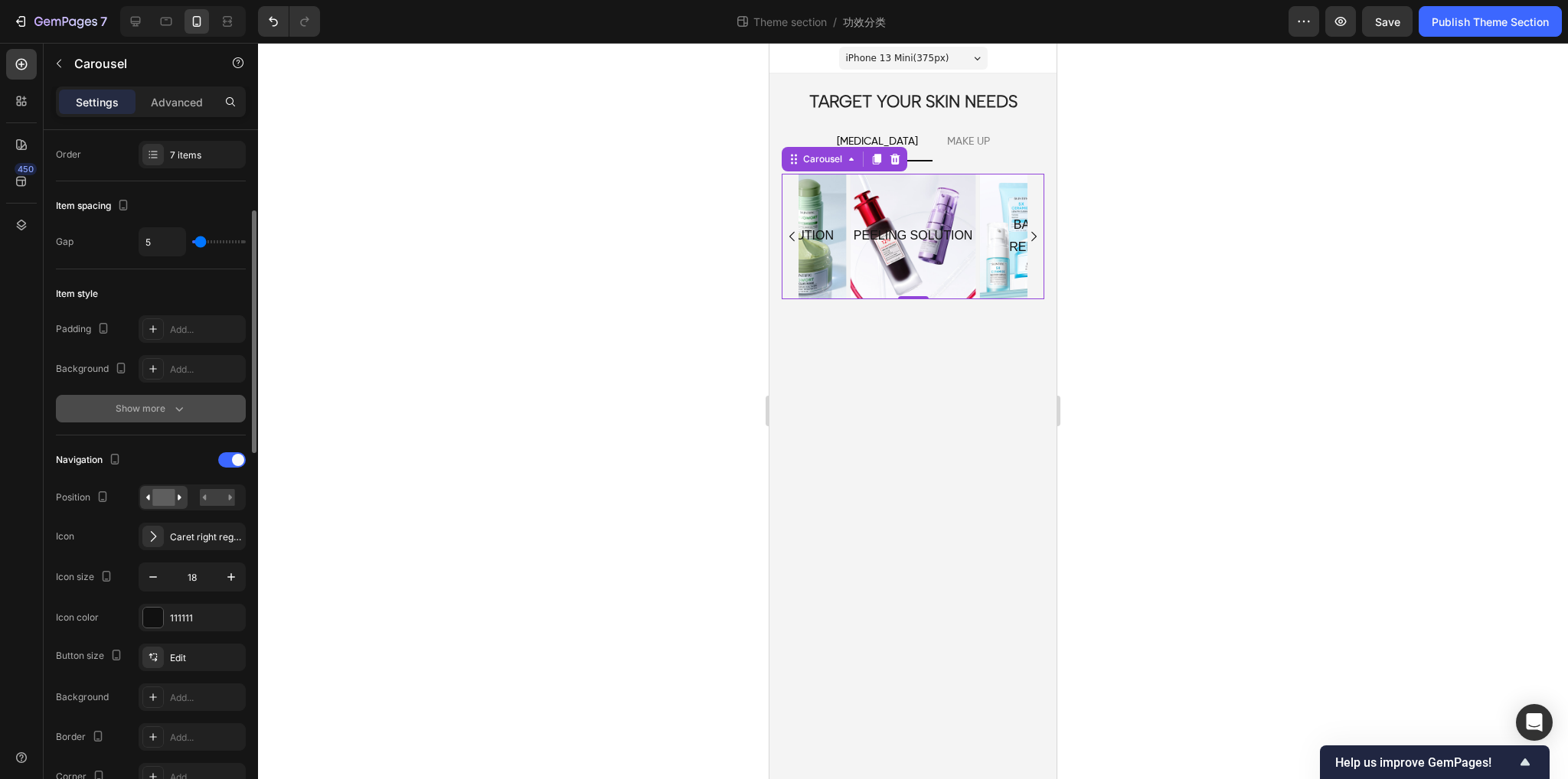
click at [148, 413] on div "Show more" at bounding box center [151, 408] width 71 height 15
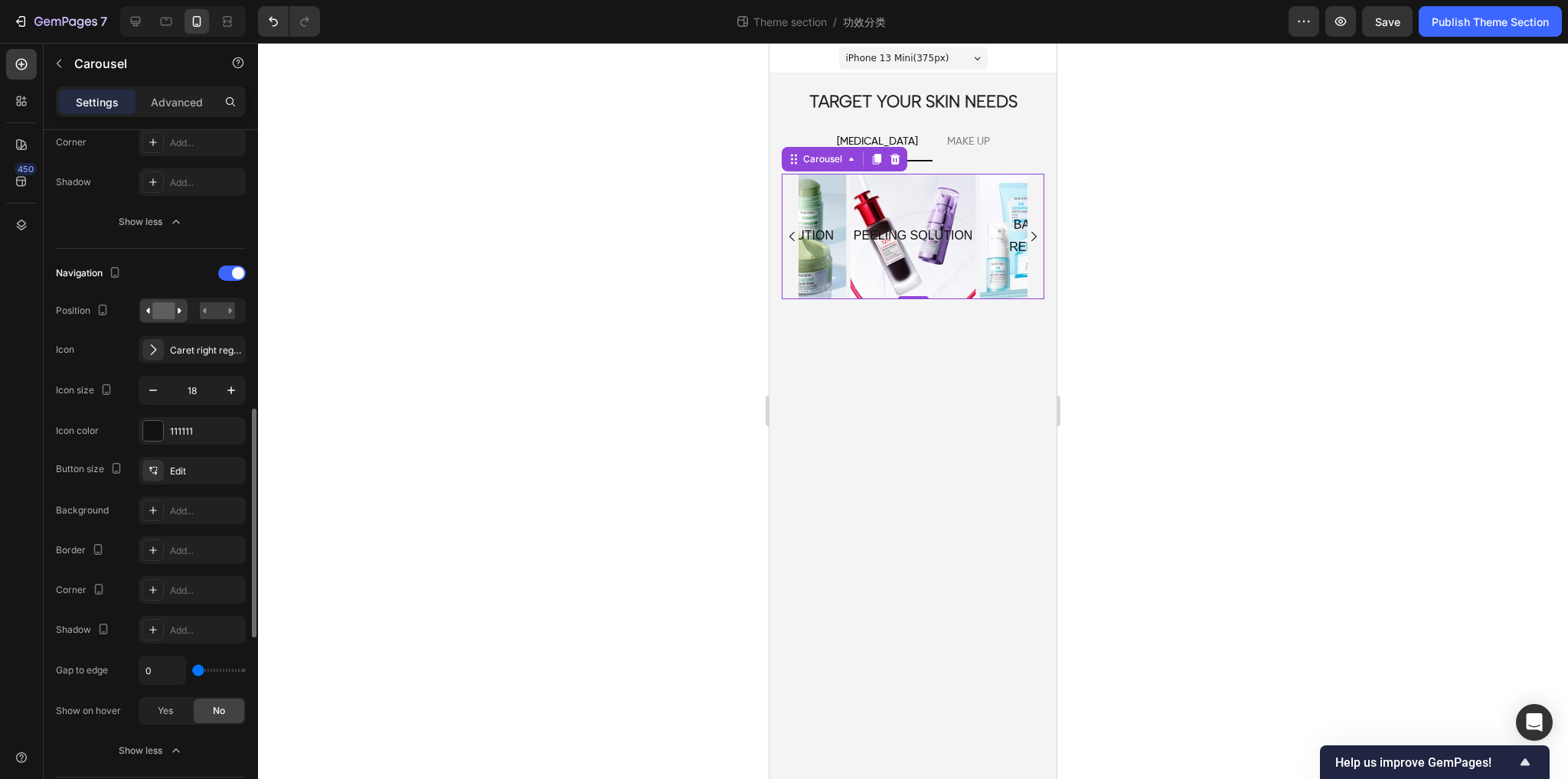
scroll to position [612, 0]
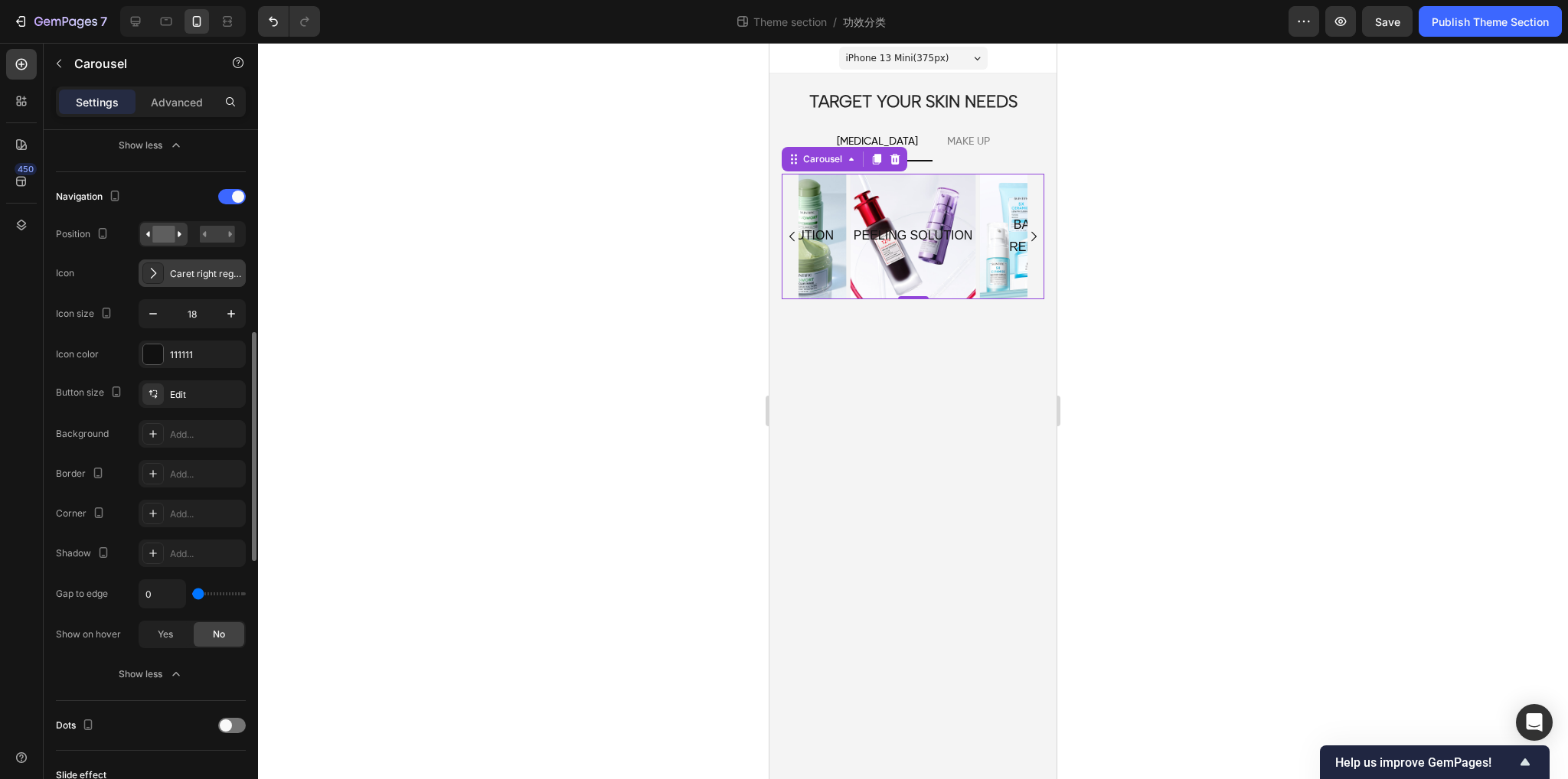
click at [155, 269] on icon at bounding box center [153, 273] width 15 height 15
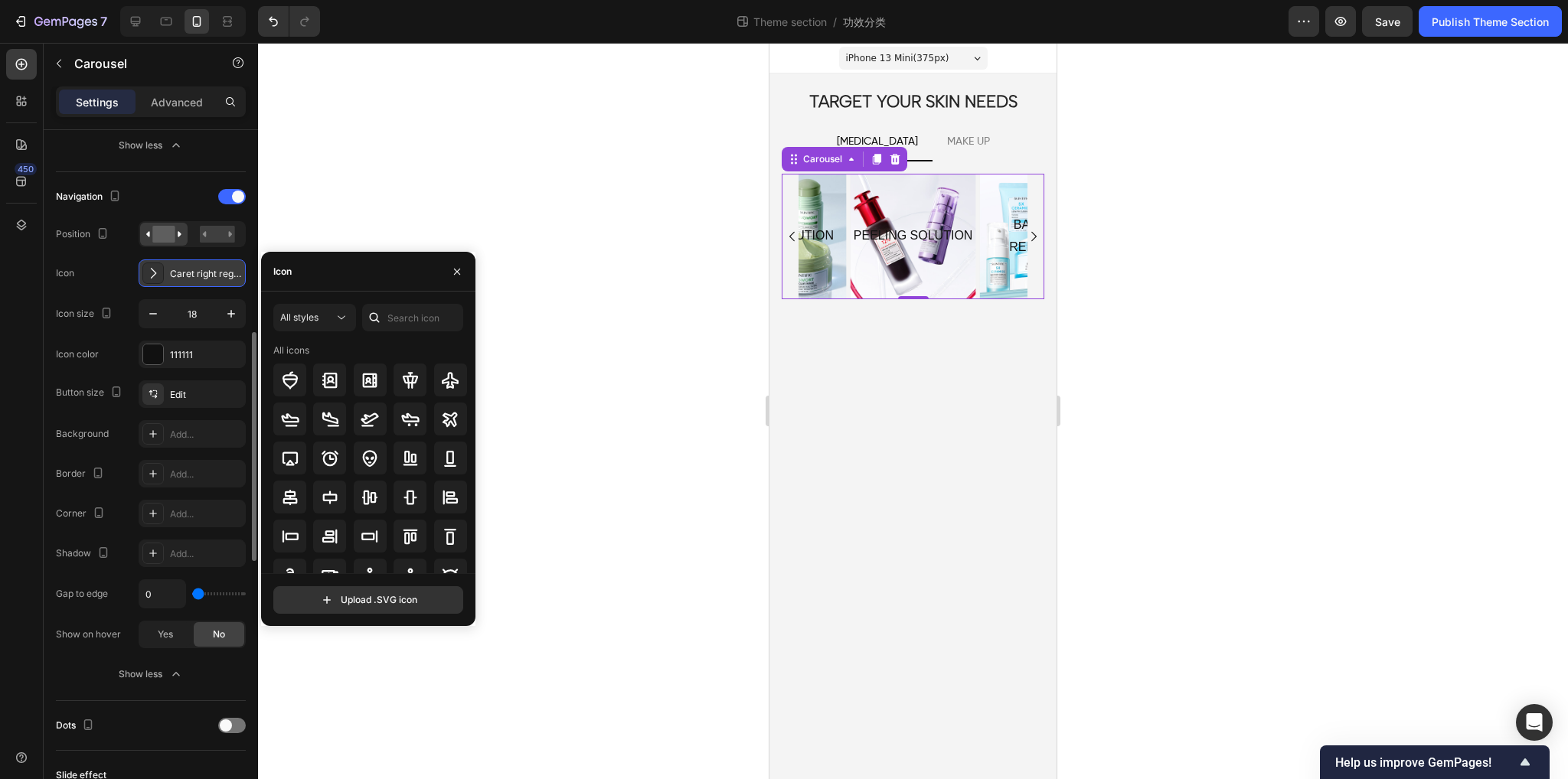
click at [155, 269] on icon at bounding box center [153, 273] width 15 height 15
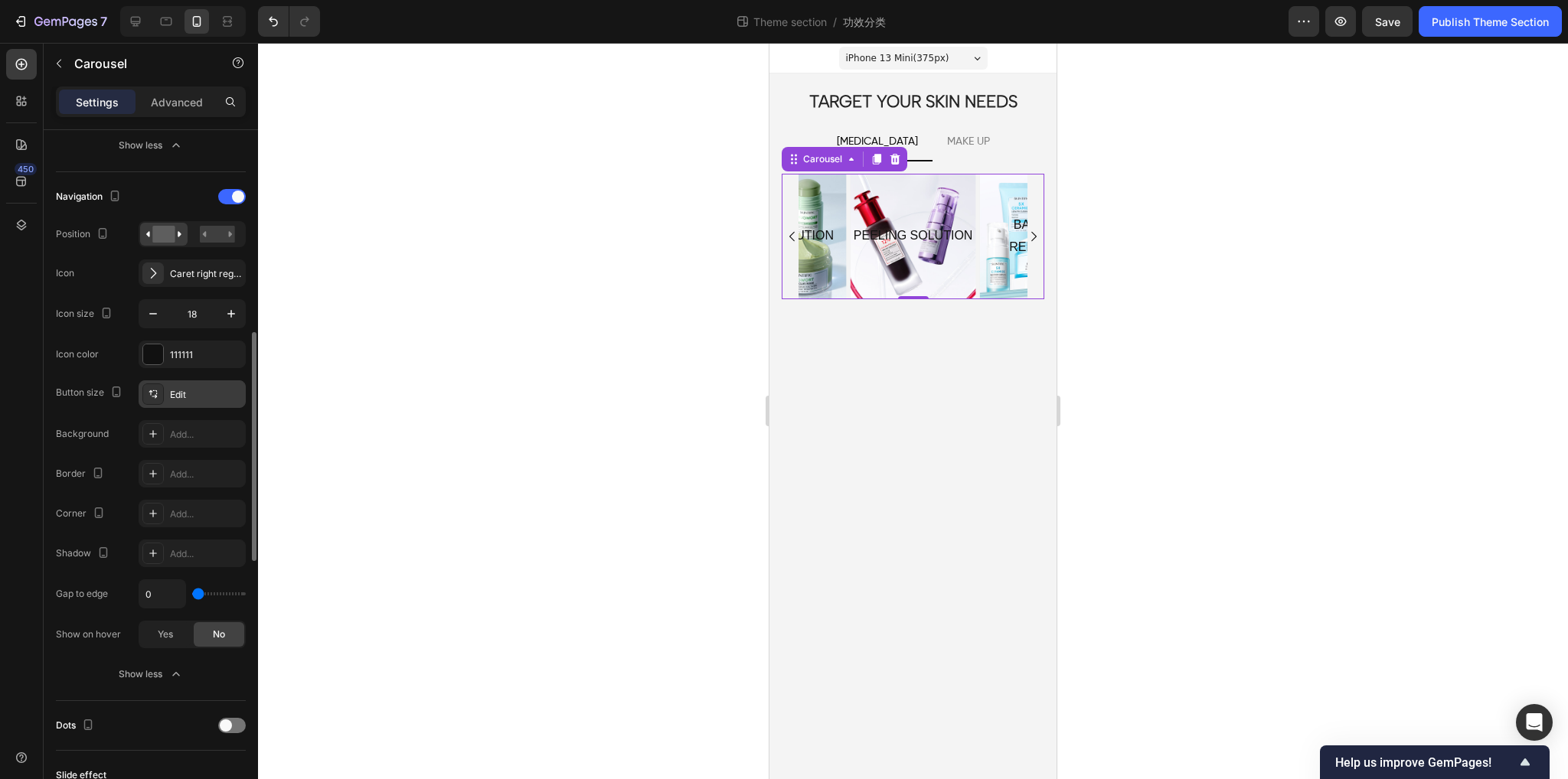
click at [168, 396] on div "Edit" at bounding box center [192, 394] width 107 height 28
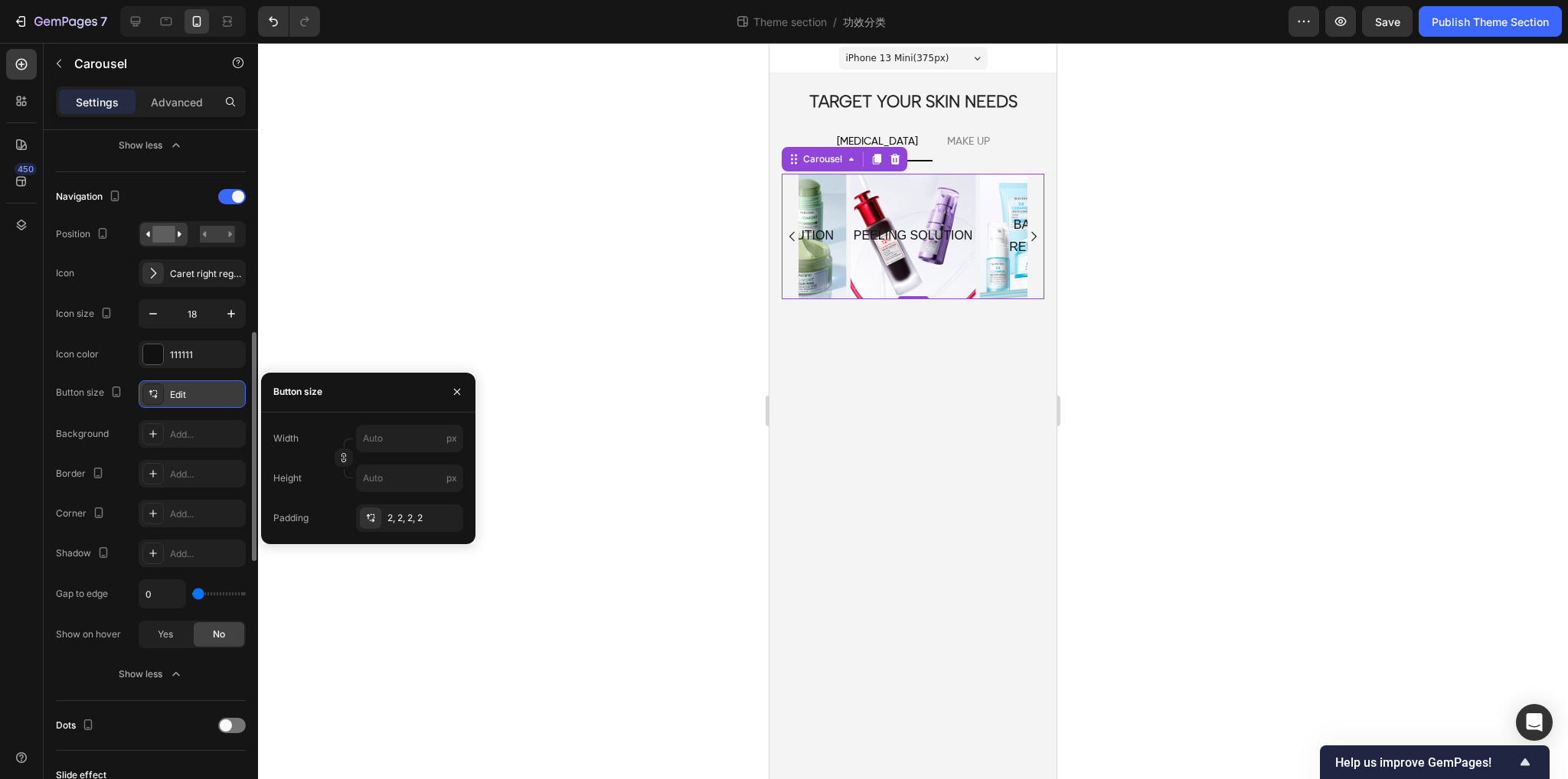
click at [168, 396] on div "Edit" at bounding box center [192, 394] width 107 height 28
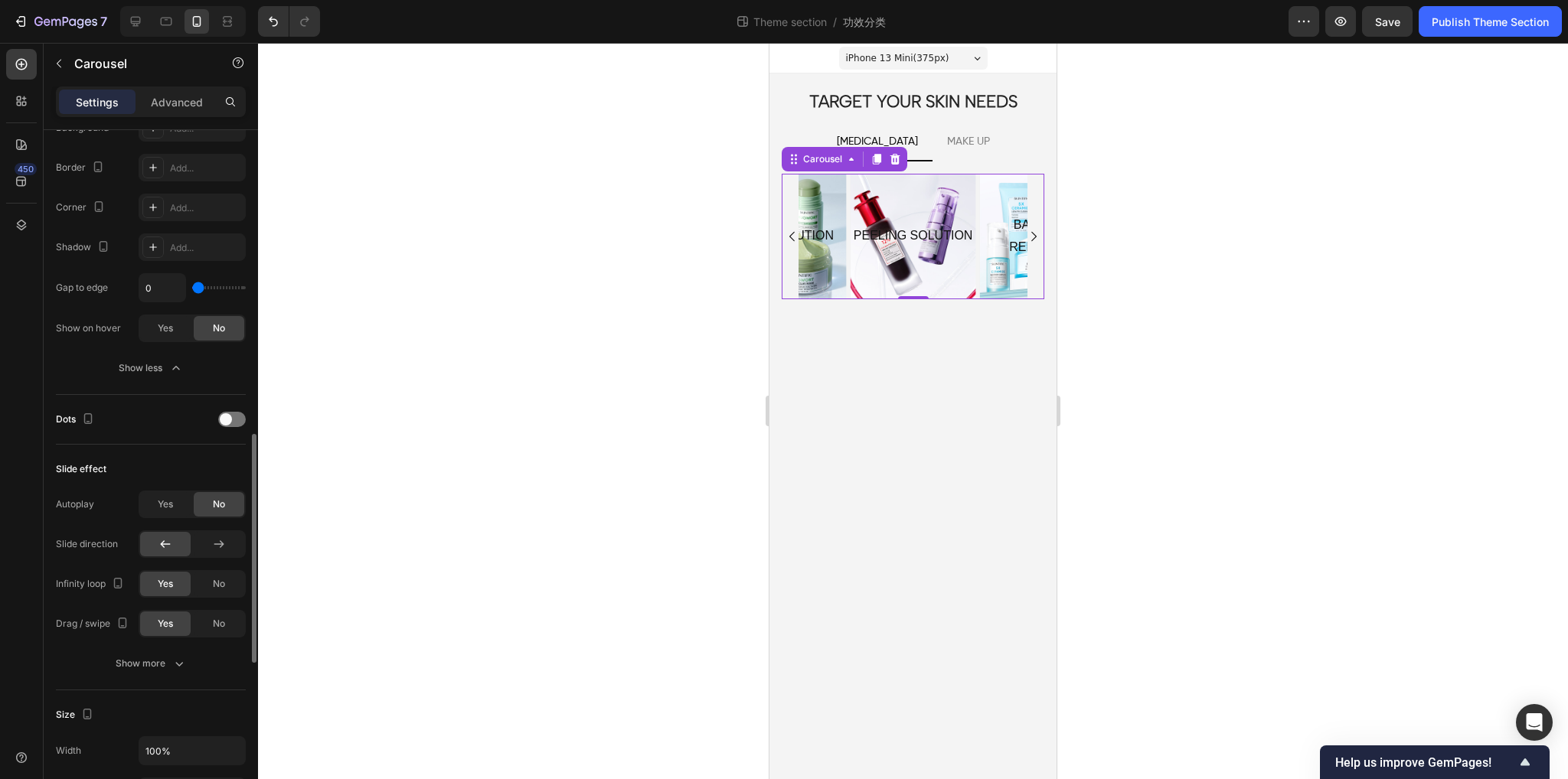
scroll to position [1148, 0]
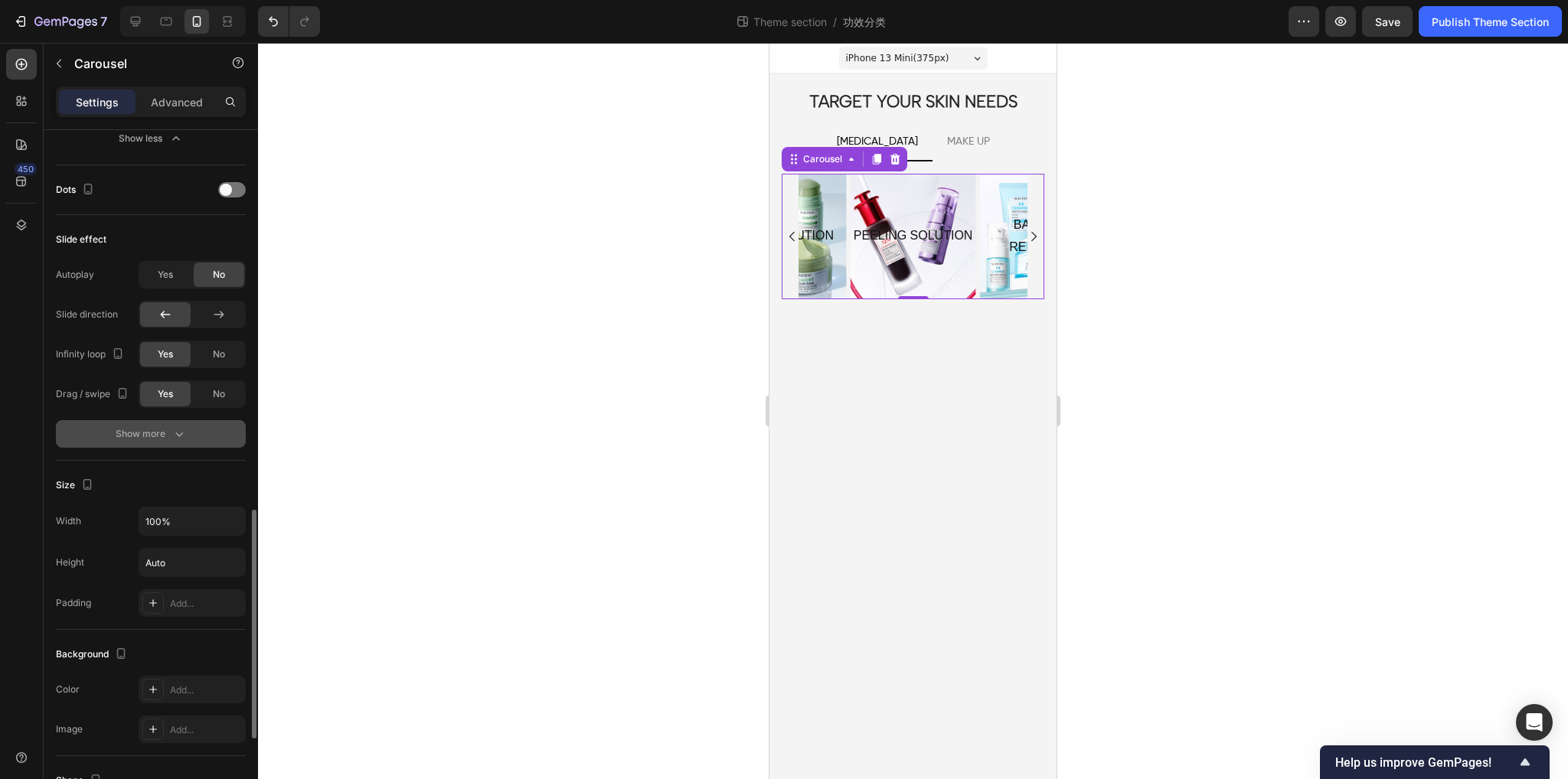
click at [164, 439] on button "Show more" at bounding box center [151, 434] width 190 height 28
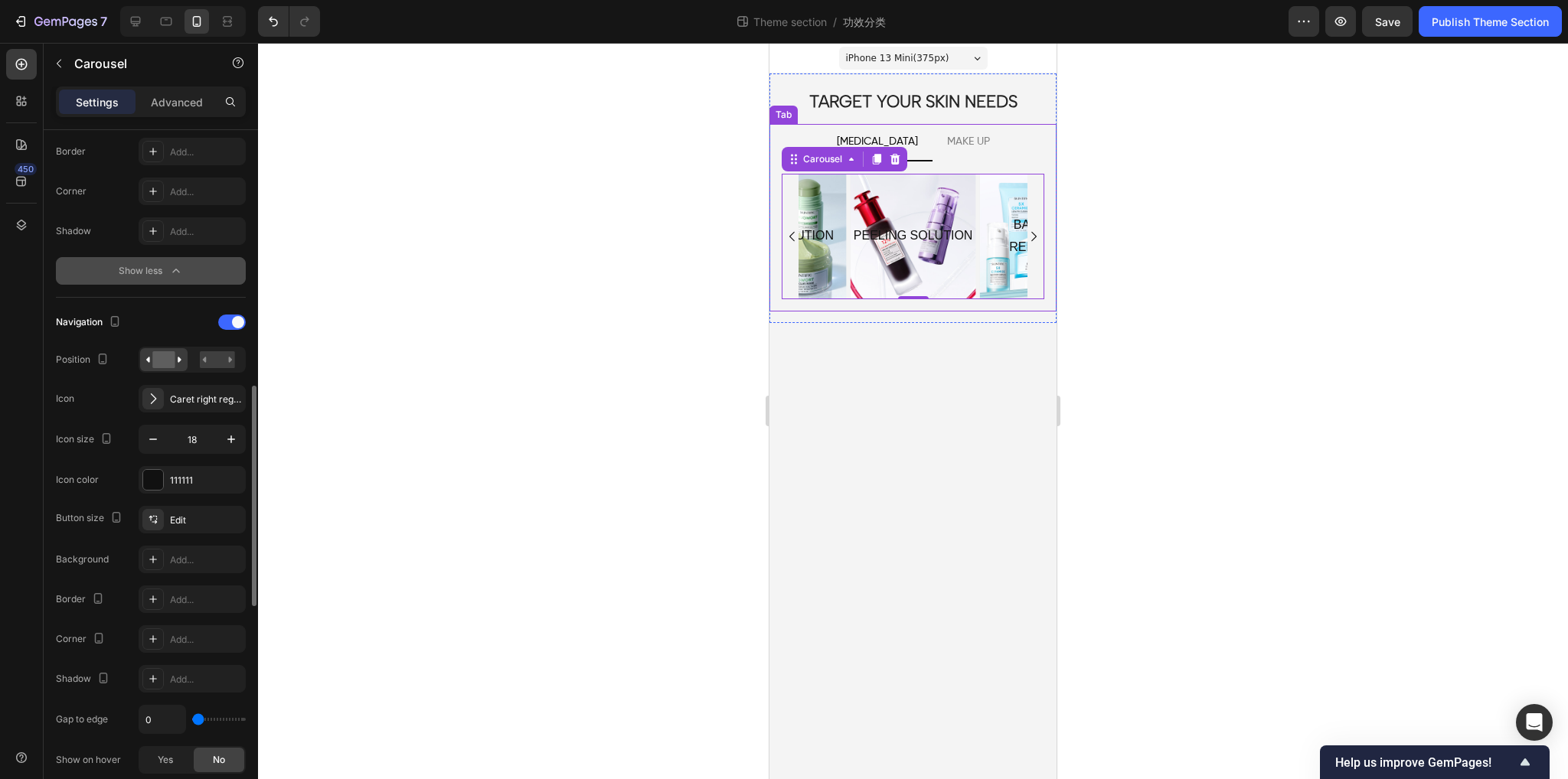
scroll to position [564, 0]
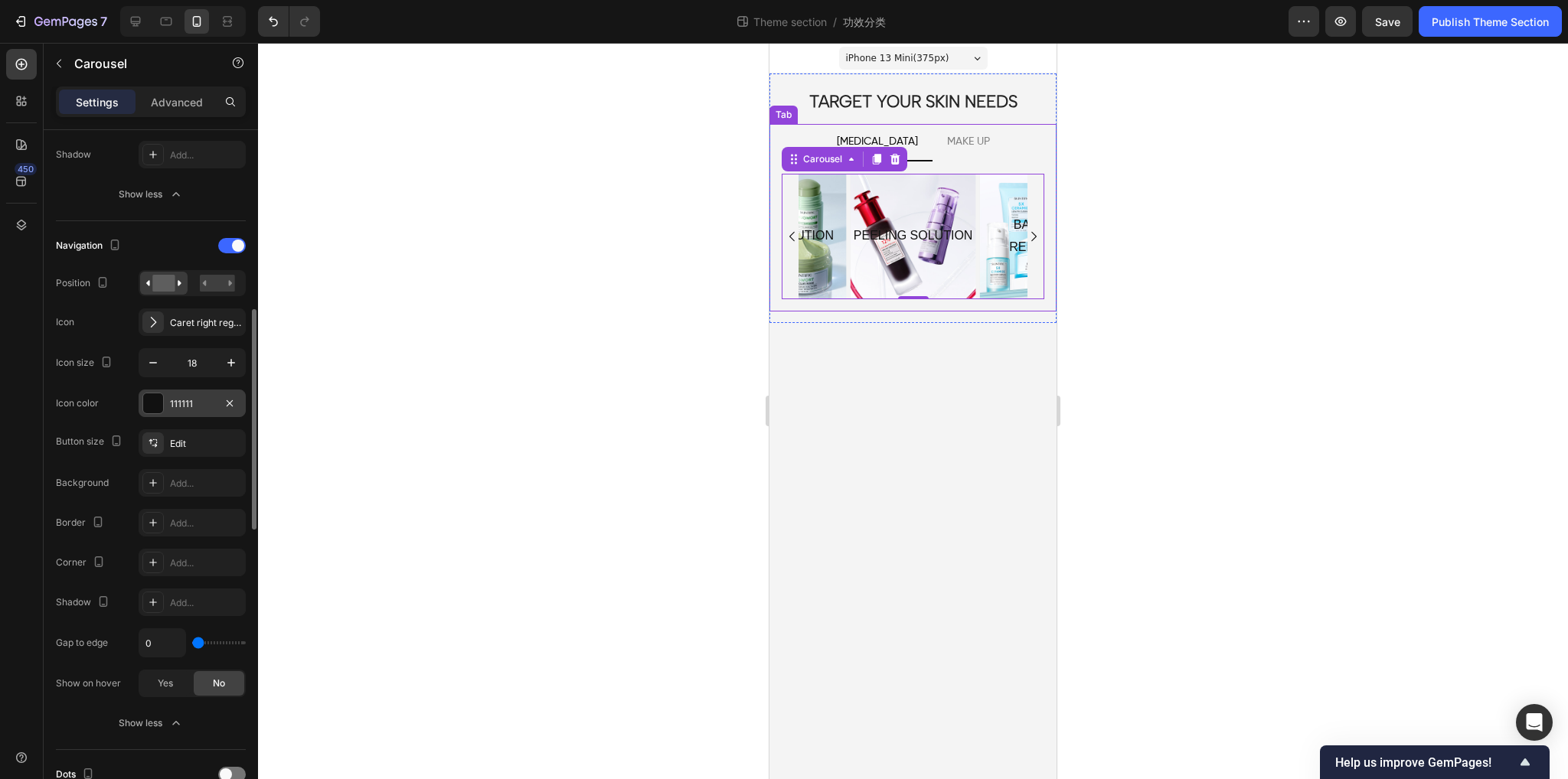
click at [157, 399] on div at bounding box center [153, 403] width 20 height 20
click at [122, 412] on div "Icon color 111111" at bounding box center [151, 403] width 190 height 28
click at [182, 316] on div "Caret right regular" at bounding box center [205, 322] width 72 height 14
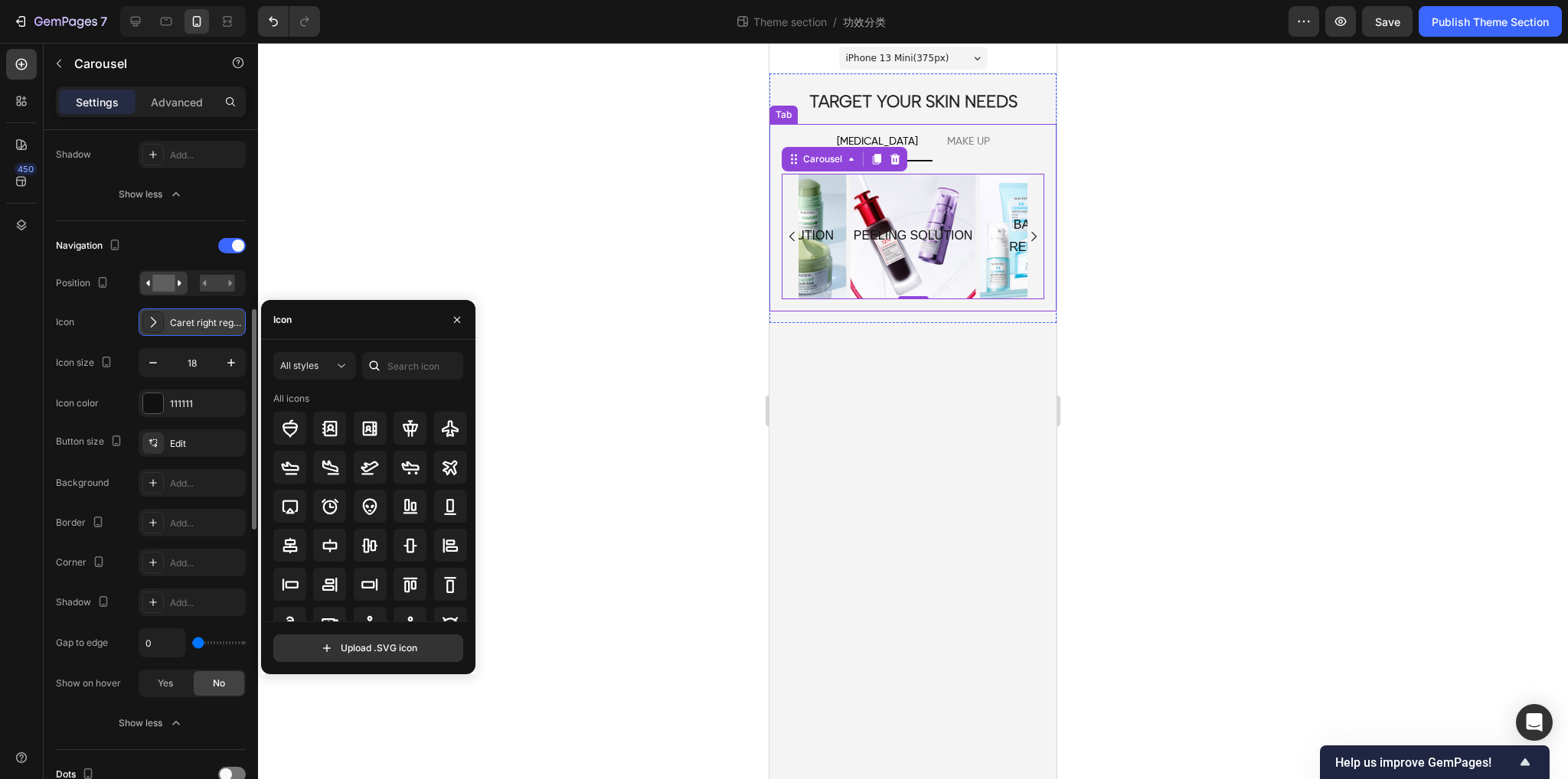
click at [182, 316] on div "Caret right regular" at bounding box center [205, 322] width 72 height 14
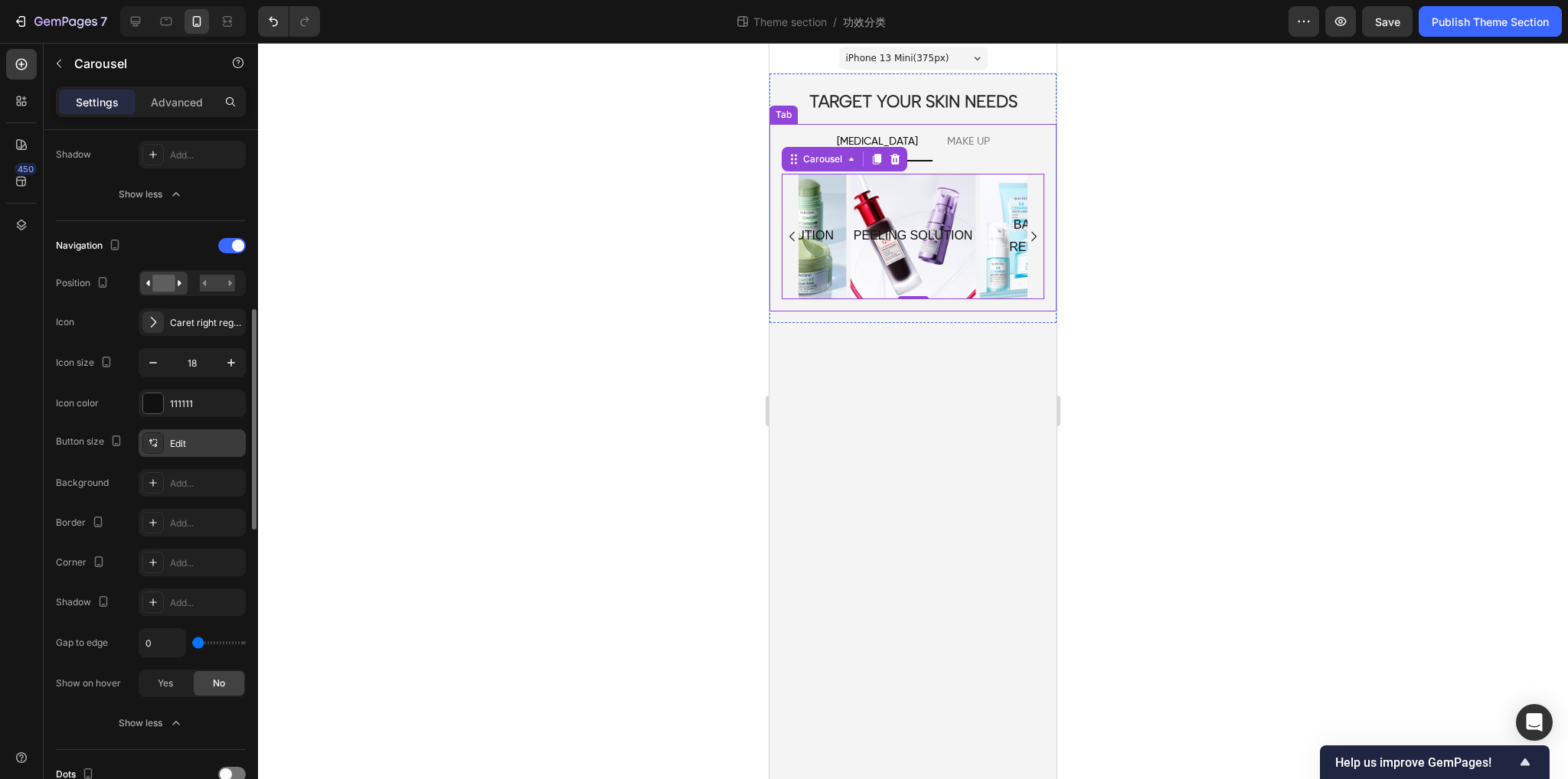
click at [172, 444] on div "Edit" at bounding box center [205, 444] width 72 height 14
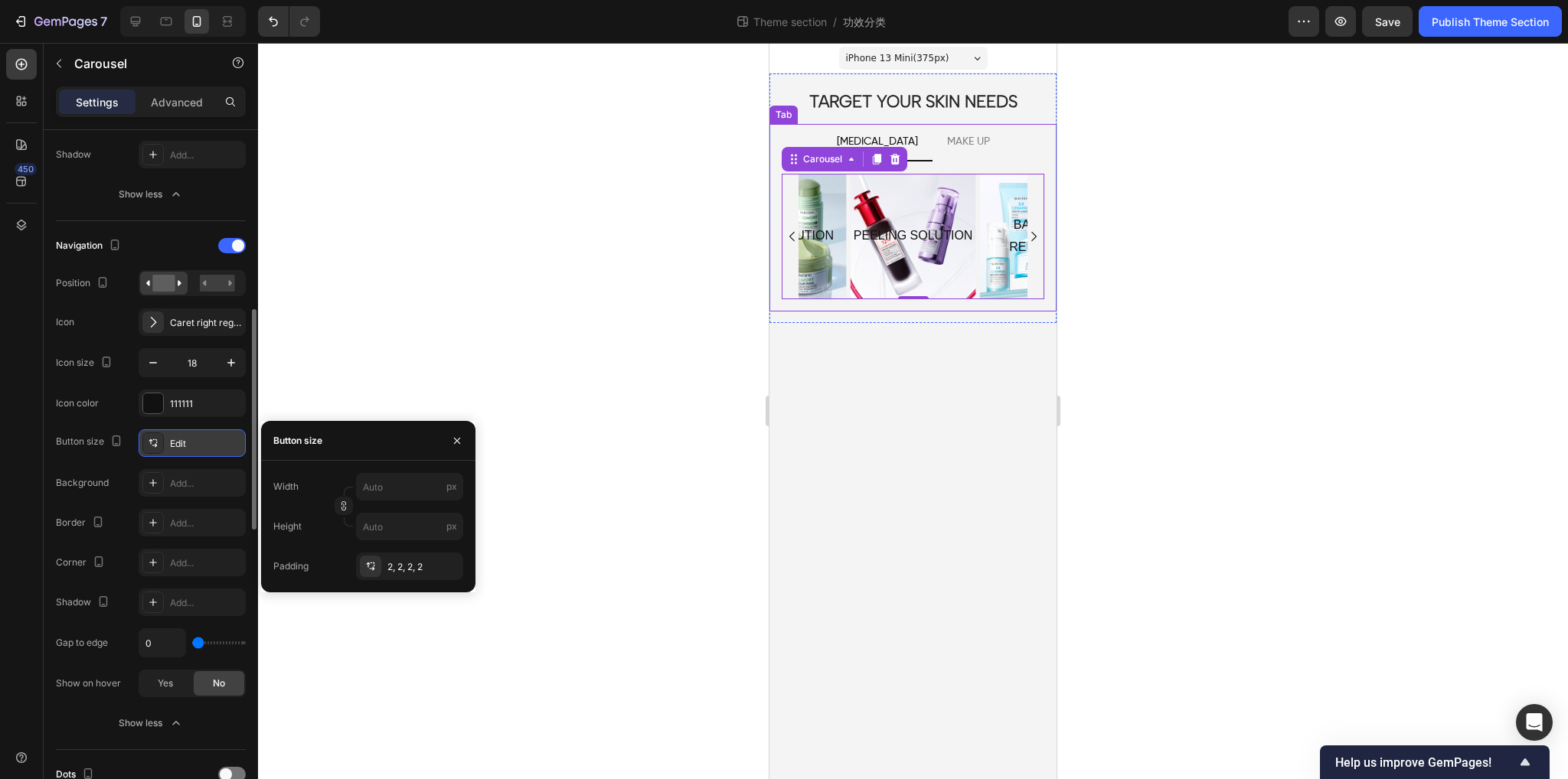
click at [172, 444] on div "Edit" at bounding box center [205, 444] width 72 height 14
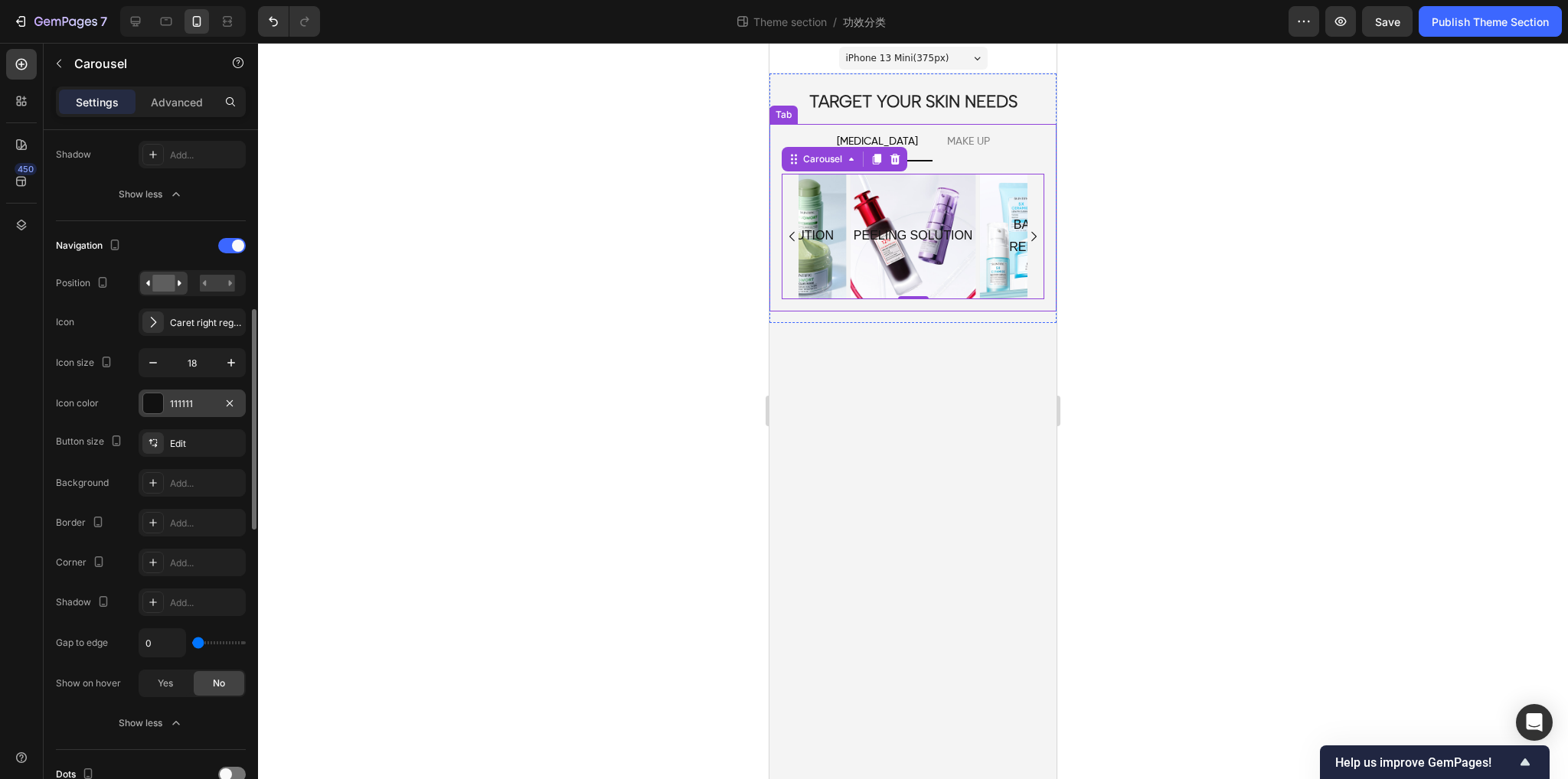
click at [152, 399] on div at bounding box center [153, 403] width 20 height 20
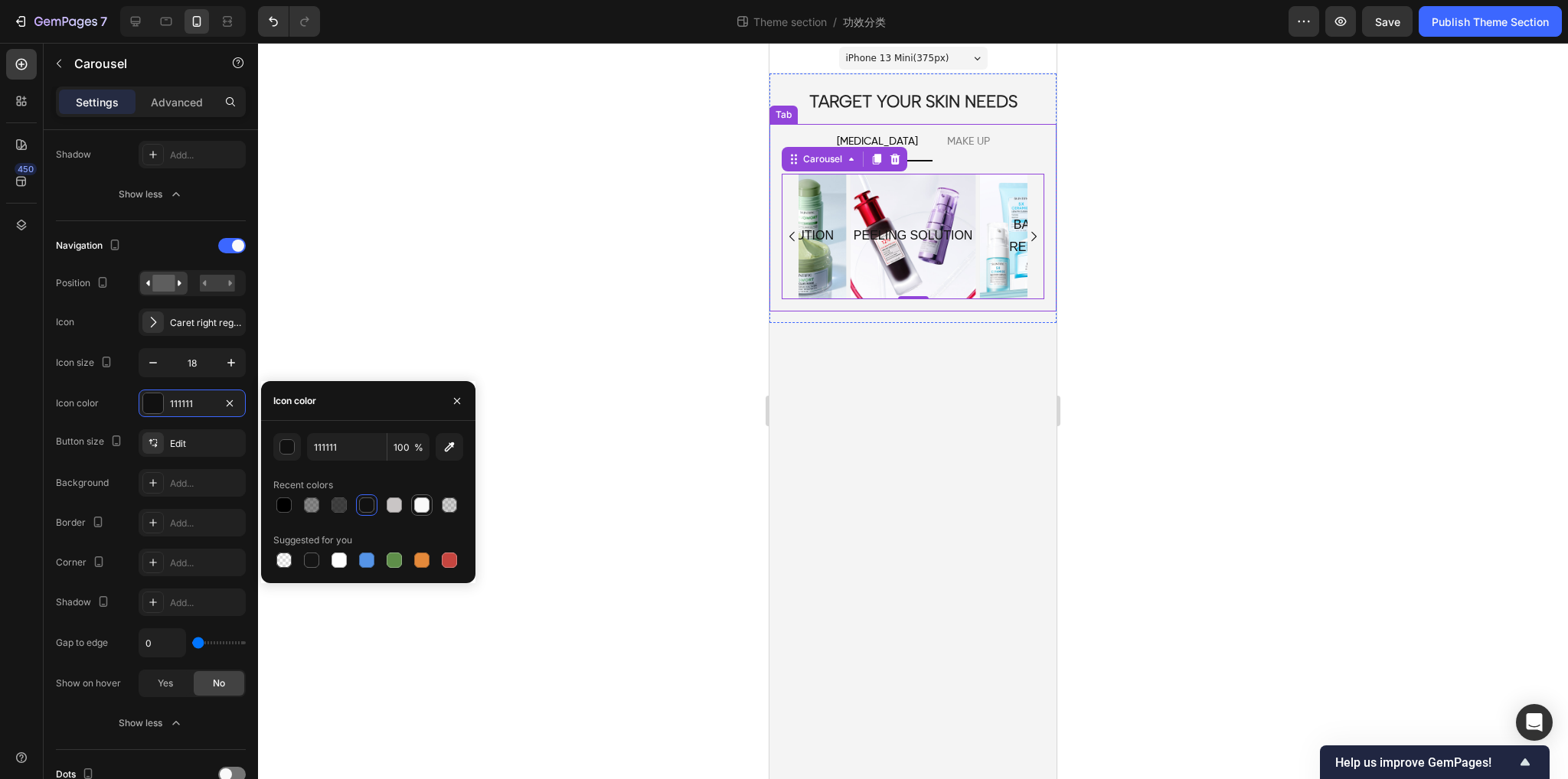
click at [422, 503] on div at bounding box center [421, 505] width 15 height 15
click at [364, 509] on div at bounding box center [366, 505] width 15 height 15
type input "111111"
click at [113, 403] on div "Icon color 111111" at bounding box center [151, 403] width 190 height 28
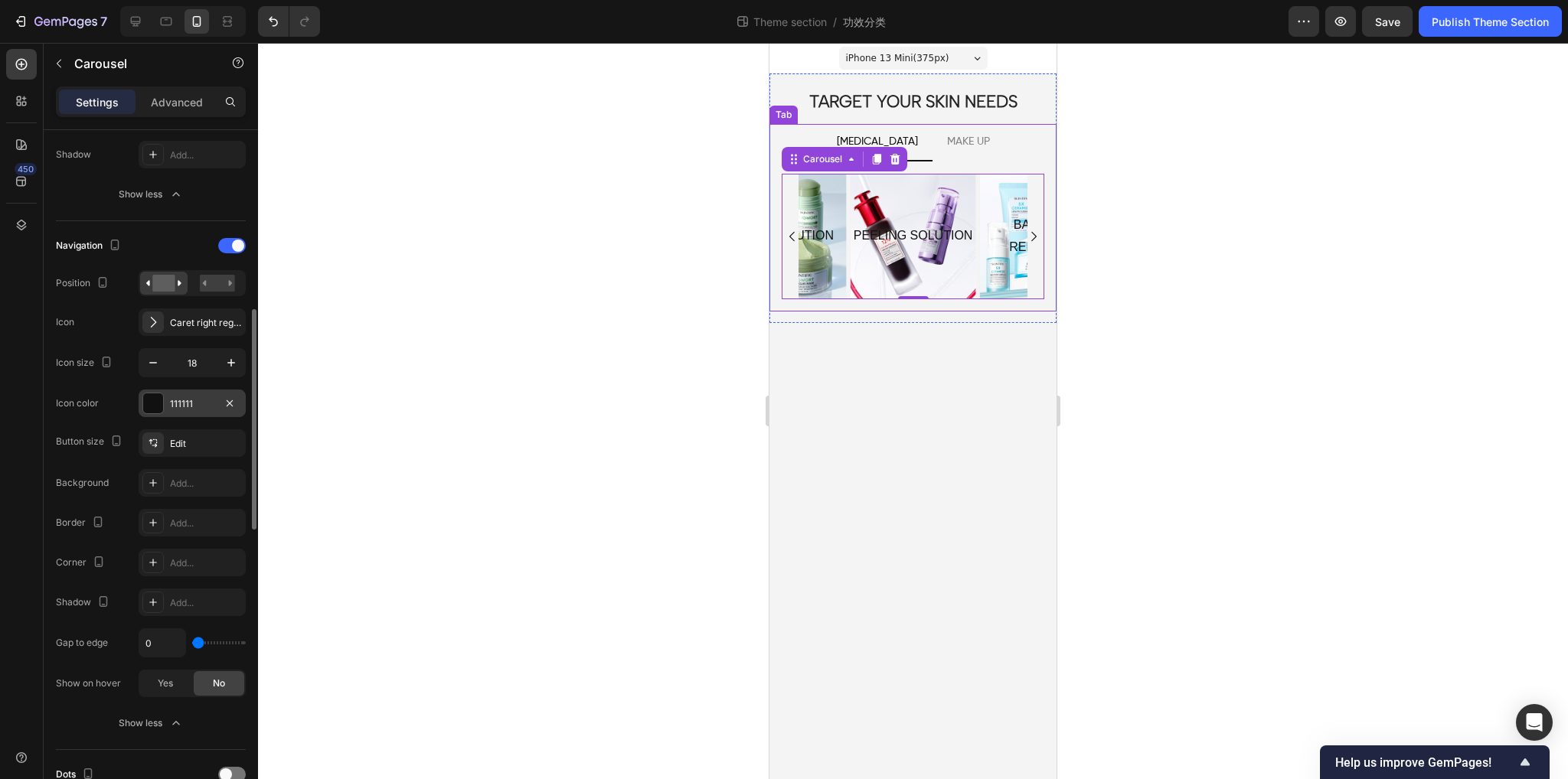
click at [169, 406] on div "111111" at bounding box center [192, 403] width 107 height 28
click at [184, 329] on div "Caret right regular" at bounding box center [192, 322] width 107 height 28
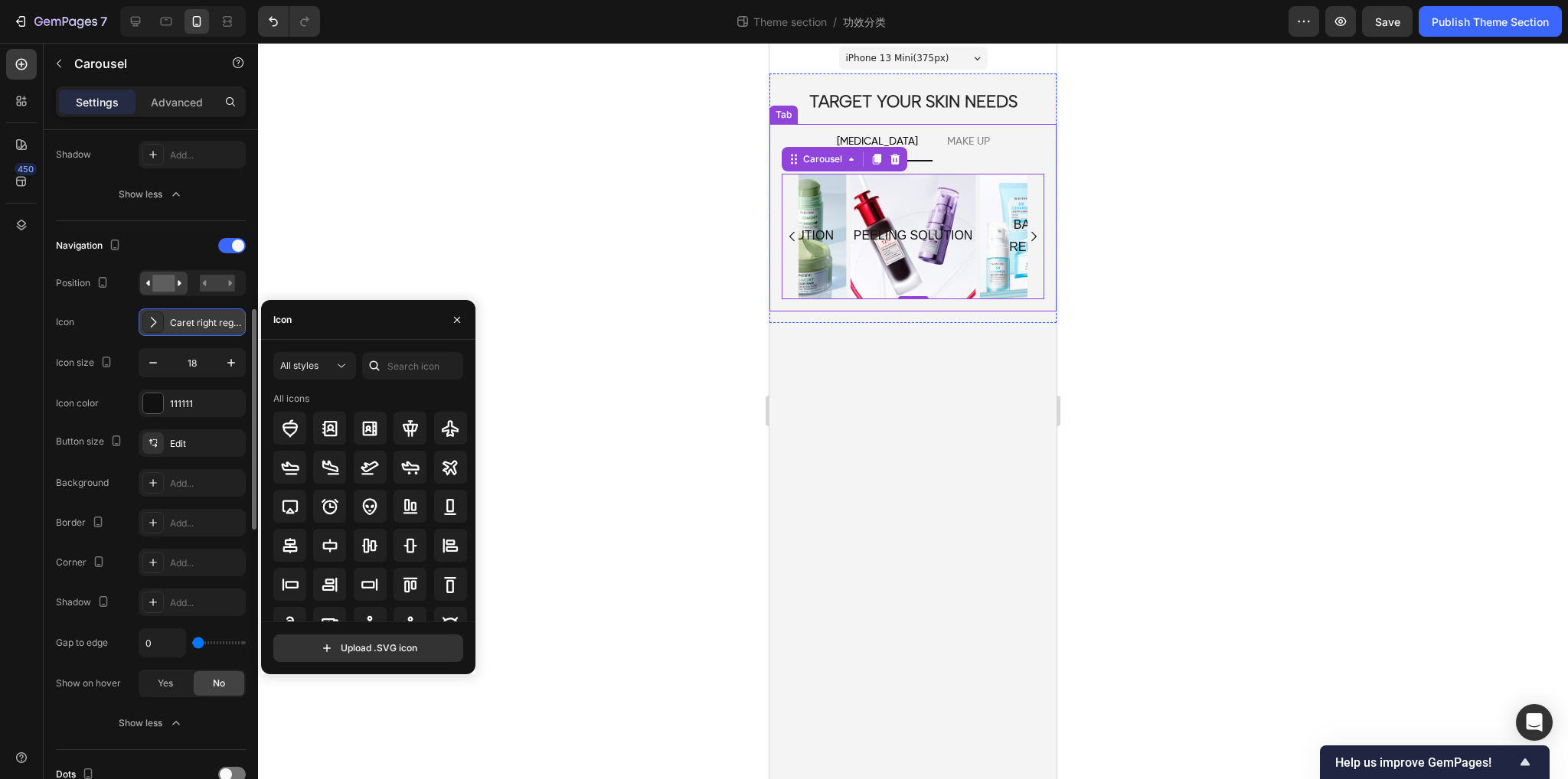
click at [184, 329] on div "Caret right regular" at bounding box center [192, 322] width 107 height 28
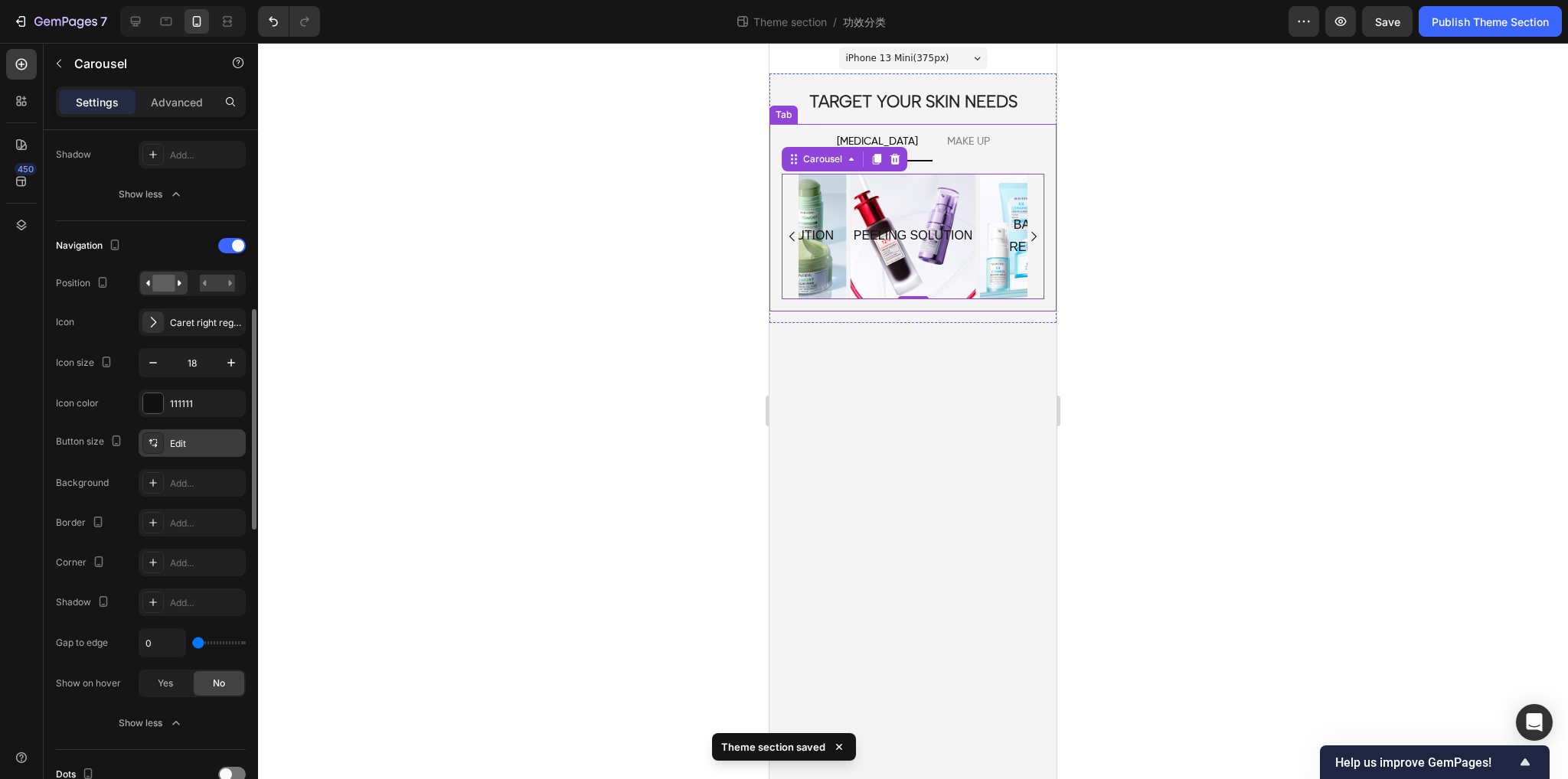
click at [191, 437] on div "Edit" at bounding box center [205, 444] width 72 height 14
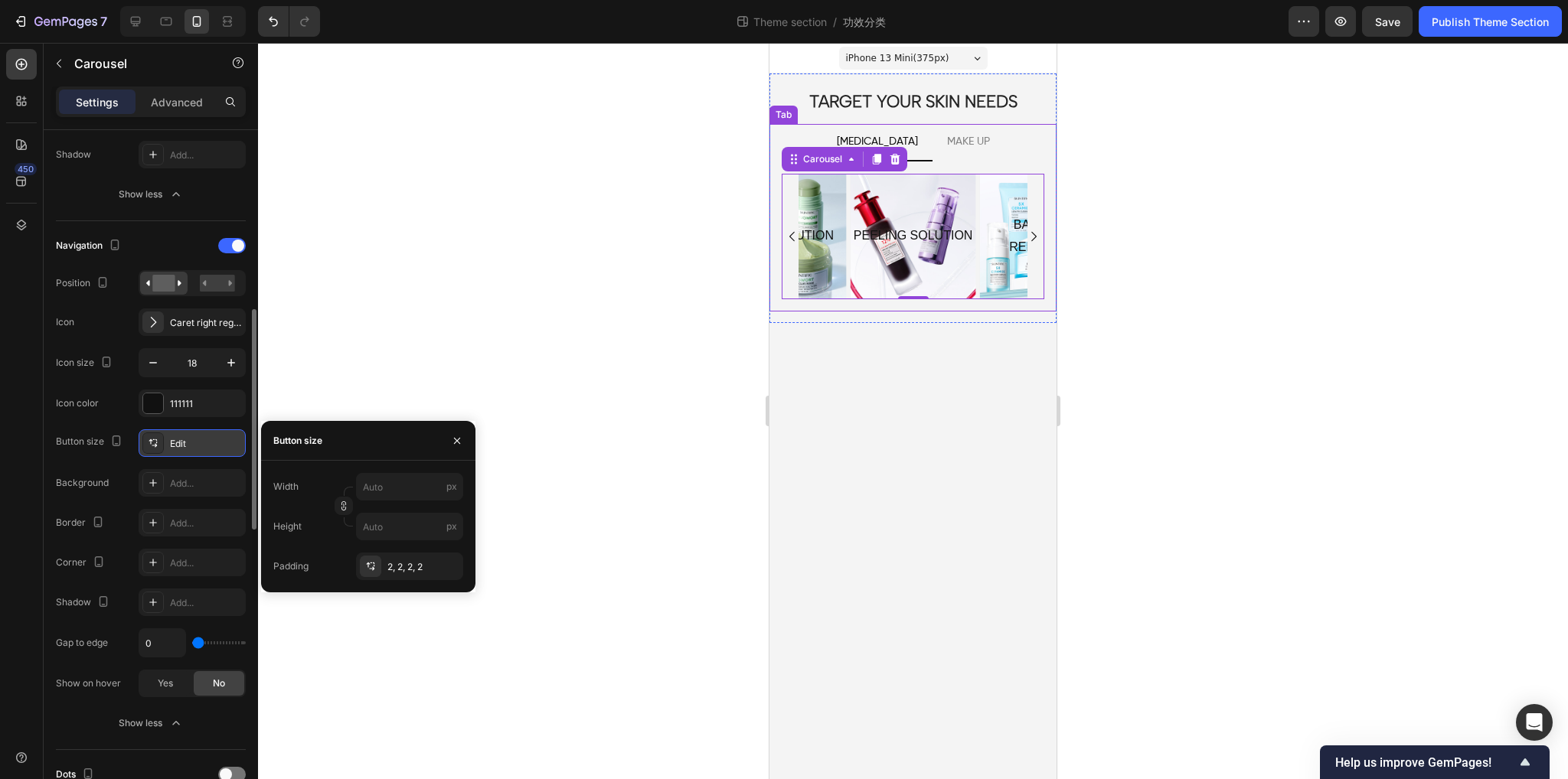
click at [191, 437] on div "Edit" at bounding box center [205, 444] width 72 height 14
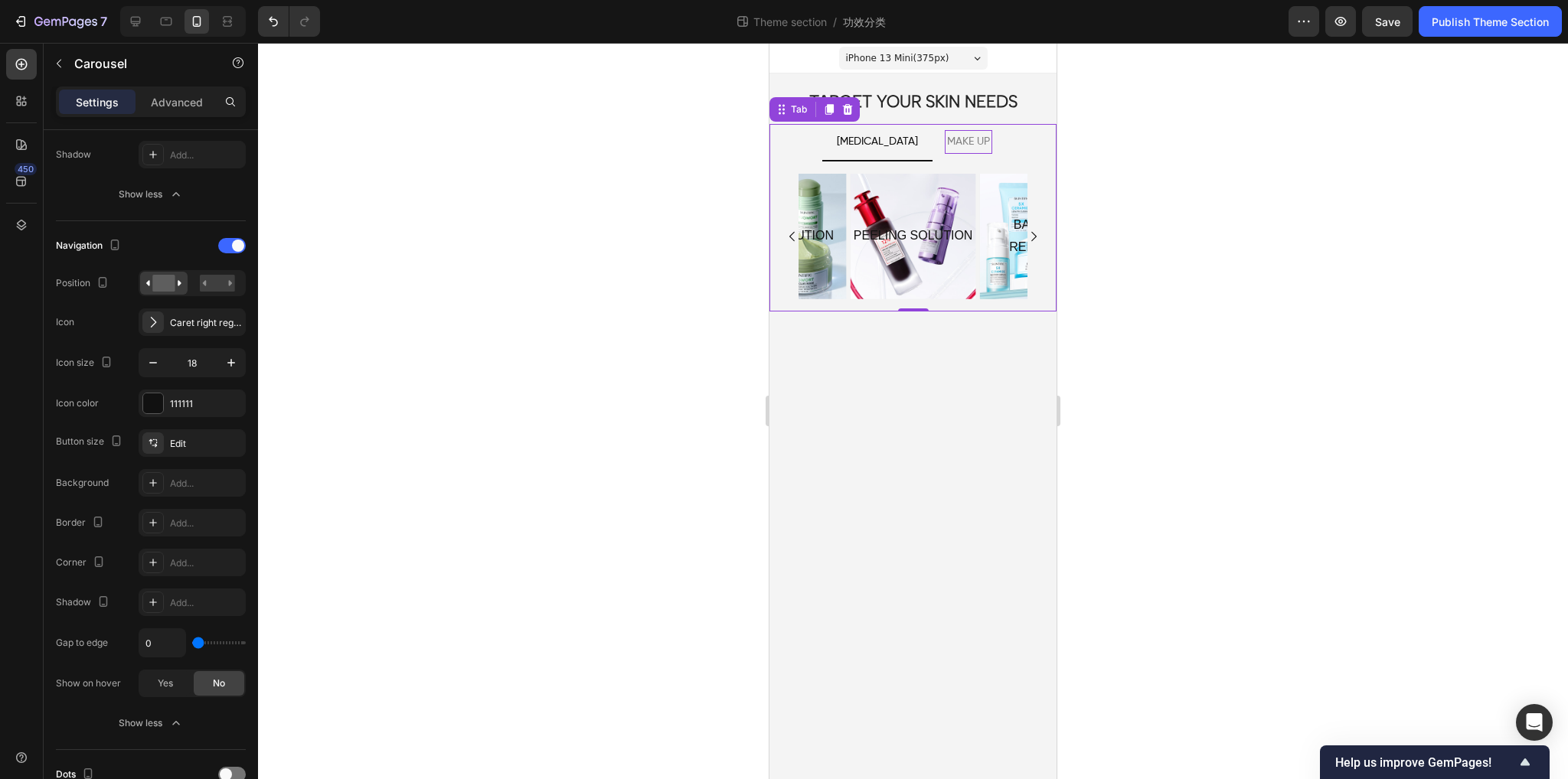
click at [966, 138] on p "MAKE UP" at bounding box center [969, 142] width 43 height 20
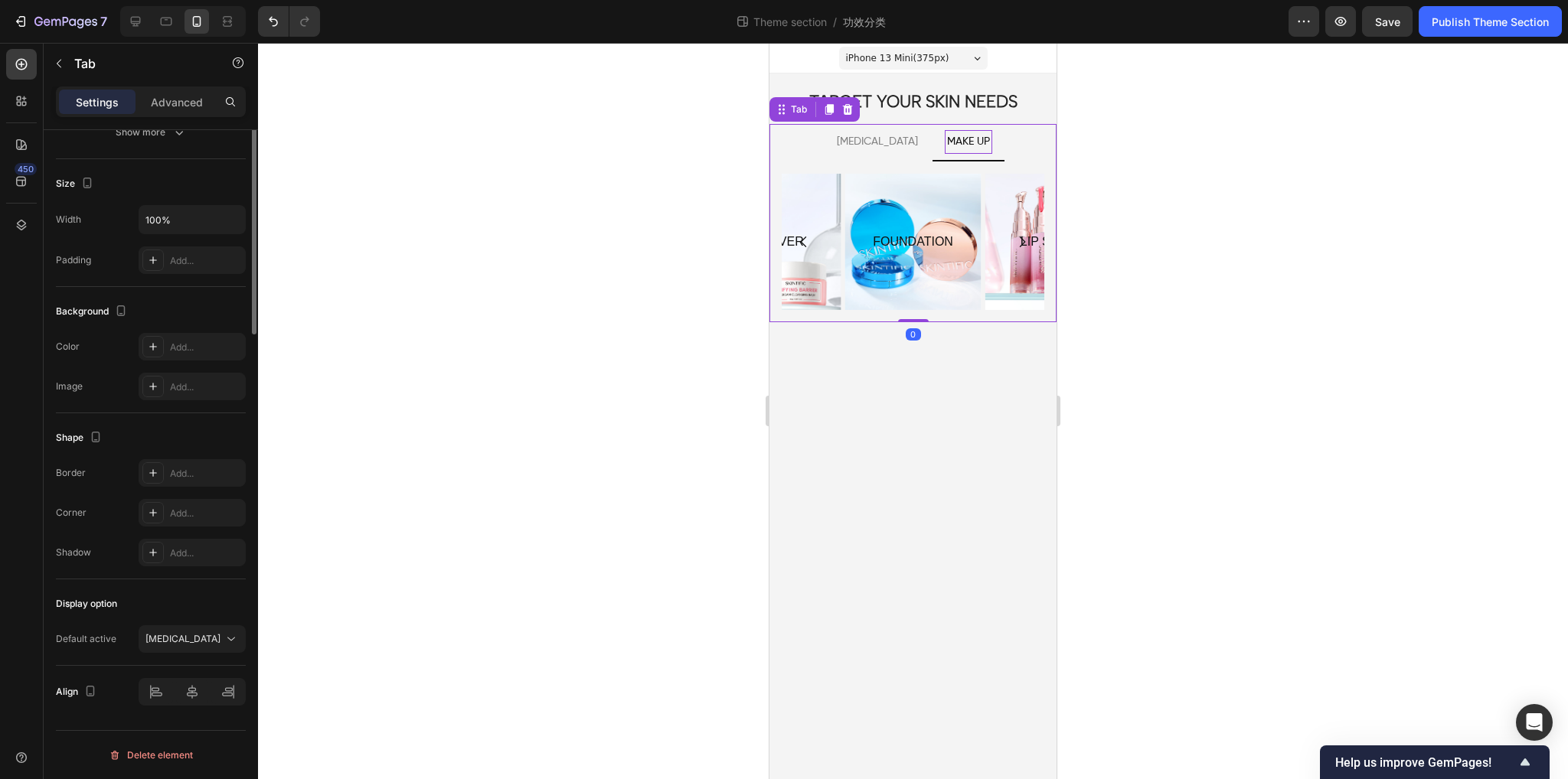
scroll to position [0, 0]
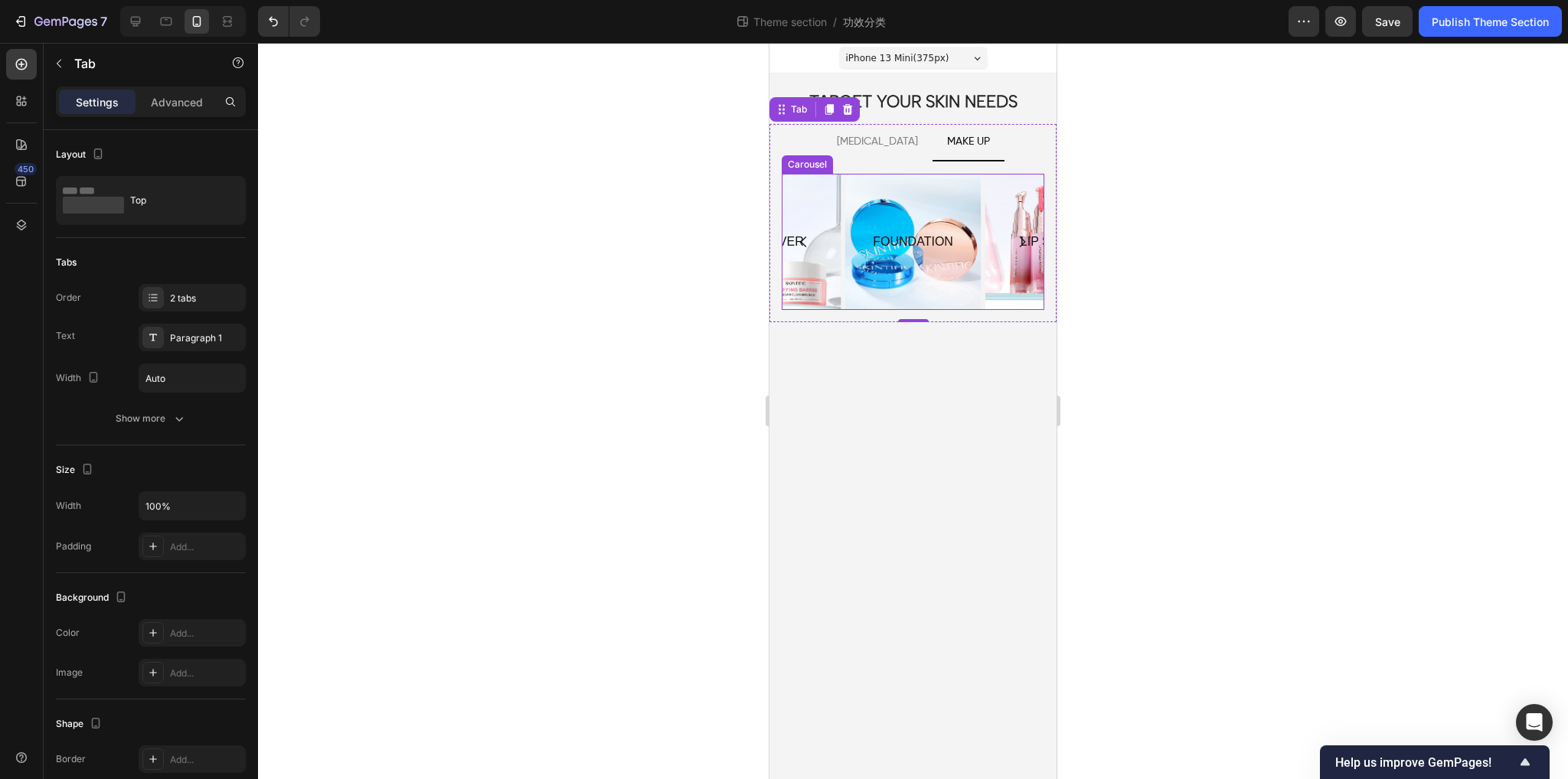
click at [843, 305] on div "FOUNDATION Text Block Hero Banner LIP SERUM Text Block Hero Banner POWDER Text …" at bounding box center [914, 241] width 263 height 136
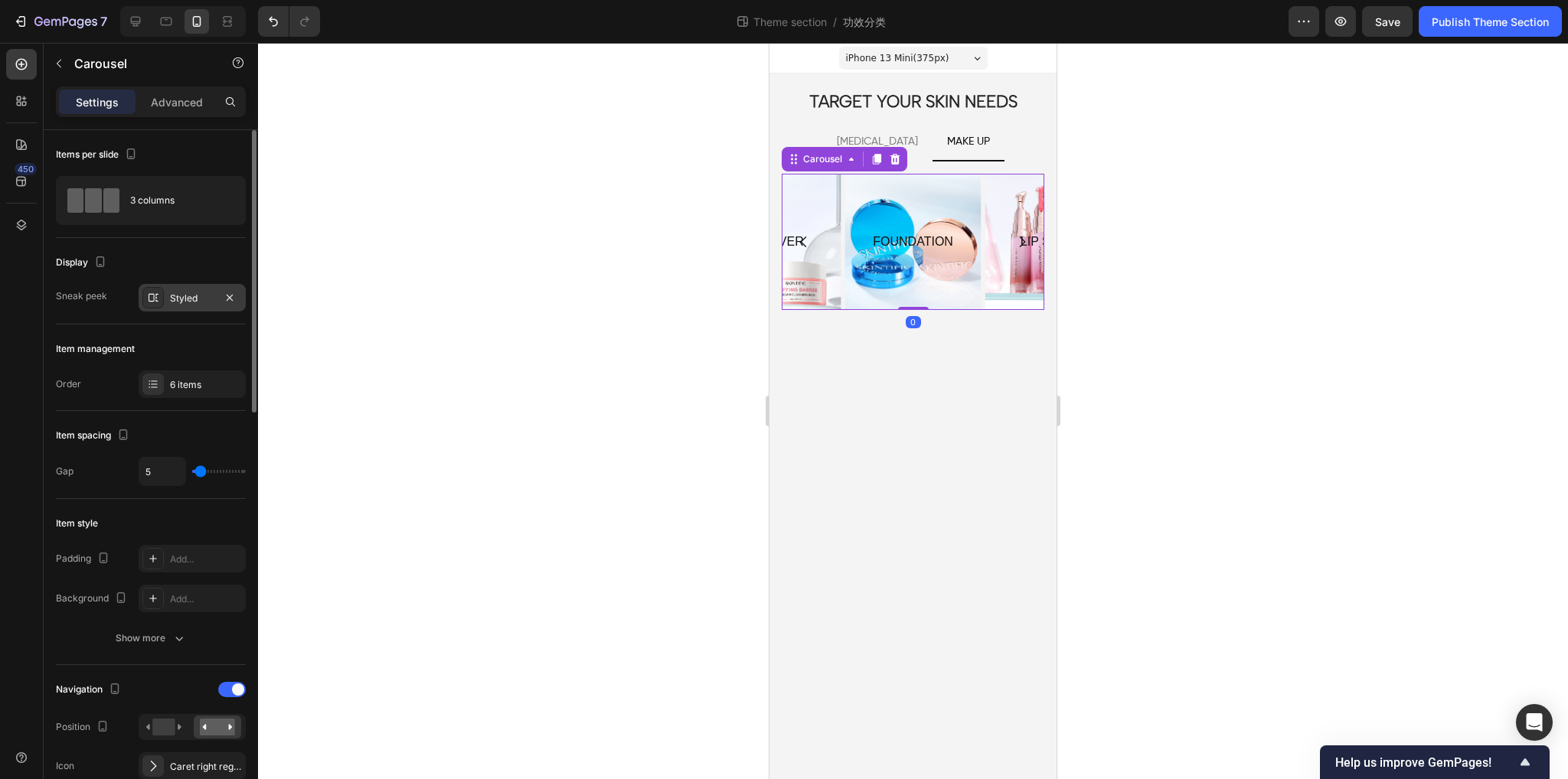
click at [172, 294] on div "Styled" at bounding box center [192, 298] width 45 height 14
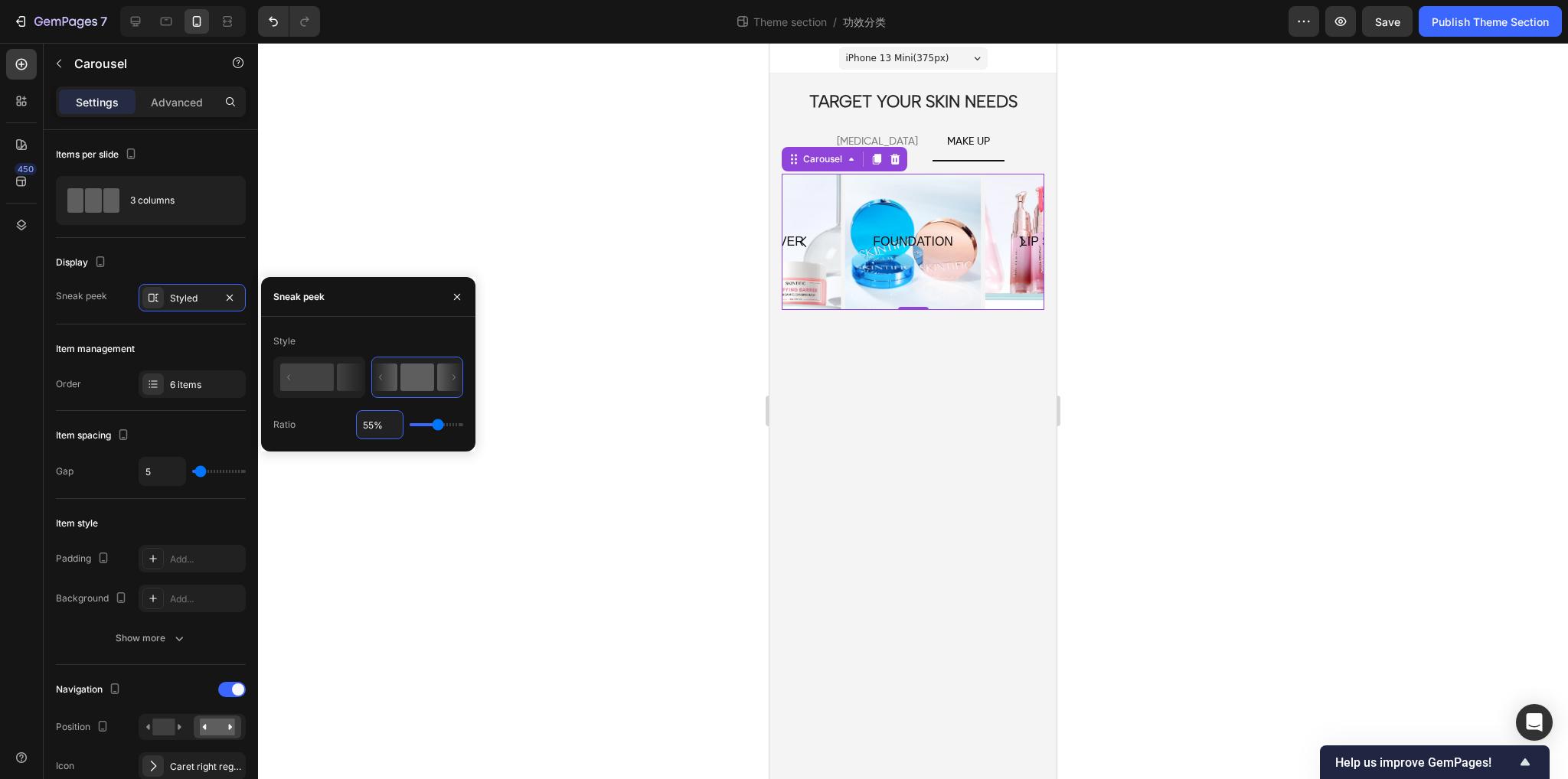
type input "6%"
type input "6"
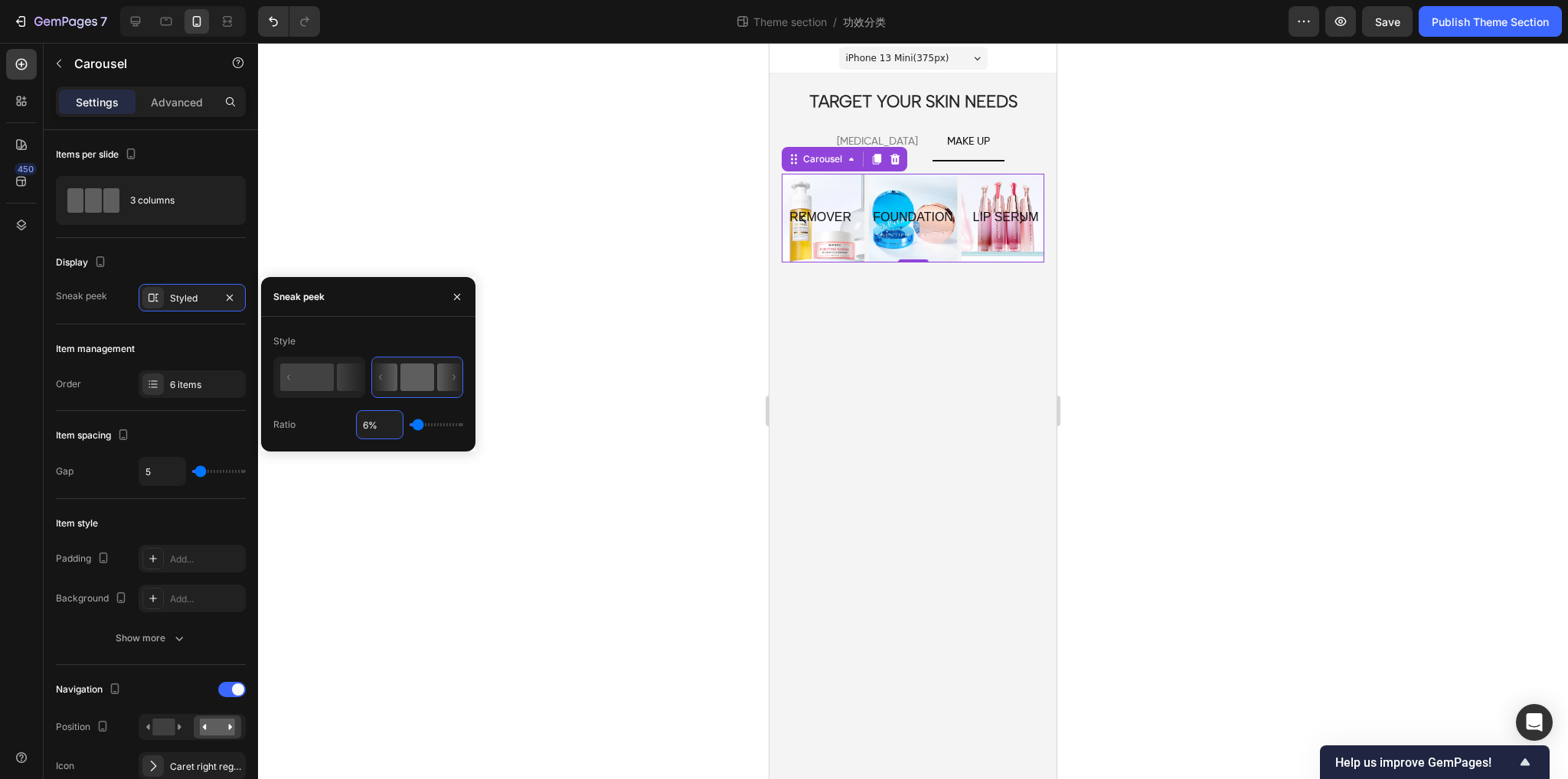
type input "60%"
type input "60"
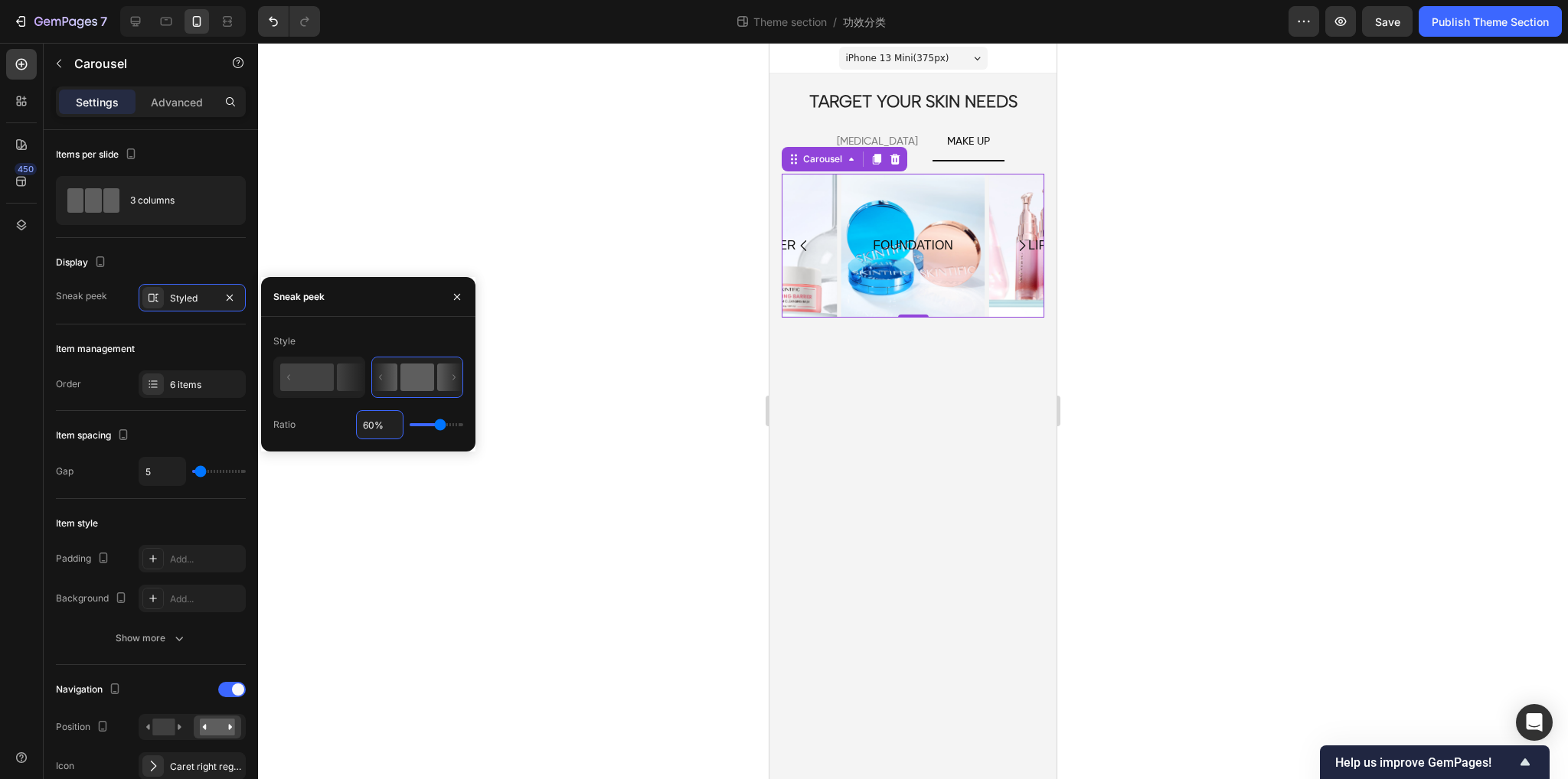
type input "60%"
click at [204, 439] on div "Item spacing" at bounding box center [151, 435] width 190 height 24
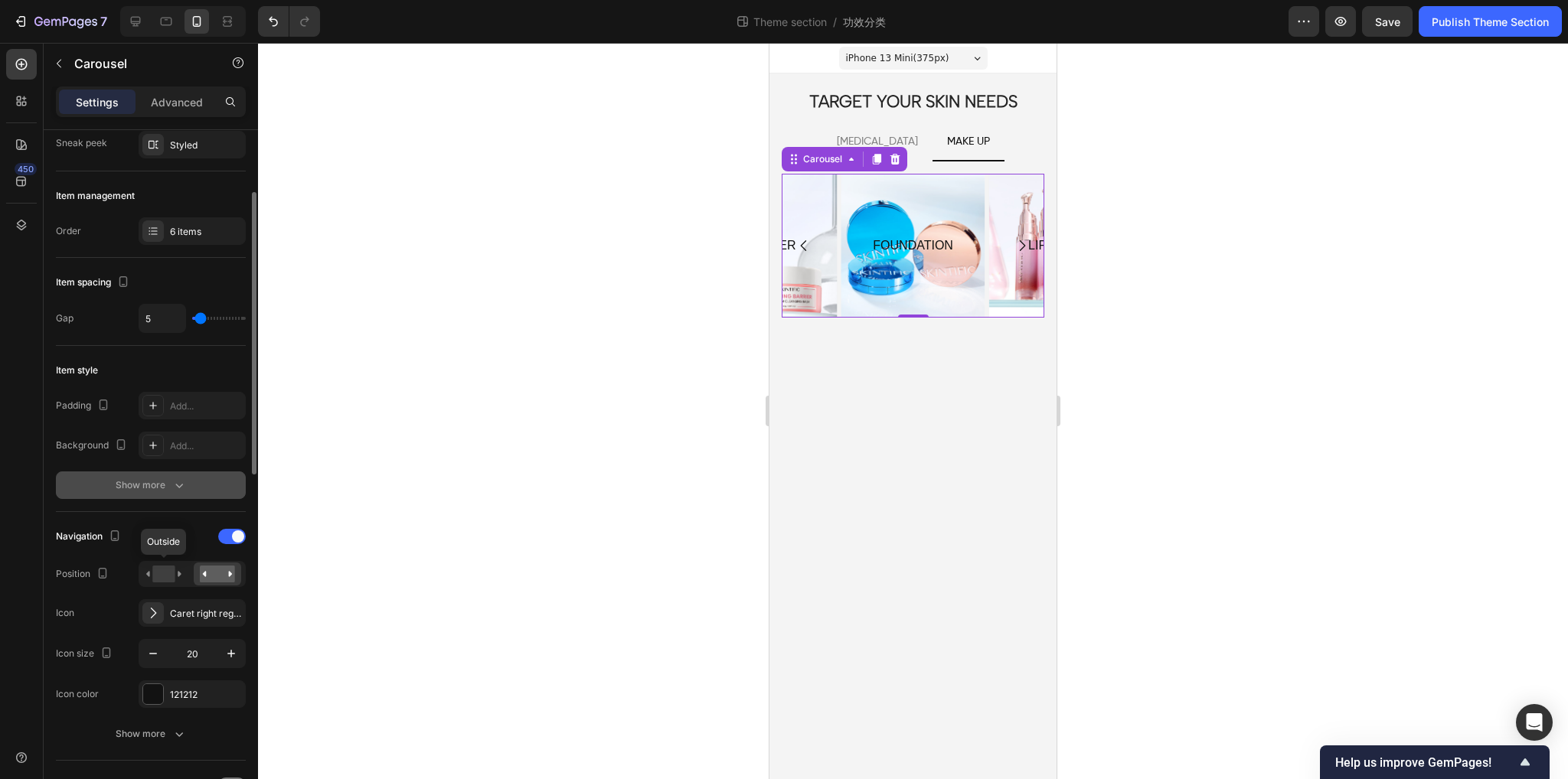
scroll to position [307, 0]
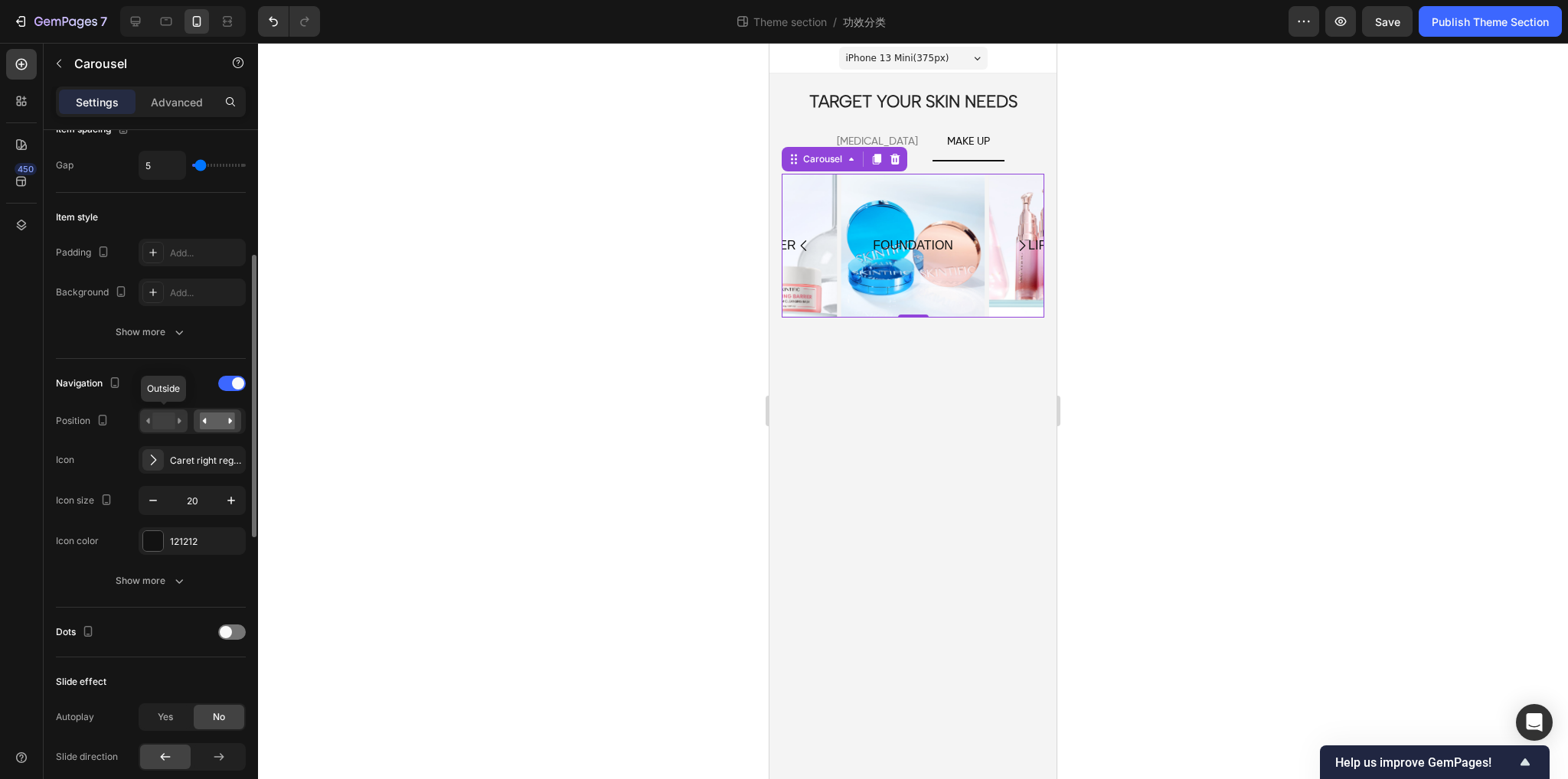
click at [160, 425] on rect at bounding box center [163, 421] width 22 height 17
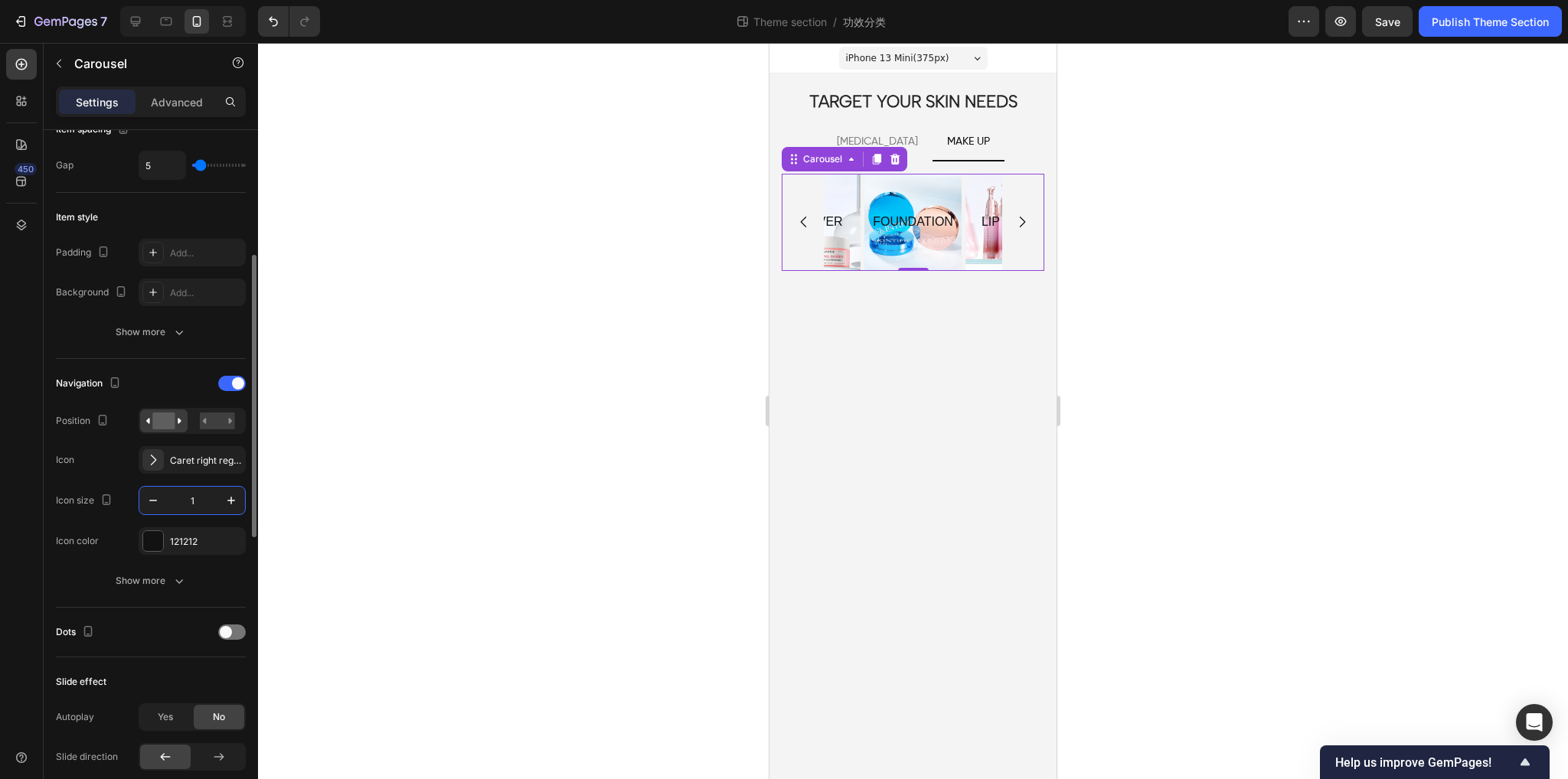
type input "18"
click at [877, 137] on p "[MEDICAL_DATA]" at bounding box center [877, 142] width 81 height 20
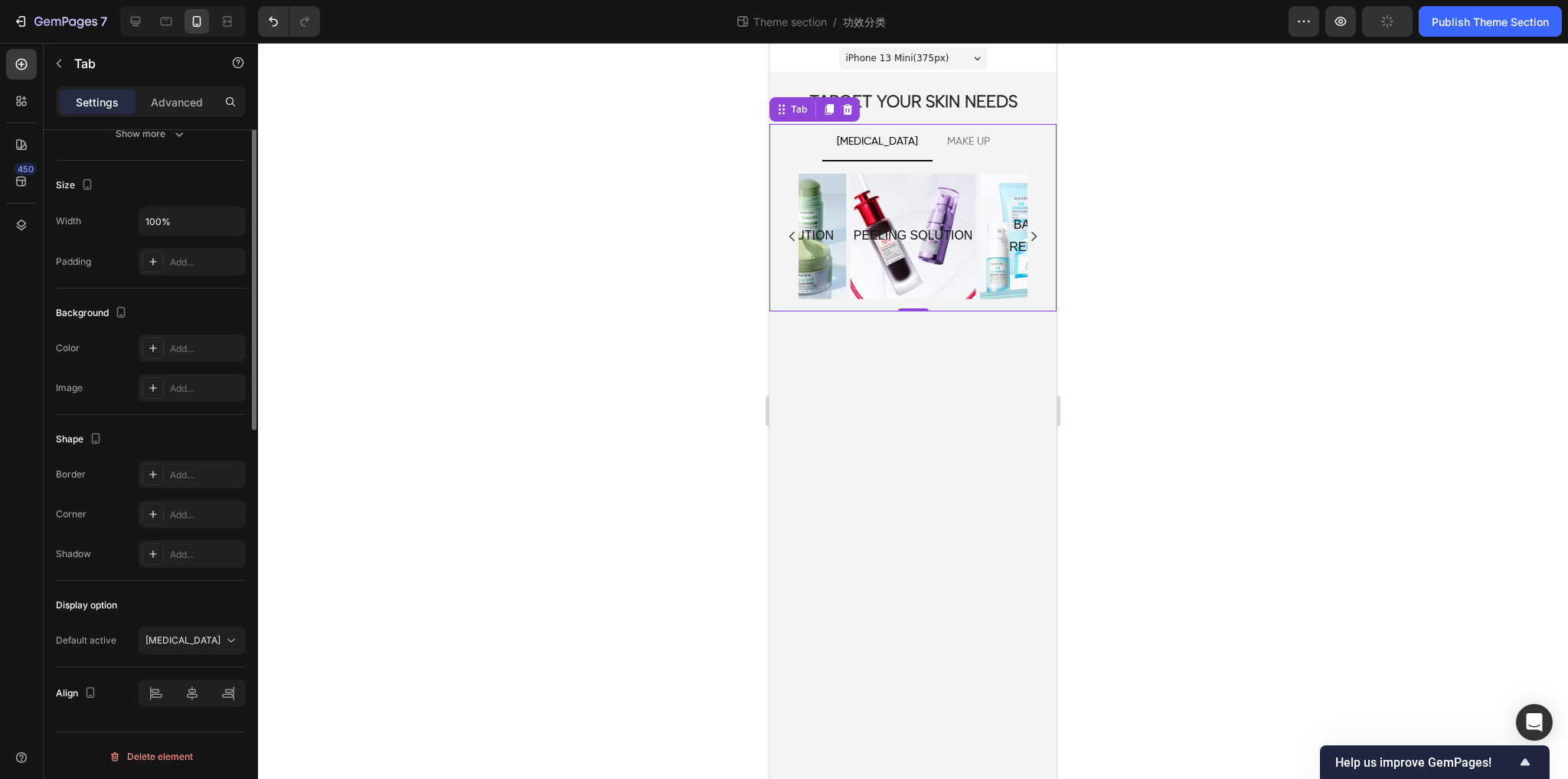
scroll to position [0, 0]
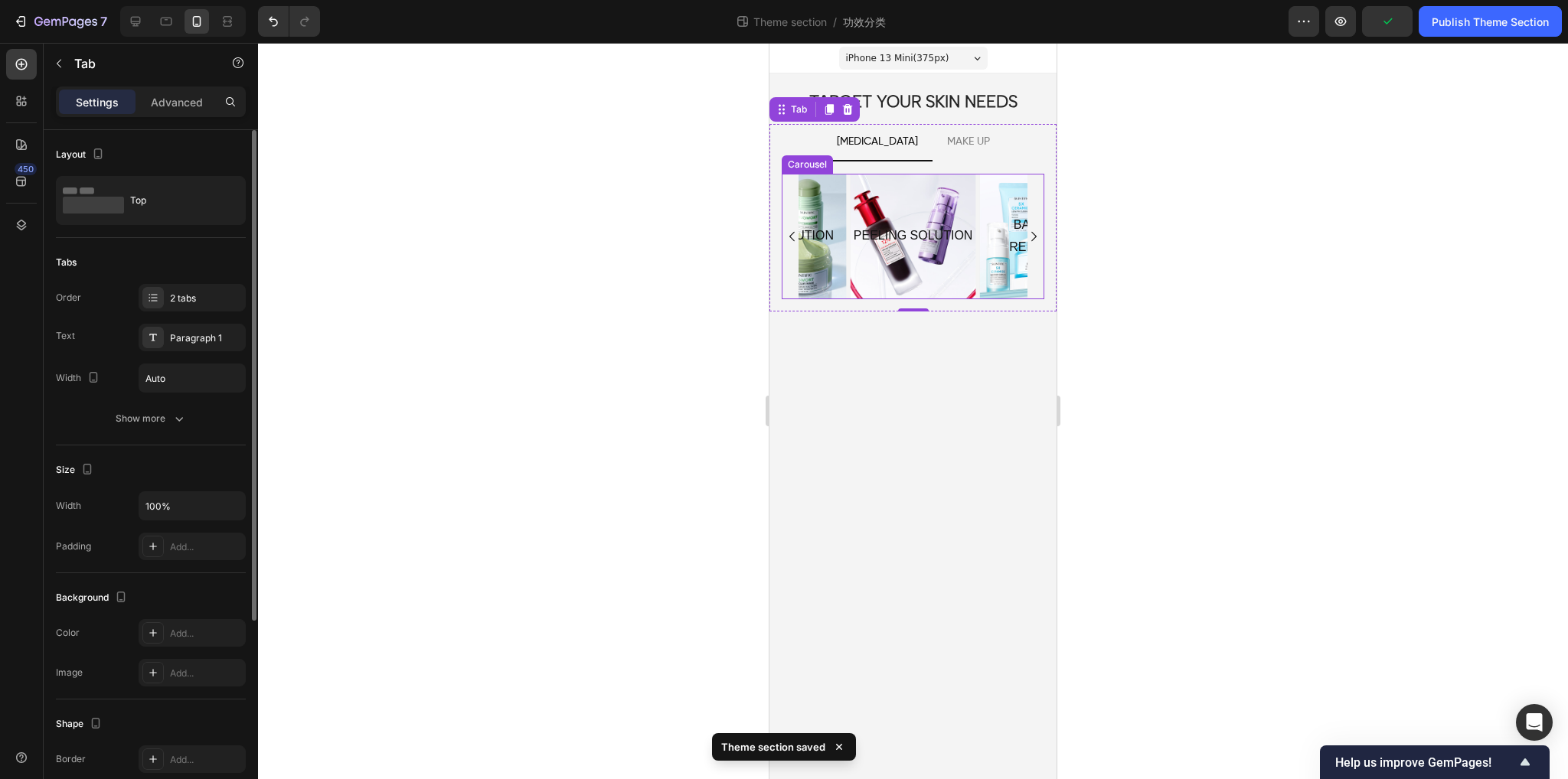
click at [789, 259] on div "BARRIER REPAIRING Text Block Hero Banner BRIGHTENING Text Block Hero Banner HYD…" at bounding box center [914, 236] width 263 height 126
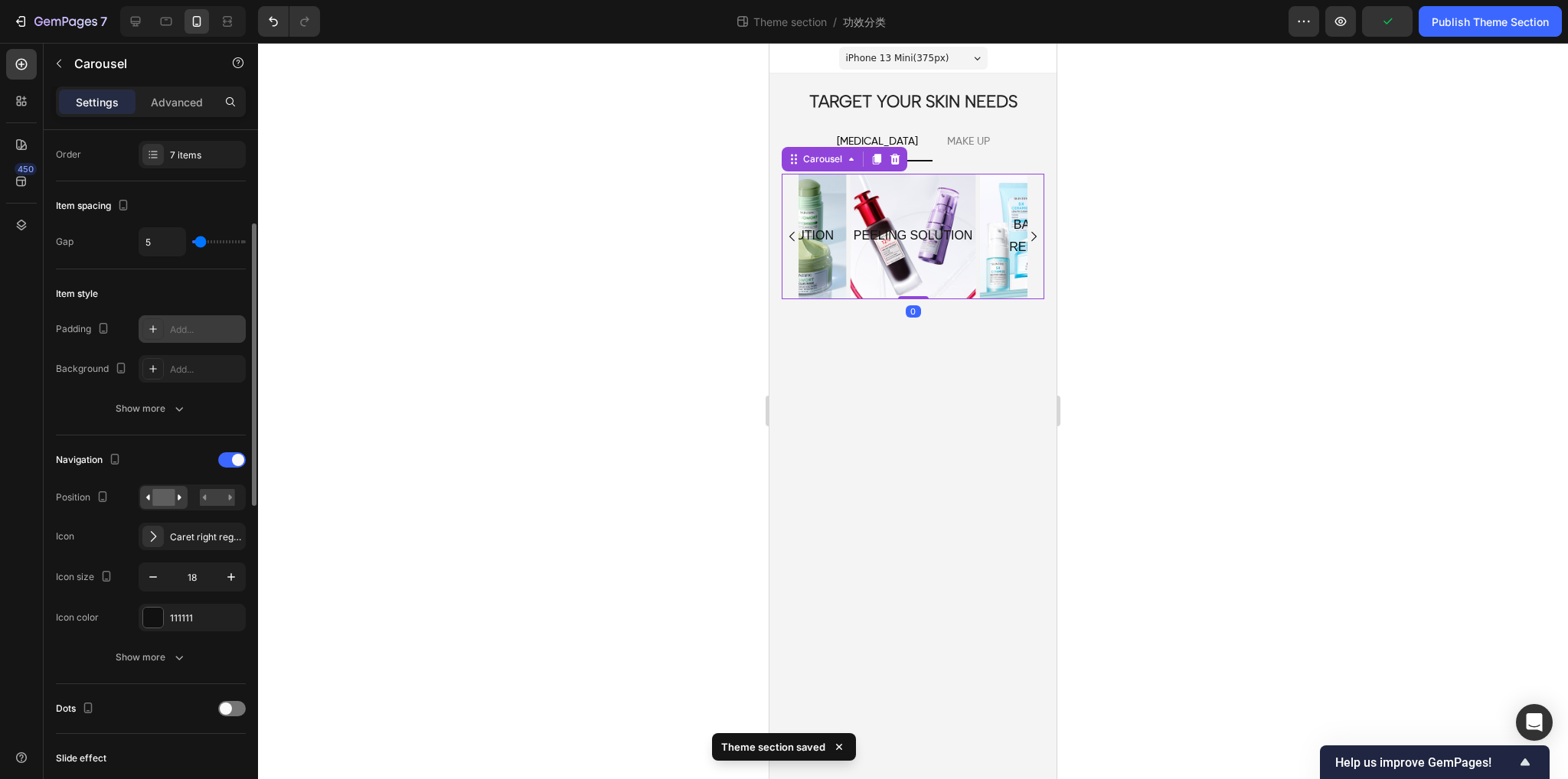
scroll to position [307, 0]
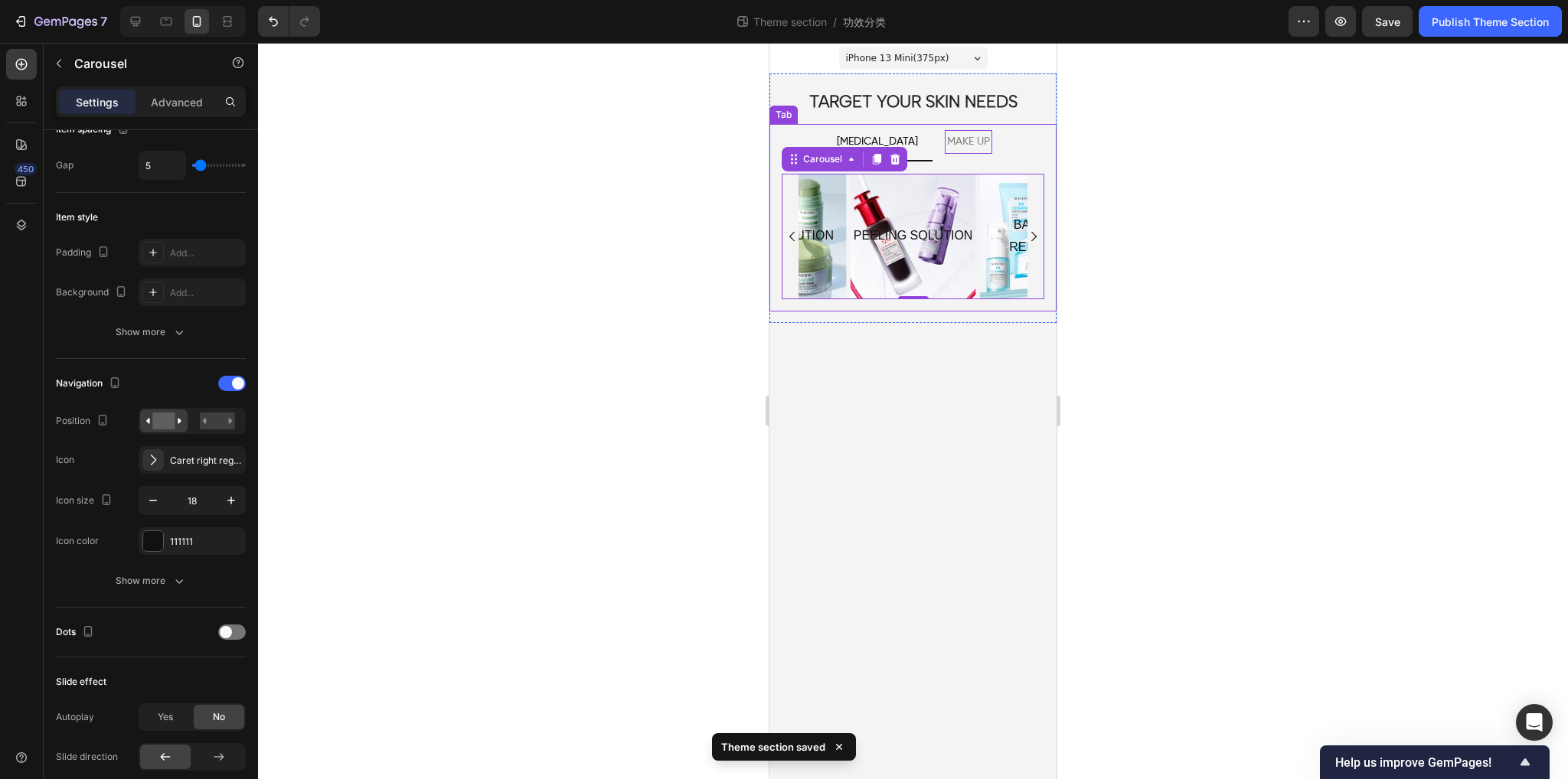
click at [959, 140] on p "MAKE UP" at bounding box center [969, 142] width 43 height 20
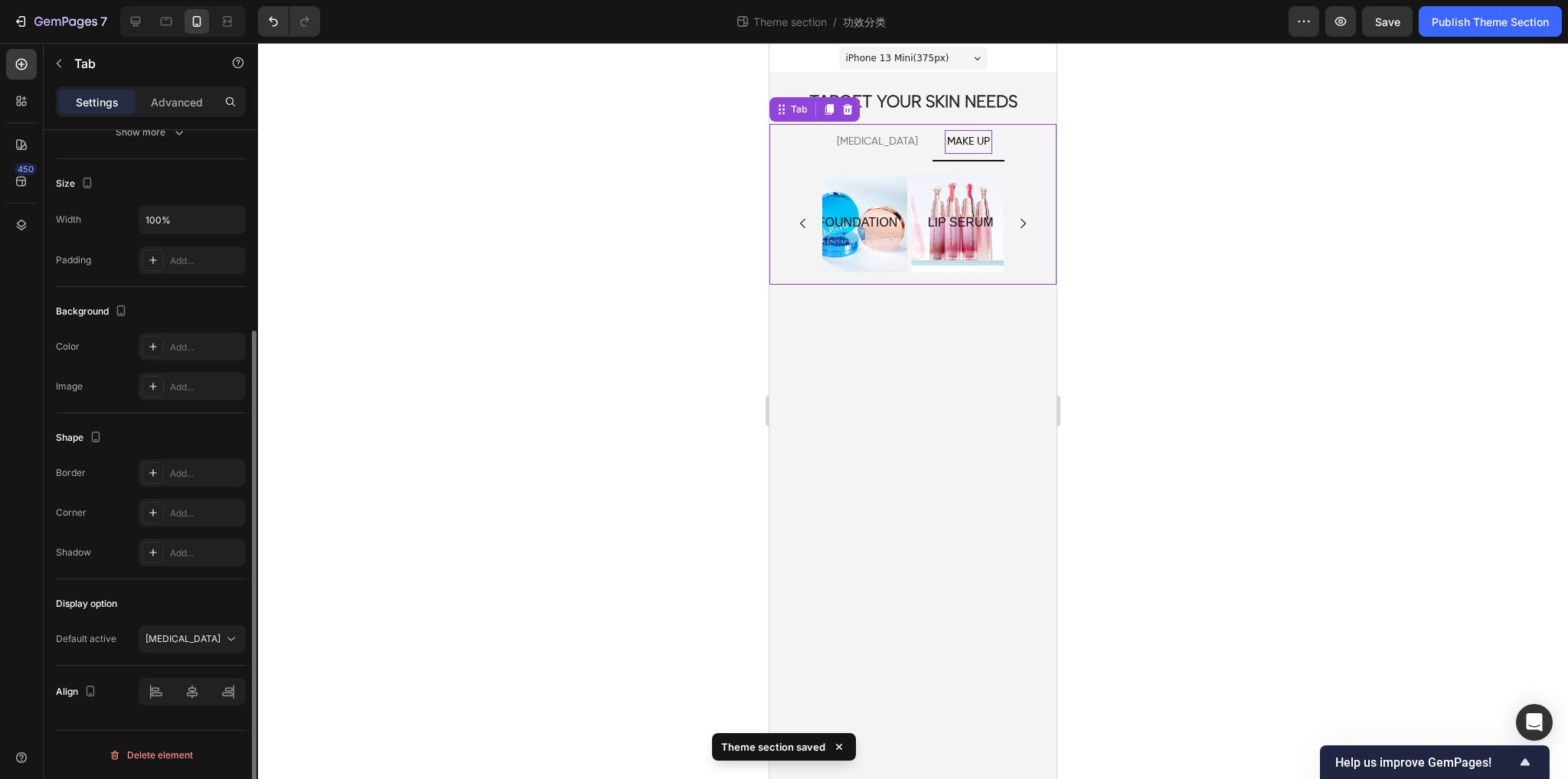
scroll to position [0, 0]
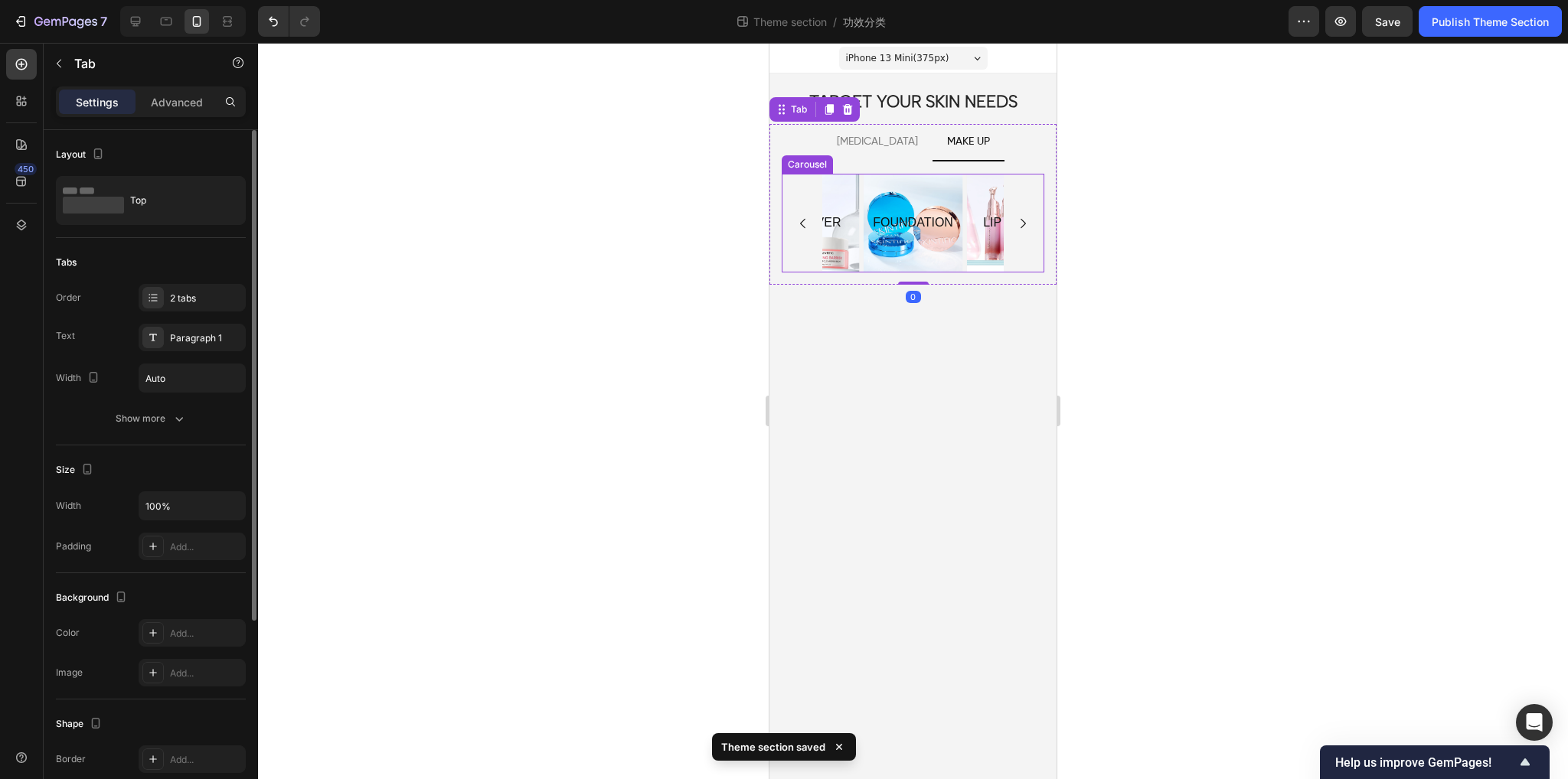
click at [791, 244] on div "FOUNDATION Text Block Hero Banner LIP SERUM Text Block Hero Banner POWDER Text …" at bounding box center [914, 223] width 263 height 100
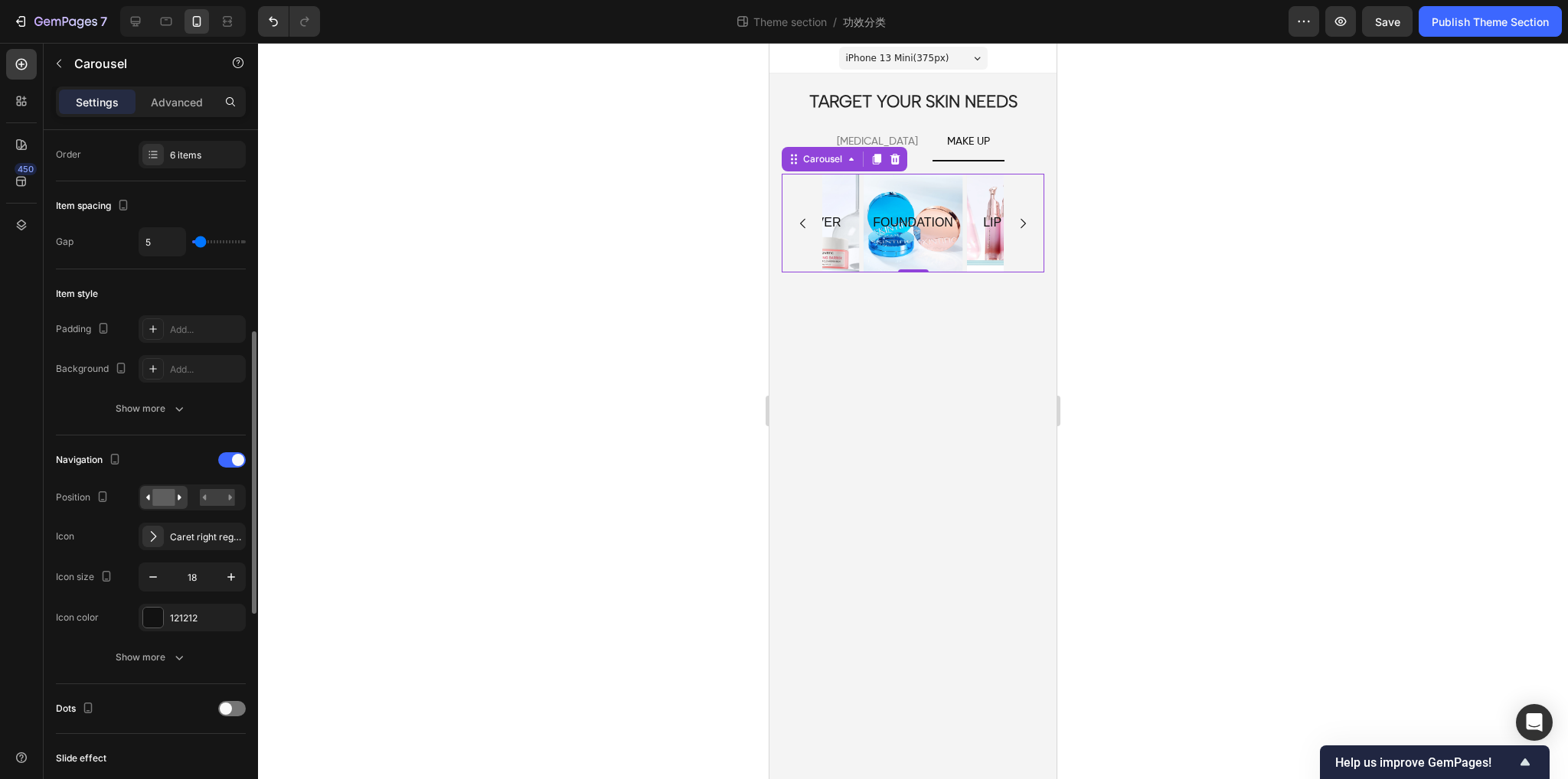
scroll to position [383, 0]
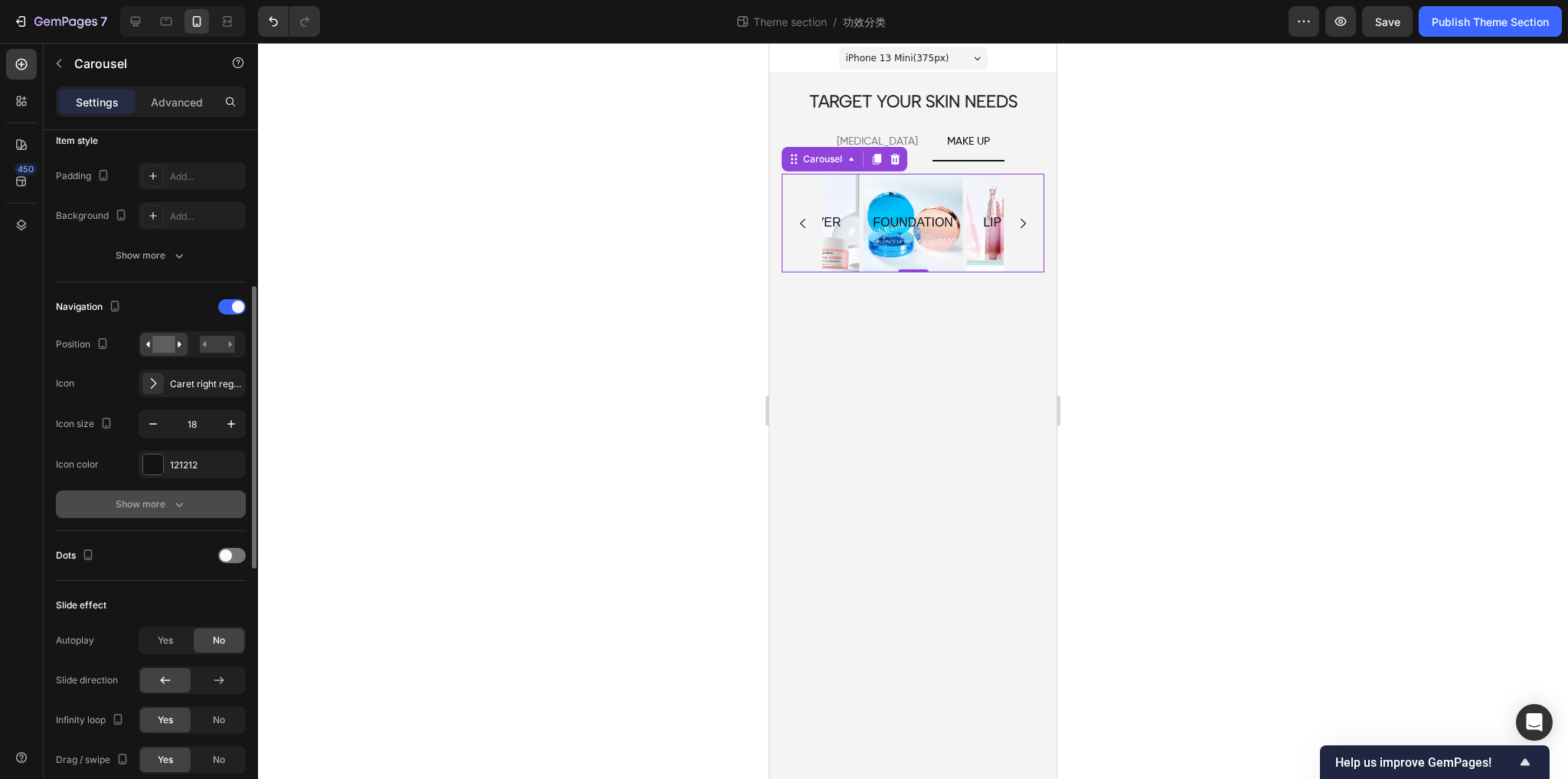
click at [178, 497] on icon "button" at bounding box center [179, 504] width 15 height 15
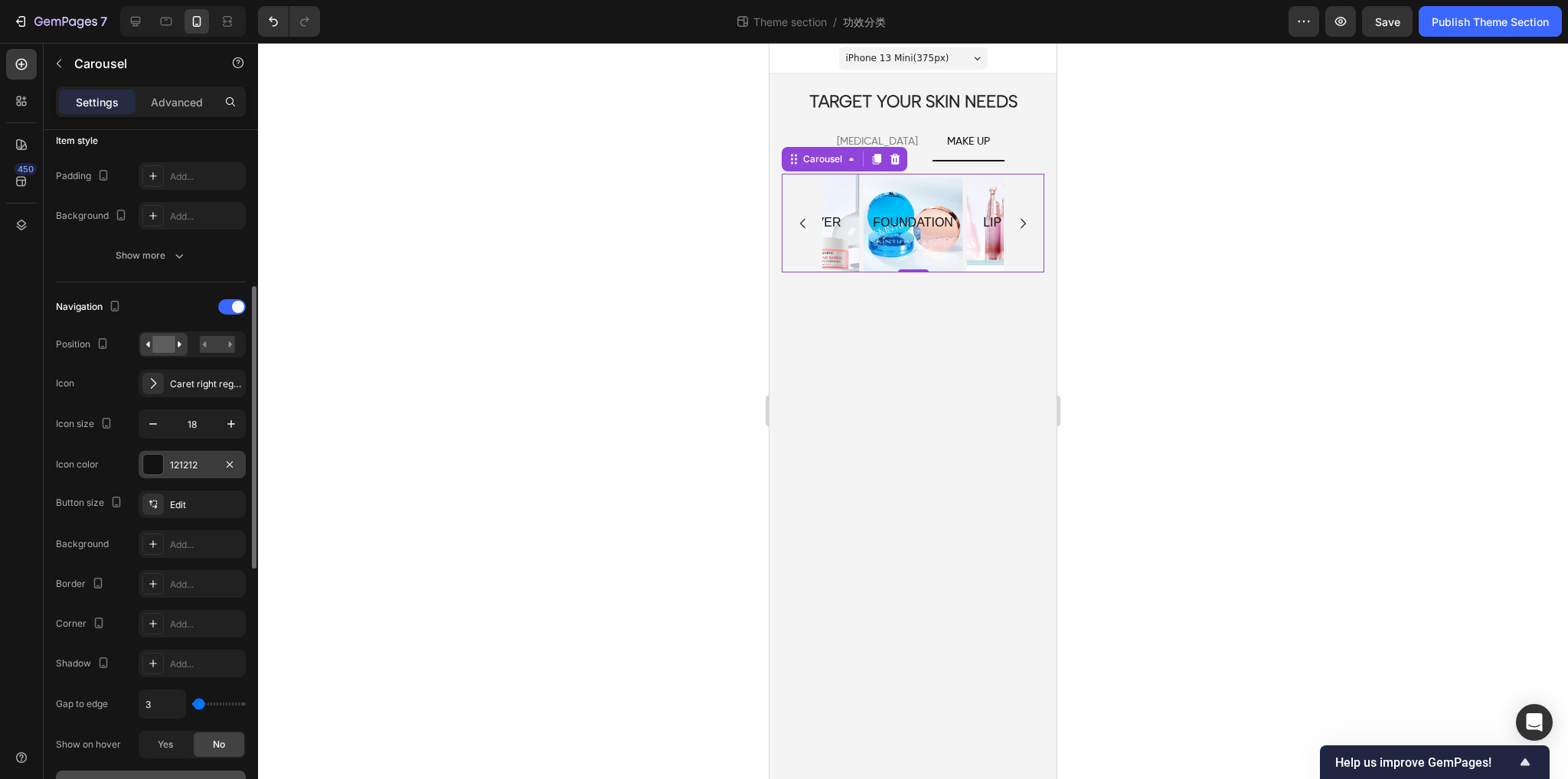
click at [190, 463] on div "121212" at bounding box center [192, 465] width 45 height 14
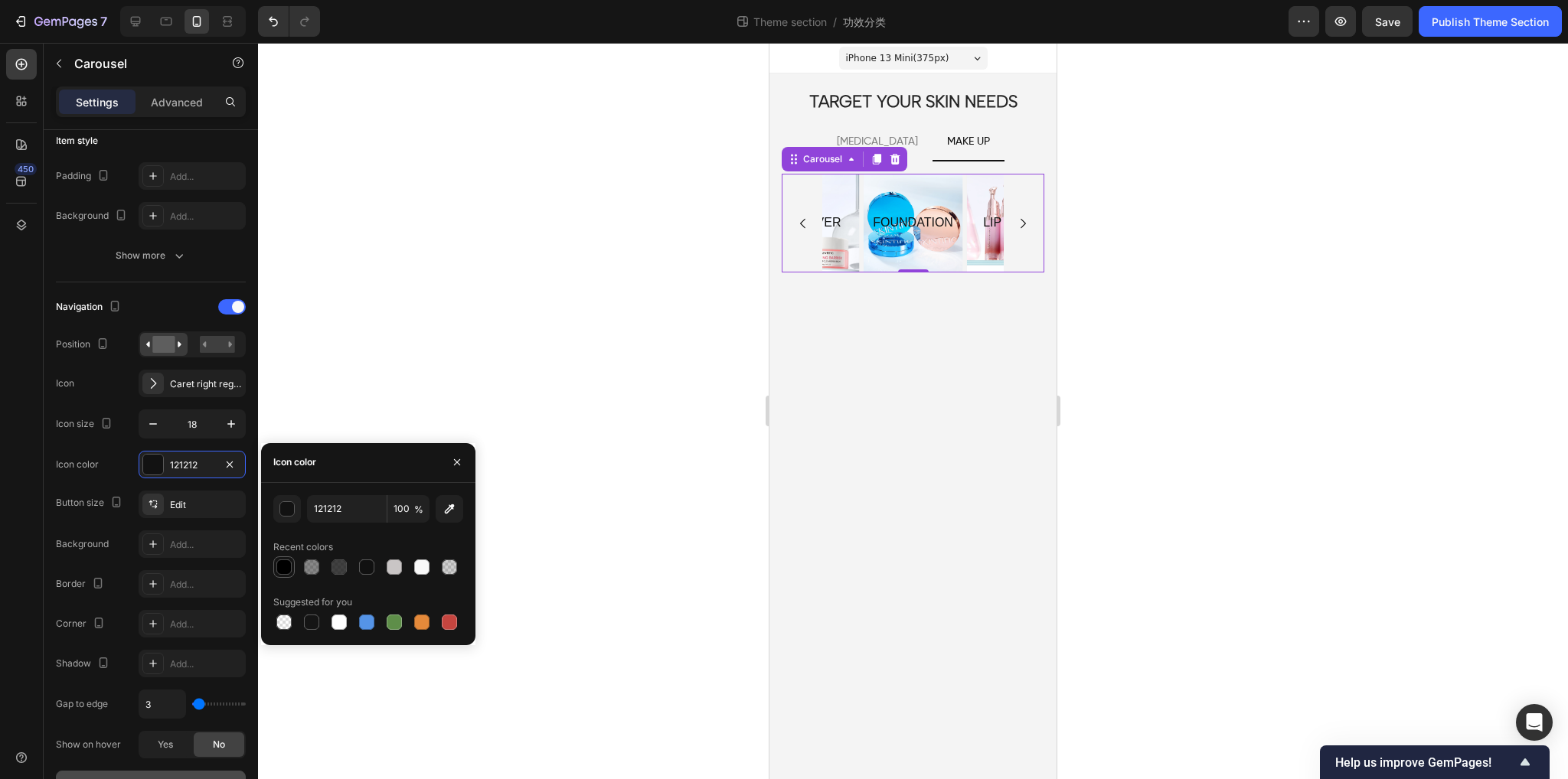
click at [281, 564] on div at bounding box center [284, 567] width 15 height 15
click at [367, 560] on div at bounding box center [366, 567] width 15 height 15
type input "111111"
click at [161, 503] on div at bounding box center [153, 504] width 21 height 21
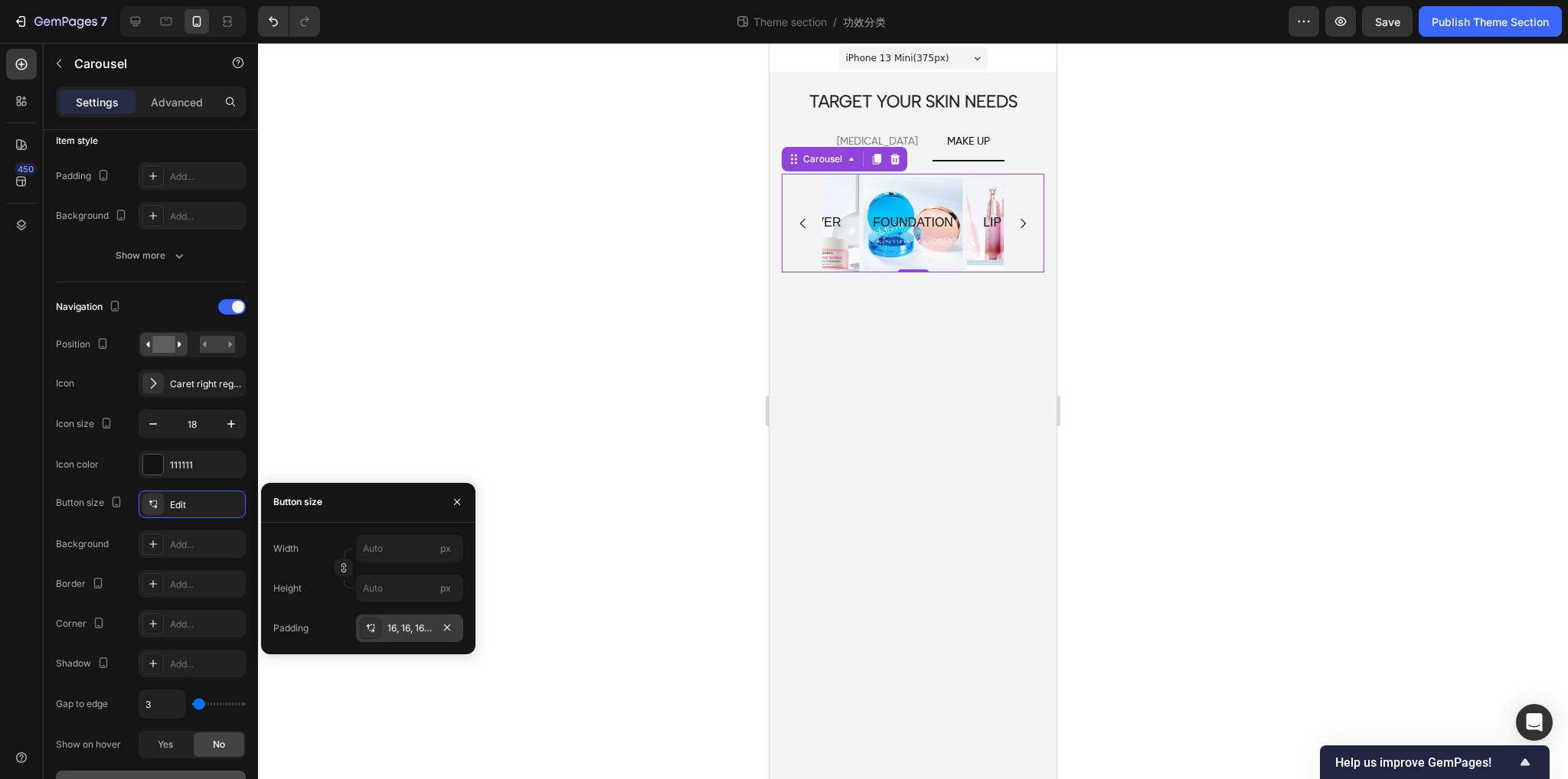
click at [398, 625] on div "16, 16, 16, 16" at bounding box center [410, 628] width 45 height 14
click at [377, 546] on input "16" at bounding box center [367, 550] width 62 height 28
type input "2"
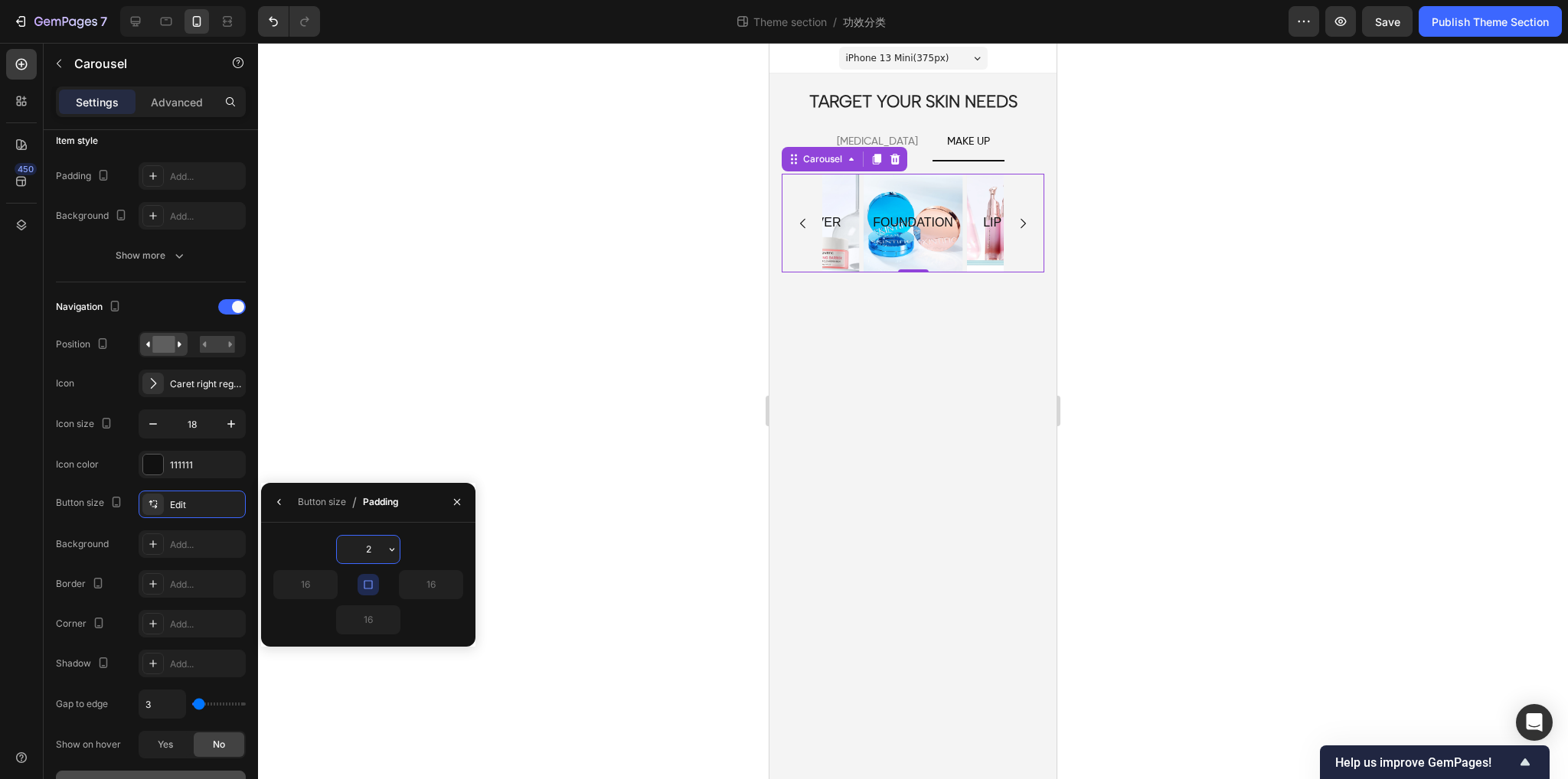
type input "2"
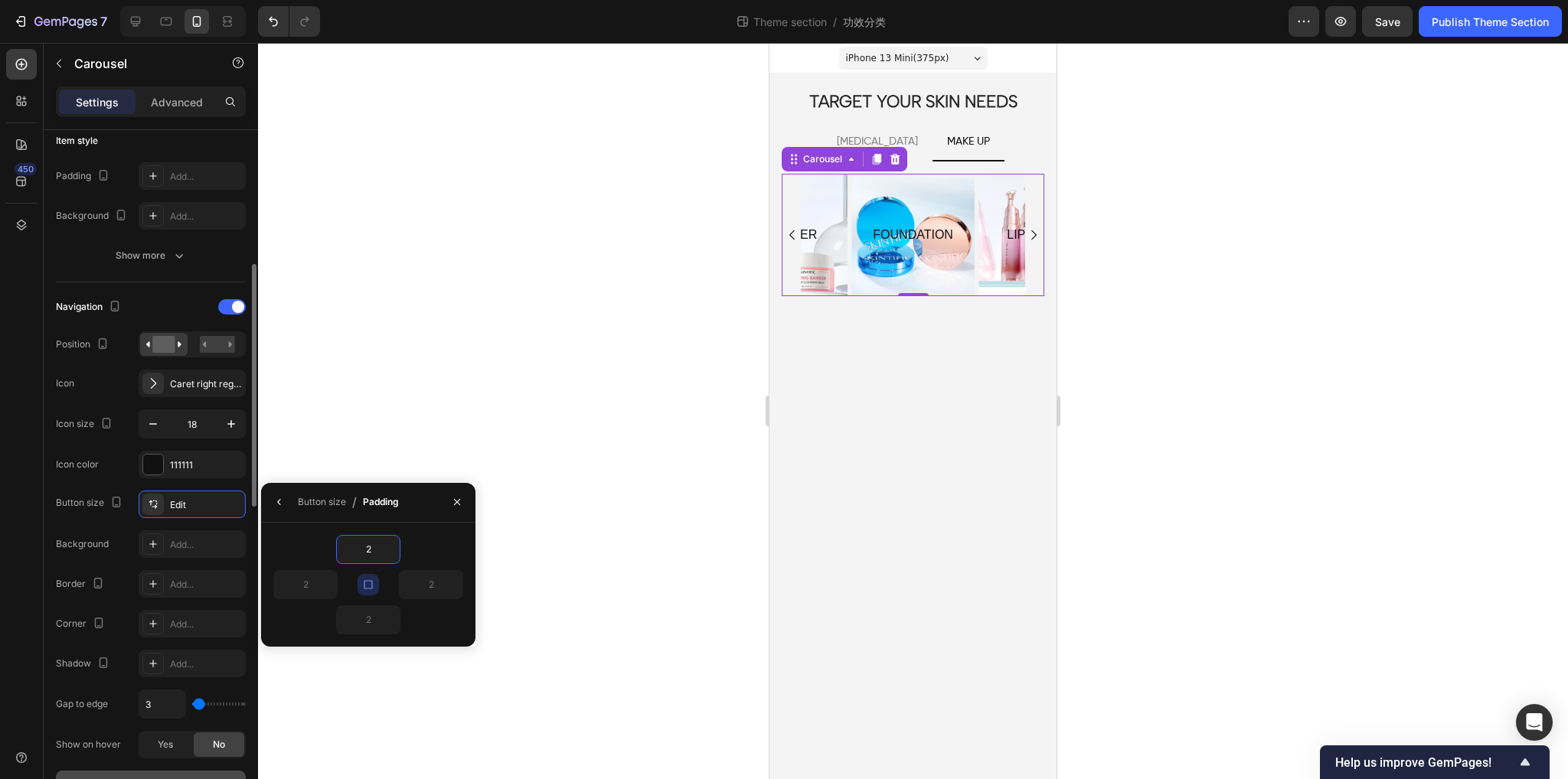
click at [119, 563] on div "Button size Edit Background Add... Border Add... Corner Add... Shadow Add... Ga…" at bounding box center [151, 625] width 190 height 268
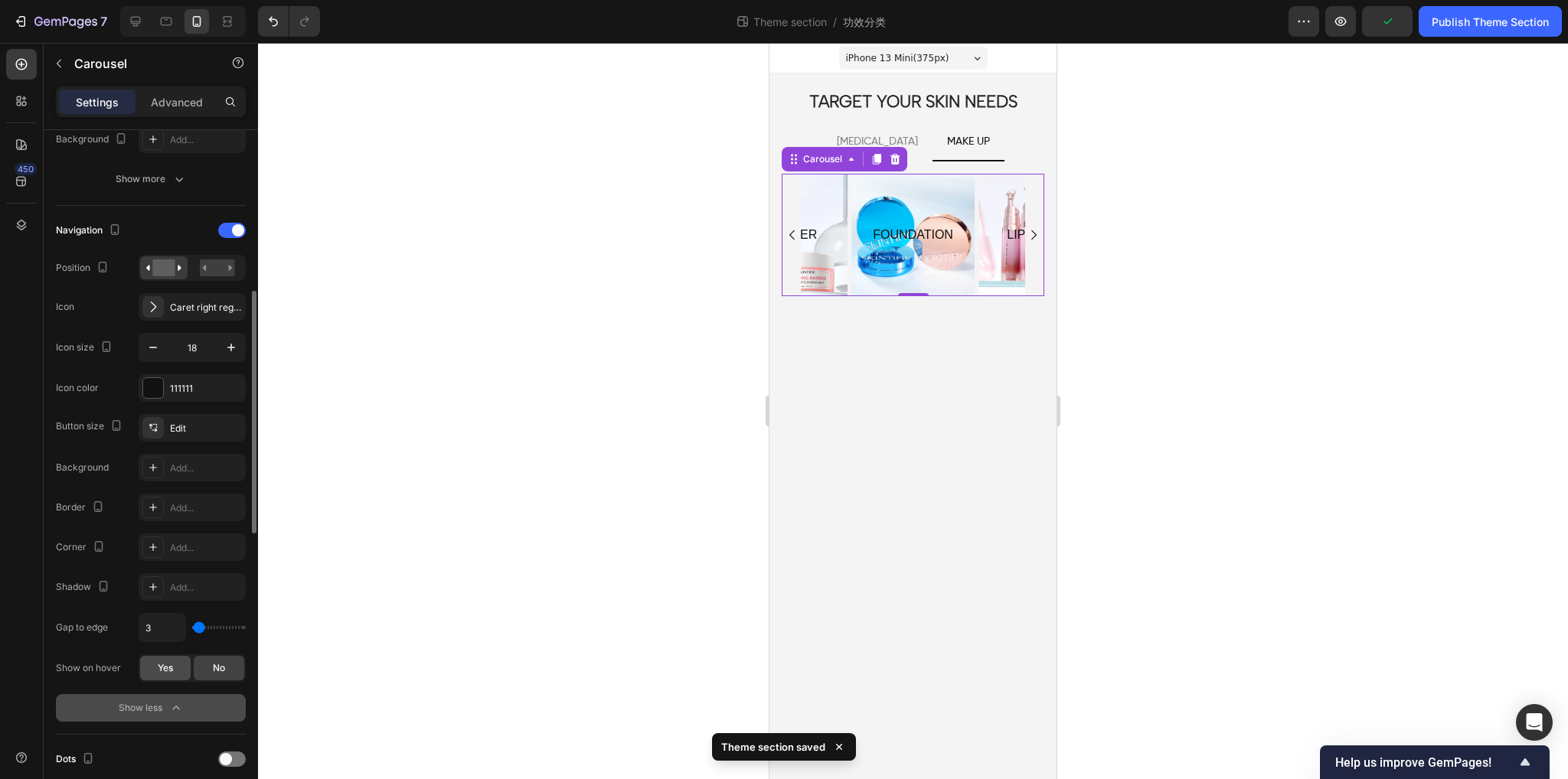
scroll to position [536, 0]
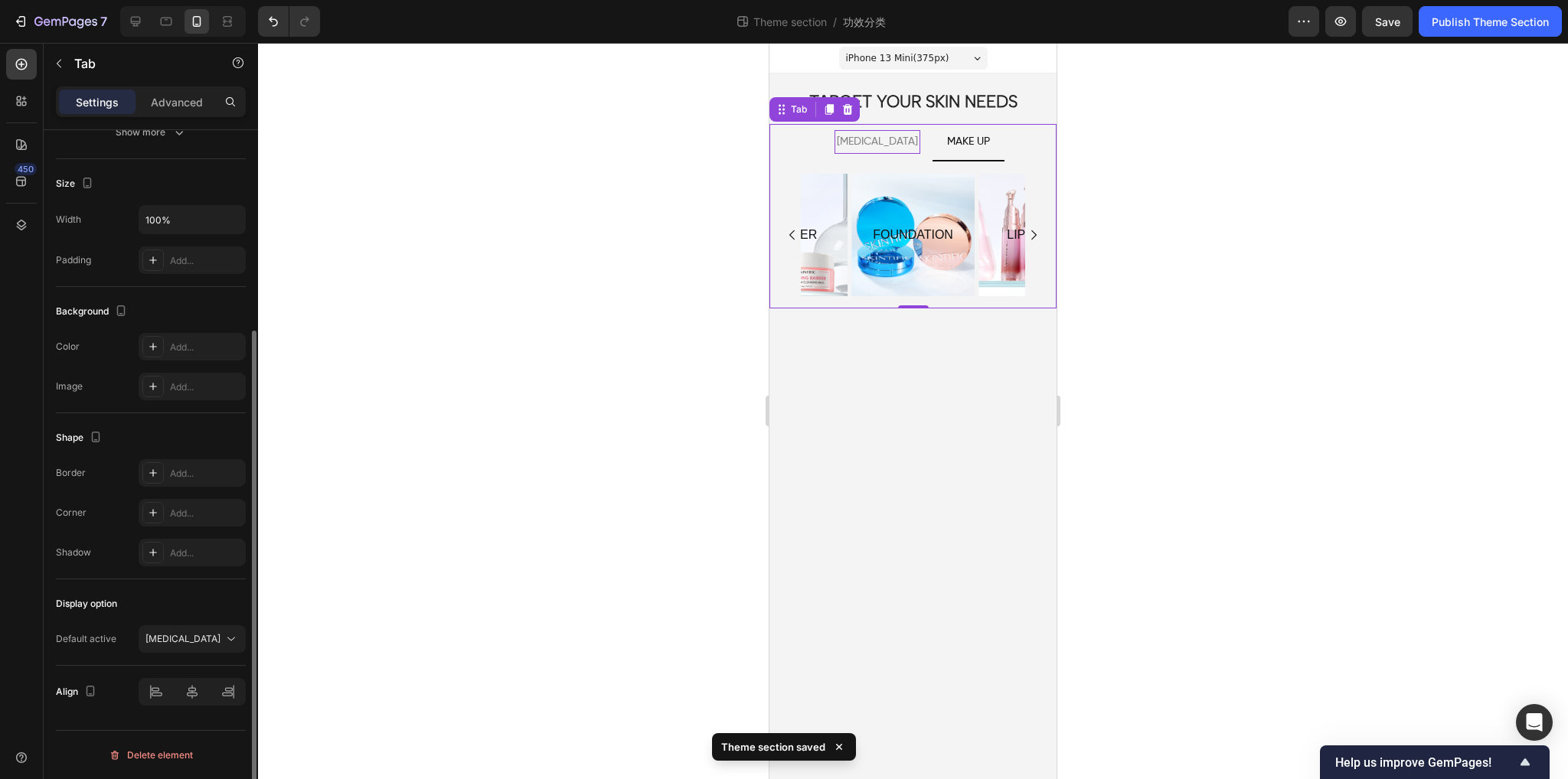
click at [878, 141] on p "[MEDICAL_DATA]" at bounding box center [877, 142] width 81 height 20
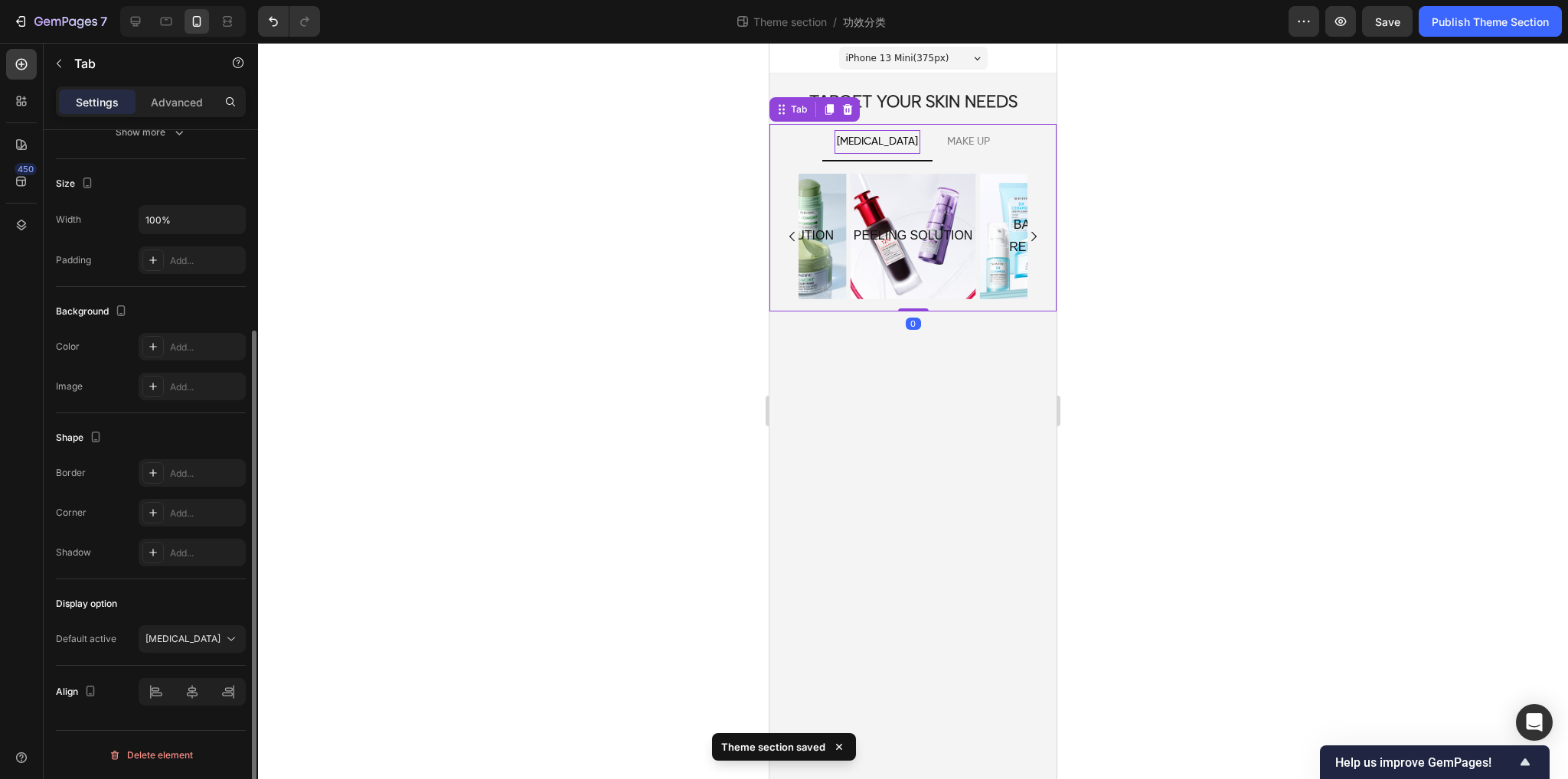
scroll to position [0, 0]
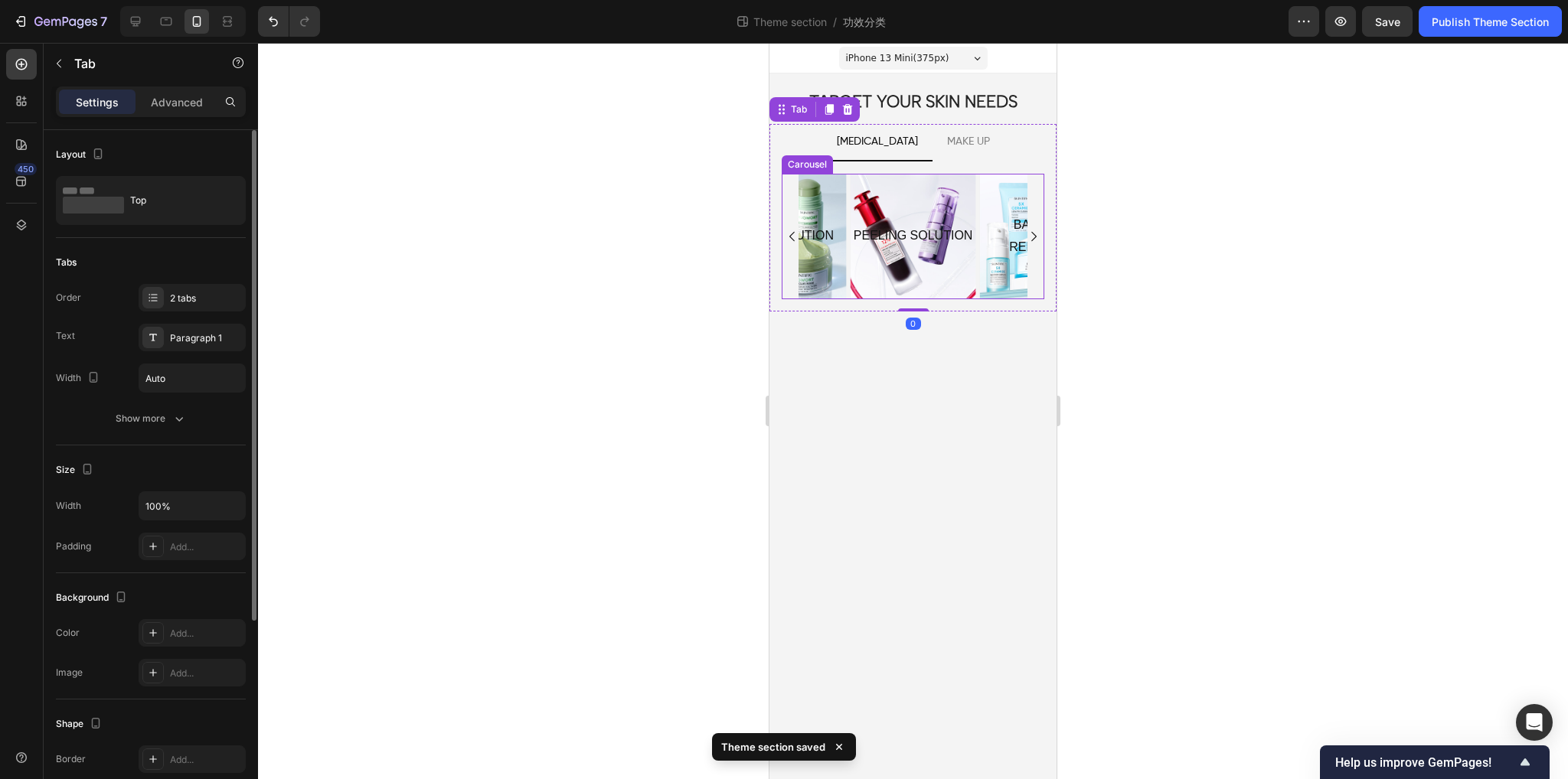
click at [788, 259] on div "BARRIER REPAIRING Text Block Hero Banner BRIGHTENING Text Block Hero Banner HYD…" at bounding box center [914, 236] width 263 height 126
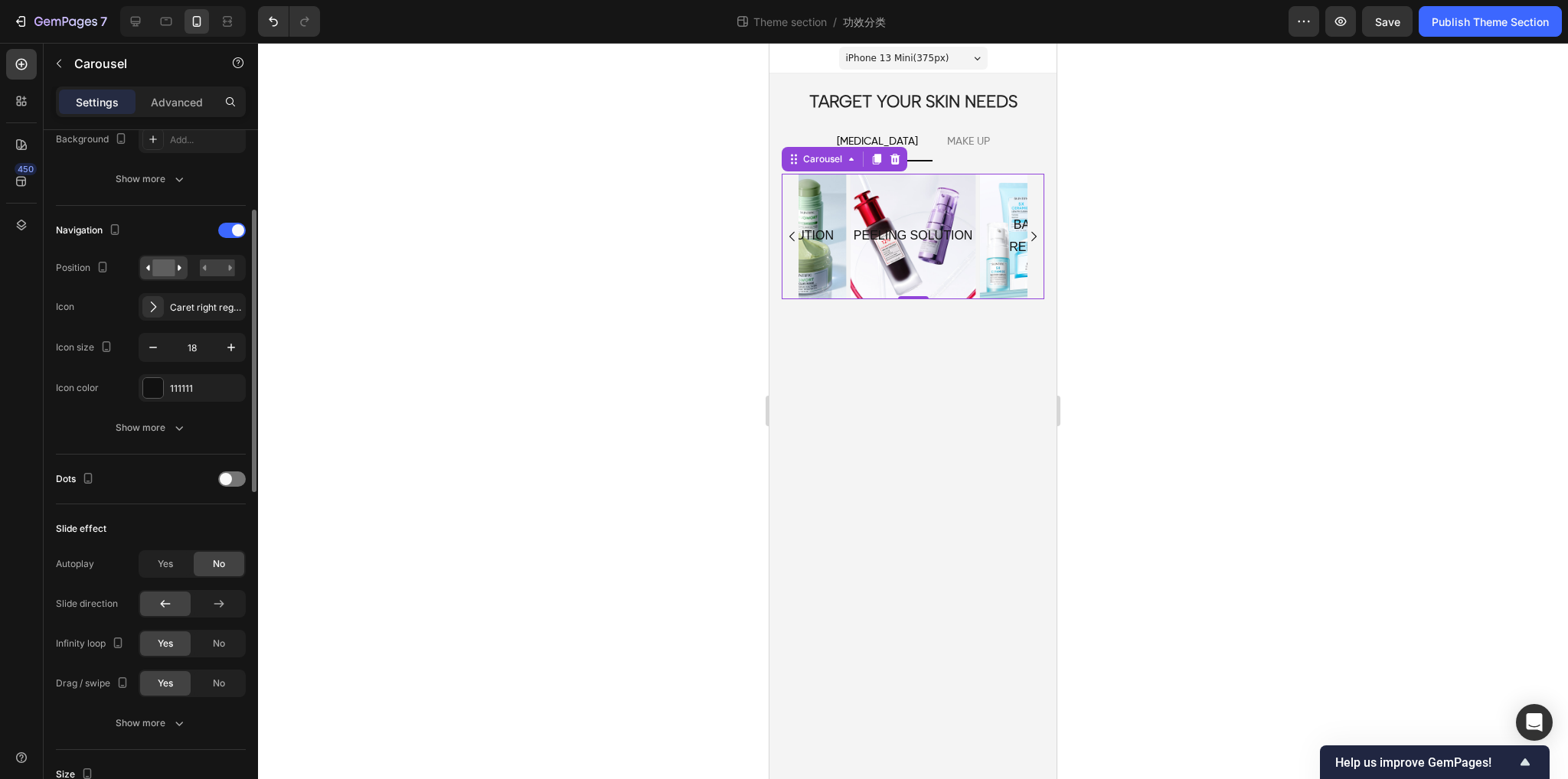
scroll to position [383, 0]
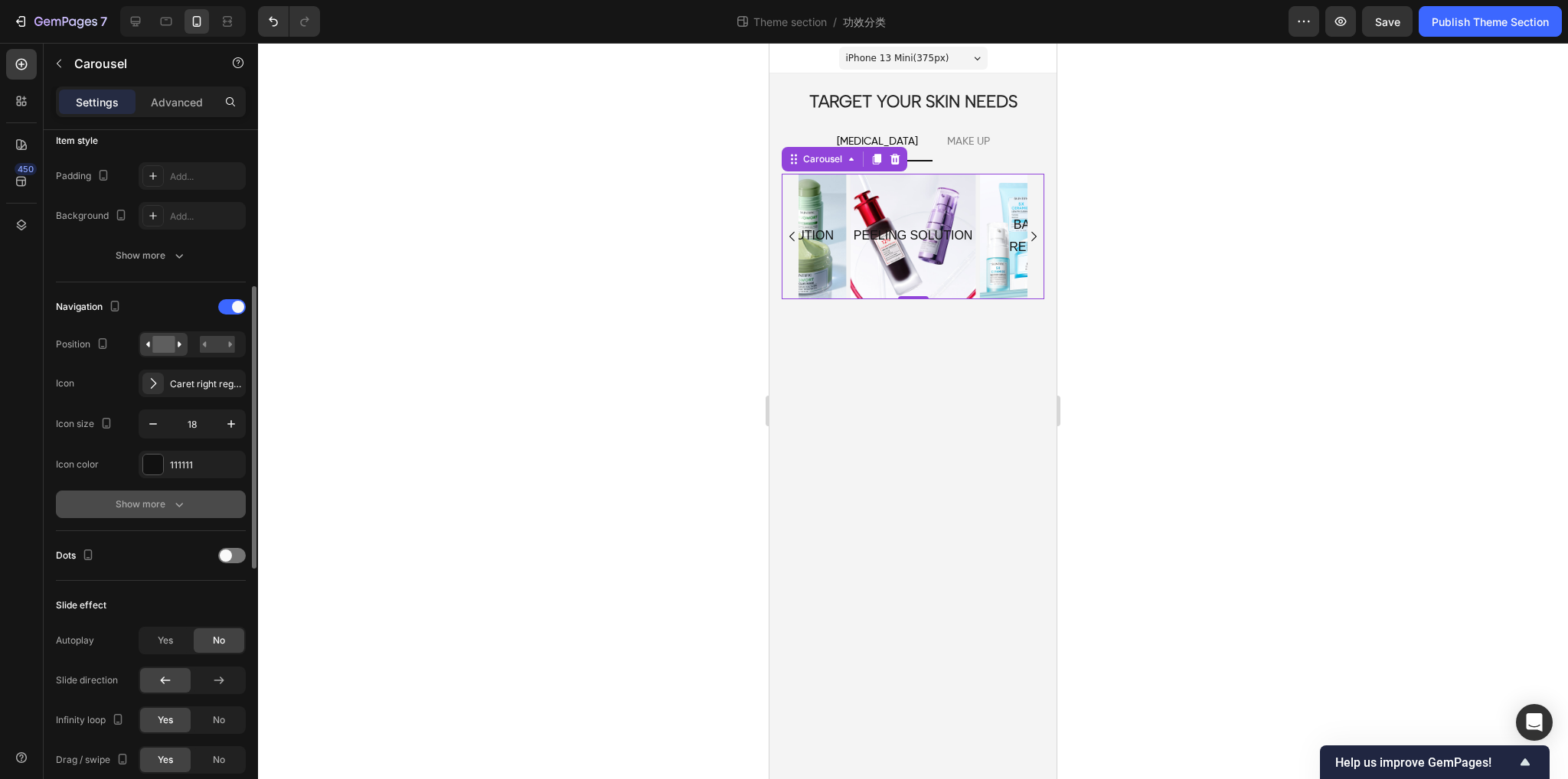
click at [161, 499] on div "Show more" at bounding box center [151, 504] width 71 height 15
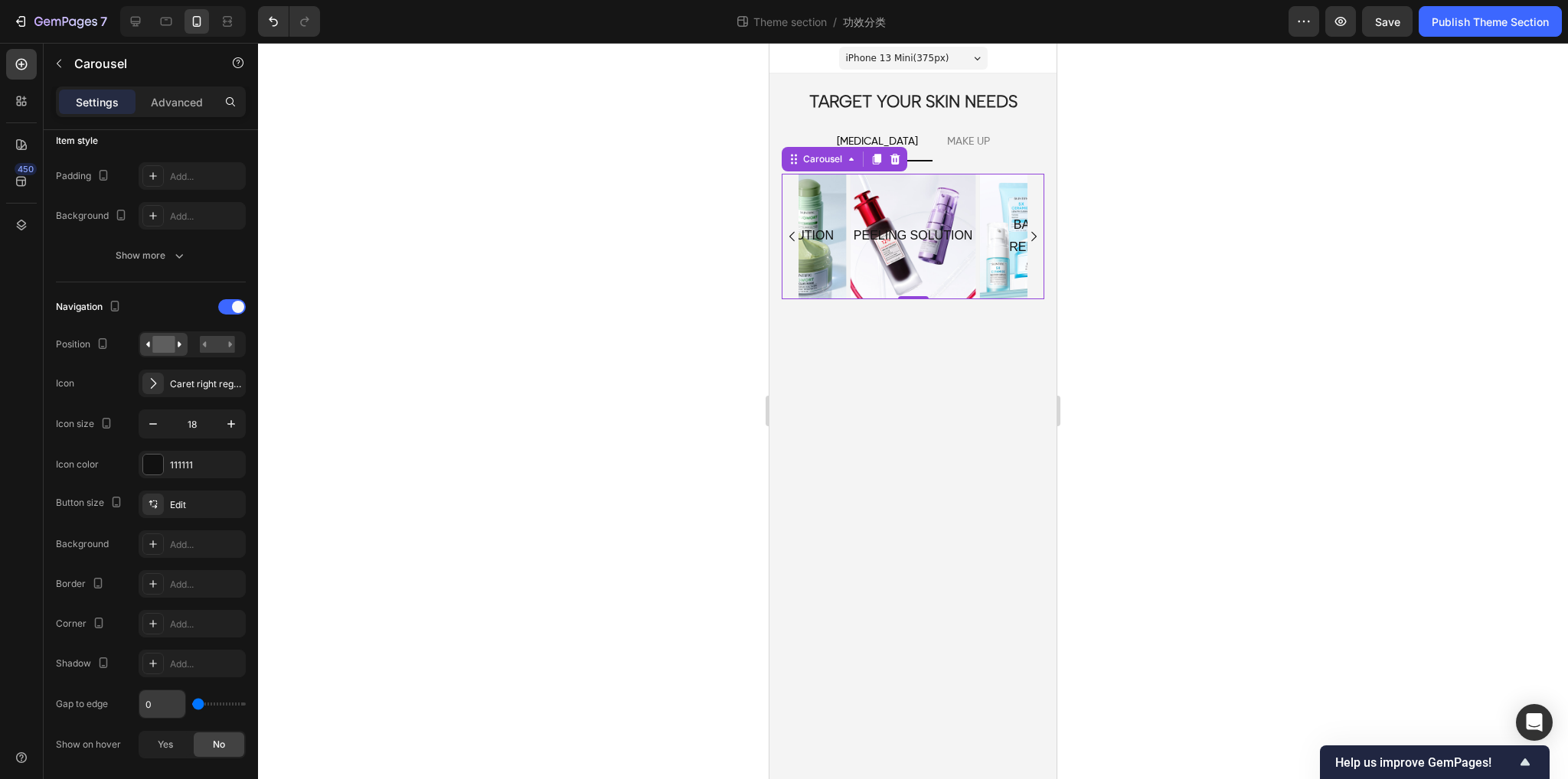
scroll to position [766, 0]
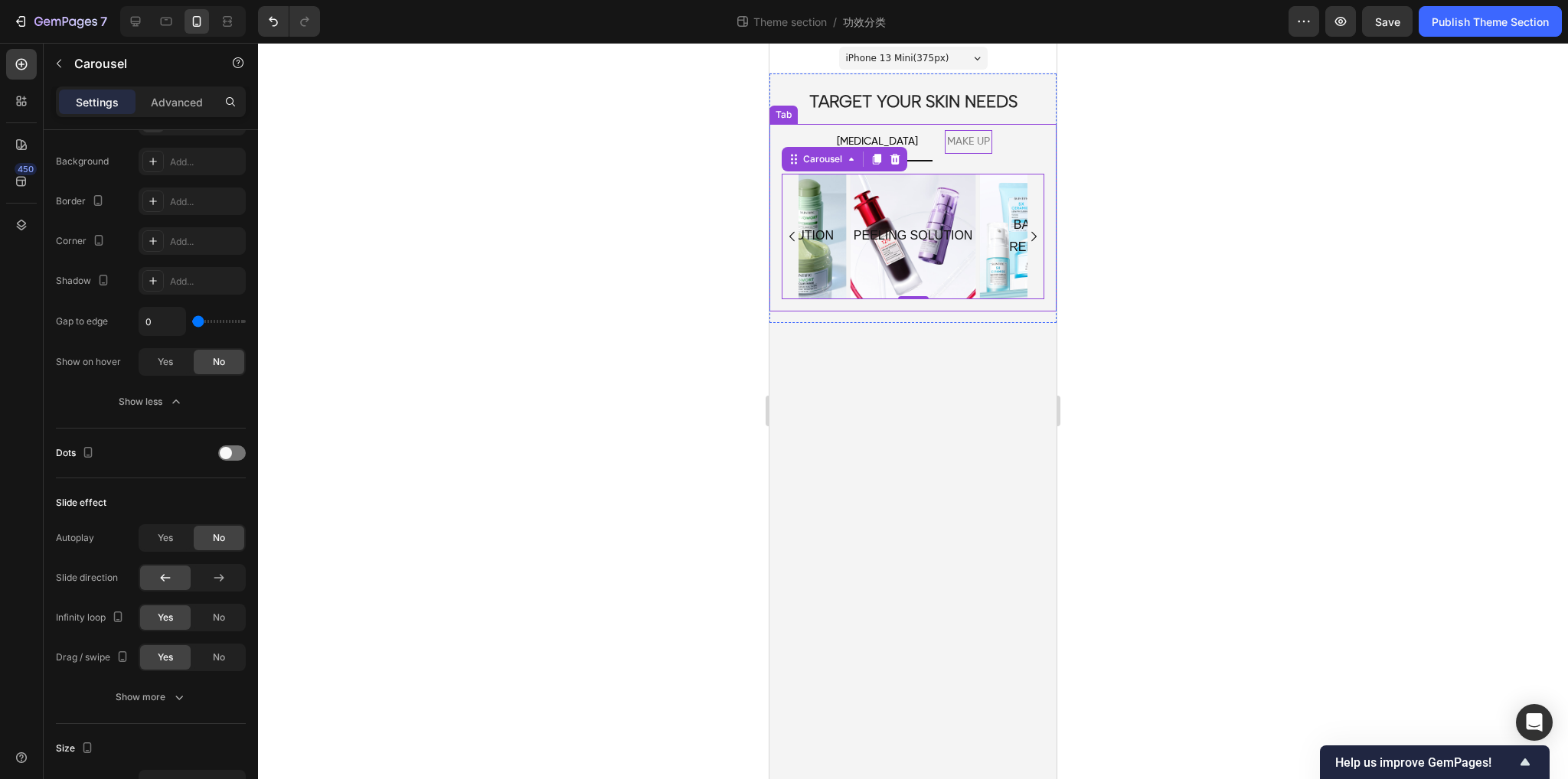
click at [967, 144] on p "MAKE UP" at bounding box center [969, 142] width 43 height 20
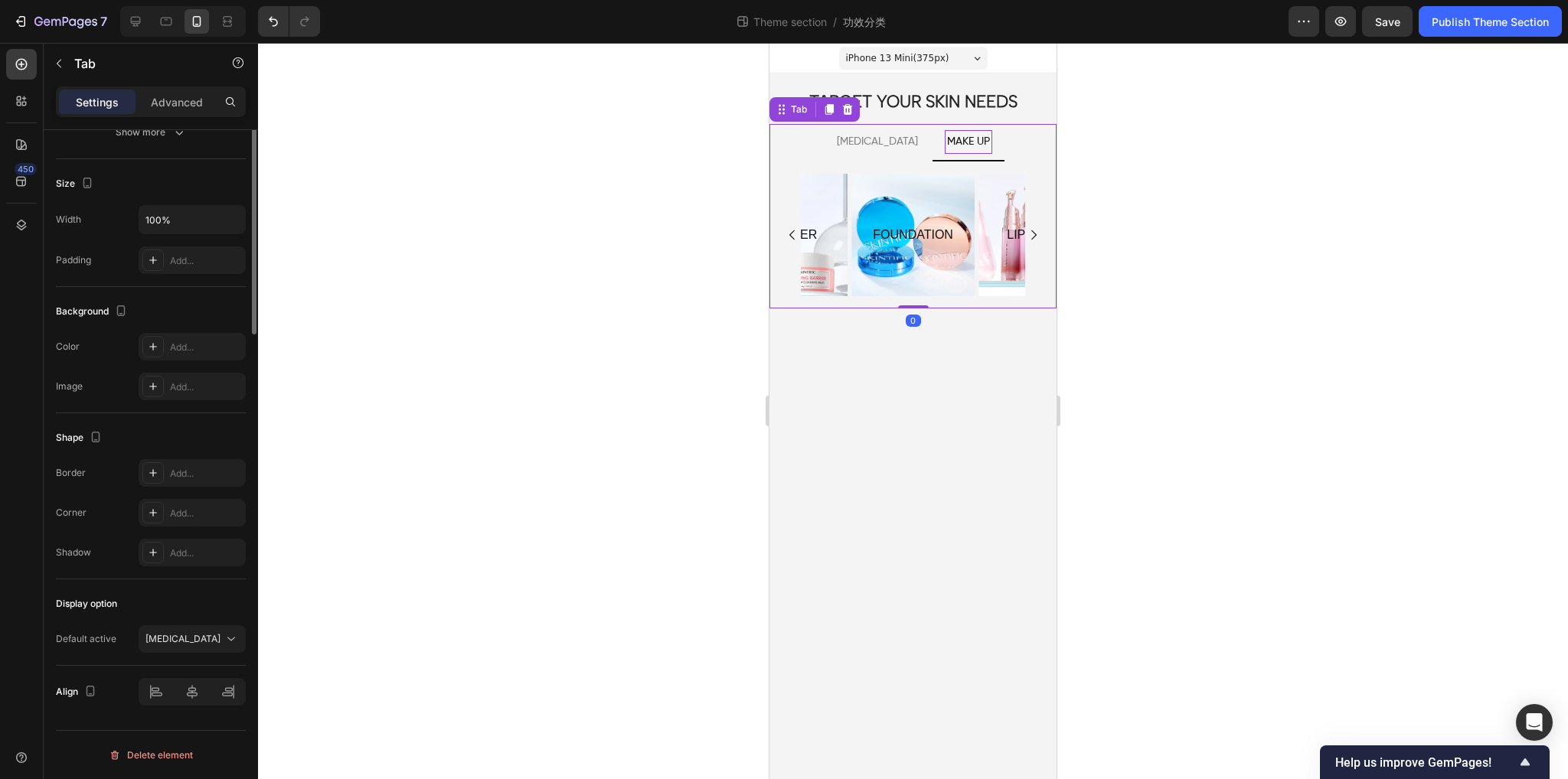
scroll to position [0, 0]
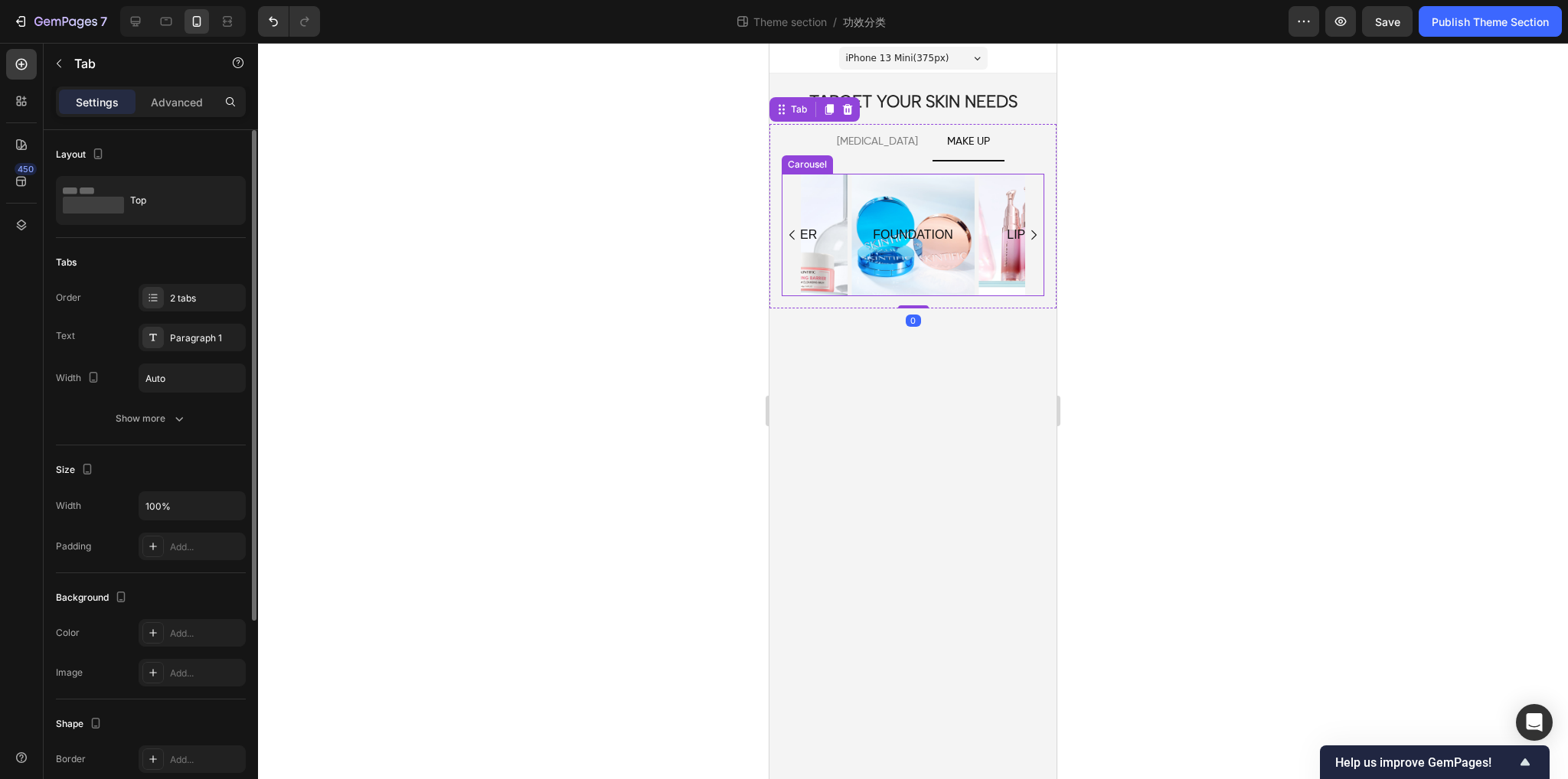
click at [790, 269] on div "FOUNDATION Text Block Hero Banner LIP SERUM Text Block Hero Banner POWDER Text …" at bounding box center [914, 235] width 263 height 123
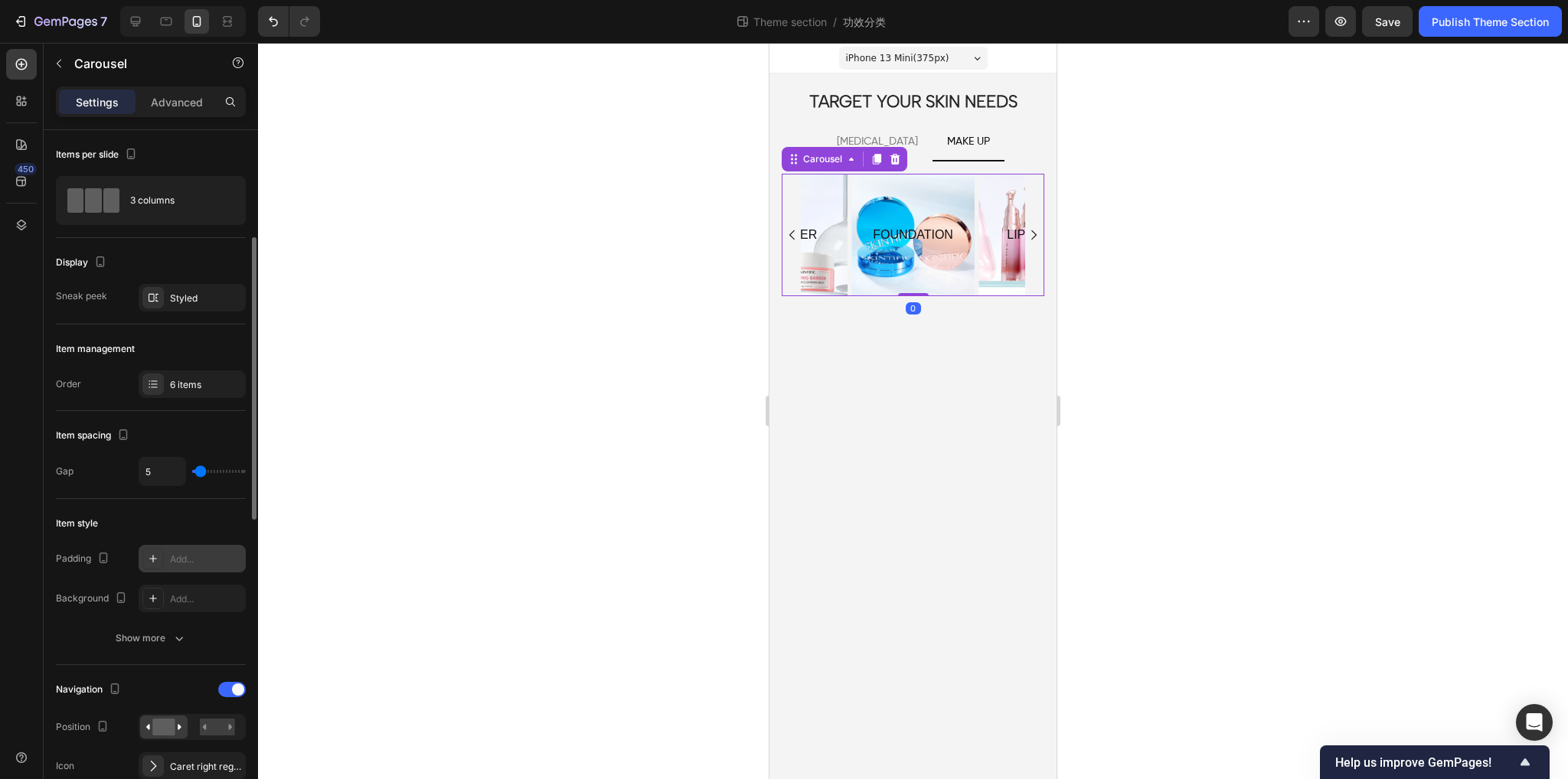
scroll to position [153, 0]
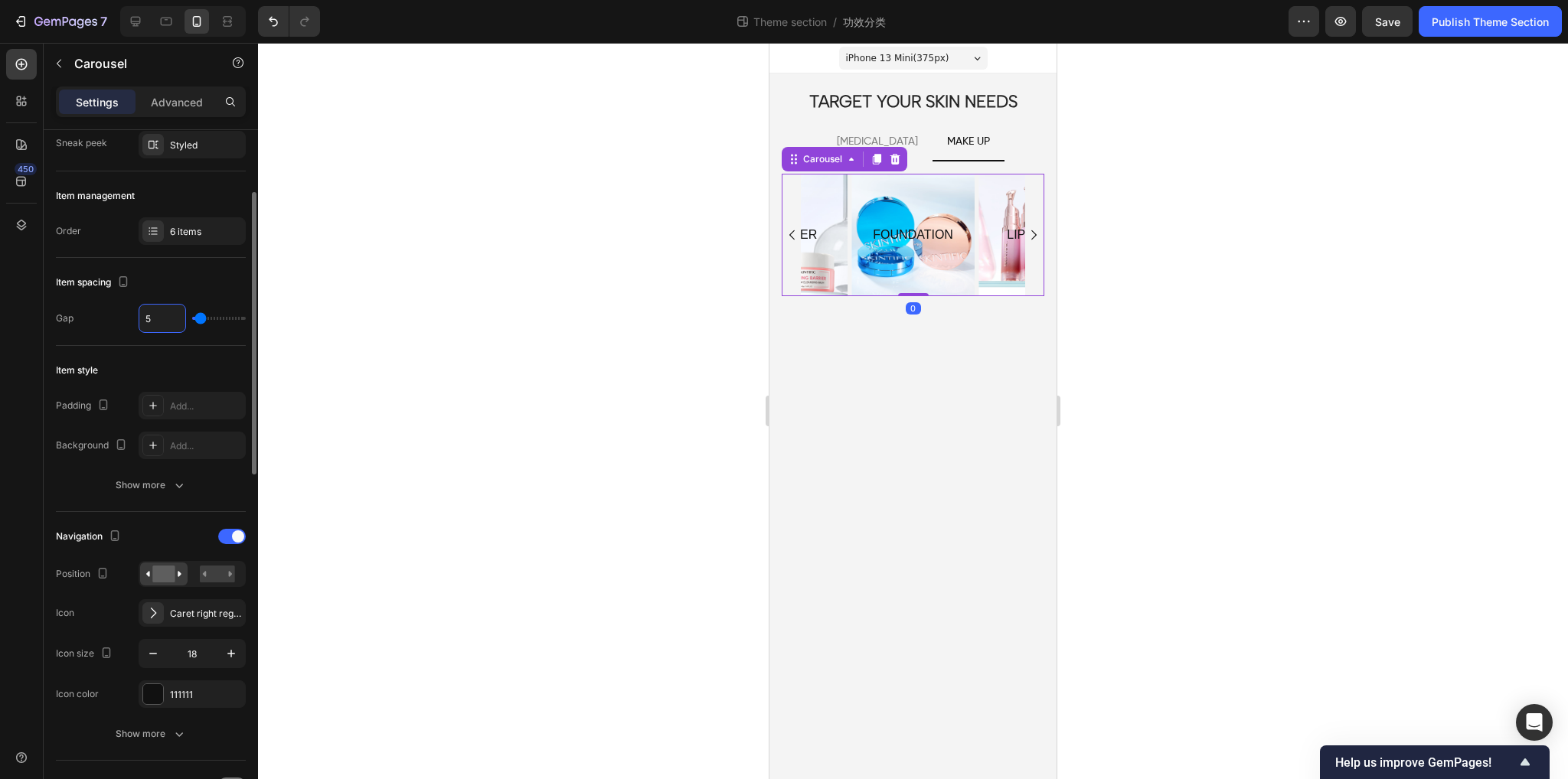
click at [167, 315] on input "5" at bounding box center [162, 319] width 46 height 28
type input "0"
drag, startPoint x: 169, startPoint y: 311, endPoint x: 135, endPoint y: 315, distance: 34.2
click at [135, 315] on div "Gap 0" at bounding box center [151, 318] width 190 height 29
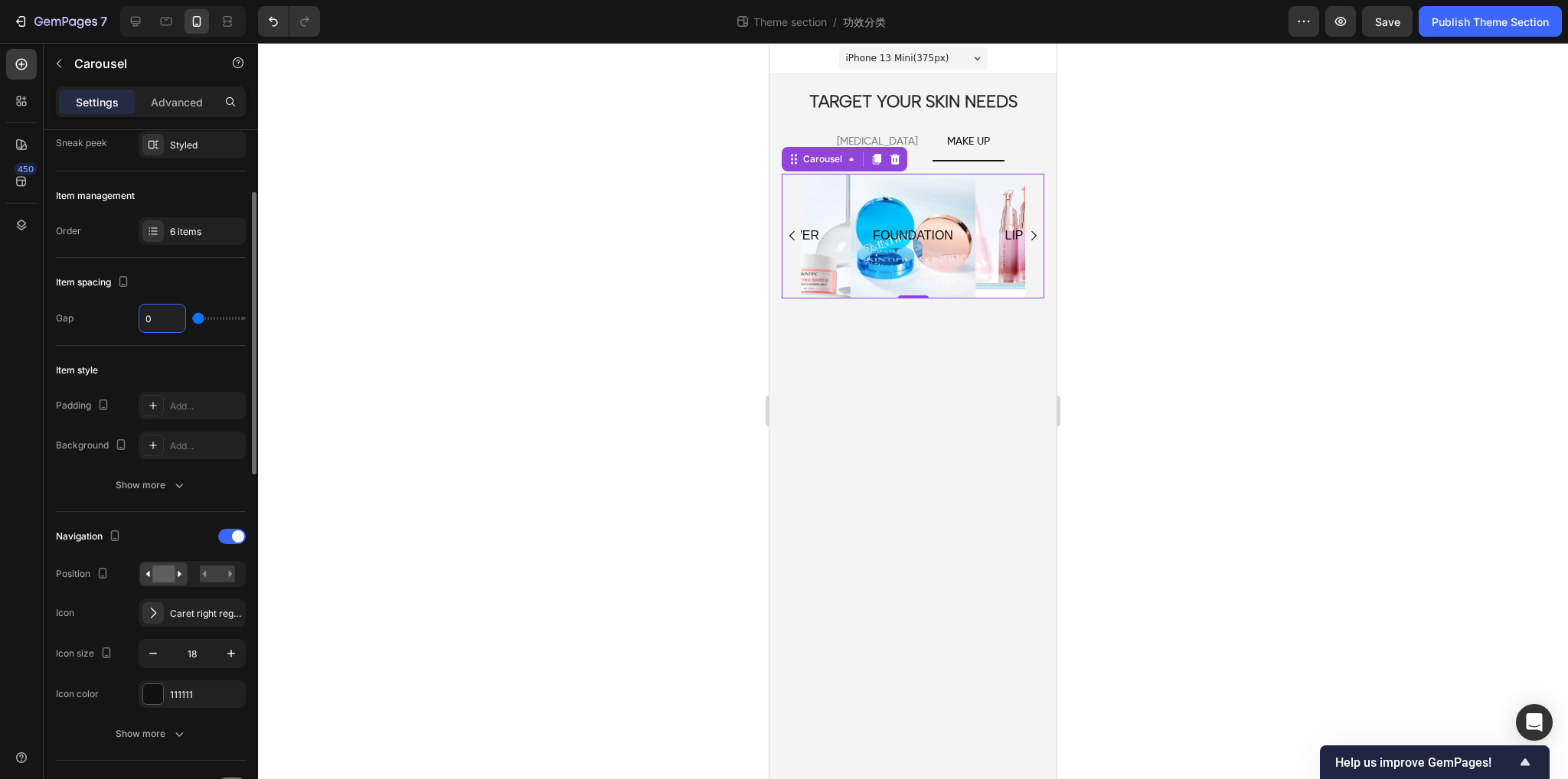
type input "5"
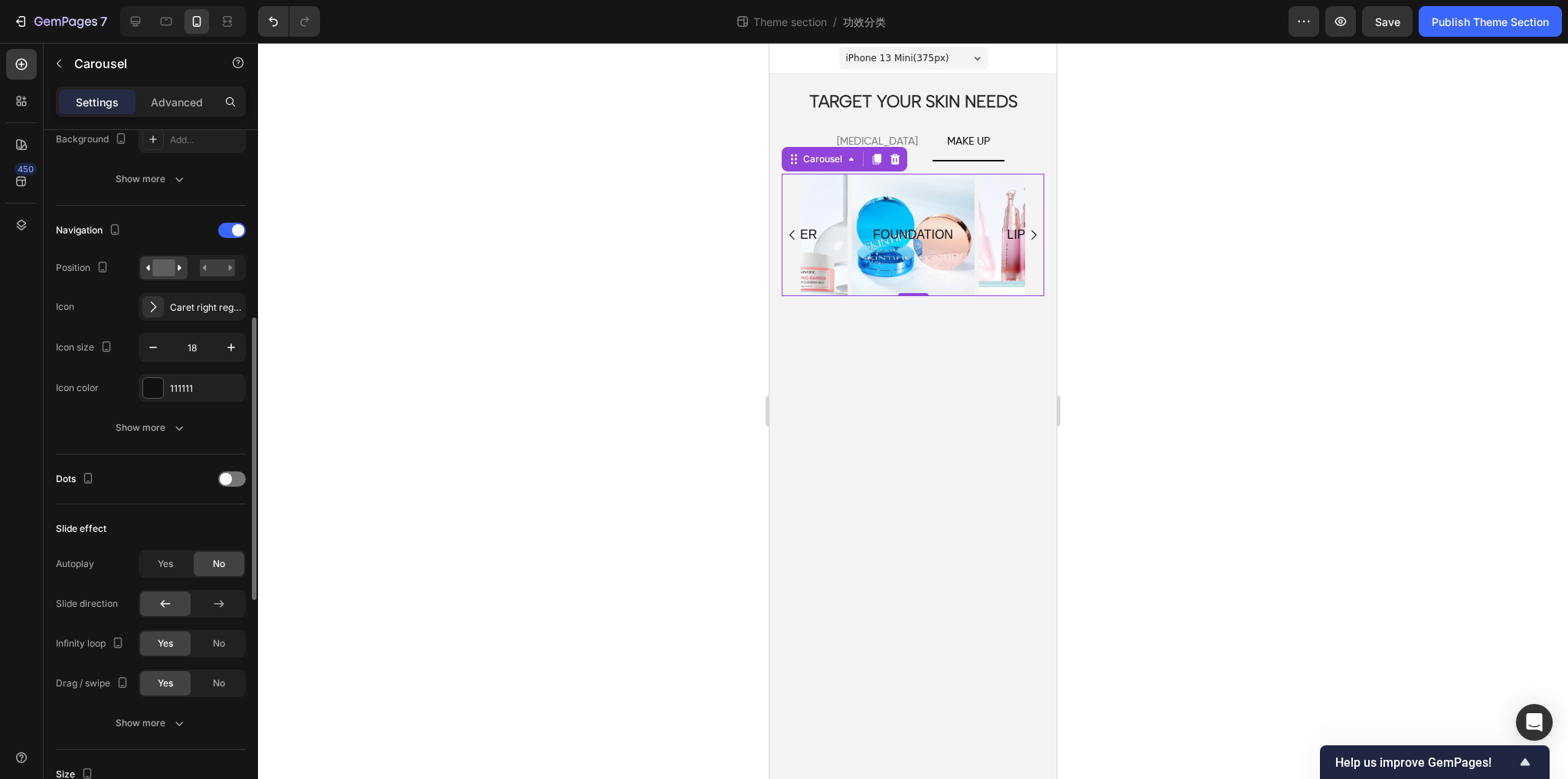
scroll to position [536, 0]
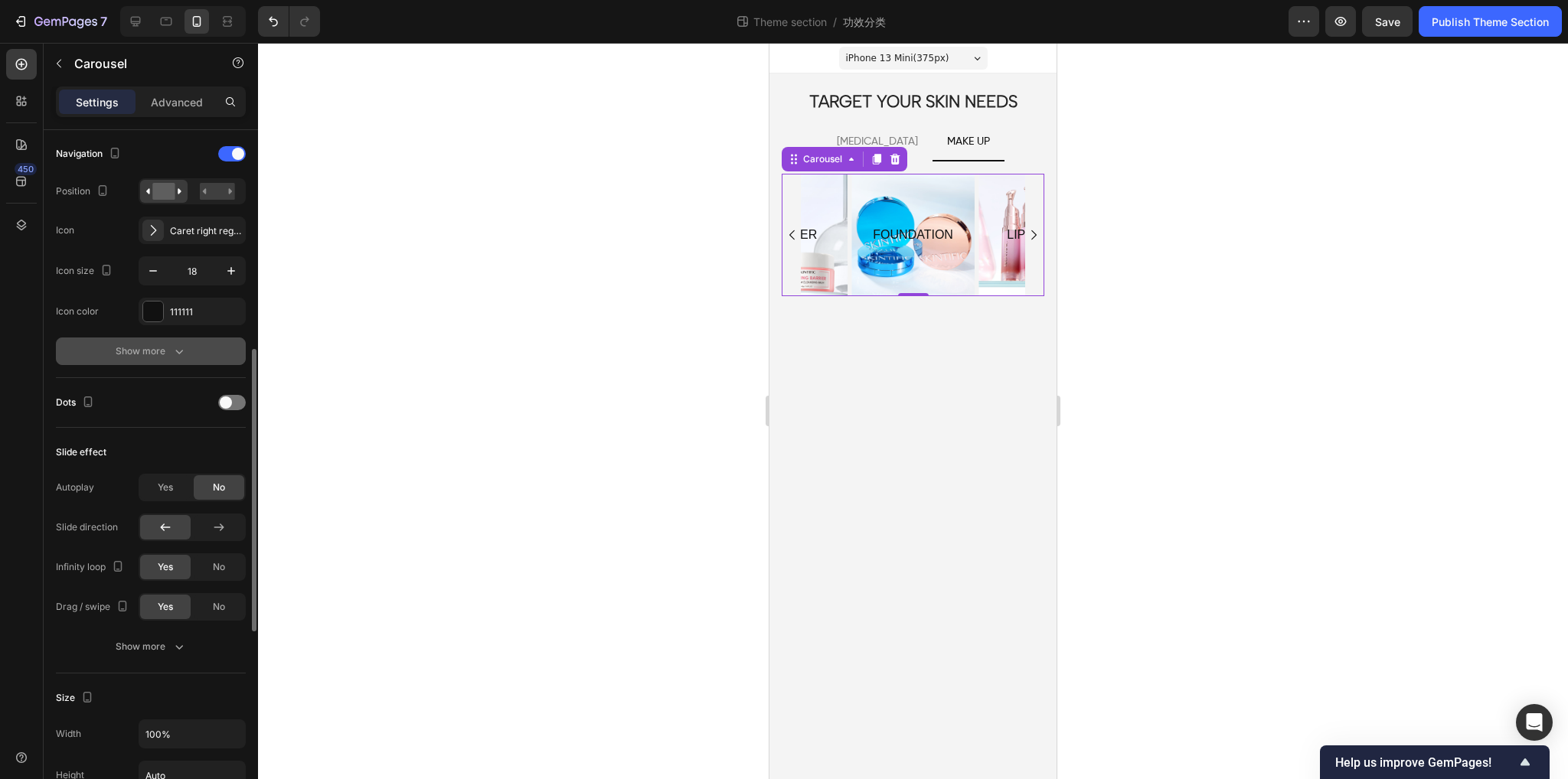
click at [179, 348] on icon "button" at bounding box center [179, 351] width 15 height 15
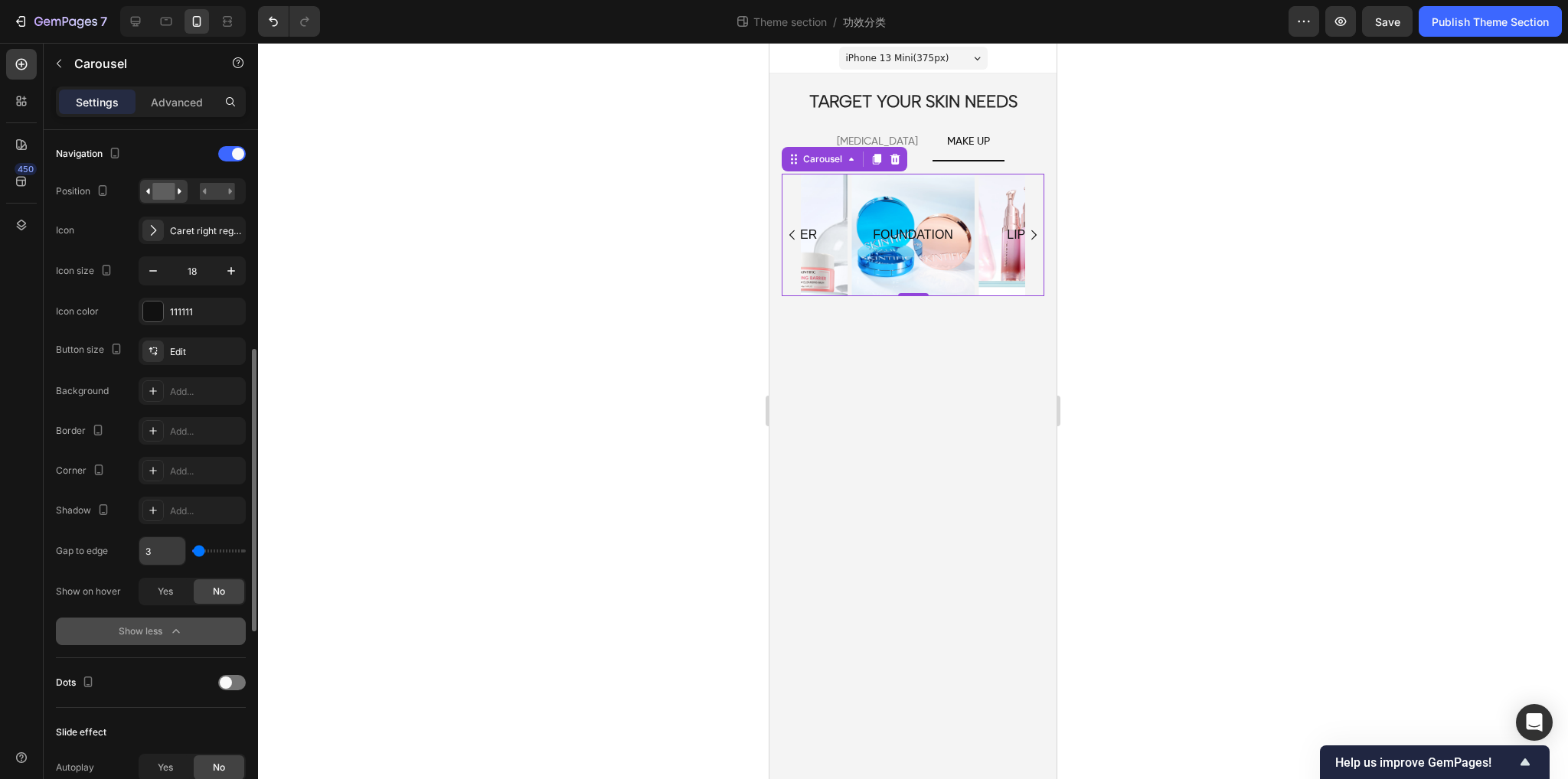
click at [164, 555] on input "3" at bounding box center [162, 552] width 46 height 28
type input "0"
click at [109, 560] on div "Gap to edge 0" at bounding box center [151, 551] width 190 height 29
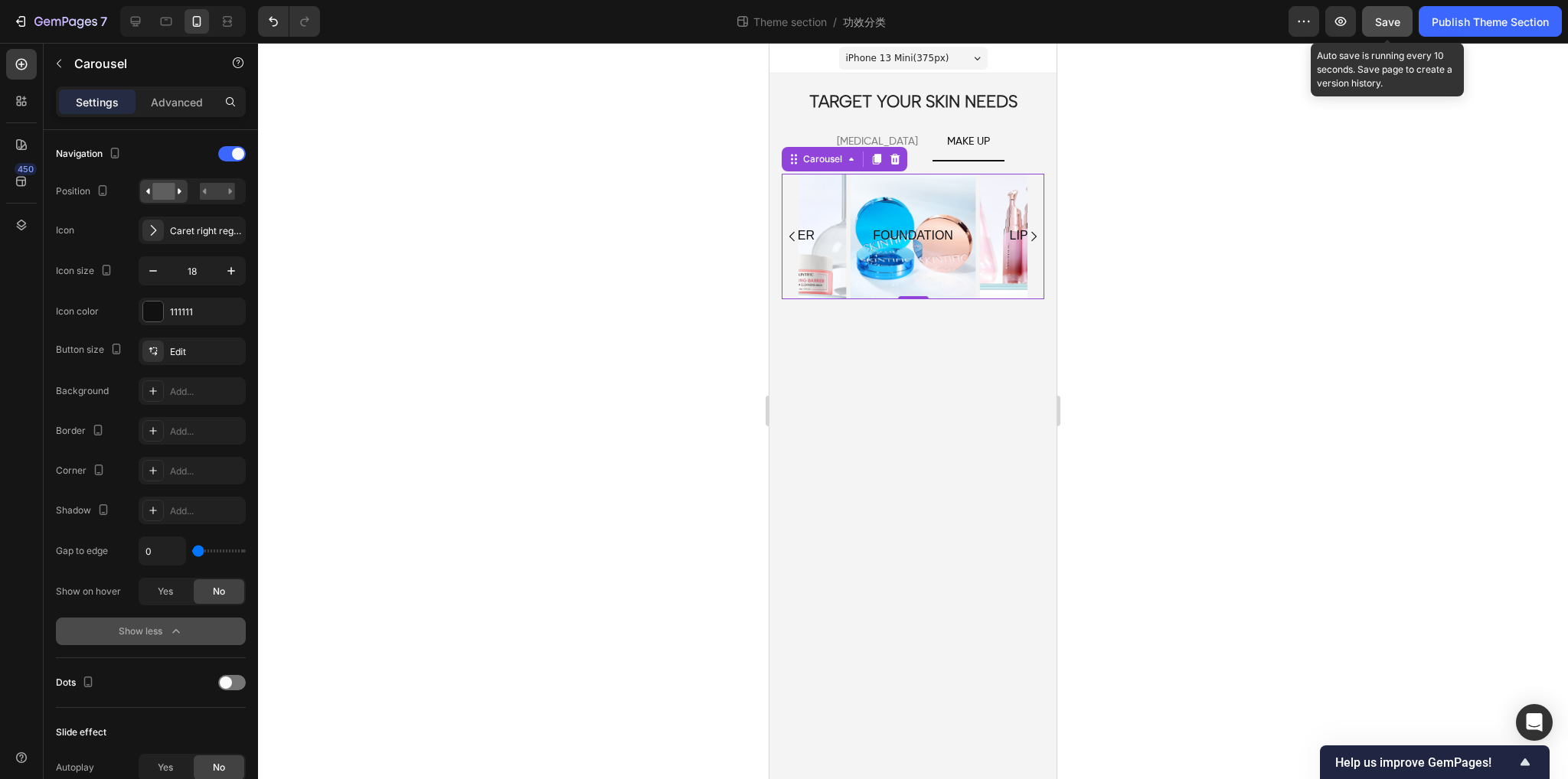
click at [1379, 22] on span "Save" at bounding box center [1387, 21] width 25 height 13
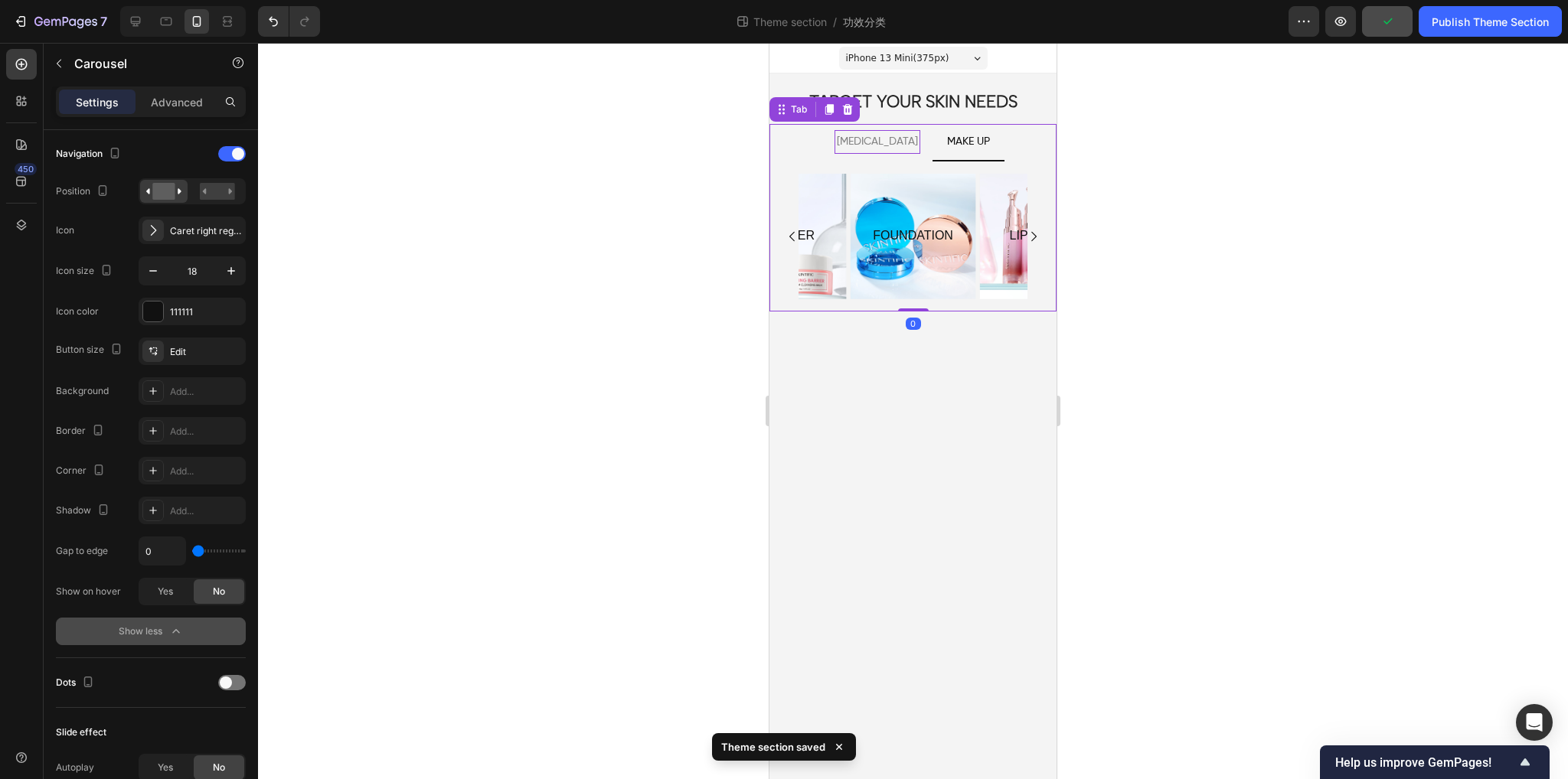
click at [869, 135] on p "[MEDICAL_DATA]" at bounding box center [877, 142] width 81 height 20
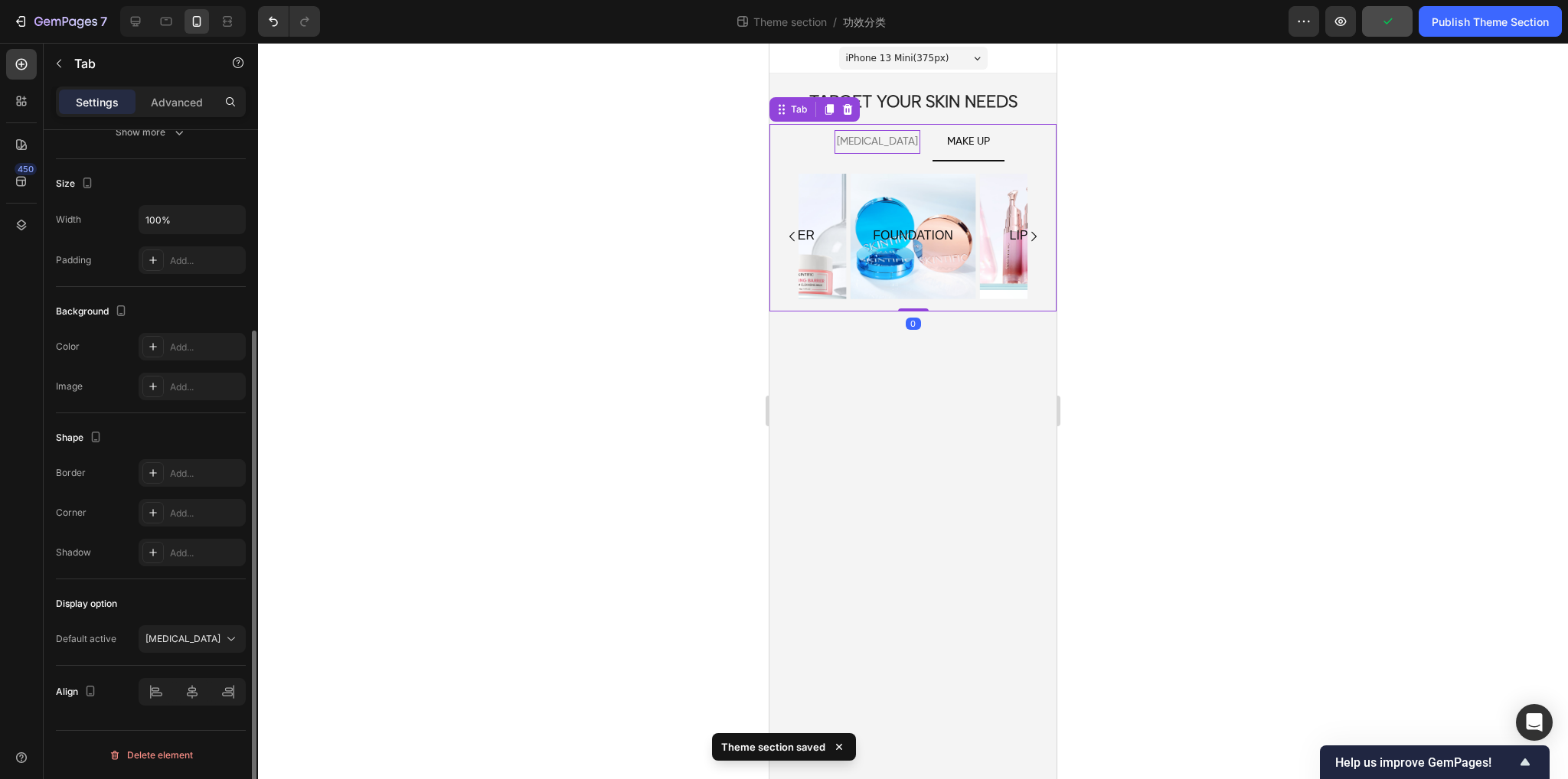
scroll to position [0, 0]
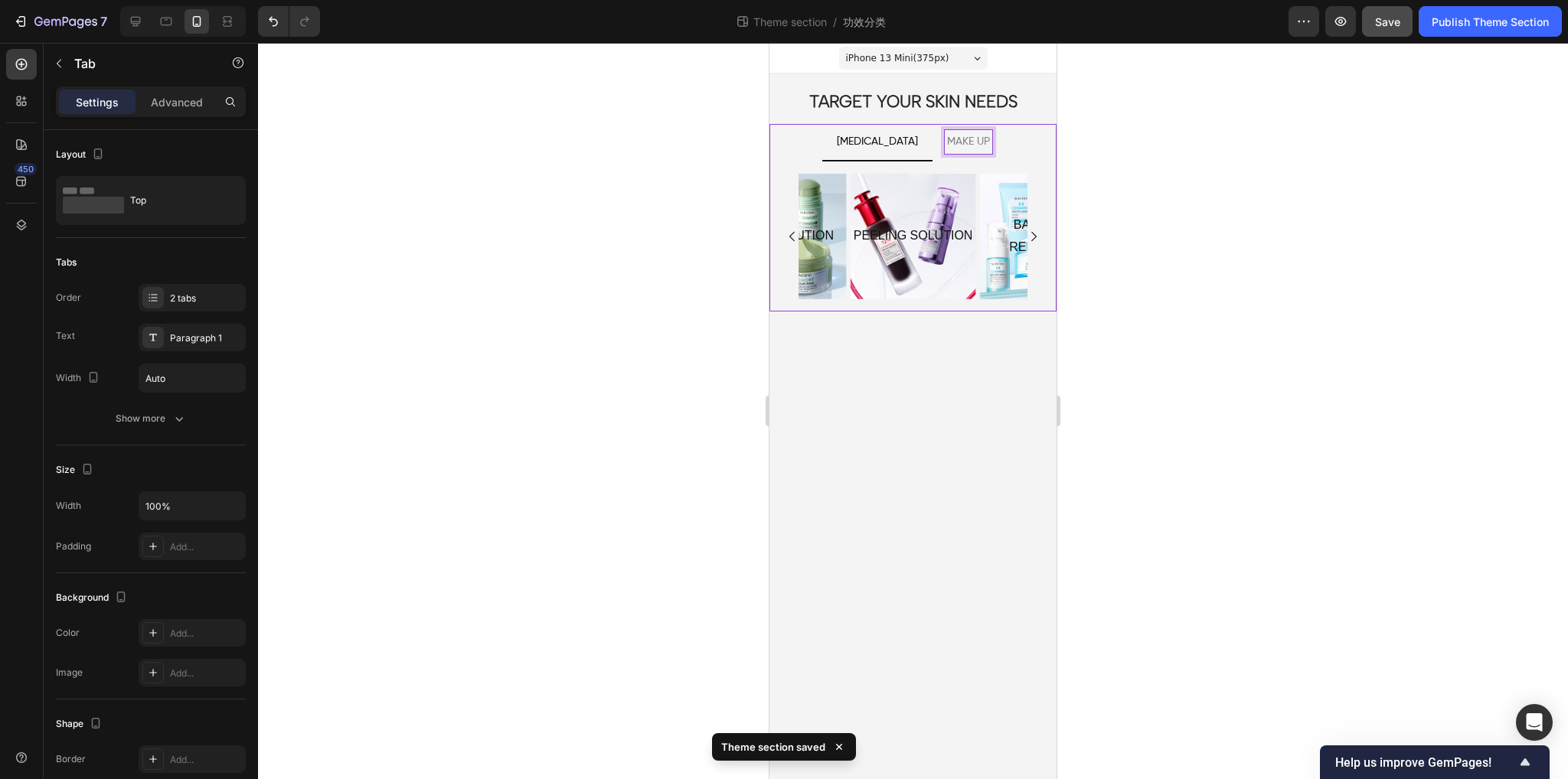
click at [956, 146] on p "MAKE UP" at bounding box center [969, 142] width 43 height 20
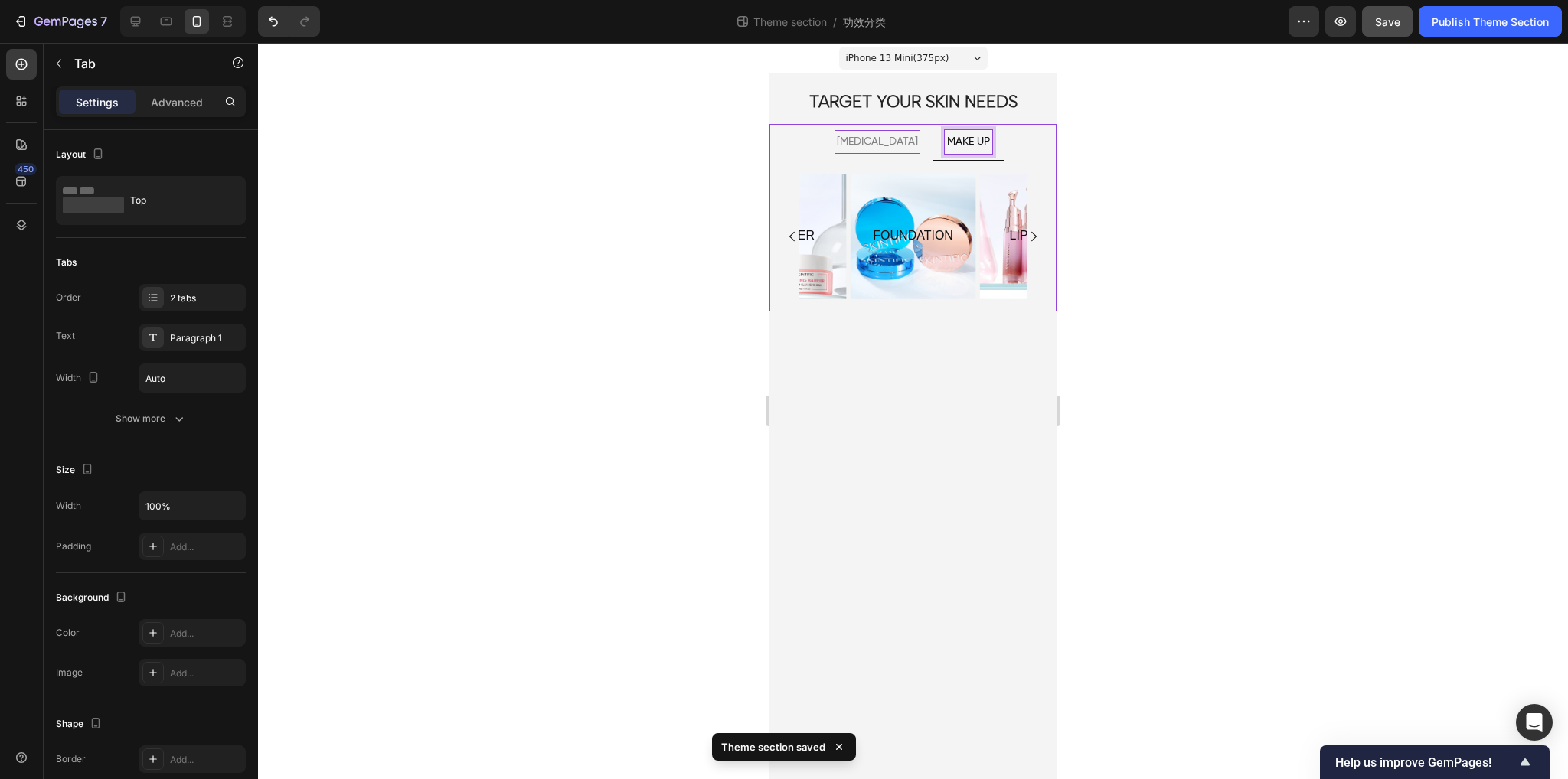
click at [871, 148] on p "[MEDICAL_DATA]" at bounding box center [877, 142] width 81 height 20
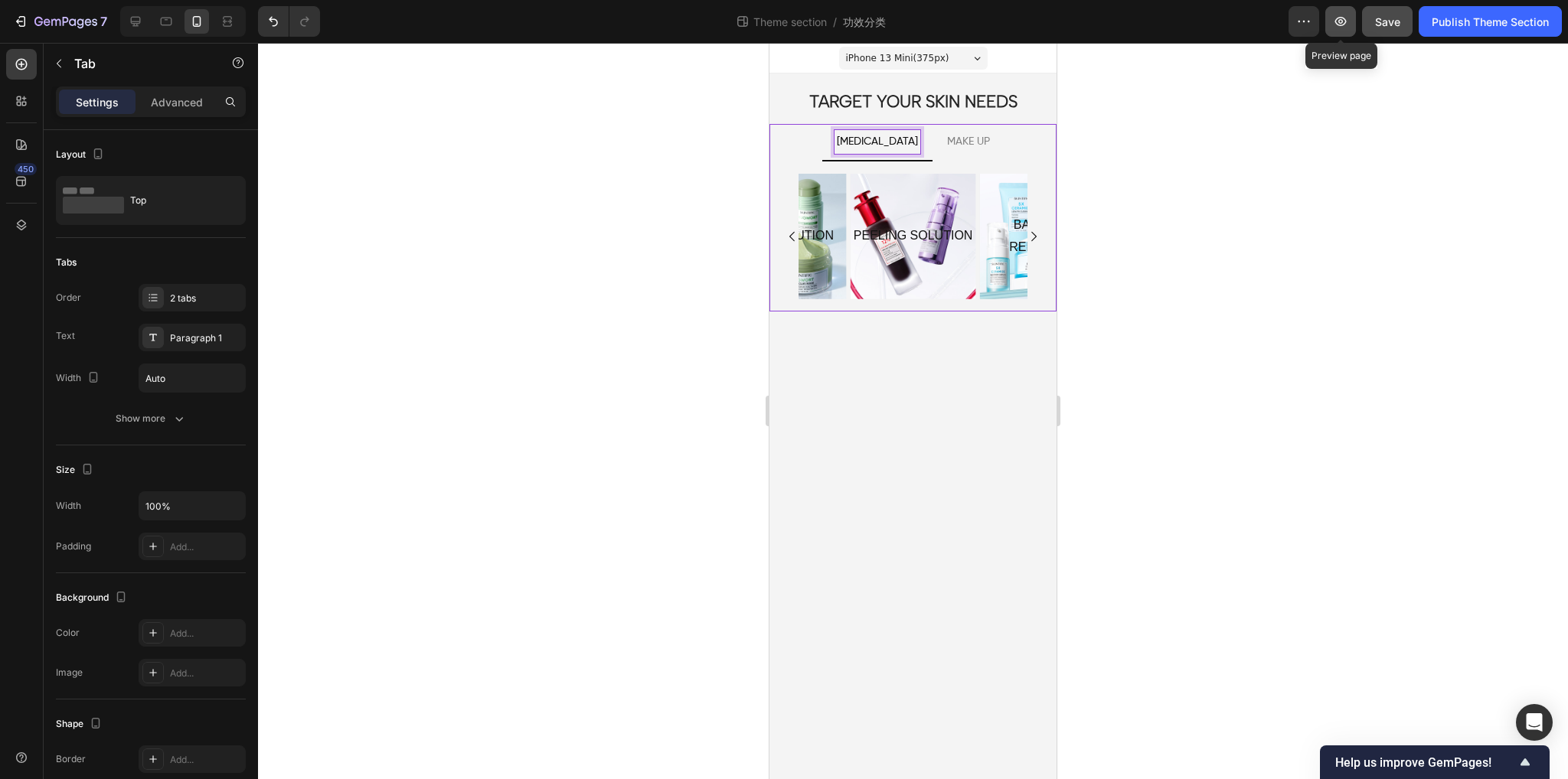
click at [1349, 23] on button "button" at bounding box center [1341, 21] width 31 height 31
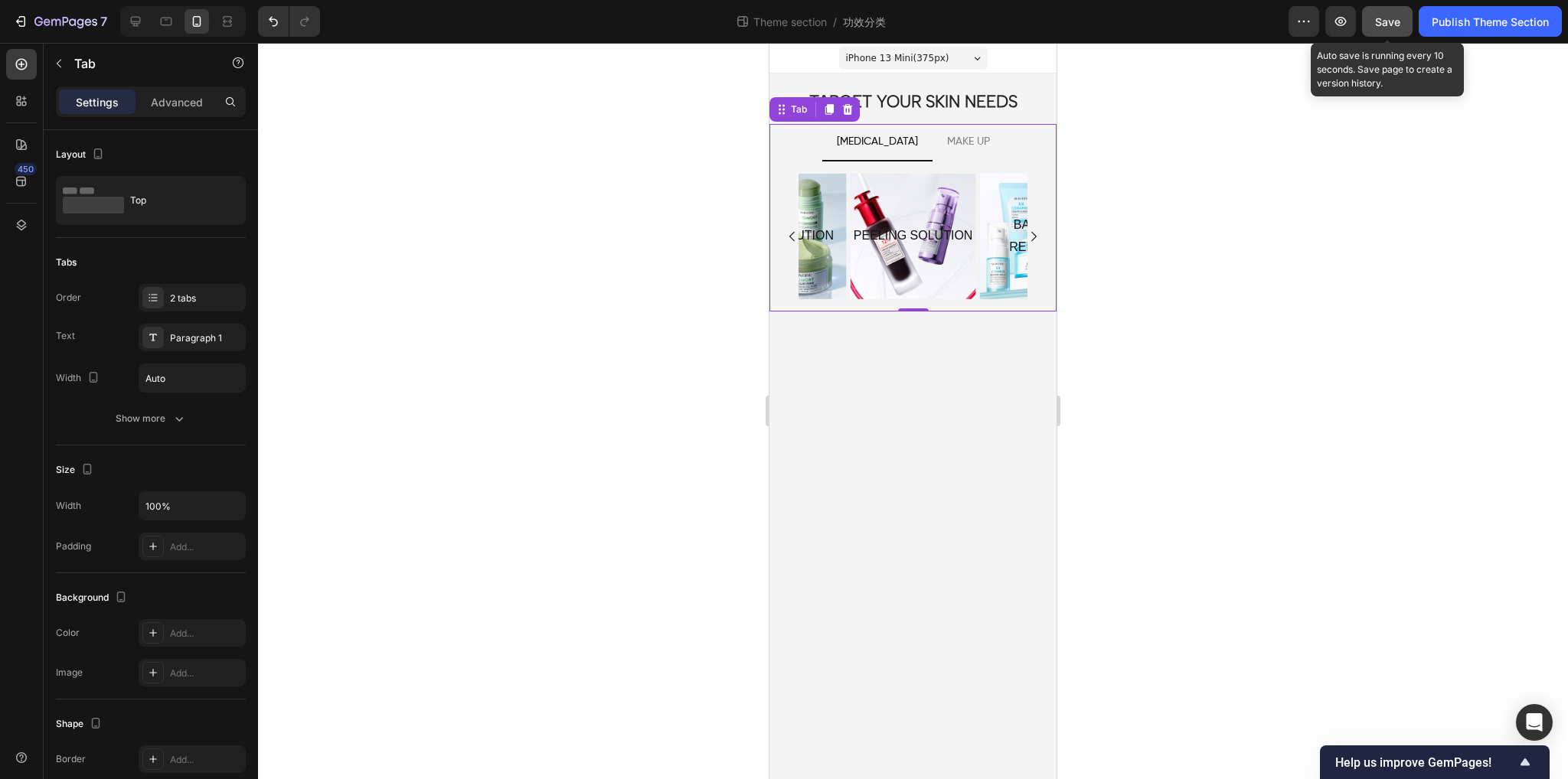
click at [1392, 20] on span "Save" at bounding box center [1387, 21] width 25 height 13
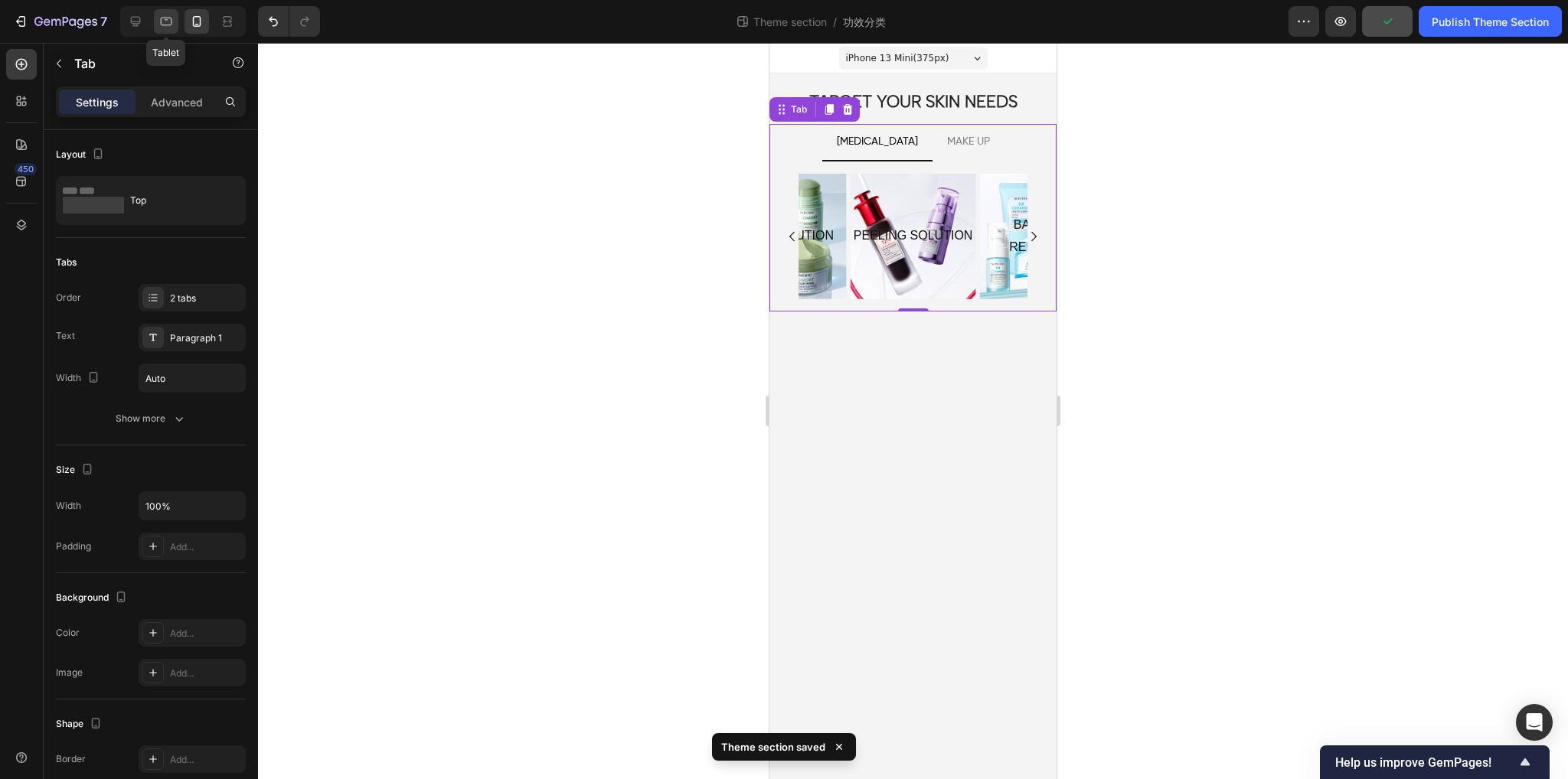
click at [161, 21] on icon at bounding box center [167, 21] width 11 height 8
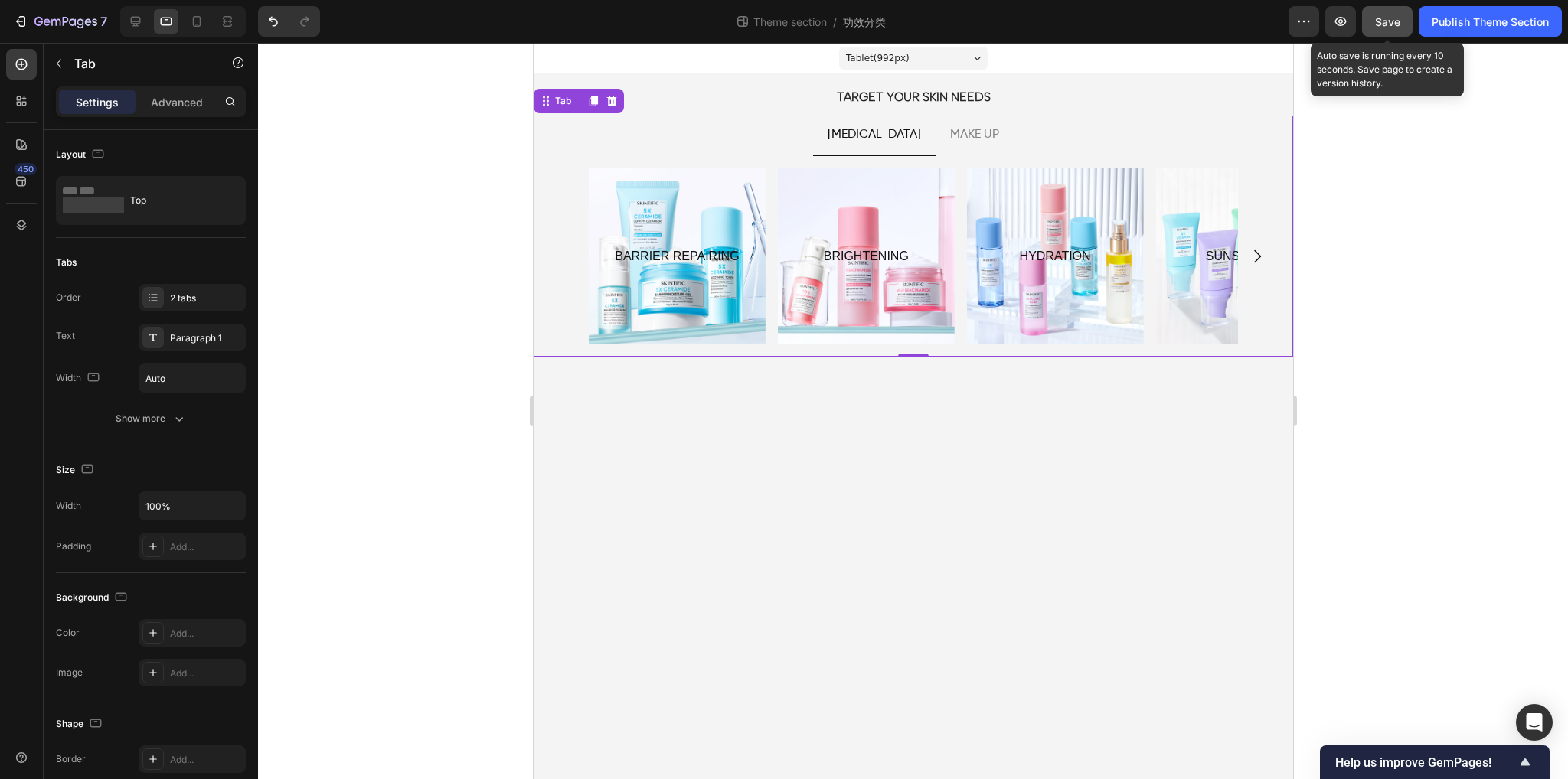
click at [1390, 21] on span "Save" at bounding box center [1387, 21] width 25 height 13
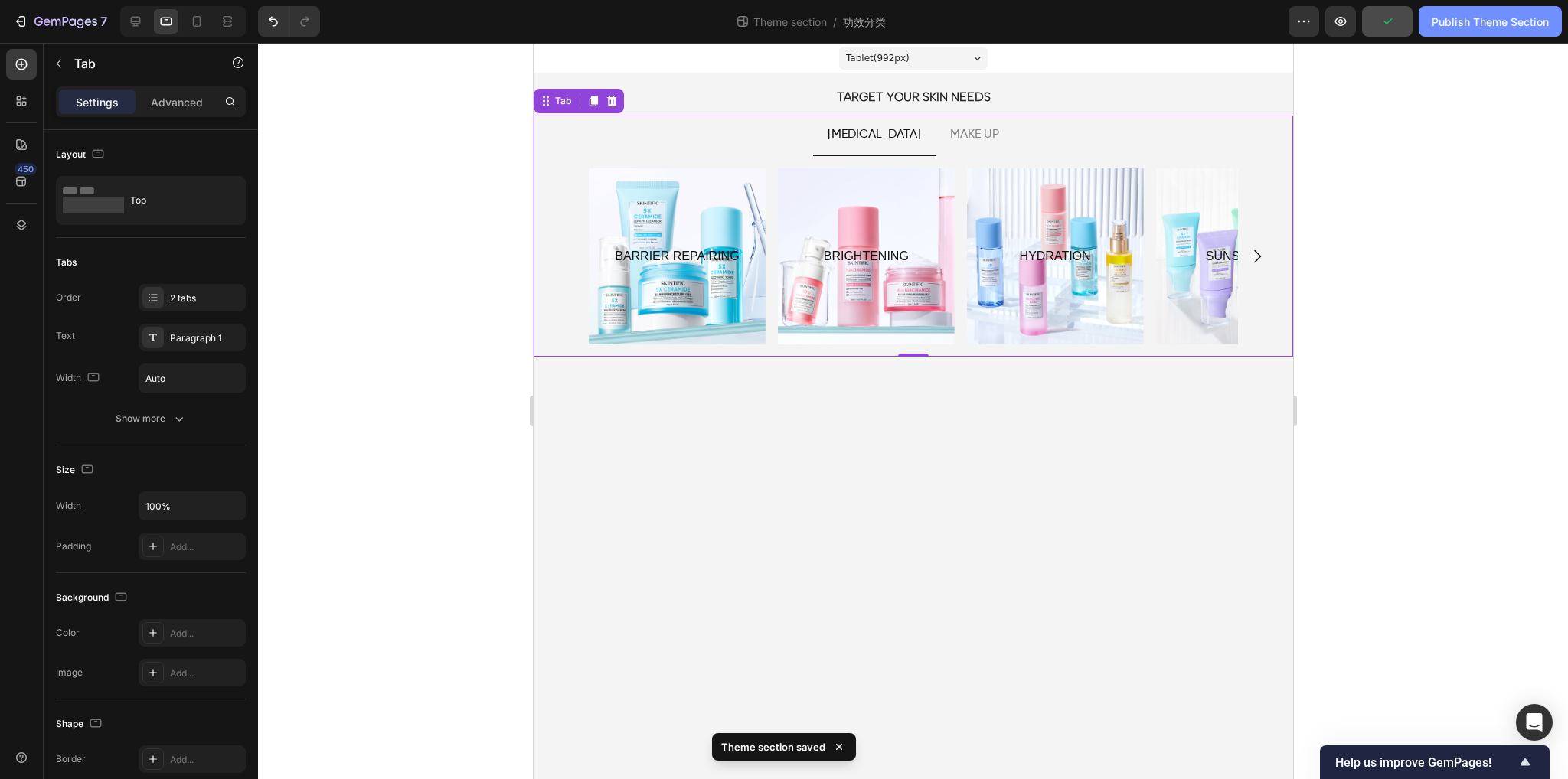
click at [1486, 28] on div "Publish Theme Section" at bounding box center [1491, 21] width 117 height 16
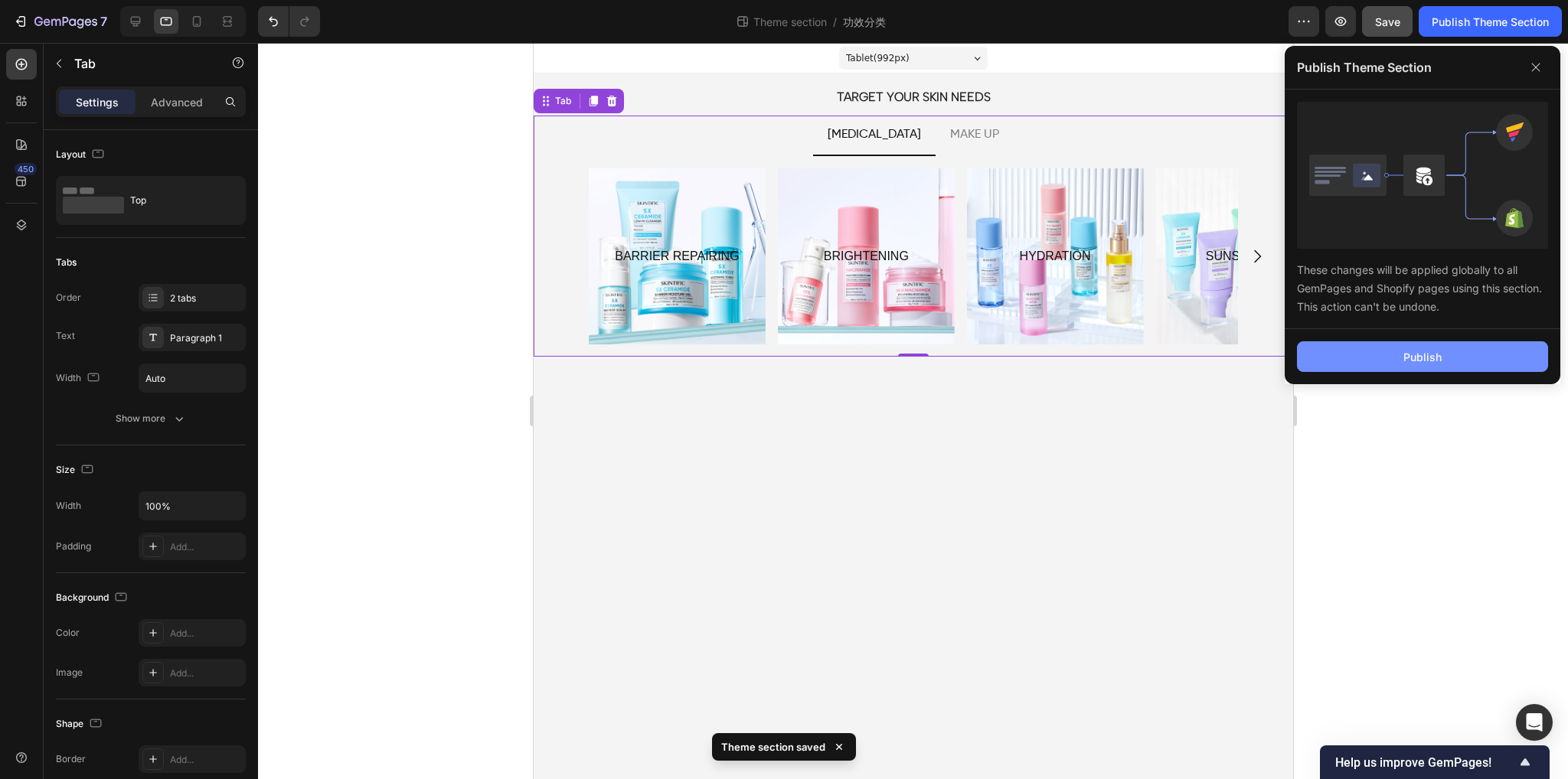
click at [1400, 359] on button "Publish" at bounding box center [1423, 356] width 251 height 31
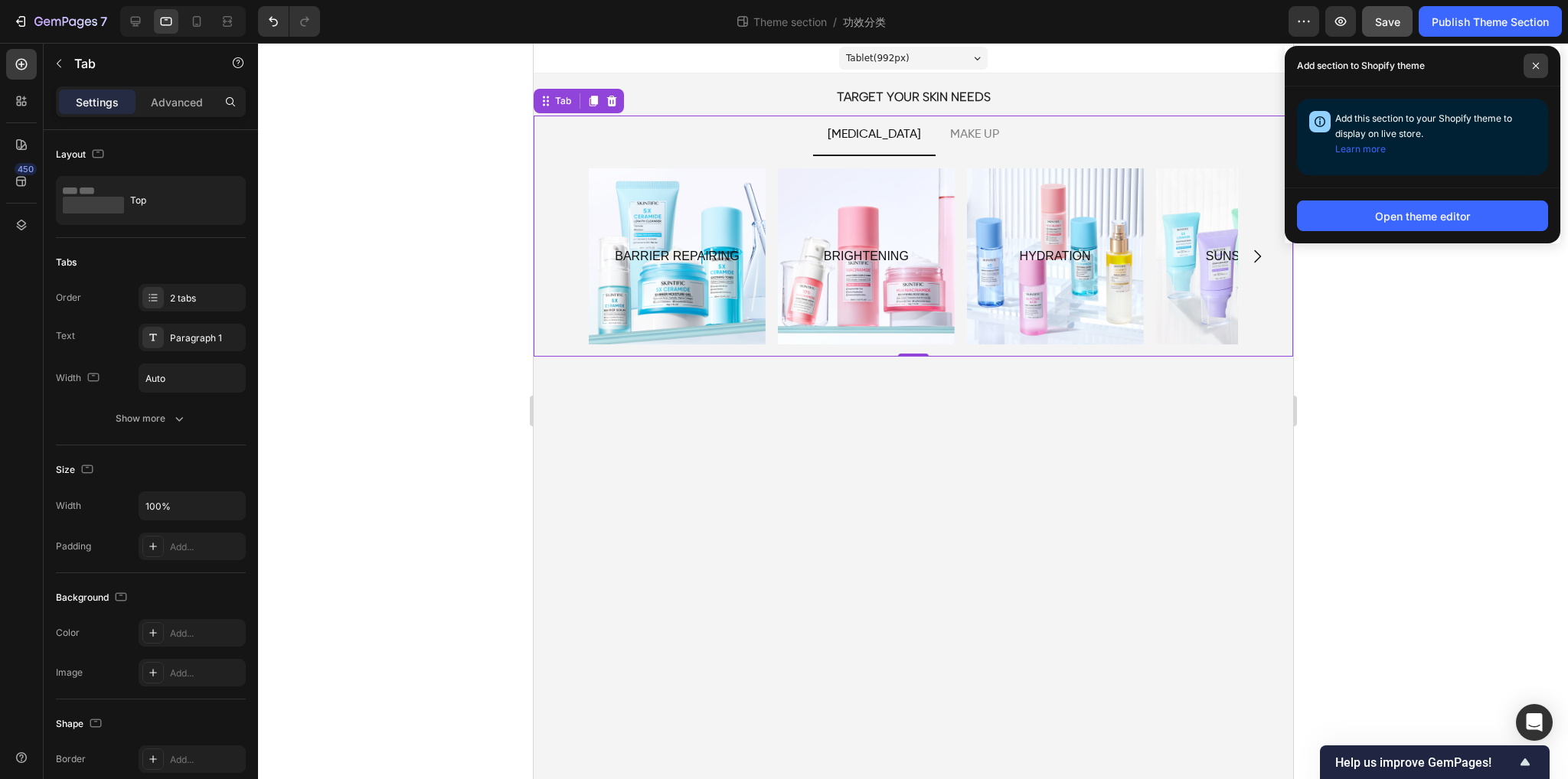
click at [1538, 68] on icon at bounding box center [1536, 65] width 7 height 7
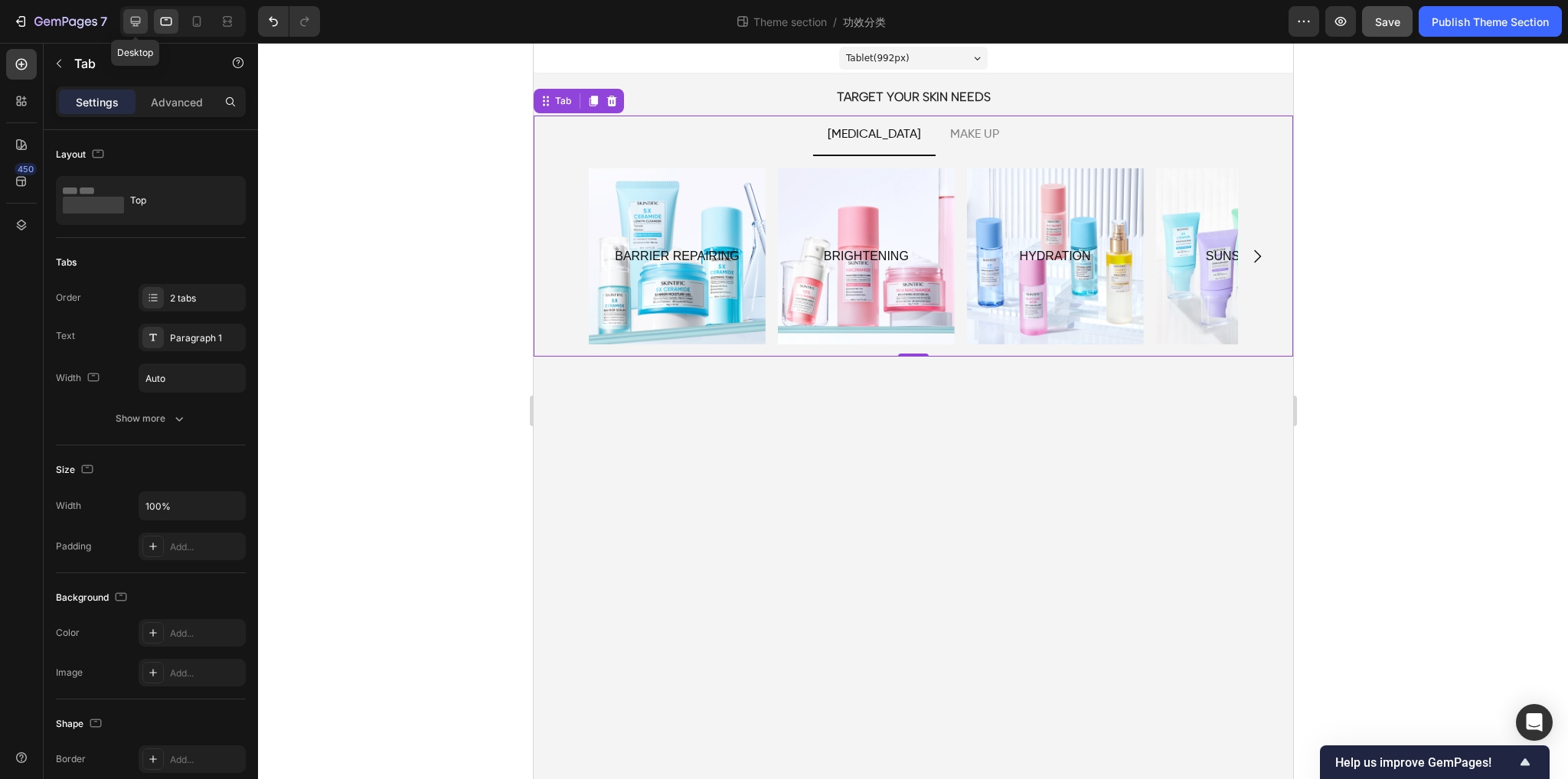
click at [140, 20] on icon at bounding box center [135, 21] width 10 height 10
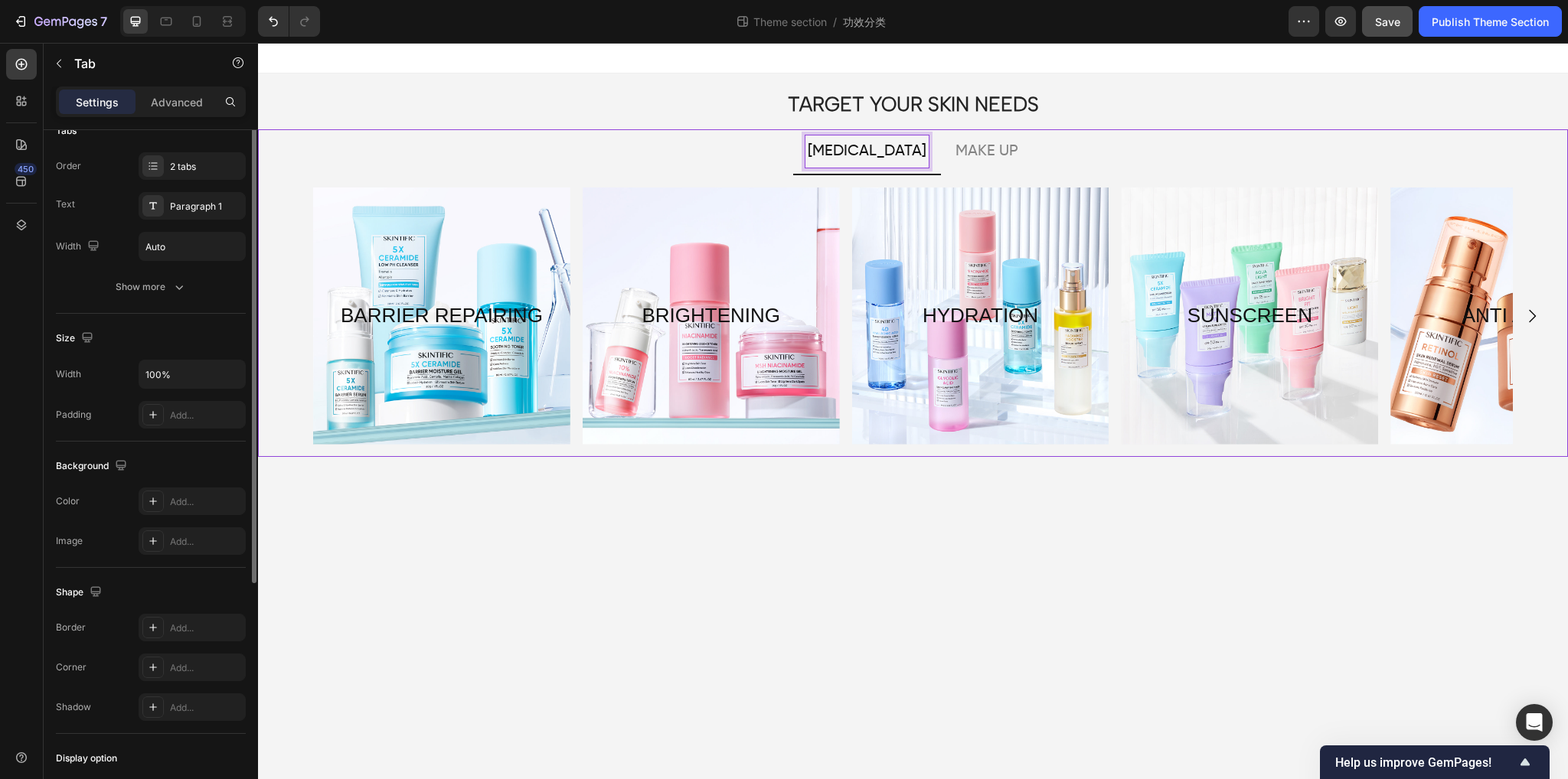
scroll to position [55, 0]
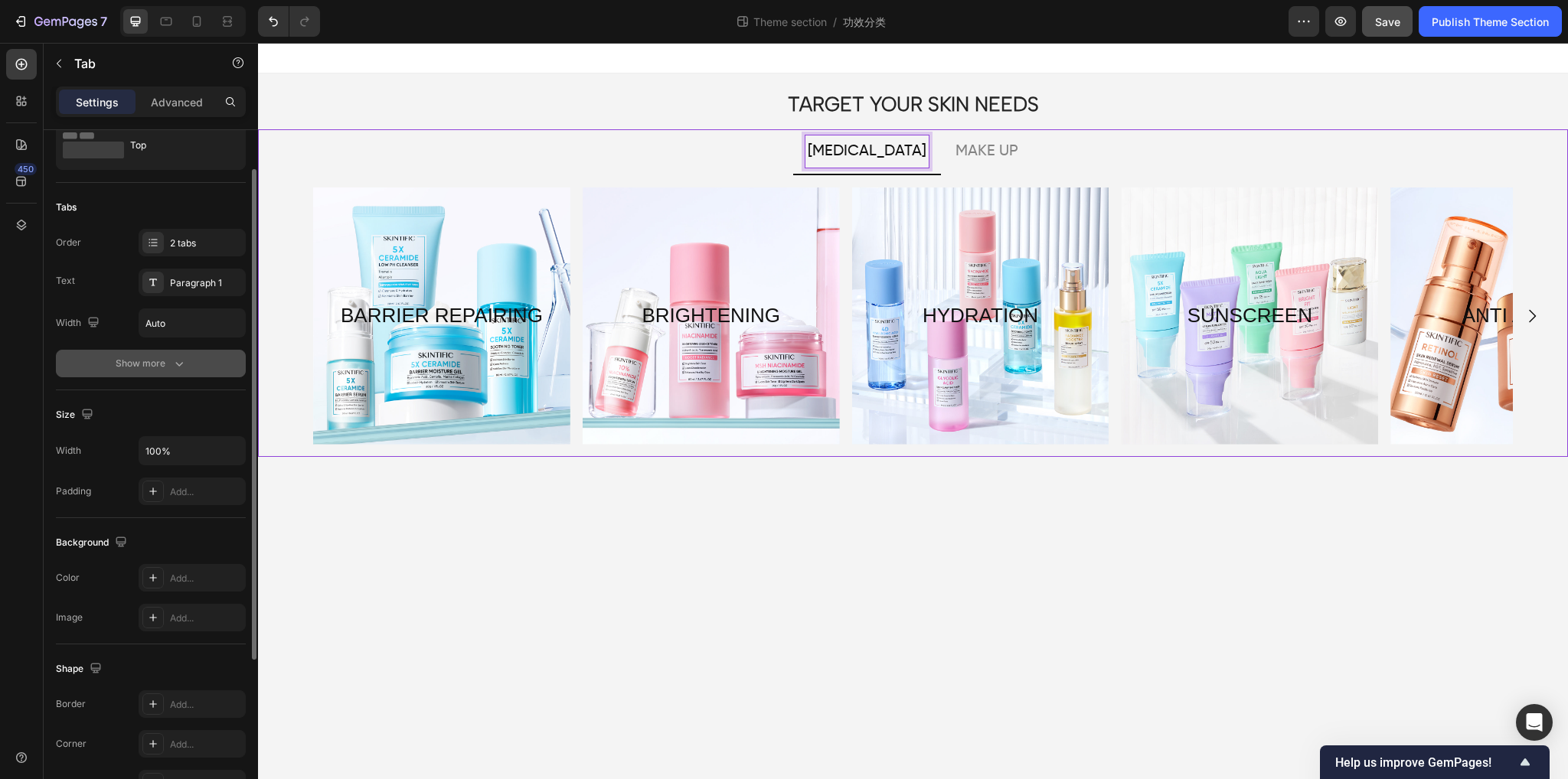
click at [169, 371] on button "Show more" at bounding box center [151, 363] width 190 height 28
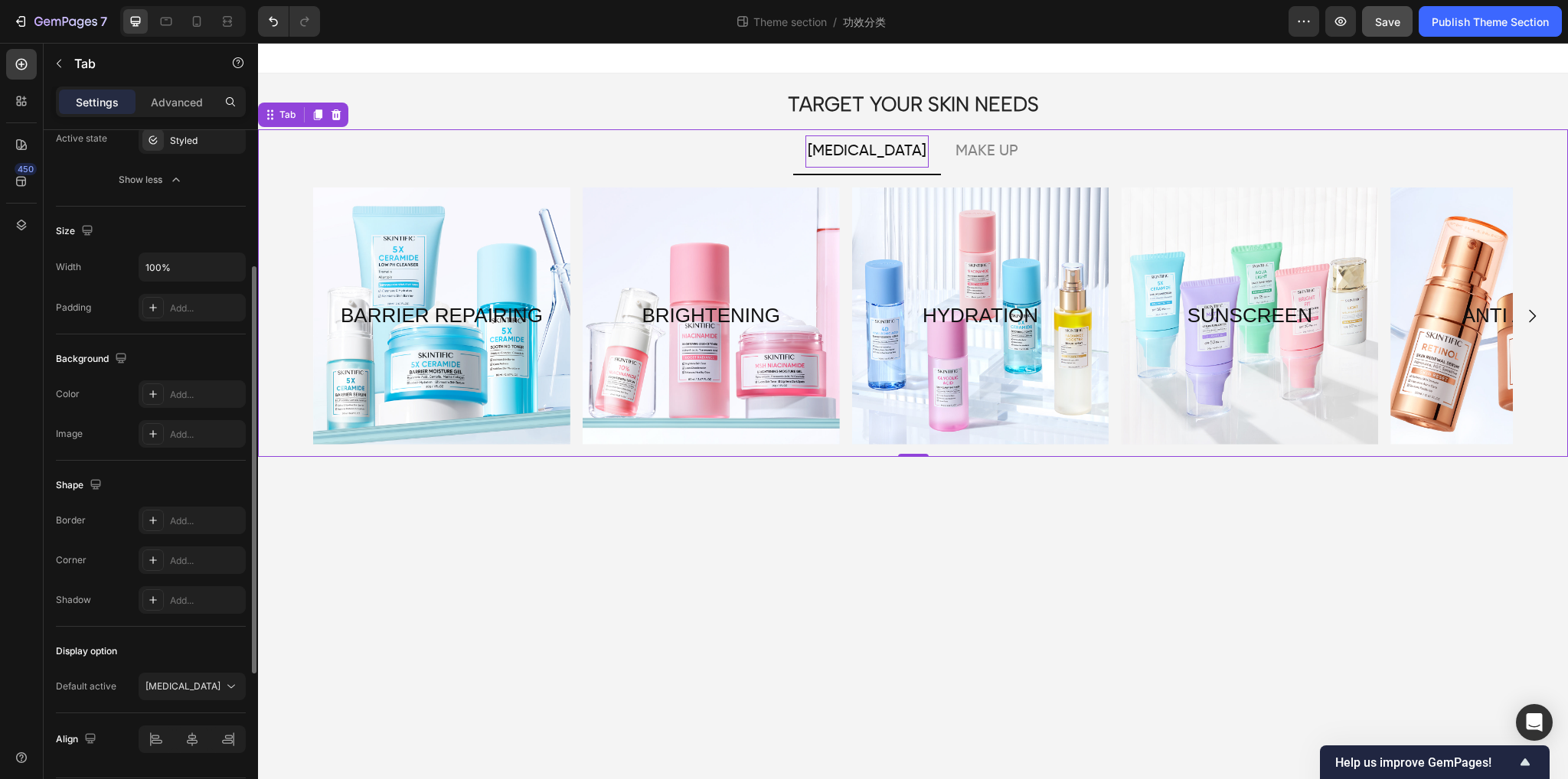
scroll to position [0, 0]
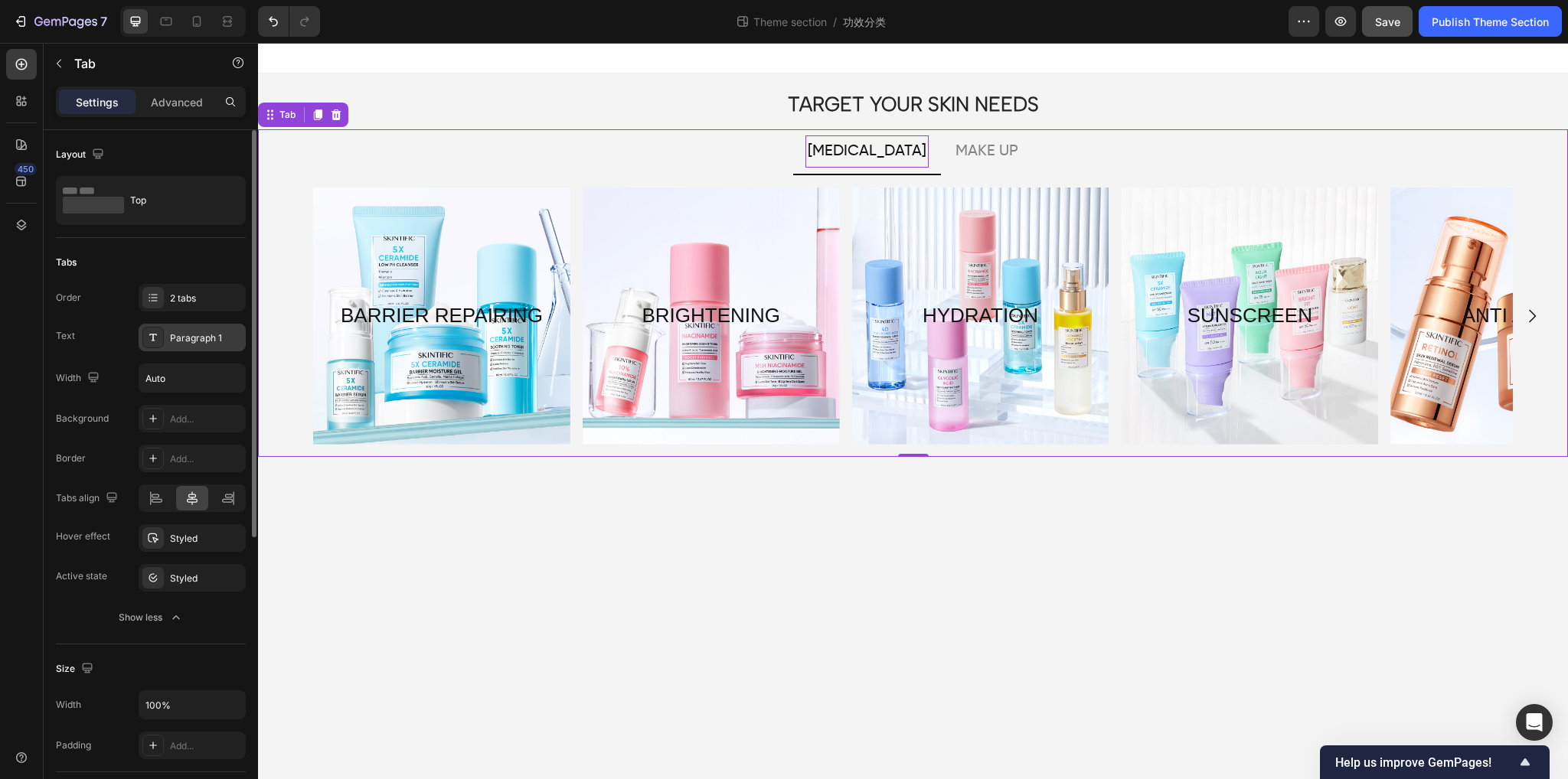
click at [172, 342] on div "Paragraph 1" at bounding box center [205, 338] width 72 height 14
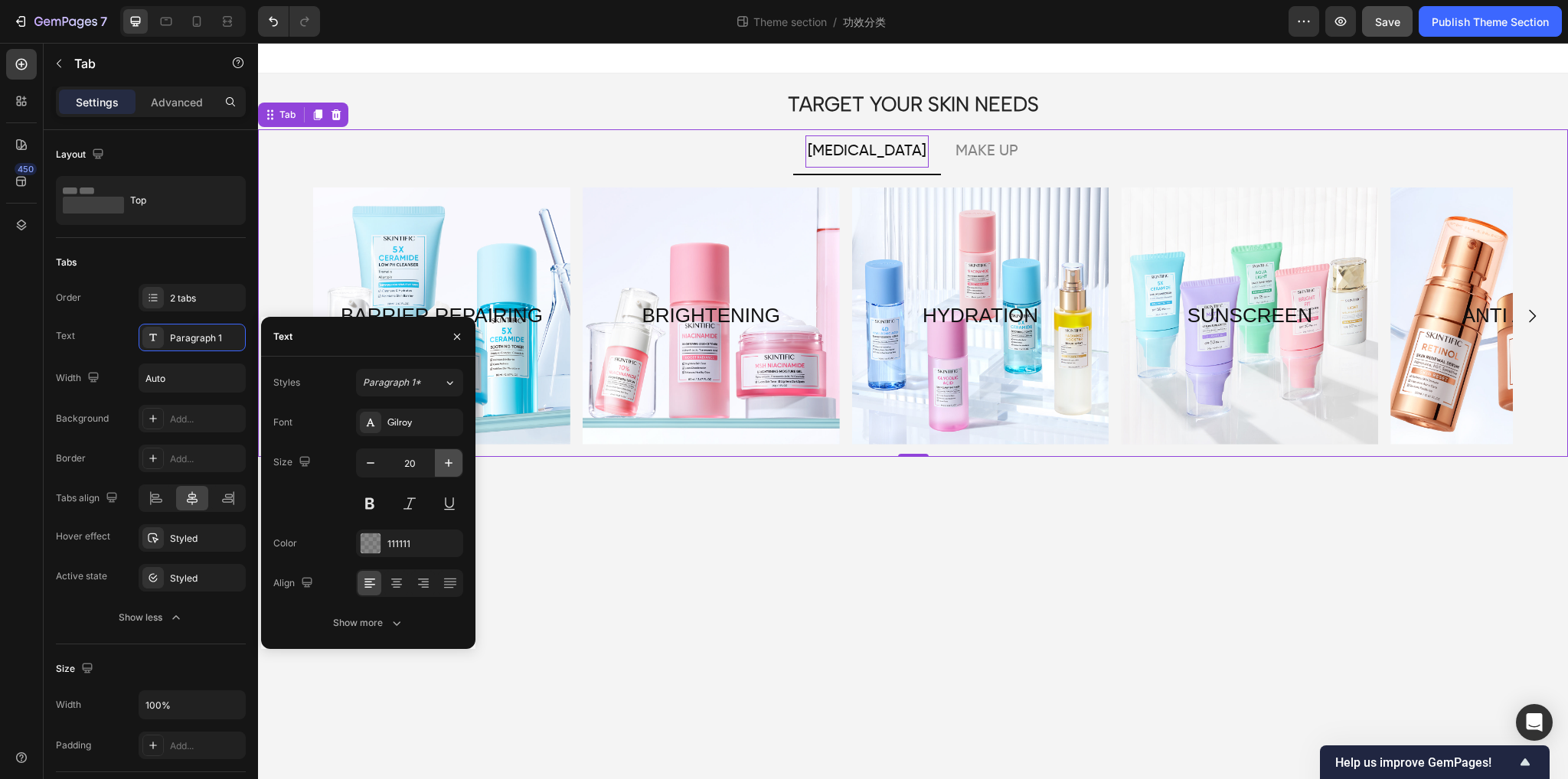
click at [450, 466] on icon "button" at bounding box center [448, 463] width 15 height 15
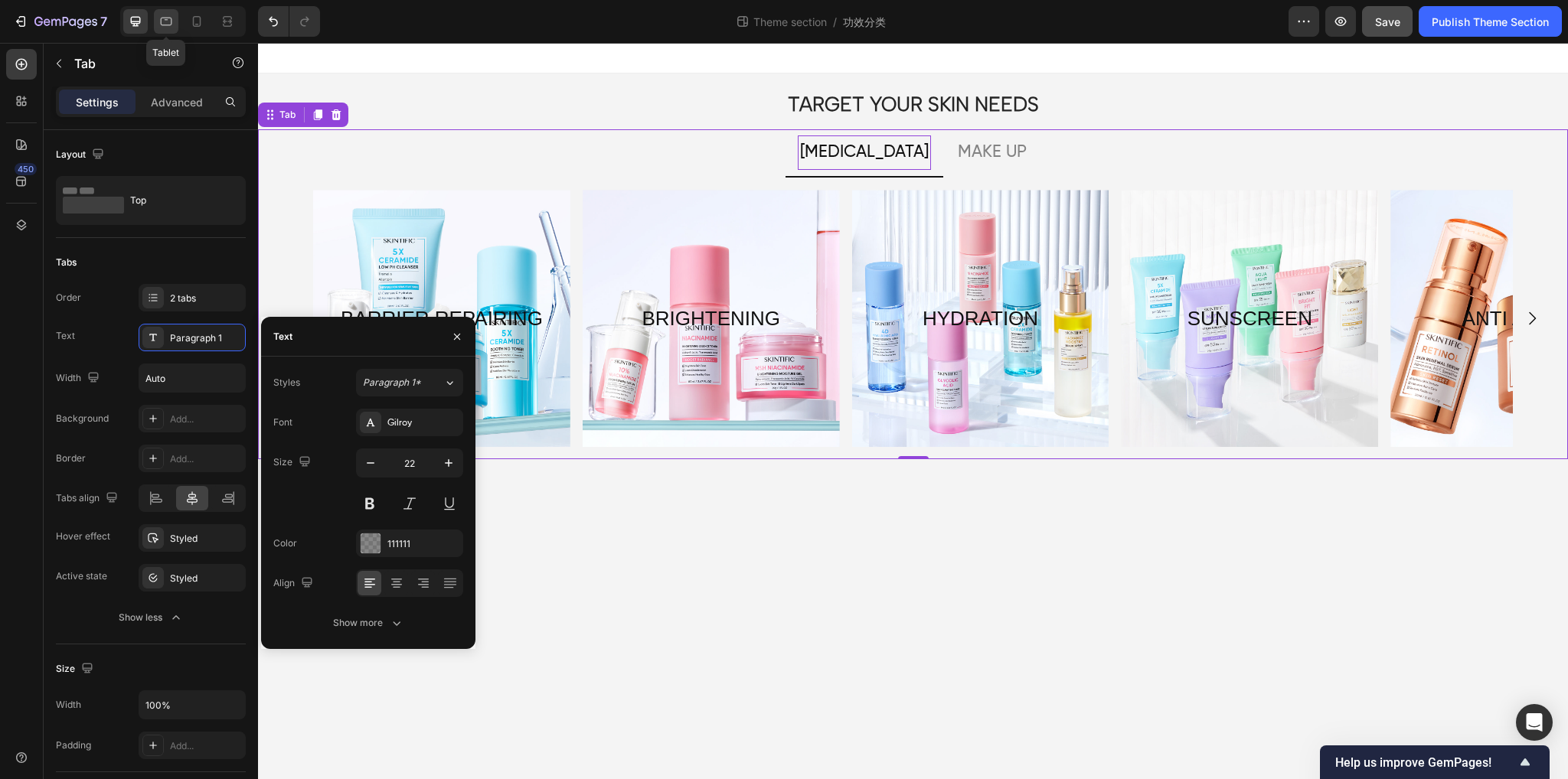
click at [167, 23] on icon at bounding box center [166, 21] width 15 height 15
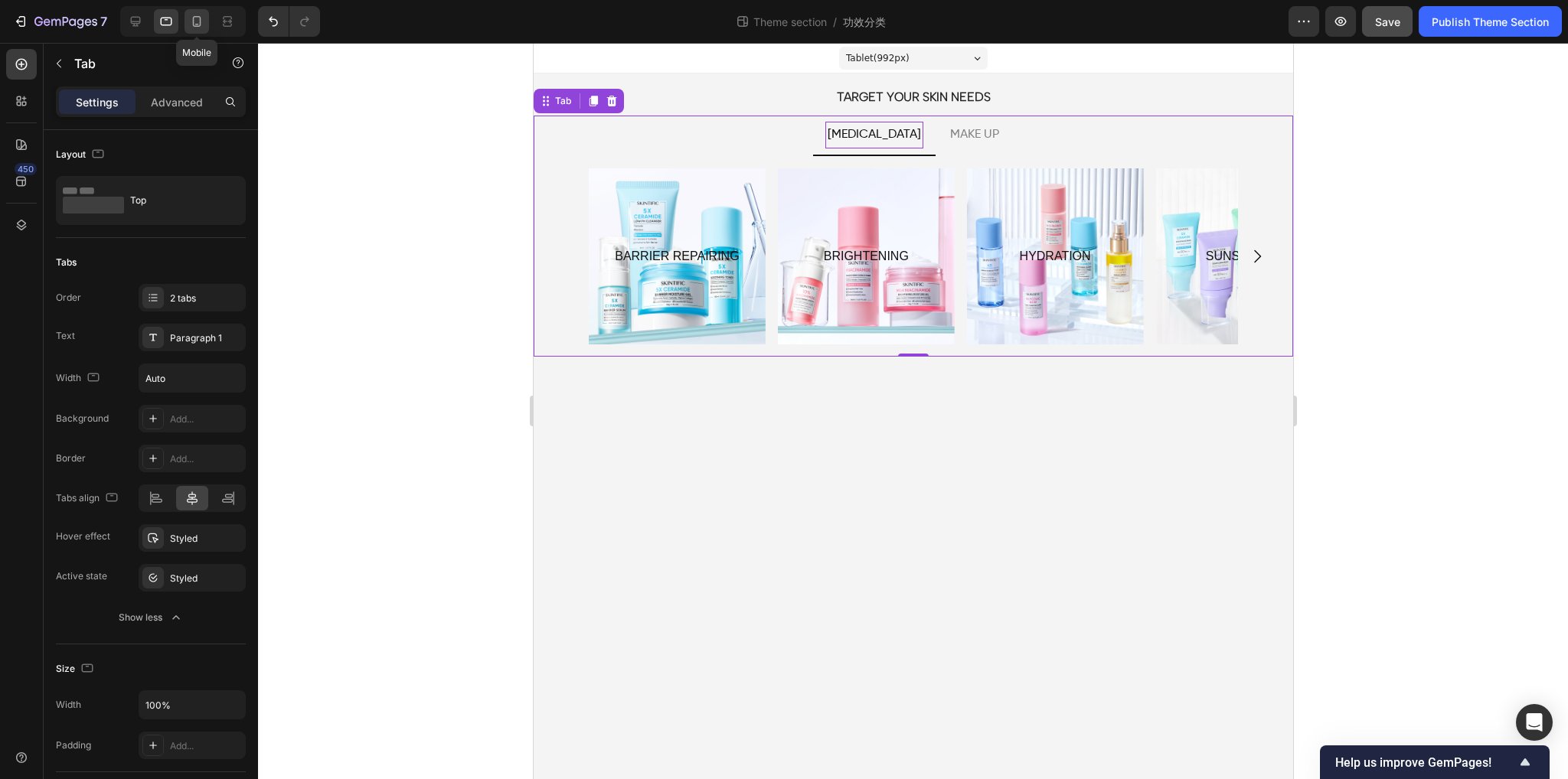
click at [187, 21] on div at bounding box center [197, 21] width 24 height 24
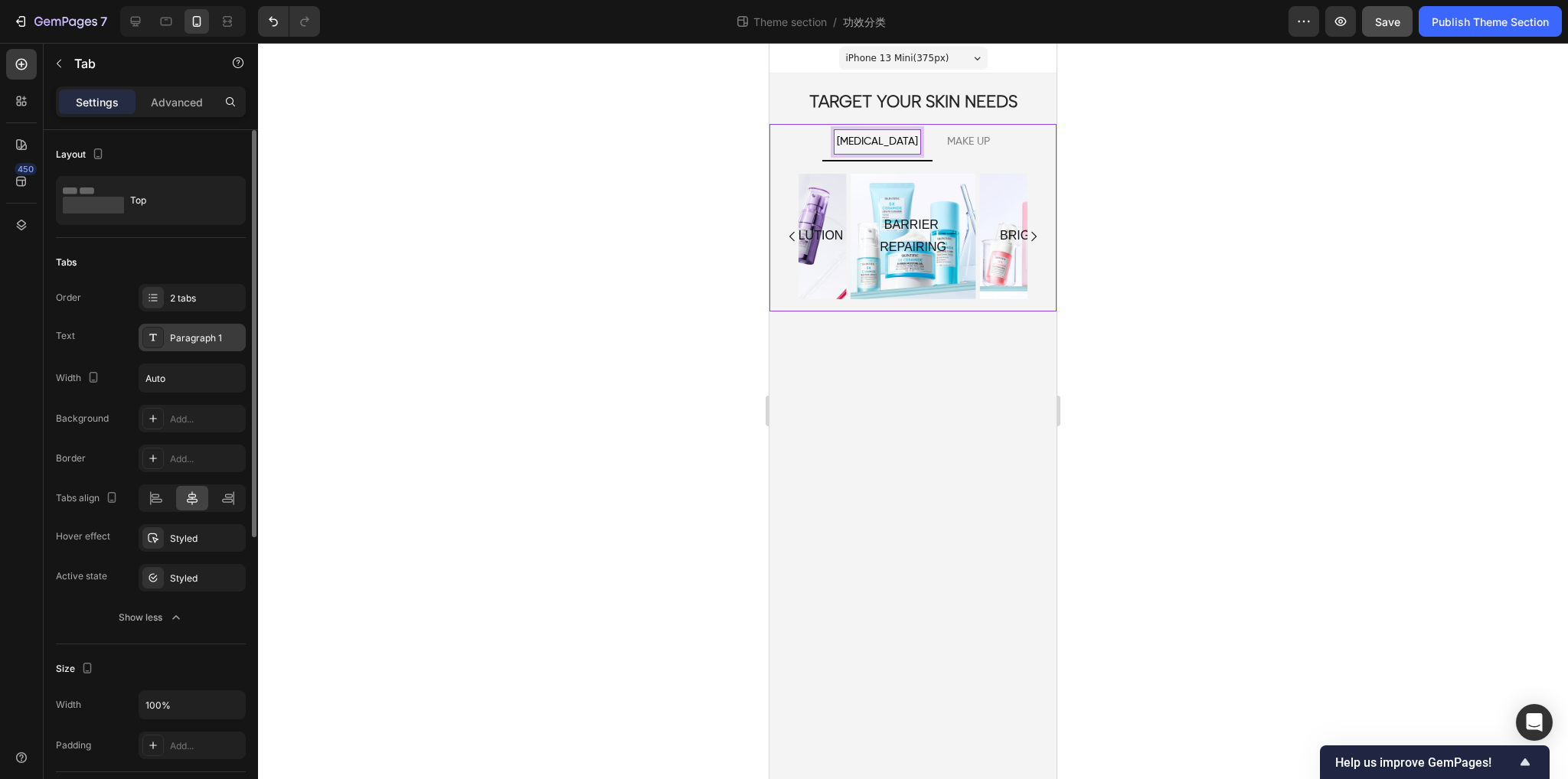
click at [161, 349] on div "Paragraph 1" at bounding box center [192, 337] width 107 height 28
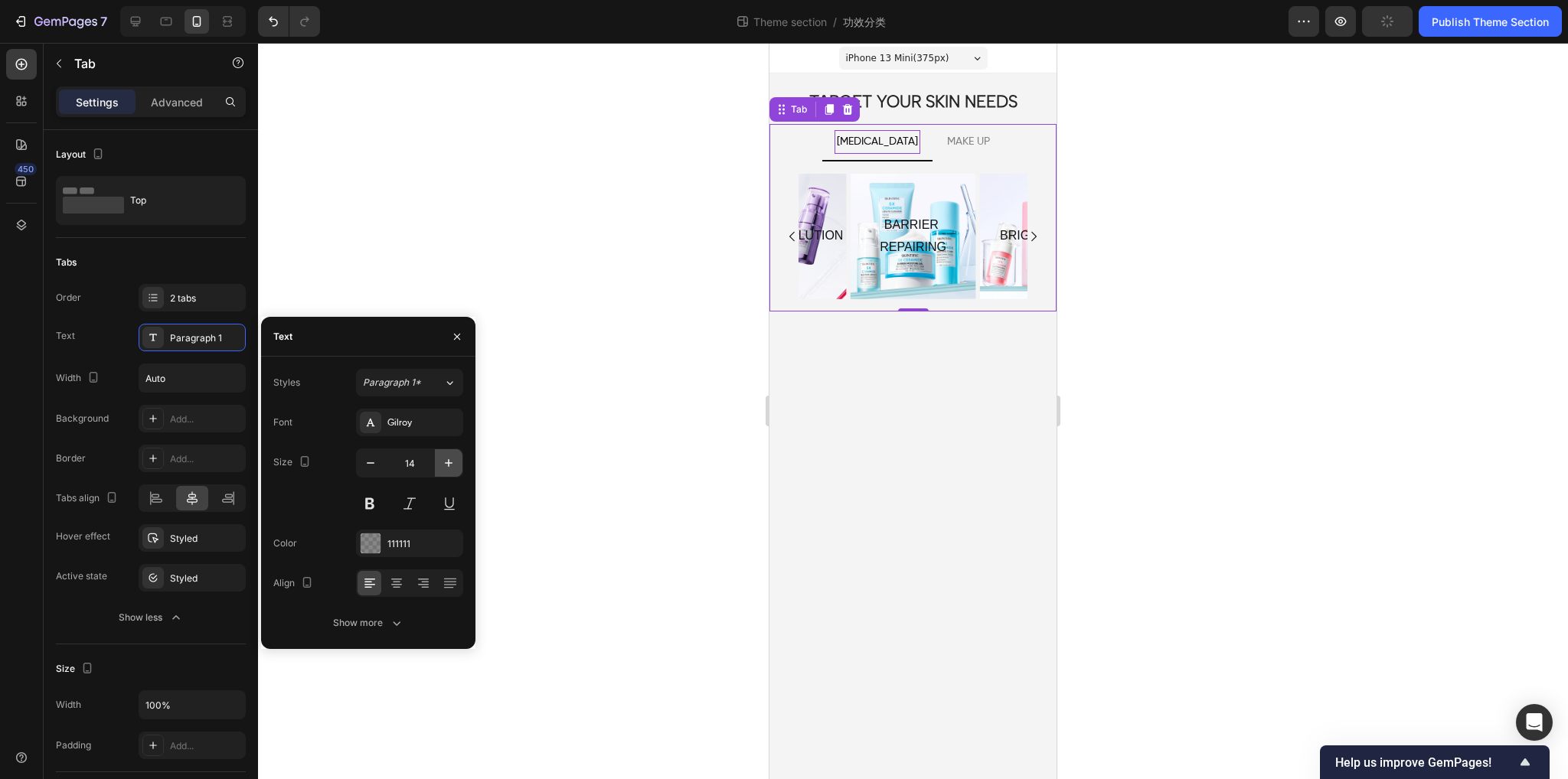
click at [451, 460] on icon "button" at bounding box center [448, 463] width 15 height 15
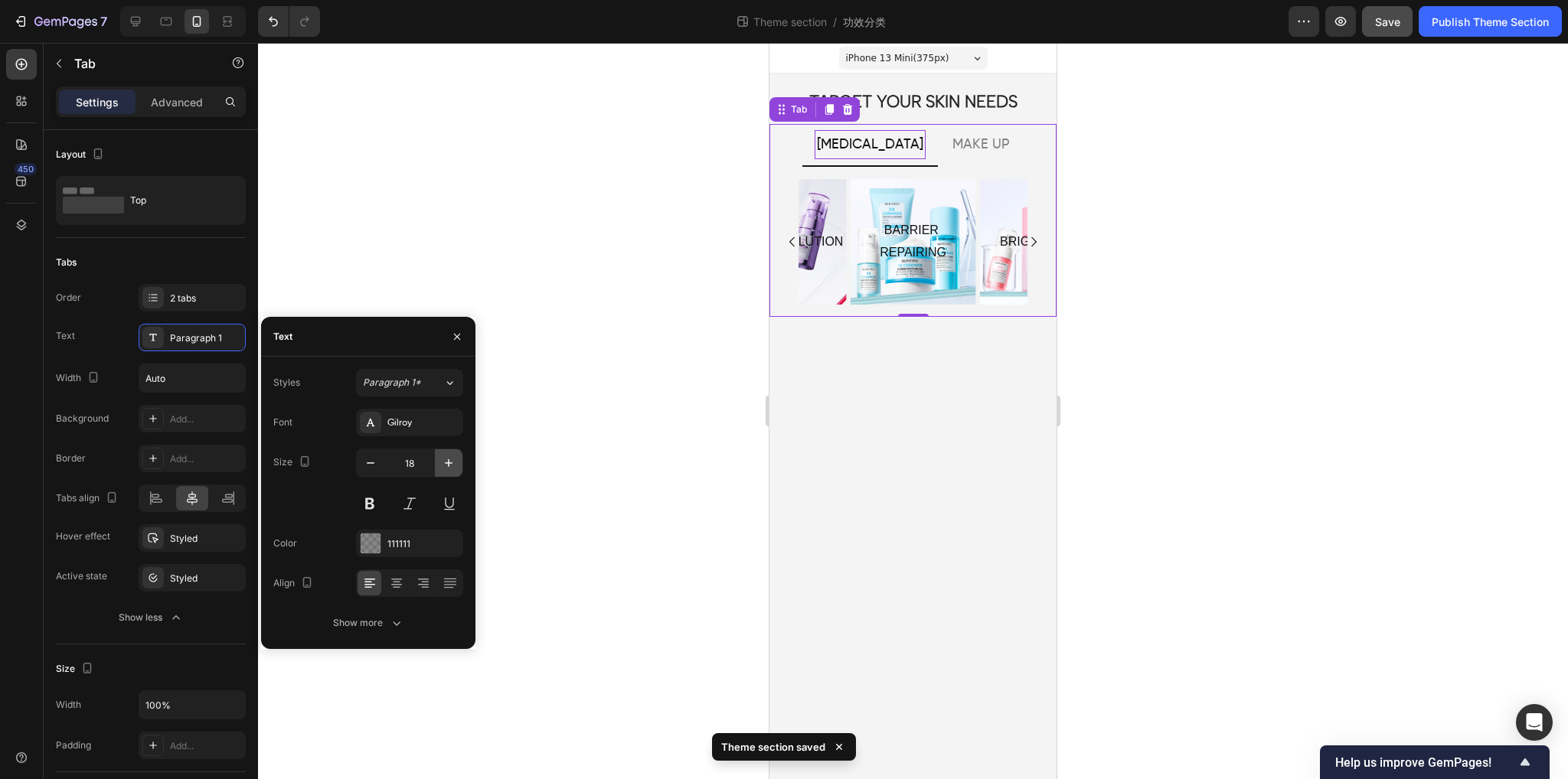
click at [451, 460] on icon "button" at bounding box center [448, 463] width 15 height 15
click at [366, 466] on icon "button" at bounding box center [370, 463] width 15 height 15
type input "18"
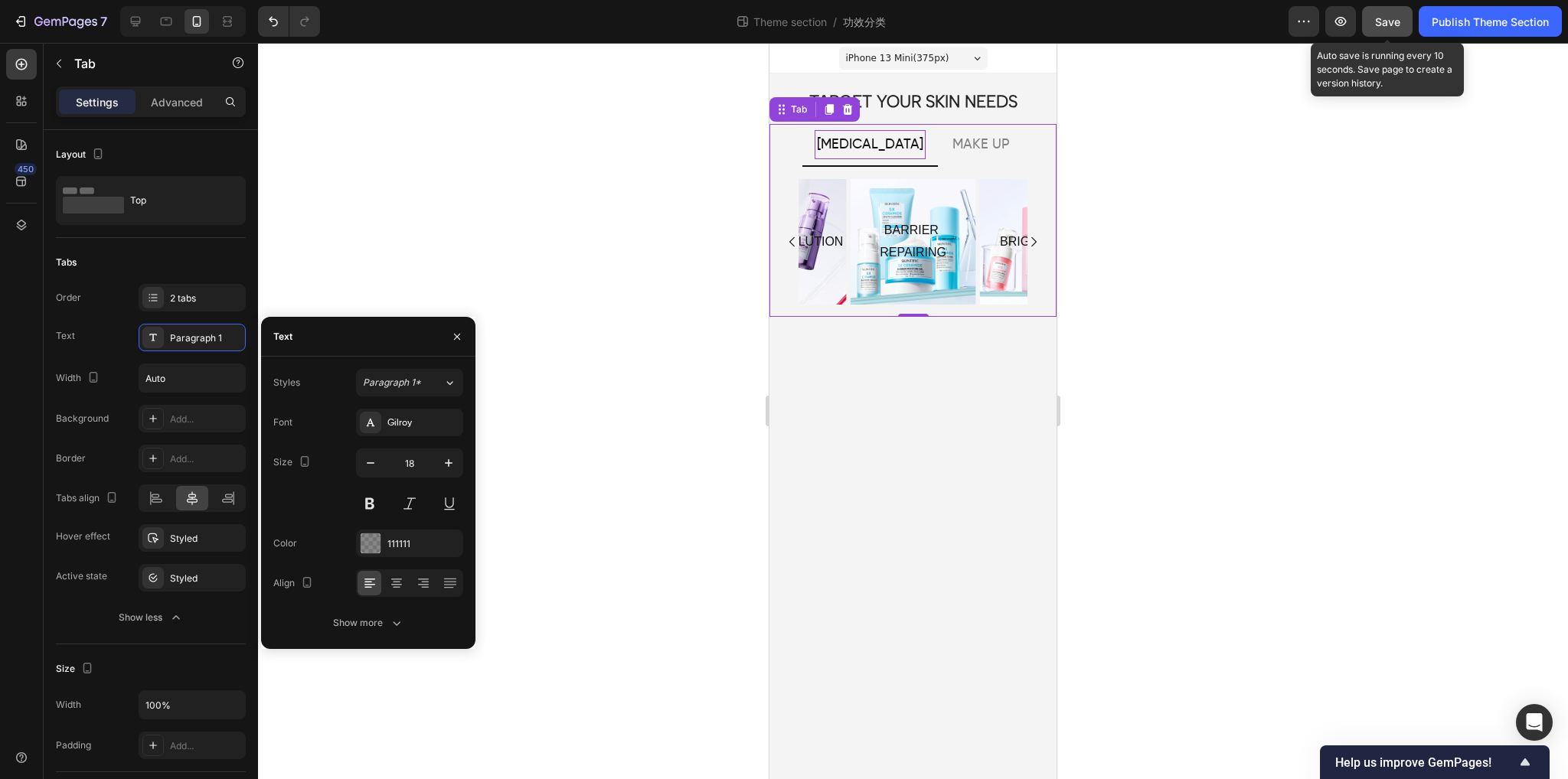
click at [1389, 27] on span "Save" at bounding box center [1387, 21] width 25 height 13
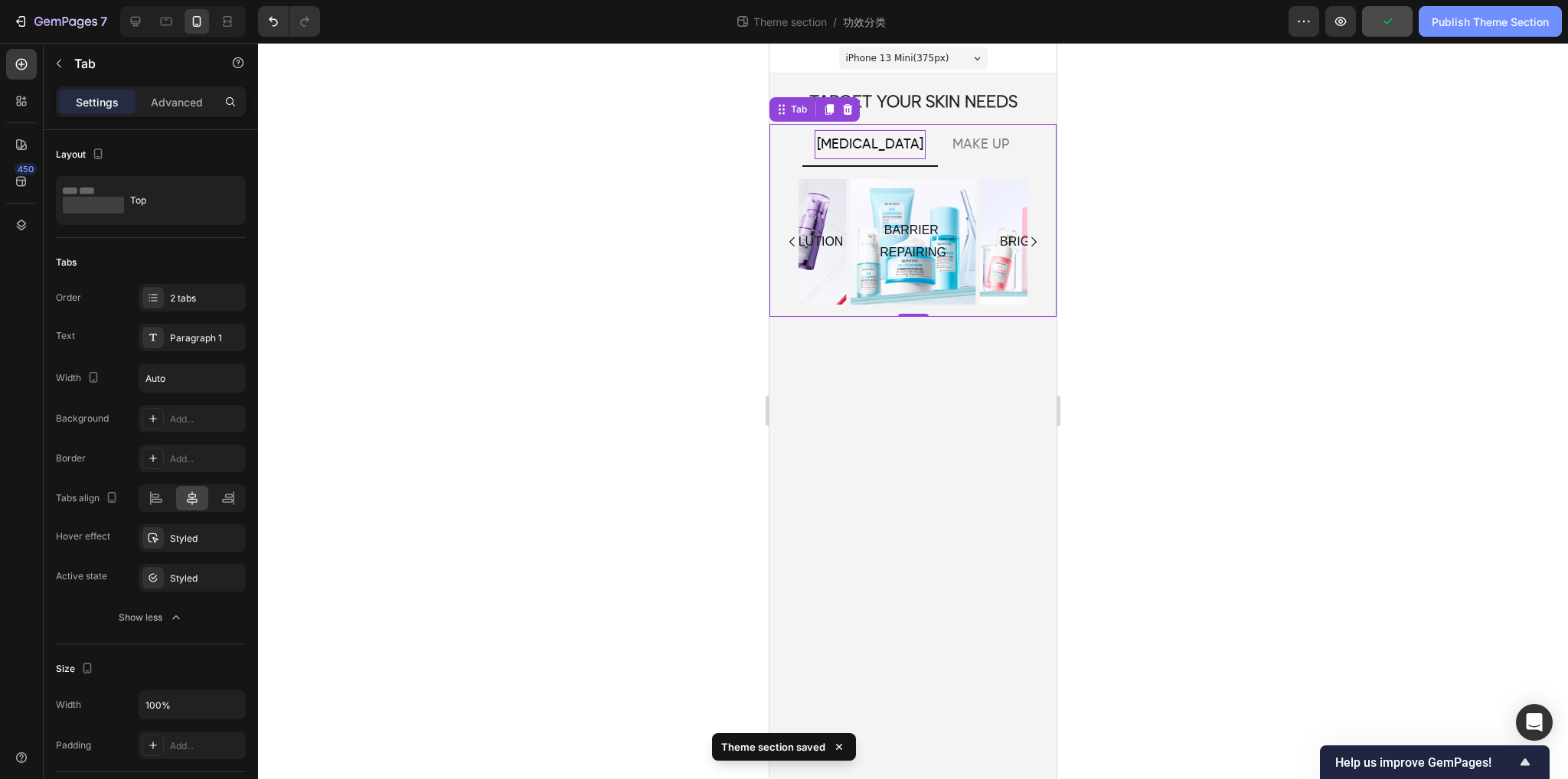
click at [1467, 28] on div "Publish Theme Section" at bounding box center [1491, 21] width 117 height 16
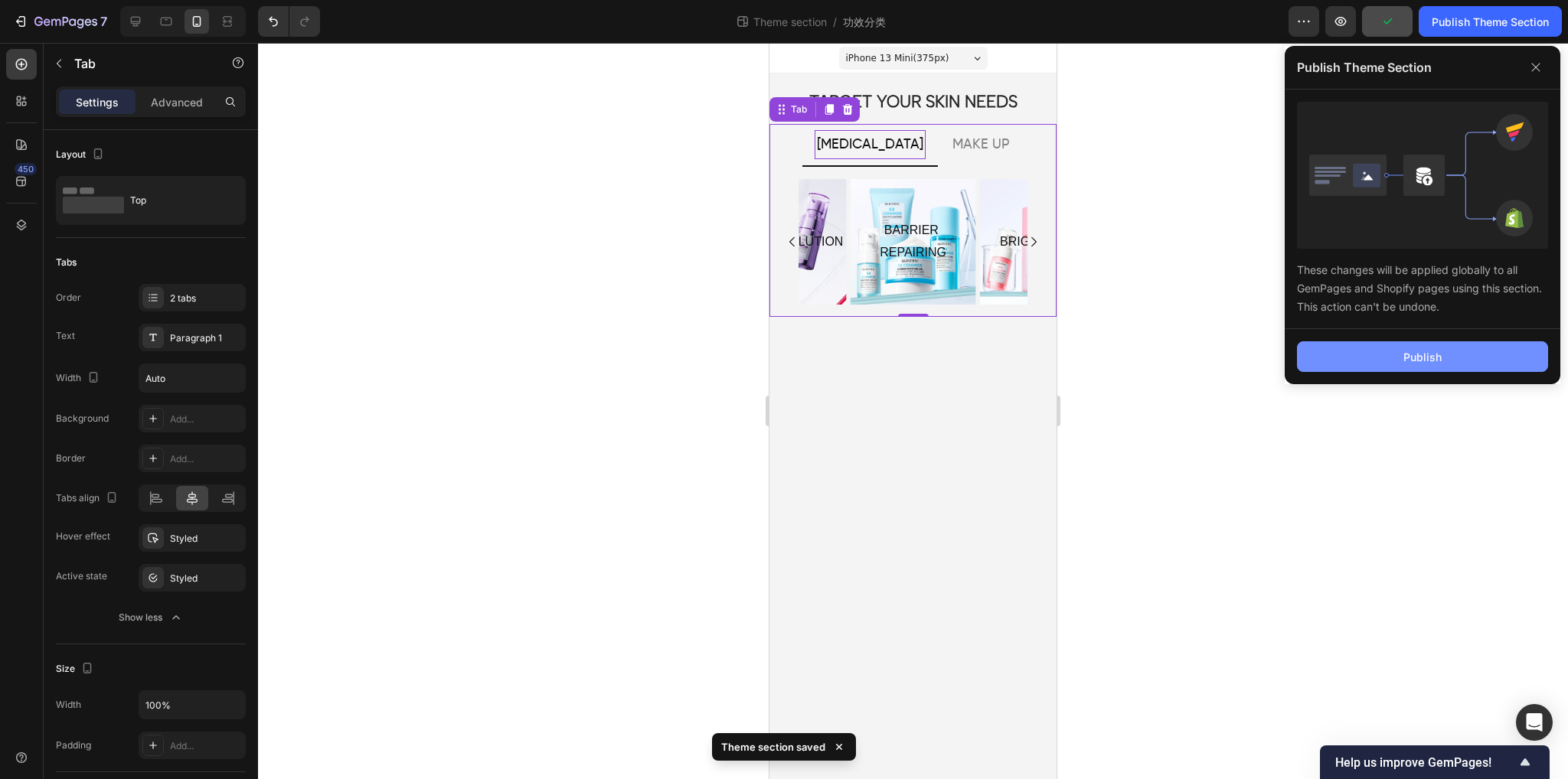
click at [1331, 345] on button "Publish" at bounding box center [1423, 356] width 251 height 31
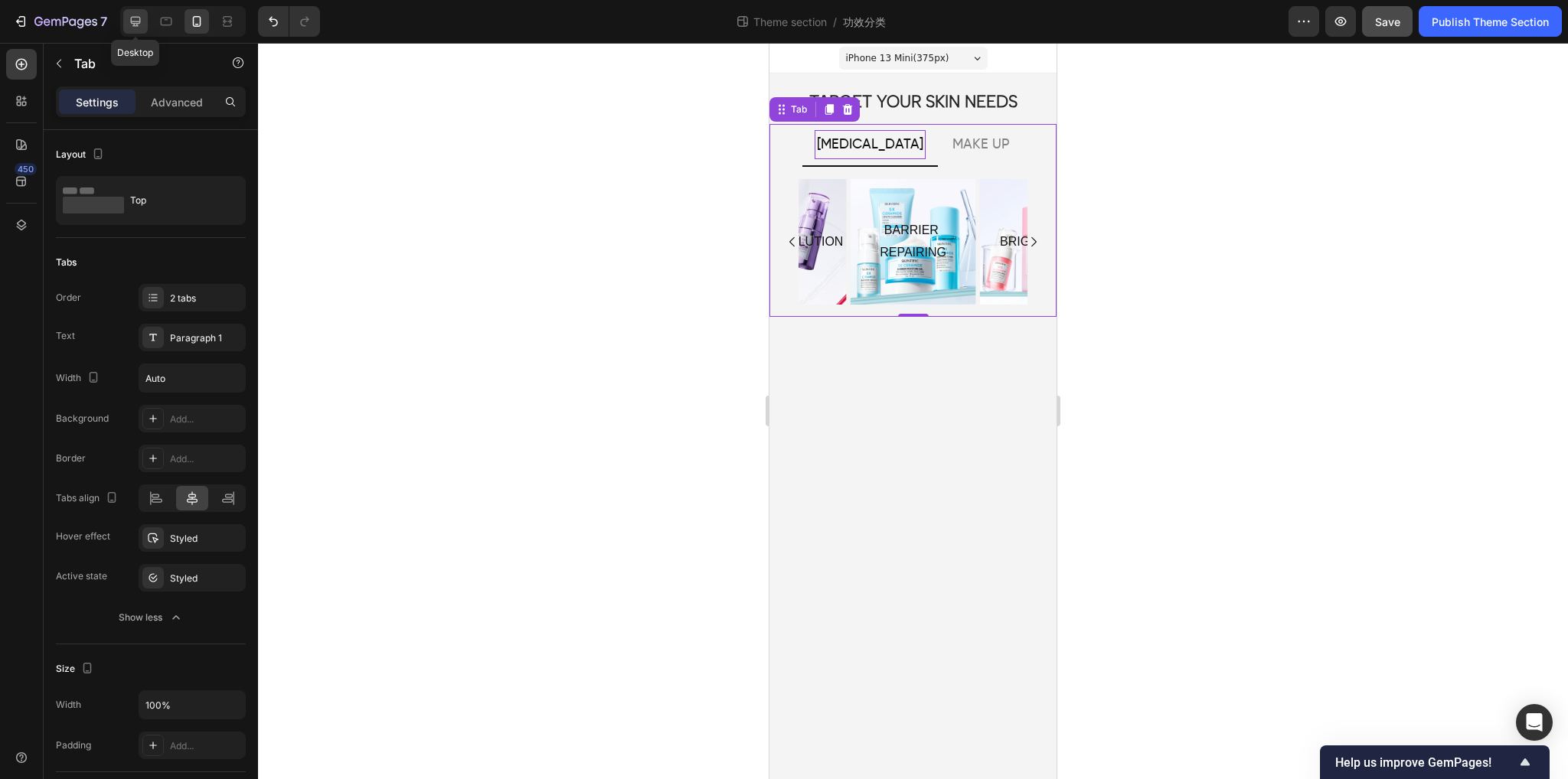
click at [129, 22] on icon at bounding box center [135, 21] width 15 height 15
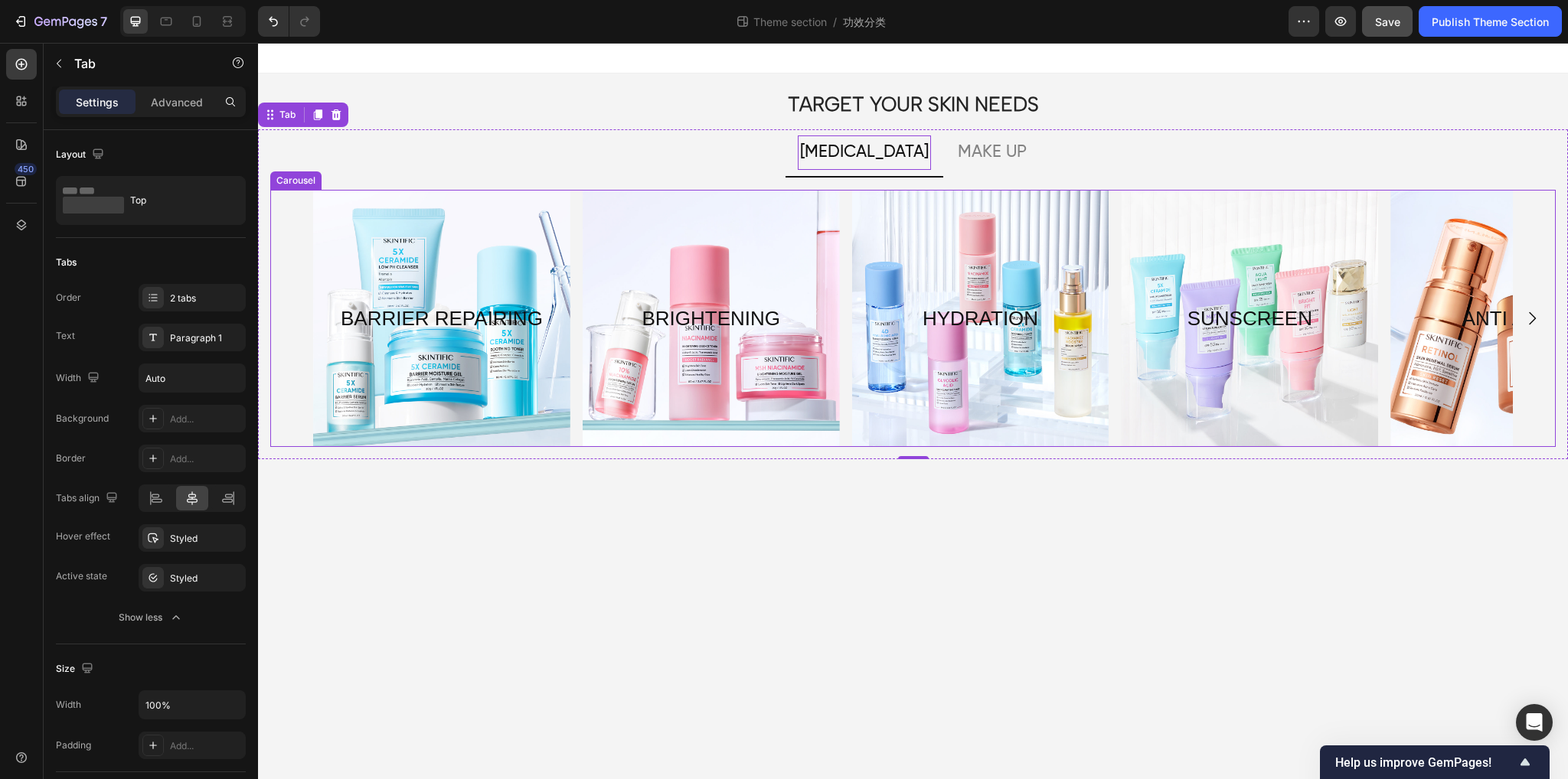
click at [1530, 328] on button "Carousel Next Arrow" at bounding box center [1533, 319] width 43 height 43
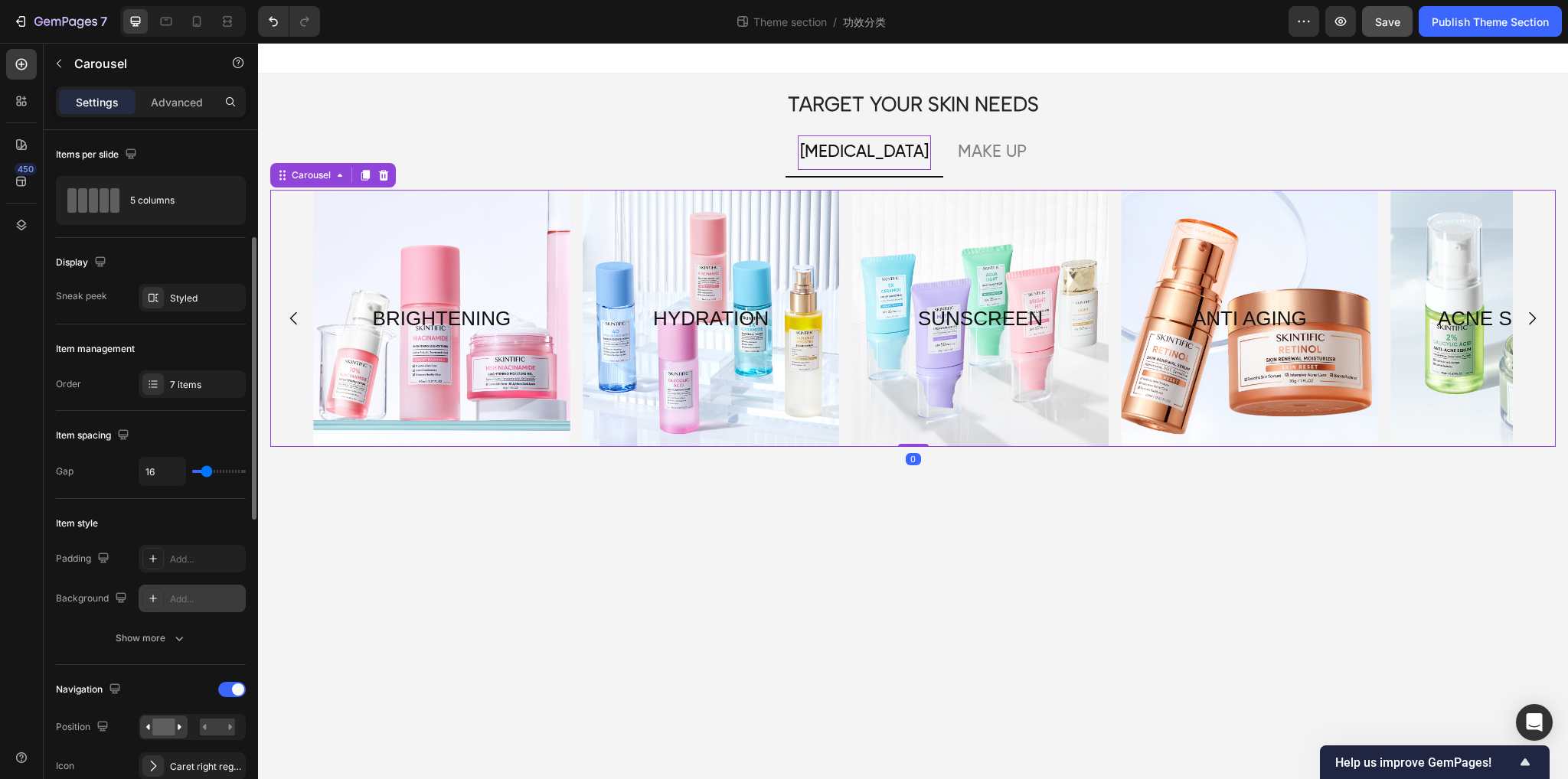
scroll to position [153, 0]
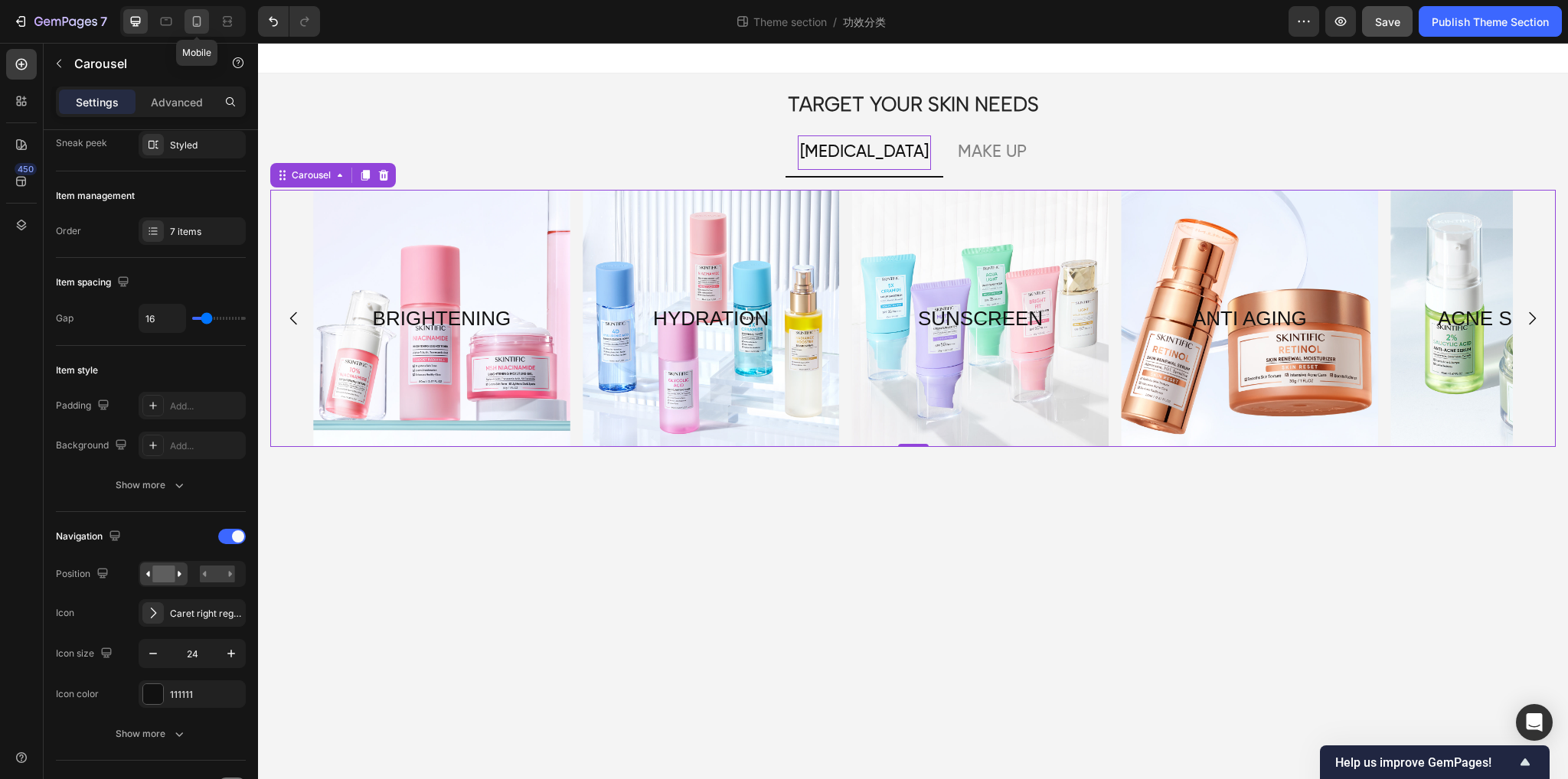
click at [204, 26] on div at bounding box center [197, 21] width 24 height 24
type input "5"
type input "18"
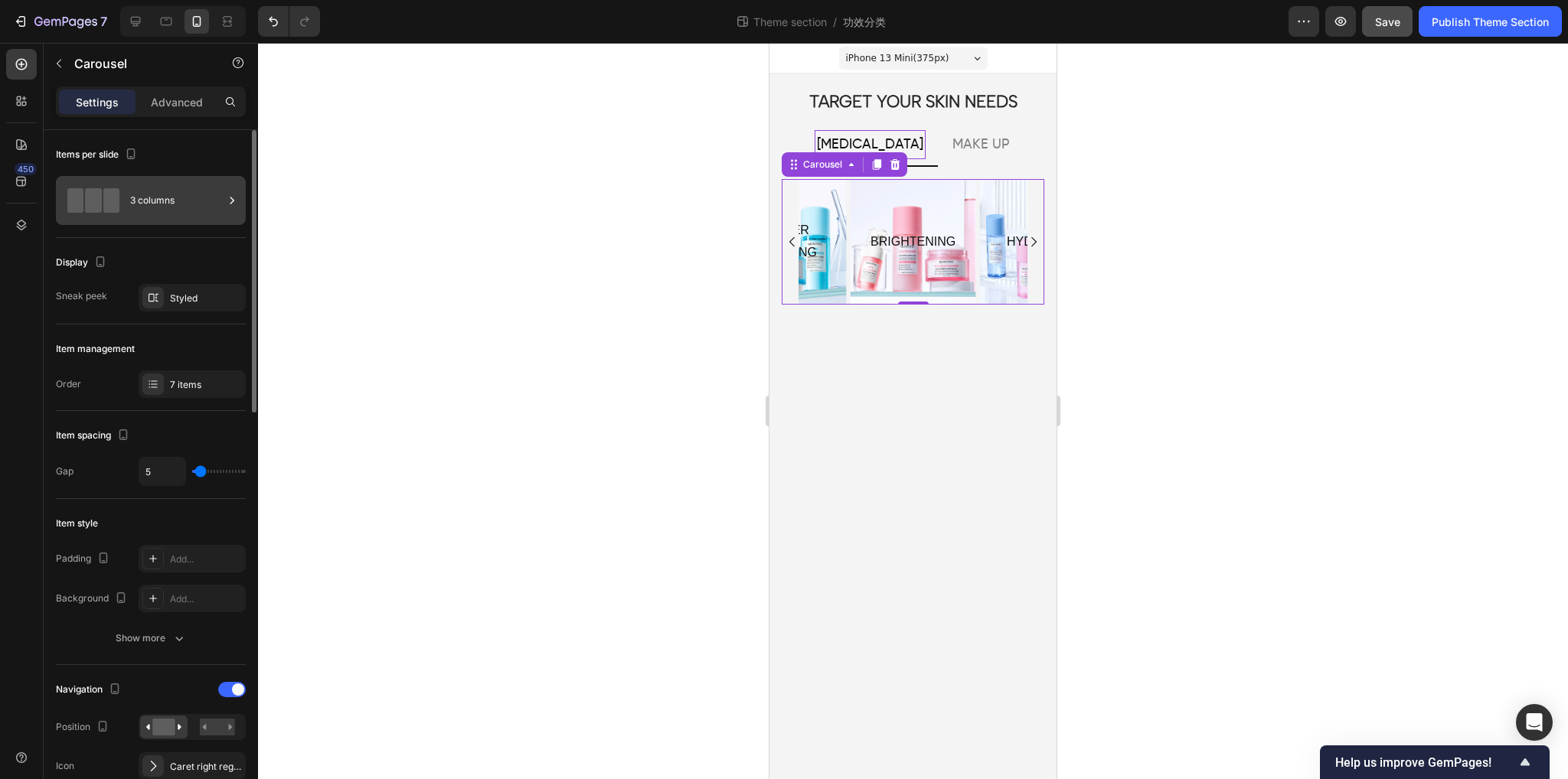
click at [172, 199] on div "3 columns" at bounding box center [177, 200] width 93 height 35
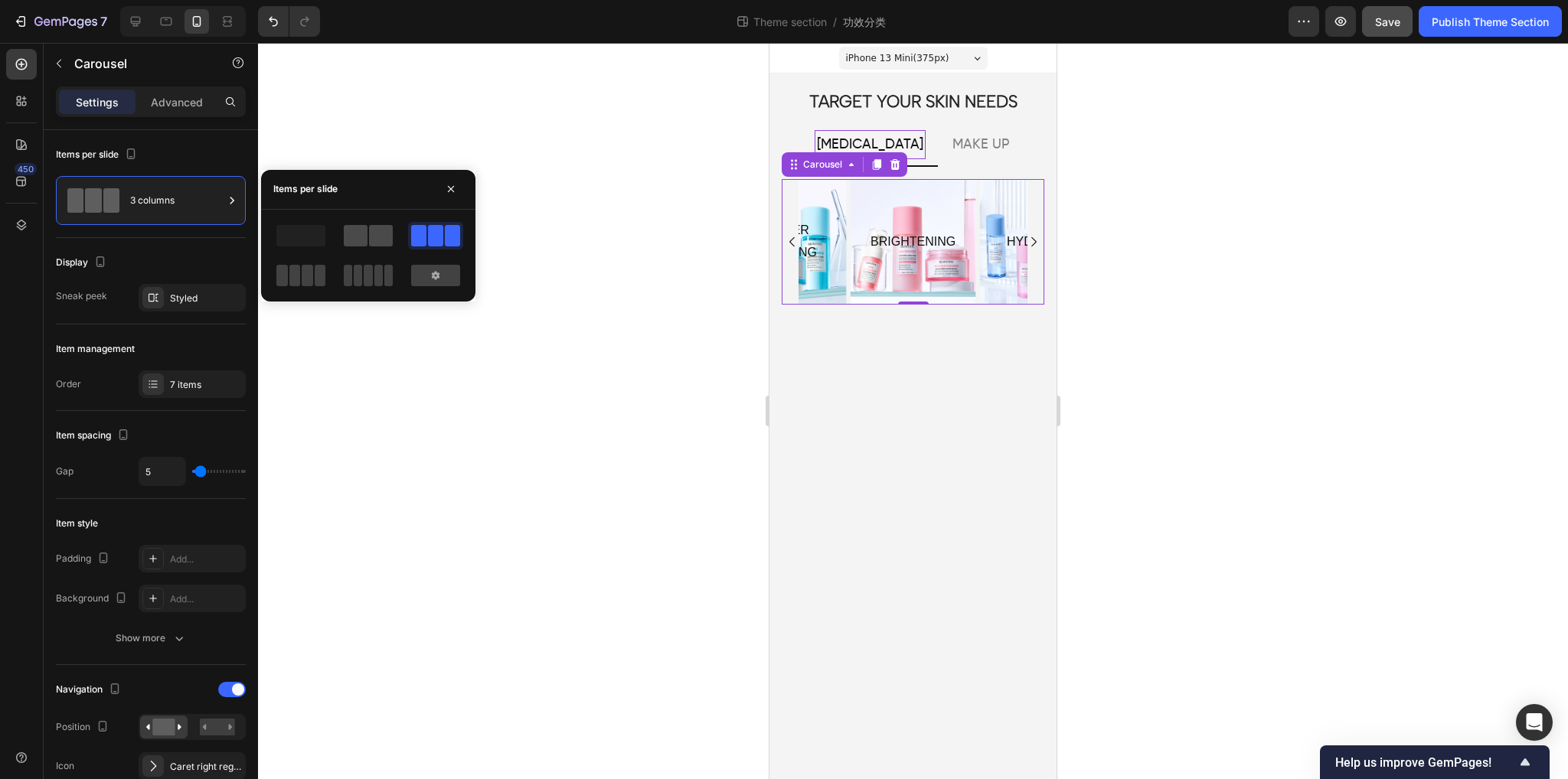
click at [384, 230] on span at bounding box center [380, 236] width 23 height 21
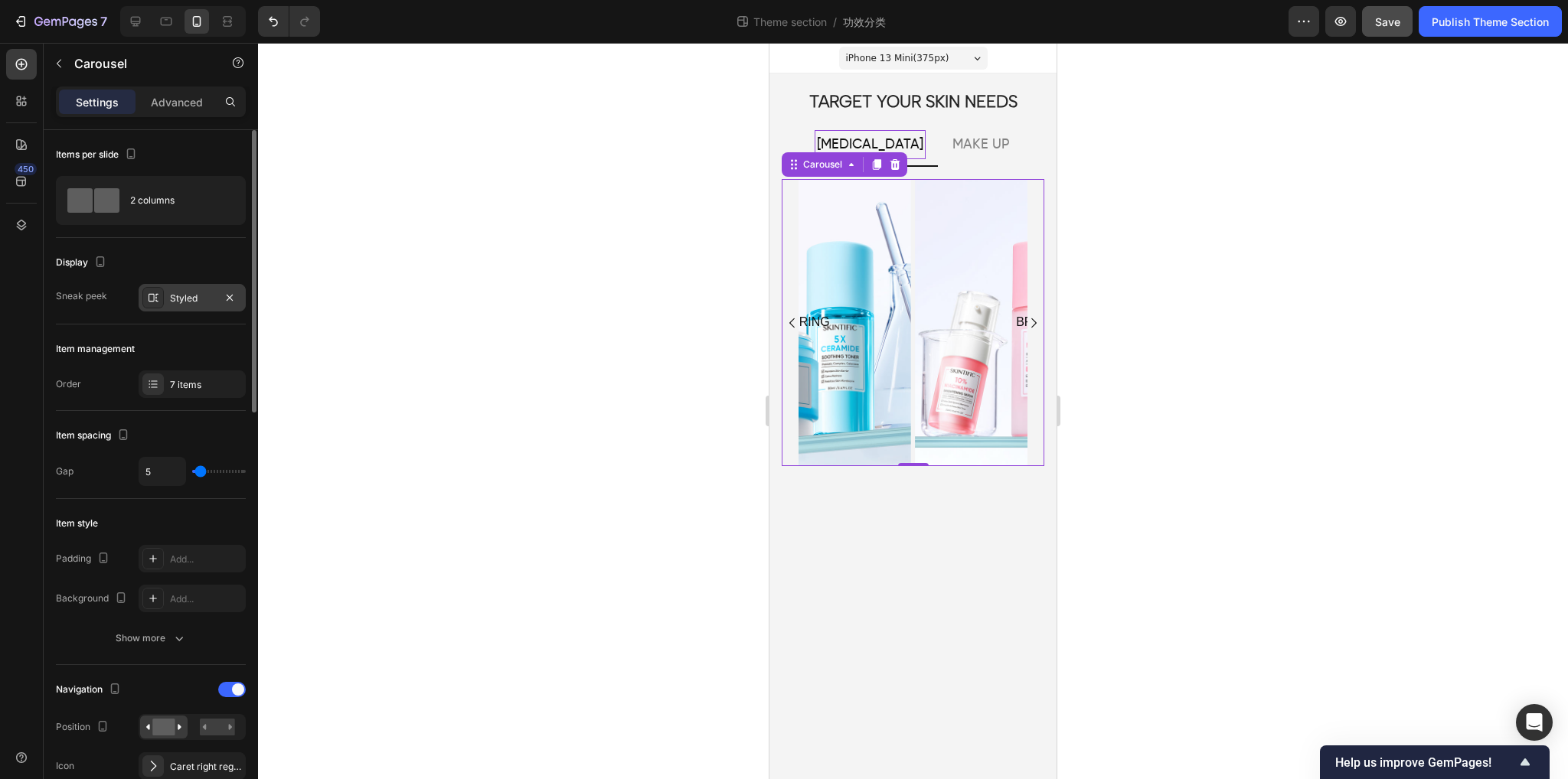
click at [181, 293] on div "Styled" at bounding box center [192, 298] width 45 height 14
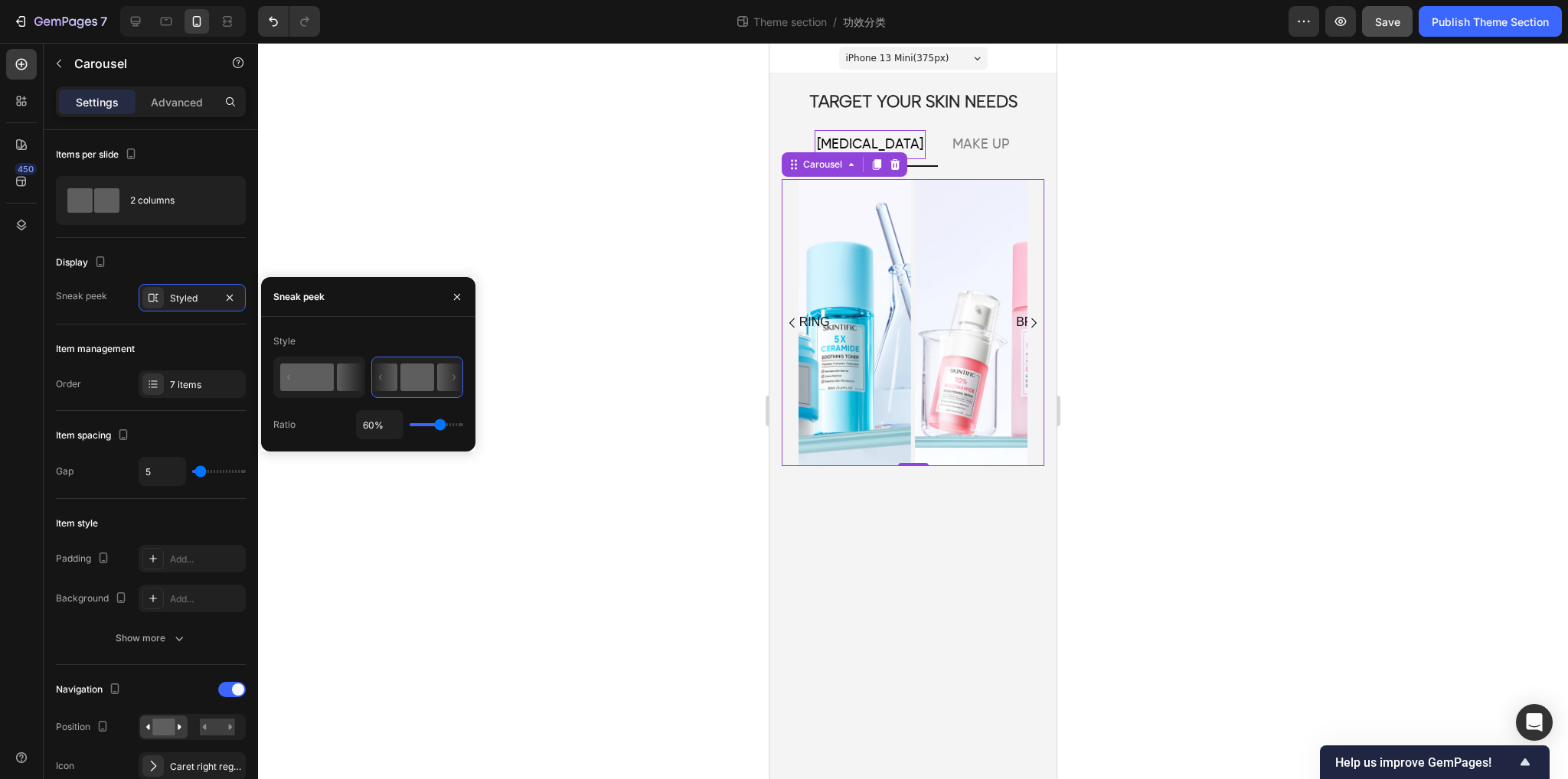
click at [334, 372] on icon at bounding box center [320, 377] width 89 height 39
type input "45%"
type input "45"
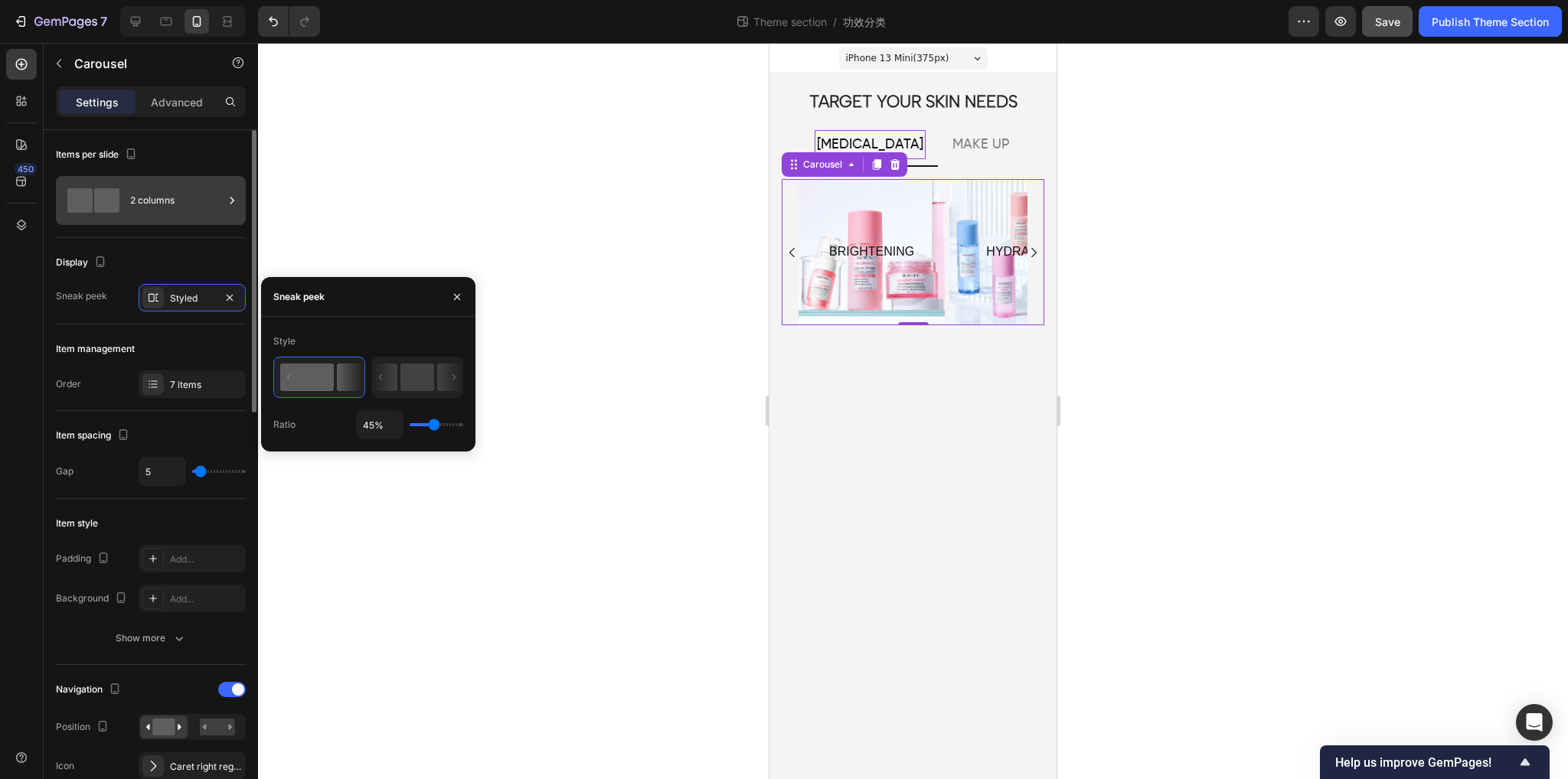
click at [115, 207] on span at bounding box center [106, 200] width 25 height 24
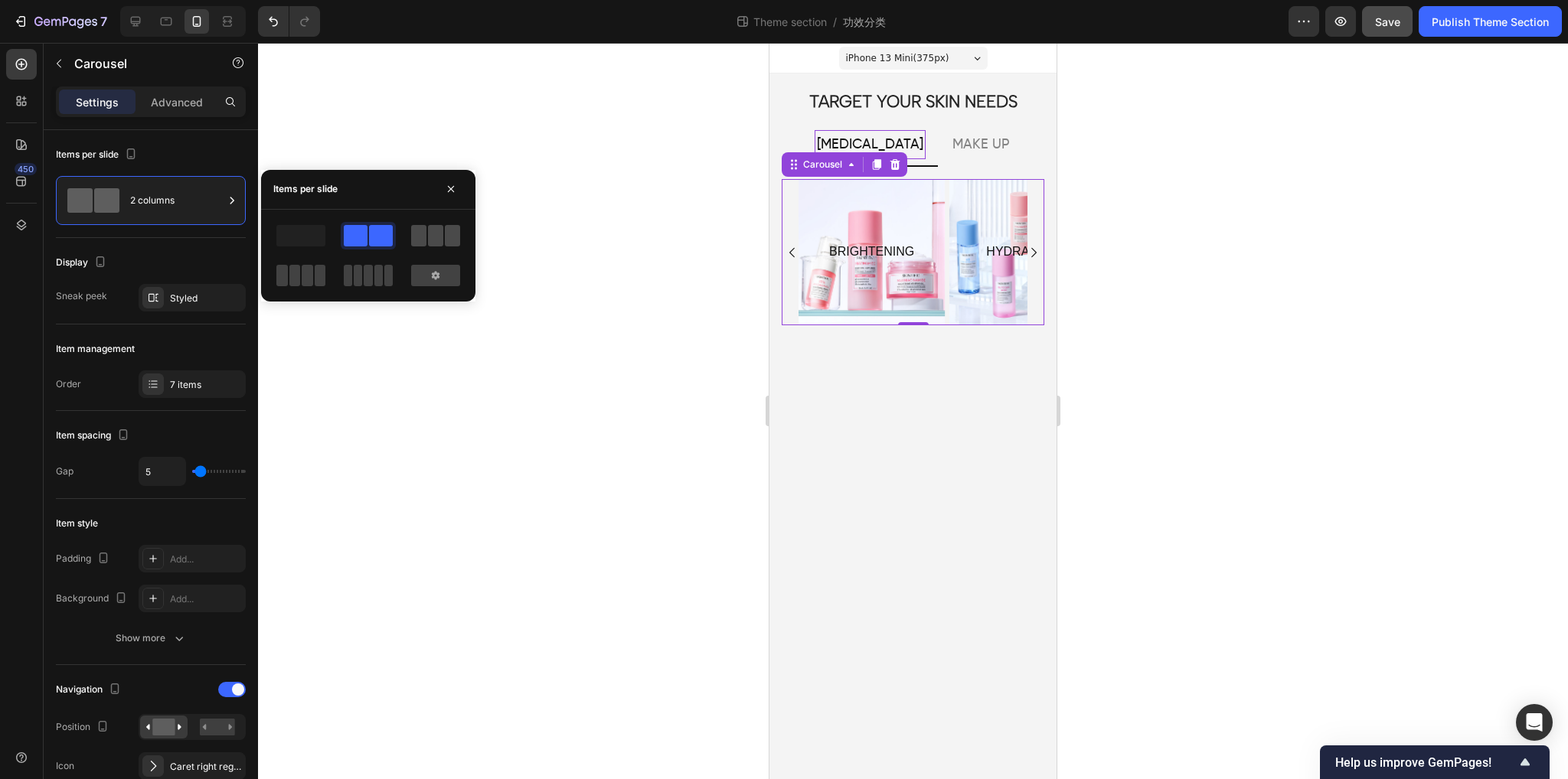
click at [444, 235] on div at bounding box center [435, 236] width 49 height 21
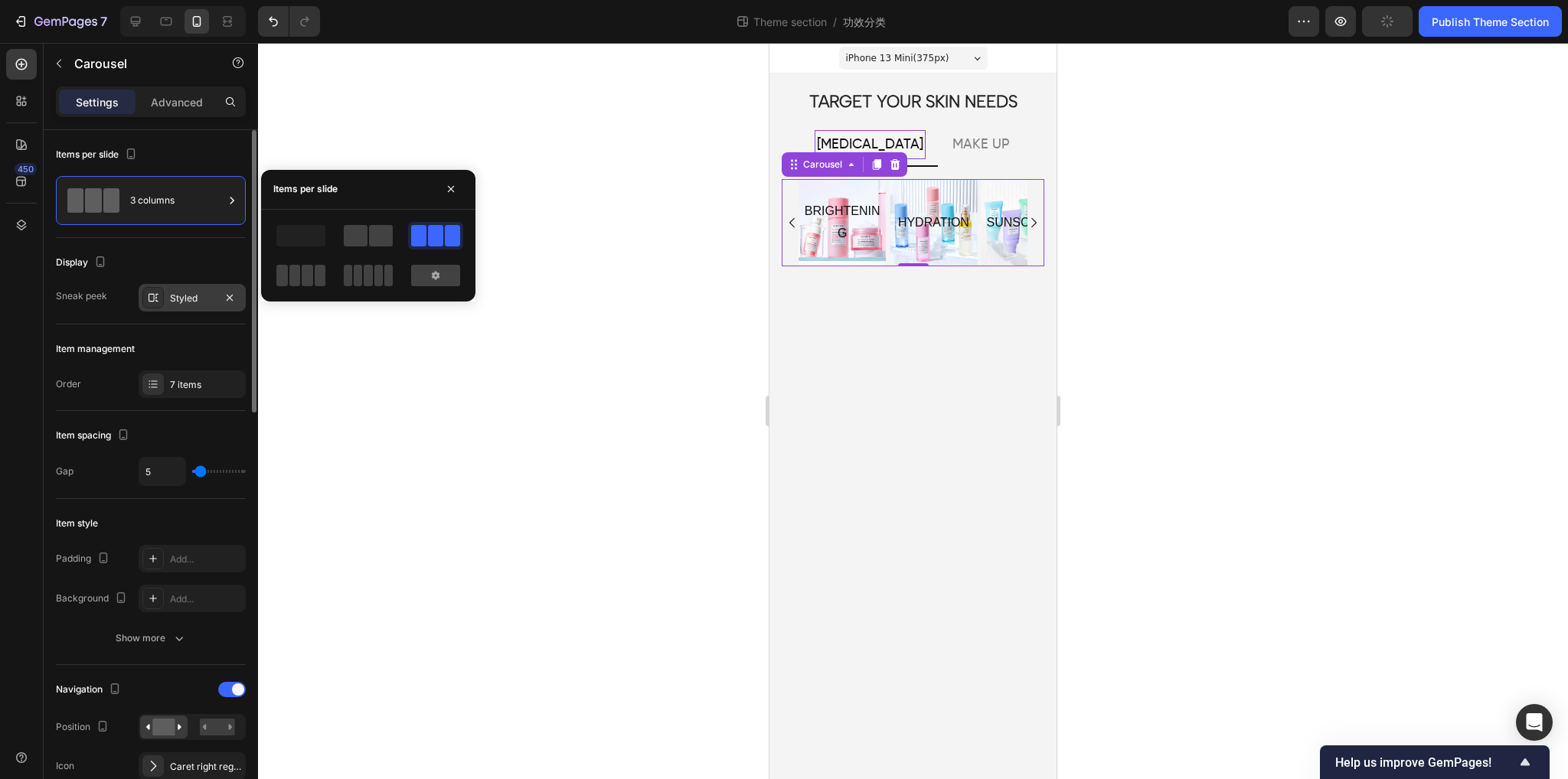
click at [155, 293] on icon at bounding box center [153, 297] width 12 height 12
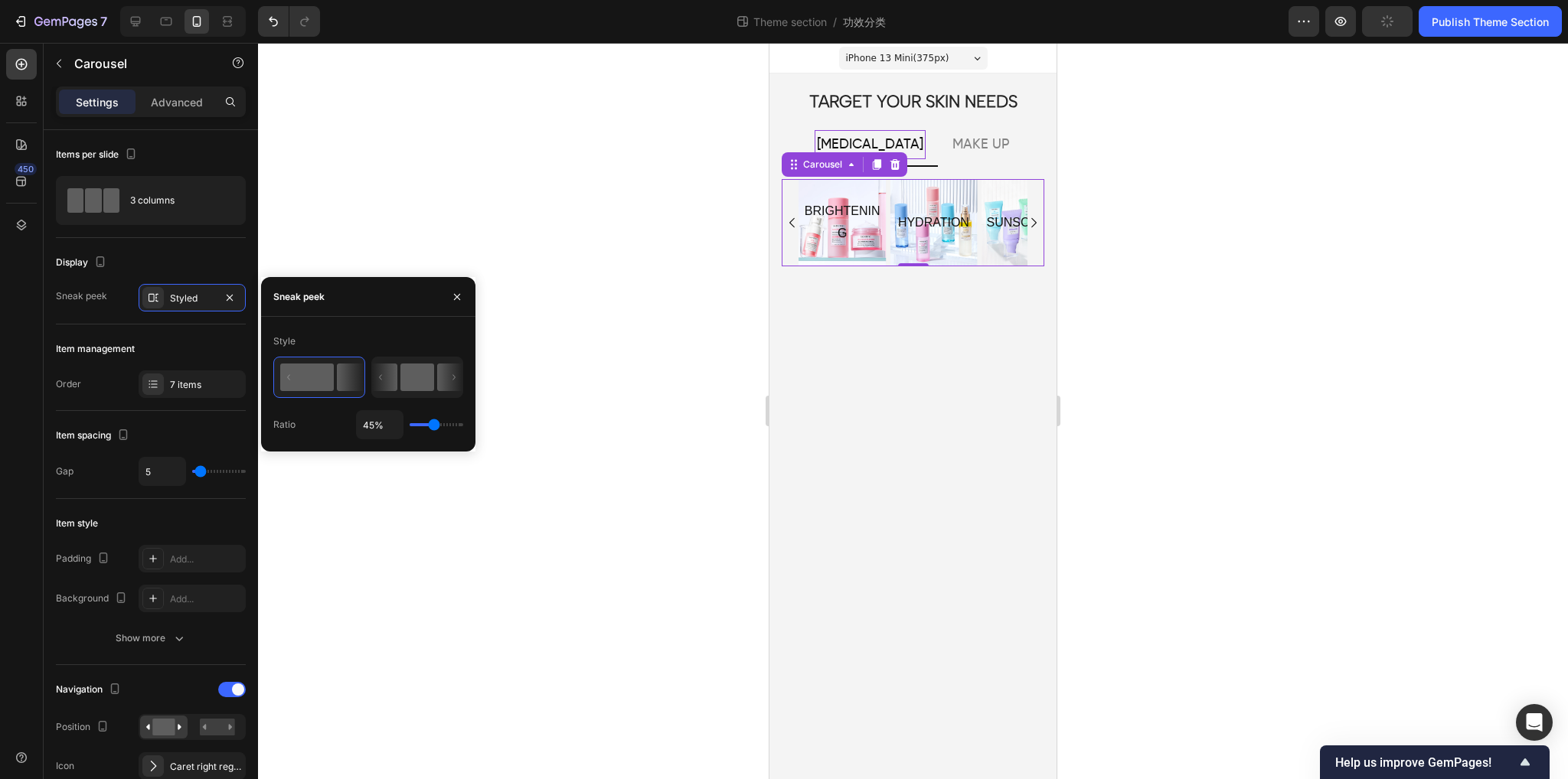
click at [418, 371] on rect at bounding box center [418, 377] width 34 height 28
type input "60%"
type input "60"
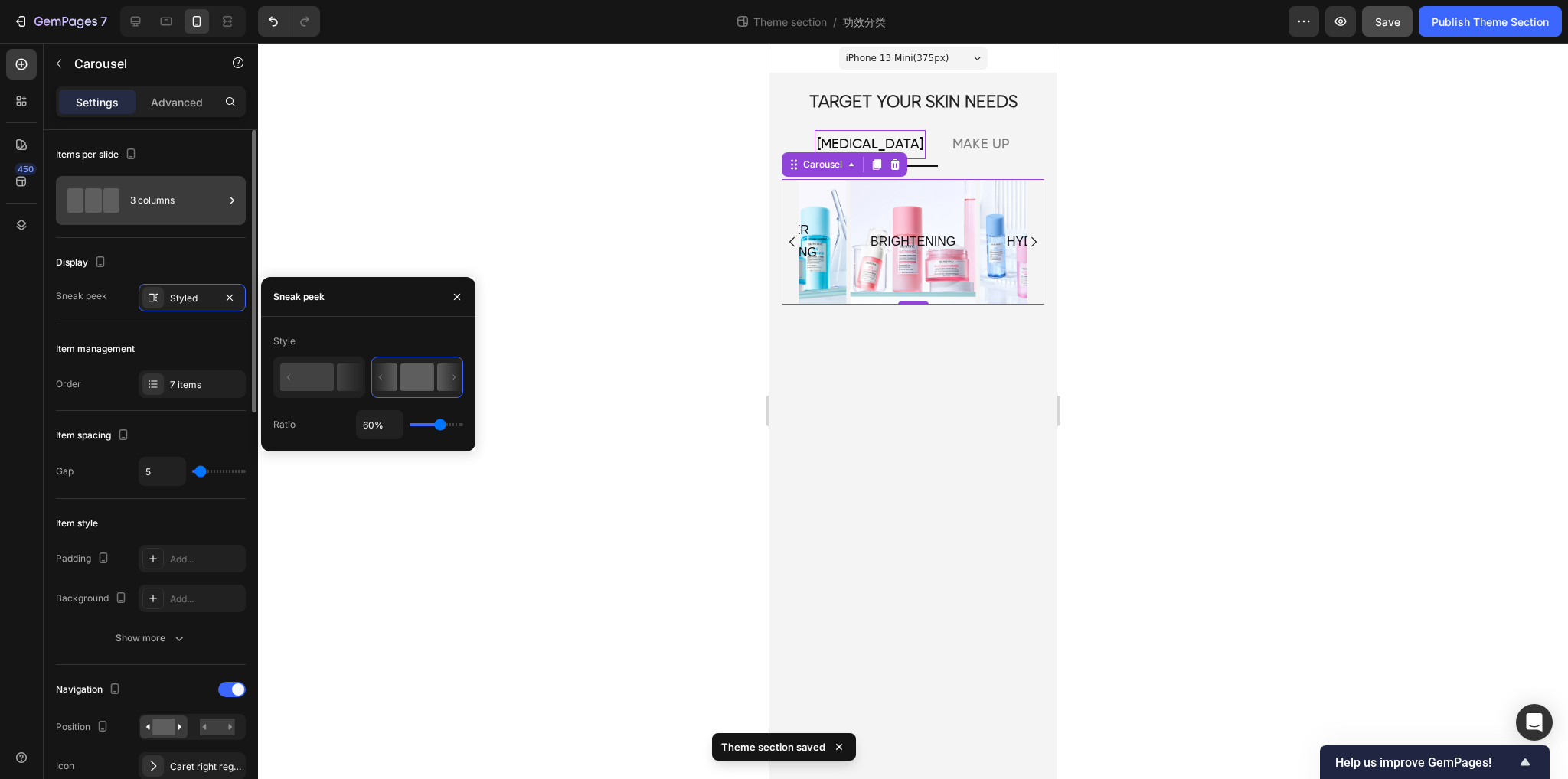
click at [141, 203] on div "3 columns" at bounding box center [177, 200] width 93 height 35
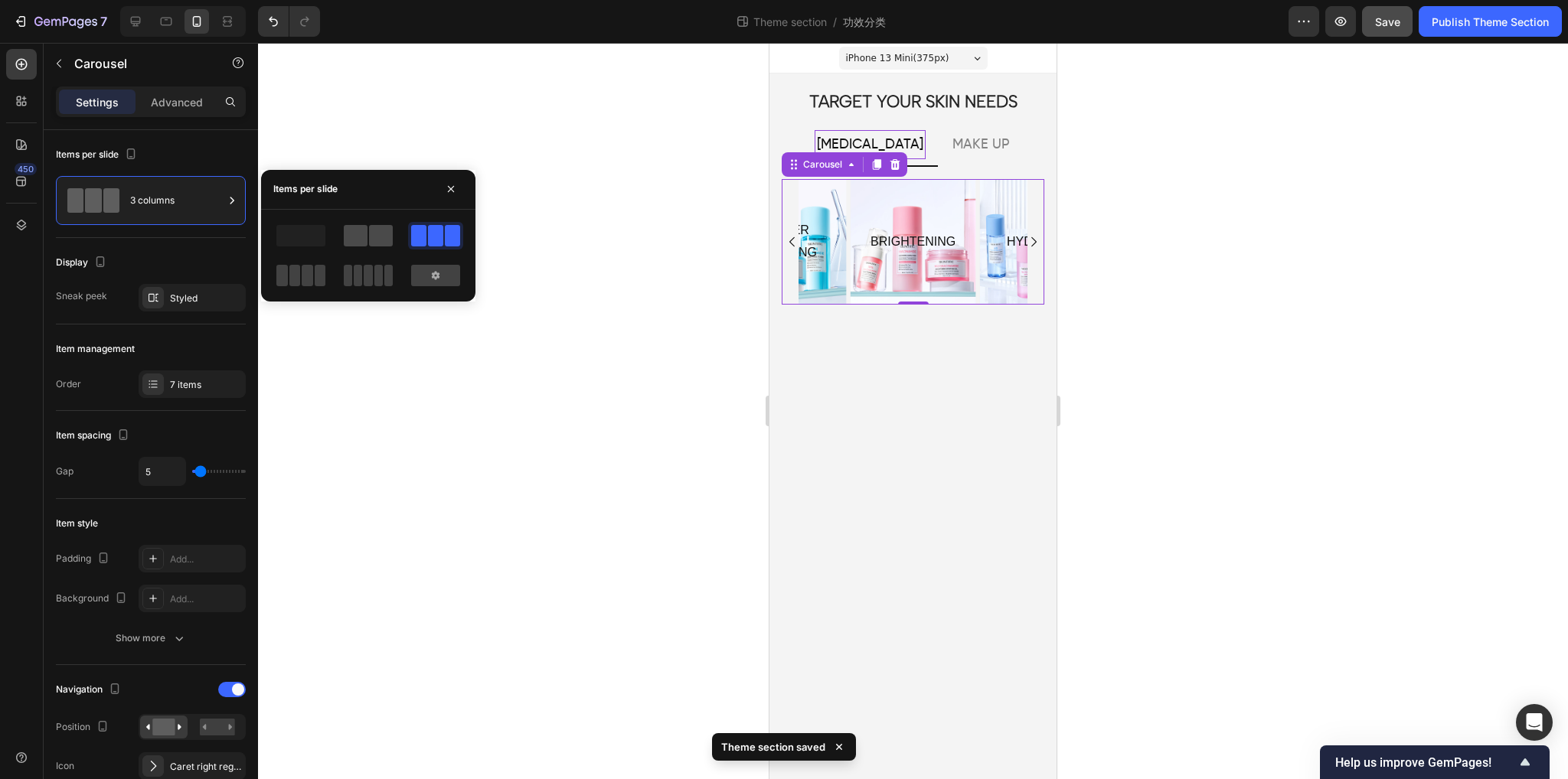
click at [367, 236] on div at bounding box center [368, 236] width 49 height 21
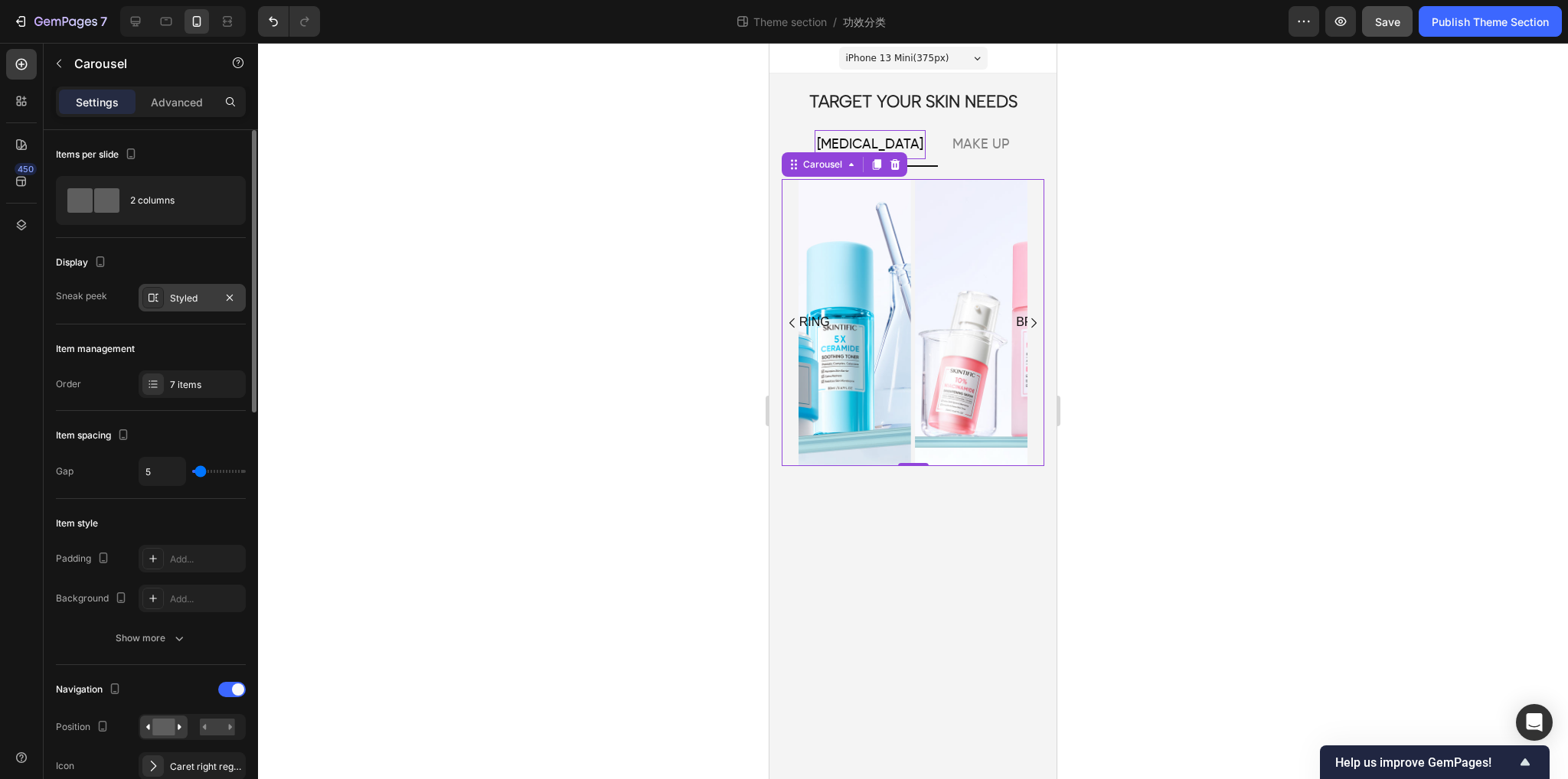
click at [186, 285] on div "Styled" at bounding box center [192, 298] width 107 height 28
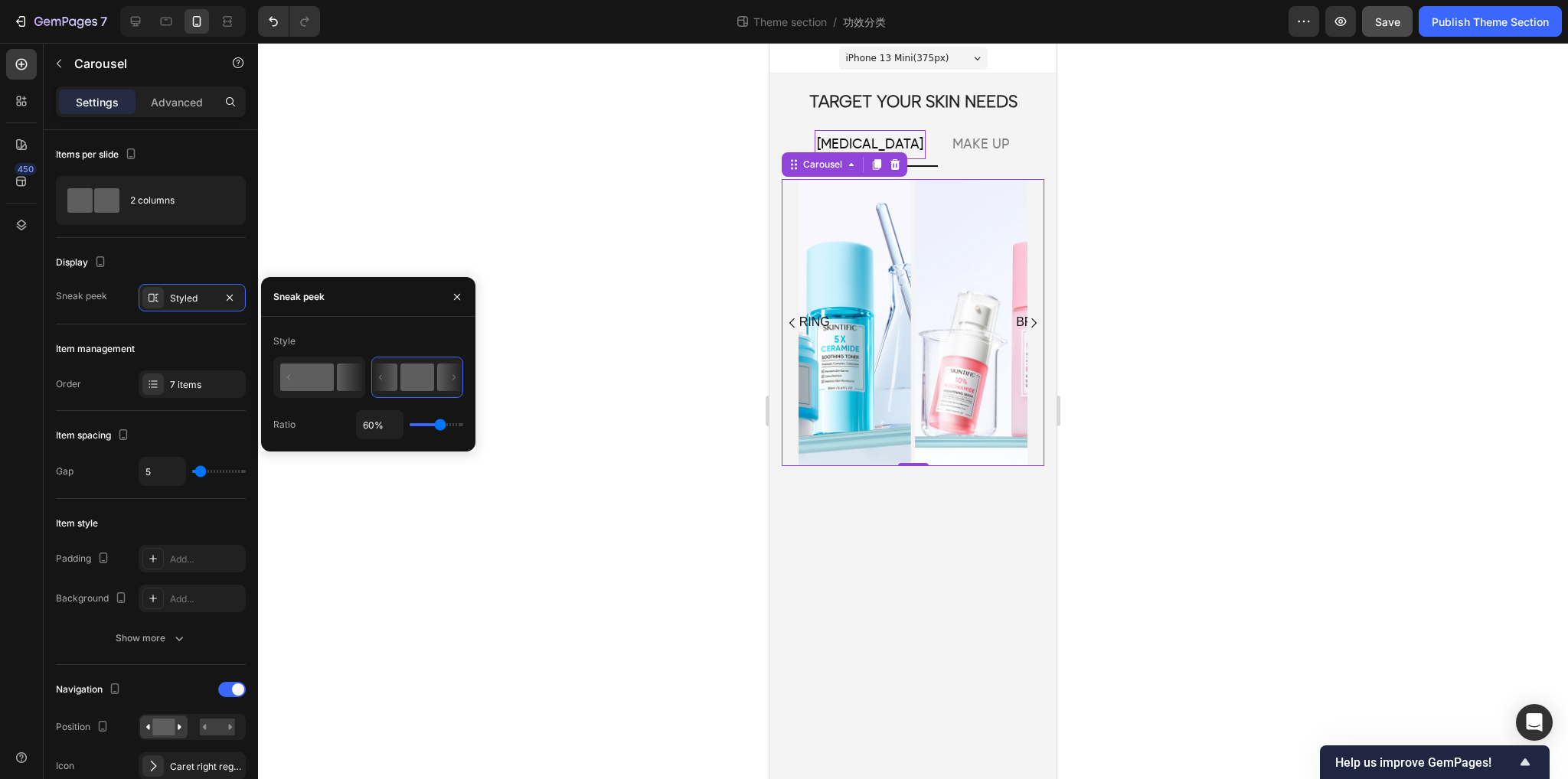
click at [316, 365] on rect at bounding box center [308, 377] width 54 height 28
type input "45%"
type input "45"
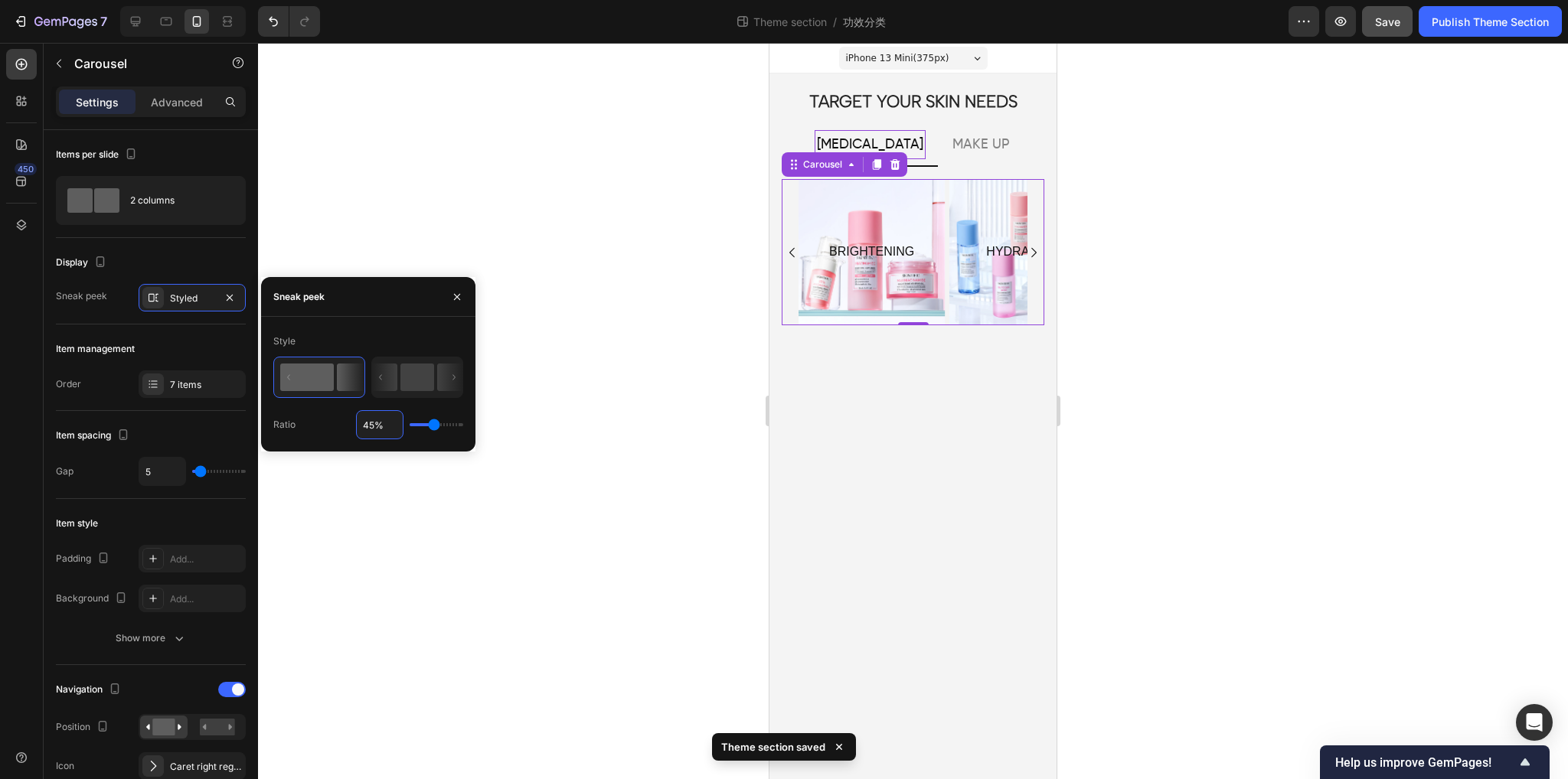
type input "5%"
type input "5"
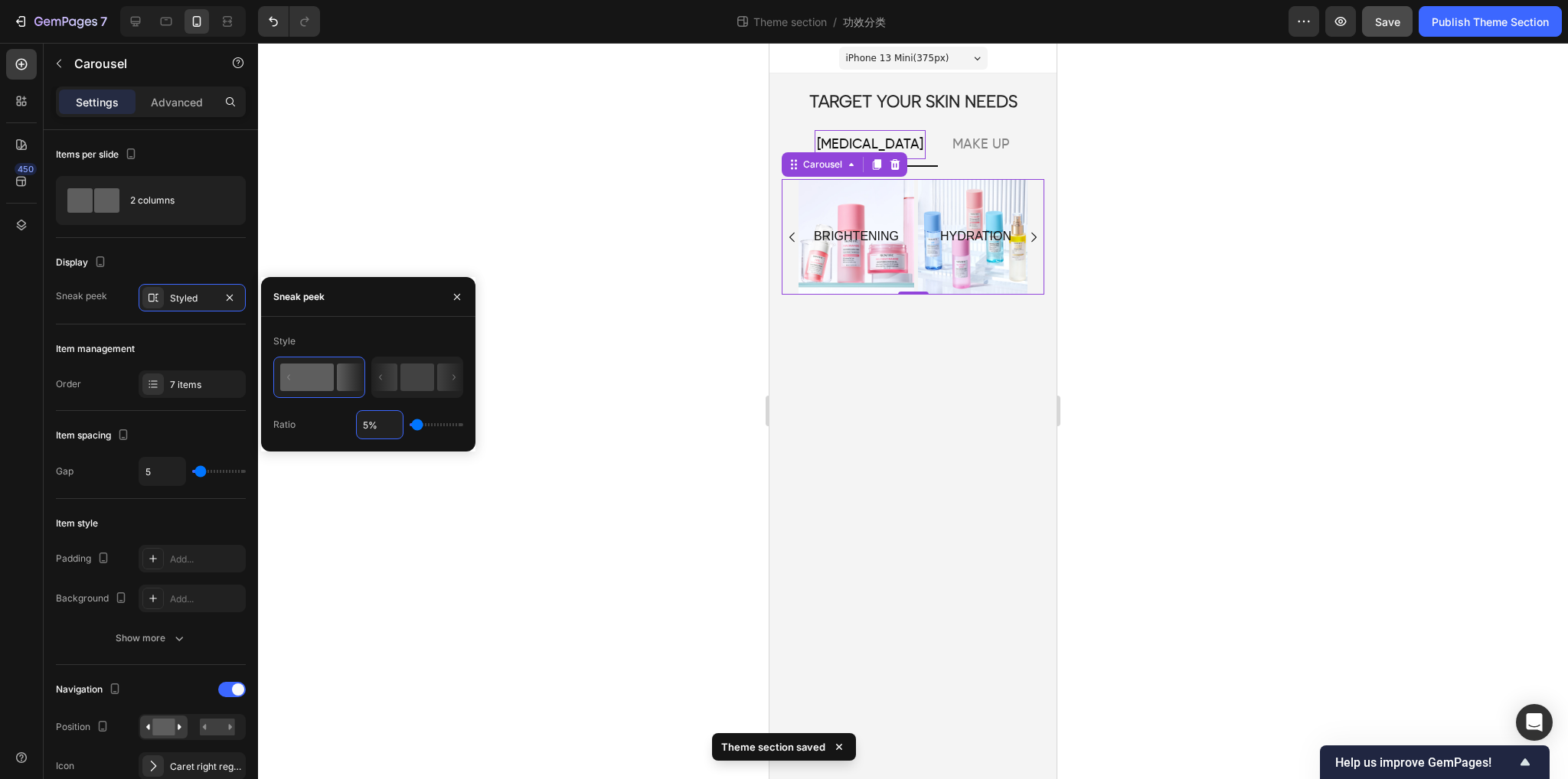
type input "50%"
type input "50"
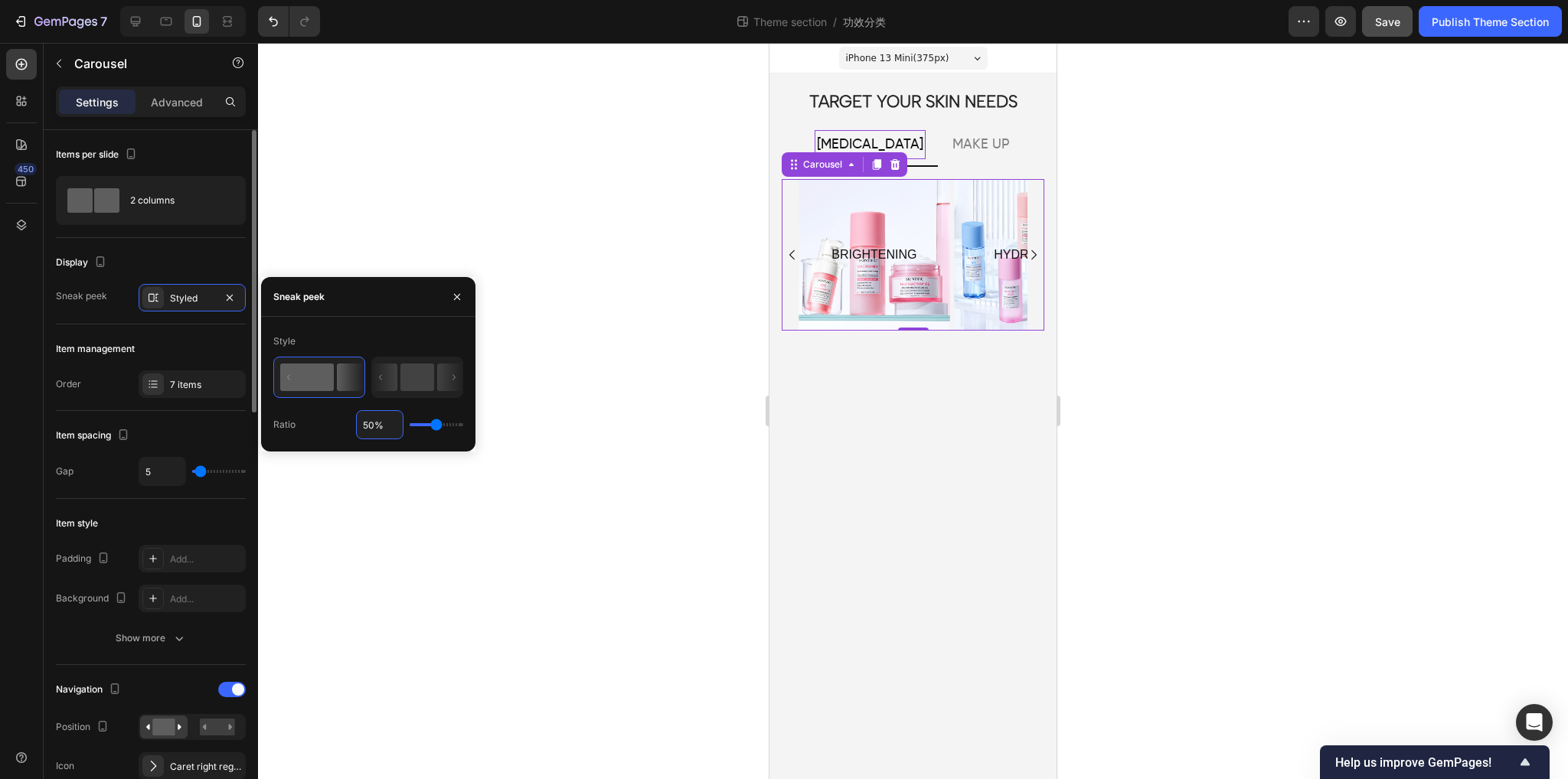
type input "50%"
click at [174, 341] on div "Item management" at bounding box center [151, 348] width 190 height 24
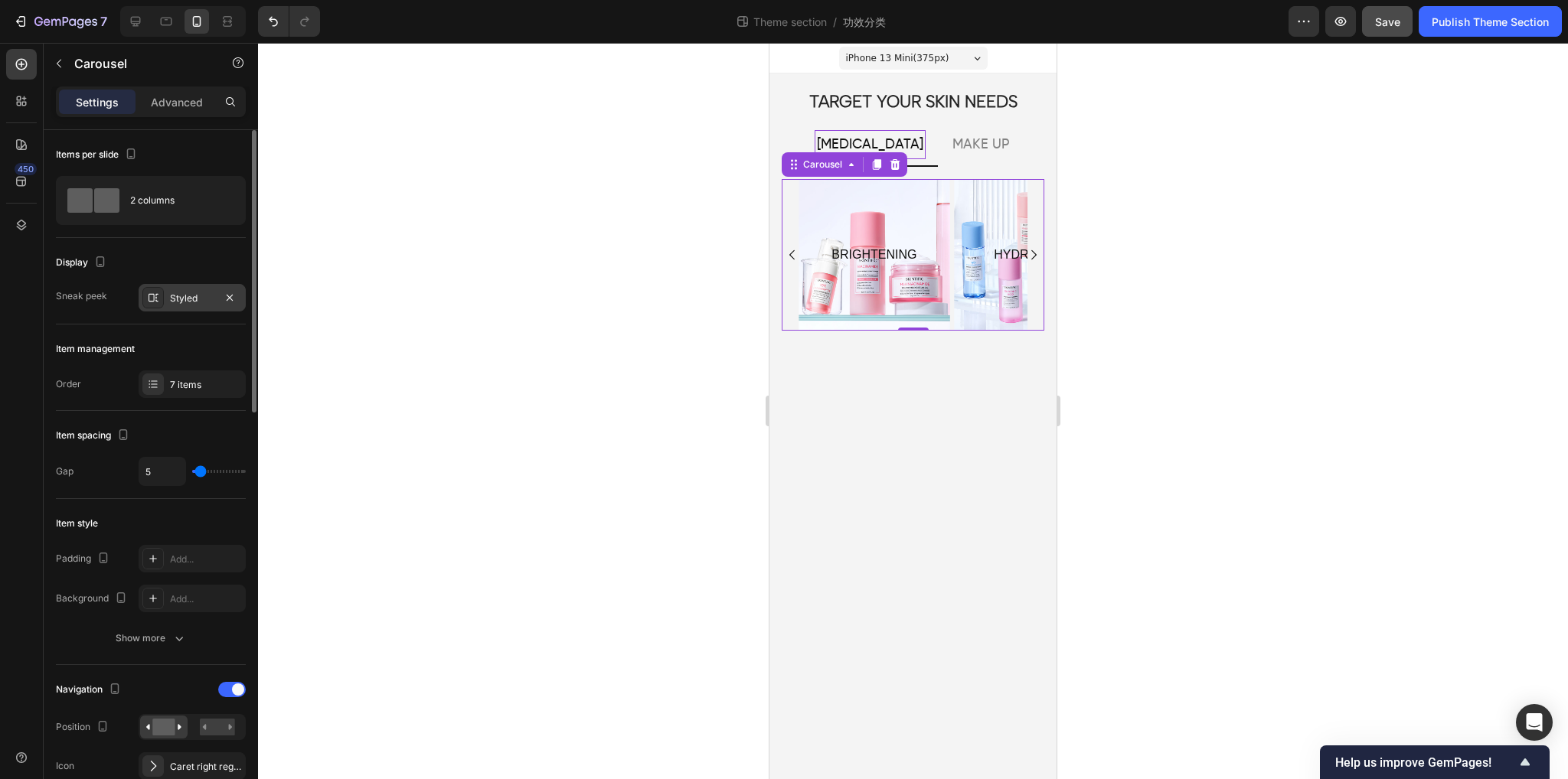
click at [178, 292] on div "Styled" at bounding box center [192, 298] width 45 height 14
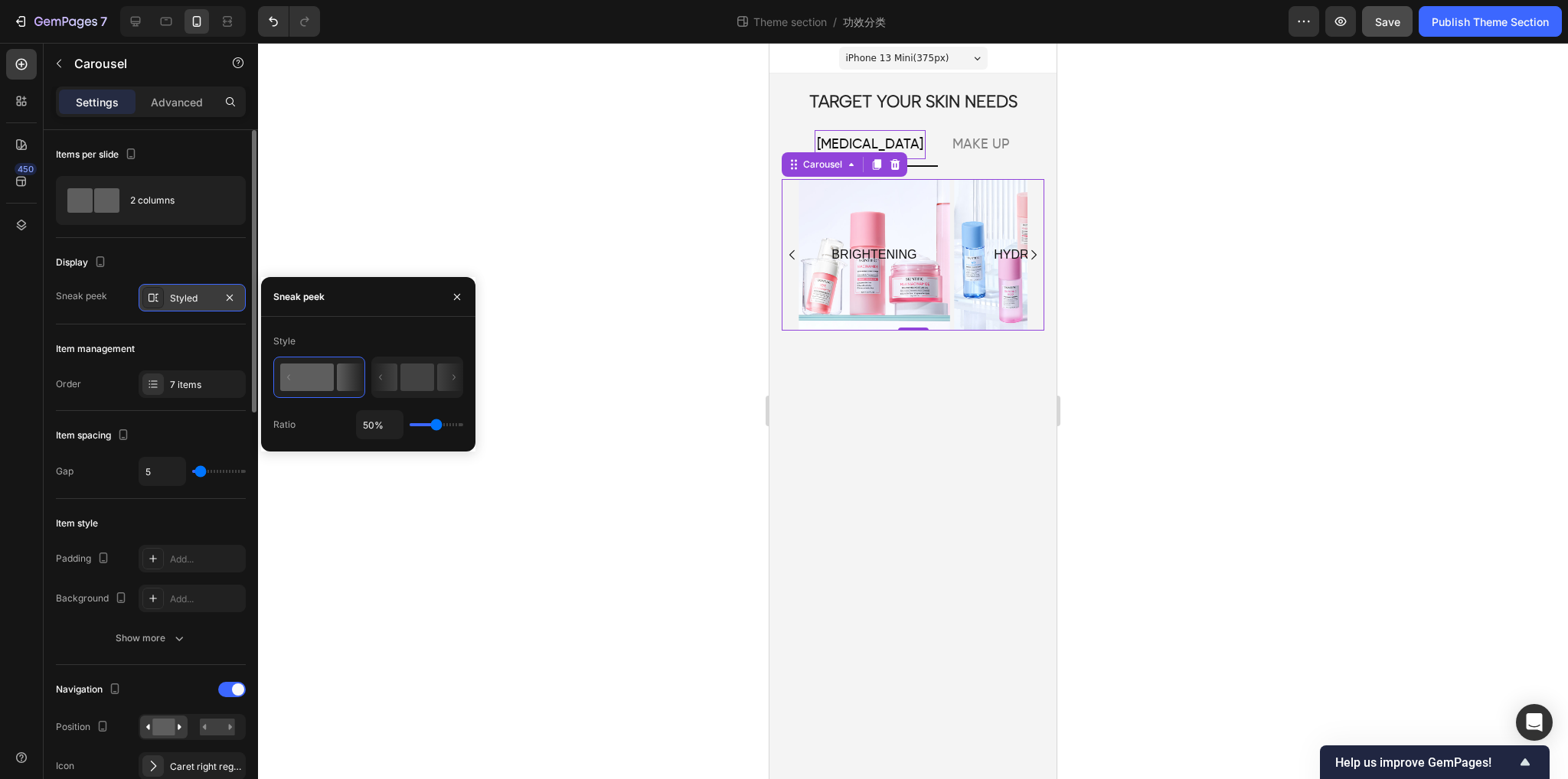
click at [178, 292] on div "Styled" at bounding box center [192, 298] width 45 height 14
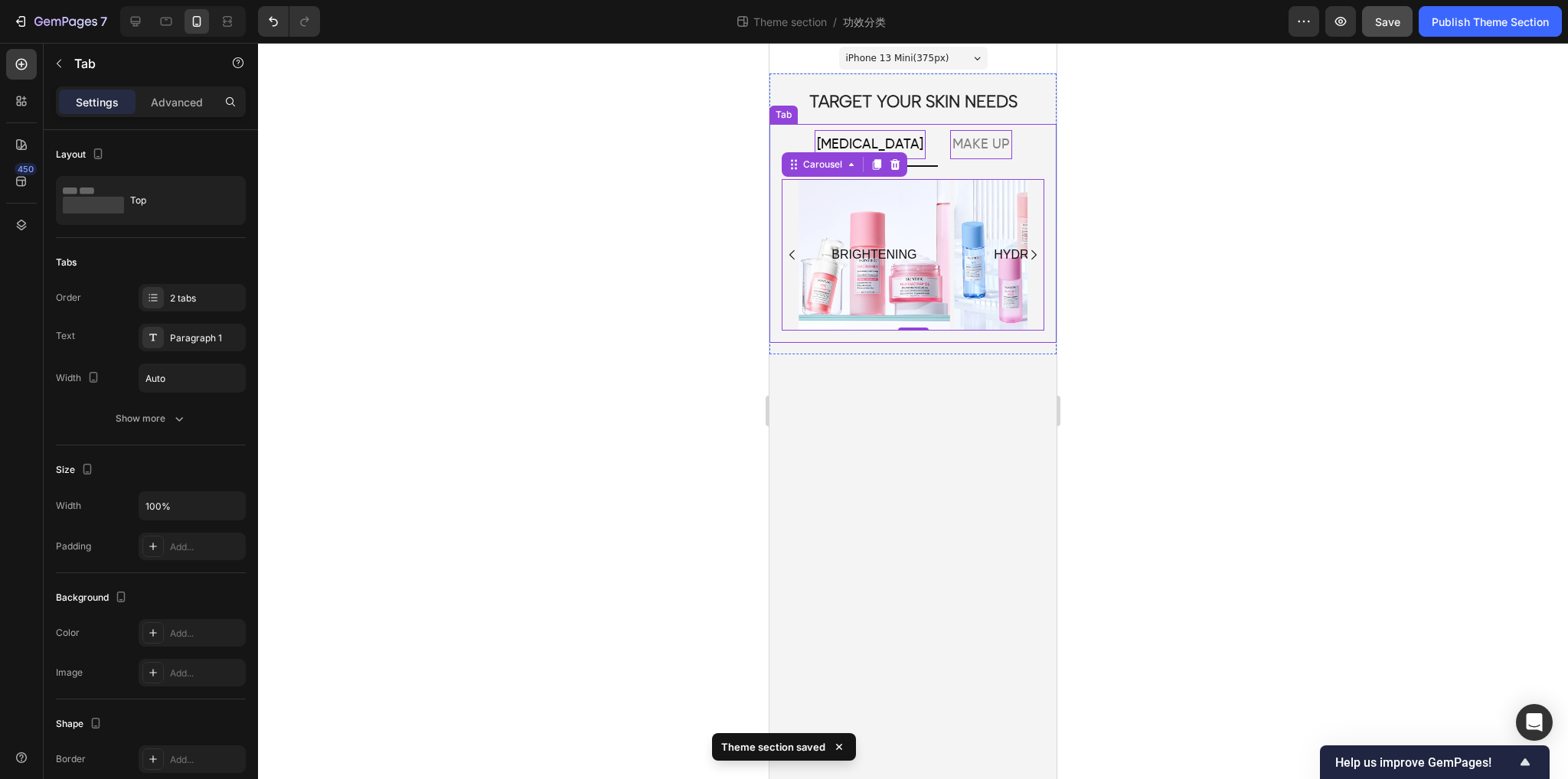
click at [971, 142] on p "MAKE UP" at bounding box center [982, 144] width 58 height 24
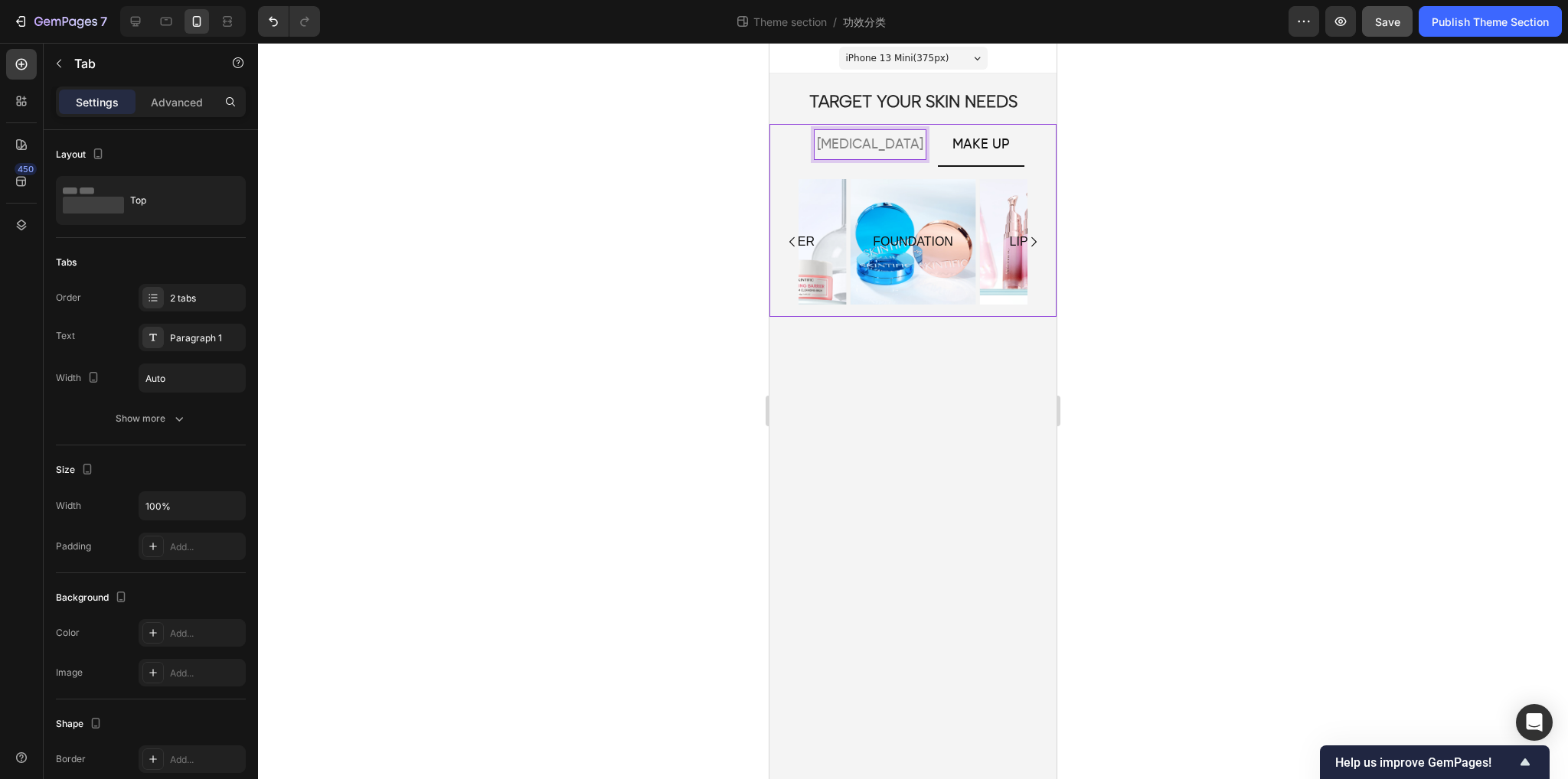
click at [879, 151] on p "[MEDICAL_DATA]" at bounding box center [871, 144] width 106 height 24
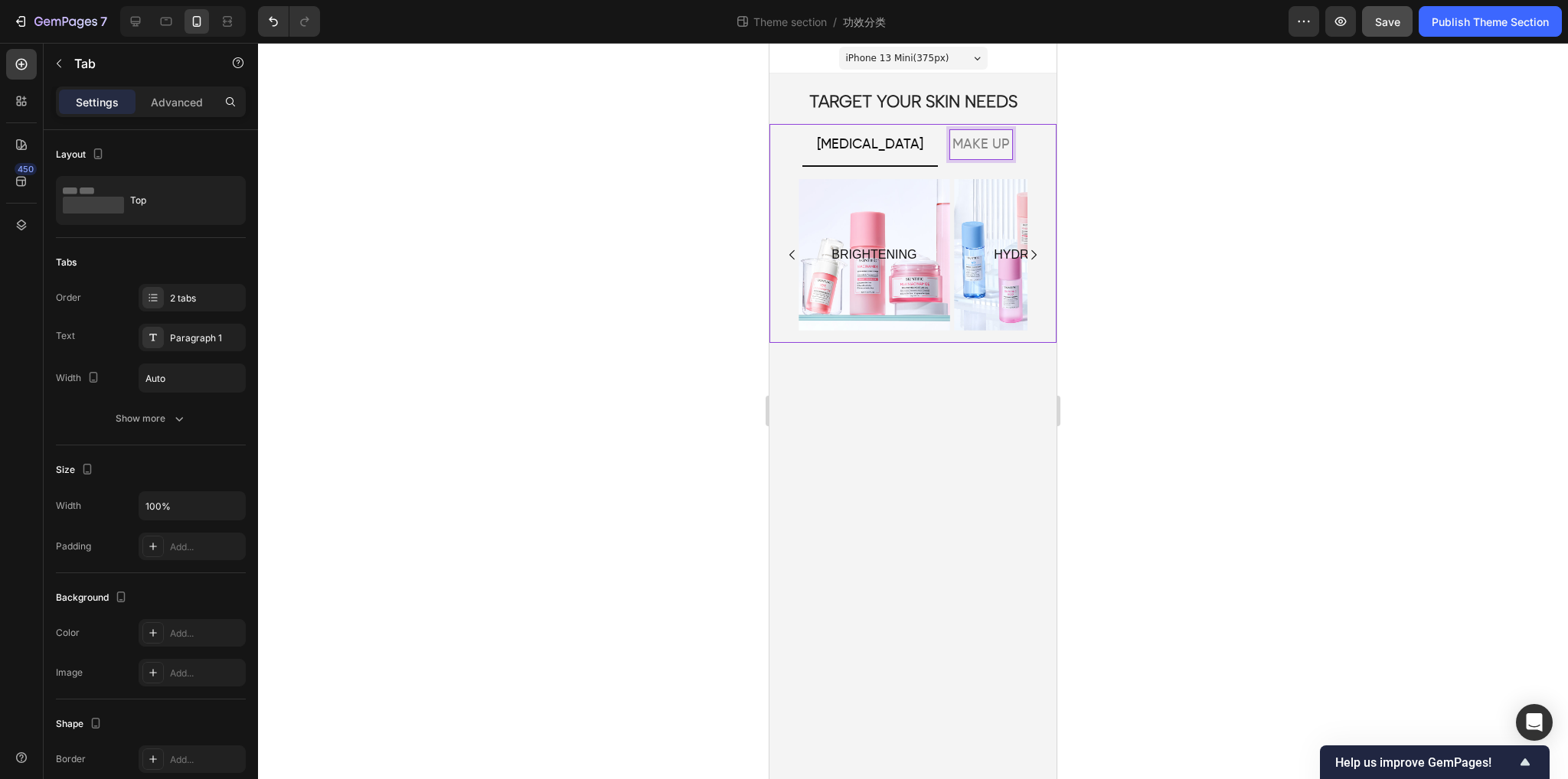
click at [953, 140] on p "MAKE UP" at bounding box center [982, 144] width 58 height 24
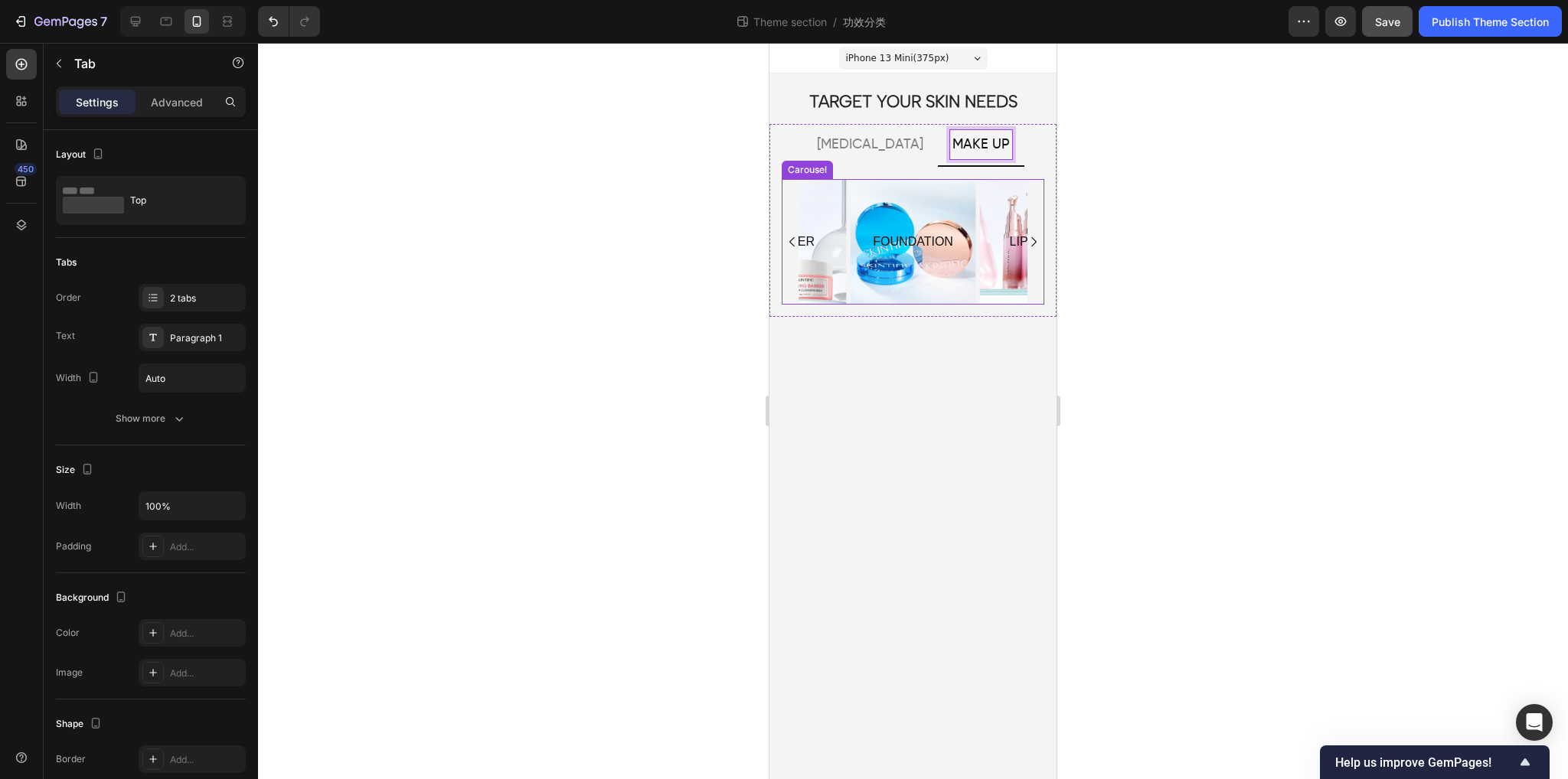
click at [787, 292] on div "FOUNDATION Text Block Hero Banner LIP SERUM Text Block Hero Banner POWDER Text …" at bounding box center [914, 241] width 263 height 126
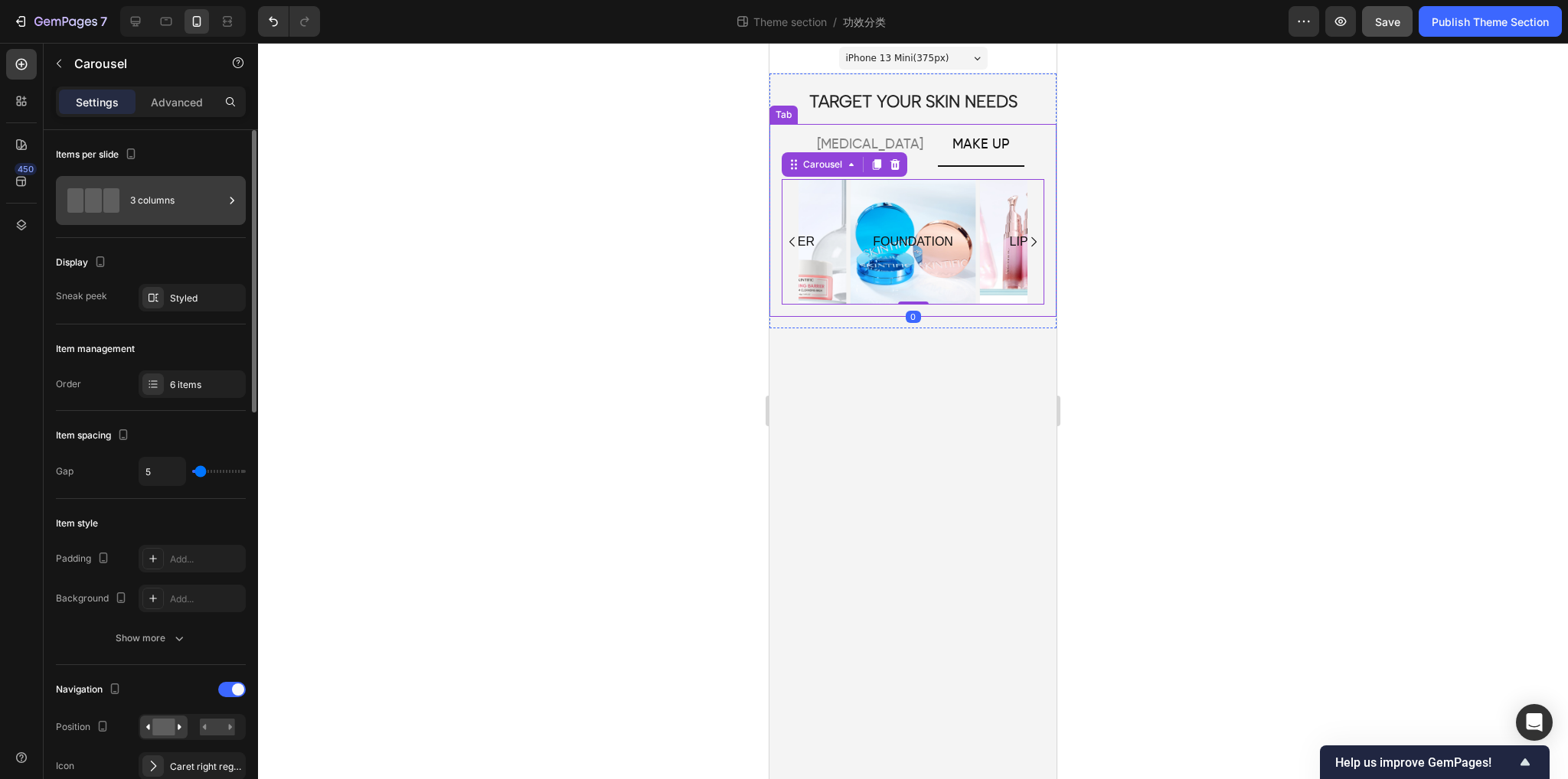
click at [163, 202] on div "3 columns" at bounding box center [177, 200] width 93 height 35
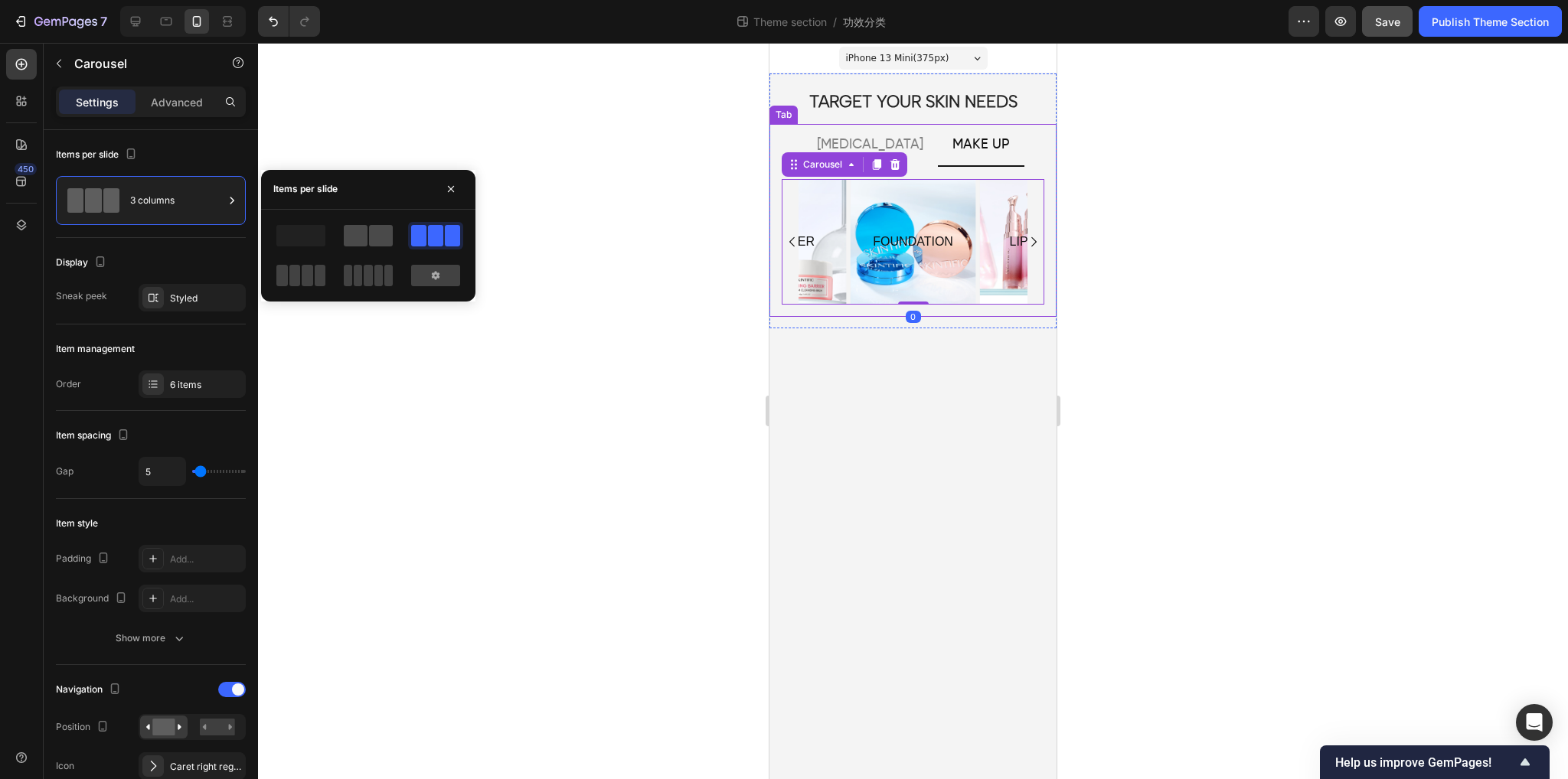
click at [379, 234] on span at bounding box center [380, 236] width 23 height 21
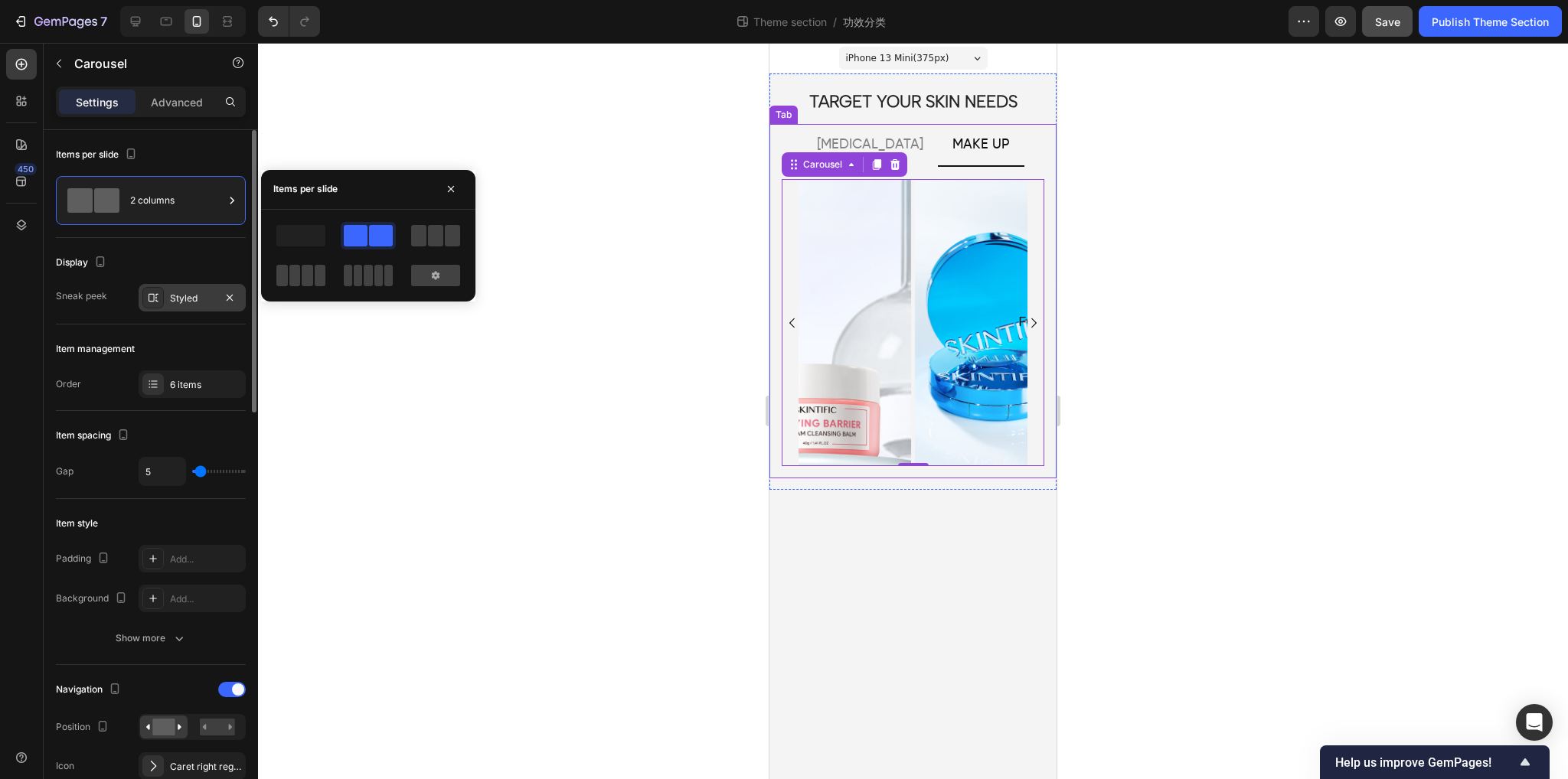
click at [154, 296] on icon at bounding box center [153, 297] width 12 height 12
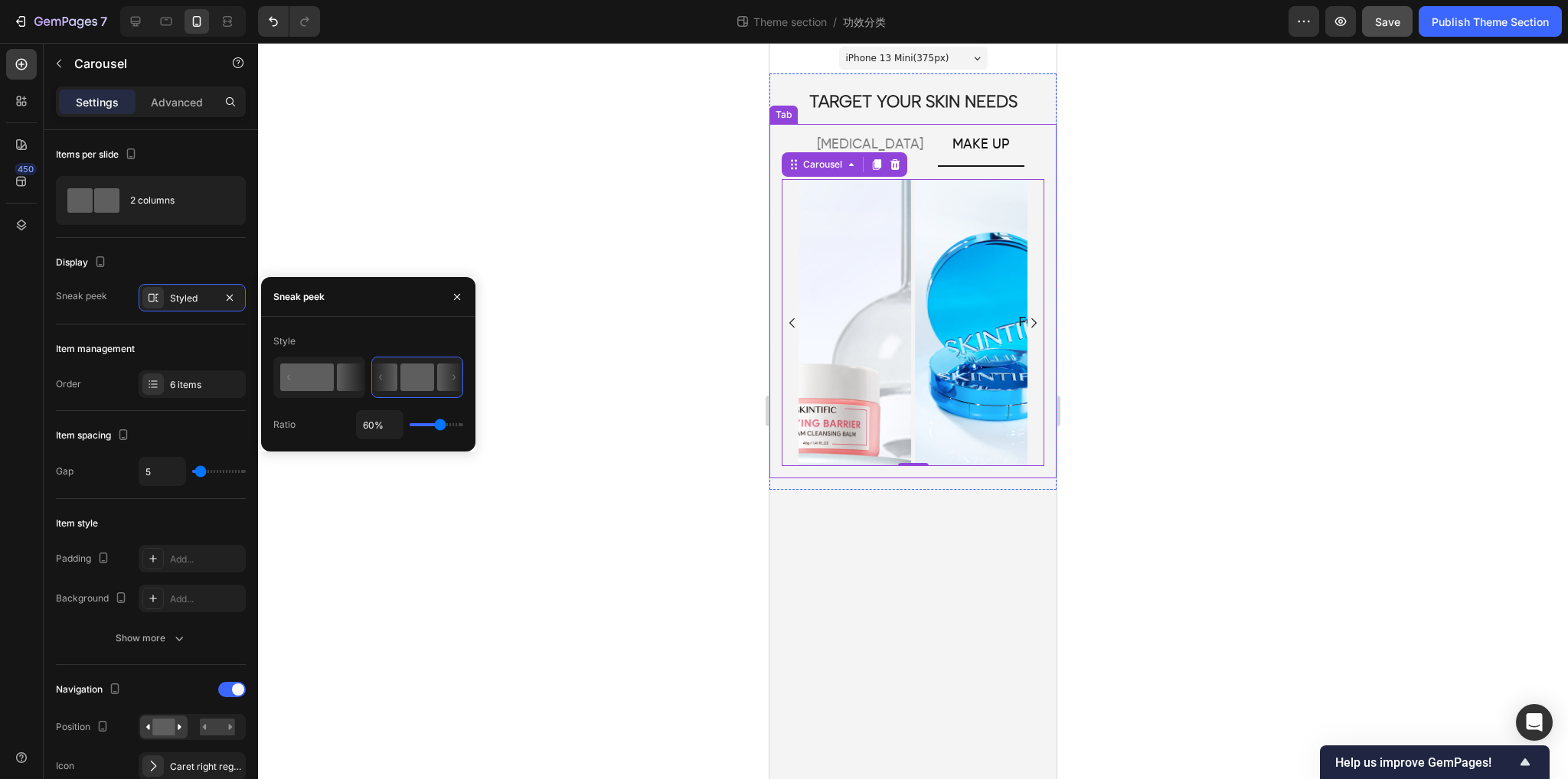
click at [309, 384] on rect at bounding box center [308, 377] width 54 height 28
type input "1%"
type input "1"
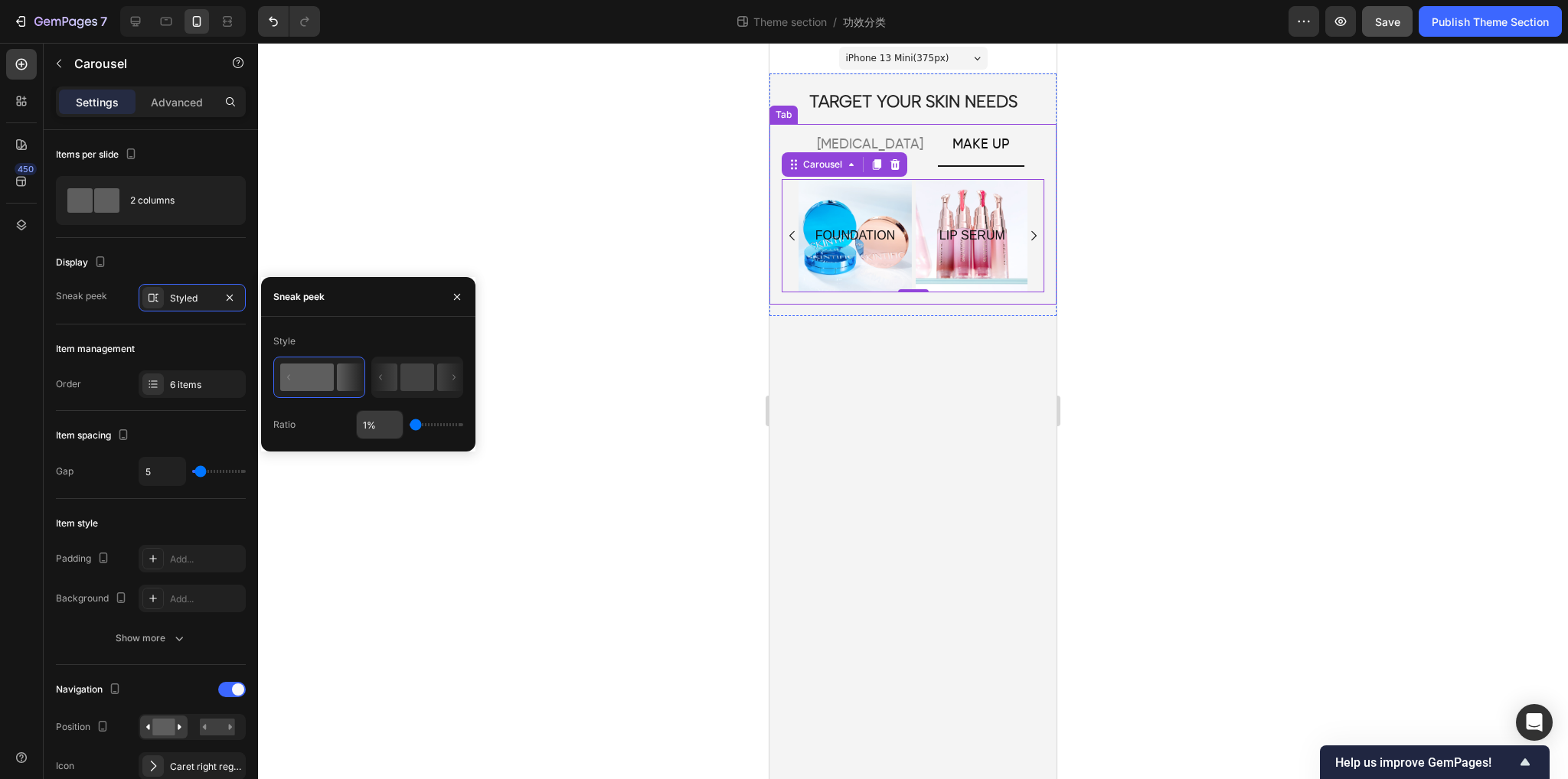
drag, startPoint x: 366, startPoint y: 424, endPoint x: 376, endPoint y: 428, distance: 10.8
click at [366, 424] on input "1%" at bounding box center [379, 425] width 46 height 28
type input "45%"
type input "45"
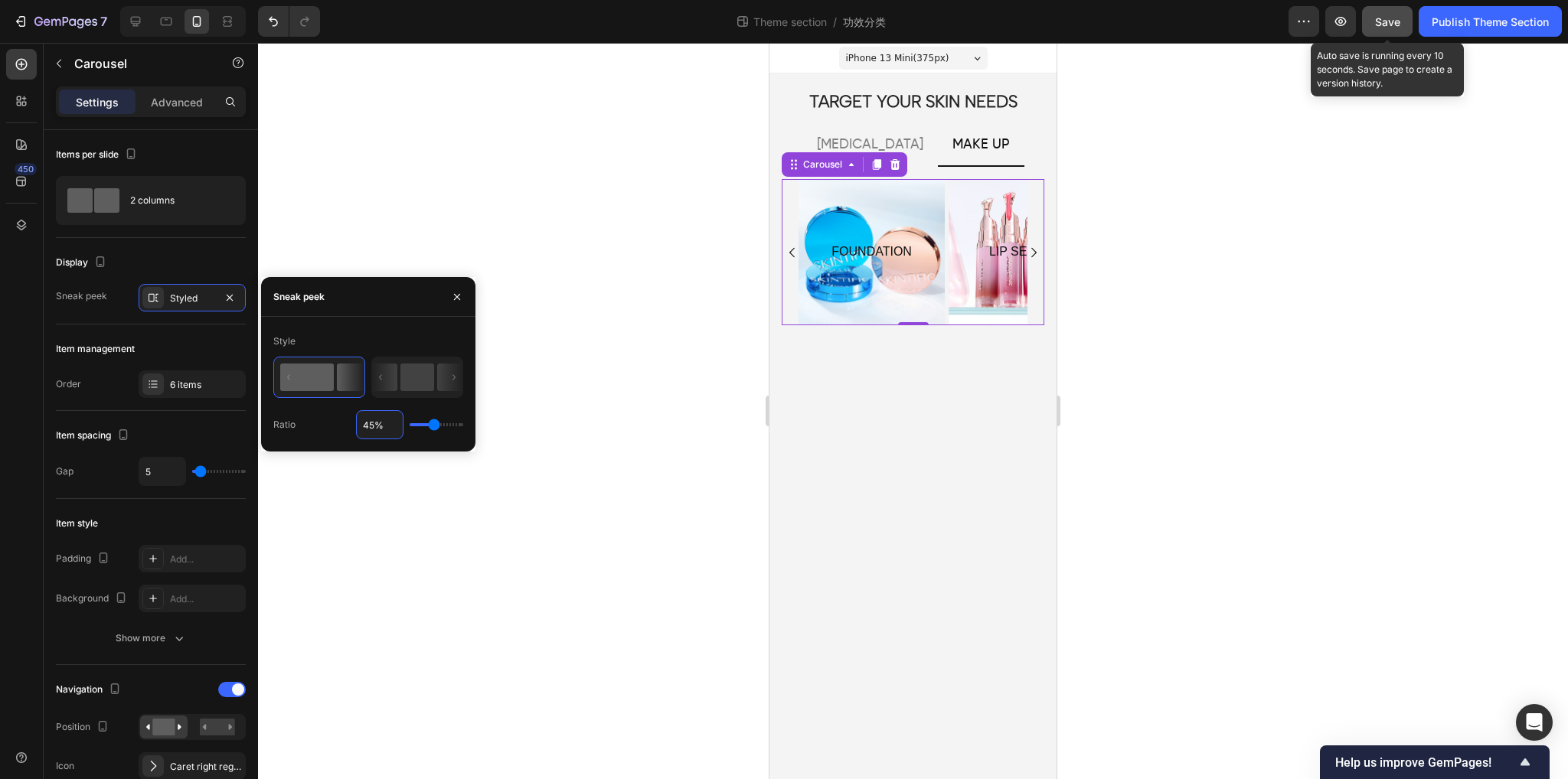
click at [1390, 32] on button "Save" at bounding box center [1387, 21] width 50 height 31
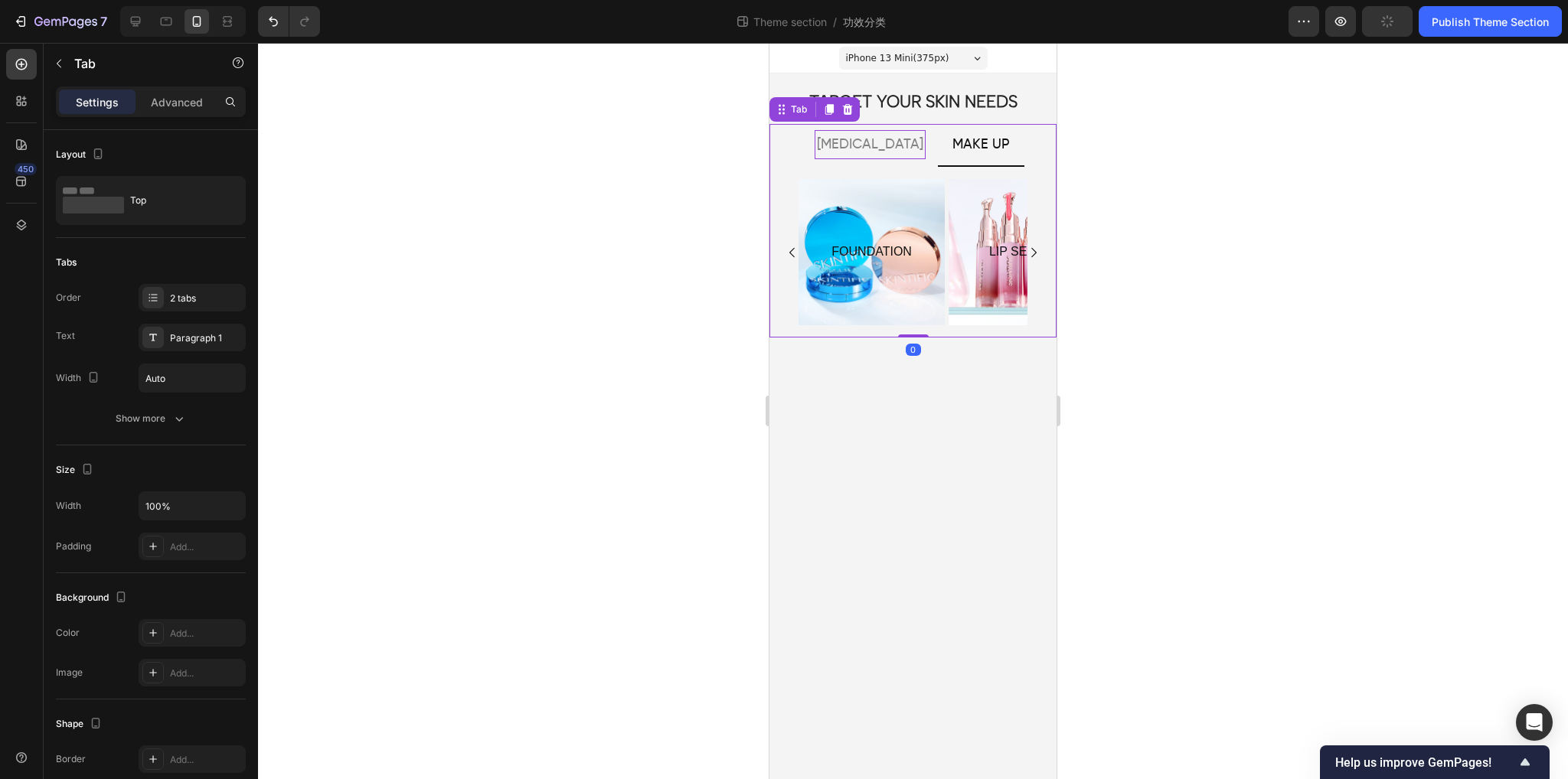
click at [866, 144] on p "[MEDICAL_DATA]" at bounding box center [871, 144] width 106 height 24
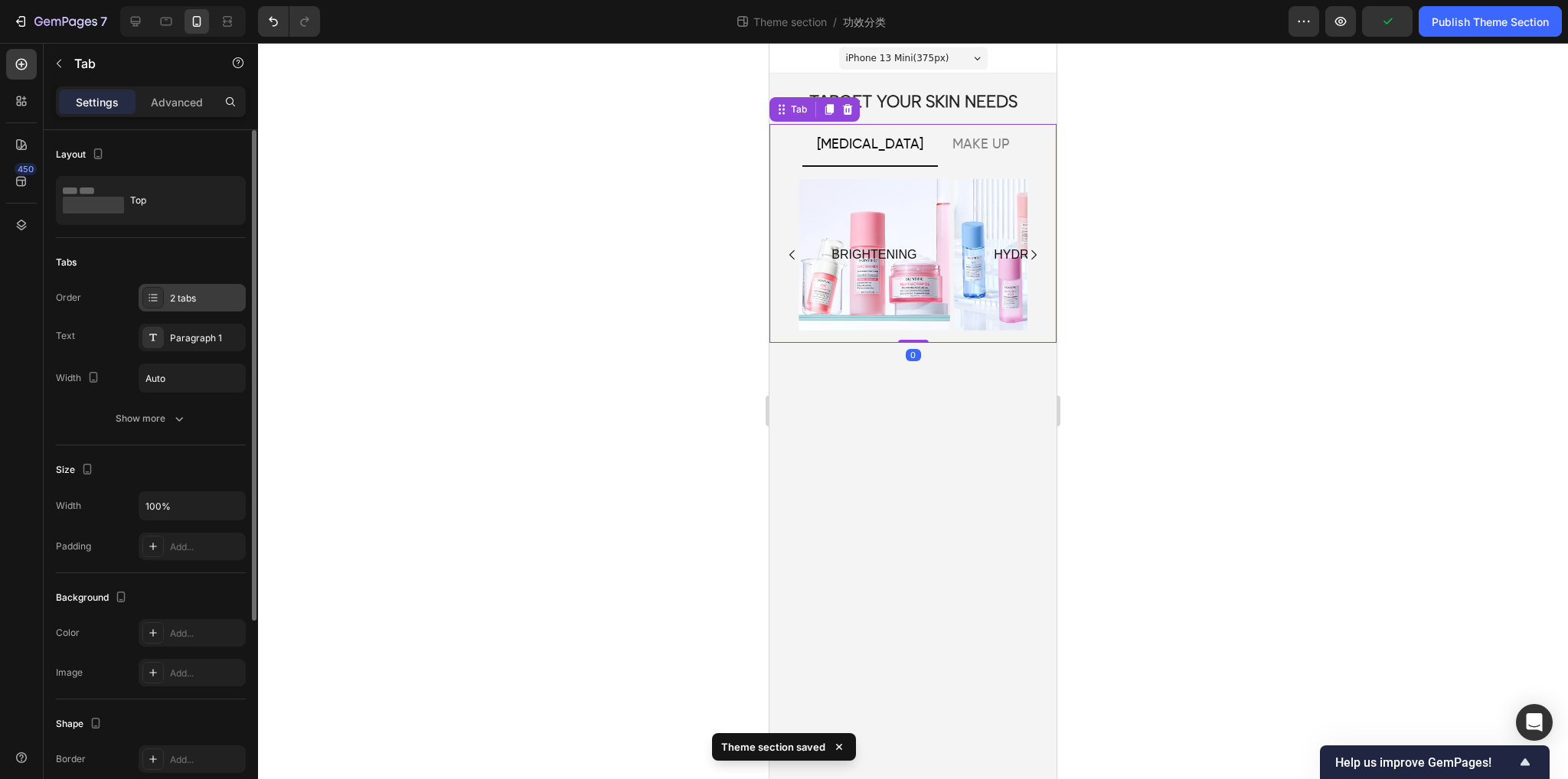
click at [152, 298] on icon at bounding box center [153, 297] width 12 height 12
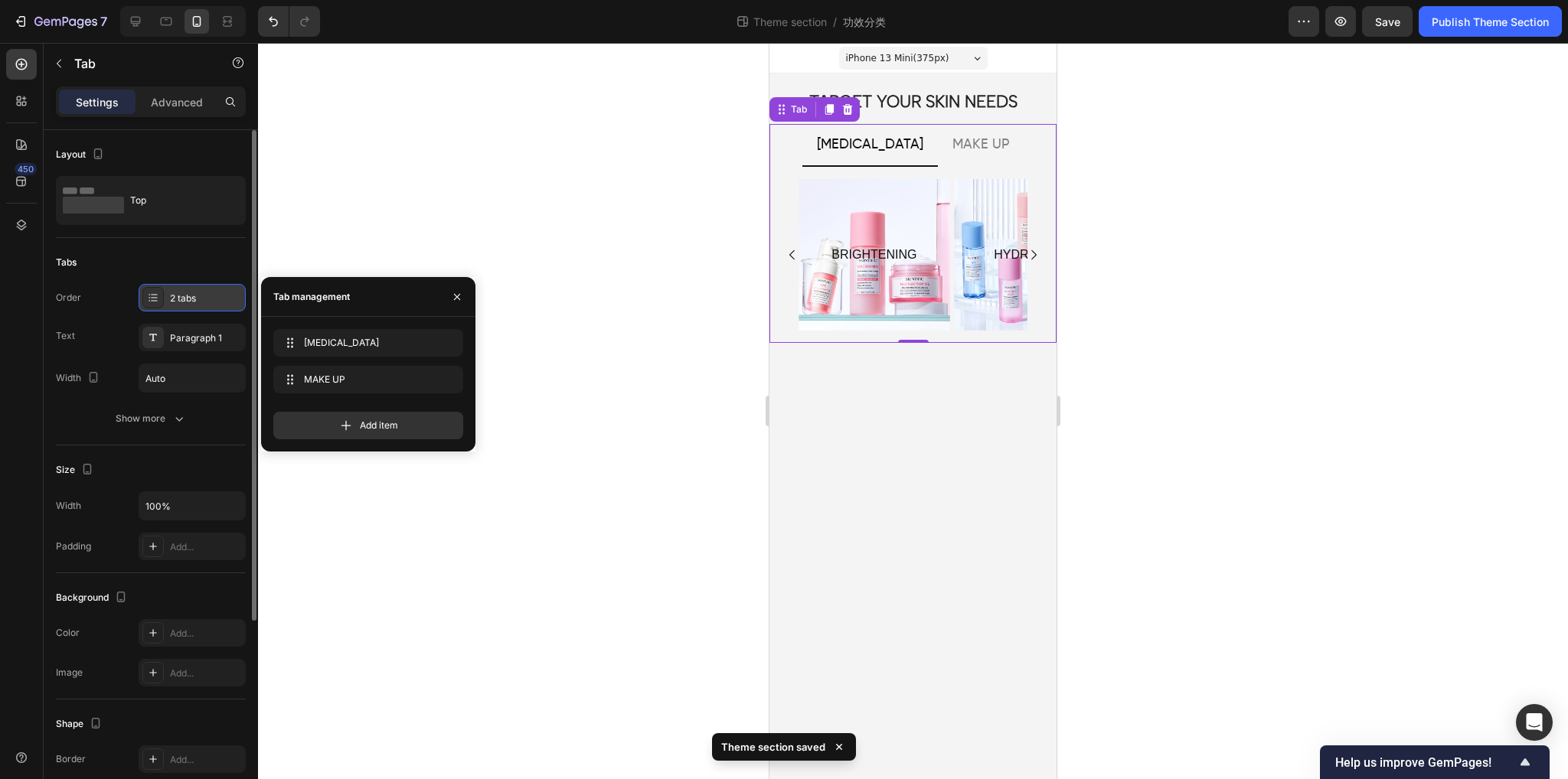
click at [152, 298] on icon at bounding box center [153, 297] width 12 height 12
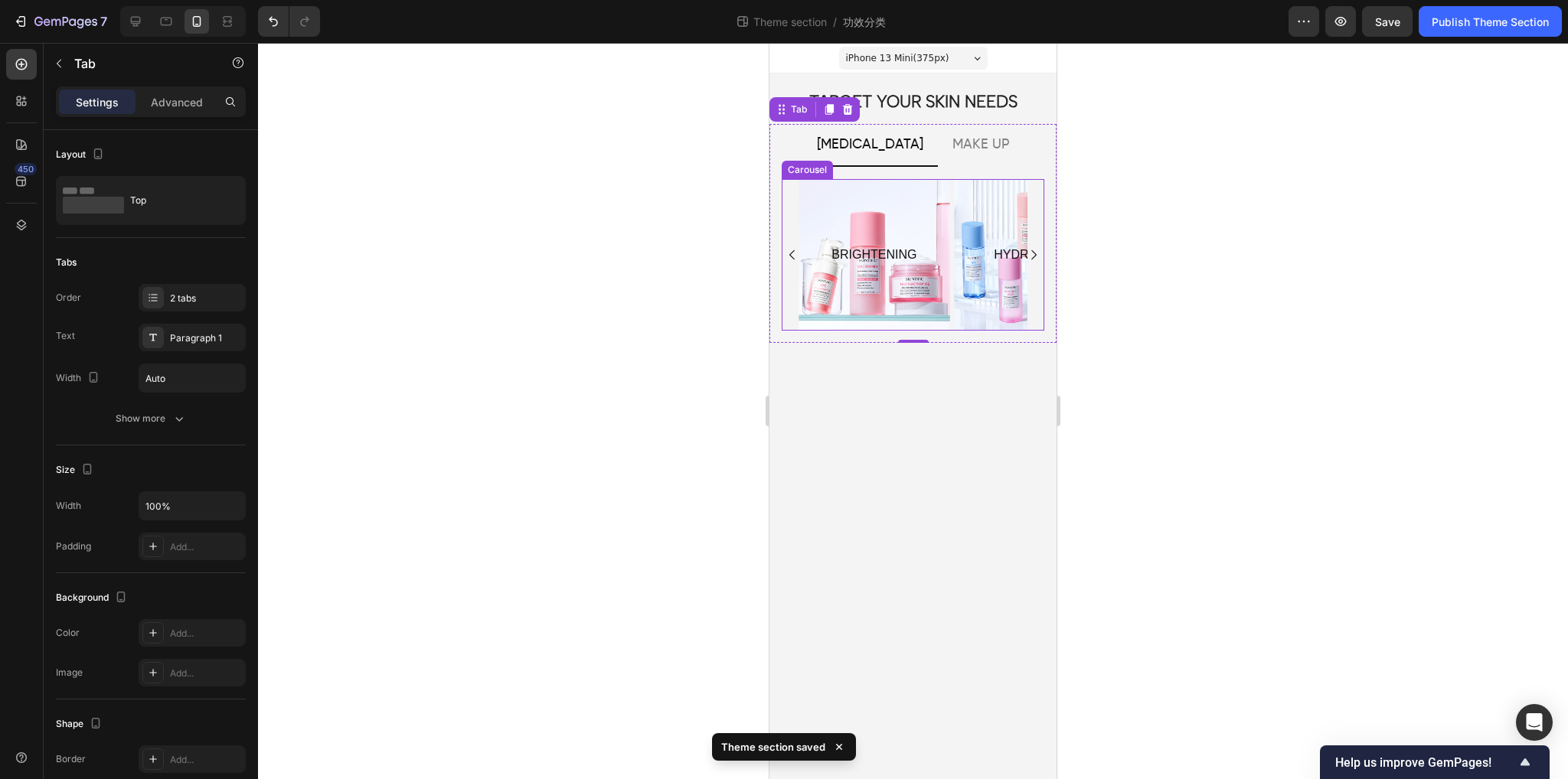
click at [790, 315] on div "BARRIER REPAIRING Text Block Hero Banner BRIGHTENING Text Block Hero Banner HYD…" at bounding box center [914, 254] width 263 height 152
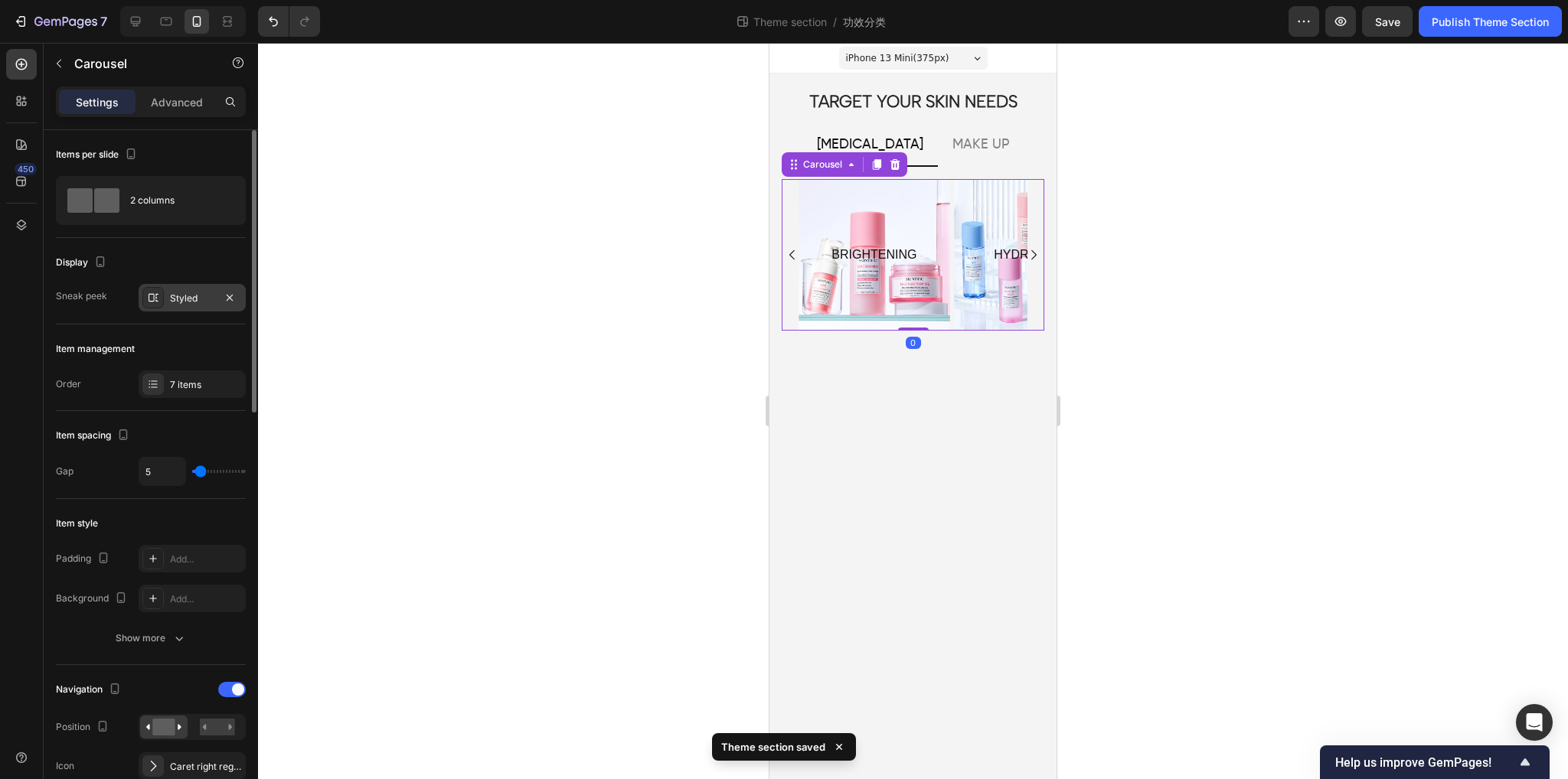
click at [184, 296] on div "Styled" at bounding box center [192, 298] width 45 height 14
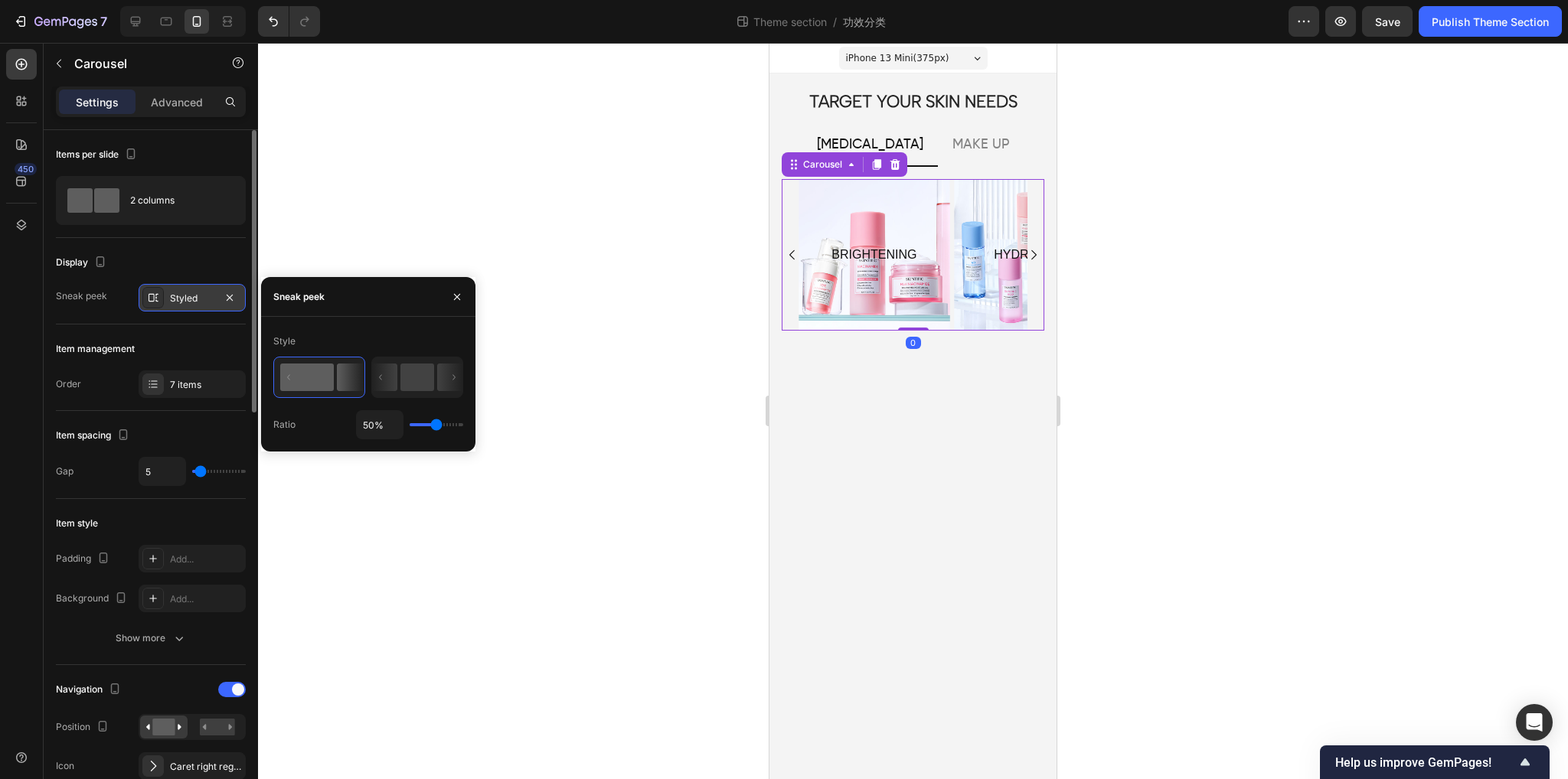
click at [184, 296] on div "Styled" at bounding box center [192, 298] width 45 height 14
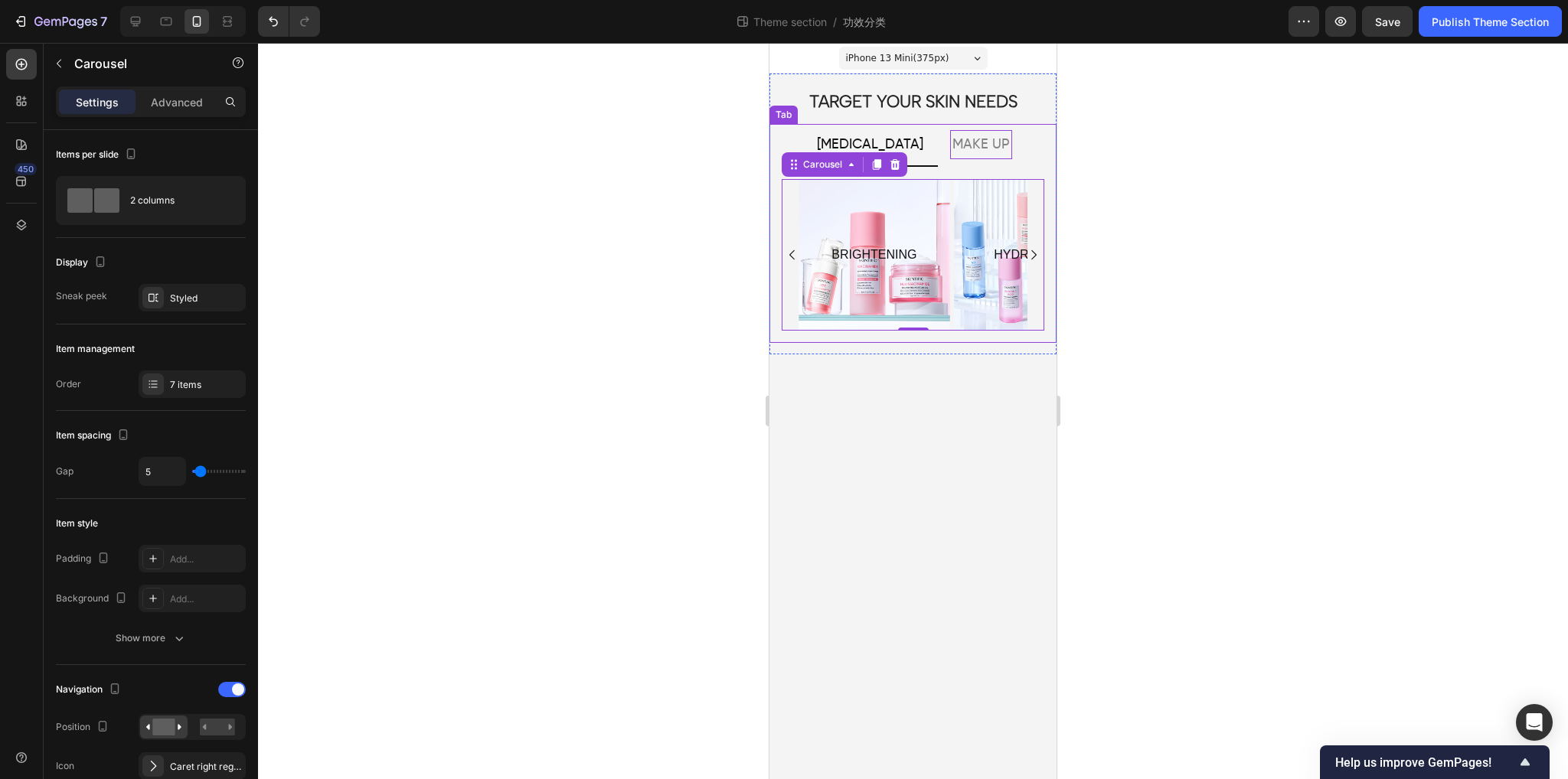
click at [963, 130] on div "MAKE UP" at bounding box center [981, 144] width 62 height 29
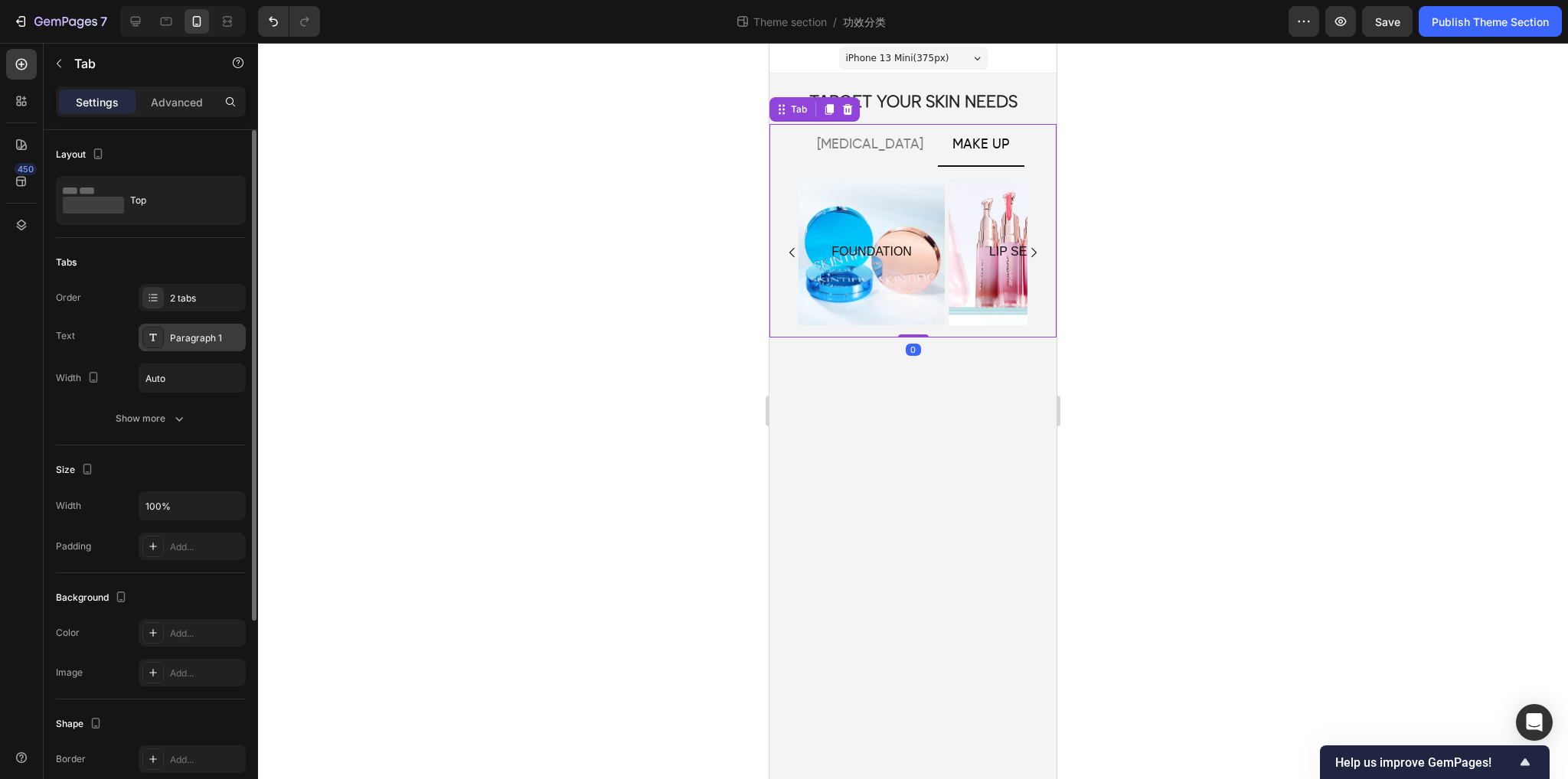
click at [174, 333] on div "Paragraph 1" at bounding box center [205, 338] width 72 height 14
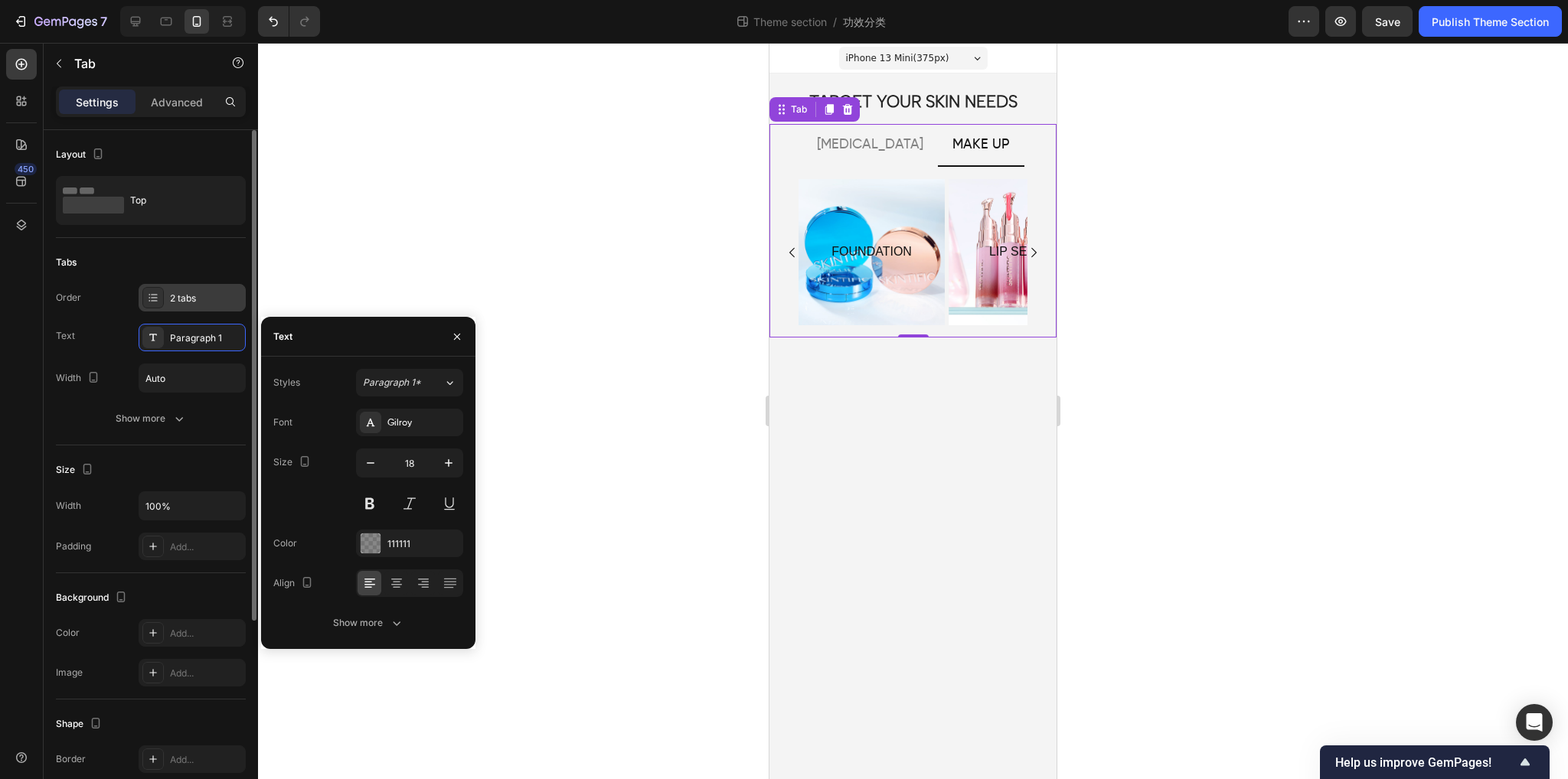
click at [185, 302] on div "2 tabs" at bounding box center [205, 298] width 72 height 14
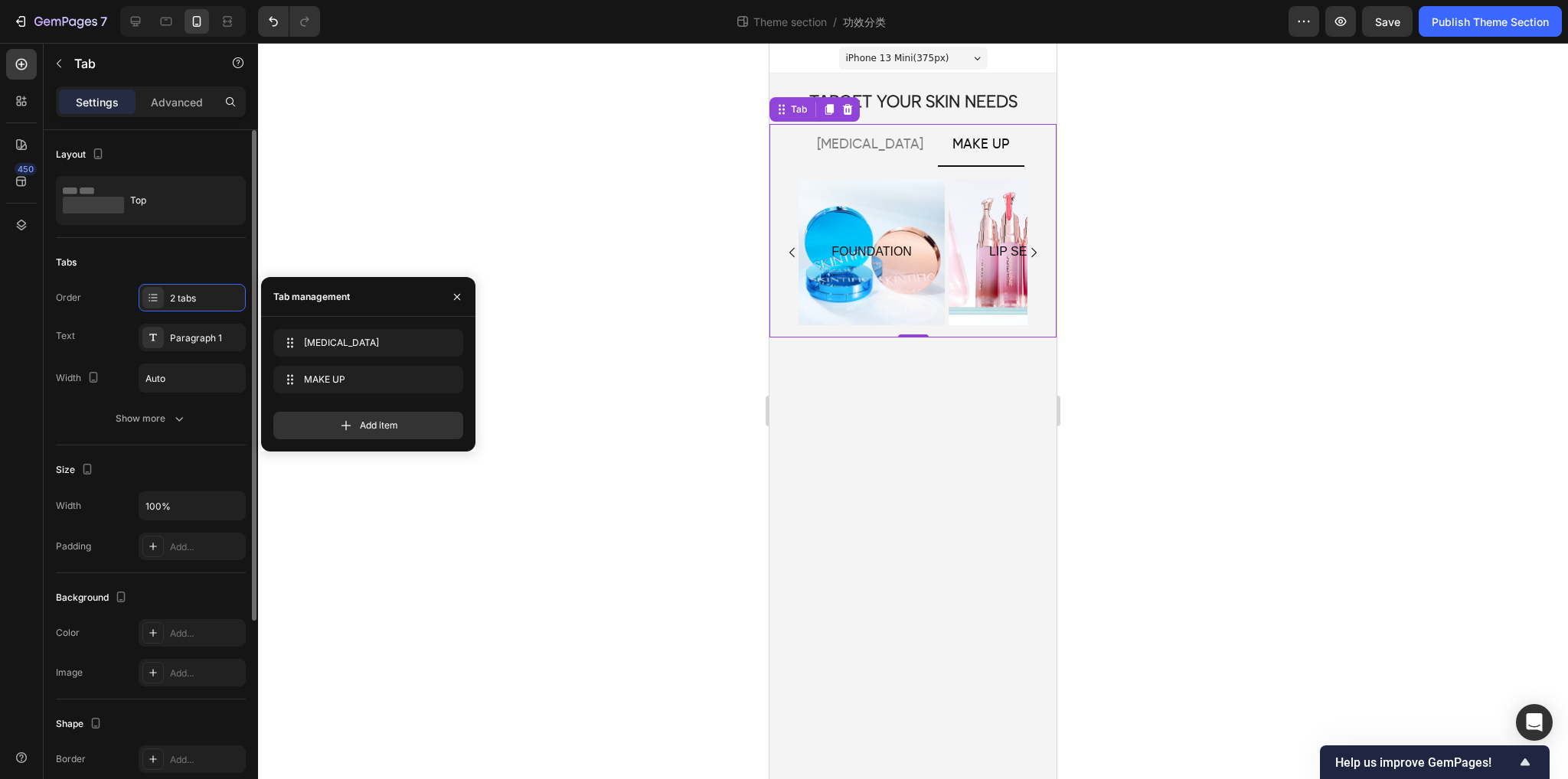
click at [216, 251] on div "Tabs" at bounding box center [151, 263] width 190 height 24
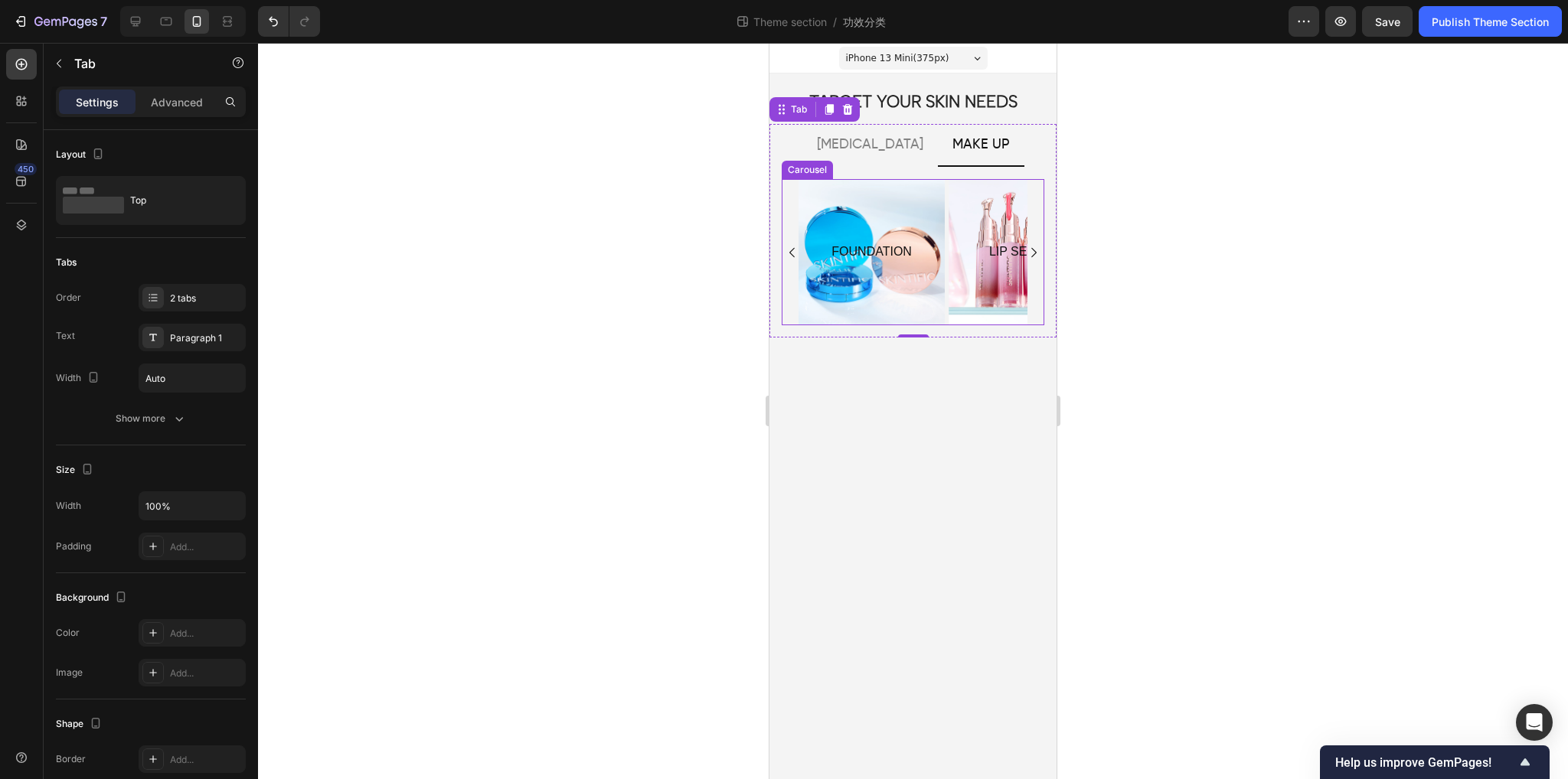
click at [793, 285] on div "FOUNDATION Text Block Hero Banner LIP SERUM Text Block Hero Banner POWDER Text …" at bounding box center [914, 252] width 263 height 146
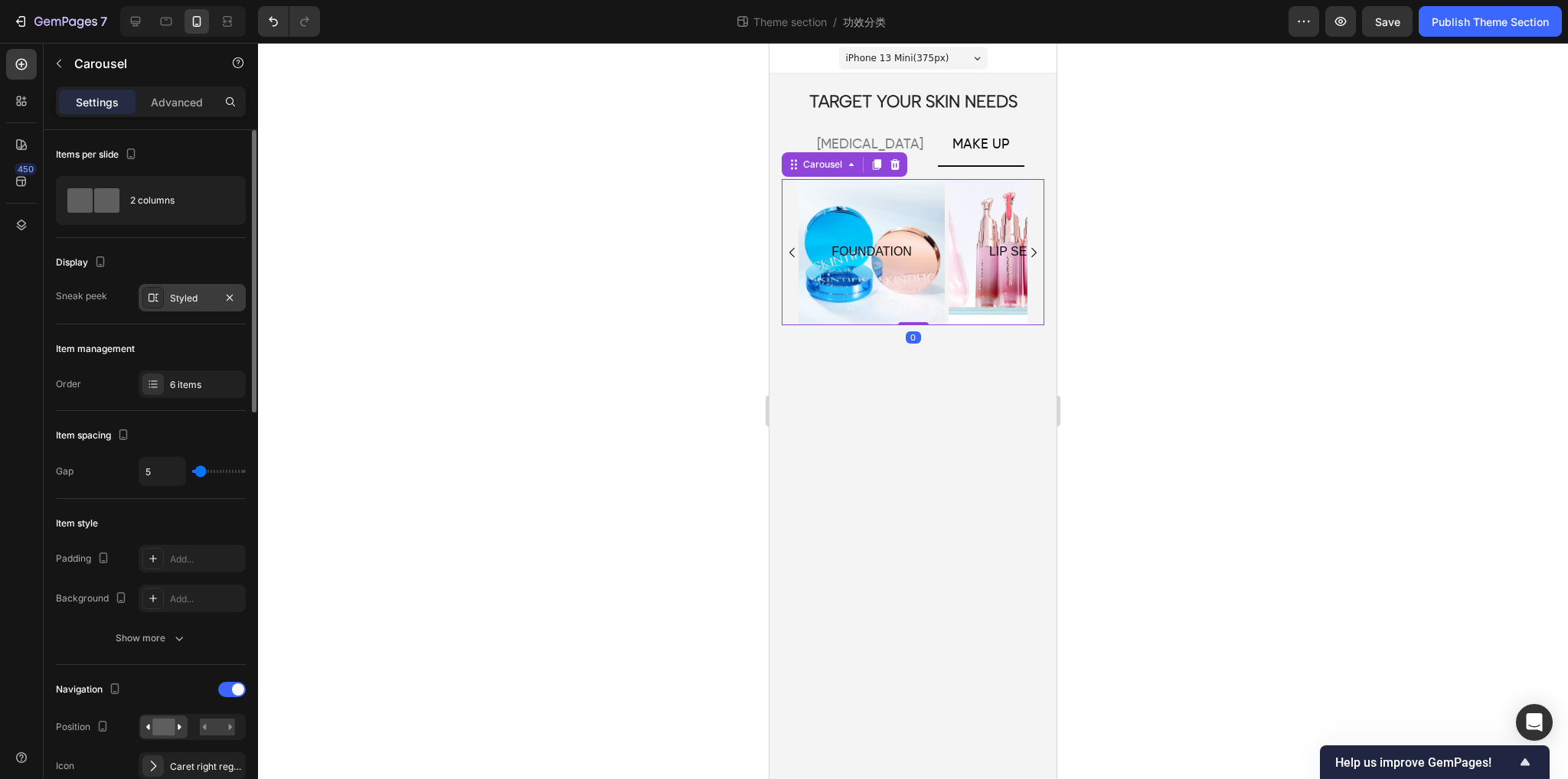
click at [172, 292] on div "Styled" at bounding box center [192, 298] width 45 height 14
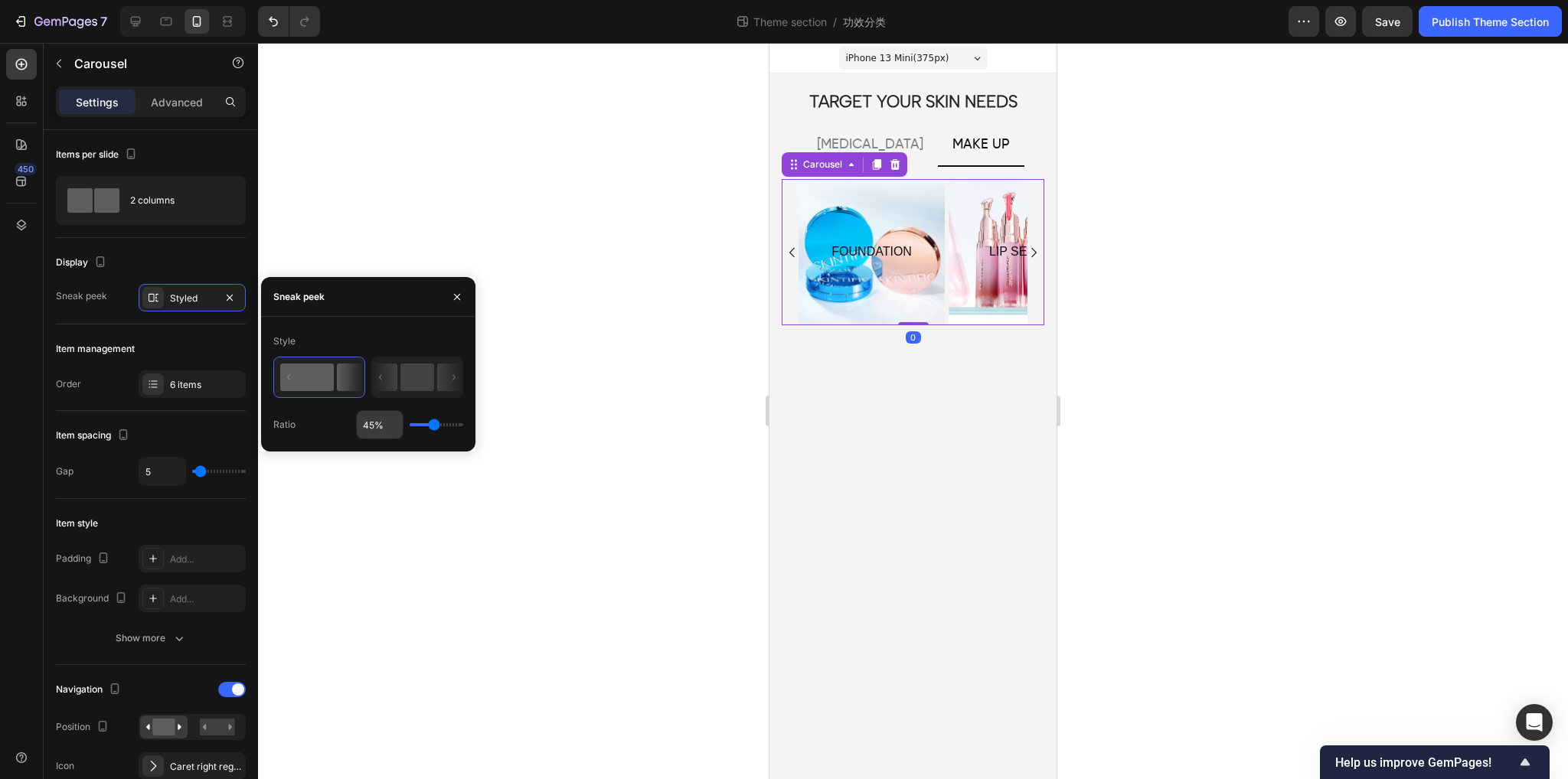
click at [371, 418] on input "45%" at bounding box center [379, 425] width 46 height 28
type input "5%"
type input "5"
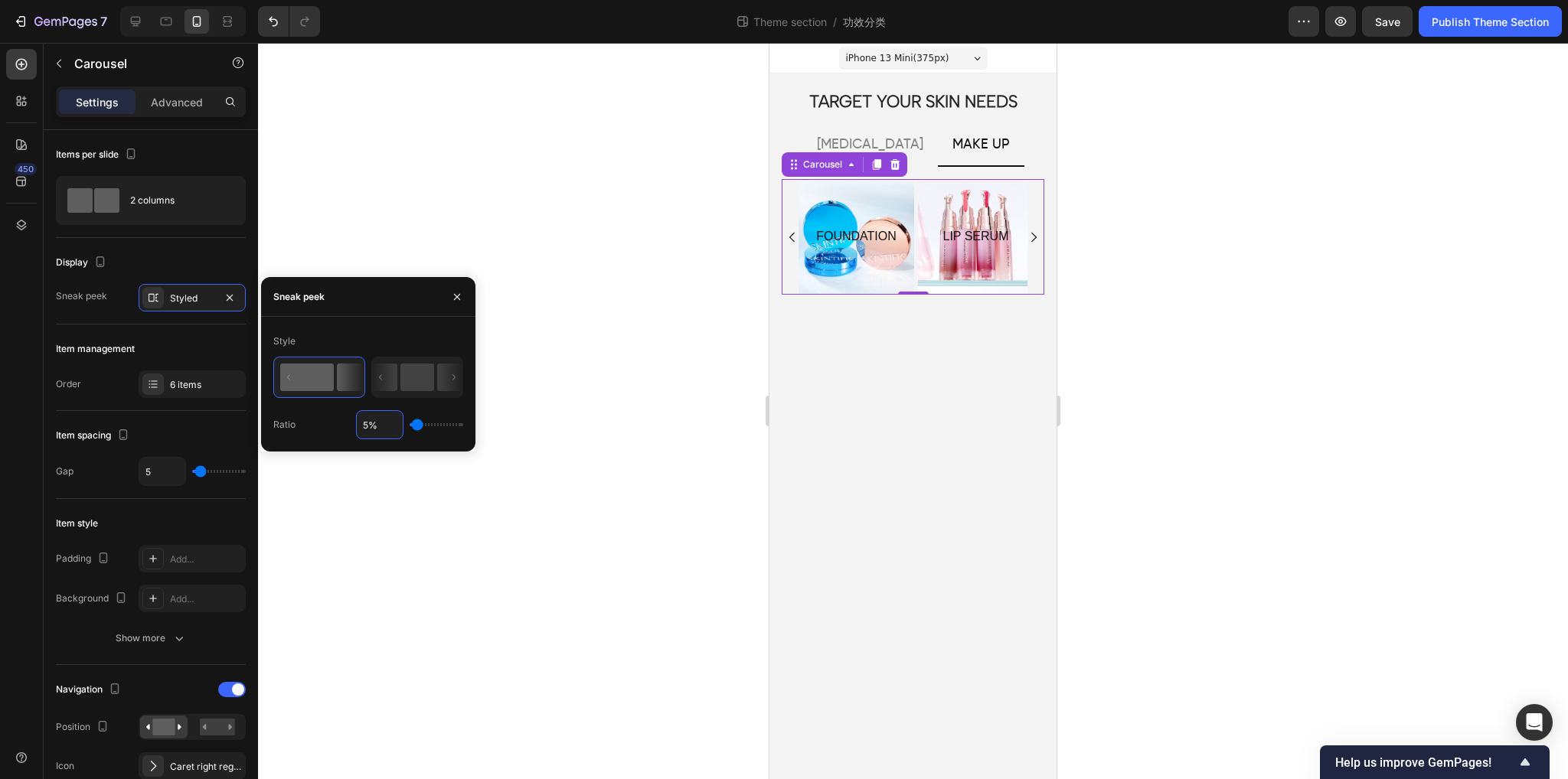
type input "50%"
type input "50"
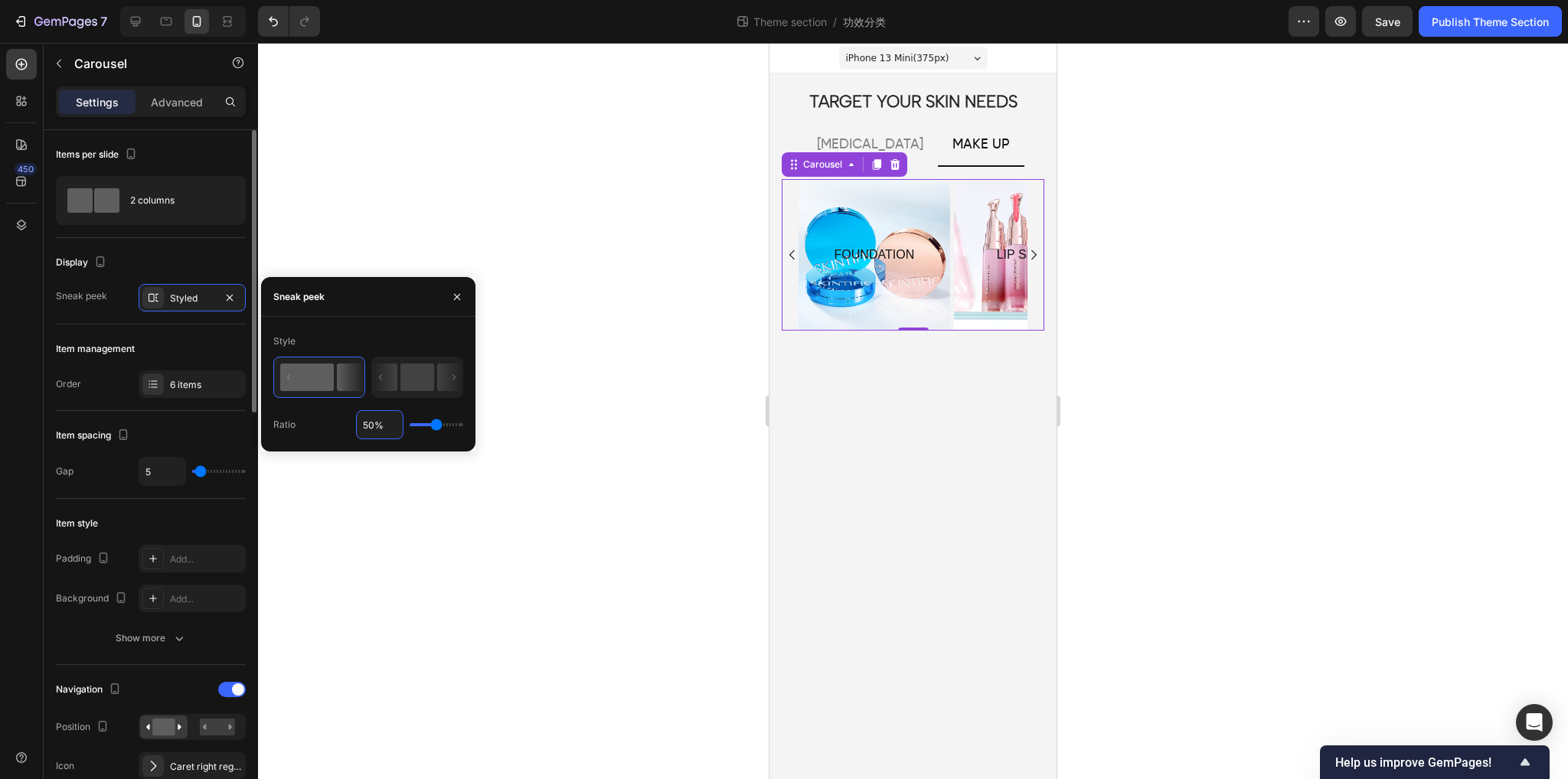
click at [231, 256] on div "Display" at bounding box center [151, 263] width 190 height 24
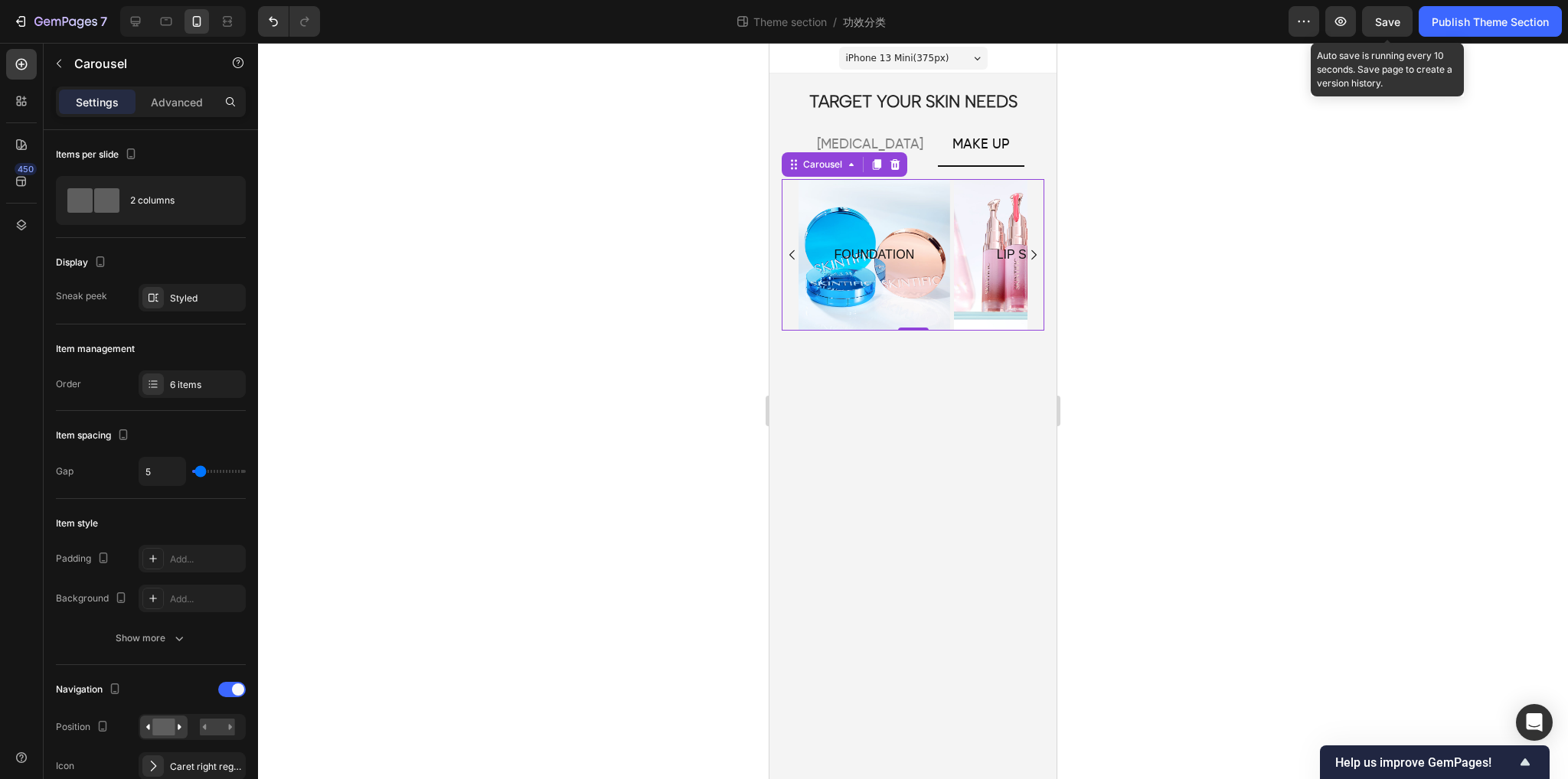
click at [1387, 16] on span "Save" at bounding box center [1387, 21] width 25 height 13
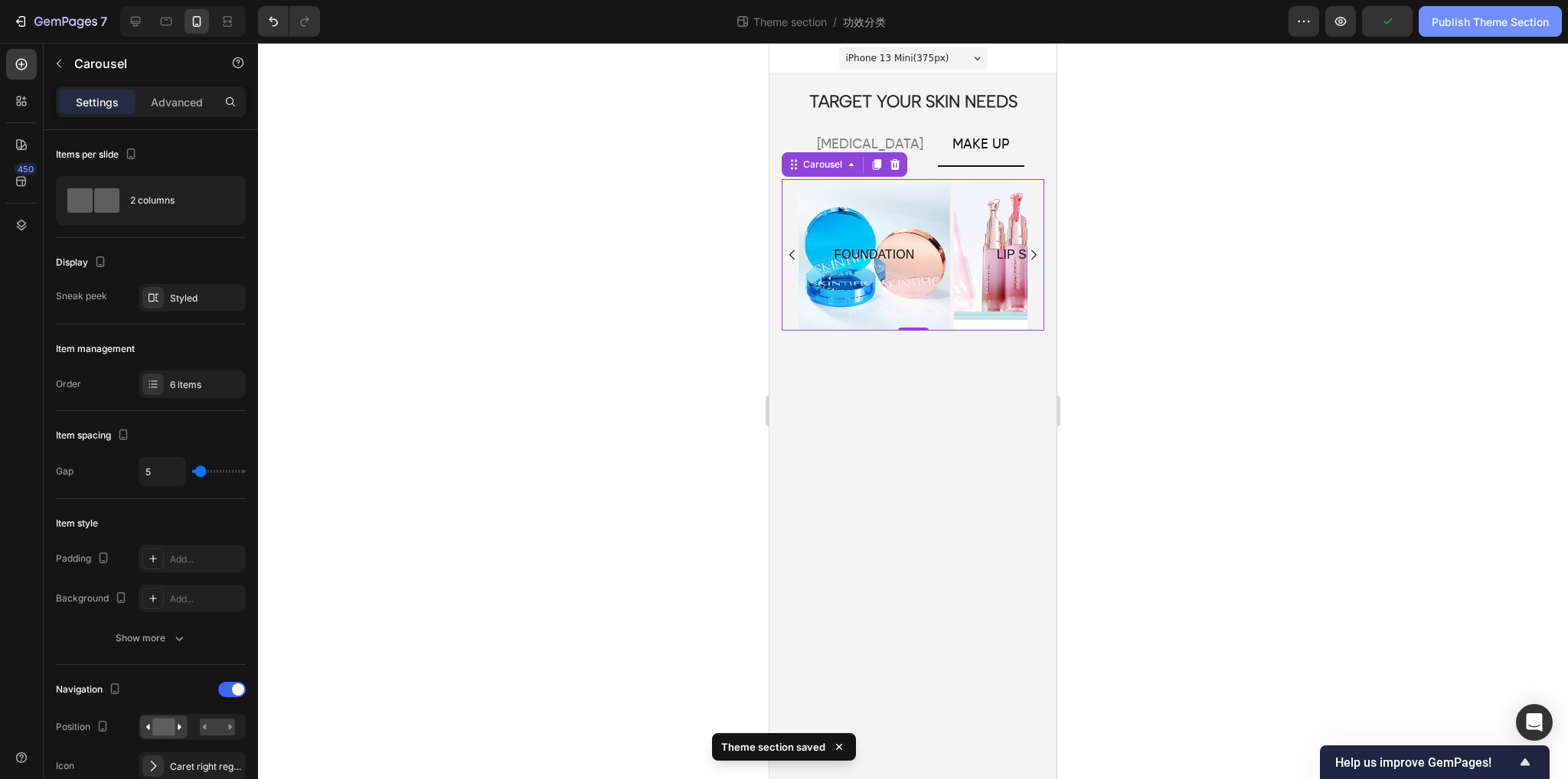
click at [1470, 20] on div "Publish Theme Section" at bounding box center [1491, 21] width 117 height 16
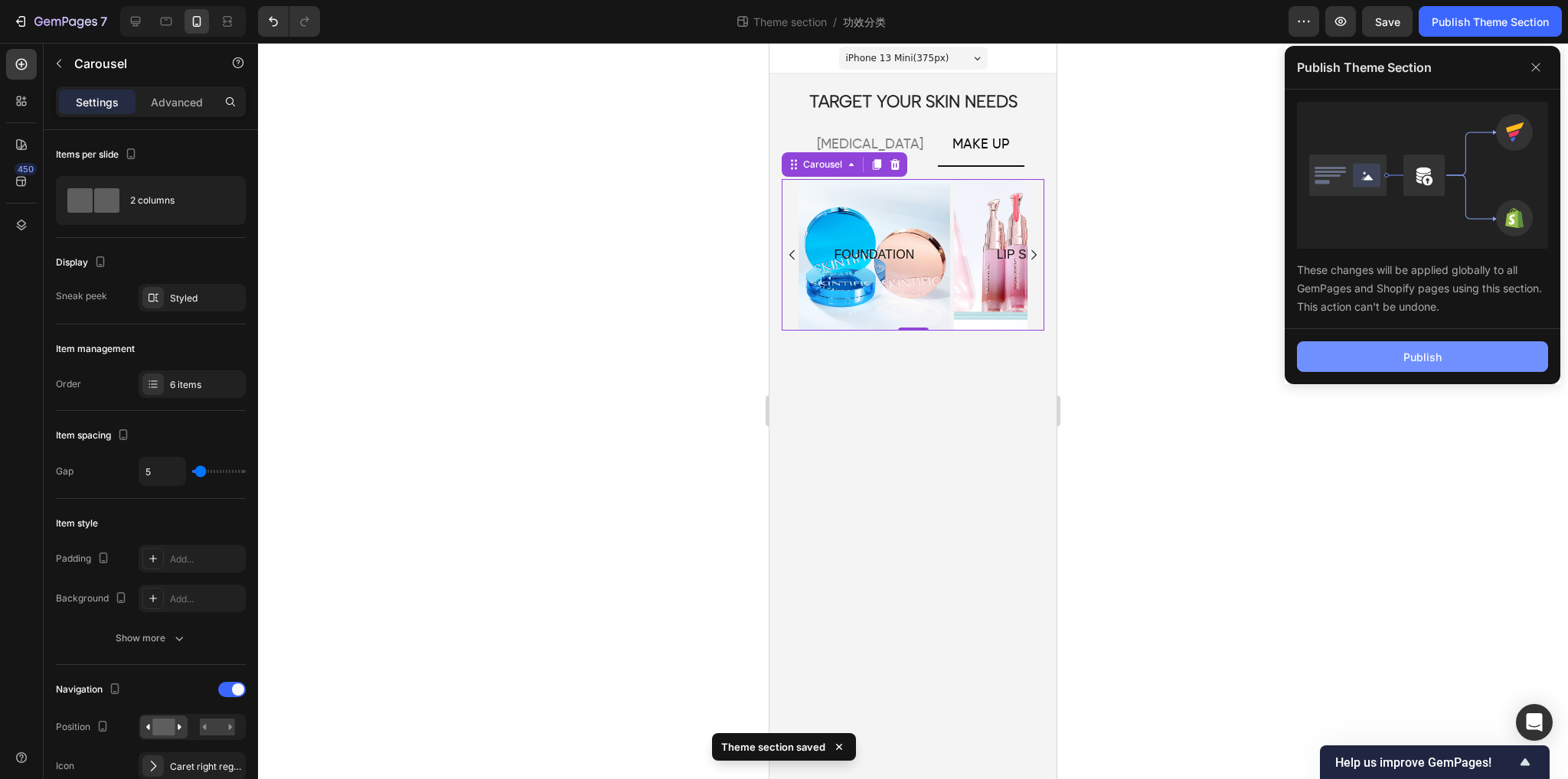
click at [1410, 362] on div "Publish" at bounding box center [1423, 357] width 38 height 16
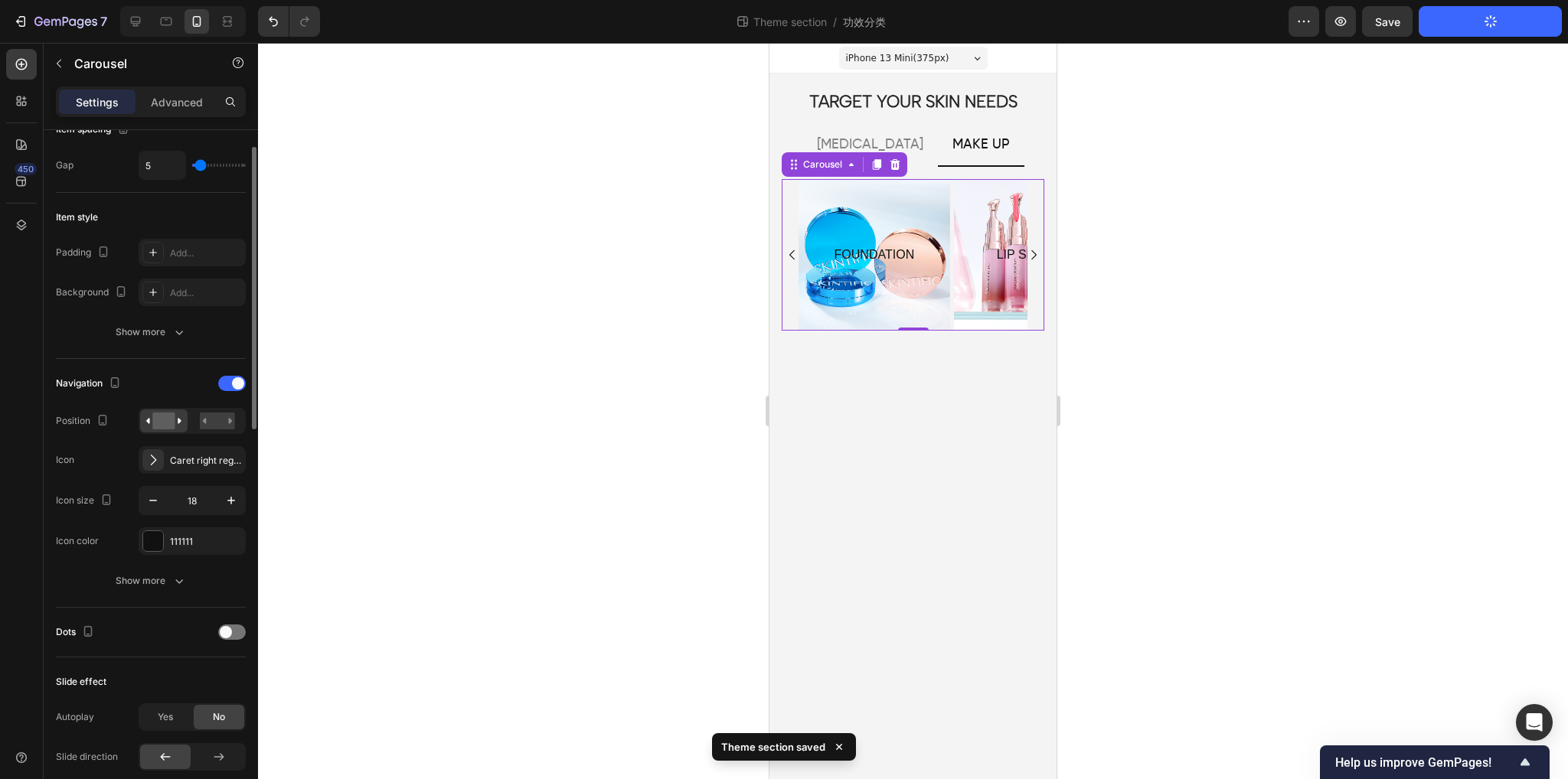
scroll to position [383, 0]
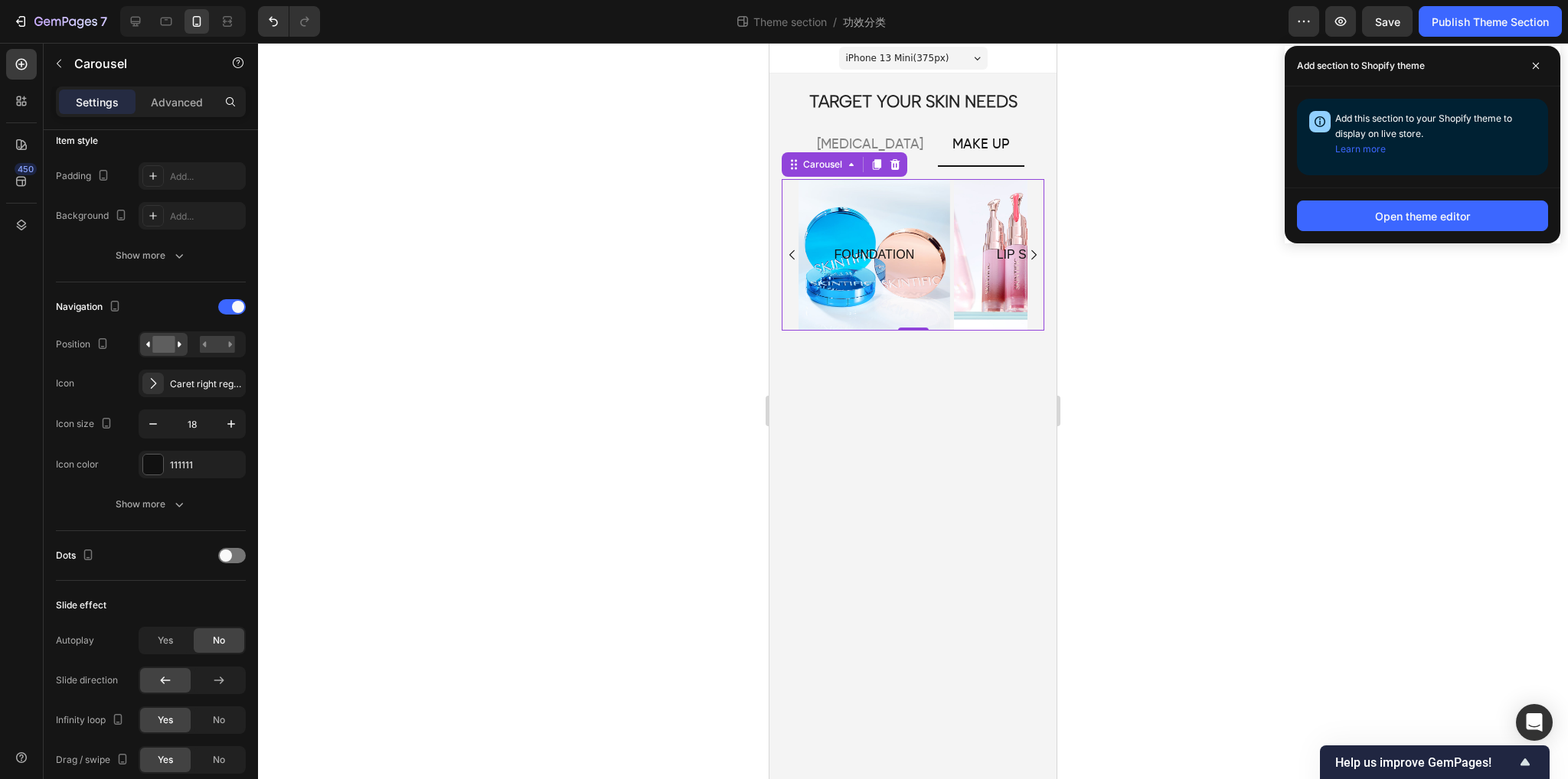
drag, startPoint x: 1545, startPoint y: 67, endPoint x: 1462, endPoint y: 88, distance: 85.6
click at [1544, 67] on span at bounding box center [1536, 66] width 24 height 24
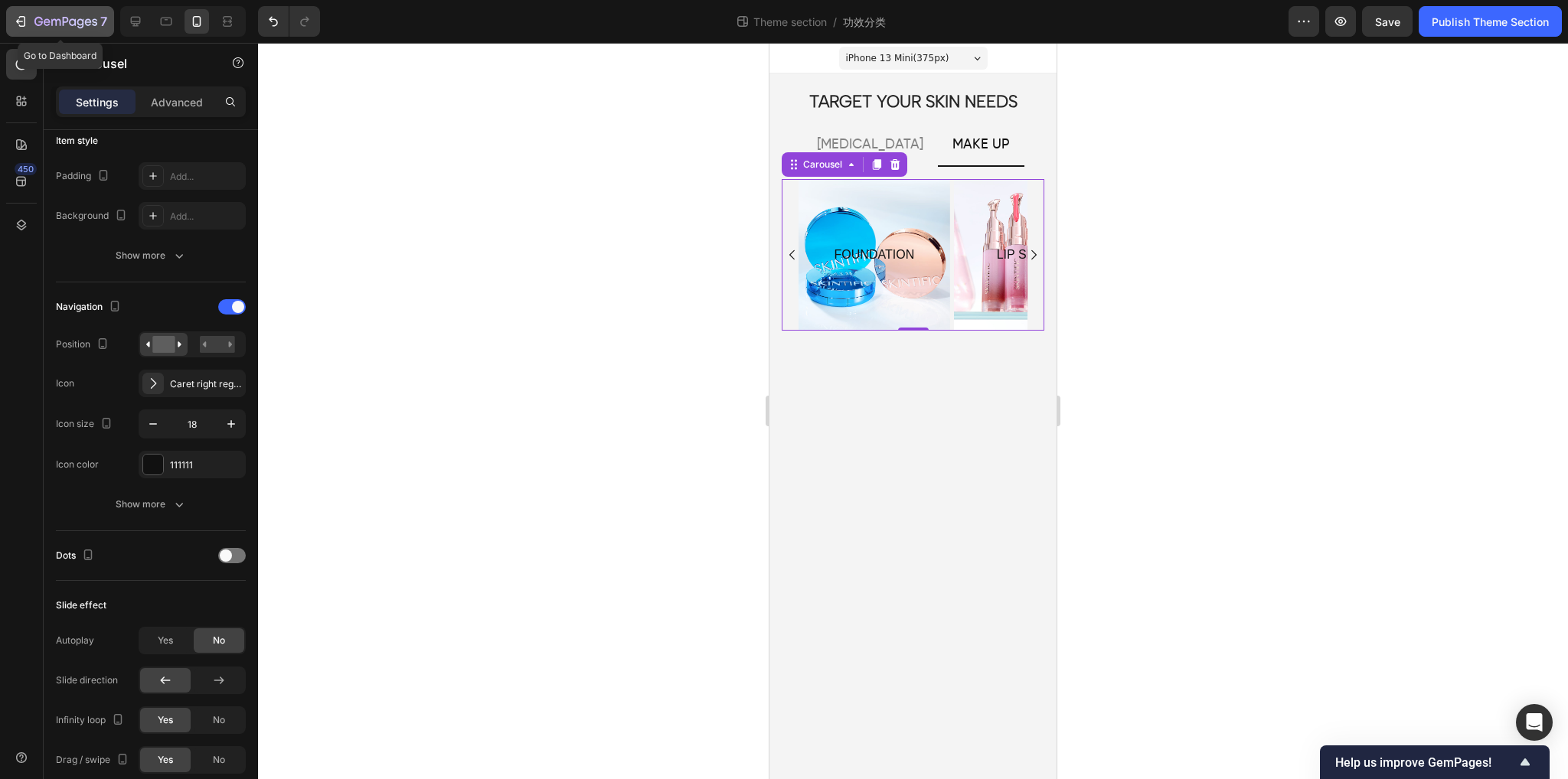
click at [36, 25] on icon "button" at bounding box center [65, 22] width 62 height 13
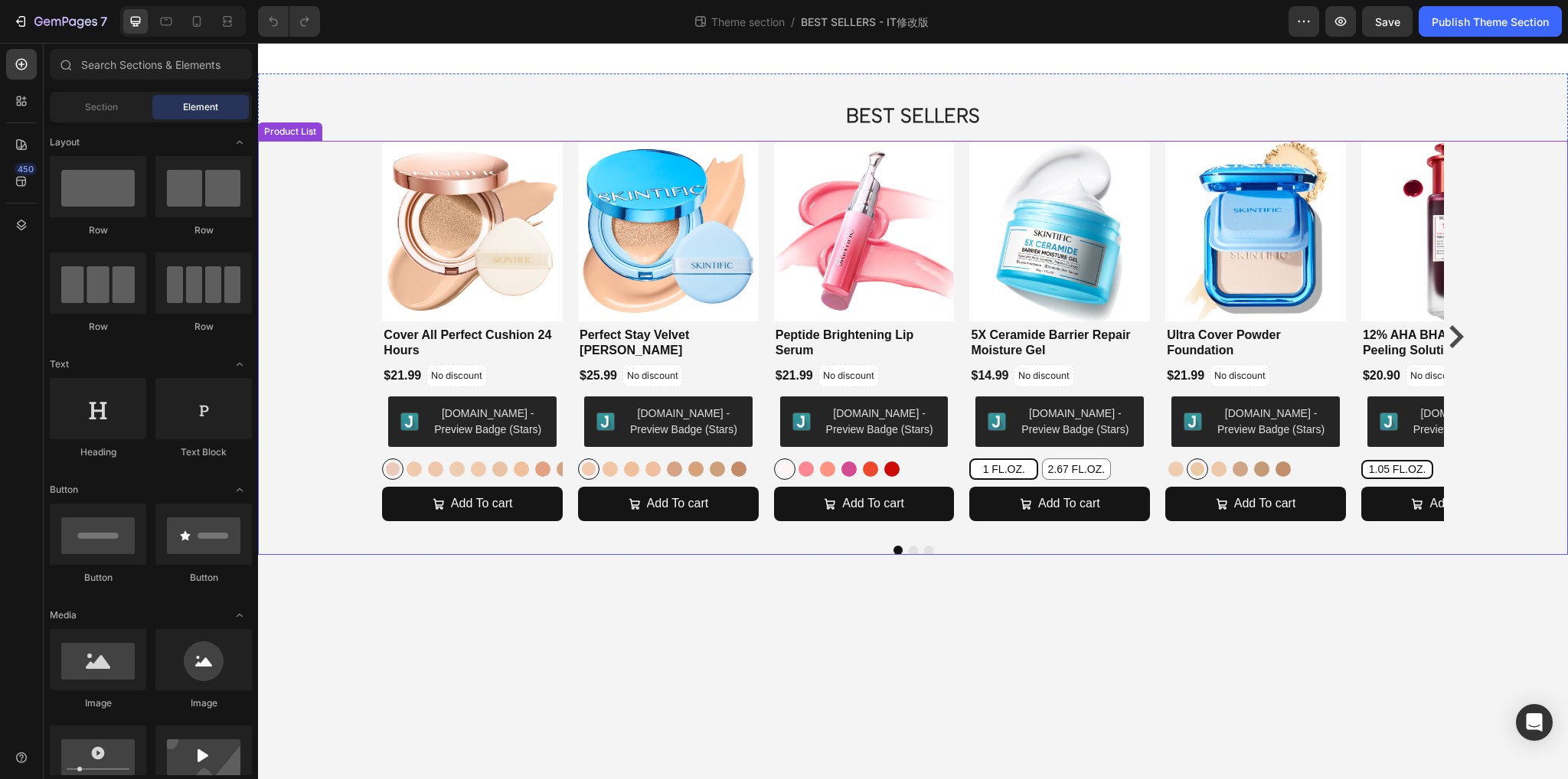
click at [1458, 356] on div "Product Images Cover All Perfect Cushion 24 Hours Product Title $21.99 Product …" at bounding box center [913, 336] width 1113 height 392
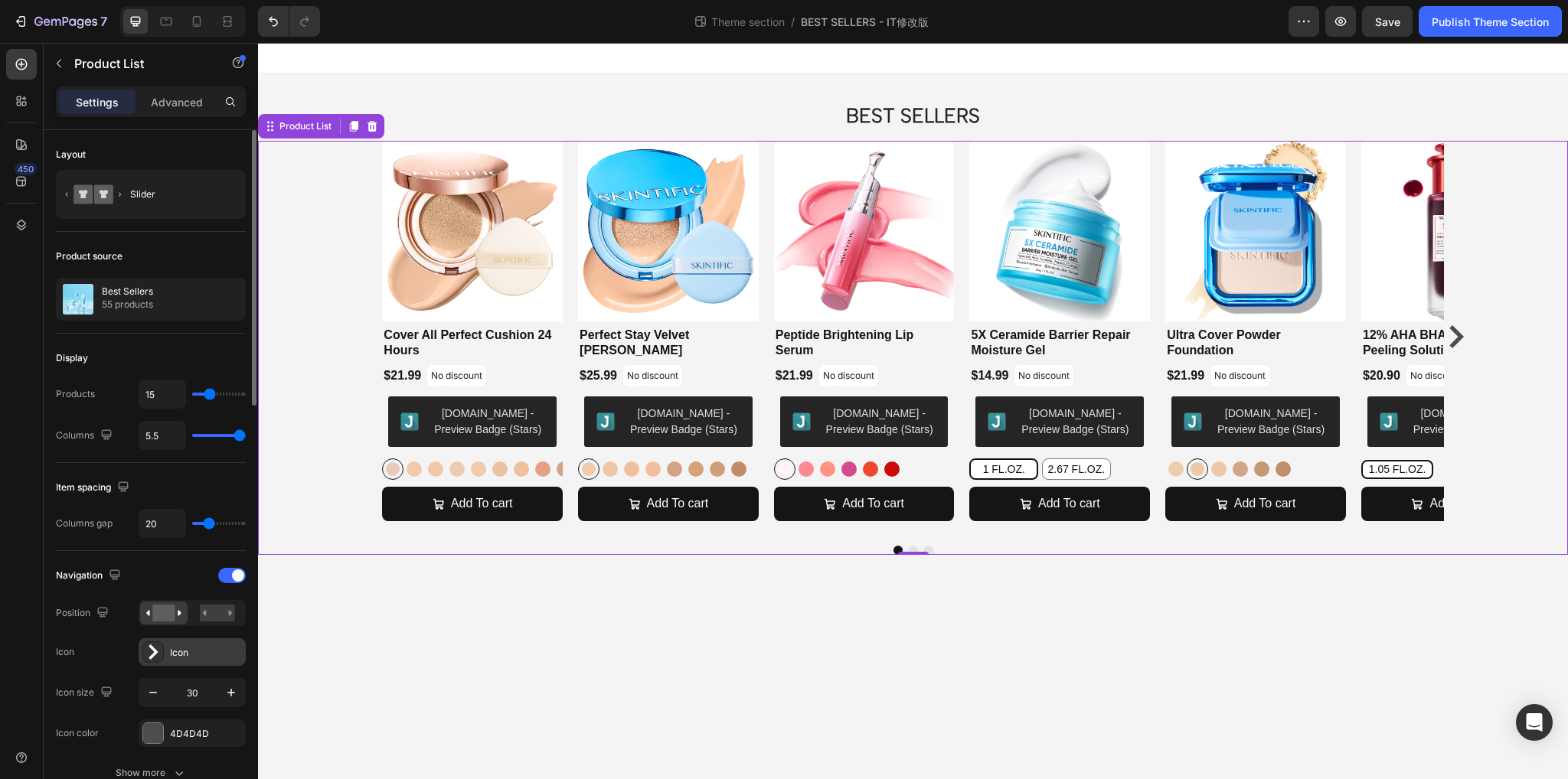
click at [154, 650] on icon at bounding box center [153, 652] width 10 height 15
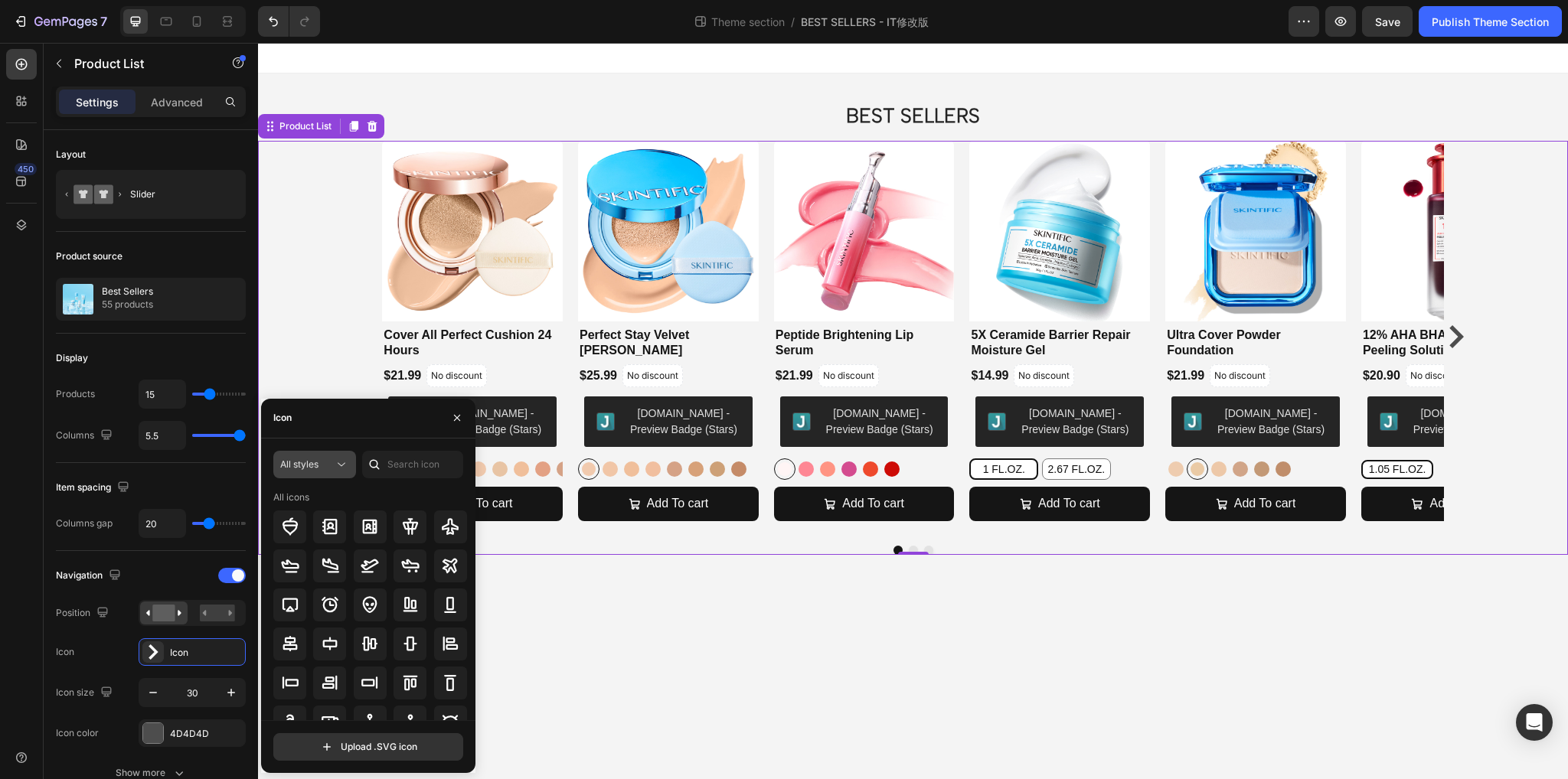
click at [327, 465] on div "All styles" at bounding box center [308, 464] width 54 height 14
click at [391, 460] on input "text" at bounding box center [413, 465] width 101 height 28
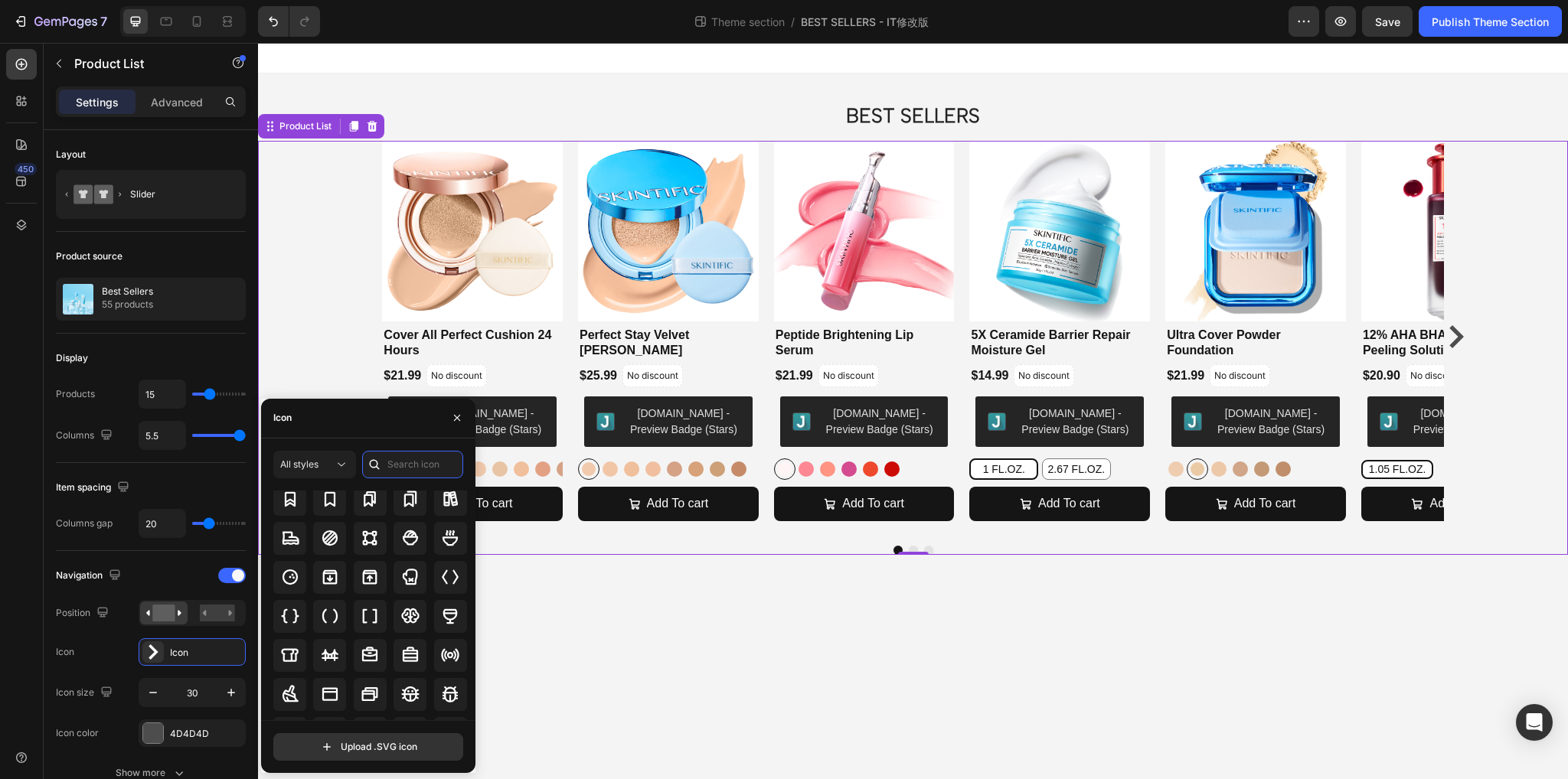
scroll to position [1485, 0]
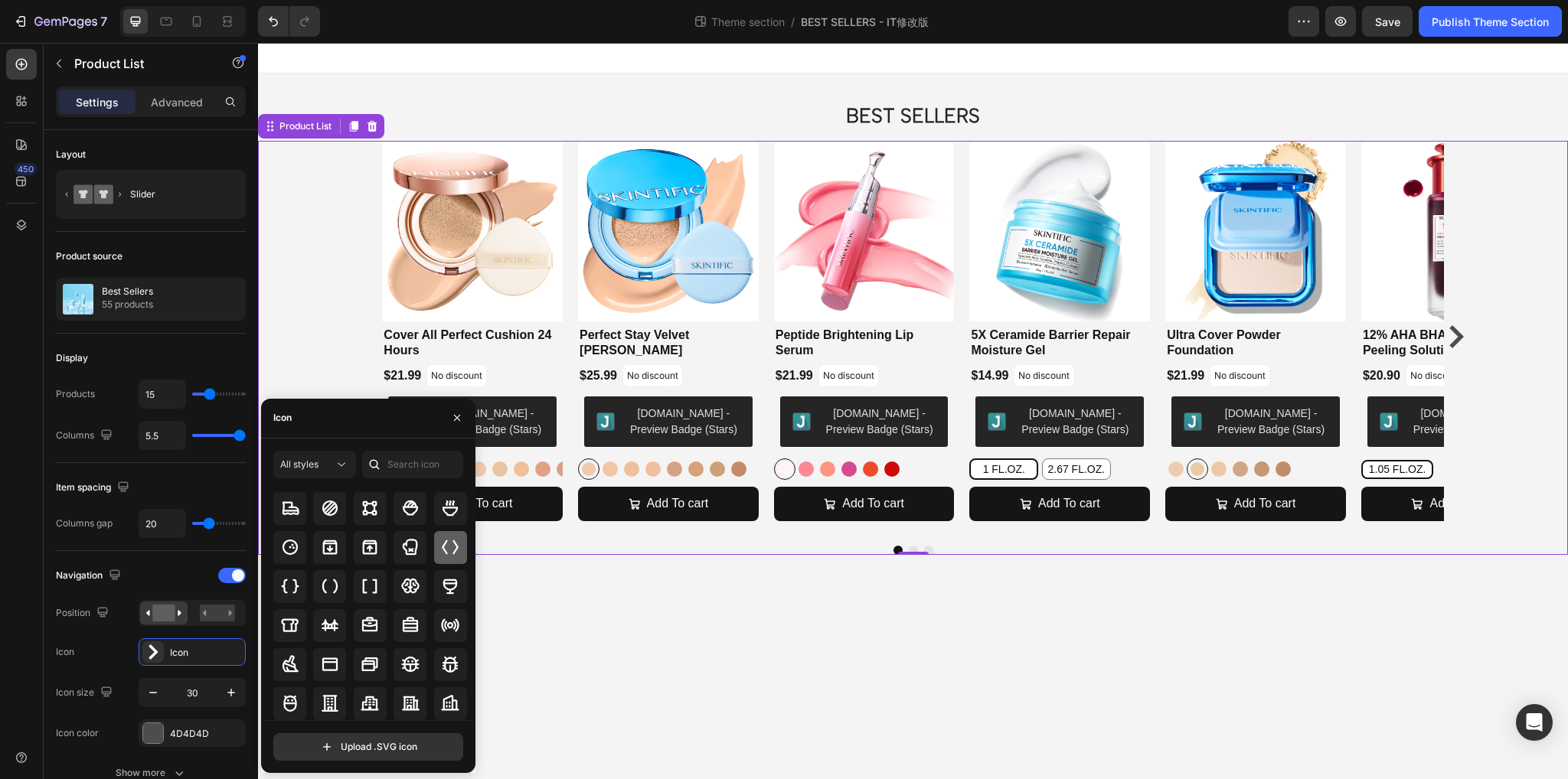
click at [444, 547] on icon at bounding box center [450, 548] width 19 height 19
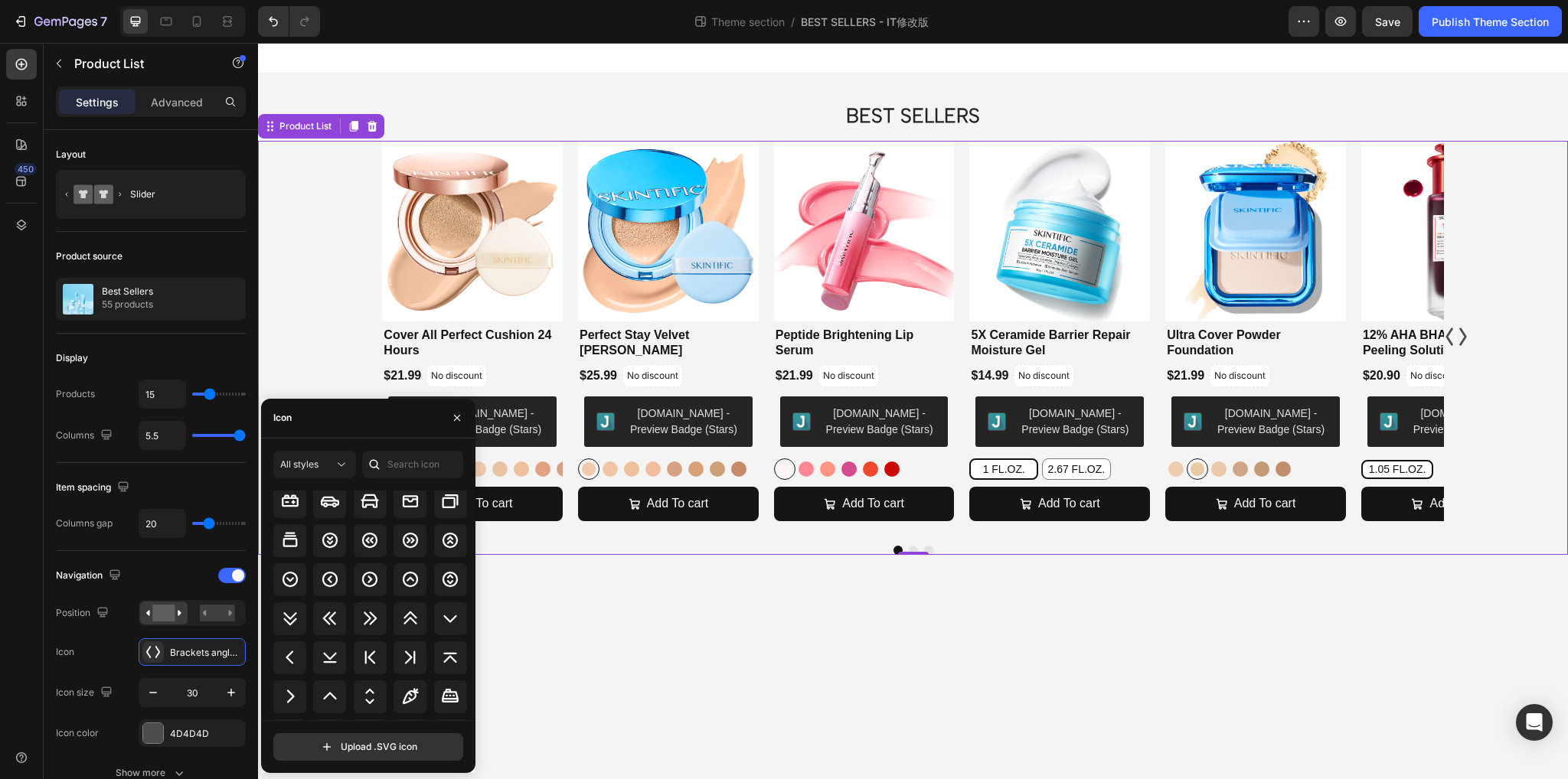
scroll to position [1890, 0]
click at [288, 655] on icon at bounding box center [290, 655] width 19 height 19
click at [97, 656] on div "Icon Caret right bold" at bounding box center [151, 652] width 190 height 28
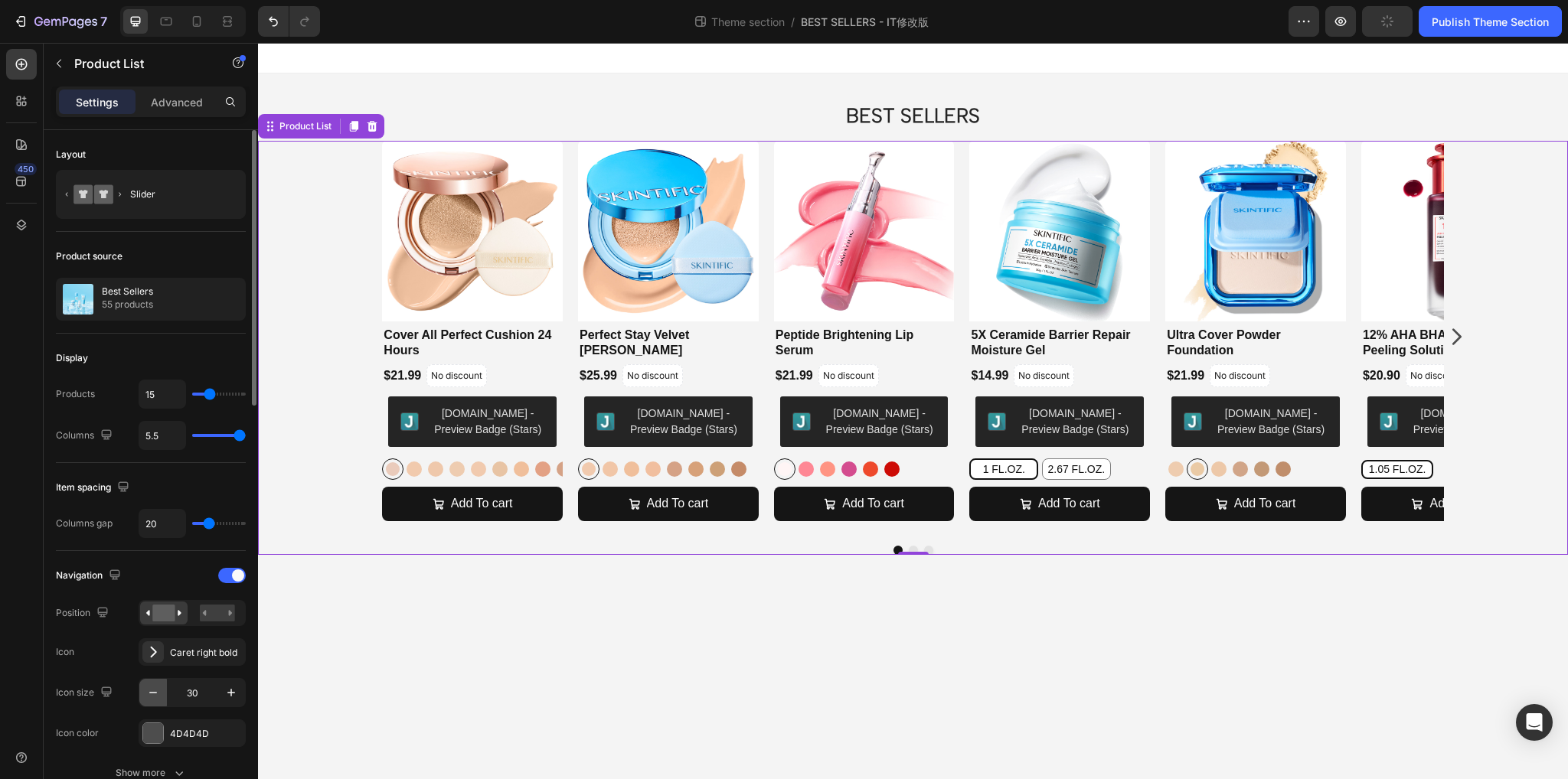
click at [144, 690] on button "button" at bounding box center [154, 693] width 28 height 28
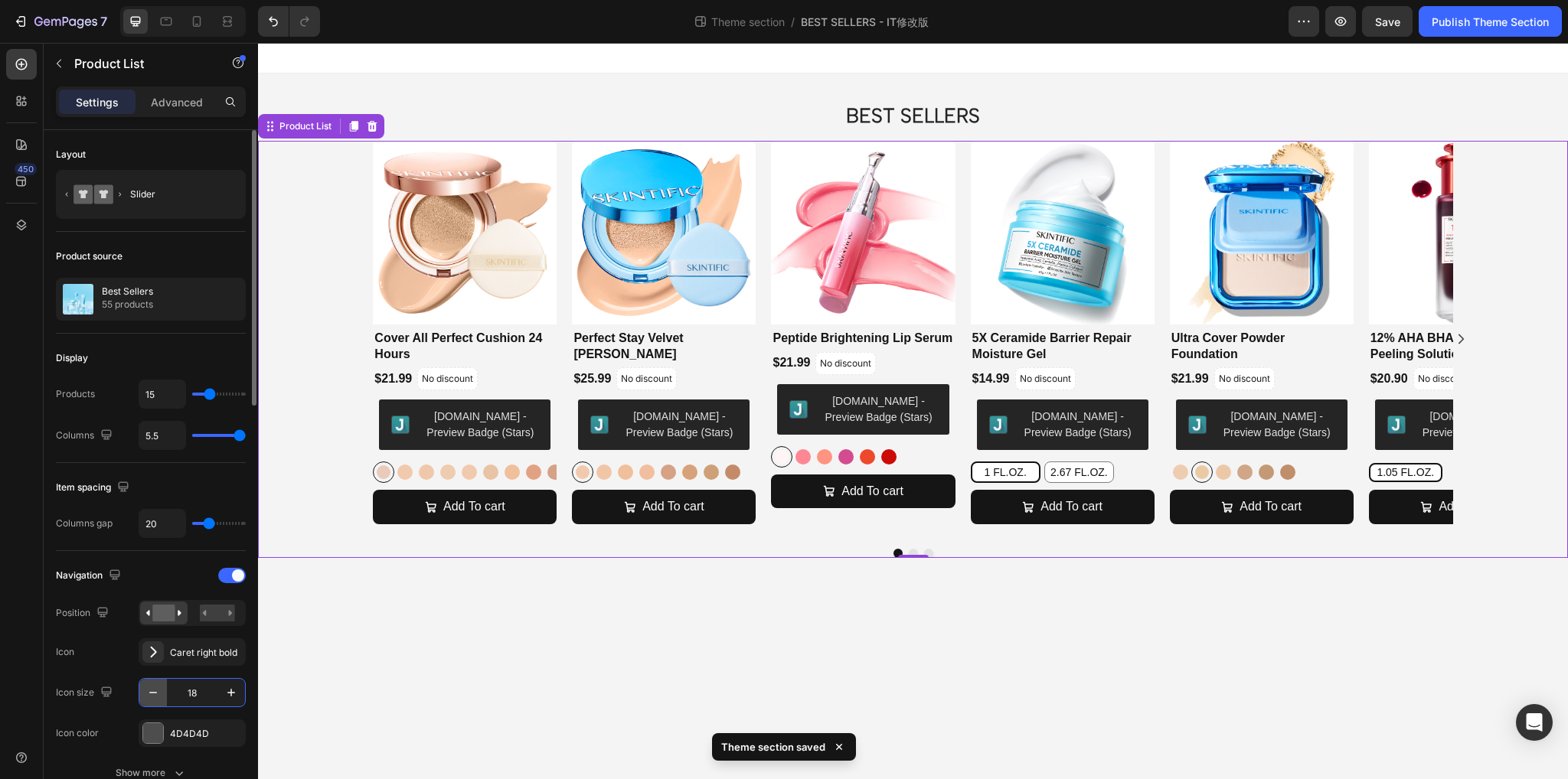
type input "1"
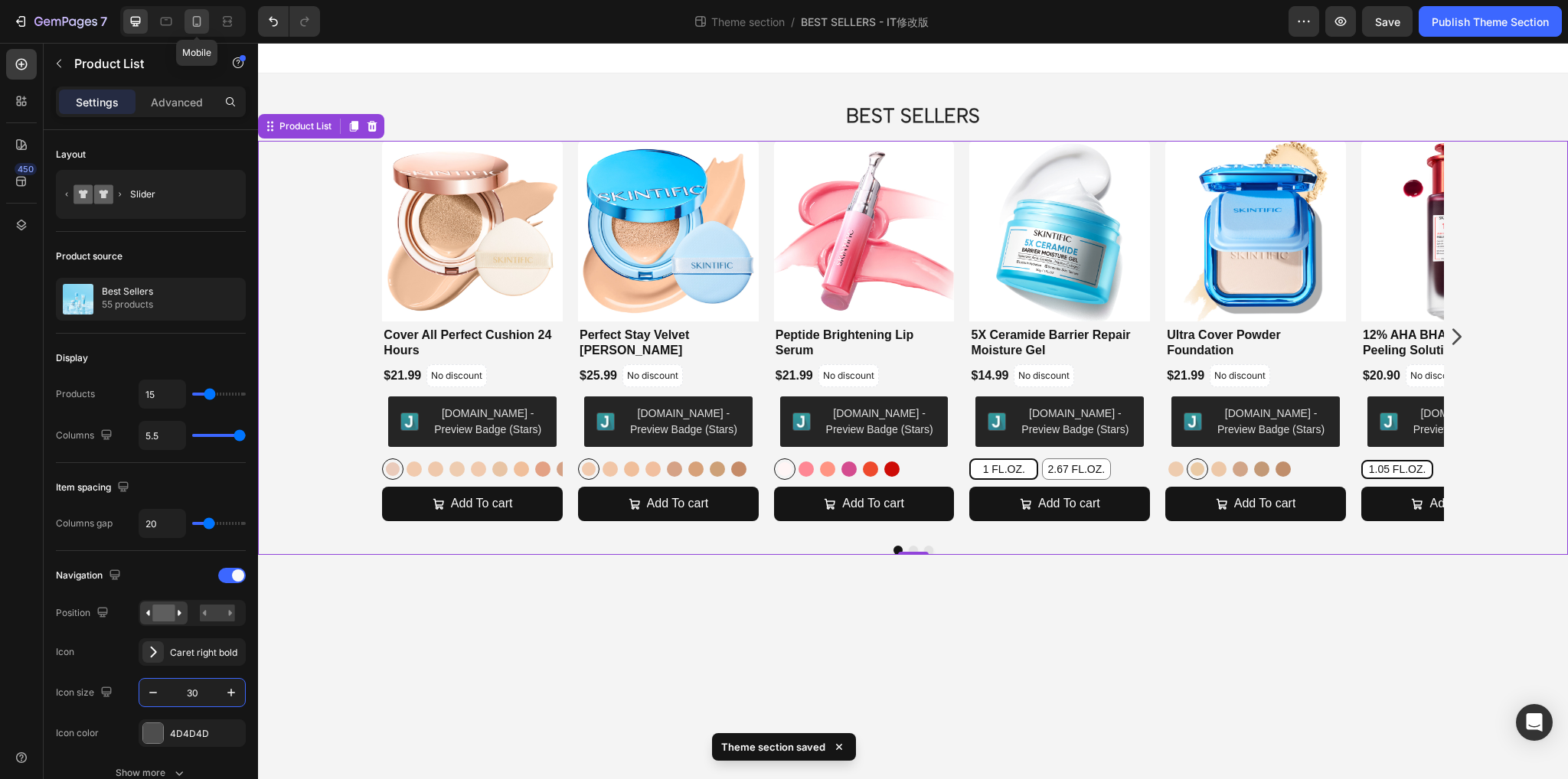
type input "30"
click at [195, 20] on icon at bounding box center [197, 21] width 15 height 15
type input "2.4"
type input "2"
type input "4"
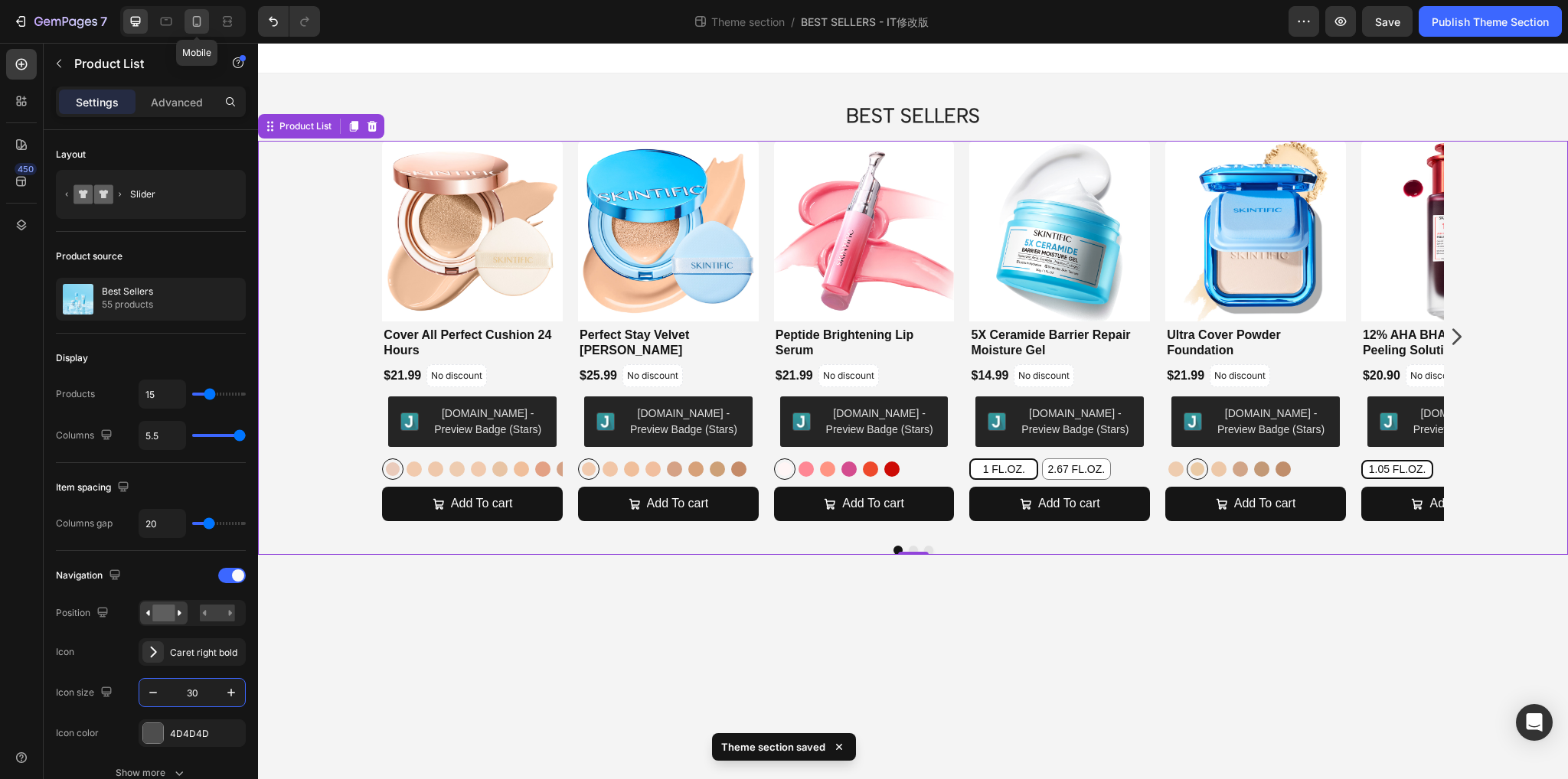
type input "4"
type input "16"
type input "95%"
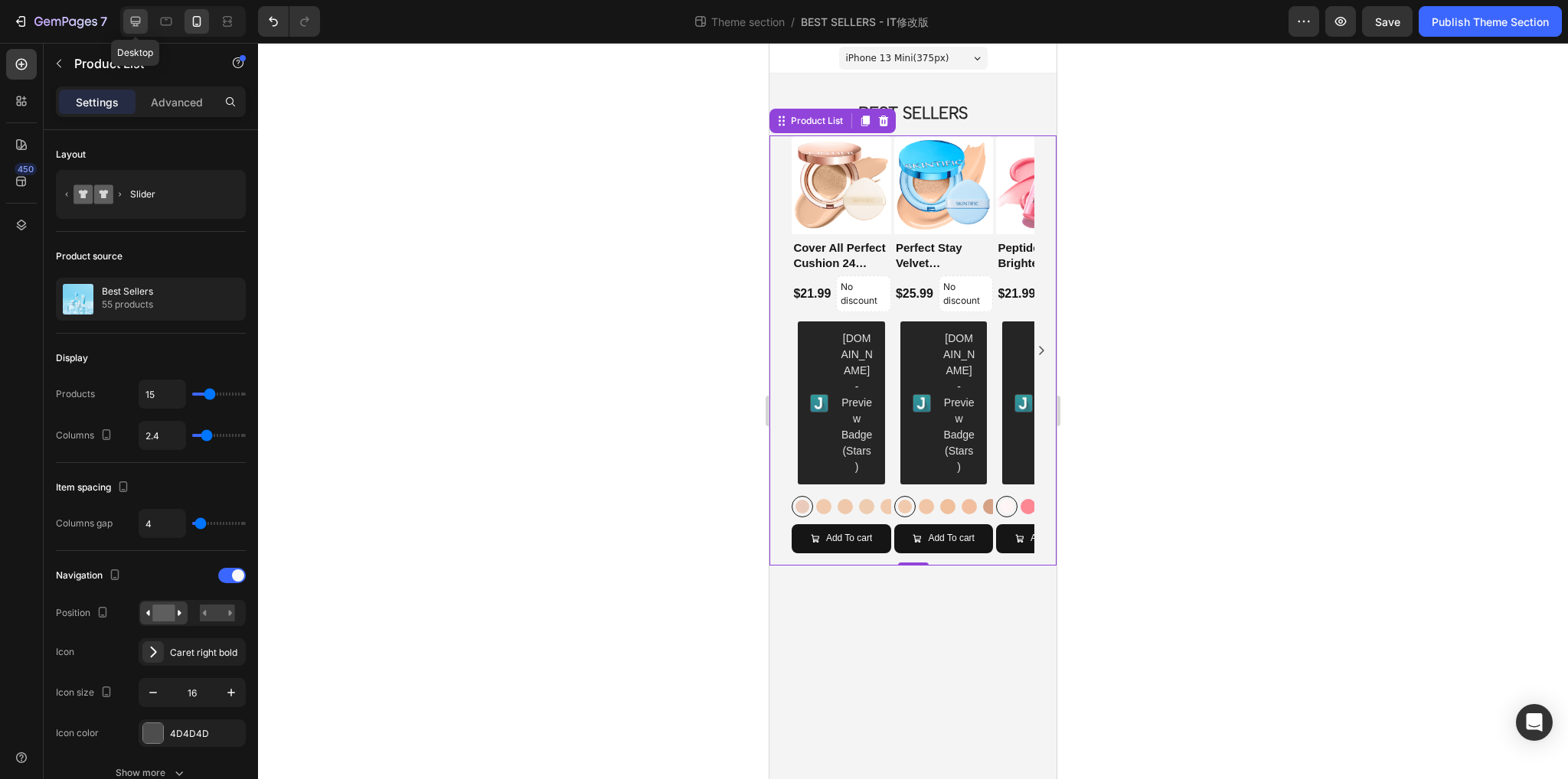
drag, startPoint x: 135, startPoint y: 15, endPoint x: 1, endPoint y: 489, distance: 492.6
click at [135, 15] on icon at bounding box center [135, 21] width 15 height 15
type input "5.5"
type input "6"
type input "20"
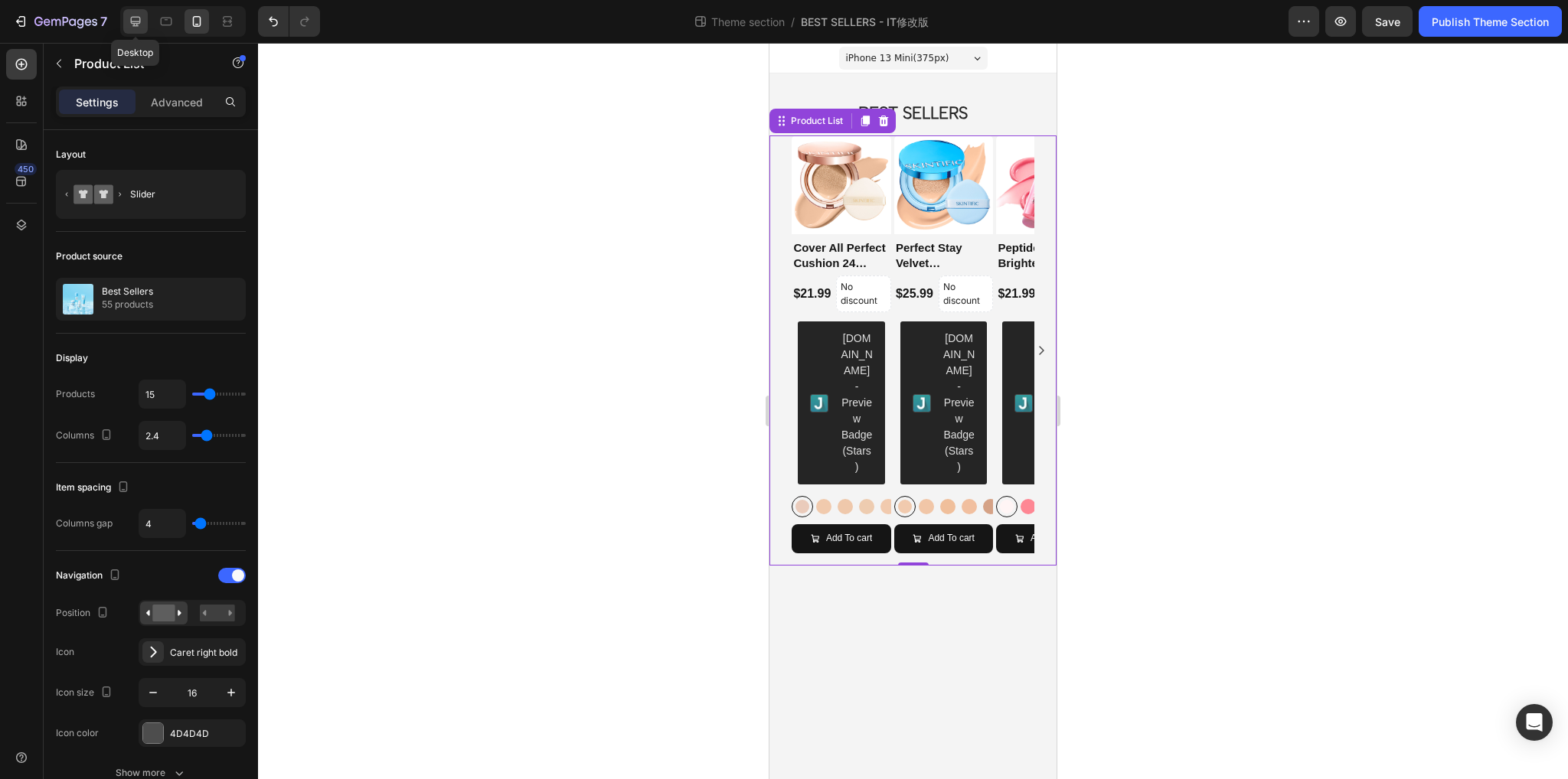
type input "20"
type input "30"
type input "85%"
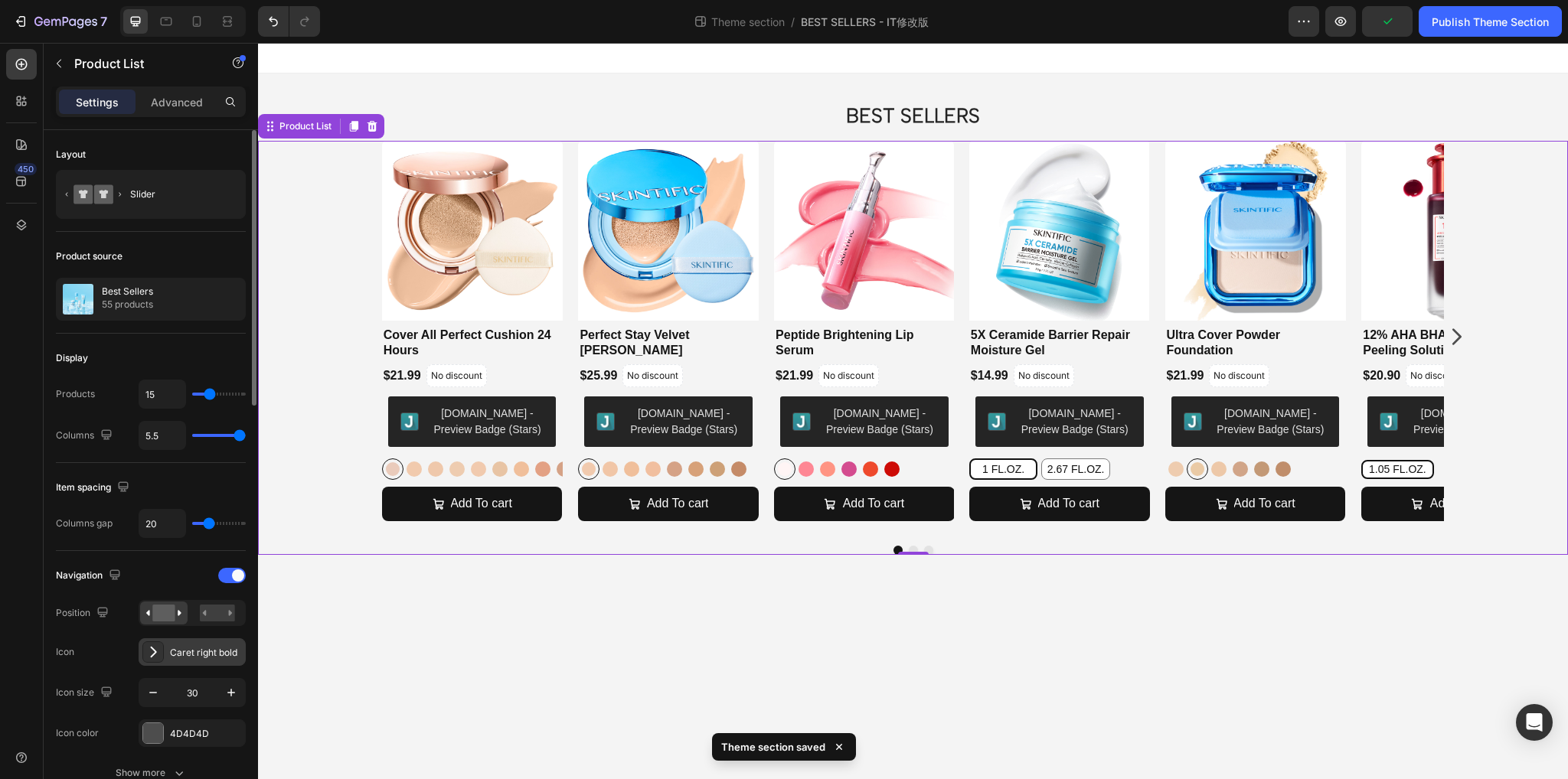
click at [154, 649] on icon at bounding box center [154, 652] width 7 height 11
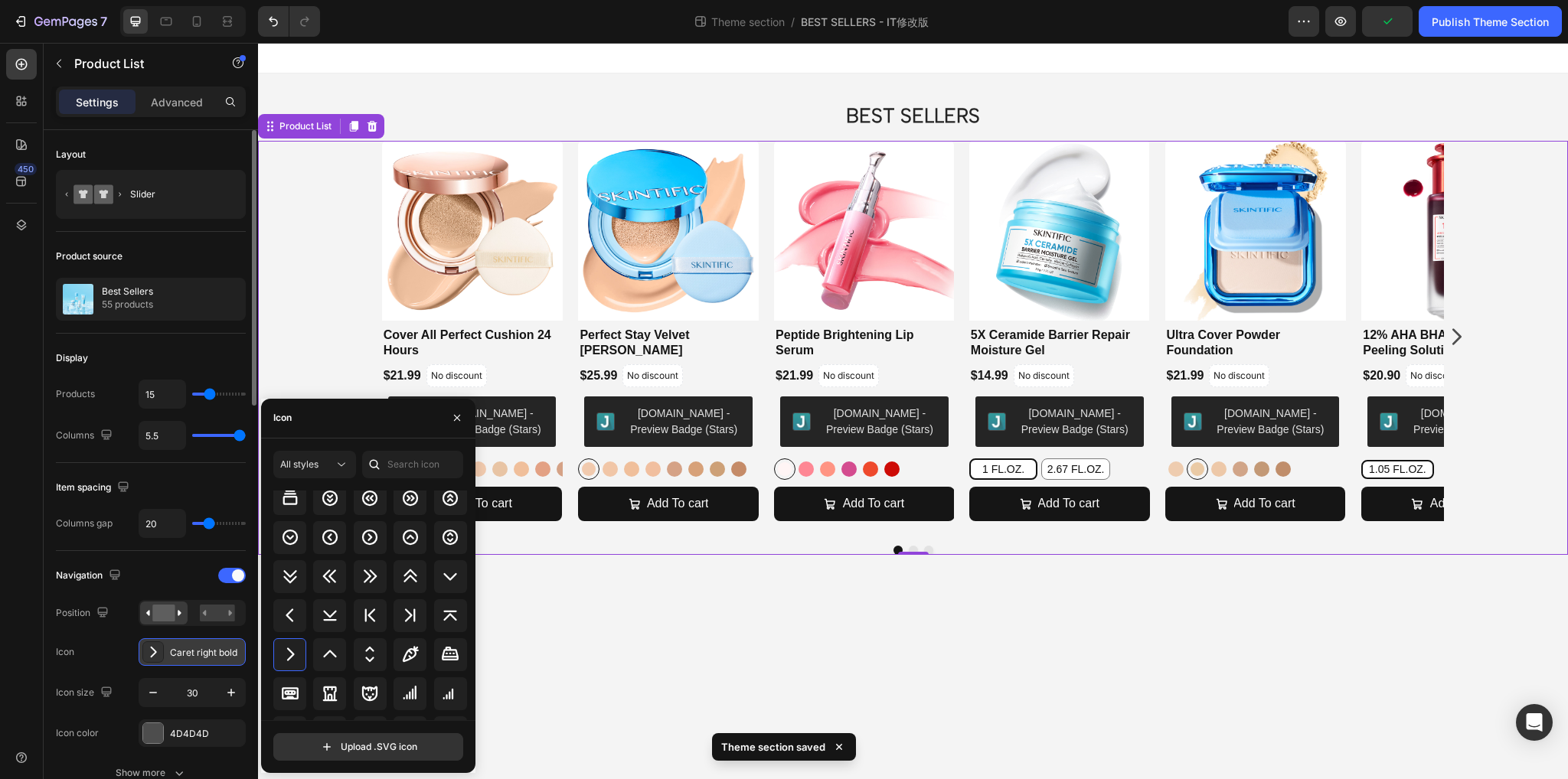
click at [157, 649] on icon at bounding box center [153, 652] width 15 height 15
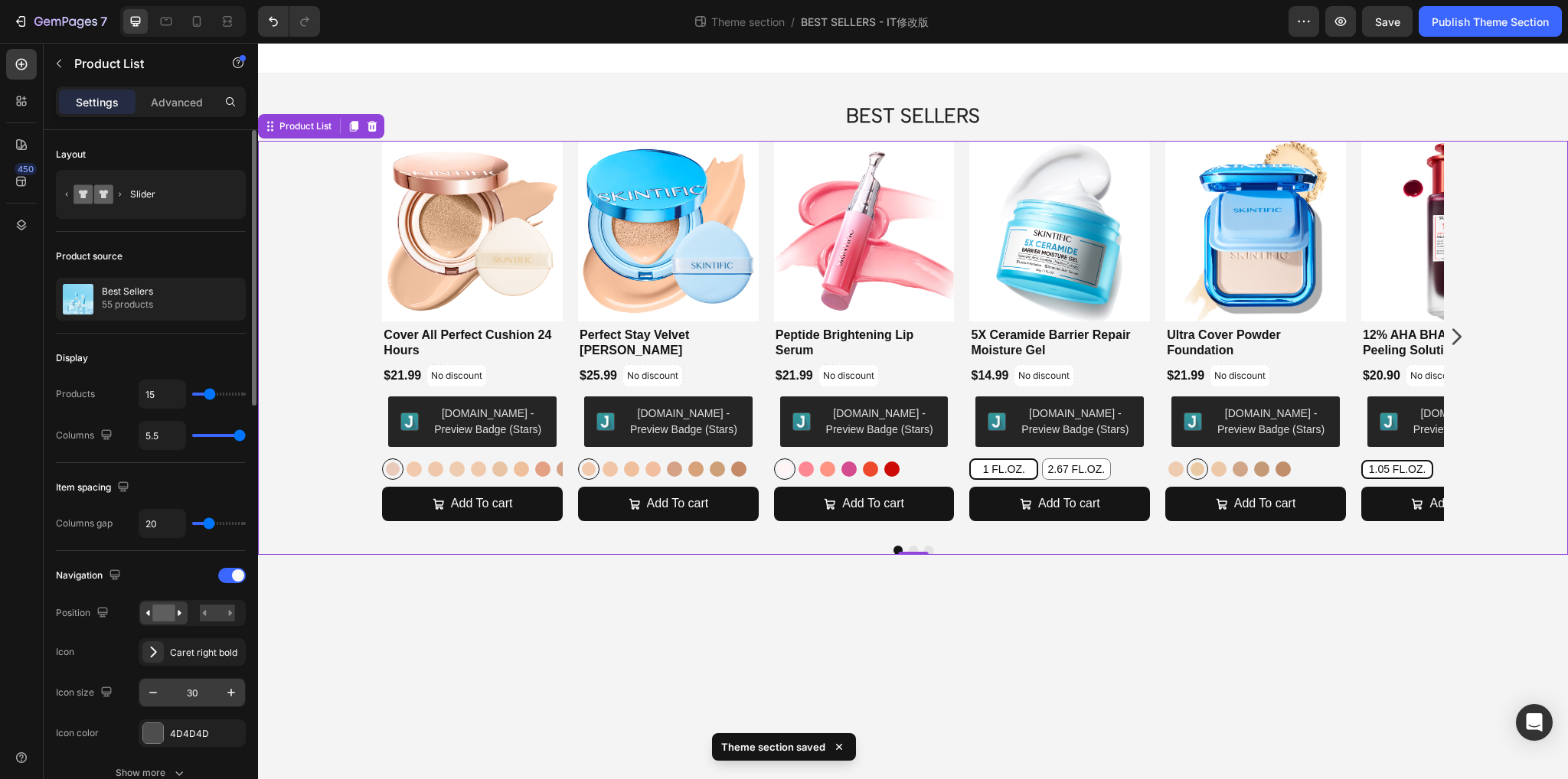
click at [199, 696] on input "30" at bounding box center [192, 693] width 50 height 28
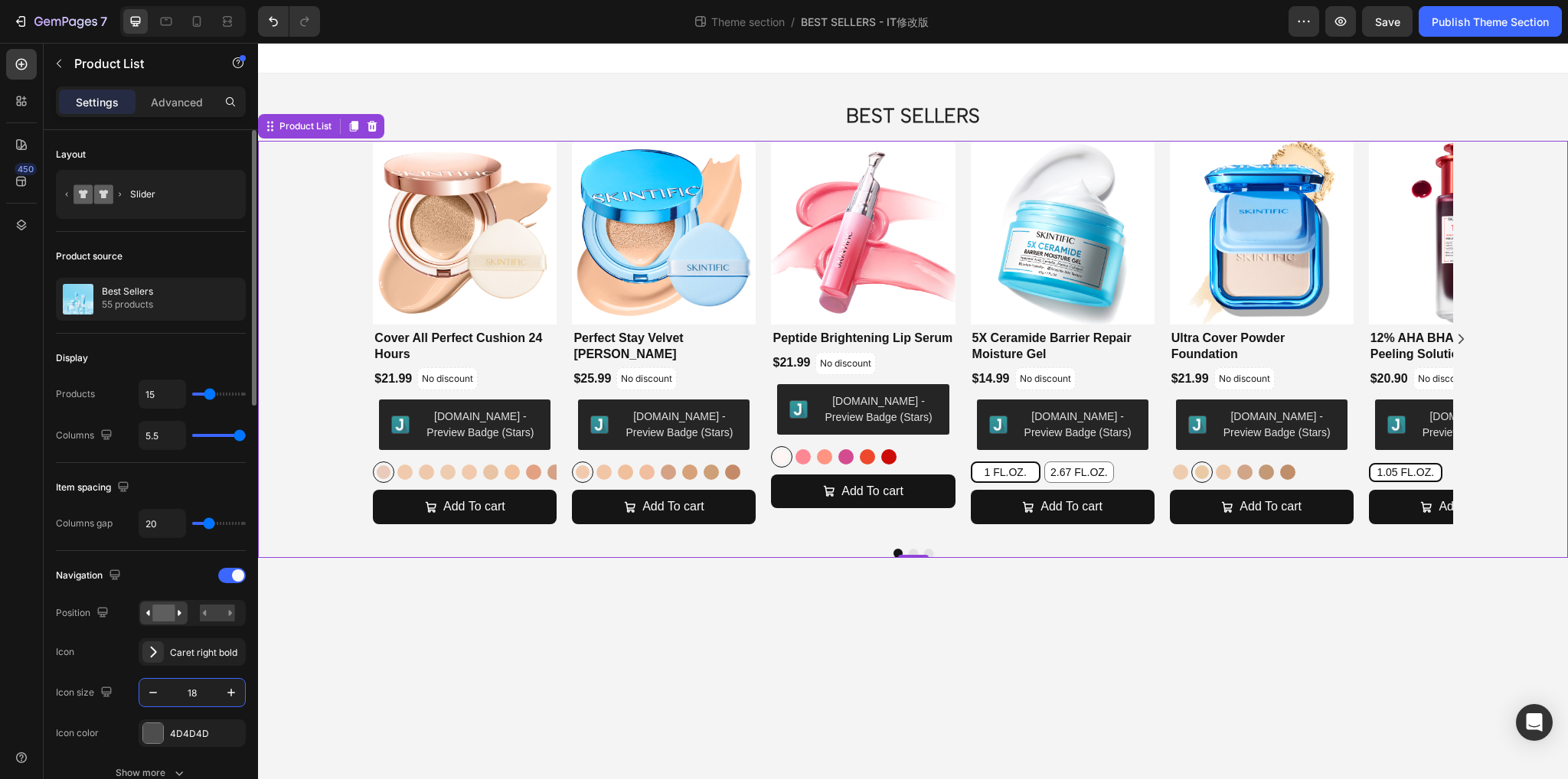
type input "1"
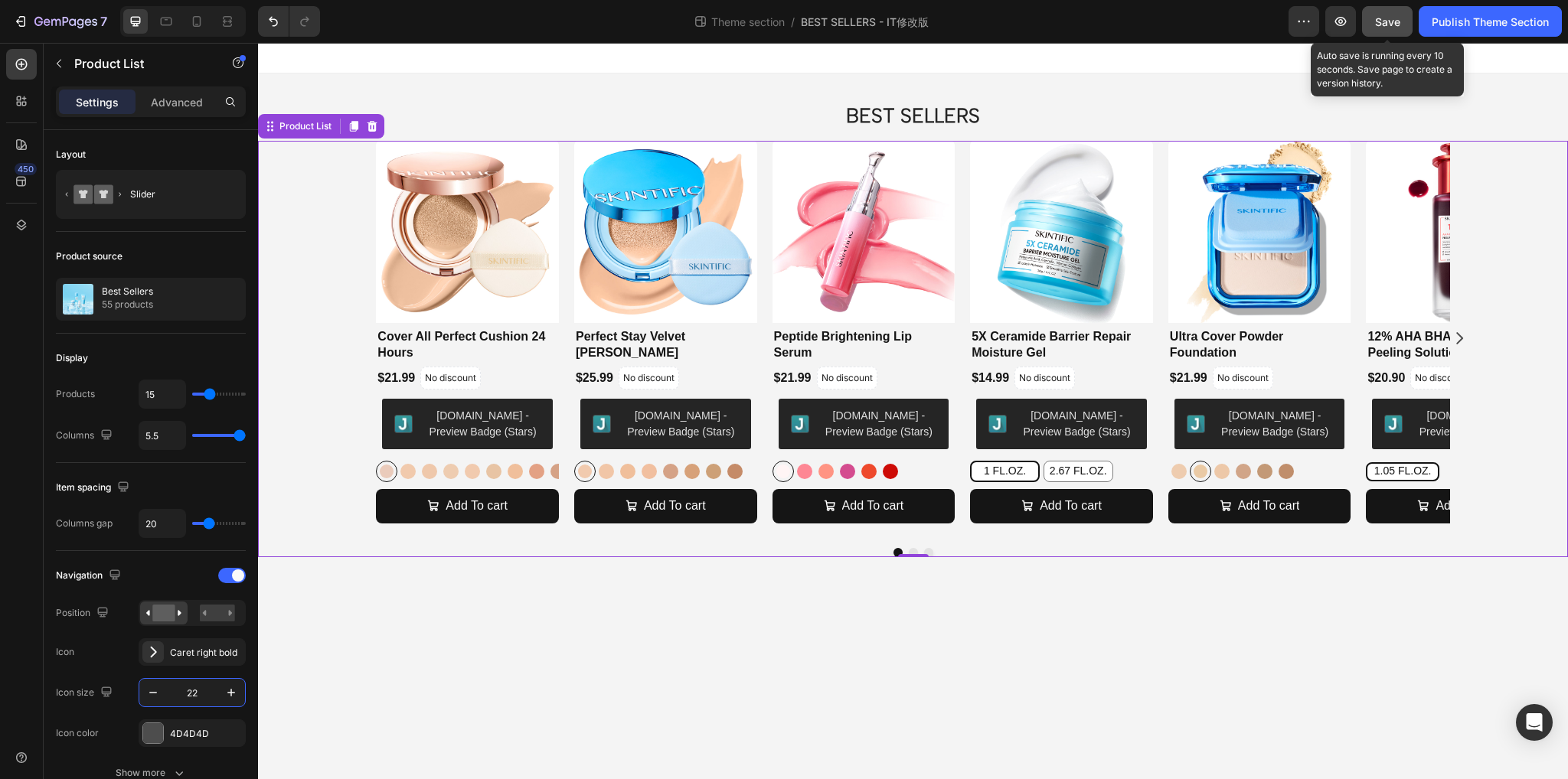
type input "22"
click at [1385, 28] on div "Save" at bounding box center [1387, 21] width 25 height 16
click at [1470, 25] on div "Publish Theme Section" at bounding box center [1491, 21] width 117 height 16
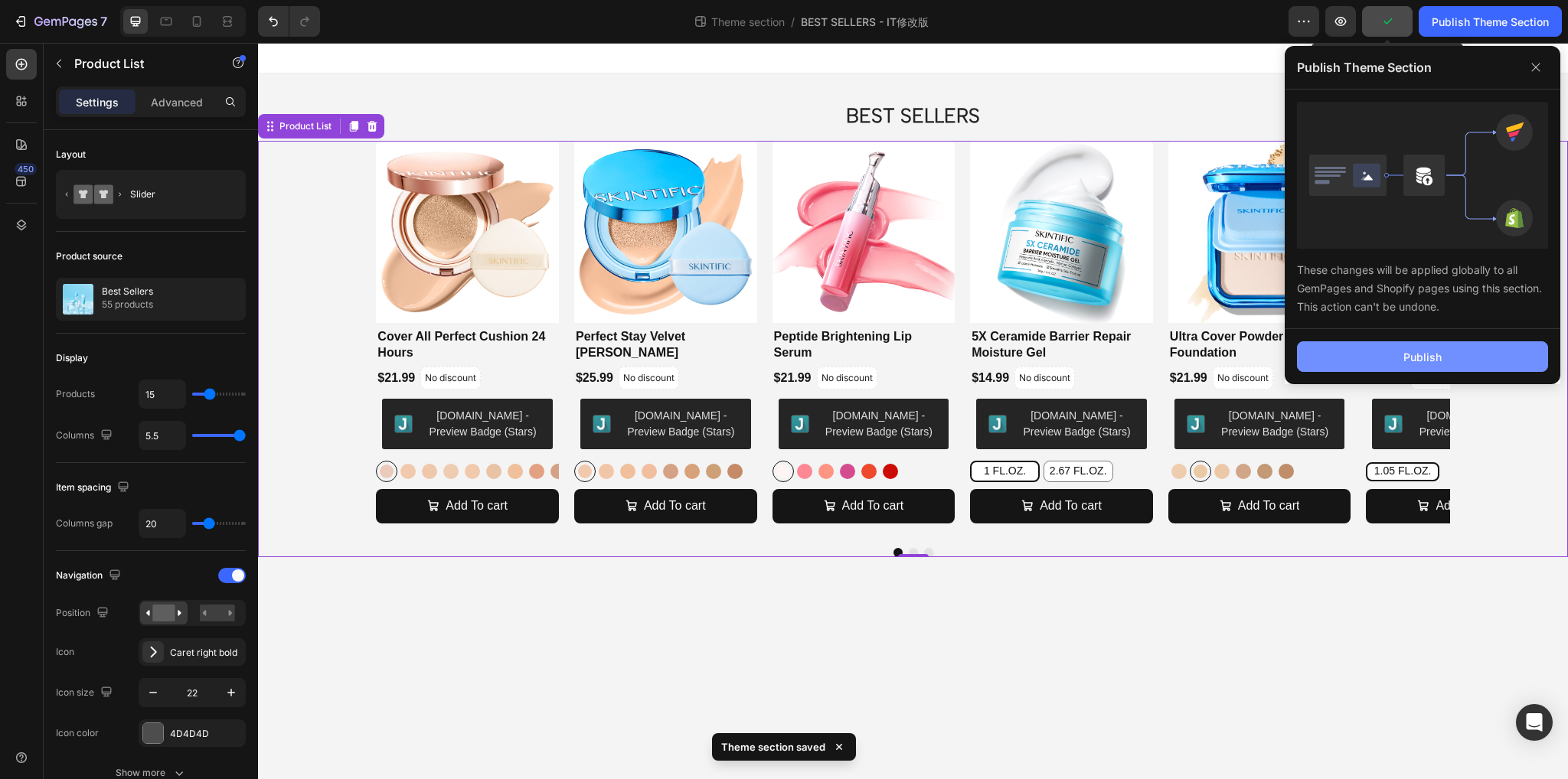
click at [1427, 362] on div "Publish" at bounding box center [1423, 357] width 38 height 16
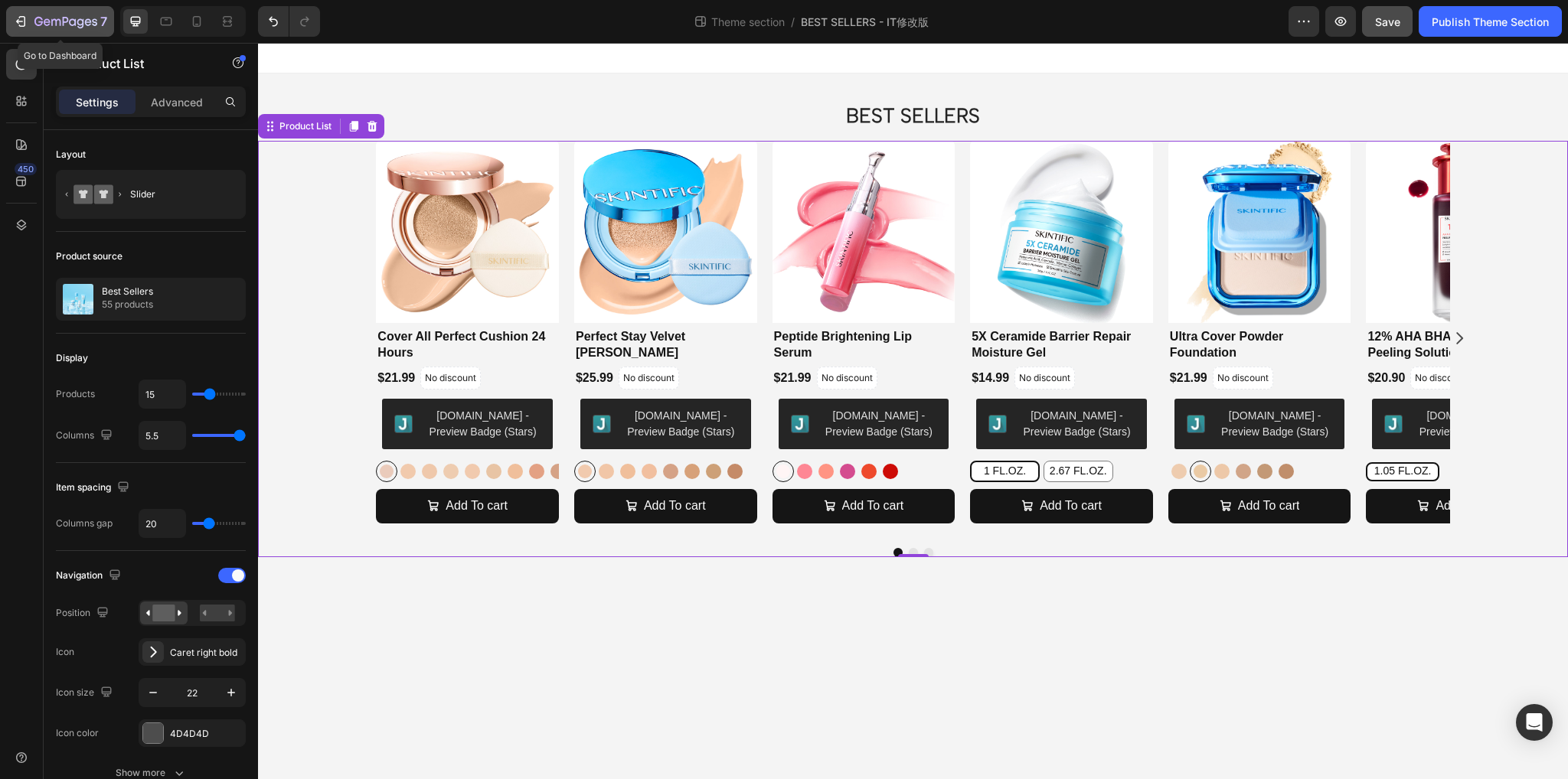
click at [44, 10] on button "7" at bounding box center [61, 21] width 108 height 31
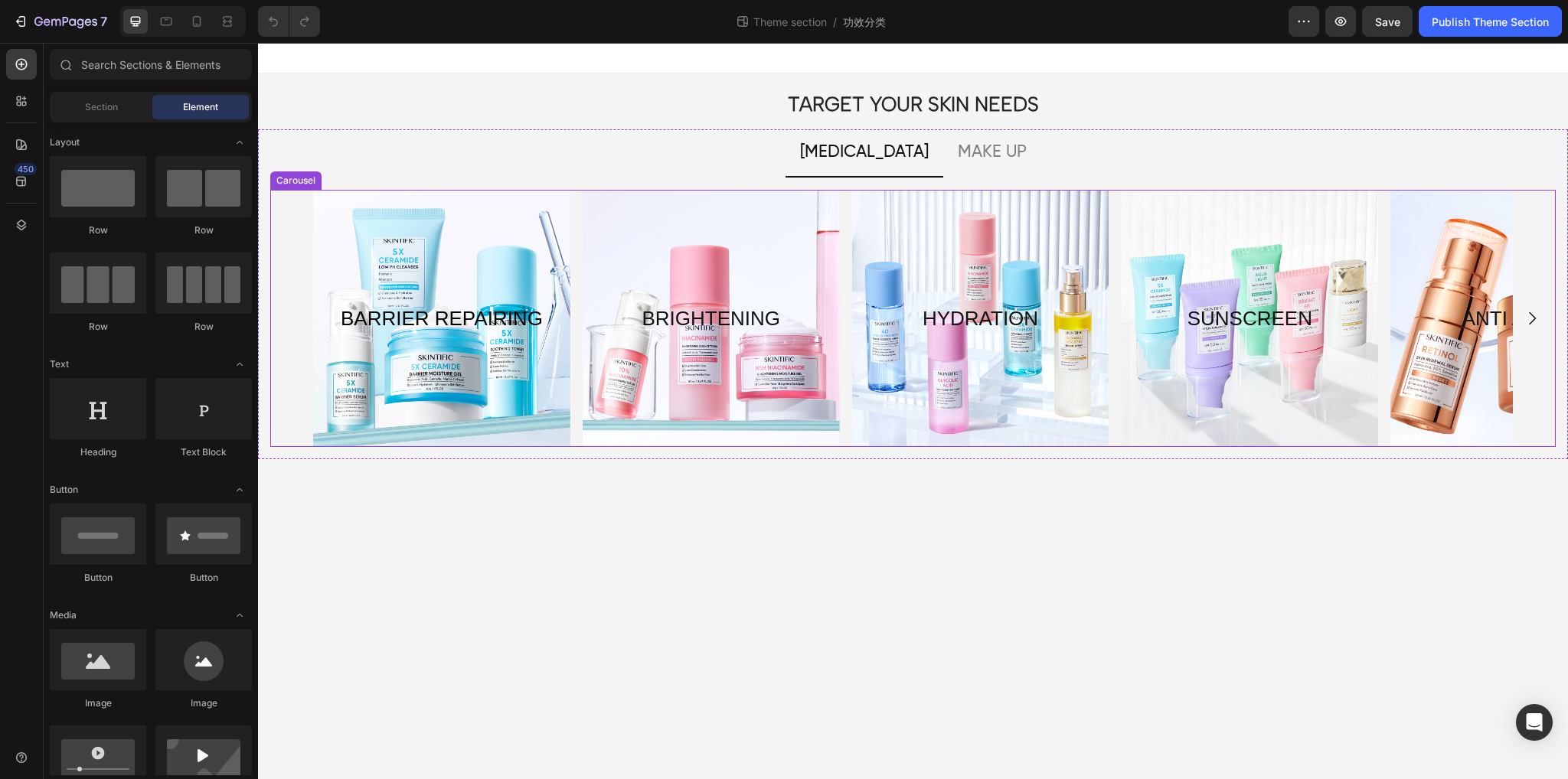
click at [1538, 346] on div "BARRIER REPAIRING Text Block Hero Banner BRIGHTENING Text Block Hero Banner HYD…" at bounding box center [913, 319] width 1286 height 257
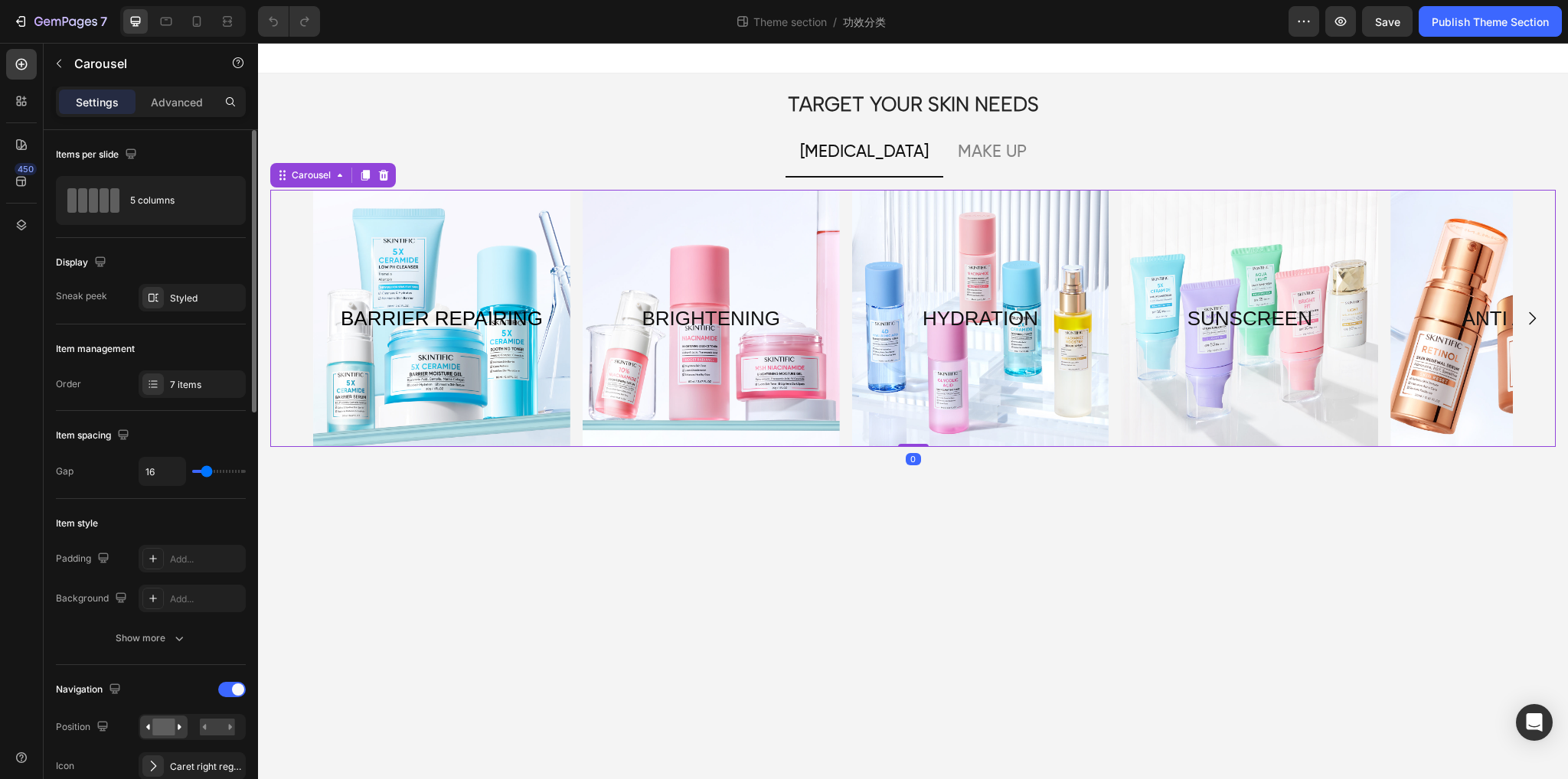
scroll to position [153, 0]
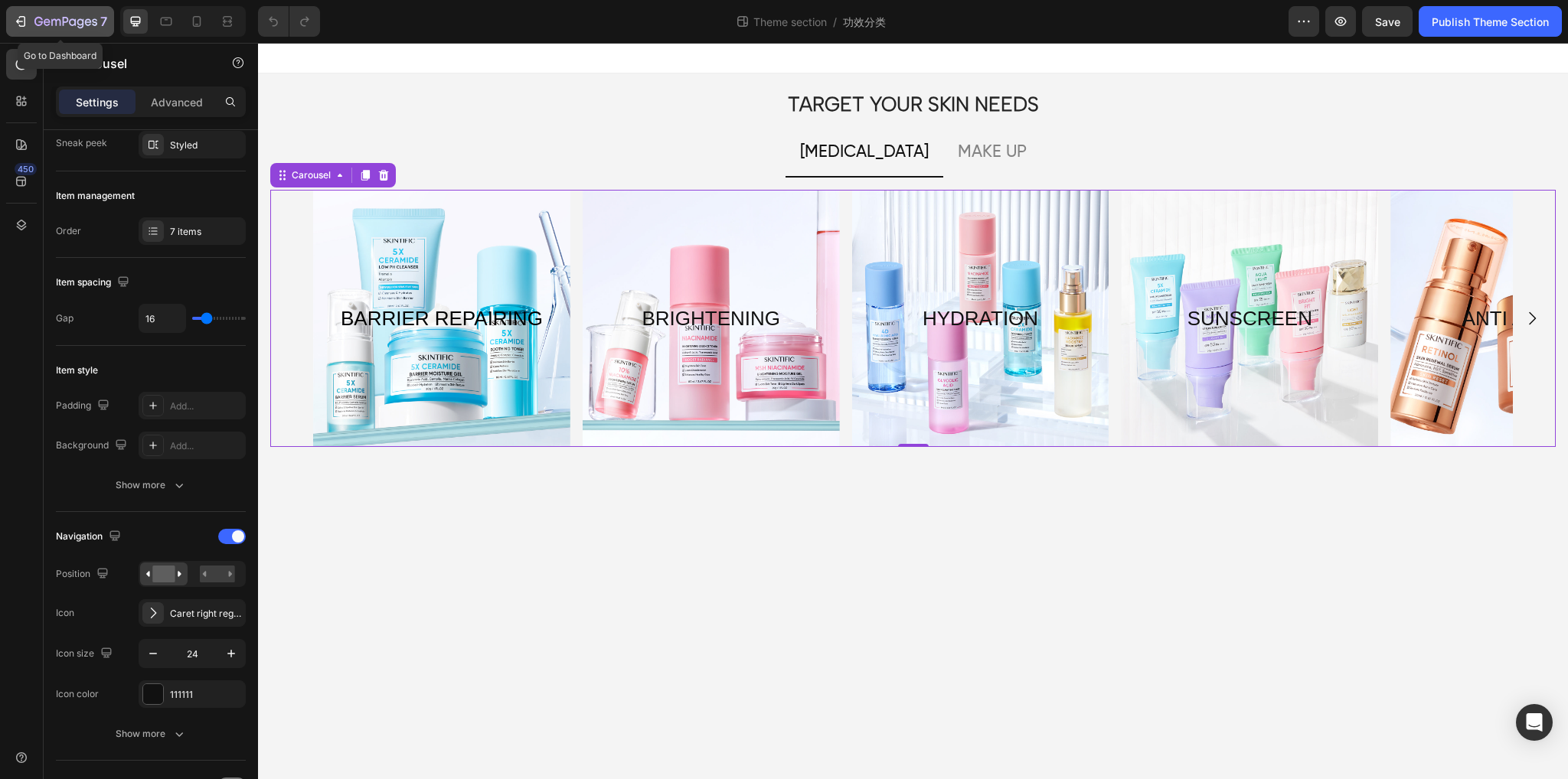
click at [25, 29] on div "7" at bounding box center [60, 21] width 94 height 19
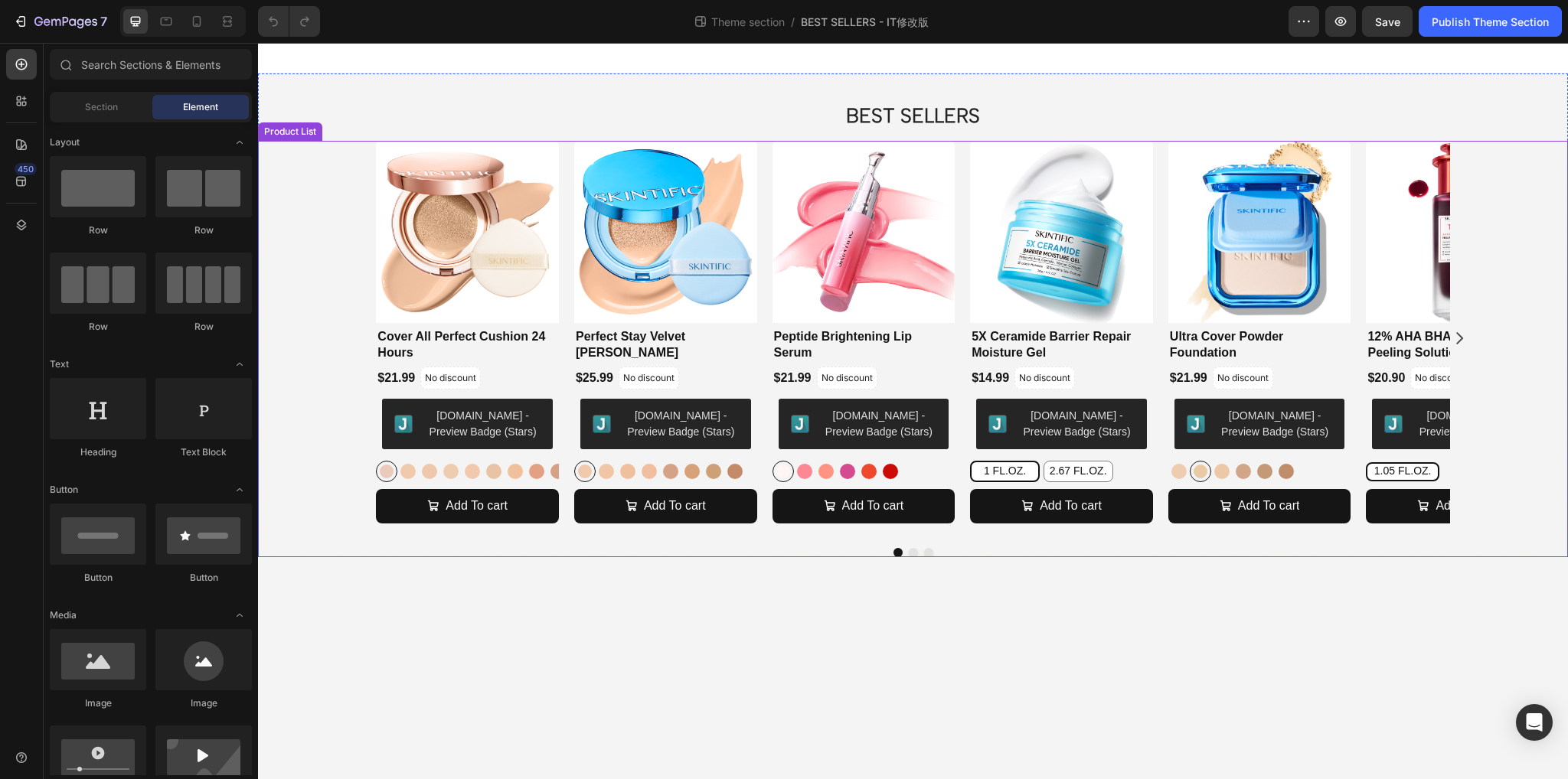
click at [1479, 410] on div "Product Images Cover All Perfect Cushion 24 Hours Product Title $21.99 Product …" at bounding box center [914, 348] width 1311 height 417
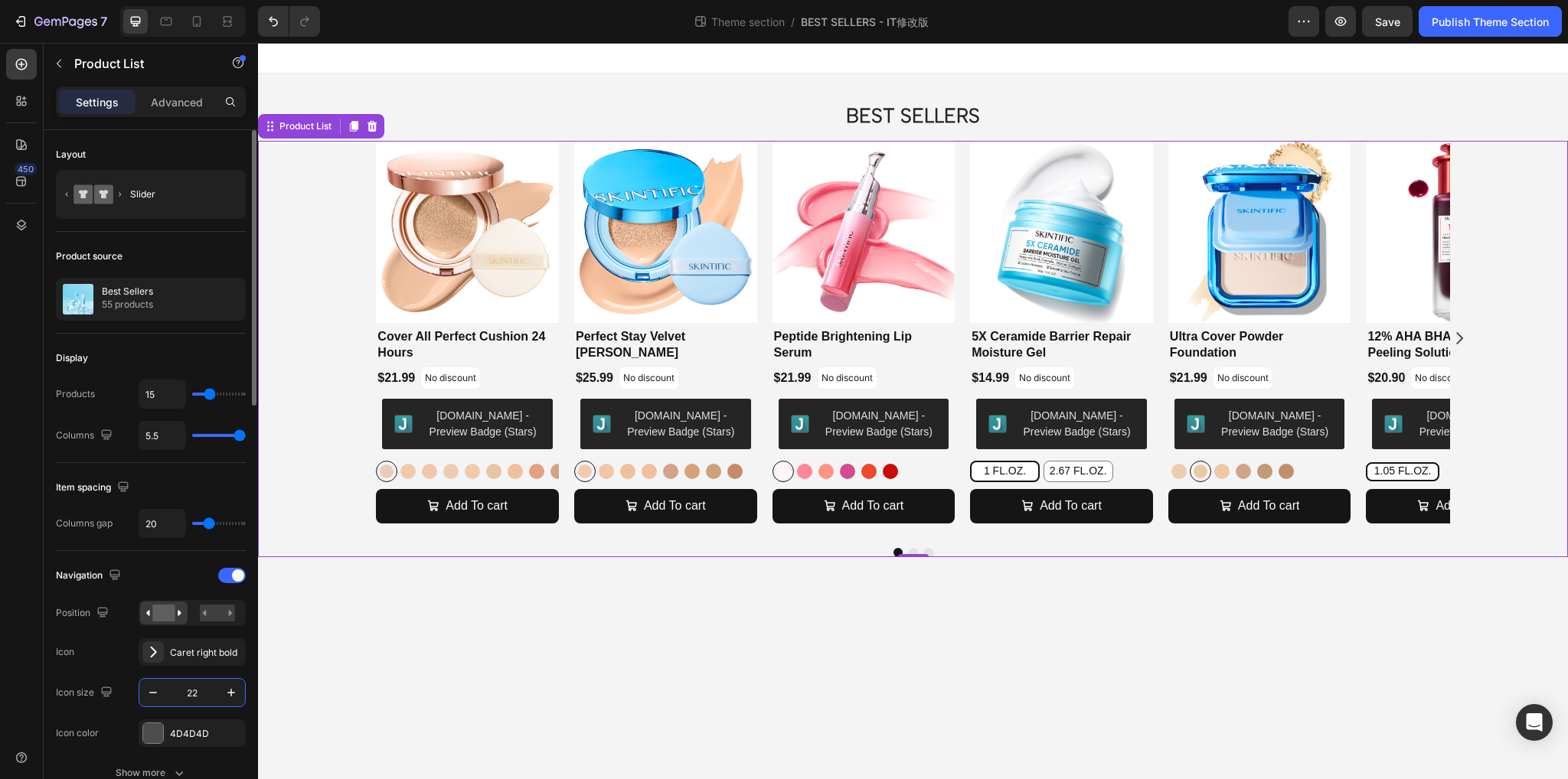
click at [206, 691] on input "22" at bounding box center [192, 693] width 50 height 28
type input "24"
click at [100, 665] on div "Navigation Position Icon Caret right bold Icon size 24 Icon color 4D4D4D" at bounding box center [151, 655] width 190 height 184
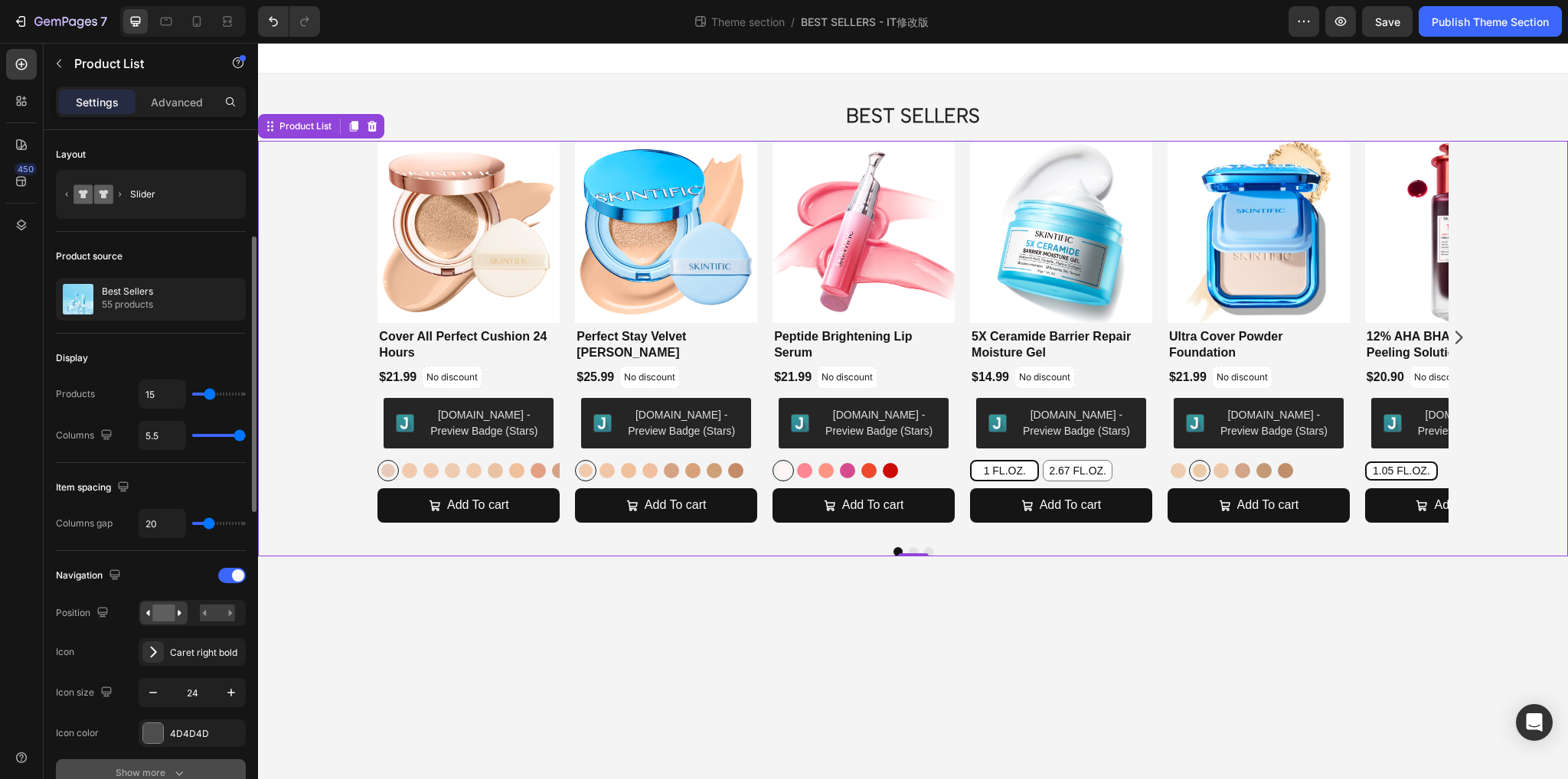
scroll to position [153, 0]
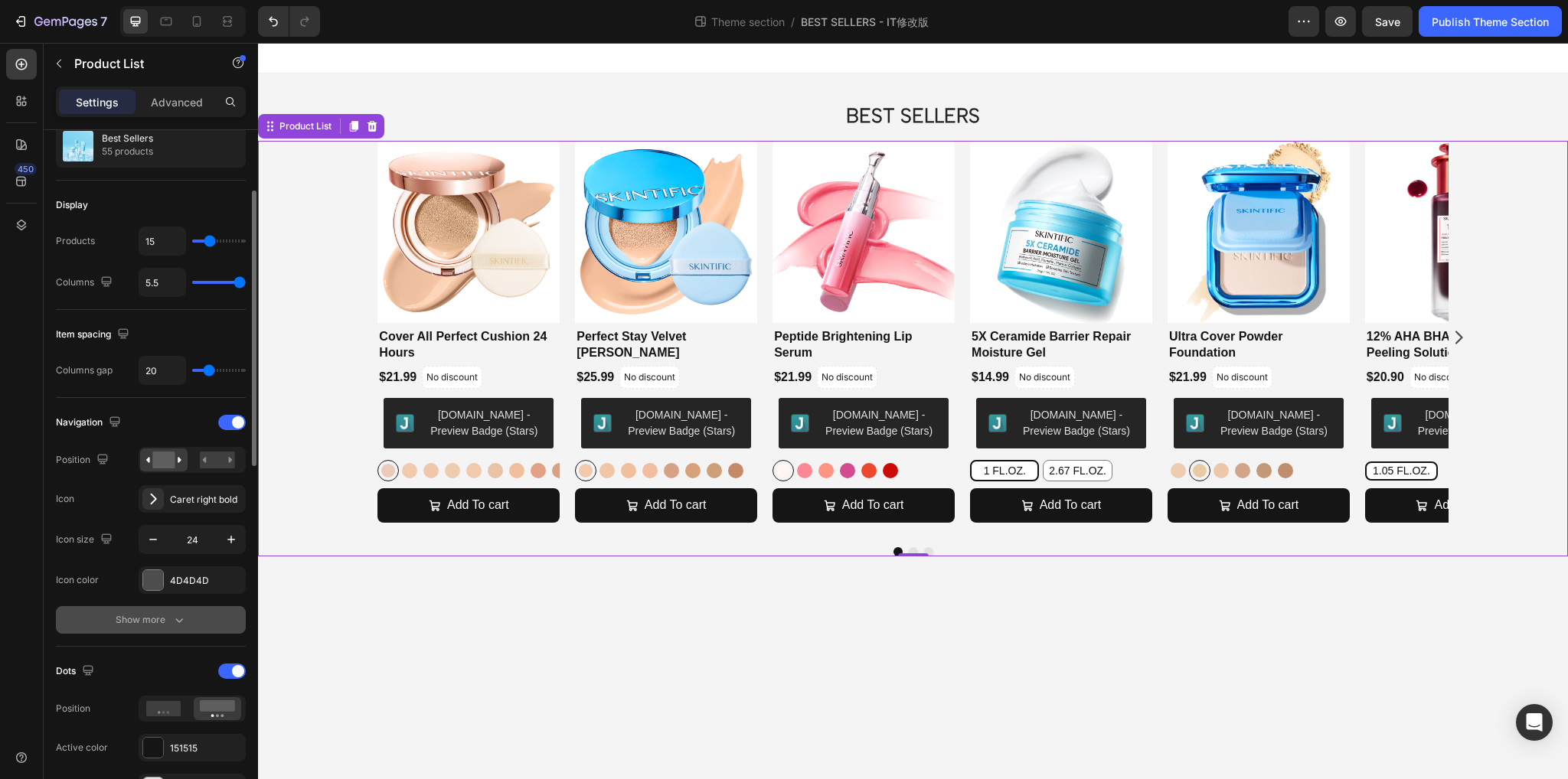
click at [172, 625] on icon "button" at bounding box center [179, 620] width 15 height 15
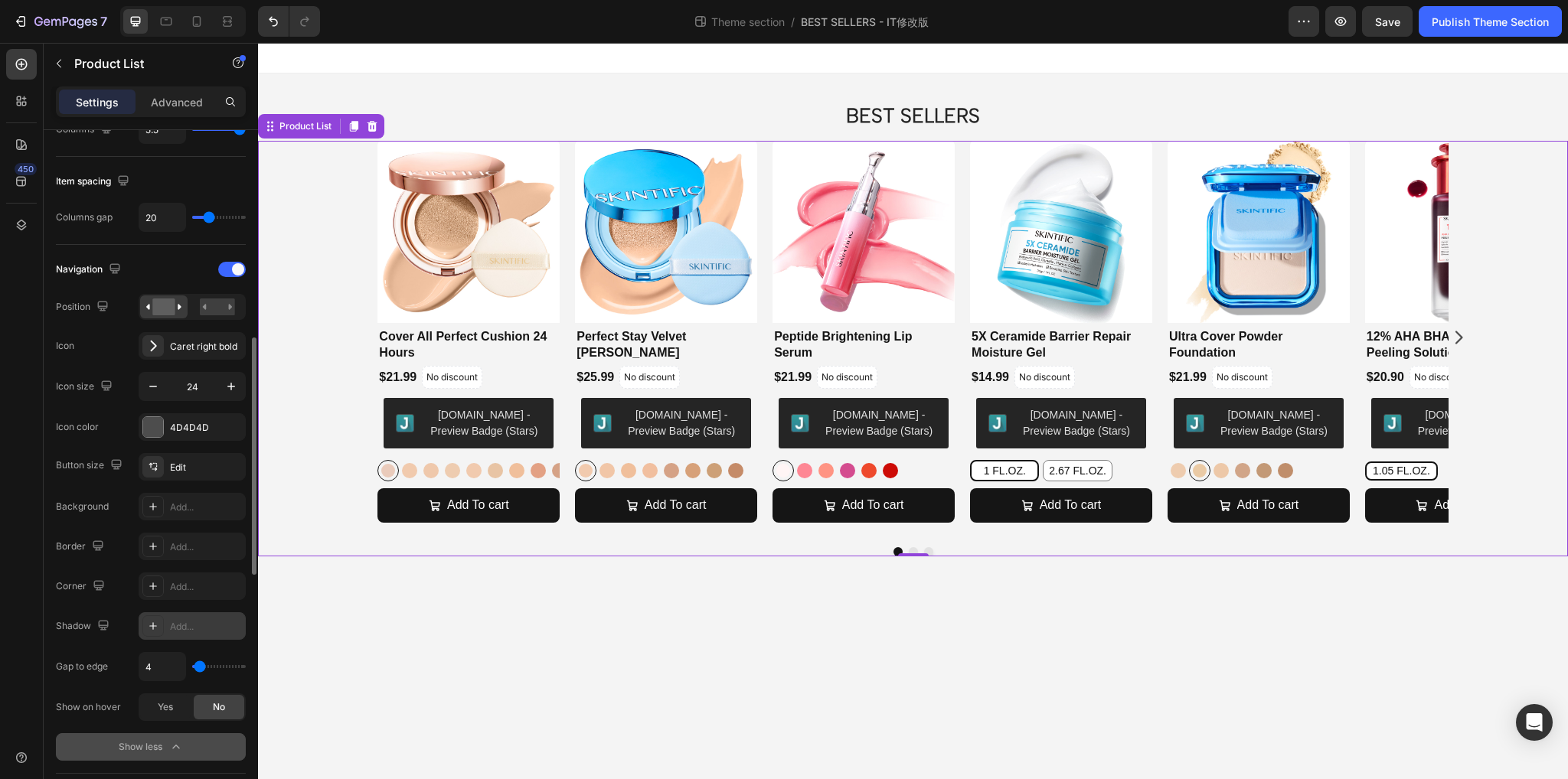
scroll to position [383, 0]
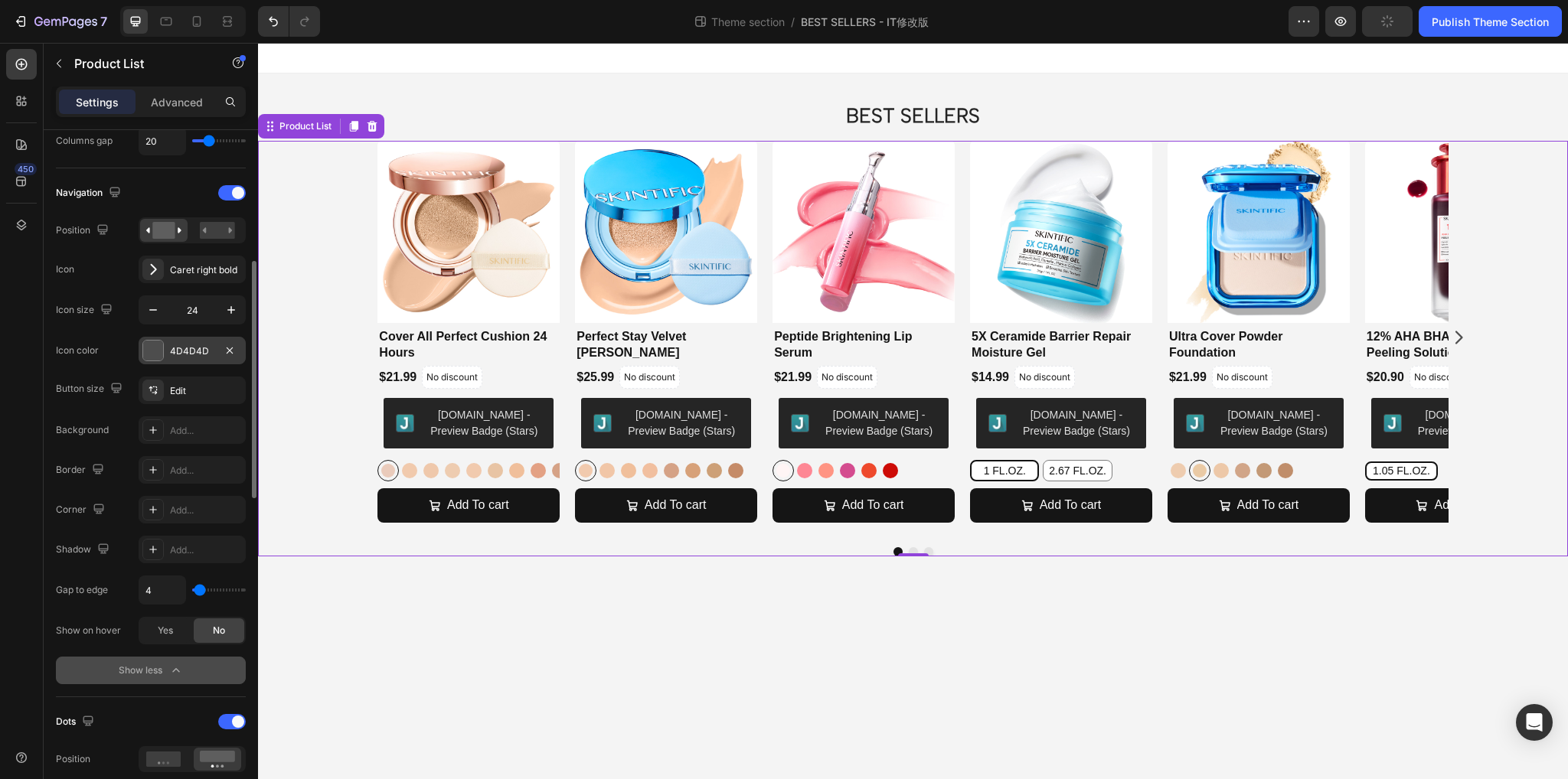
click at [160, 355] on div at bounding box center [153, 350] width 20 height 20
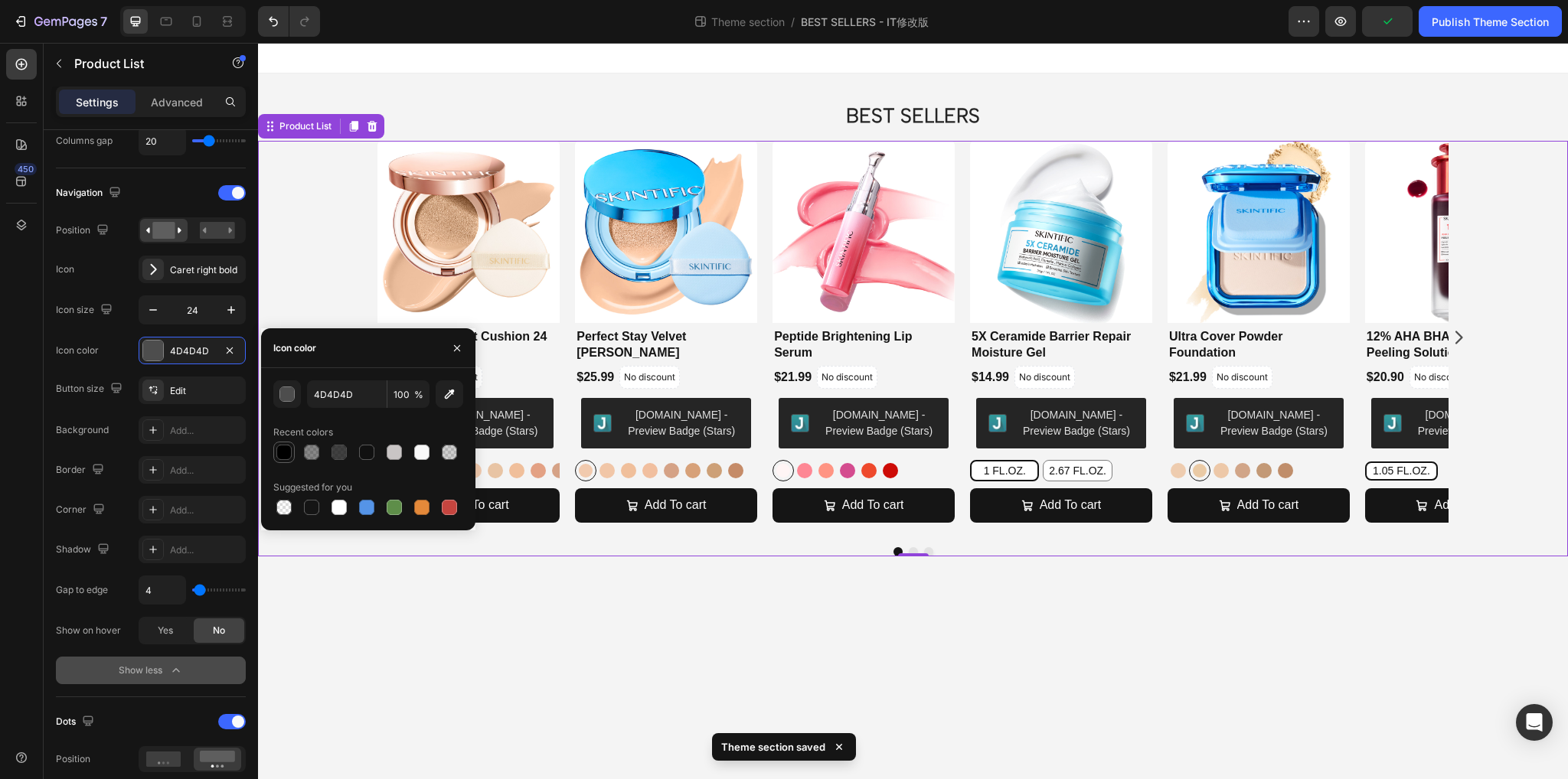
click at [282, 454] on div at bounding box center [284, 452] width 15 height 15
click at [371, 456] on div at bounding box center [366, 452] width 15 height 15
type input "111111"
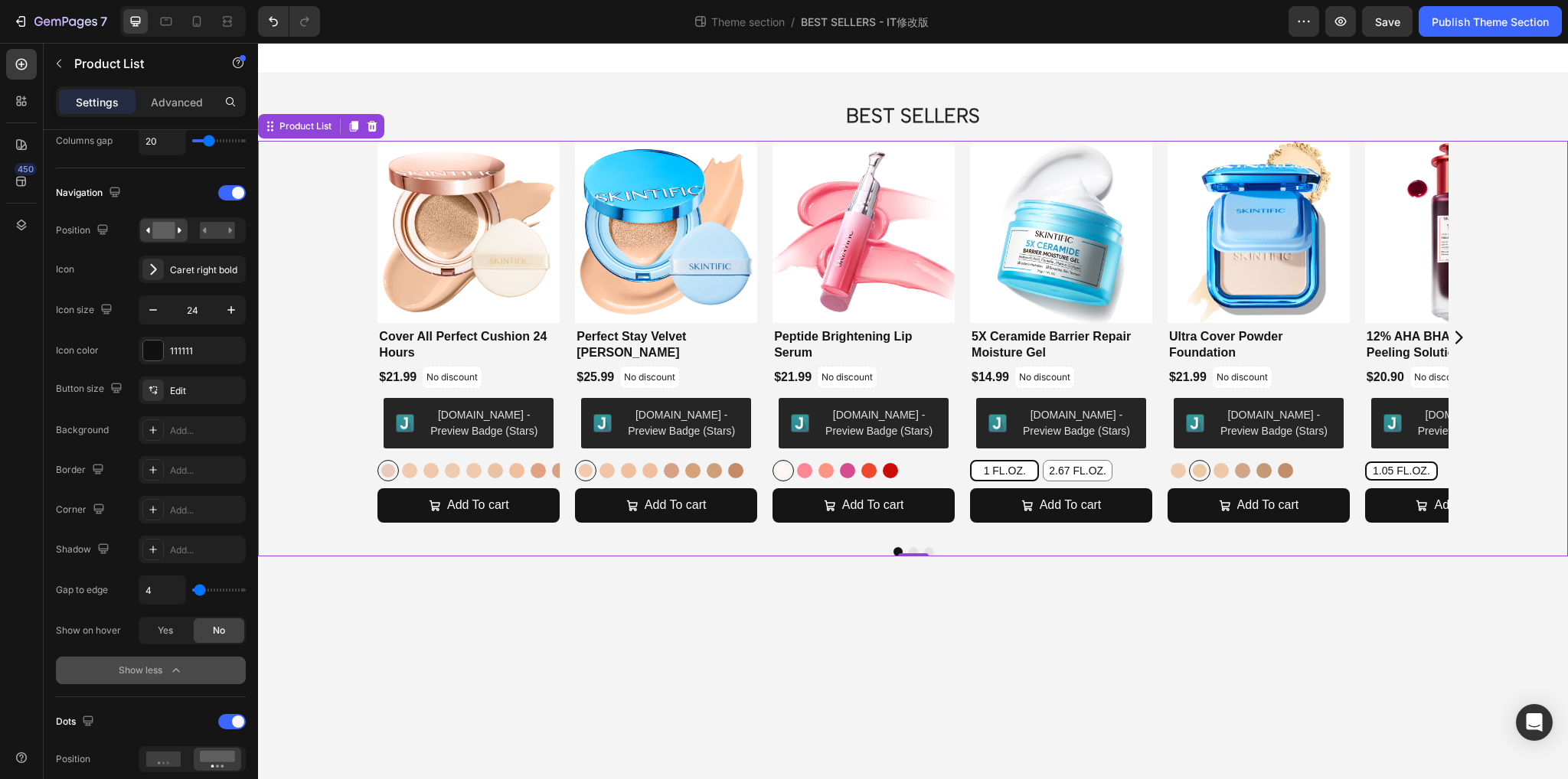
click at [38, 434] on div "450" at bounding box center [21, 411] width 44 height 736
click at [158, 585] on input "4" at bounding box center [162, 591] width 46 height 28
type input "0"
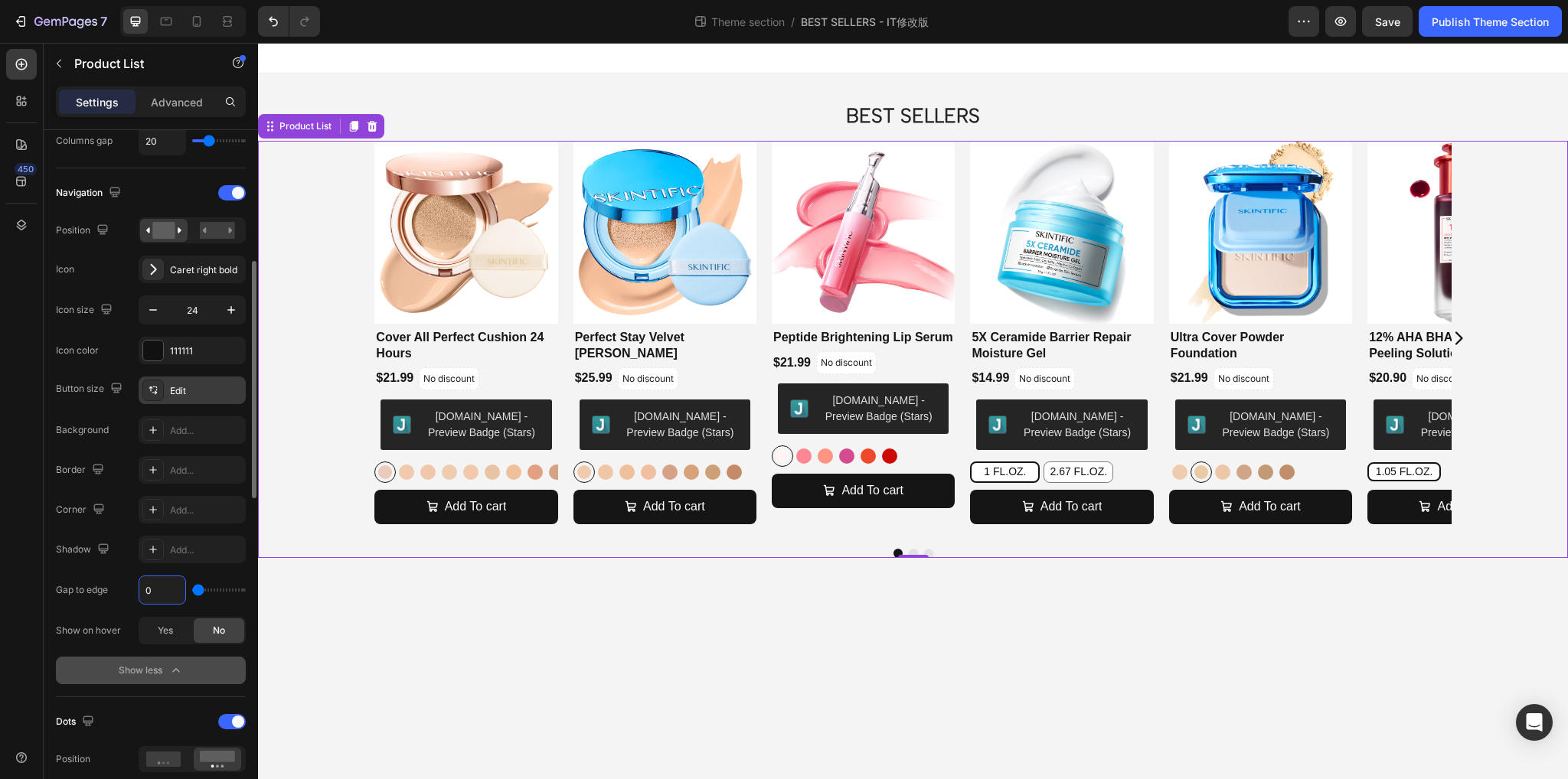
type input "0"
click at [170, 392] on div "Edit" at bounding box center [205, 390] width 72 height 14
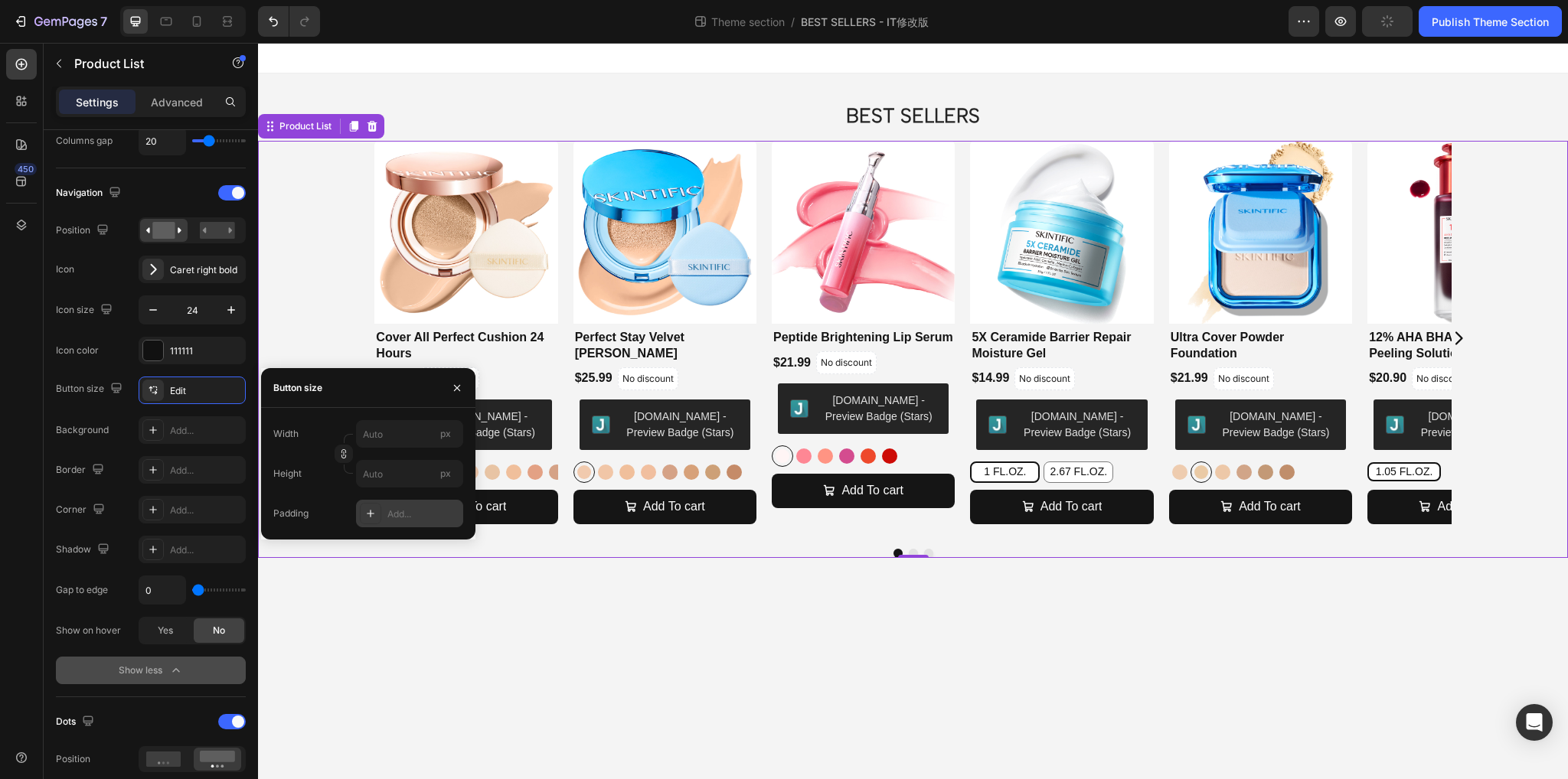
click at [385, 512] on div "Add..." at bounding box center [409, 513] width 107 height 28
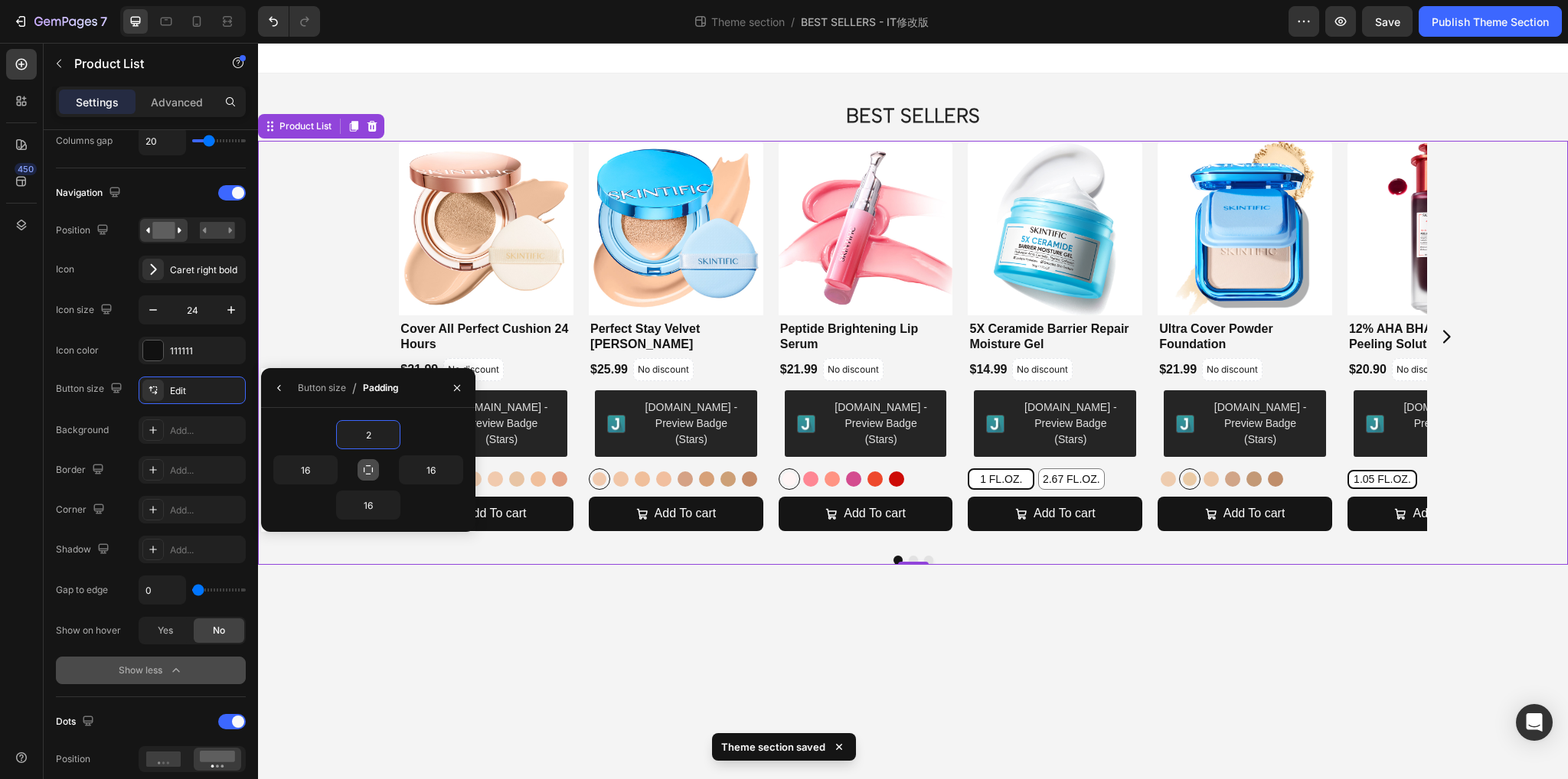
type input "2"
click at [374, 465] on icon "button" at bounding box center [368, 470] width 12 height 12
type input "2"
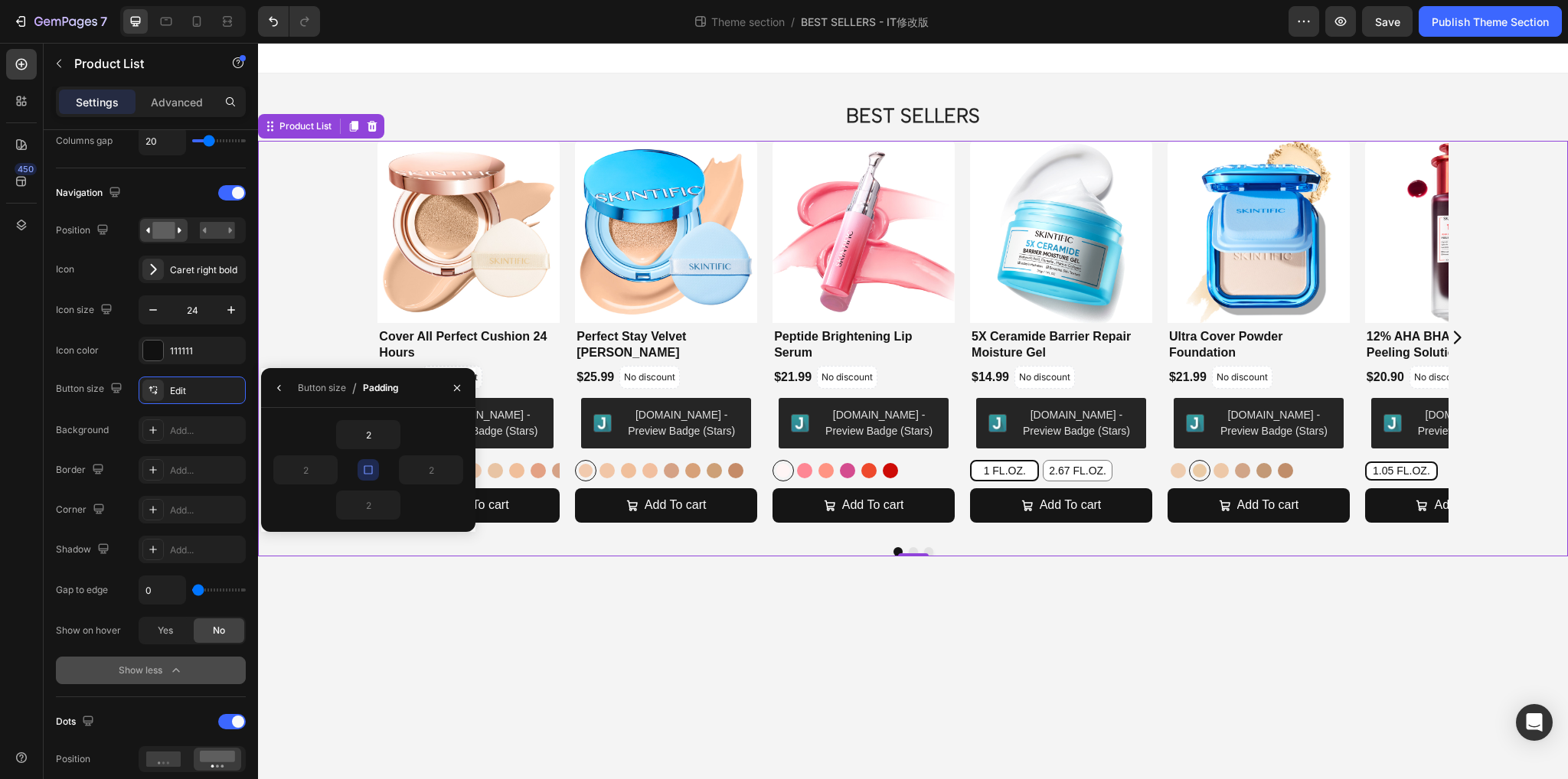
click at [311, 430] on div "2" at bounding box center [368, 434] width 190 height 29
click at [118, 408] on div "Button size Edit Background Add... Border Add... Corner Add... Shadow Add... Ga…" at bounding box center [151, 511] width 190 height 268
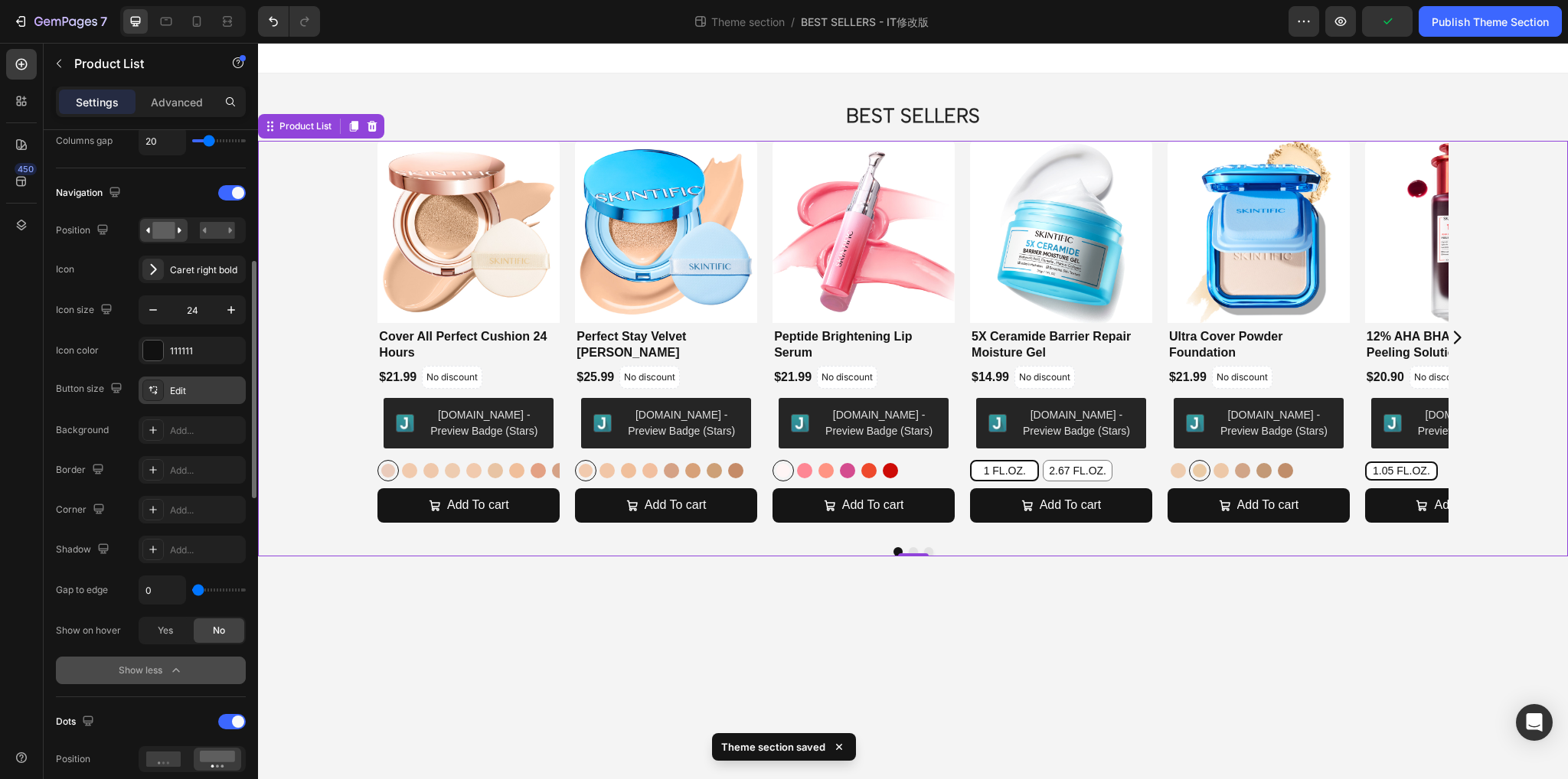
click at [182, 390] on div "Edit" at bounding box center [205, 390] width 72 height 14
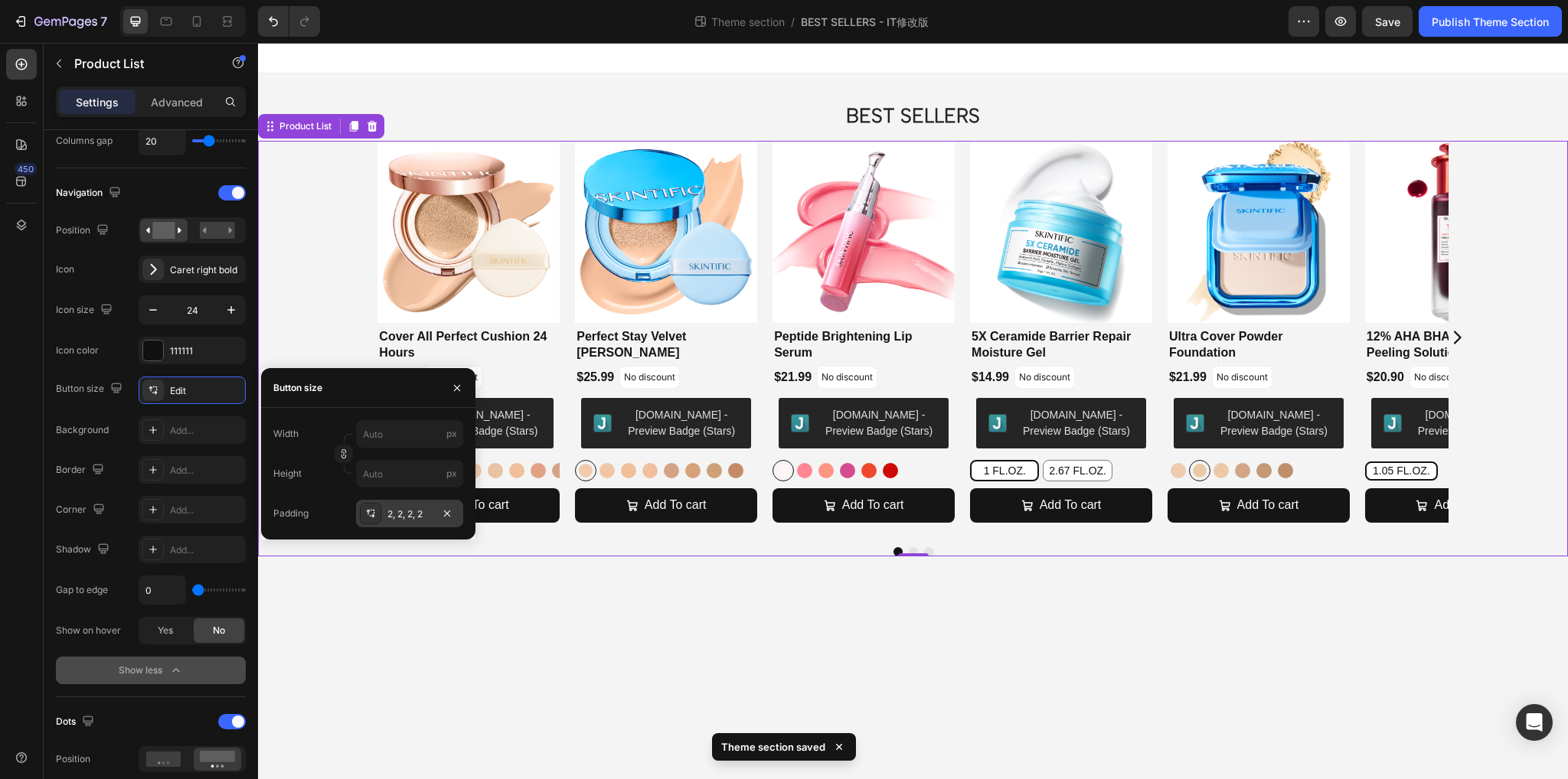
click at [377, 514] on div at bounding box center [370, 513] width 21 height 21
type input "5"
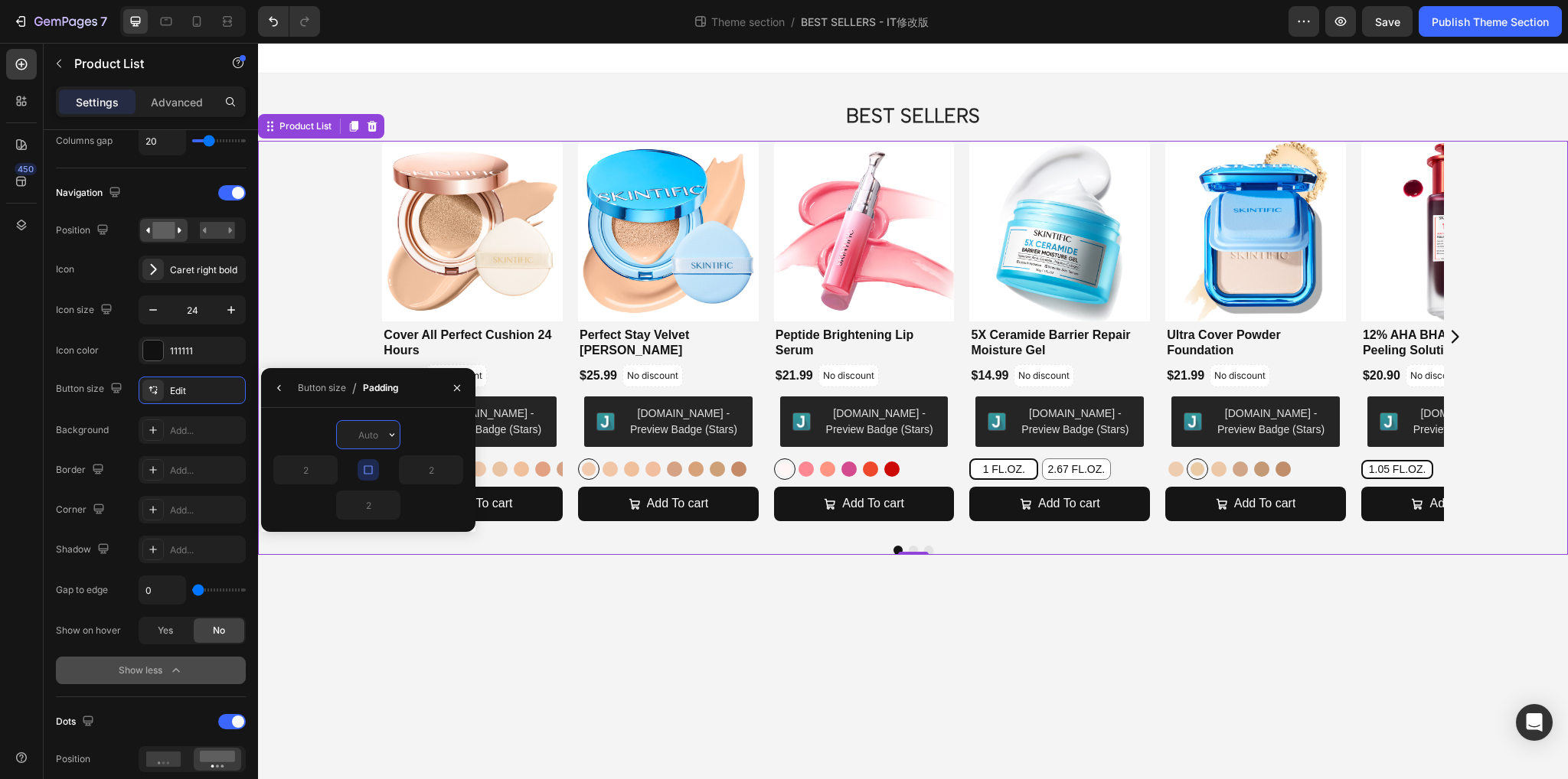
type input "6"
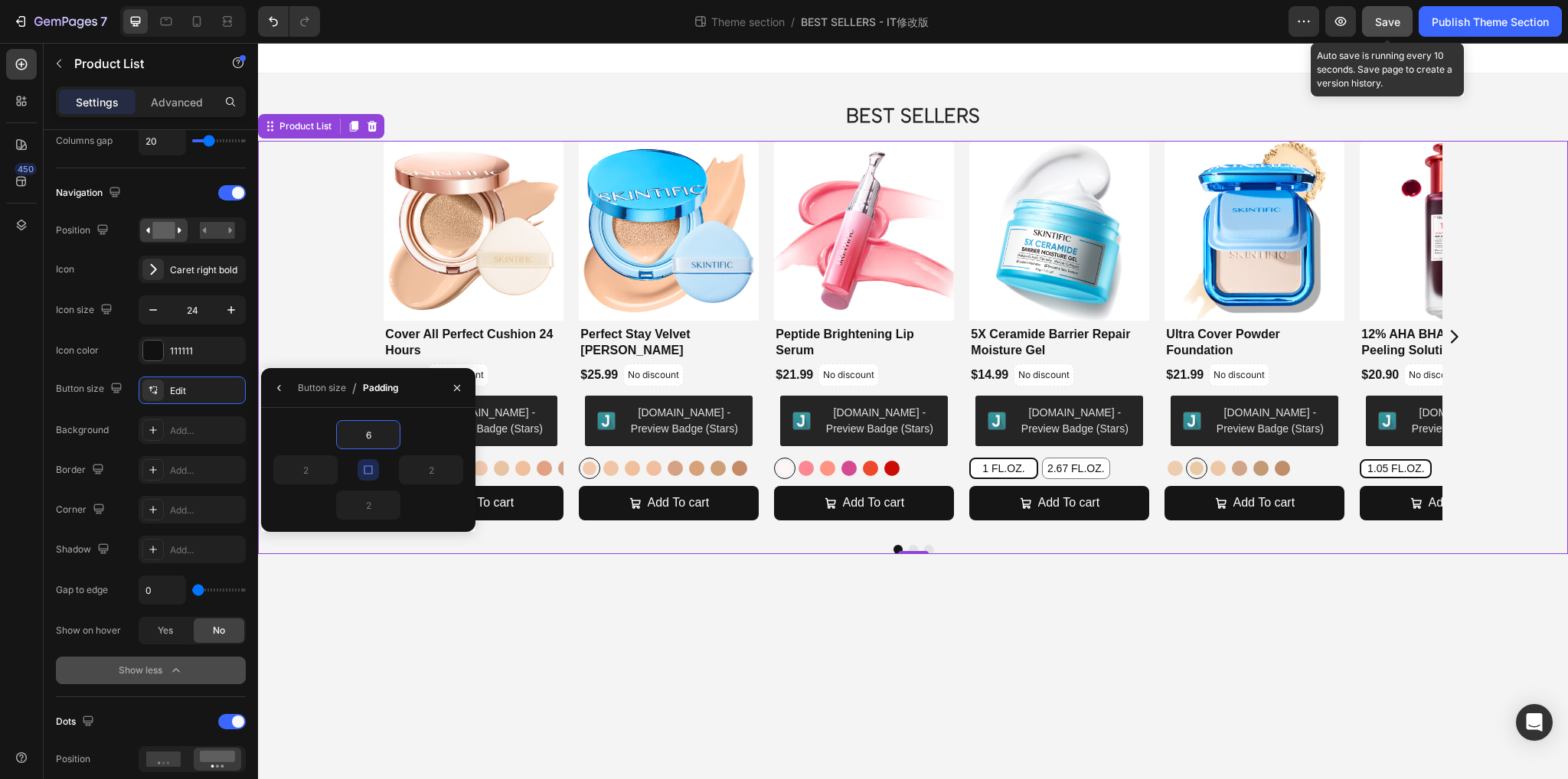
click at [1388, 20] on span "Save" at bounding box center [1387, 21] width 25 height 13
click at [1443, 18] on div "Publish Theme Section" at bounding box center [1491, 21] width 117 height 16
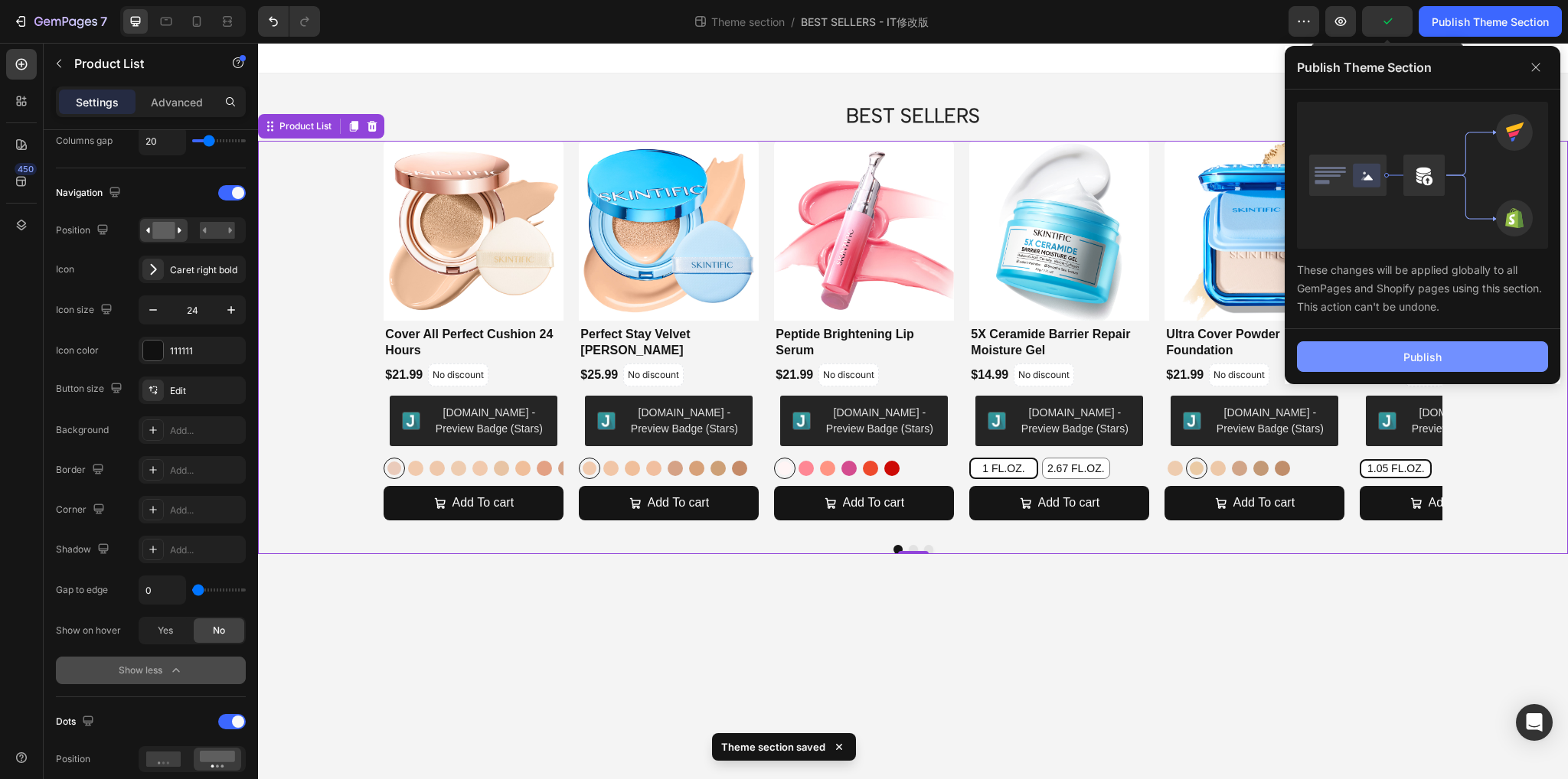
click at [1410, 353] on div "Publish" at bounding box center [1423, 357] width 38 height 16
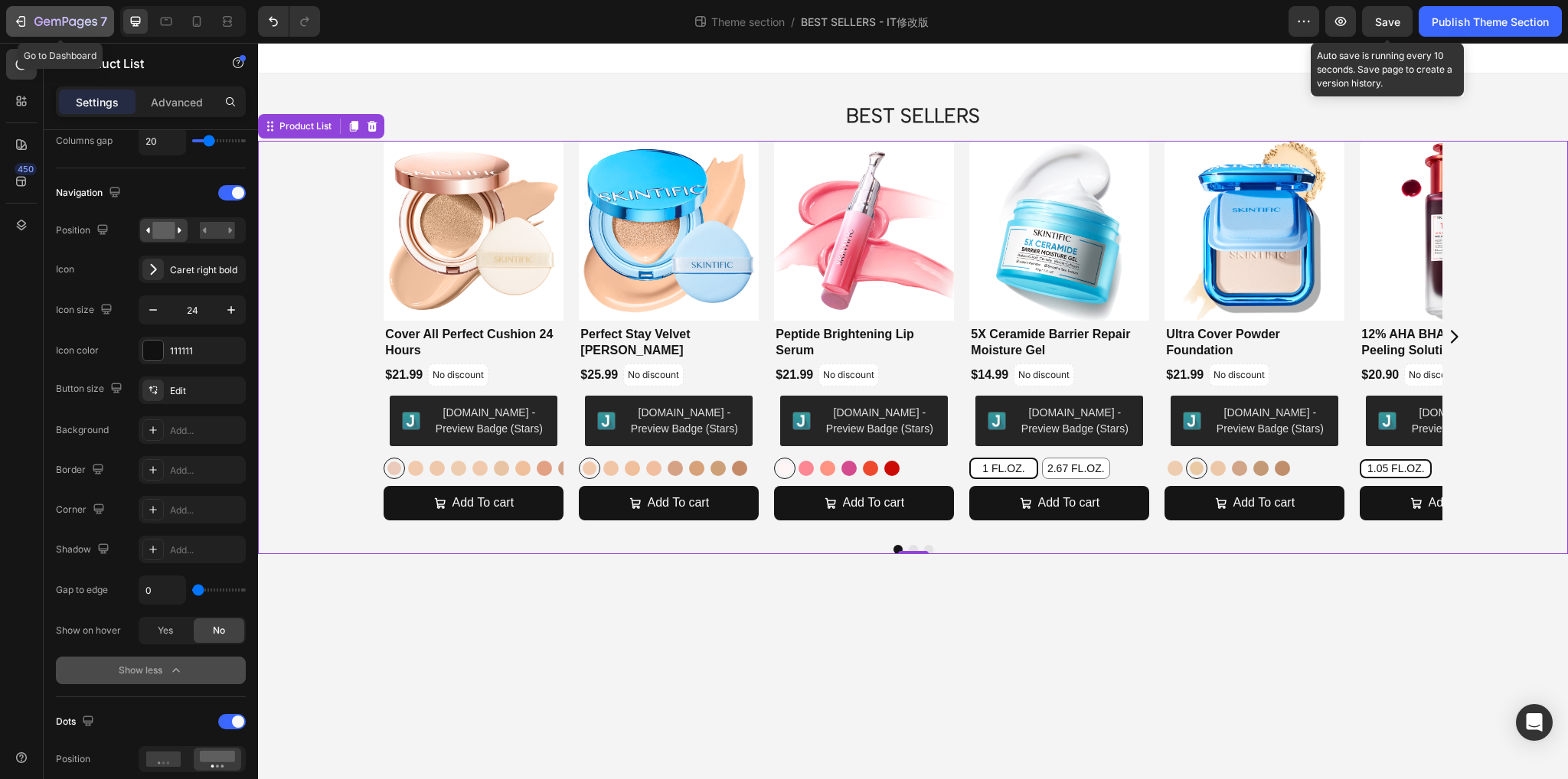
click at [21, 18] on icon "button" at bounding box center [21, 21] width 15 height 15
